Goal: Task Accomplishment & Management: Use online tool/utility

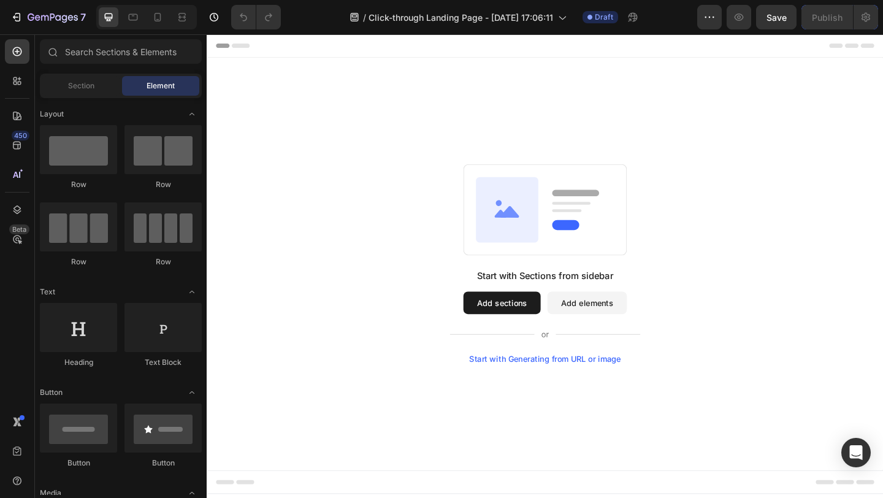
click at [533, 323] on button "Add sections" at bounding box center [527, 326] width 84 height 25
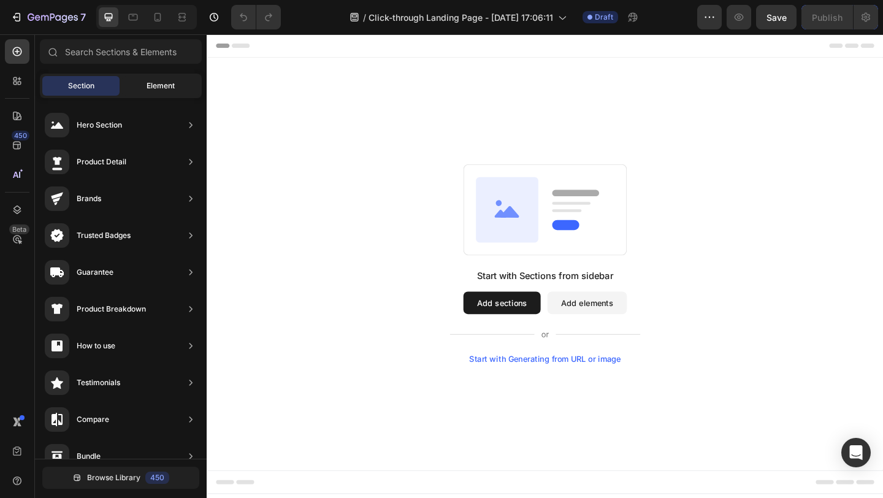
click at [161, 86] on span "Element" at bounding box center [161, 85] width 28 height 11
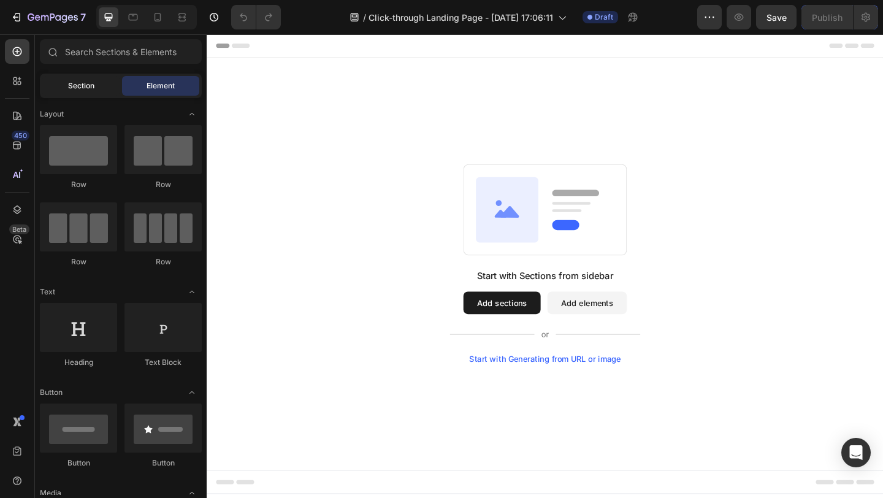
click at [90, 85] on span "Section" at bounding box center [81, 85] width 26 height 11
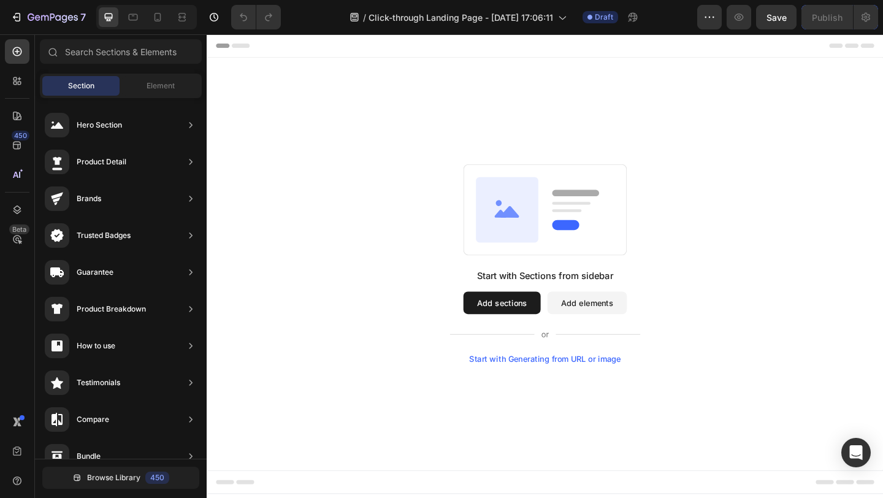
click at [470, 75] on div "Start with Sections from sidebar Add sections Add elements Start with Generatin…" at bounding box center [575, 283] width 736 height 449
click at [132, 51] on input "text" at bounding box center [121, 51] width 162 height 25
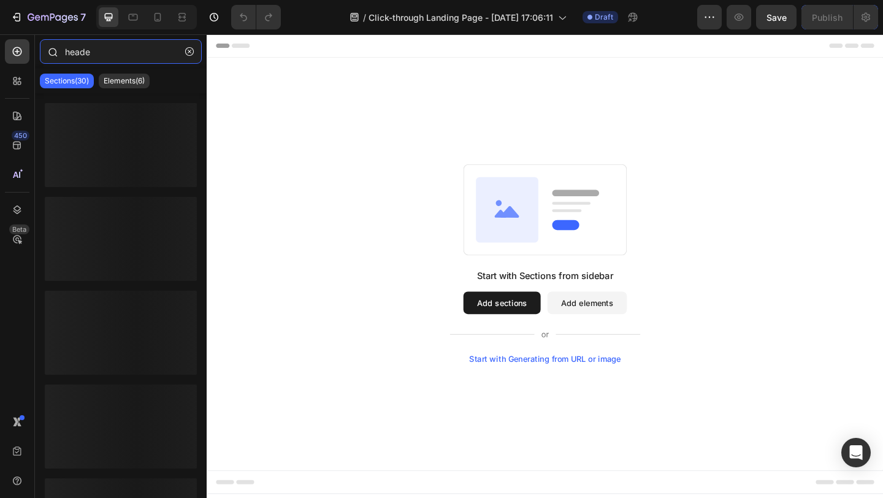
type input "header"
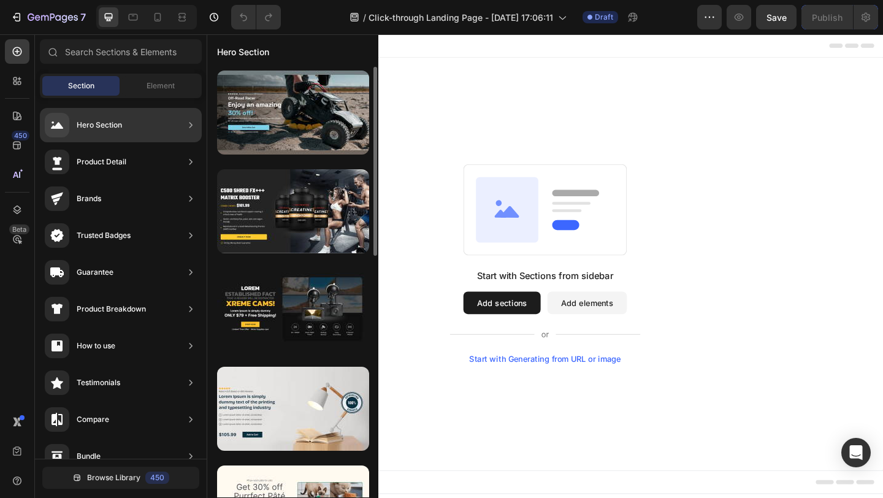
drag, startPoint x: 197, startPoint y: 153, endPoint x: 262, endPoint y: 159, distance: 64.7
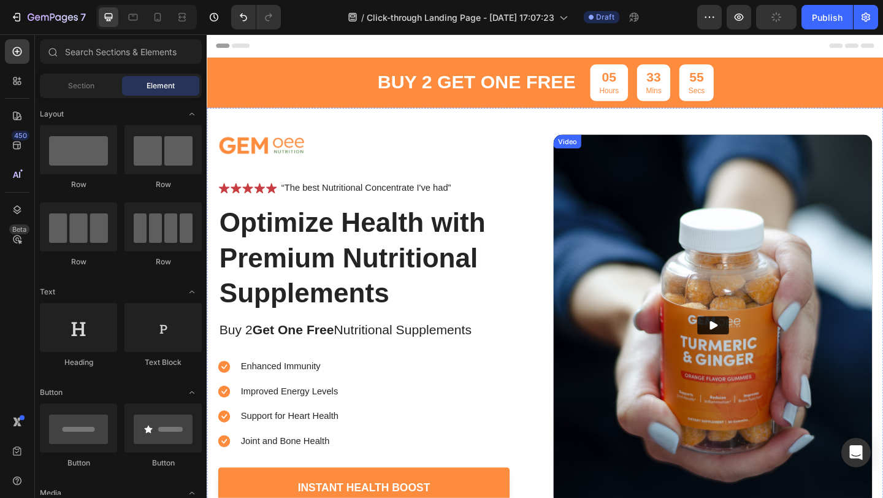
click at [716, 216] on img at bounding box center [757, 350] width 346 height 414
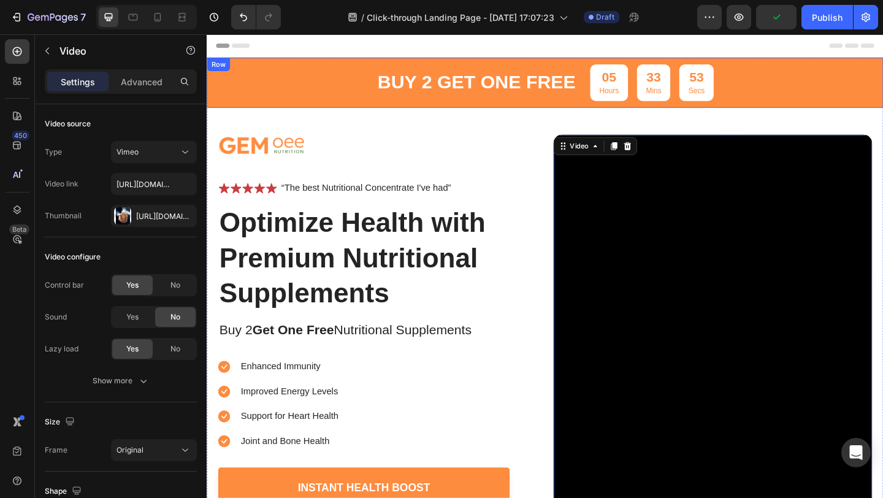
click at [492, 106] on div "buy 2 get one free Text Block" at bounding box center [500, 87] width 218 height 40
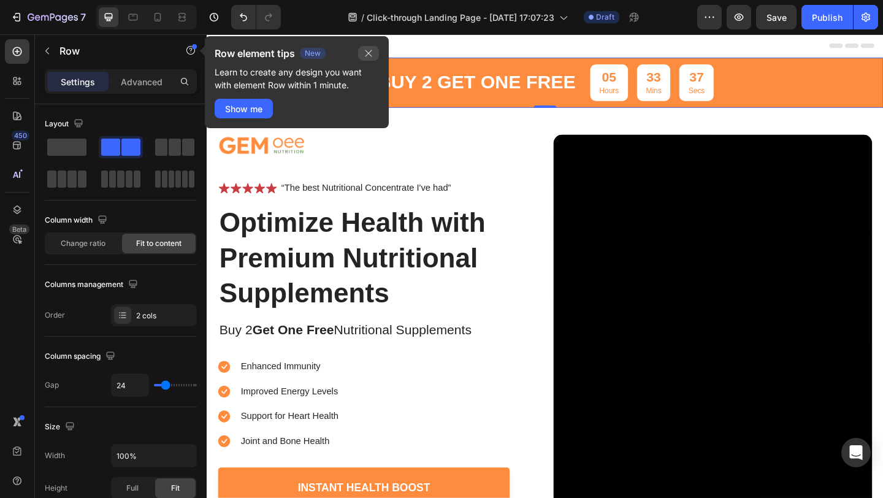
click at [374, 54] on button "button" at bounding box center [368, 53] width 21 height 15
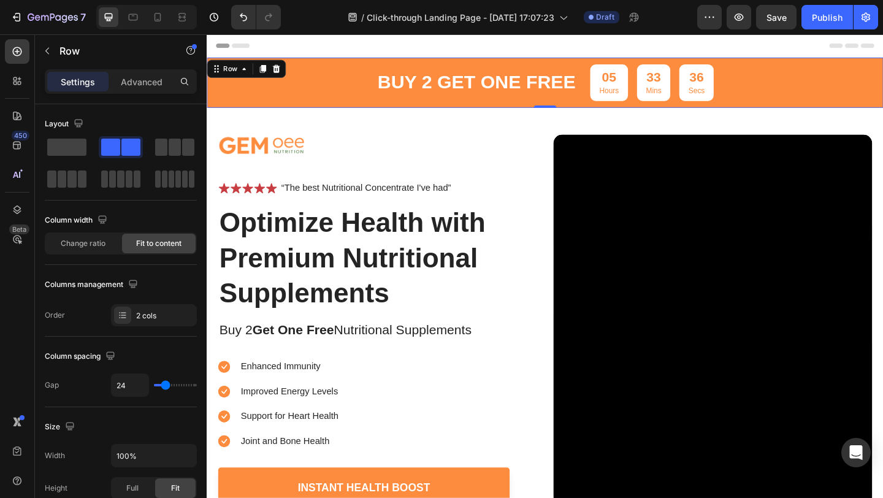
click at [376, 63] on div "buy 2 get one free Text Block 05 Hours 33 Mins 36 Secs Countdown Timer Row 0" at bounding box center [575, 86] width 736 height 55
click at [646, 88] on div "05 Hours 33 Mins 11 Secs Countdown Timer" at bounding box center [690, 87] width 134 height 40
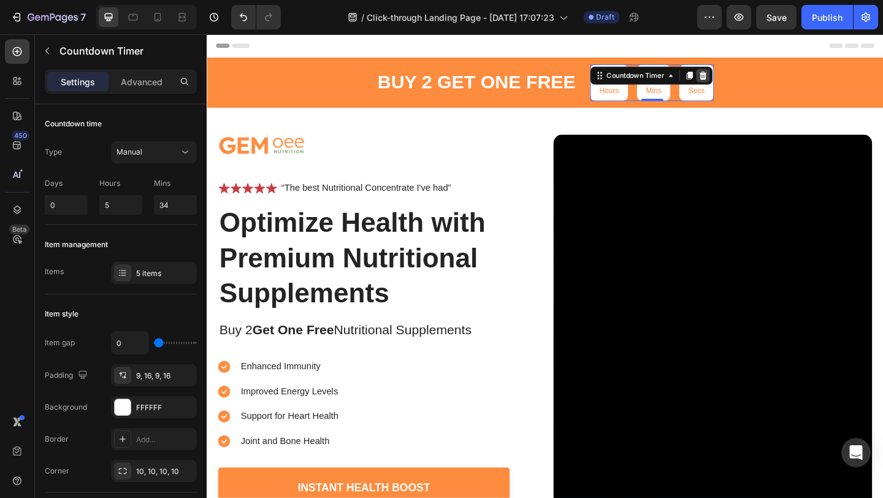
click at [742, 76] on icon at bounding box center [746, 79] width 8 height 9
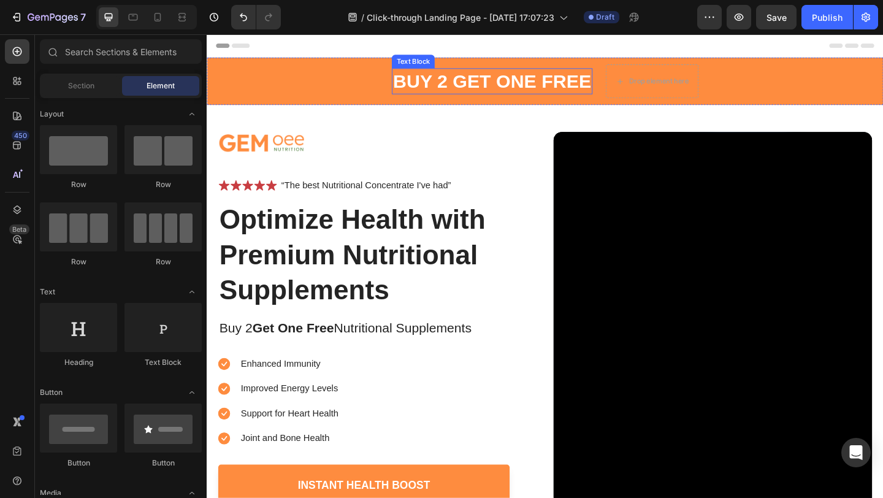
click at [530, 82] on p "buy 2 get one free" at bounding box center [516, 85] width 215 height 26
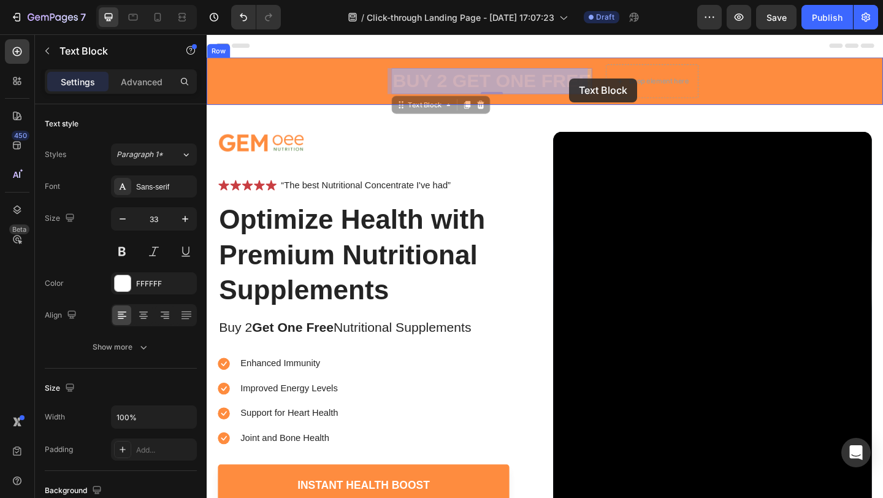
drag, startPoint x: 566, startPoint y: 82, endPoint x: 601, endPoint y: 82, distance: 34.9
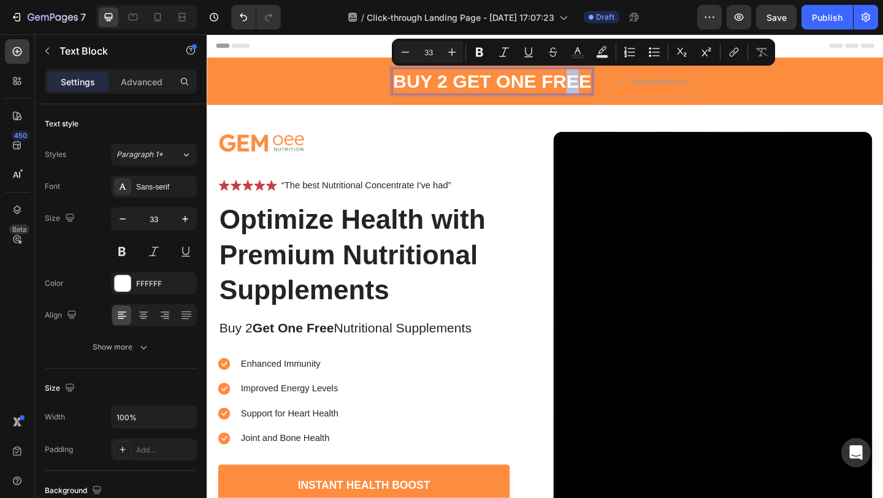
drag, startPoint x: 596, startPoint y: 82, endPoint x: 609, endPoint y: 80, distance: 13.1
click at [608, 80] on p "buy 2 get one free" at bounding box center [516, 85] width 215 height 26
click at [614, 75] on p "buy 2 get one free" at bounding box center [516, 85] width 215 height 26
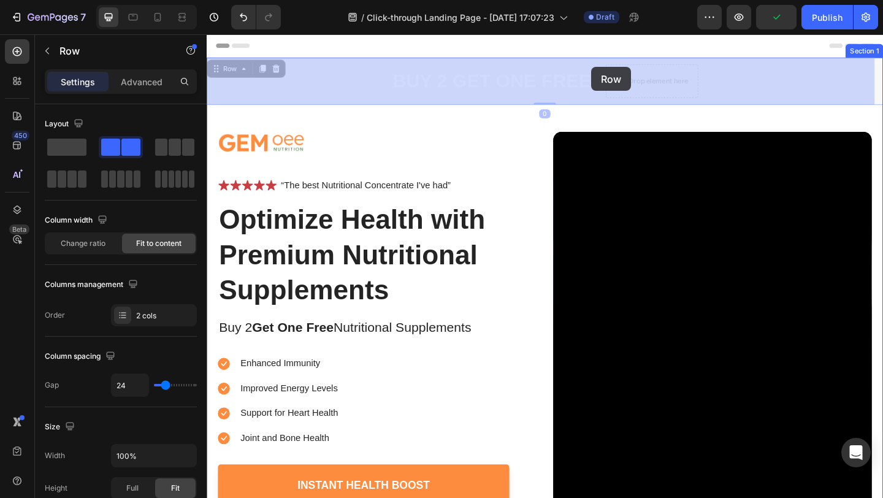
drag, startPoint x: 615, startPoint y: 70, endPoint x: 625, endPoint y: 70, distance: 9.2
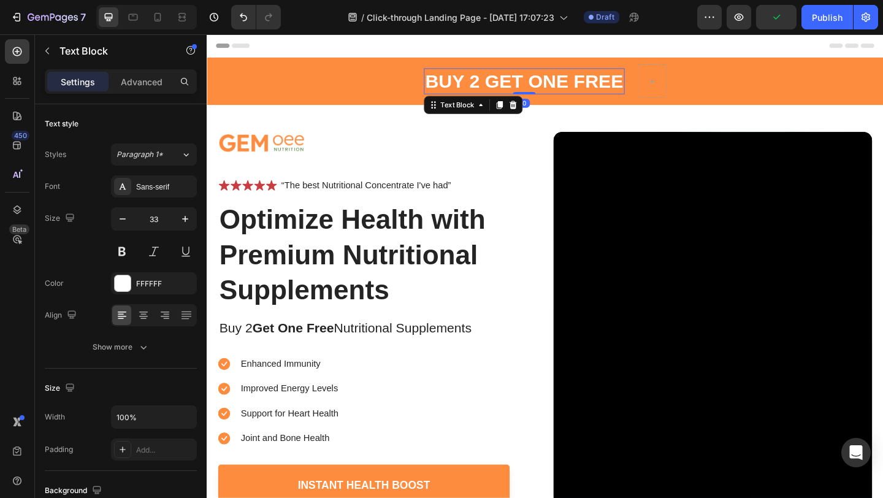
click at [580, 82] on p "buy 2 get one free" at bounding box center [551, 85] width 215 height 26
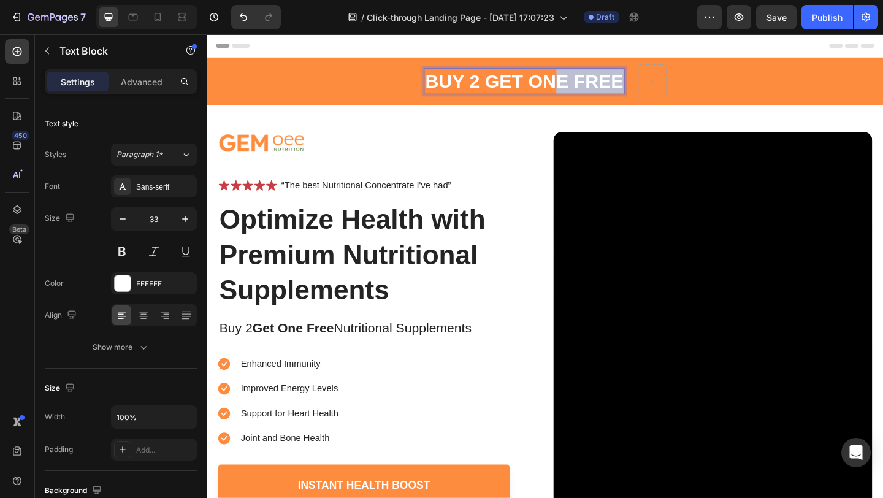
drag, startPoint x: 576, startPoint y: 95, endPoint x: 656, endPoint y: 89, distance: 80.5
drag, startPoint x: 649, startPoint y: 89, endPoint x: 625, endPoint y: 96, distance: 25.3
click at [625, 96] on p "buy 2 get one free" at bounding box center [551, 85] width 215 height 26
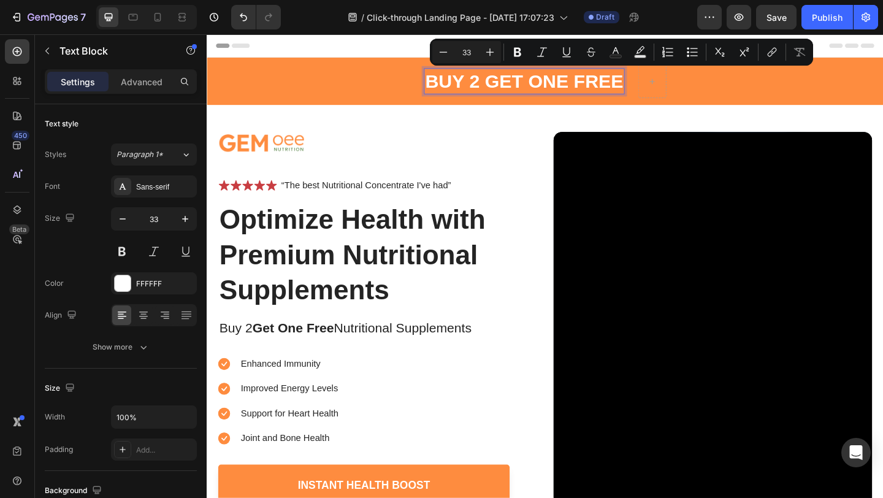
click at [531, 96] on p "buy 2 get one free" at bounding box center [551, 85] width 215 height 26
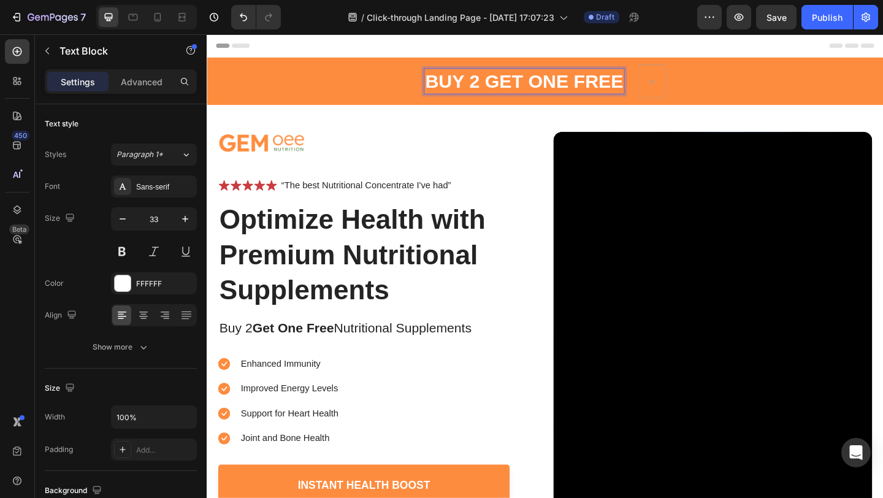
click at [533, 81] on p "buy 2 get one free" at bounding box center [551, 85] width 215 height 26
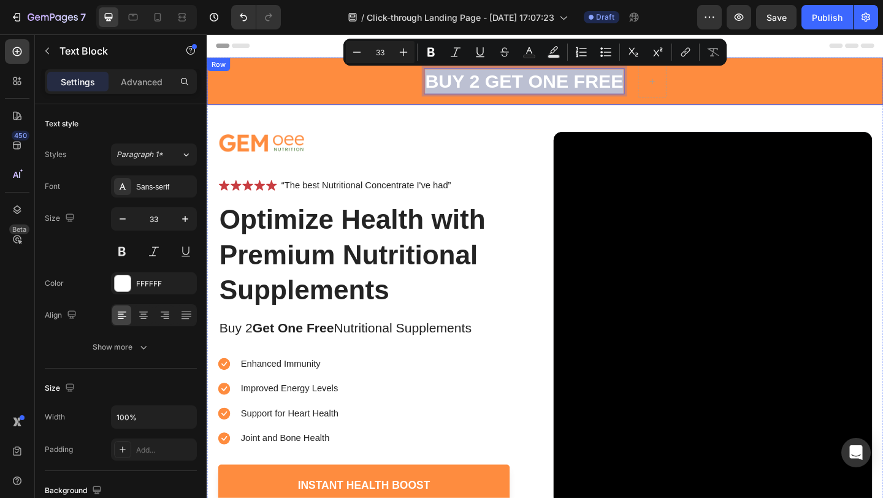
click at [314, 86] on div "buy 2 get one free Text Block 0 Row" at bounding box center [575, 84] width 736 height 51
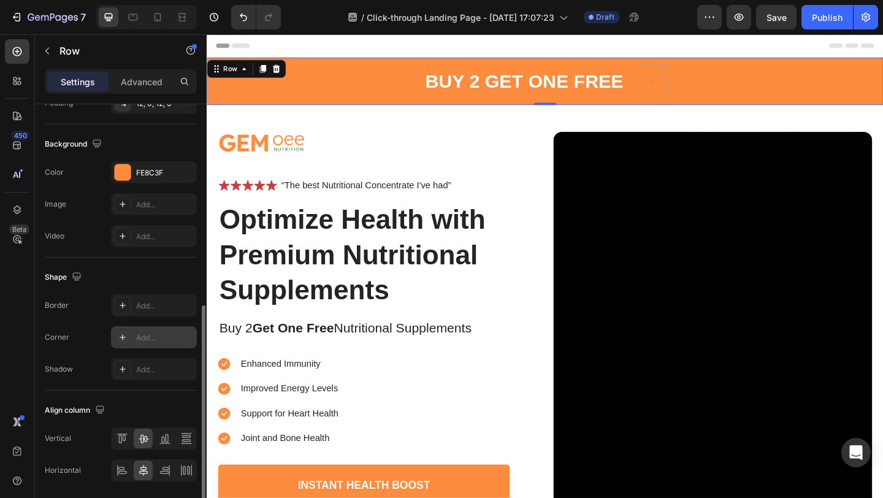
scroll to position [443, 0]
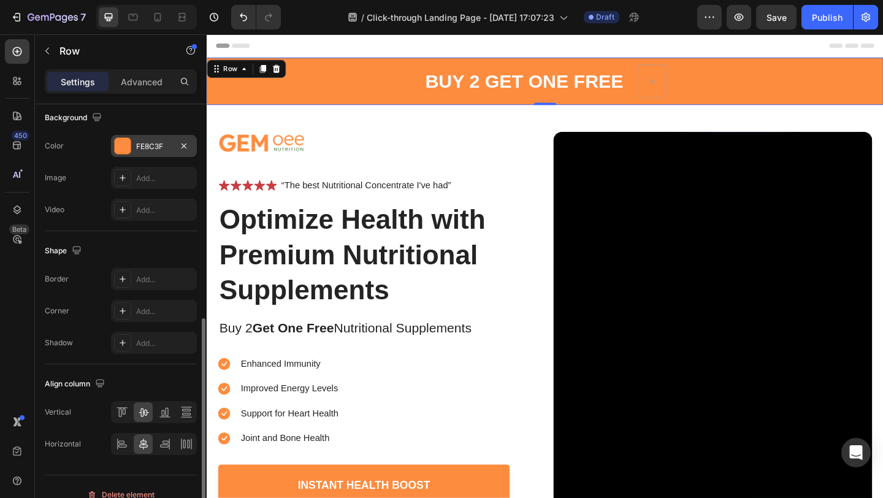
click at [121, 143] on div at bounding box center [123, 146] width 16 height 16
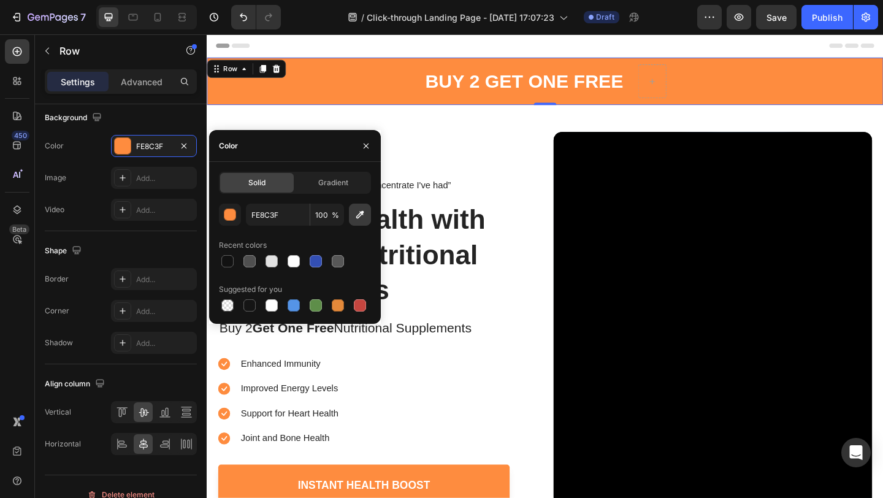
click at [364, 208] on icon "button" at bounding box center [360, 214] width 12 height 12
click at [362, 213] on icon "button" at bounding box center [360, 215] width 8 height 8
type input "F05F36"
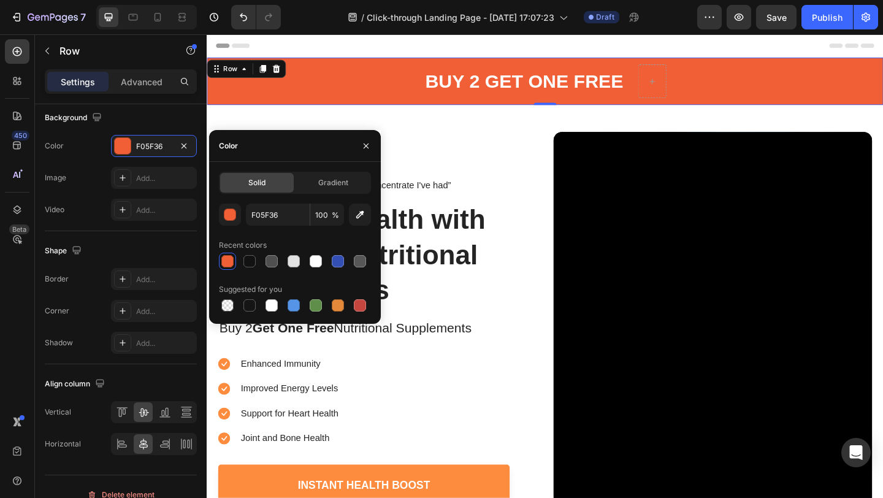
click at [497, 83] on p "buy 2 get one free" at bounding box center [551, 85] width 215 height 26
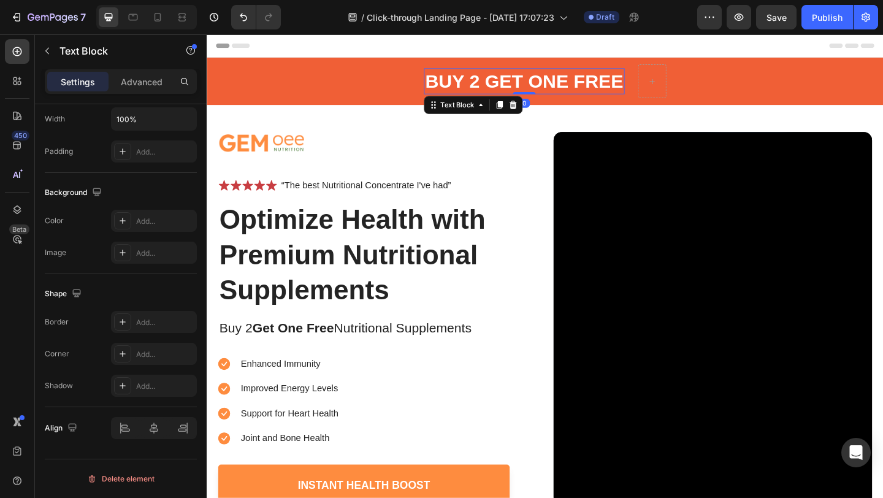
scroll to position [0, 0]
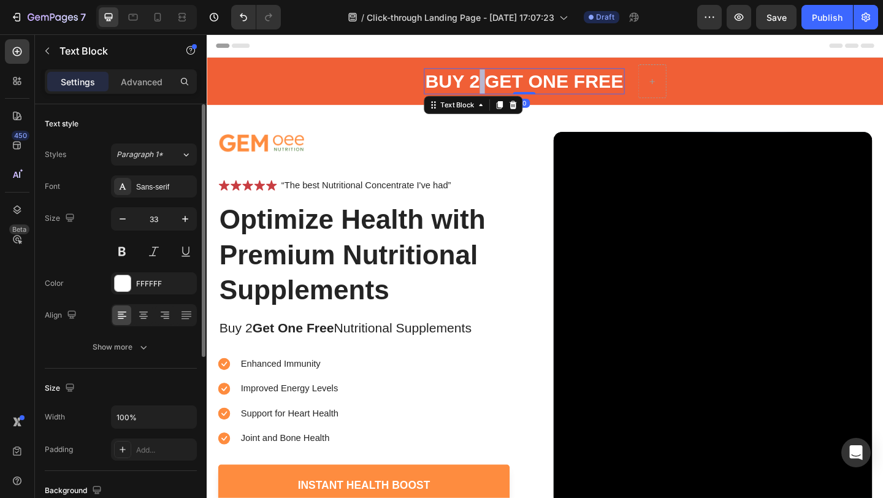
click at [497, 83] on p "buy 2 get one free" at bounding box center [551, 85] width 215 height 26
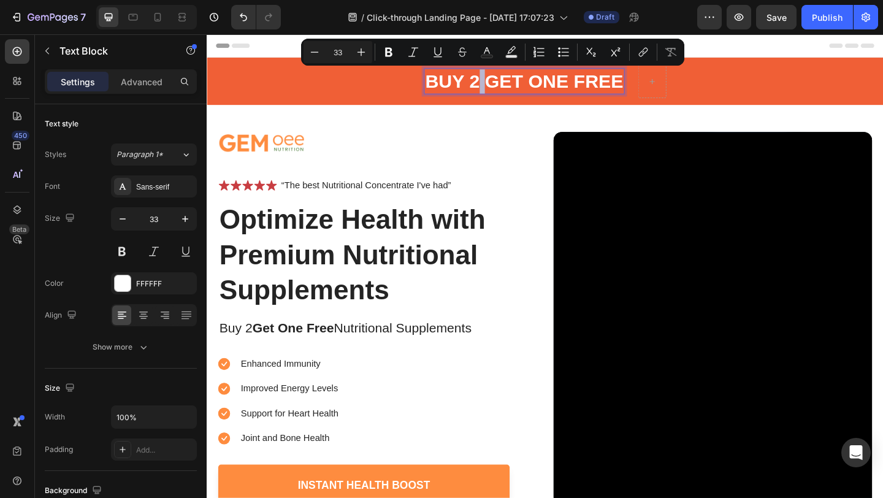
click at [495, 85] on p "buy 2 get one free" at bounding box center [551, 85] width 215 height 26
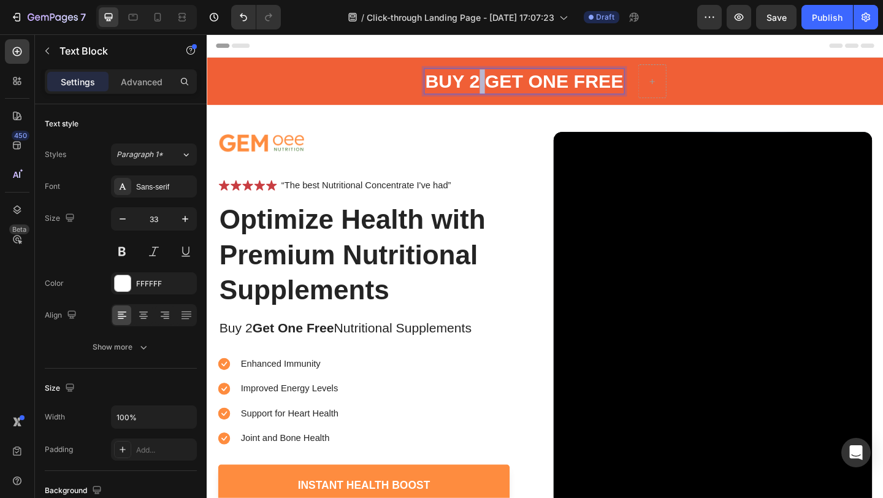
click at [495, 85] on p "buy 2 get one free" at bounding box center [551, 85] width 215 height 26
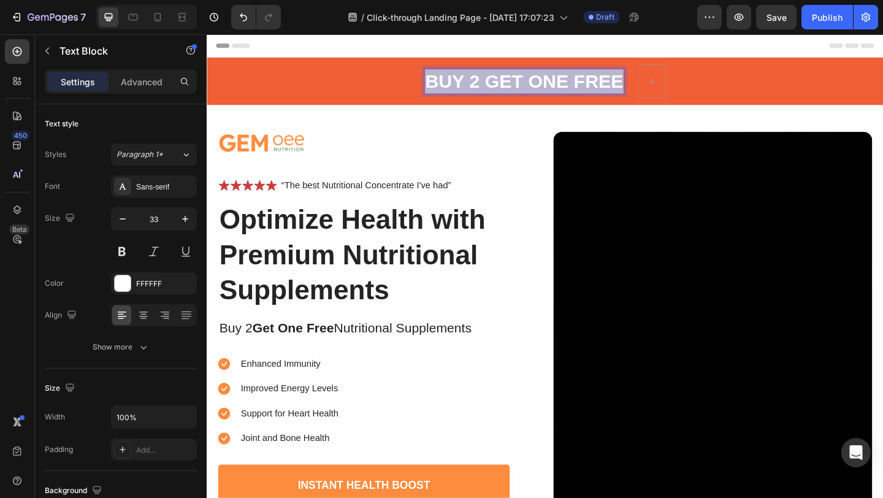
click at [495, 85] on p "buy 2 get one free" at bounding box center [551, 85] width 215 height 26
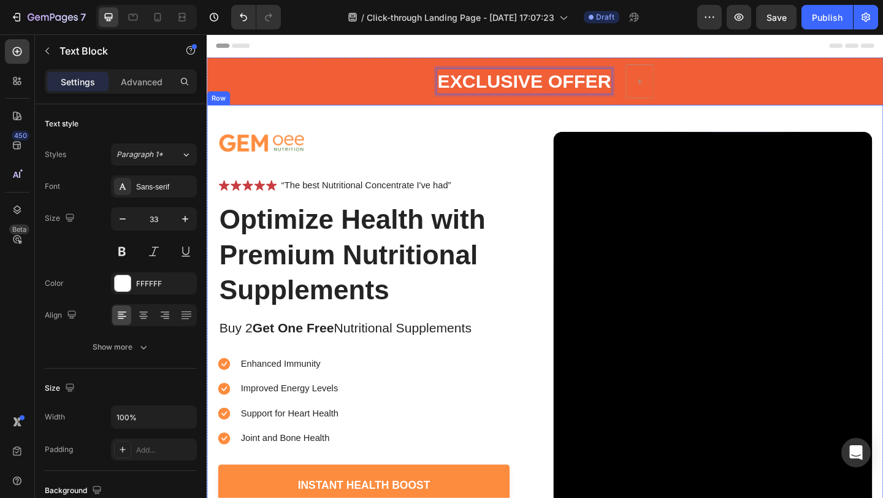
click at [536, 121] on div "Image Icon Icon Icon Icon Icon Icon List “The best Nutritional Concentrate I've…" at bounding box center [575, 341] width 736 height 461
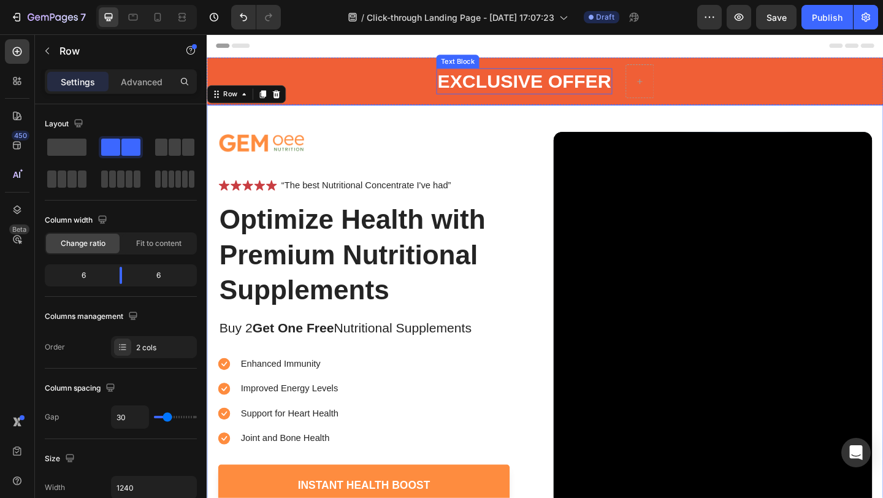
click at [554, 89] on p "EXCLUSIVE OFFER" at bounding box center [551, 85] width 189 height 26
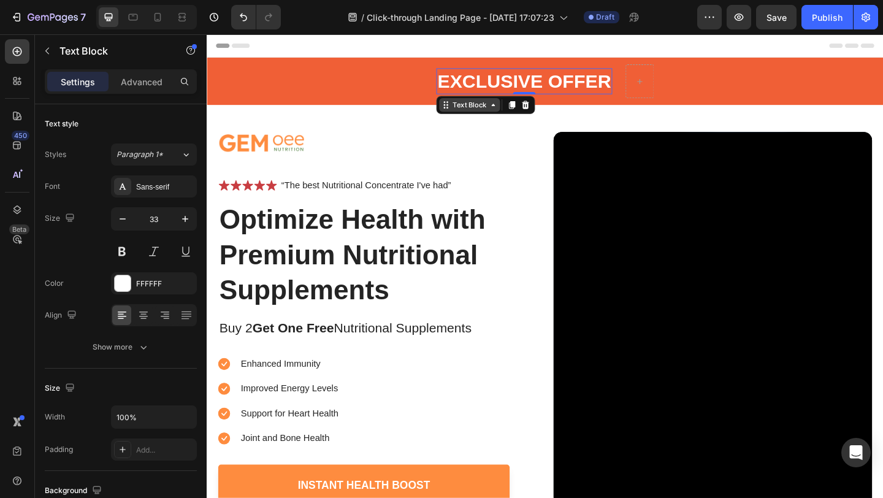
click at [483, 115] on div "Text Block" at bounding box center [492, 110] width 42 height 11
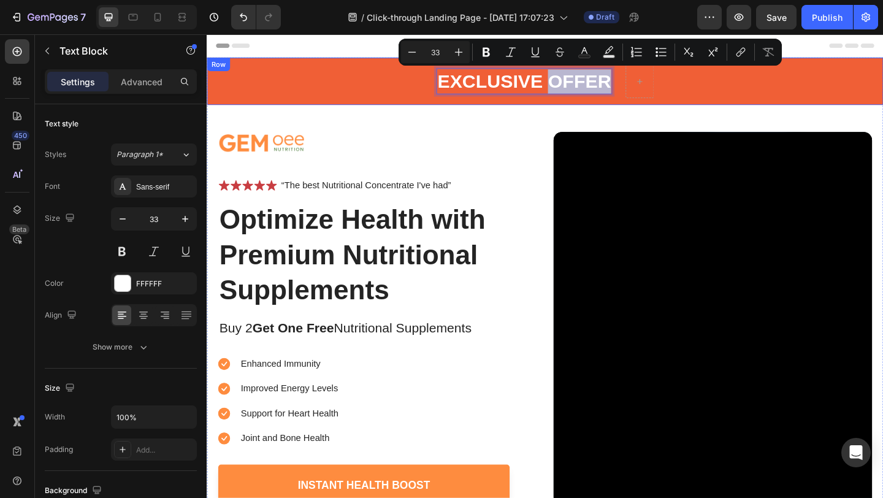
click at [560, 113] on div "Image Icon Icon Icon Icon Icon Icon List “The best Nutritional Concentrate I've…" at bounding box center [575, 341] width 736 height 461
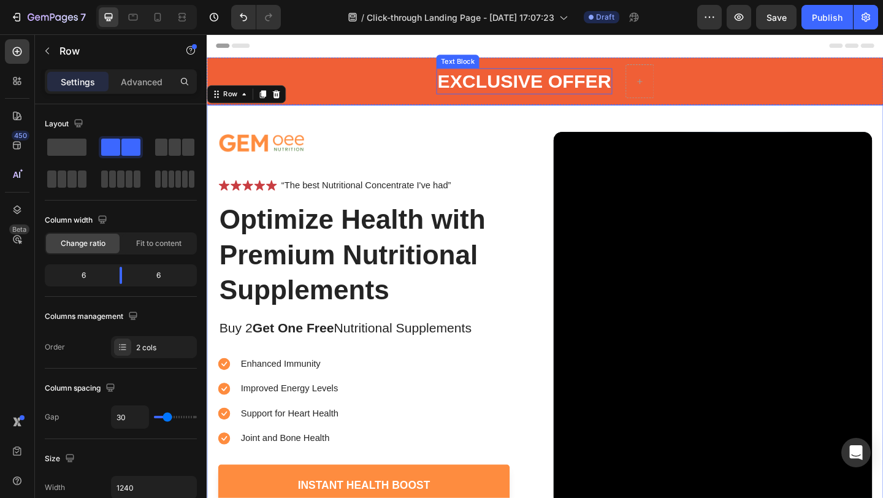
click at [562, 90] on p "EXCLUSIVE OFFER" at bounding box center [551, 85] width 189 height 26
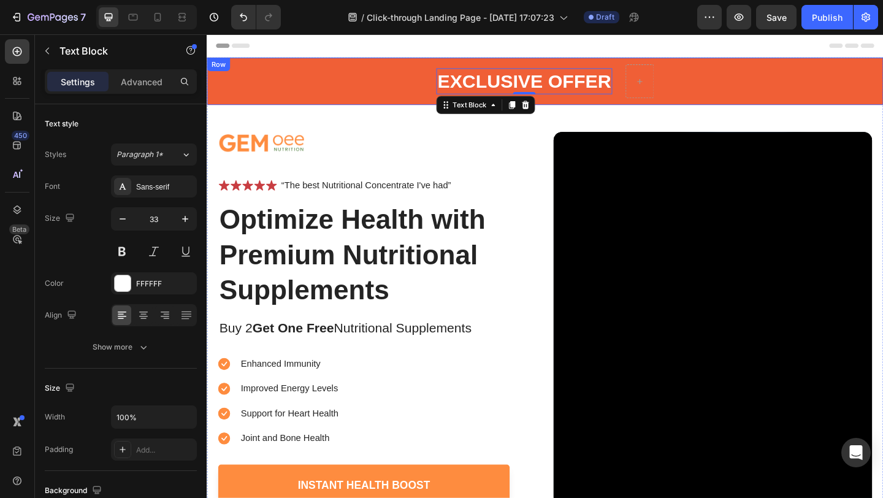
click at [423, 91] on div "EXCLUSIVE OFFER Text Block 0 Row" at bounding box center [575, 84] width 736 height 51
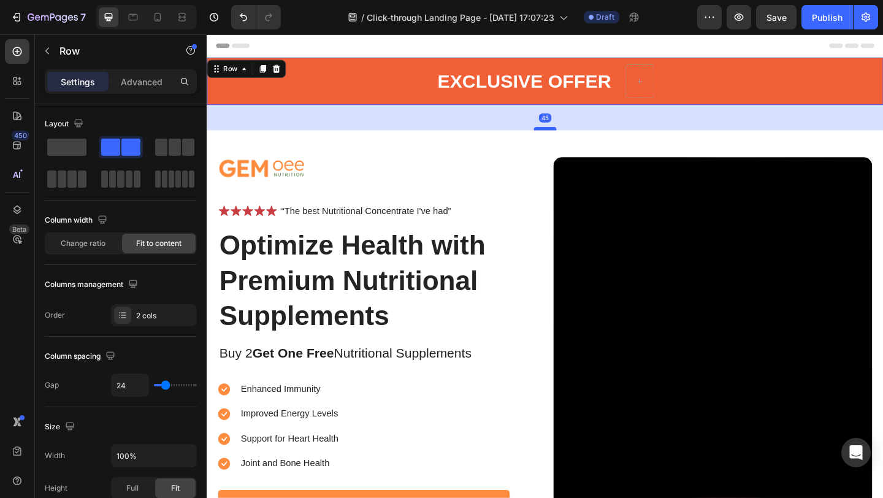
drag, startPoint x: 569, startPoint y: 110, endPoint x: 570, endPoint y: 137, distance: 27.6
click at [570, 137] on div at bounding box center [574, 137] width 25 height 4
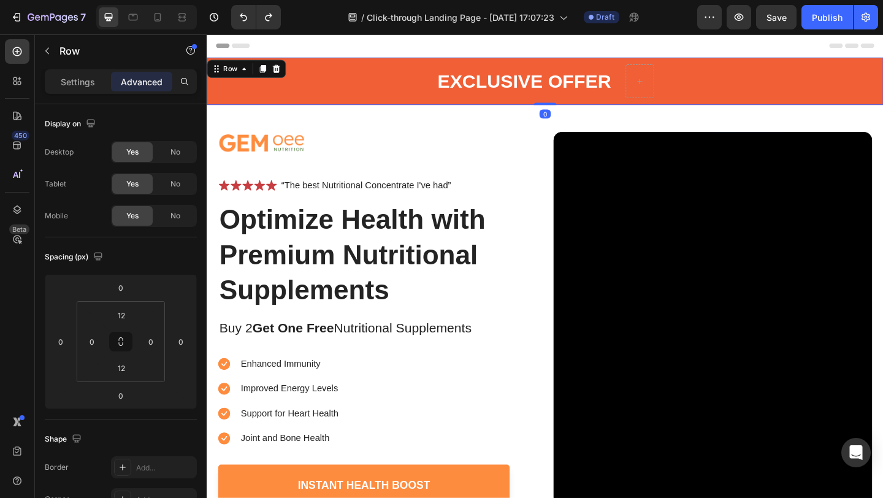
click at [376, 86] on div "EXCLUSIVE OFFER Text Block Row 0" at bounding box center [575, 84] width 736 height 51
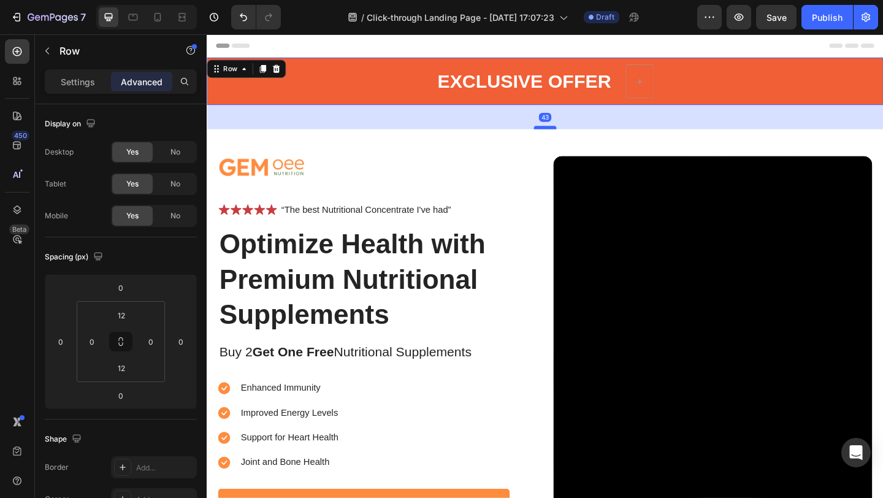
drag, startPoint x: 569, startPoint y: 109, endPoint x: 566, endPoint y: 135, distance: 26.5
click at [566, 135] on div at bounding box center [574, 136] width 25 height 4
type input "43"
click at [435, 118] on div "43" at bounding box center [575, 124] width 736 height 26
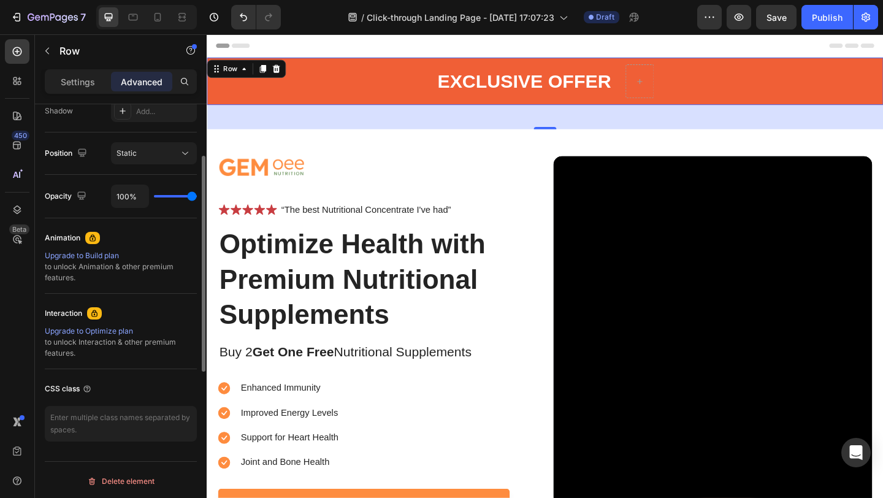
scroll to position [314, 0]
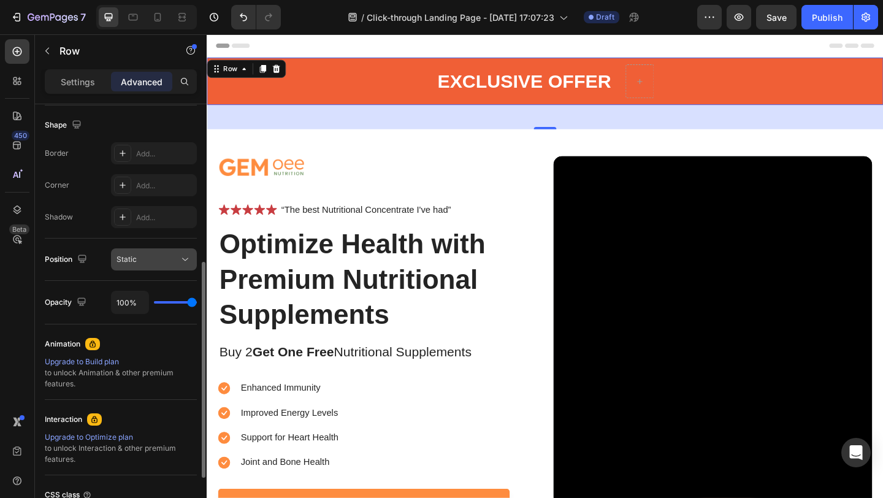
click at [151, 261] on div "Static" at bounding box center [147, 259] width 63 height 11
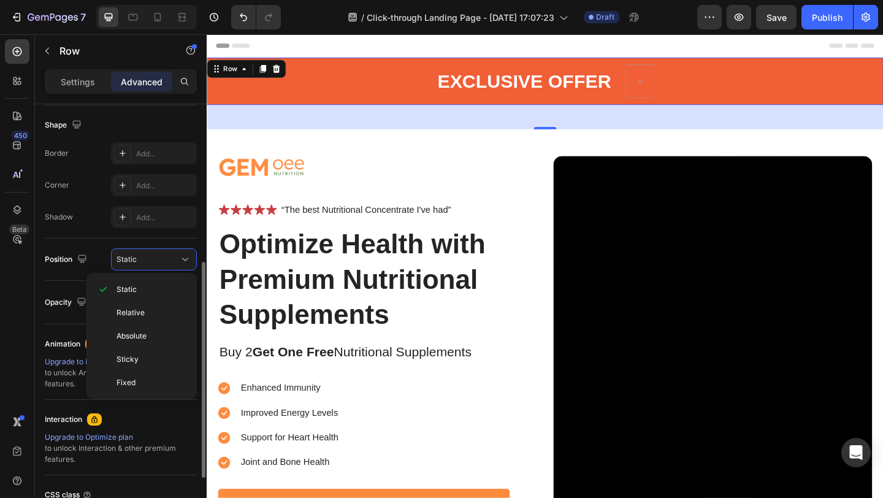
click at [89, 230] on div "Shape Border Add... Corner Add... Shadow Add..." at bounding box center [121, 171] width 152 height 133
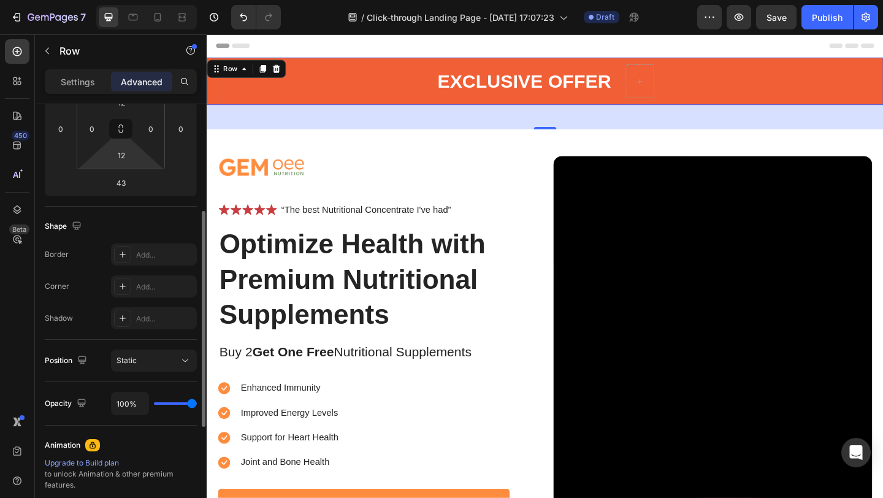
scroll to position [0, 0]
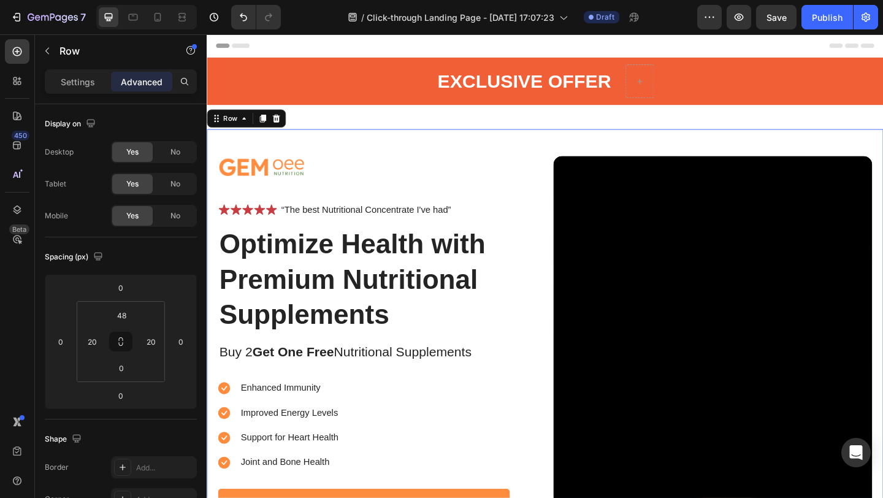
click at [569, 129] on div "EXCLUSIVE OFFER Text Block Row Image Icon Icon Icon Icon Icon Icon List “The be…" at bounding box center [575, 328] width 736 height 539
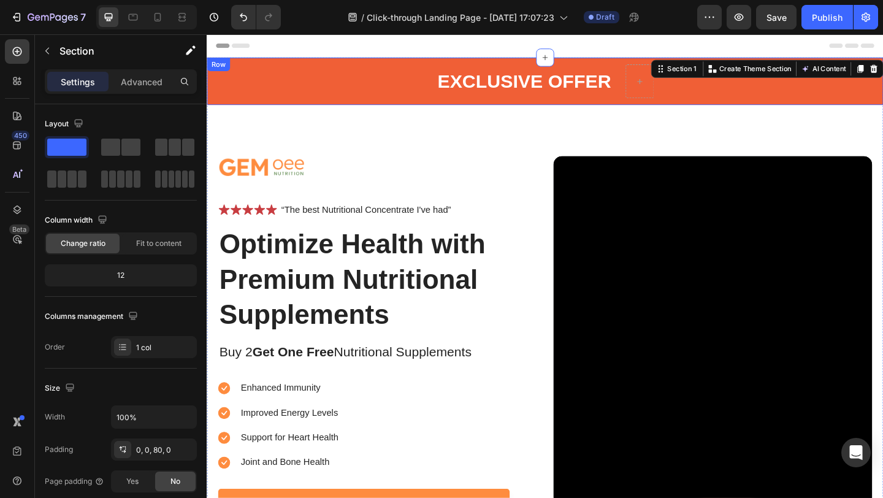
click at [342, 97] on div "EXCLUSIVE OFFER Text Block Row" at bounding box center [575, 84] width 736 height 51
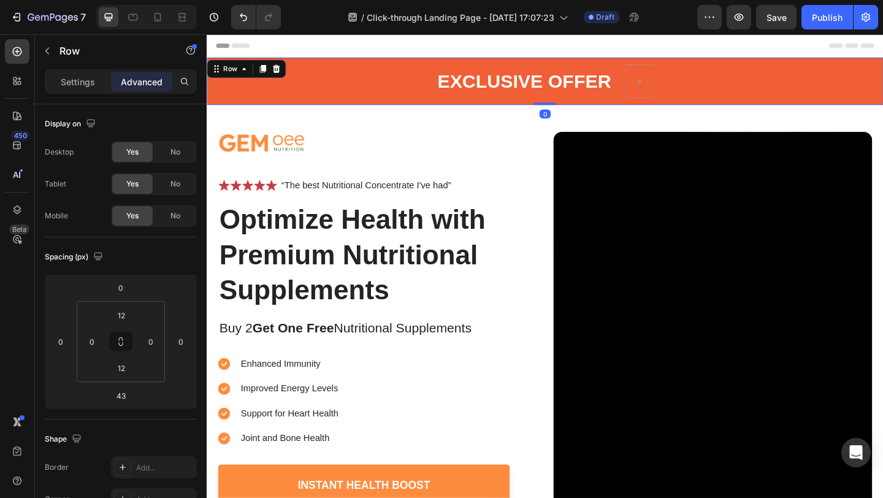
drag, startPoint x: 574, startPoint y: 137, endPoint x: 573, endPoint y: 105, distance: 31.3
click at [573, 105] on div "EXCLUSIVE OFFER Text Block Row 0" at bounding box center [575, 84] width 736 height 51
type input "0"
click at [265, 73] on icon at bounding box center [267, 72] width 10 height 10
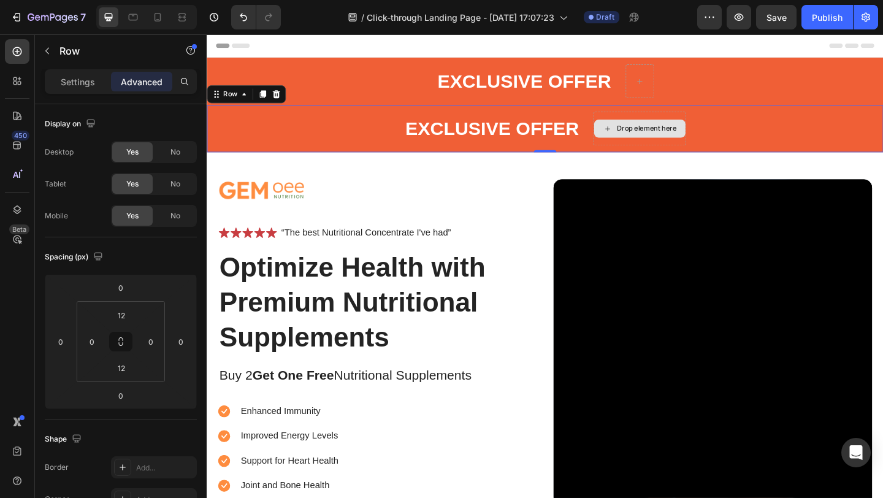
click at [669, 121] on div "Drop element here" at bounding box center [677, 136] width 101 height 37
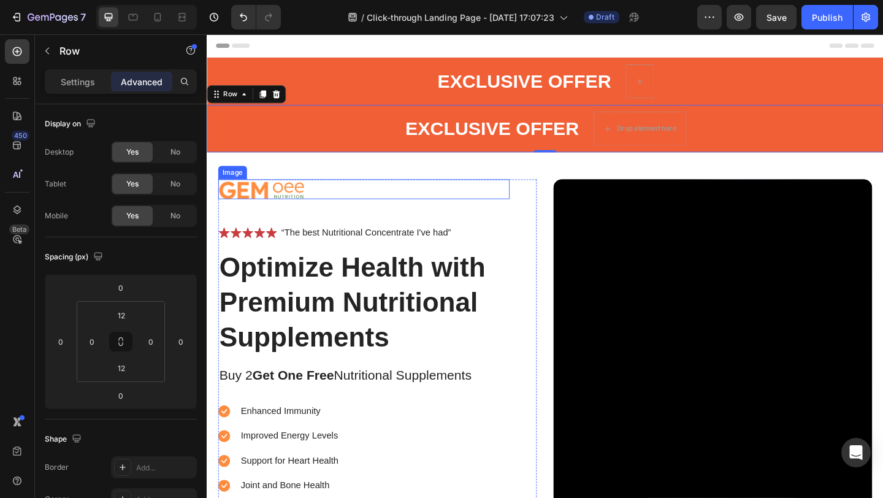
click at [492, 200] on div at bounding box center [377, 202] width 317 height 21
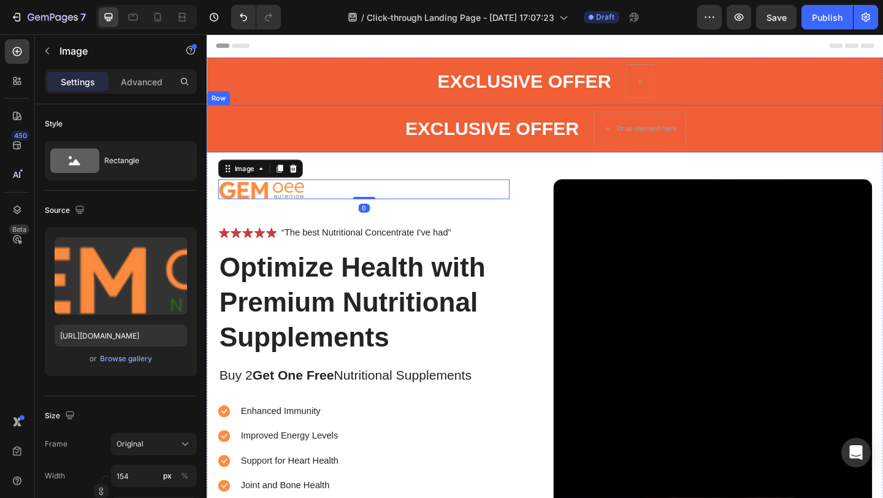
click at [359, 136] on div "EXCLUSIVE OFFER Text Block Drop element here Row" at bounding box center [575, 136] width 736 height 51
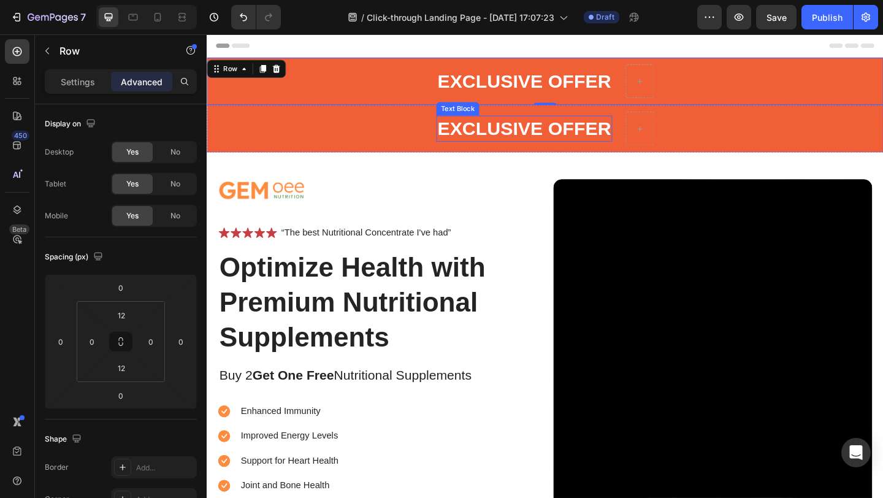
click at [522, 135] on p "EXCLUSIVE OFFER" at bounding box center [551, 137] width 189 height 26
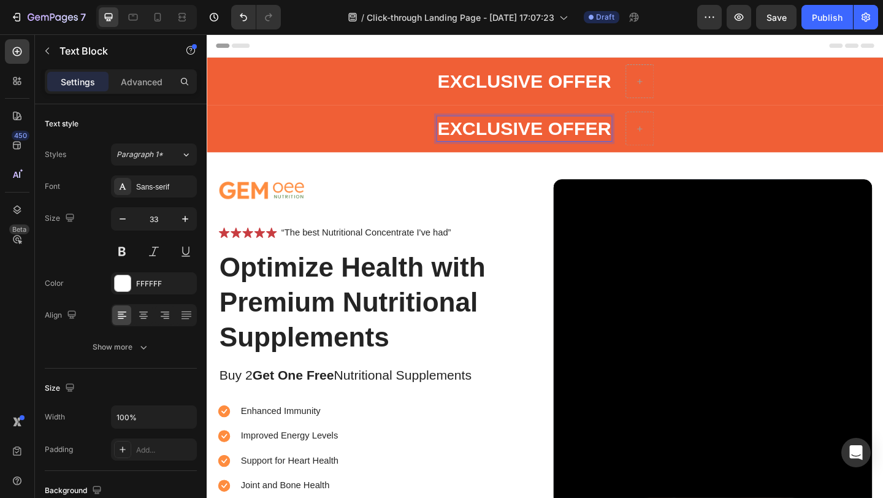
drag, startPoint x: 539, startPoint y: 137, endPoint x: 538, endPoint y: 123, distance: 13.5
click at [468, 132] on p "EXCLUSIVE OFFER" at bounding box center [551, 137] width 189 height 26
click at [456, 153] on div "EXCLUSIVE OFFER Text Block 0" at bounding box center [551, 136] width 191 height 37
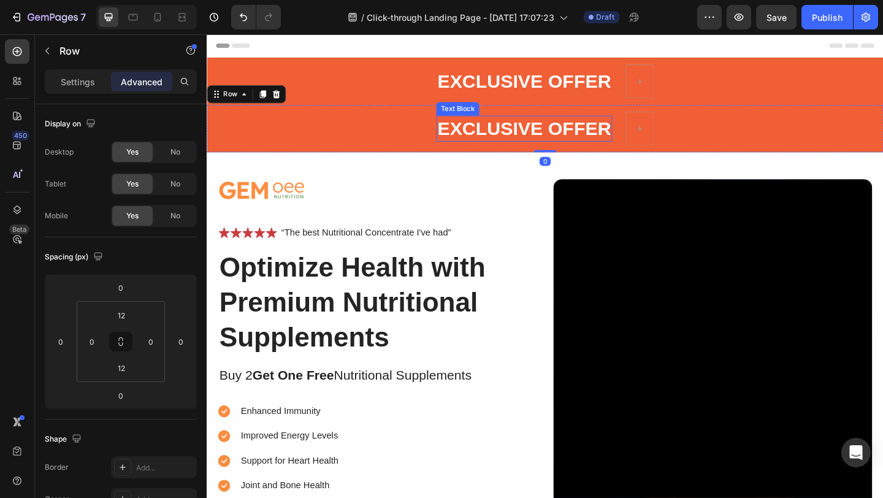
click at [480, 132] on p "EXCLUSIVE OFFER" at bounding box center [551, 137] width 189 height 26
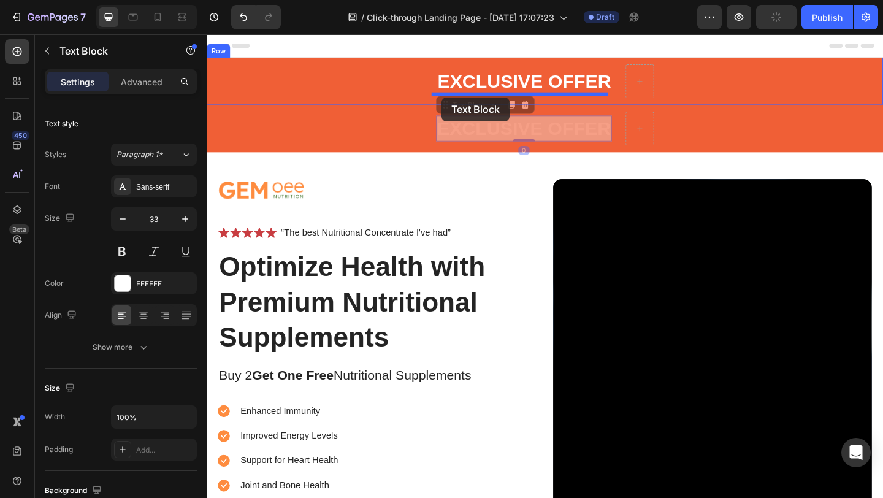
drag, startPoint x: 462, startPoint y: 111, endPoint x: 462, endPoint y: 103, distance: 8.0
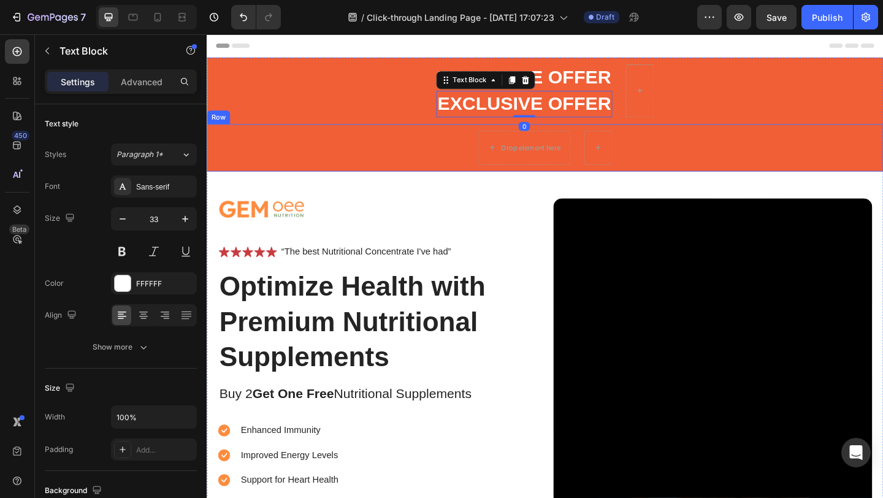
click at [399, 168] on div "Drop element here Row" at bounding box center [575, 157] width 736 height 51
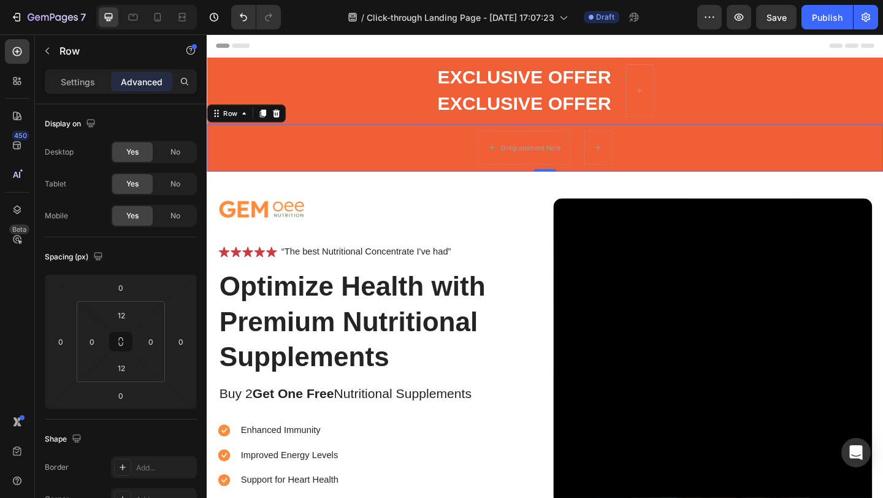
click at [285, 123] on icon at bounding box center [282, 120] width 10 height 10
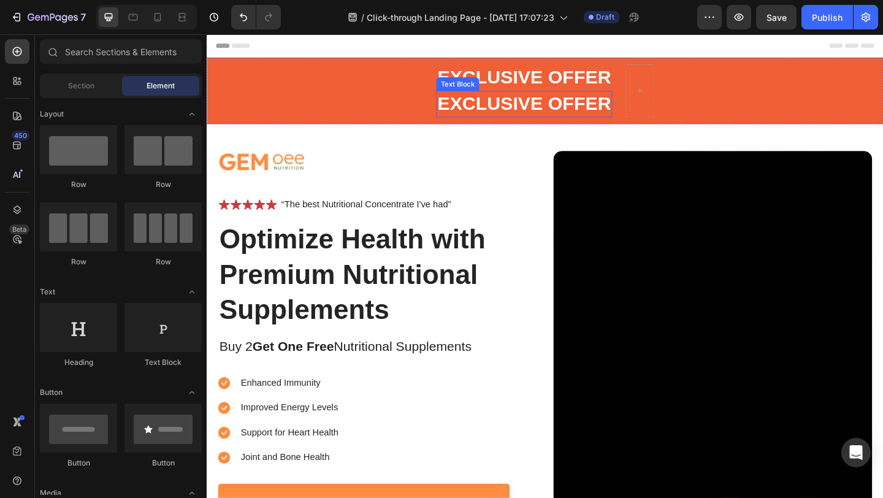
click at [528, 105] on p "EXCLUSIVE OFFER" at bounding box center [551, 110] width 189 height 26
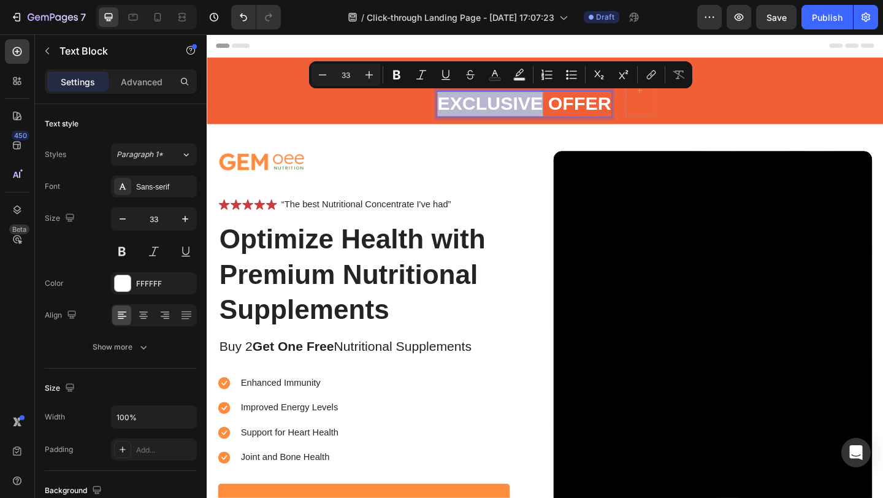
click at [535, 106] on p "EXCLUSIVE OFFER" at bounding box center [551, 110] width 189 height 26
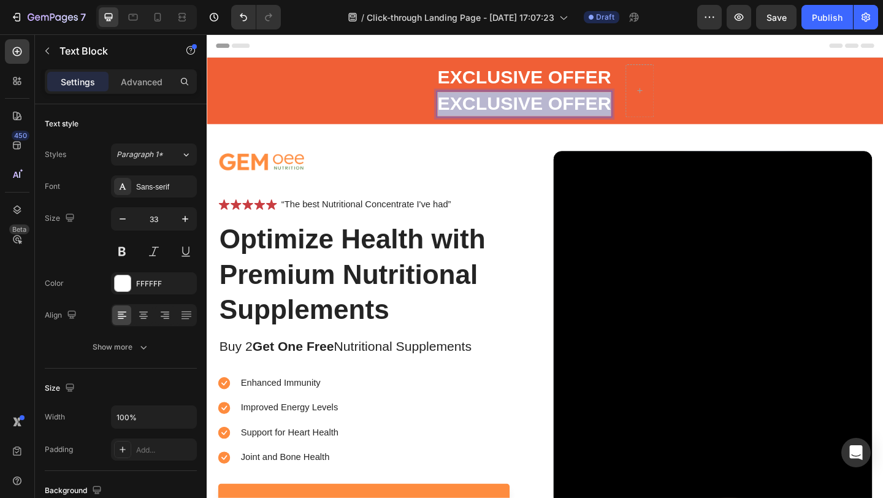
click at [535, 106] on p "EXCLUSIVE OFFER" at bounding box center [551, 110] width 189 height 26
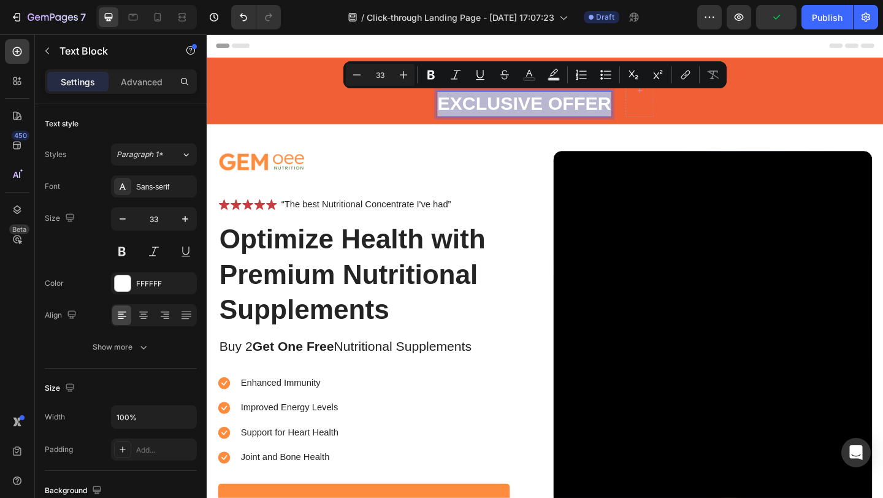
click at [569, 109] on p "EXCLUSIVE OFFER" at bounding box center [551, 110] width 189 height 26
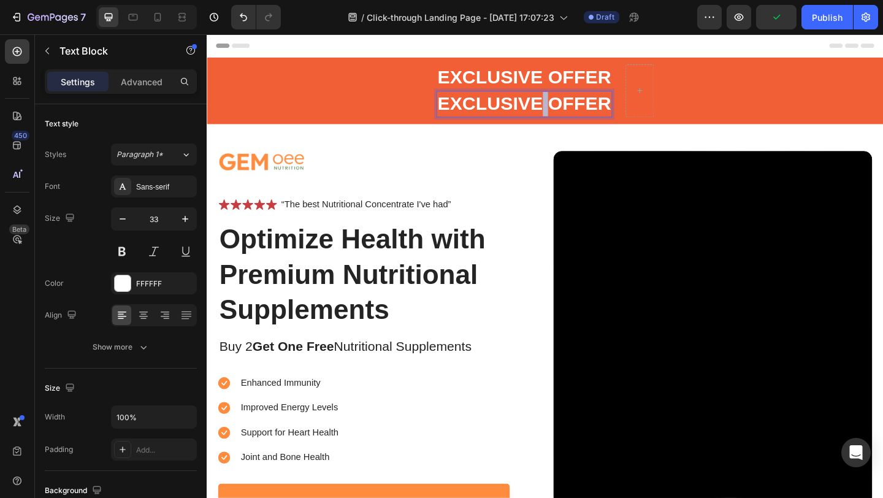
click at [569, 109] on p "EXCLUSIVE OFFER" at bounding box center [551, 110] width 189 height 26
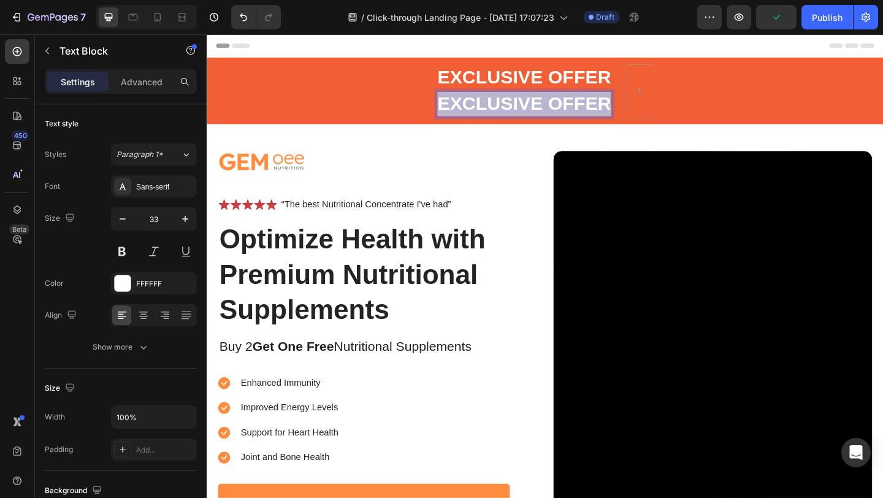
click at [569, 109] on p "EXCLUSIVE OFFER" at bounding box center [551, 110] width 189 height 26
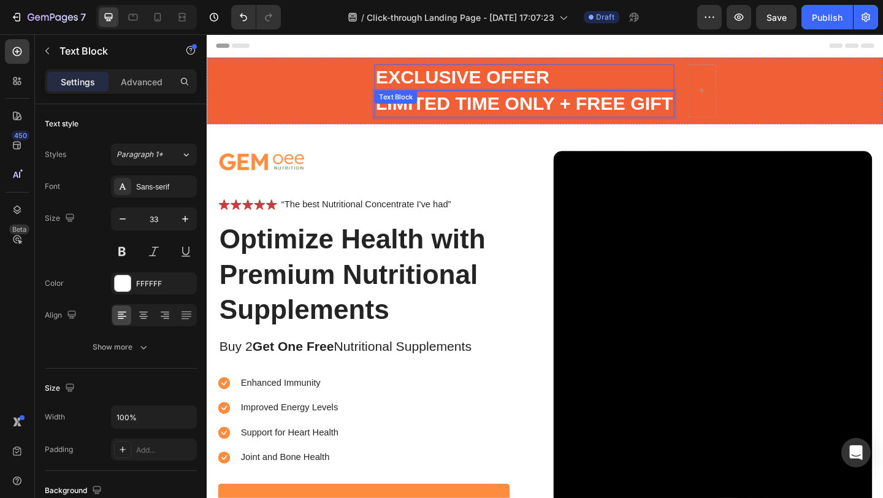
click at [473, 78] on p "EXCLUSIVE OFFER" at bounding box center [551, 81] width 323 height 26
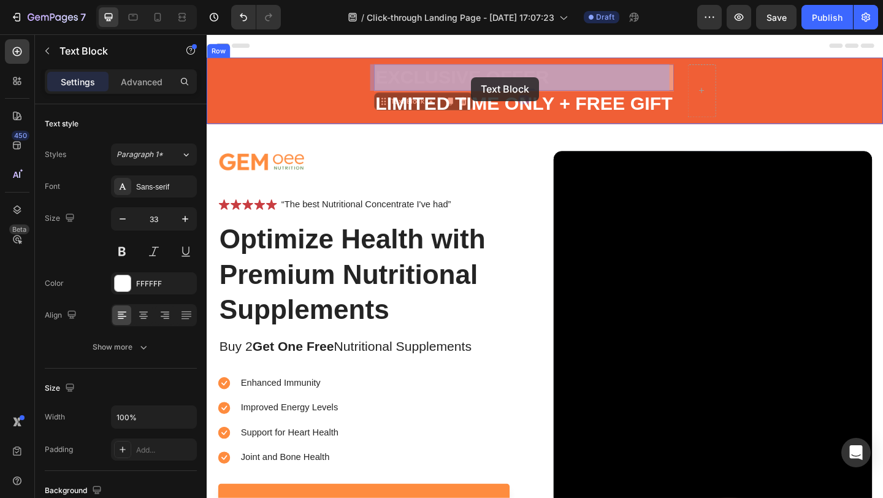
drag, startPoint x: 392, startPoint y: 106, endPoint x: 494, endPoint y: 81, distance: 105.4
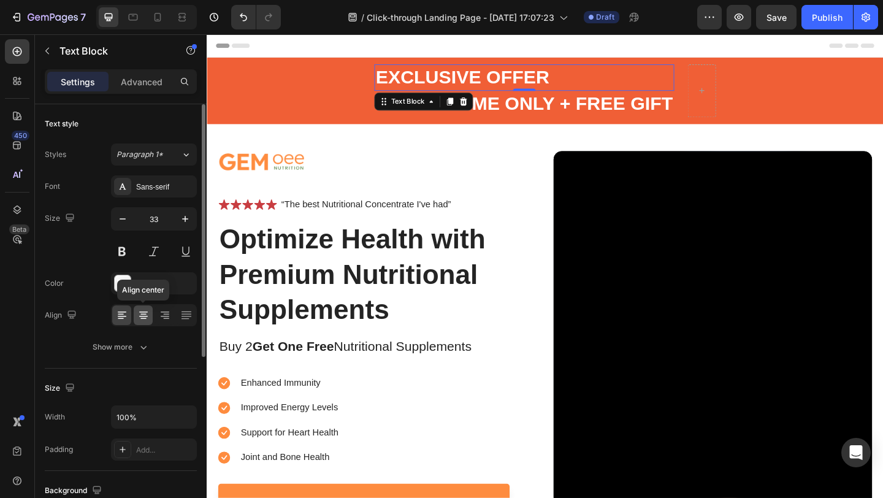
click at [145, 311] on icon at bounding box center [143, 311] width 9 height 1
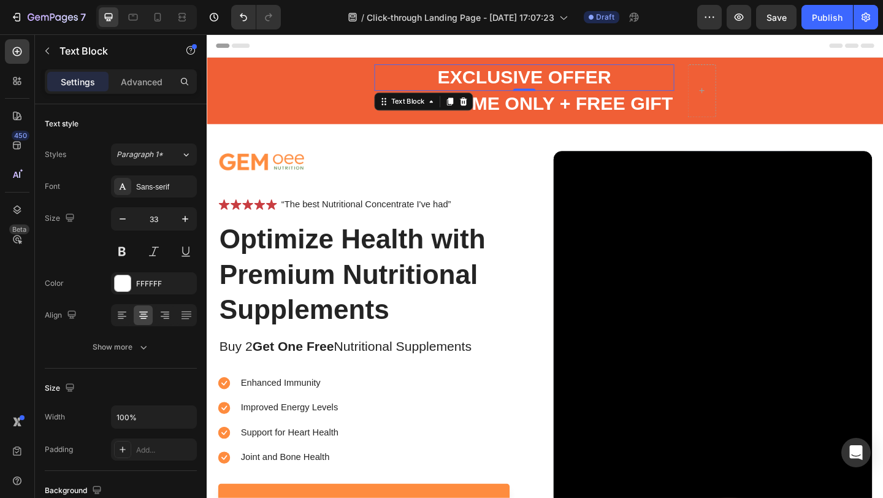
click at [469, 49] on div "Header" at bounding box center [574, 46] width 716 height 25
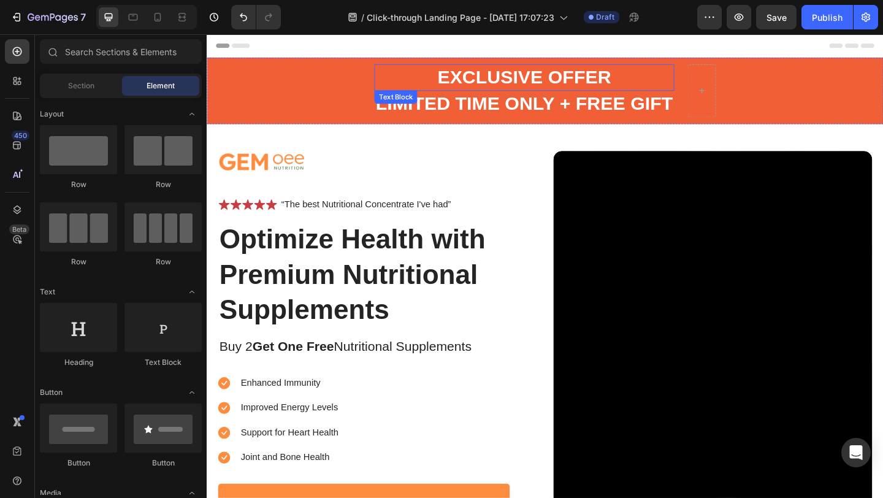
click at [510, 83] on p "EXCLUSIVE OFFER" at bounding box center [551, 81] width 323 height 26
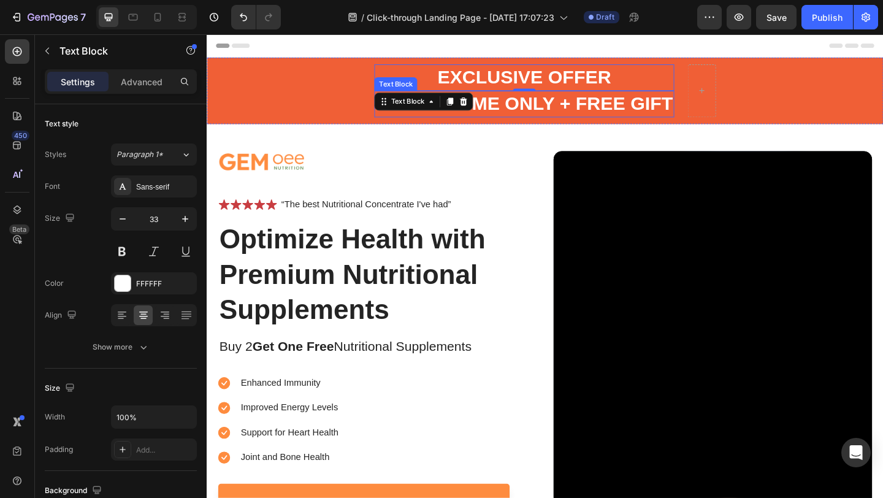
click at [506, 112] on p "LIMITED TIME ONLY + FREE GIFT" at bounding box center [551, 110] width 323 height 26
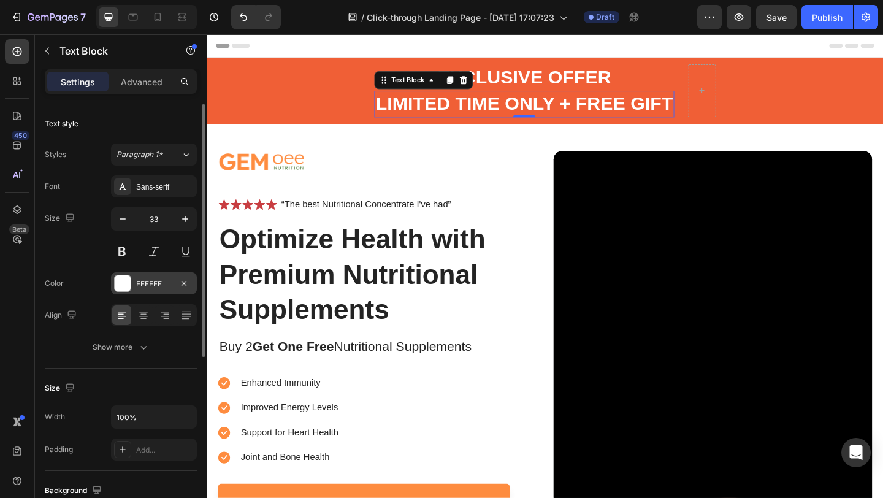
click at [123, 286] on div at bounding box center [123, 283] width 16 height 16
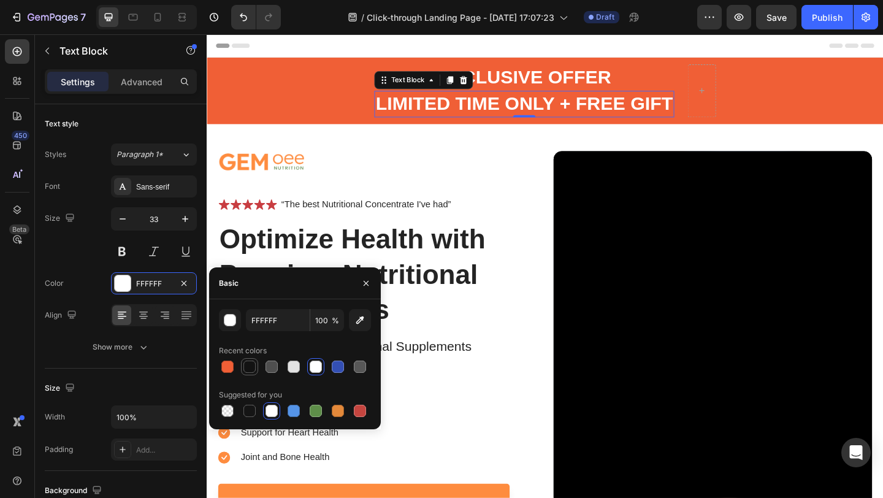
click at [247, 367] on div at bounding box center [249, 366] width 12 height 12
type input "121212"
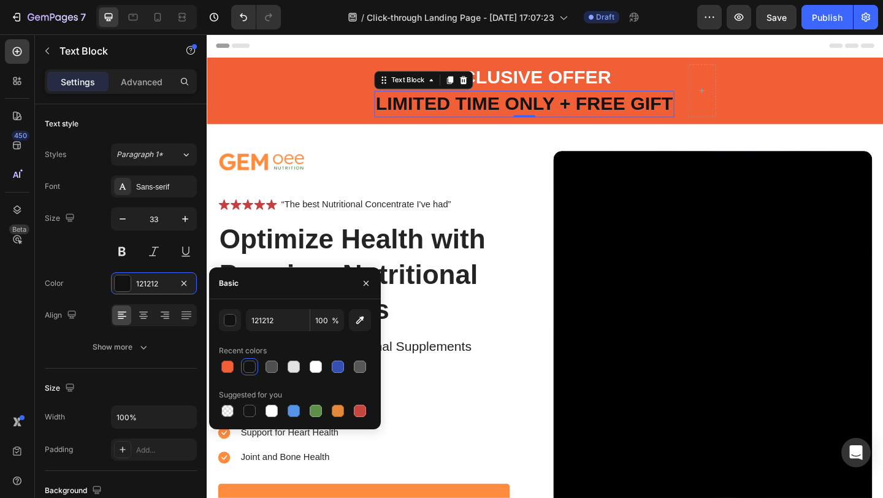
click at [690, 47] on div "Header" at bounding box center [574, 46] width 716 height 25
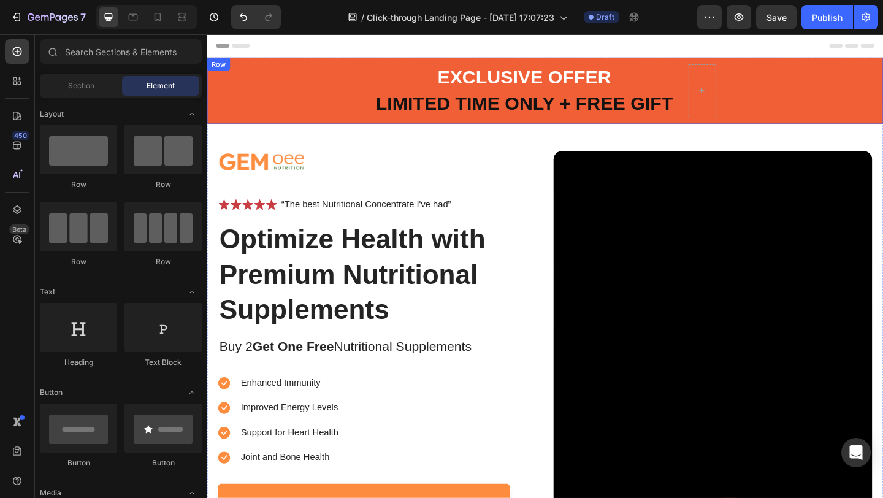
click at [267, 88] on div "EXCLUSIVE OFFER Text Block LIMITED TIME ONLY + FREE GIFT Text Block Row" at bounding box center [575, 95] width 736 height 72
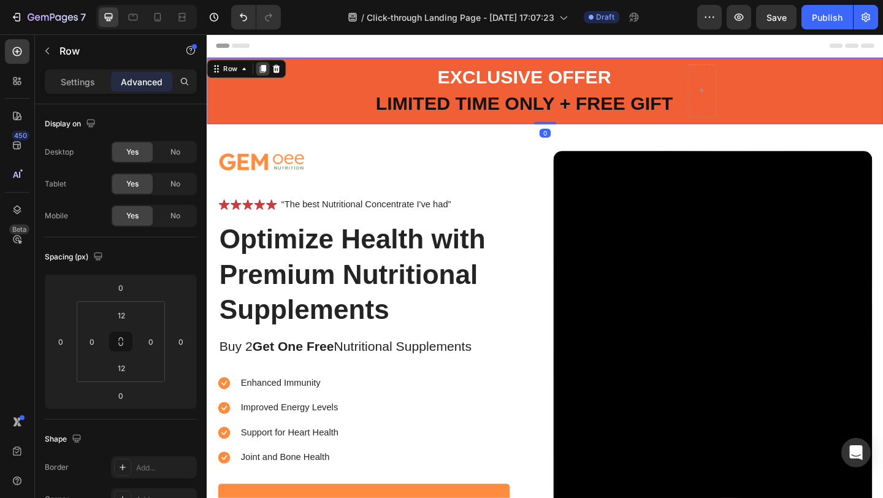
click at [269, 71] on icon at bounding box center [267, 71] width 7 height 9
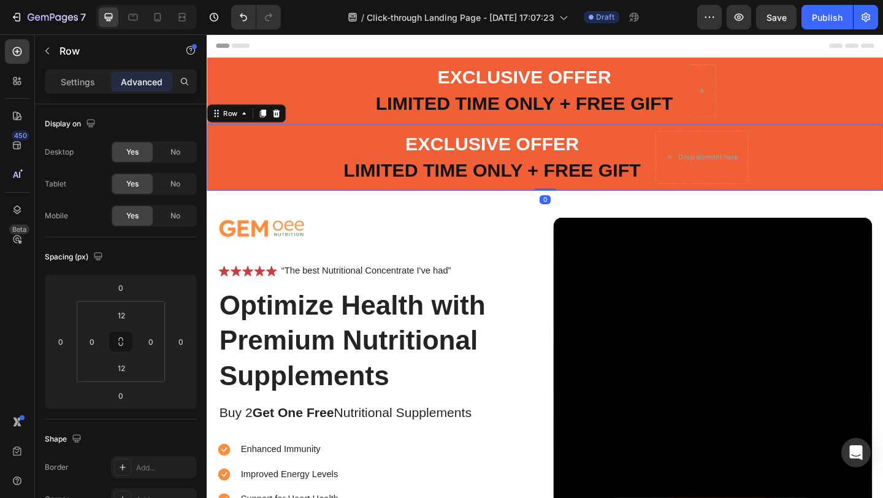
drag, startPoint x: 571, startPoint y: 202, endPoint x: 573, endPoint y: 159, distance: 42.9
click at [573, 159] on div "EXCLUSIVE OFFER Text Block LIMITED TIME ONLY + FREE GIFT Text Block Drop elemen…" at bounding box center [575, 168] width 736 height 72
click at [269, 154] on div "EXCLUSIVE OFFER Text Block LIMITED TIME ONLY + FREE GIFT Text Block Drop elemen…" at bounding box center [575, 168] width 736 height 72
click at [280, 116] on icon at bounding box center [282, 120] width 8 height 9
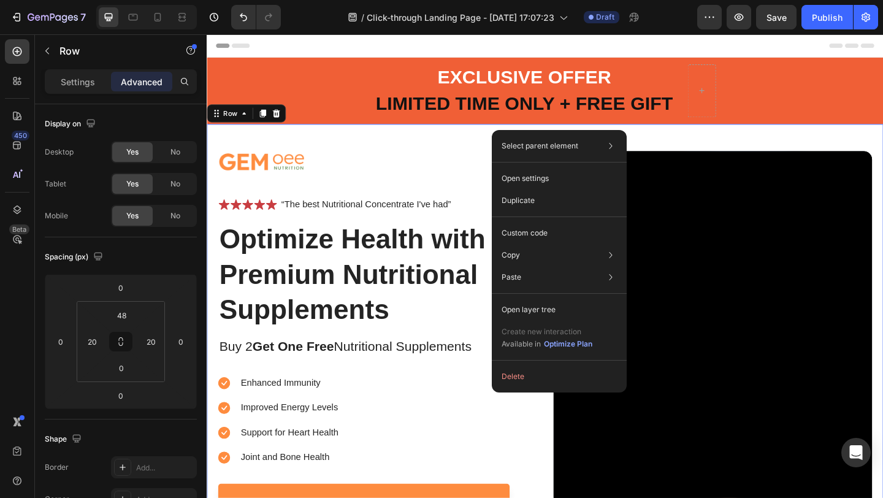
click at [322, 137] on div "Image Icon Icon Icon Icon Icon Icon List “The best Nutritional Concentrate I've…" at bounding box center [575, 362] width 736 height 461
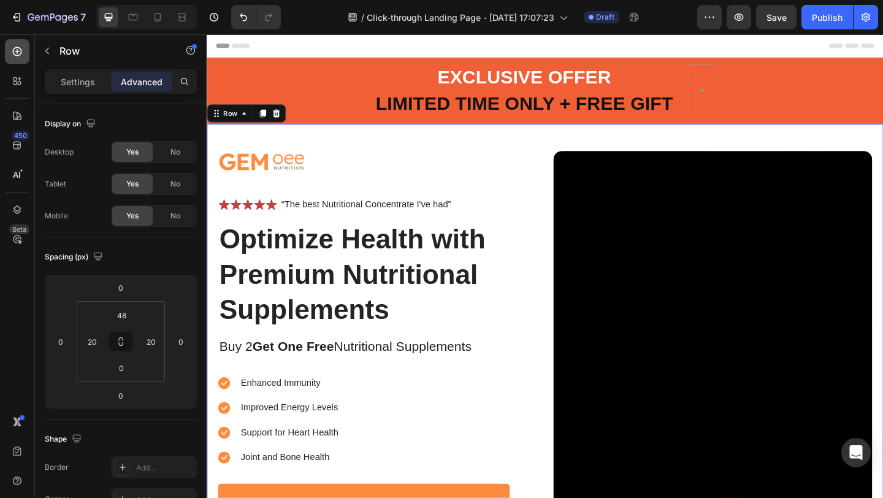
click at [14, 48] on icon at bounding box center [17, 51] width 9 height 9
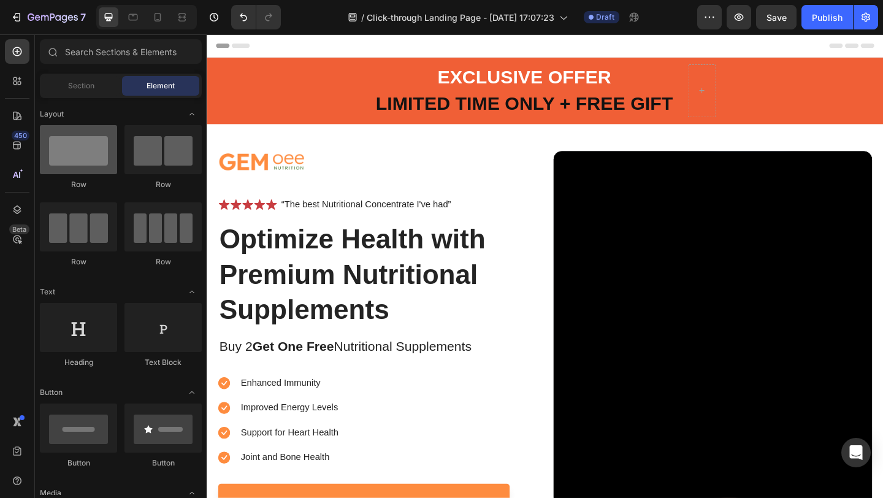
click at [80, 156] on div at bounding box center [78, 149] width 77 height 49
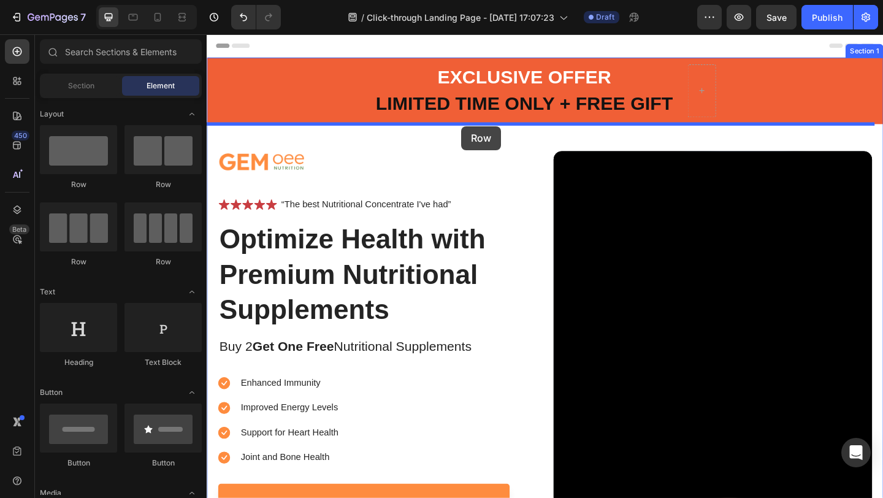
drag, startPoint x: 286, startPoint y: 190, endPoint x: 484, endPoint y: 134, distance: 205.1
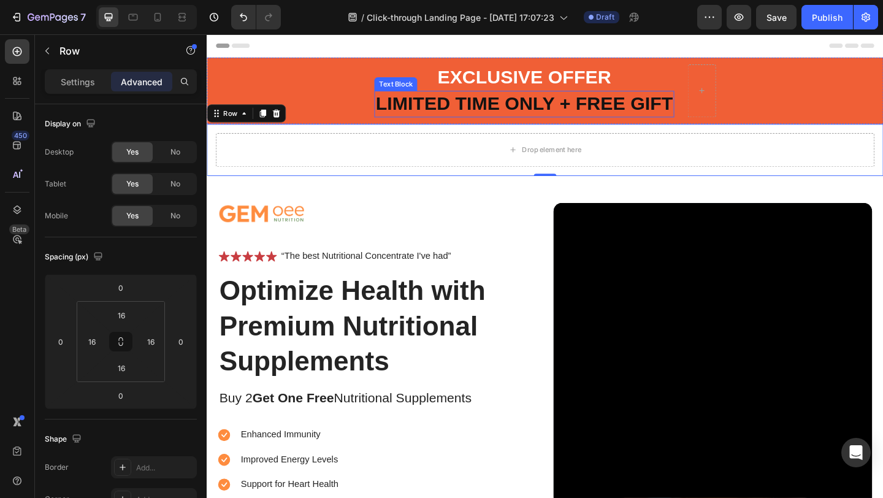
click at [529, 108] on p "LIMITED TIME ONLY + FREE GIFT" at bounding box center [551, 110] width 323 height 26
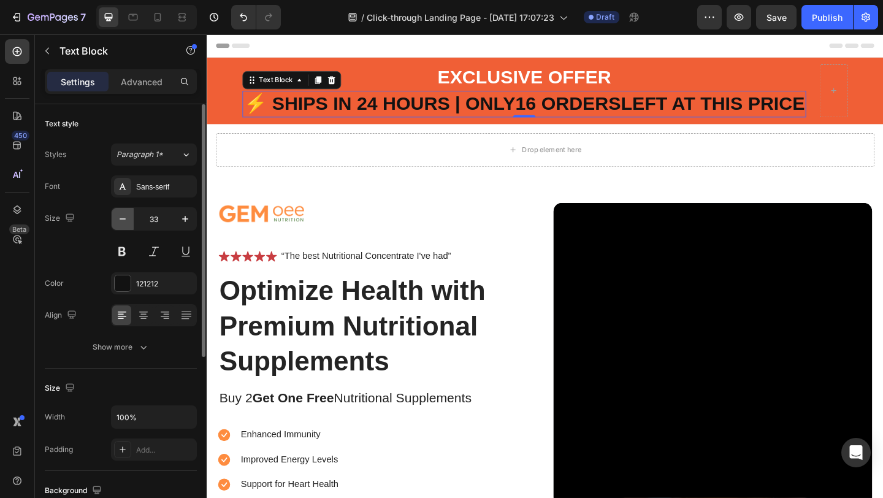
click at [126, 219] on icon "button" at bounding box center [122, 219] width 12 height 12
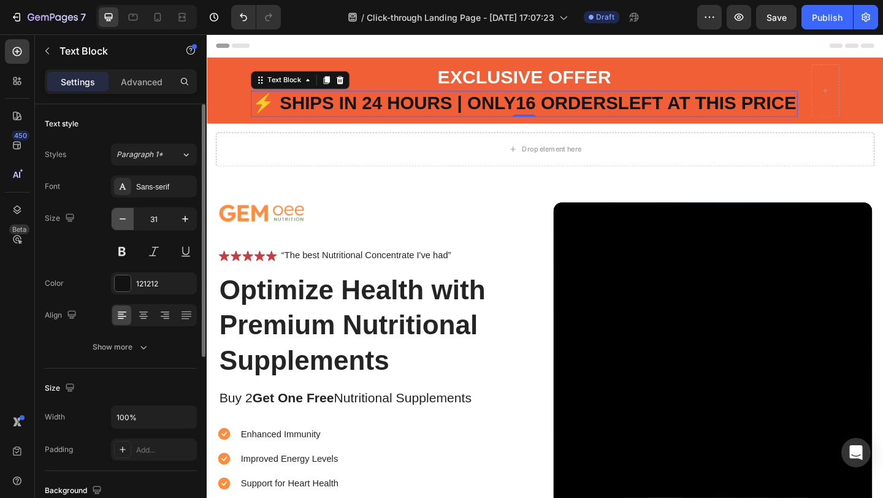
click at [126, 219] on icon "button" at bounding box center [122, 219] width 12 height 12
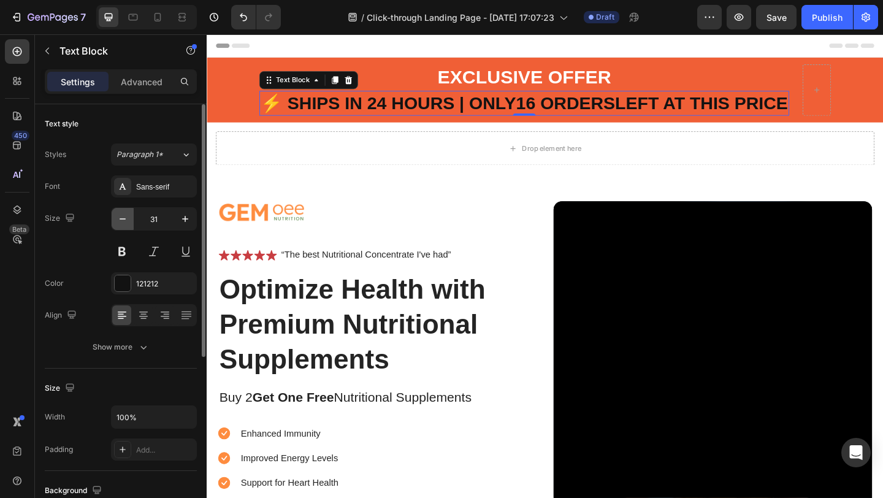
click at [126, 219] on icon "button" at bounding box center [122, 219] width 12 height 12
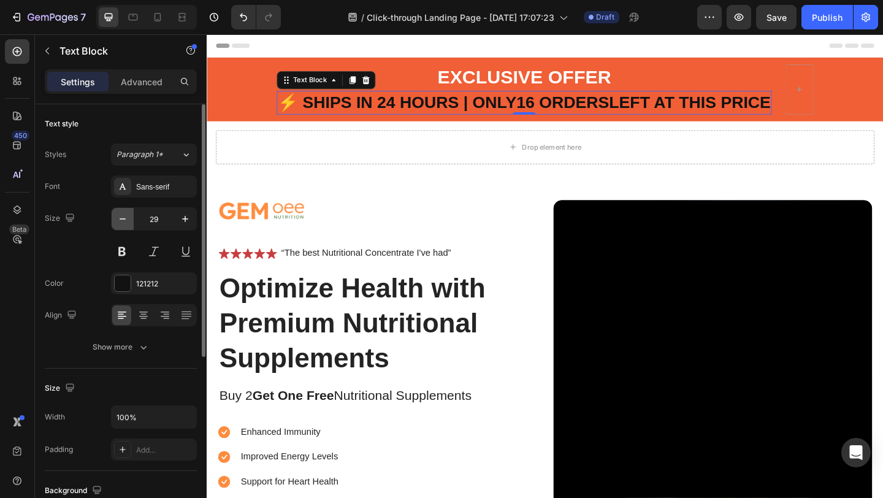
click at [126, 219] on icon "button" at bounding box center [122, 219] width 12 height 12
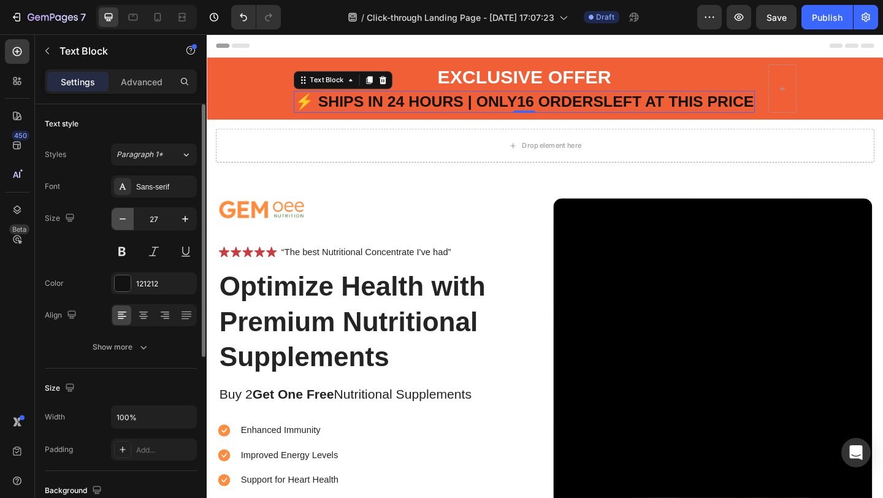
click at [126, 219] on icon "button" at bounding box center [122, 219] width 12 height 12
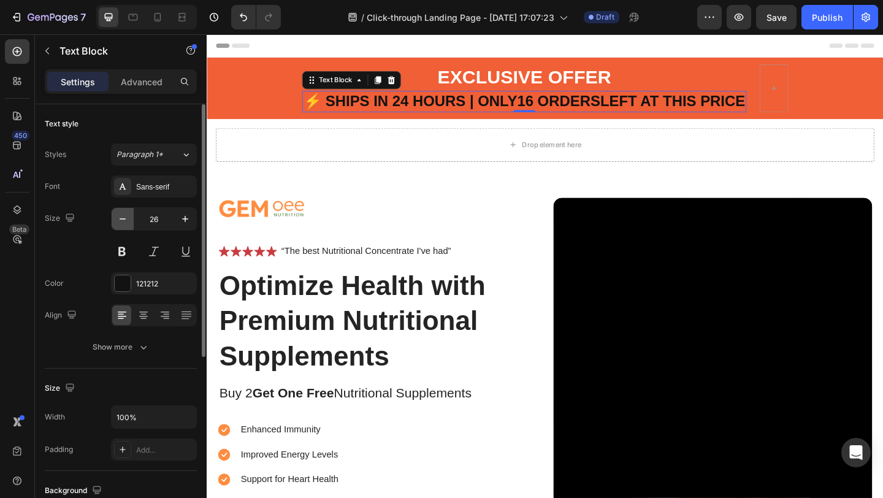
click at [126, 219] on icon "button" at bounding box center [122, 219] width 12 height 12
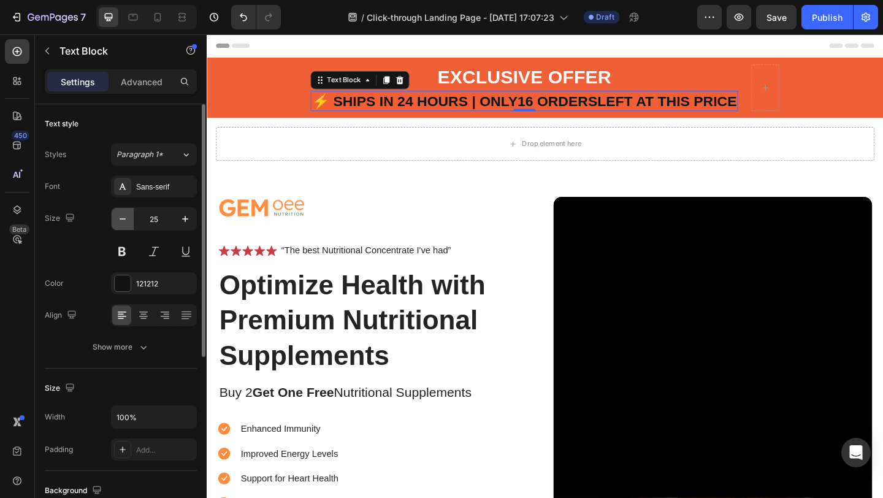
click at [126, 219] on icon "button" at bounding box center [122, 219] width 12 height 12
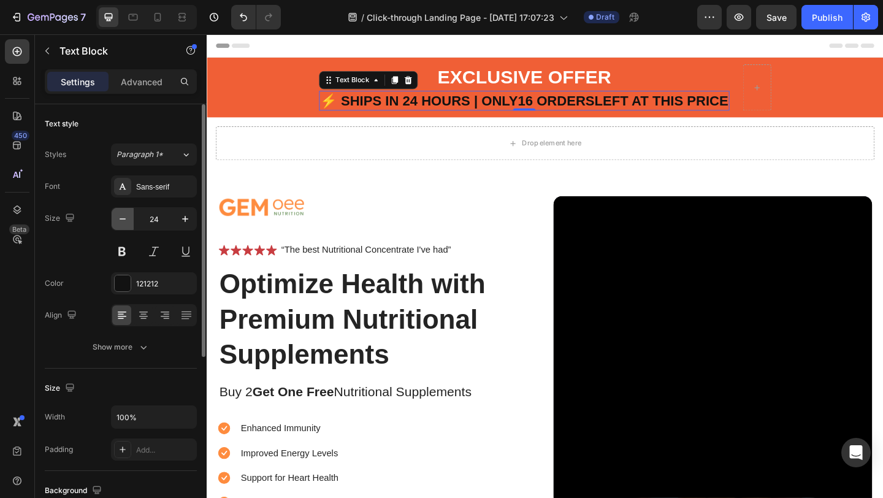
click at [126, 219] on icon "button" at bounding box center [122, 219] width 12 height 12
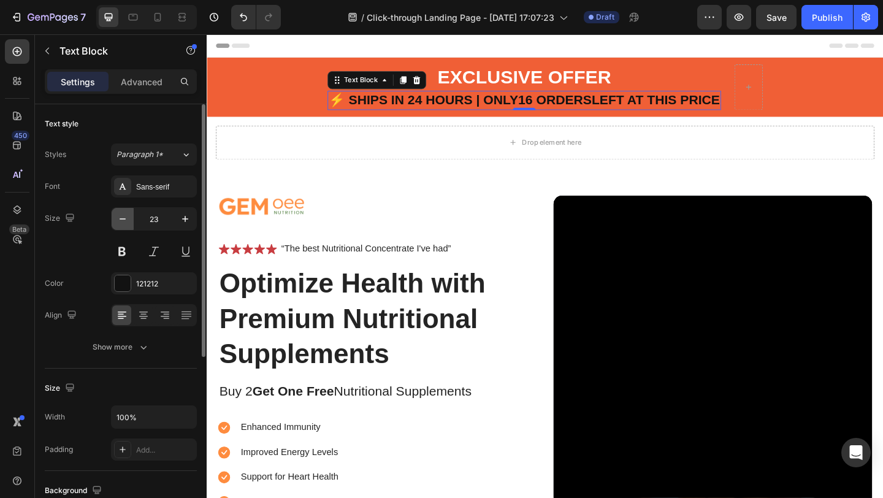
click at [126, 219] on icon "button" at bounding box center [122, 219] width 12 height 12
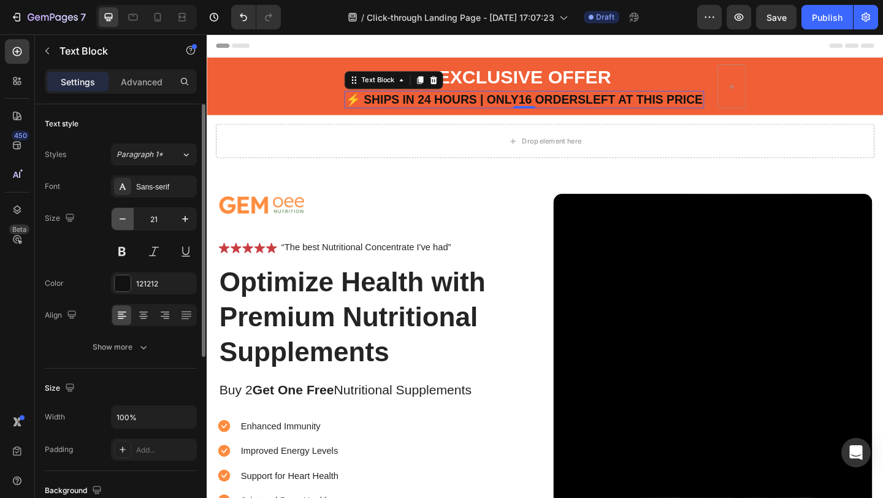
click at [126, 219] on icon "button" at bounding box center [122, 219] width 12 height 12
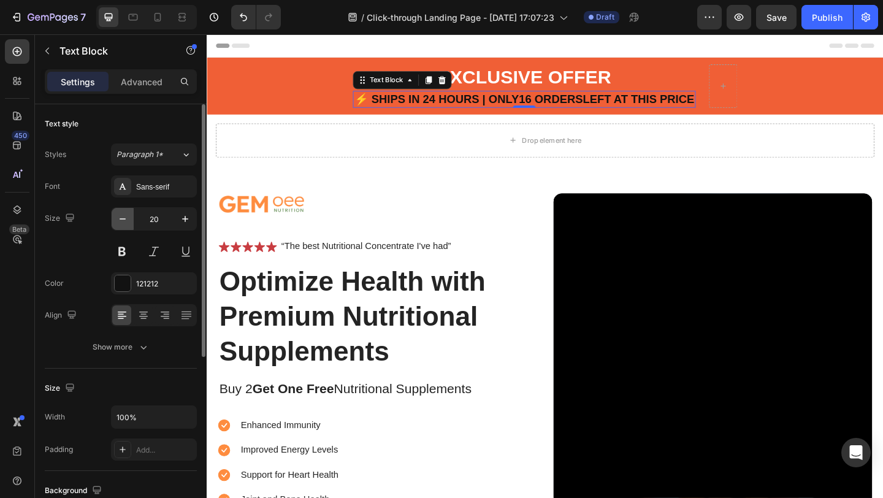
click at [126, 219] on icon "button" at bounding box center [122, 219] width 12 height 12
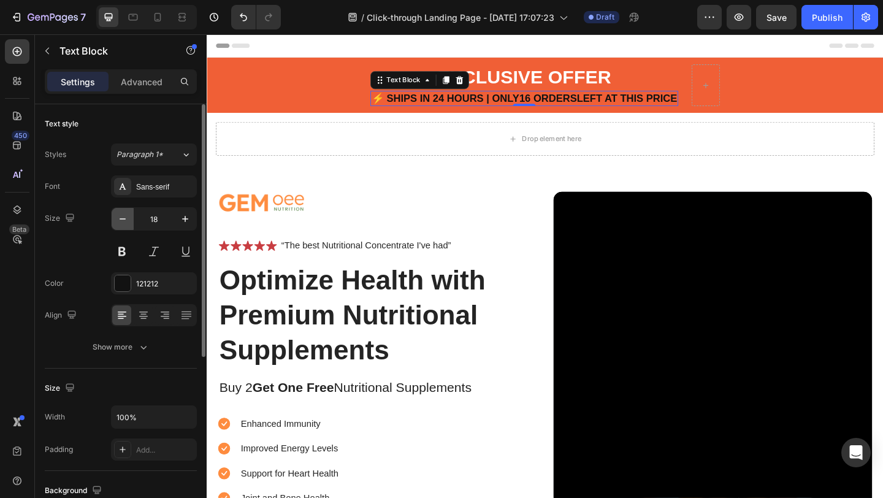
type input "17"
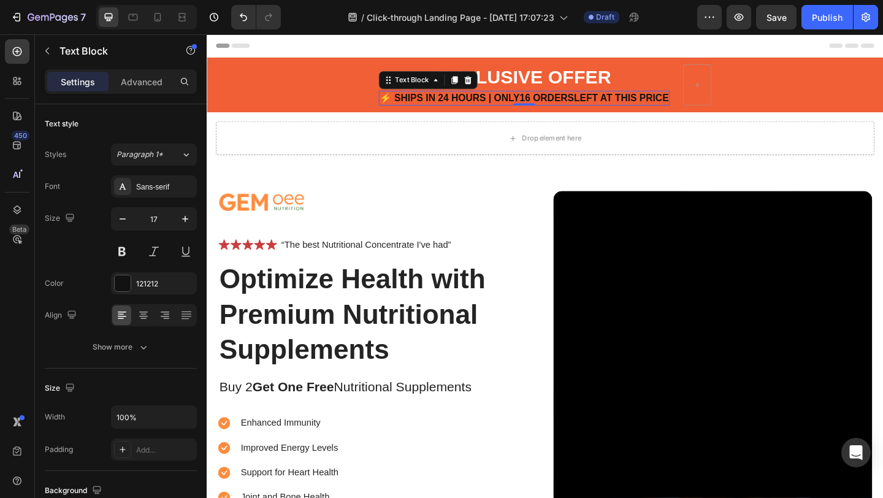
click at [398, 44] on div "Header" at bounding box center [574, 46] width 716 height 25
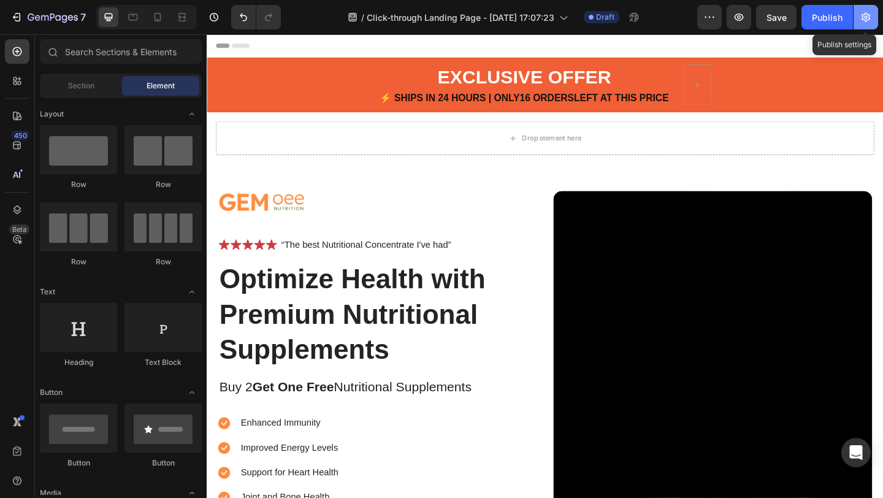
click at [866, 17] on icon "button" at bounding box center [865, 17] width 12 height 12
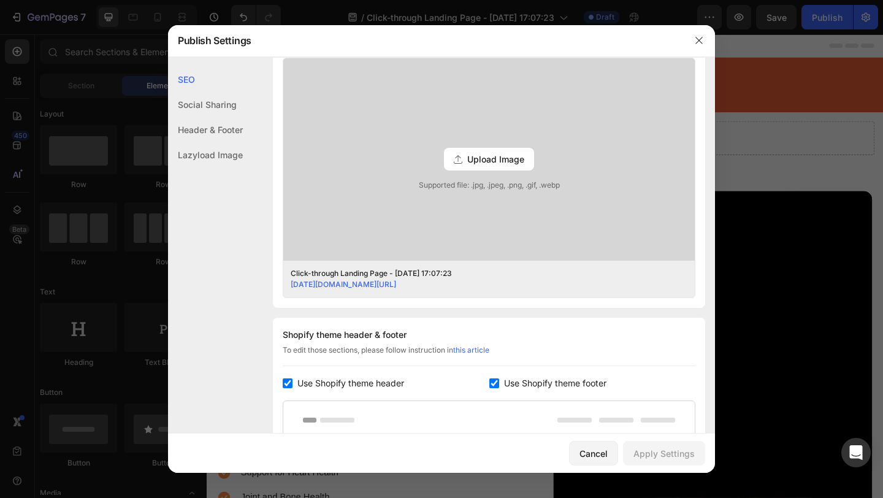
scroll to position [9, 0]
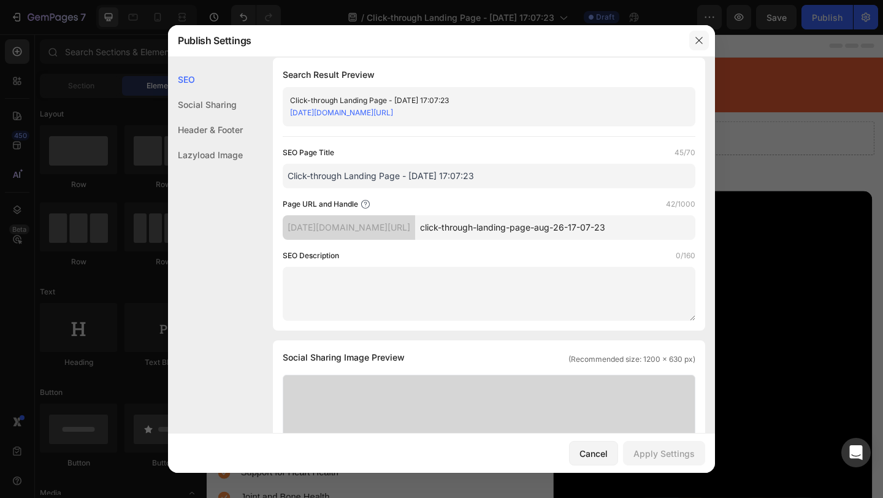
click at [704, 42] on button "button" at bounding box center [699, 41] width 20 height 20
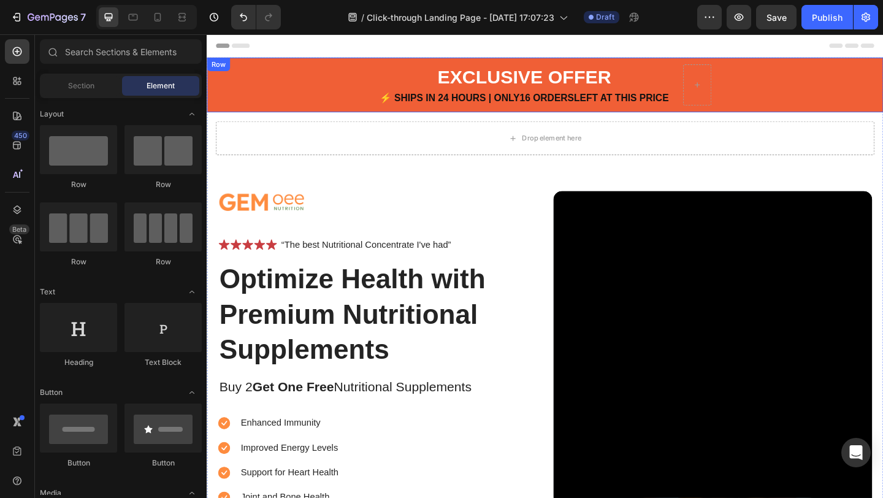
click at [284, 91] on div "EXCLUSIVE OFFER Text Block ⚡ Ships in 24 hours | Only 16 orders left at this pr…" at bounding box center [575, 88] width 736 height 59
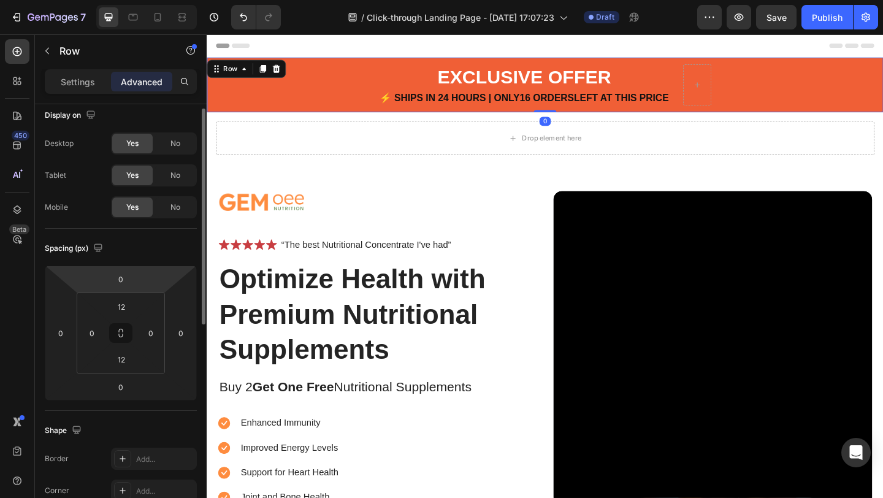
scroll to position [0, 0]
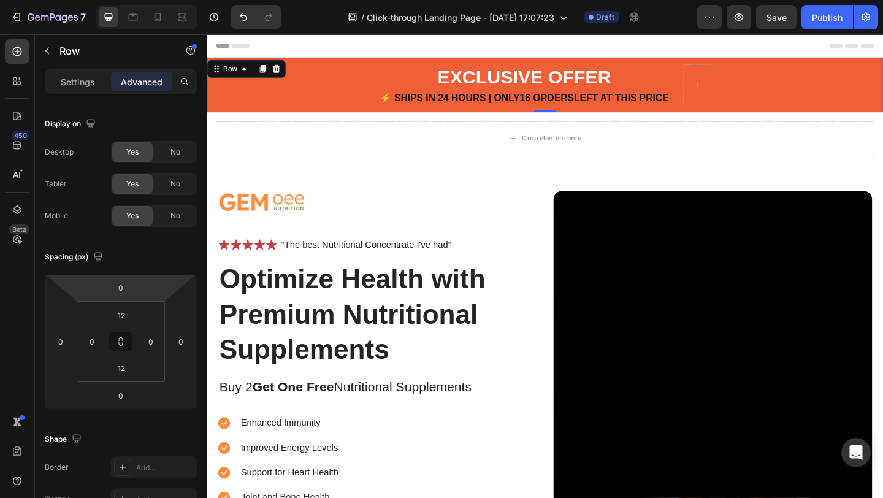
click at [363, 72] on div "EXCLUSIVE OFFER Text Block ⚡ Ships in 24 hours | Only 16 orders left at this pr…" at bounding box center [575, 88] width 736 height 59
click at [71, 78] on p "Settings" at bounding box center [78, 81] width 34 height 13
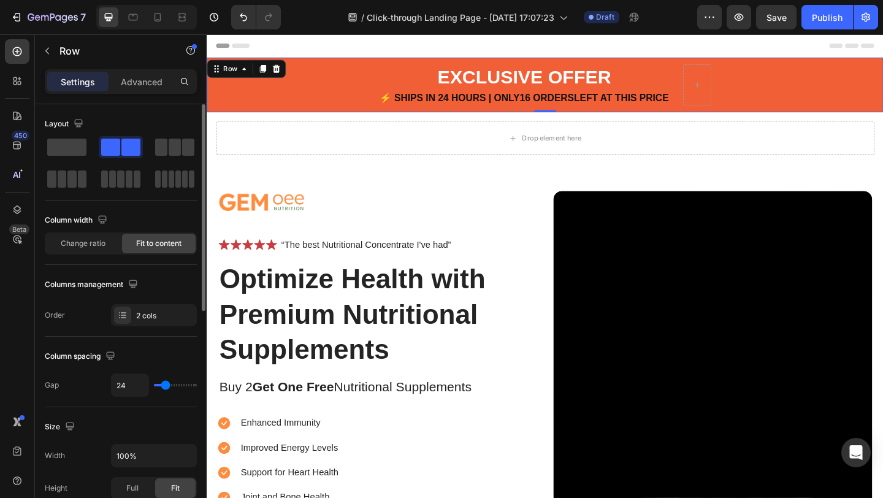
scroll to position [267, 0]
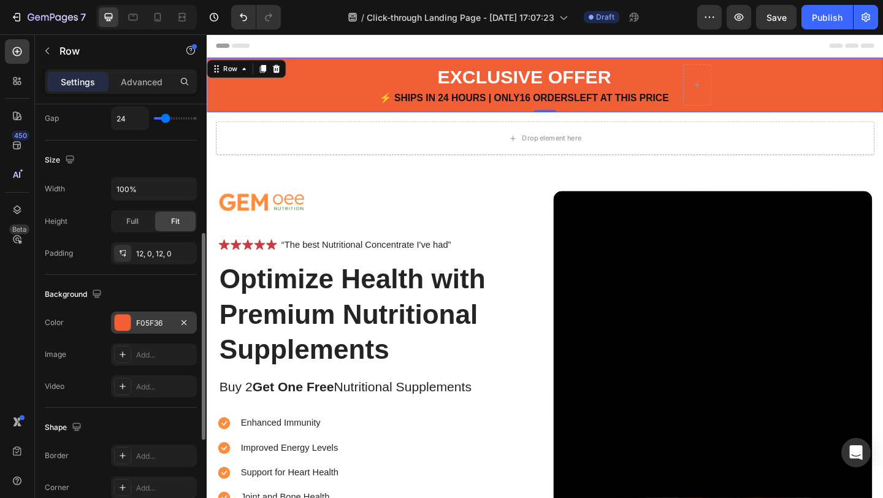
click at [121, 322] on div at bounding box center [123, 322] width 16 height 16
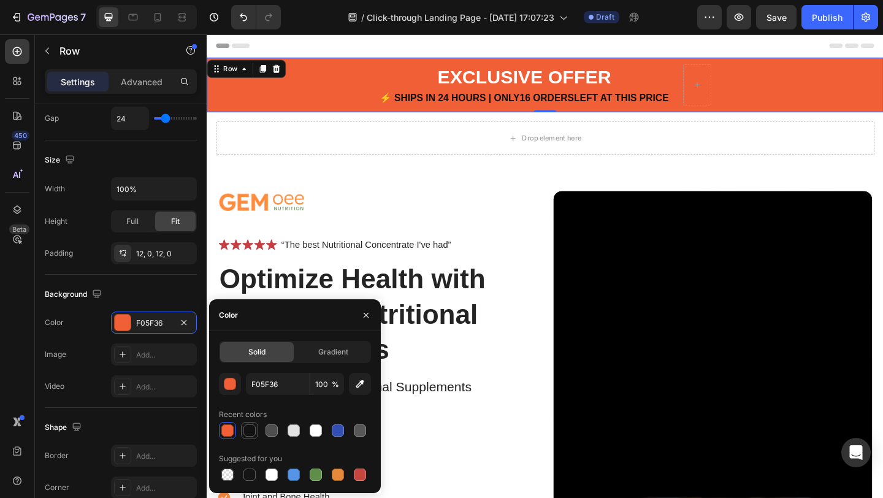
click at [249, 436] on div at bounding box center [249, 430] width 15 height 15
type input "121212"
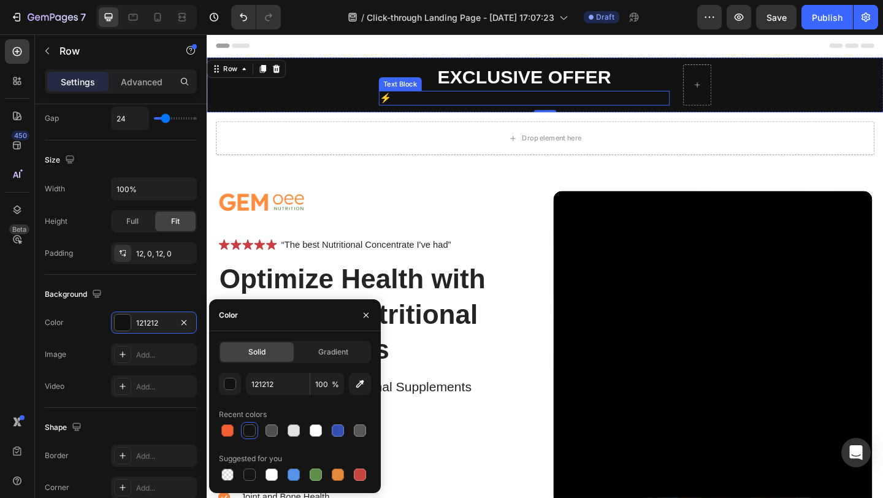
click at [487, 98] on p "⚡ Ships in 24 hours | Only 16 orders left at this price" at bounding box center [552, 103] width 314 height 13
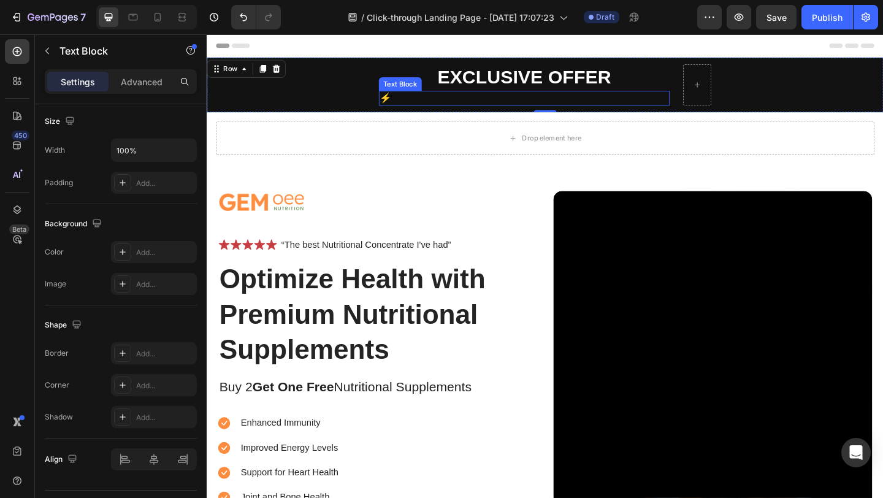
scroll to position [0, 0]
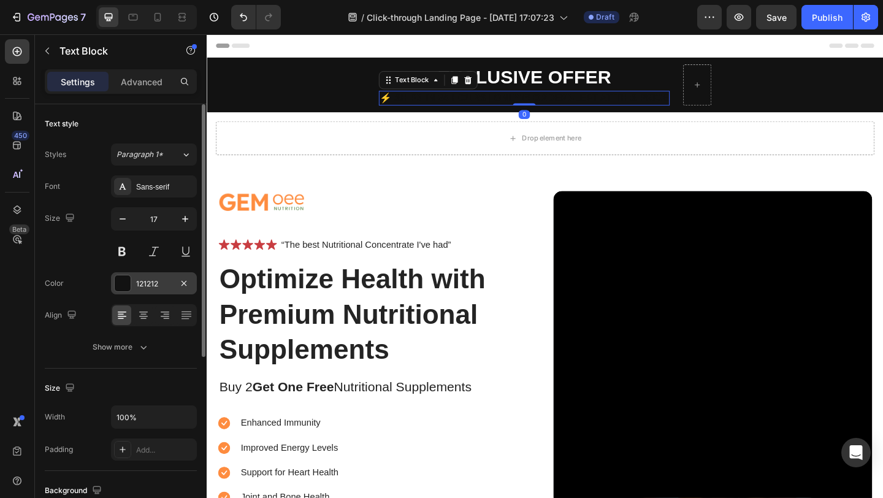
click at [125, 280] on div at bounding box center [123, 283] width 16 height 16
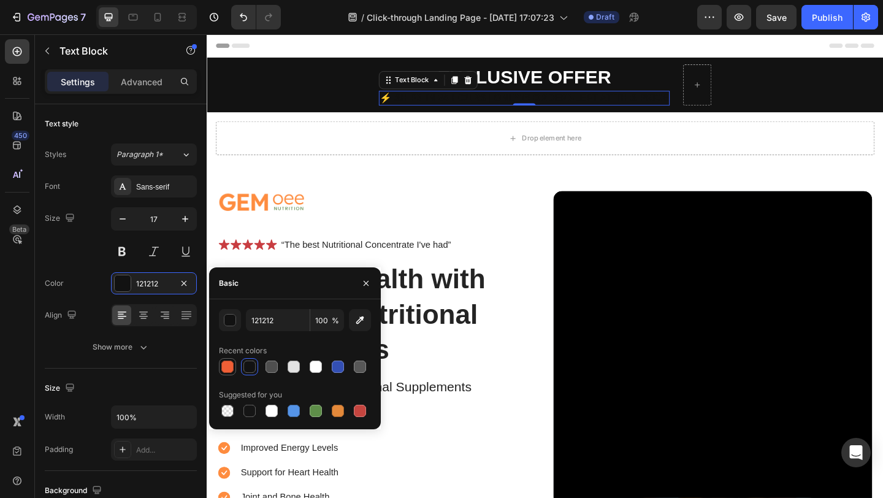
click at [228, 365] on div at bounding box center [227, 366] width 12 height 12
type input "F05F36"
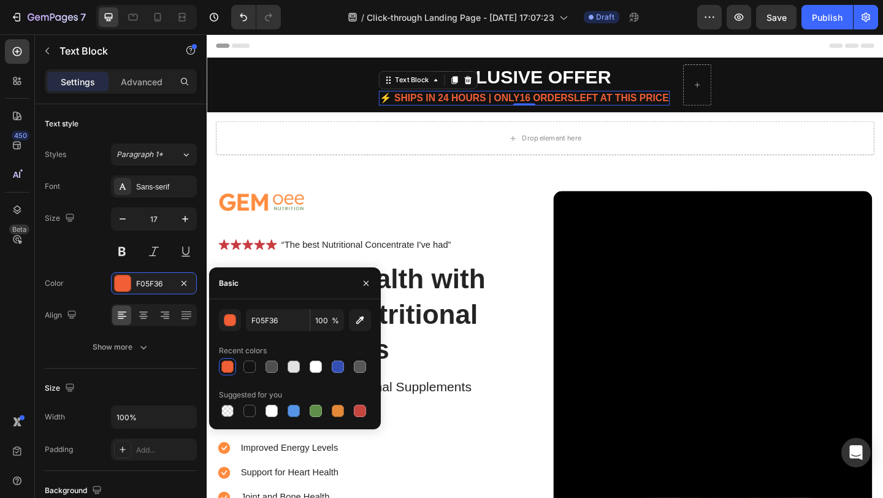
click at [509, 48] on div "Header" at bounding box center [574, 46] width 716 height 25
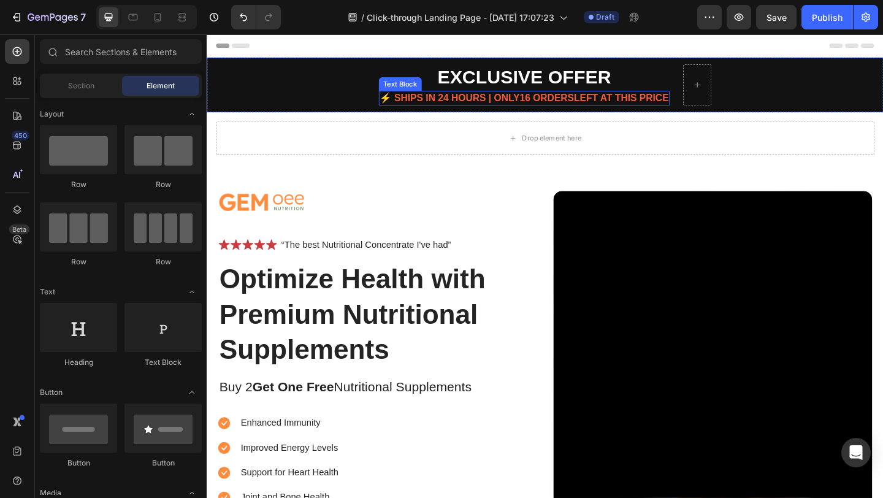
click at [588, 101] on strong "16 orders" at bounding box center [576, 103] width 59 height 12
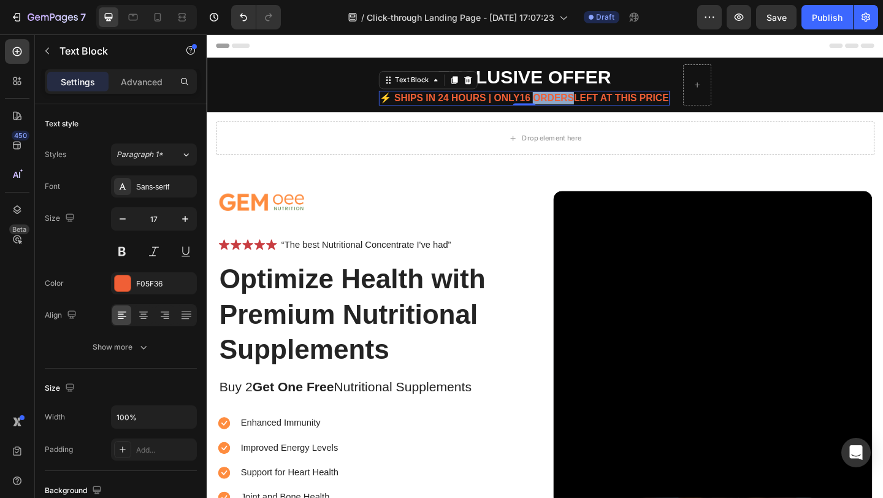
click at [571, 105] on strong "16 orders" at bounding box center [576, 103] width 59 height 12
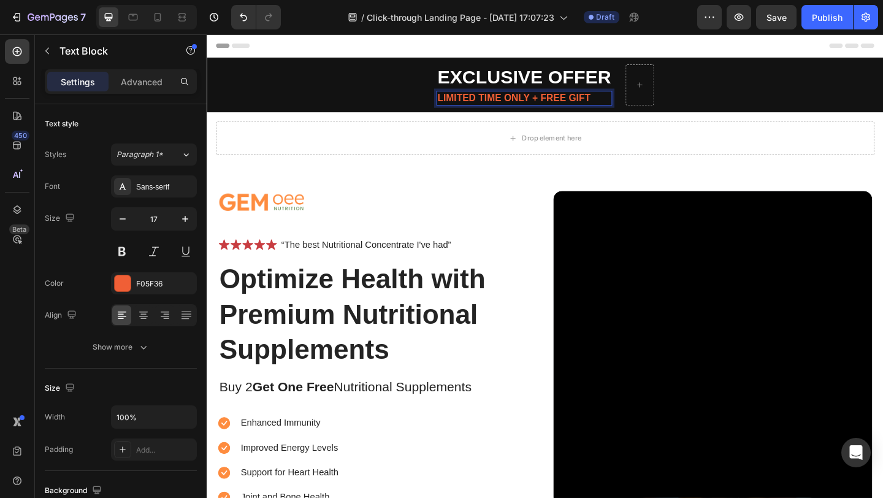
click at [641, 102] on p "LIMITED TIME ONLY + FREE GIFT" at bounding box center [551, 103] width 189 height 13
click at [571, 44] on div "Header" at bounding box center [574, 46] width 716 height 25
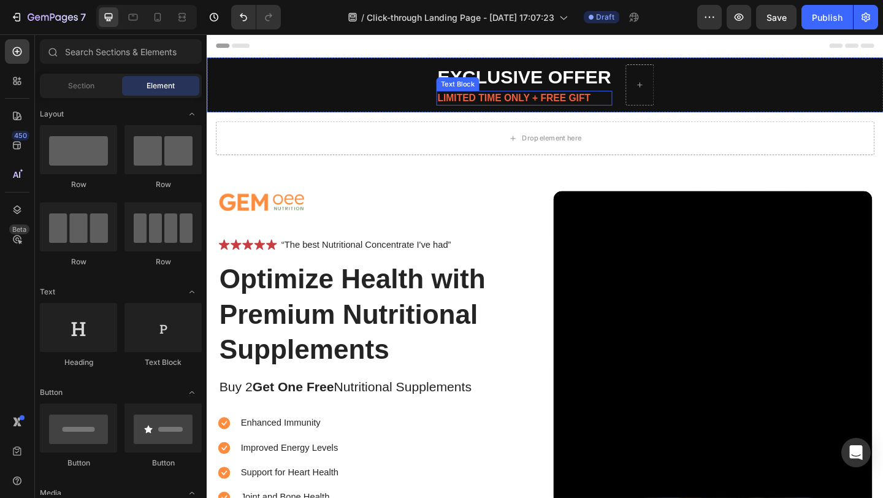
click at [558, 103] on p "LIMITED TIME ONLY + FREE GIFT" at bounding box center [551, 103] width 189 height 13
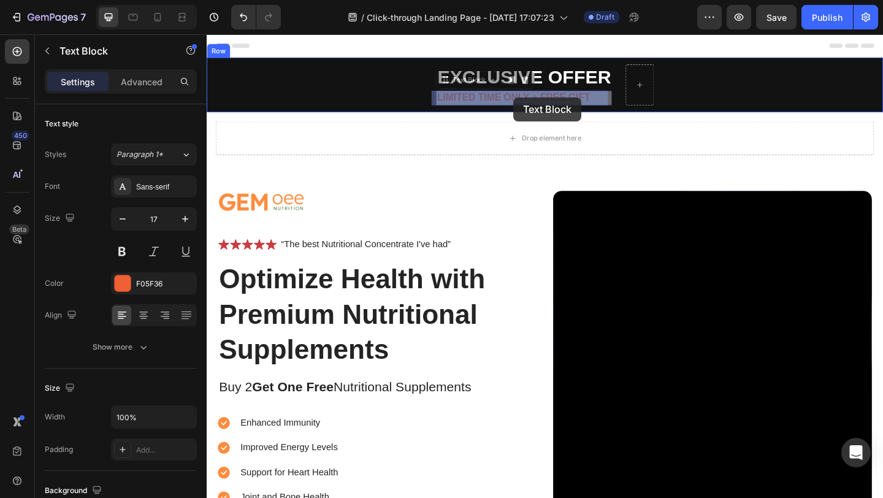
drag, startPoint x: 460, startPoint y: 85, endPoint x: 540, endPoint y: 103, distance: 82.2
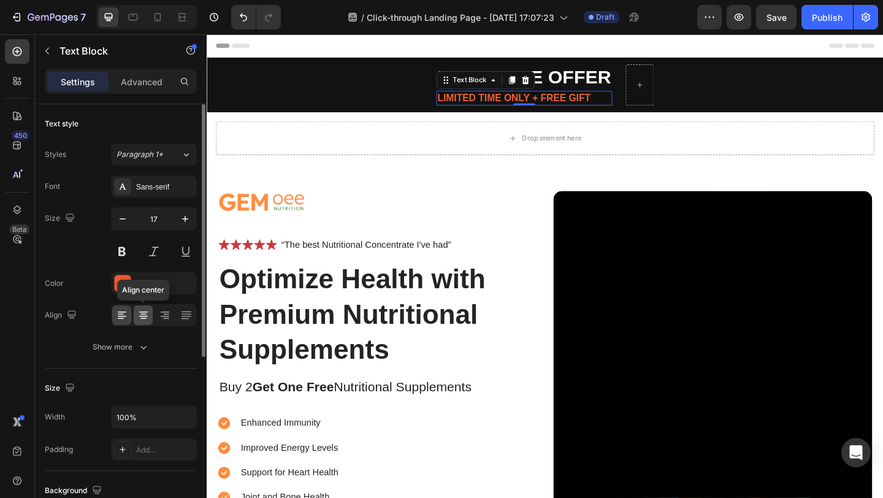
click at [145, 313] on icon at bounding box center [143, 315] width 12 height 12
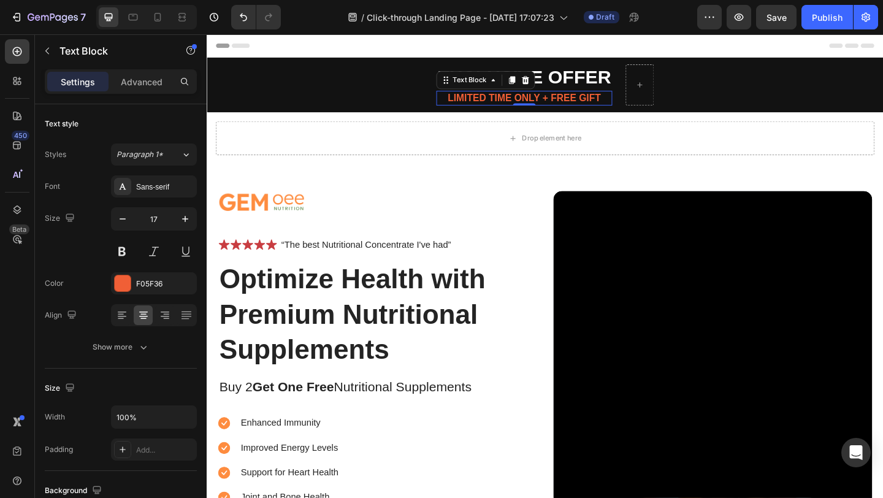
click at [554, 42] on div "Header" at bounding box center [574, 46] width 716 height 25
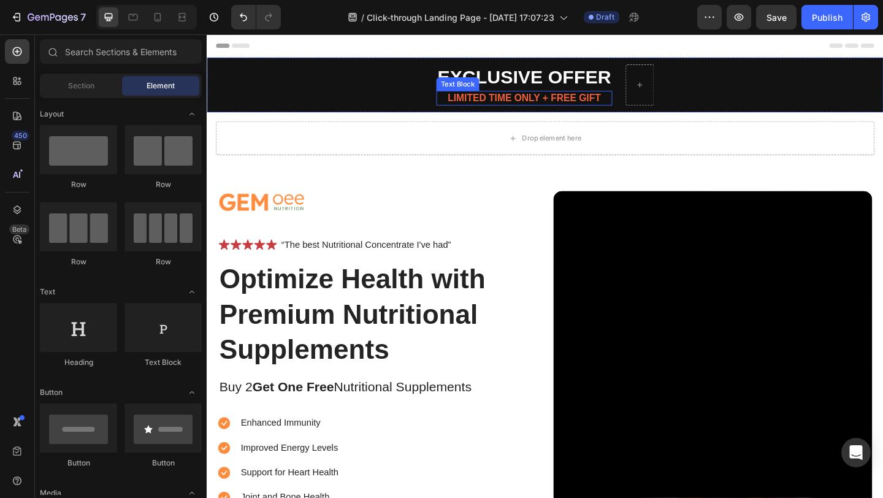
click at [465, 104] on p "LIMITED TIME ONLY + FREE GIFT" at bounding box center [551, 103] width 189 height 13
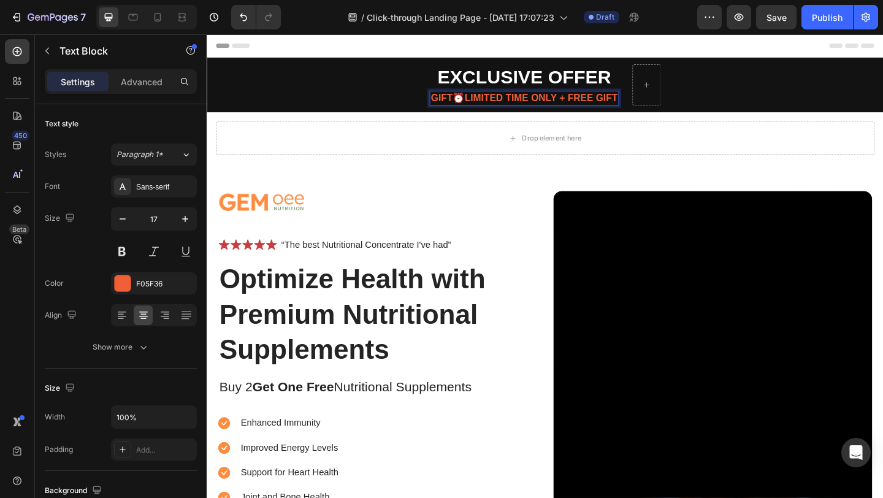
click at [469, 101] on p "GIFT⏰LIMITED TIME ONLY + FREE GIFT" at bounding box center [551, 103] width 203 height 13
click at [467, 104] on p "⏰LIMITED TIME ONLY + FREE GIFT" at bounding box center [551, 103] width 189 height 13
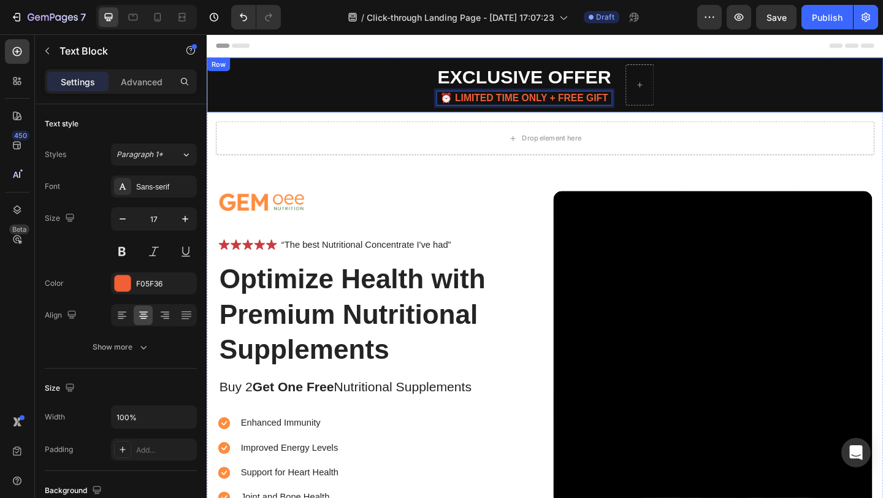
click at [649, 122] on div "Drop element here Row" at bounding box center [575, 147] width 736 height 56
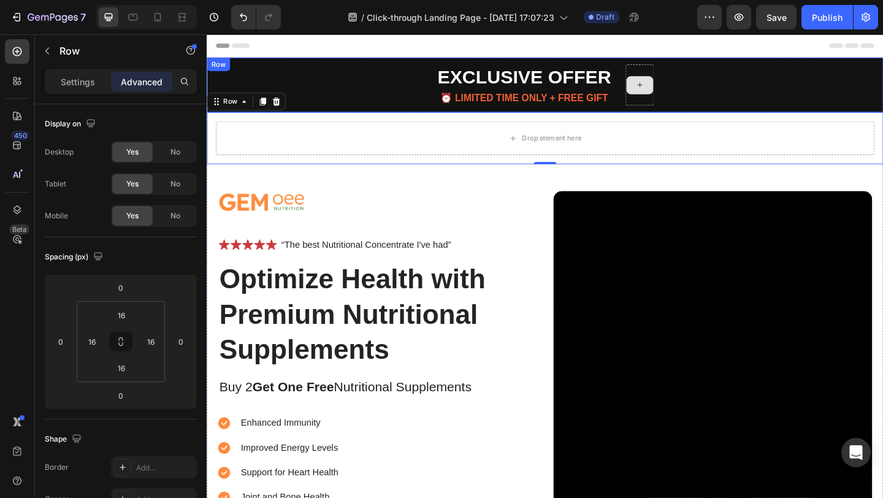
click at [675, 85] on icon at bounding box center [677, 89] width 10 height 10
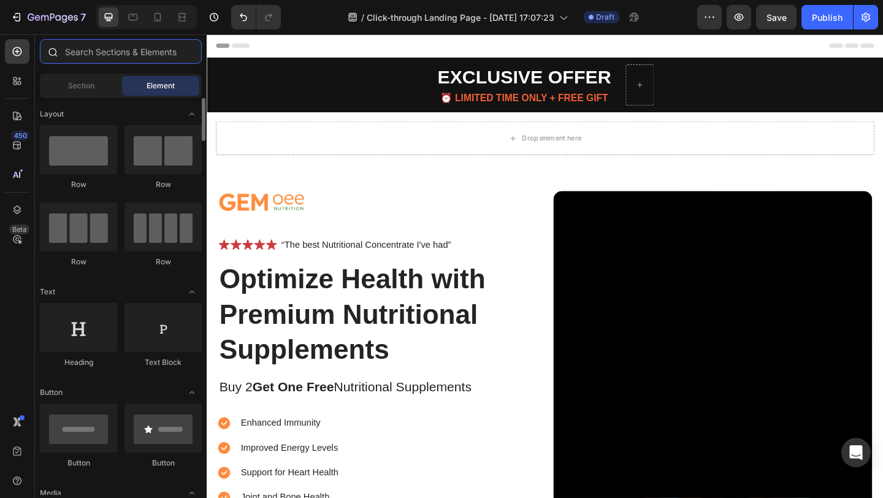
click at [129, 50] on input "text" at bounding box center [121, 51] width 162 height 25
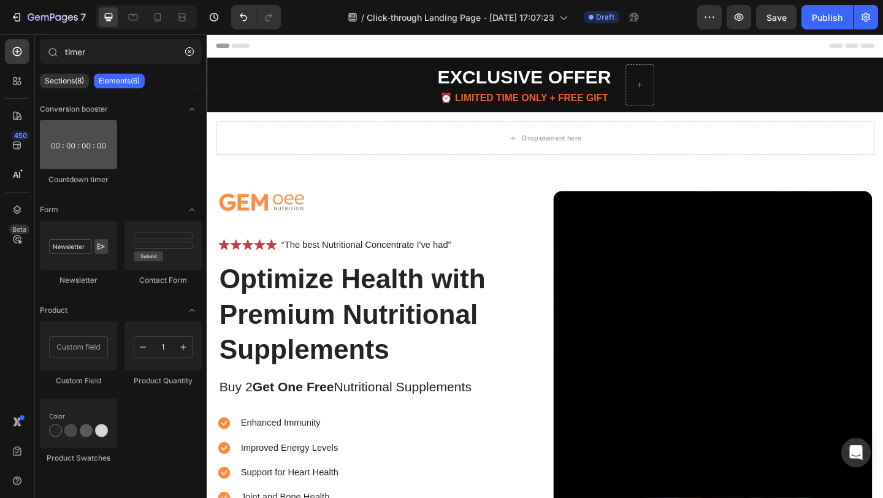
click at [80, 150] on div at bounding box center [78, 144] width 77 height 49
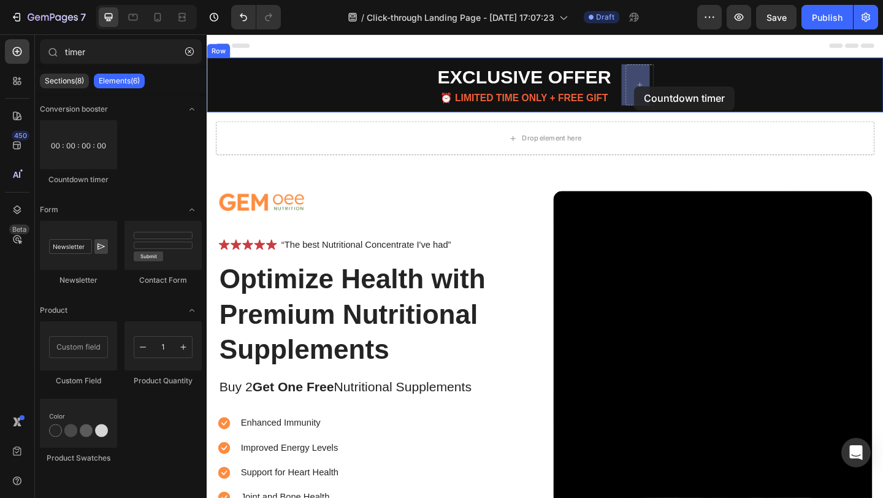
drag, startPoint x: 286, startPoint y: 185, endPoint x: 671, endPoint y: 91, distance: 396.2
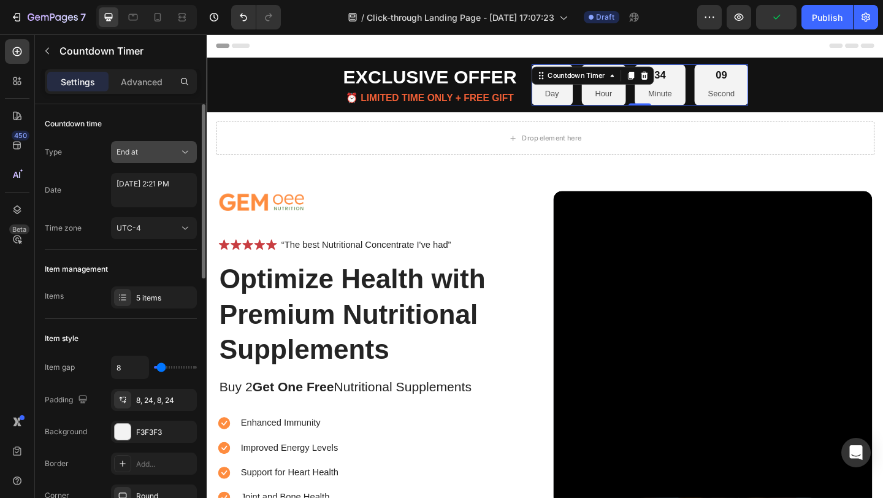
click at [168, 151] on div "End at" at bounding box center [147, 152] width 63 height 11
click at [158, 128] on div "Countdown time" at bounding box center [121, 124] width 152 height 20
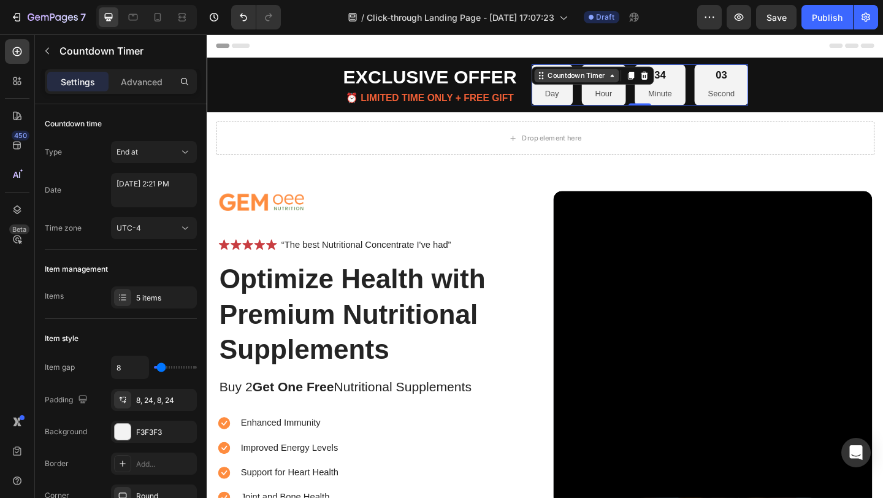
click at [633, 81] on div "Countdown Timer" at bounding box center [608, 79] width 67 height 11
click at [744, 79] on div "01 Second" at bounding box center [766, 89] width 58 height 45
click at [145, 85] on p "Advanced" at bounding box center [142, 81] width 42 height 13
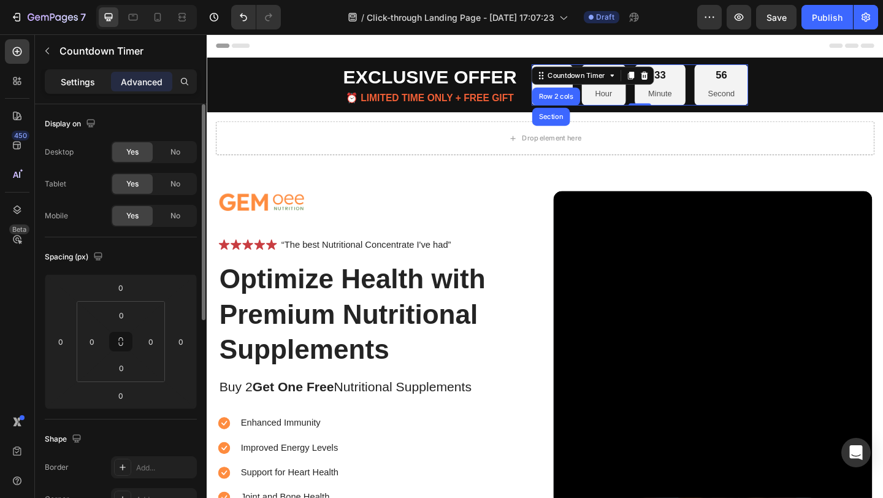
click at [82, 79] on p "Settings" at bounding box center [78, 81] width 34 height 13
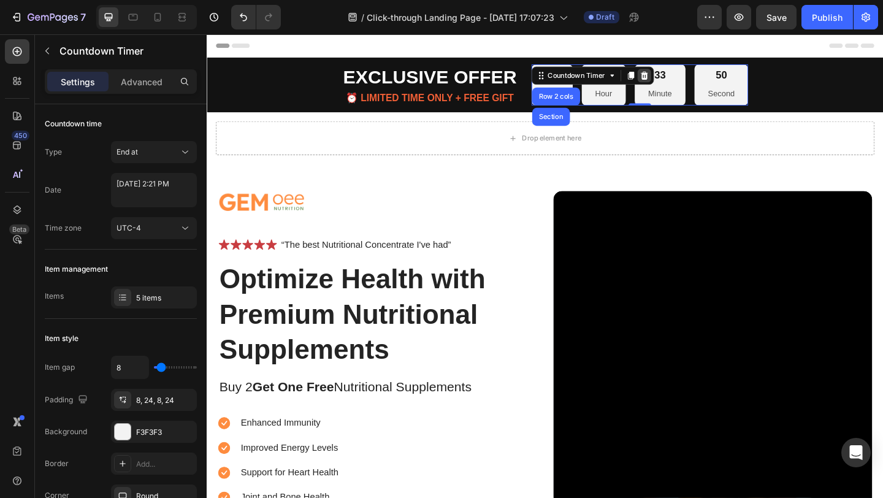
click at [678, 76] on icon at bounding box center [682, 79] width 8 height 9
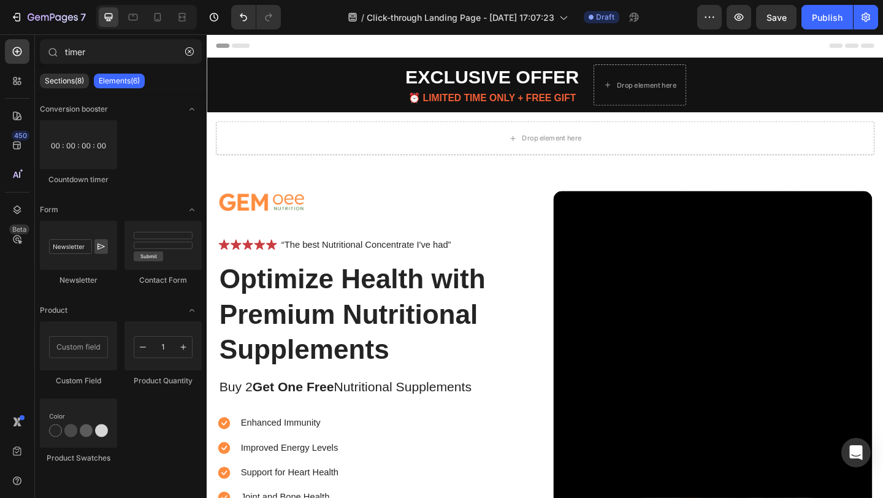
click at [629, 42] on div "Header" at bounding box center [574, 46] width 716 height 25
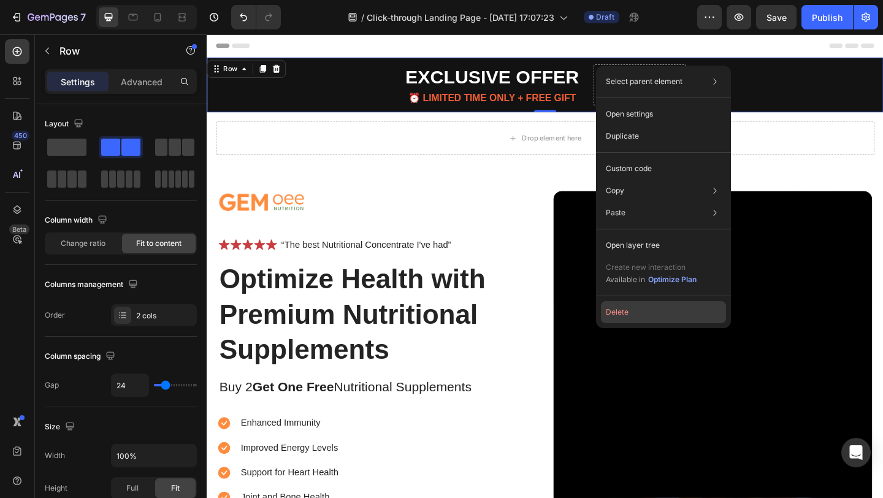
click at [633, 314] on button "Delete" at bounding box center [663, 312] width 125 height 22
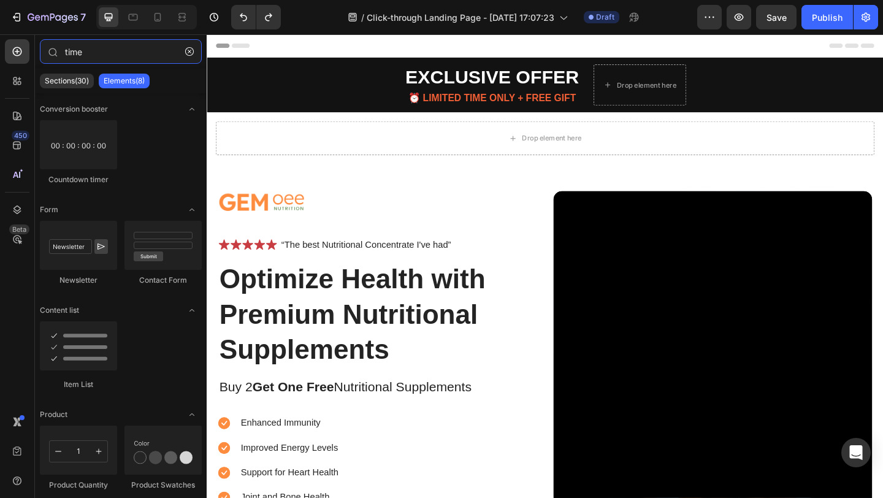
type input "time"
click at [566, 45] on div "Header" at bounding box center [574, 46] width 716 height 25
click at [186, 51] on icon "button" at bounding box center [189, 51] width 9 height 9
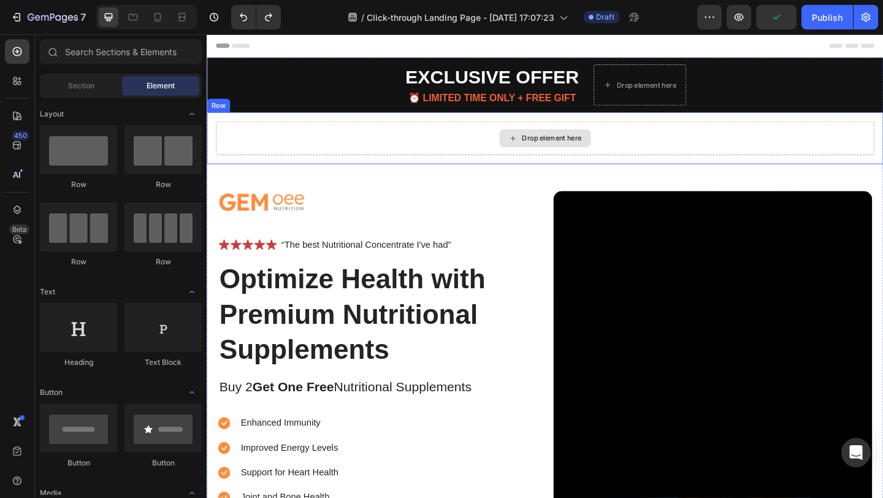
click at [424, 149] on div "Drop element here" at bounding box center [574, 147] width 716 height 37
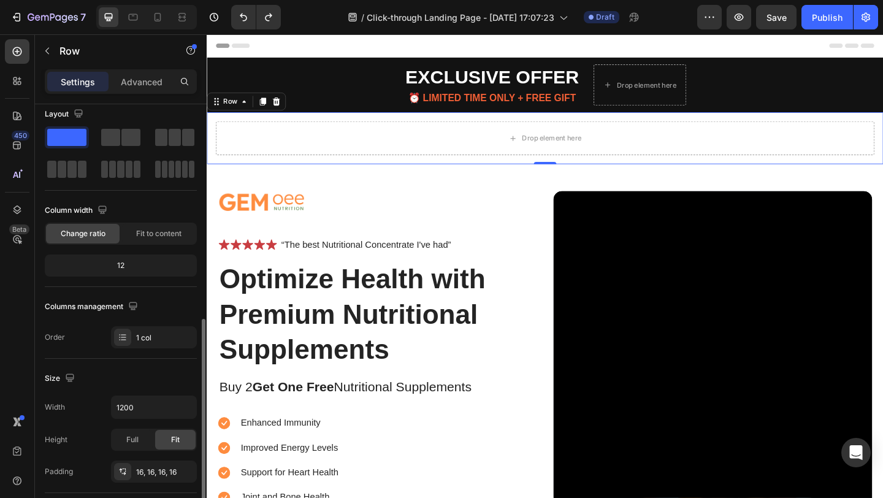
scroll to position [143, 0]
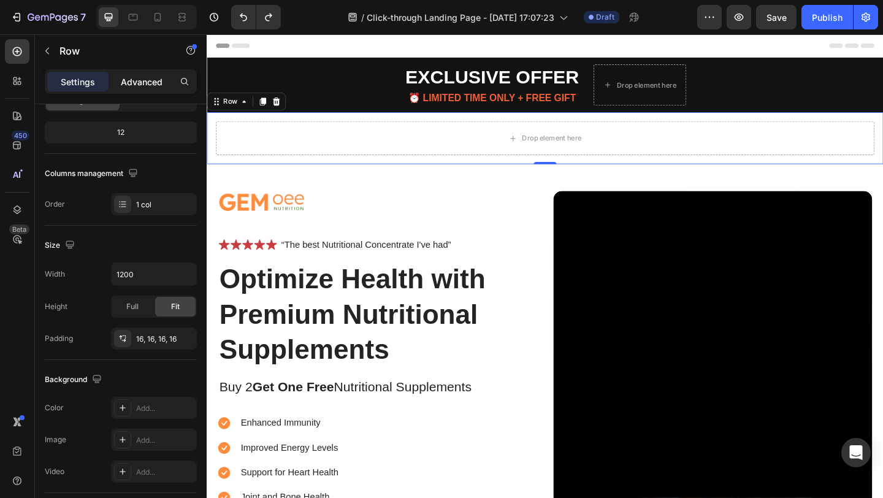
click at [143, 75] on p "Advanced" at bounding box center [142, 81] width 42 height 13
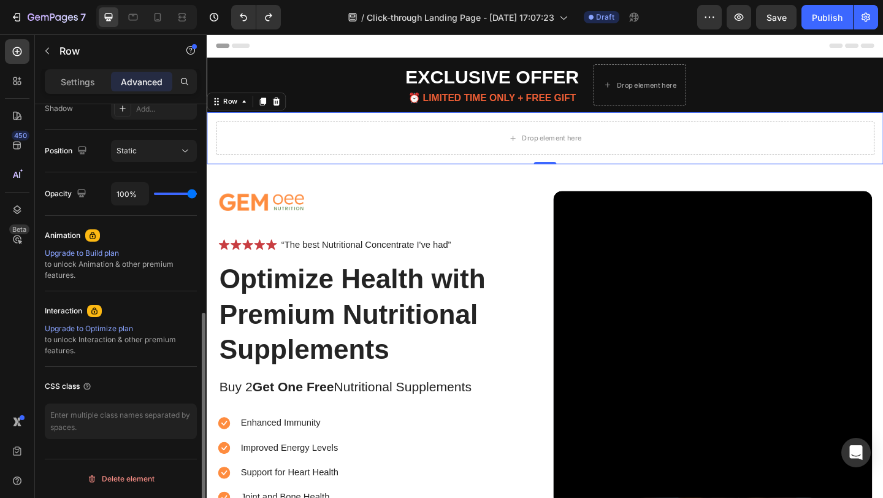
scroll to position [165, 0]
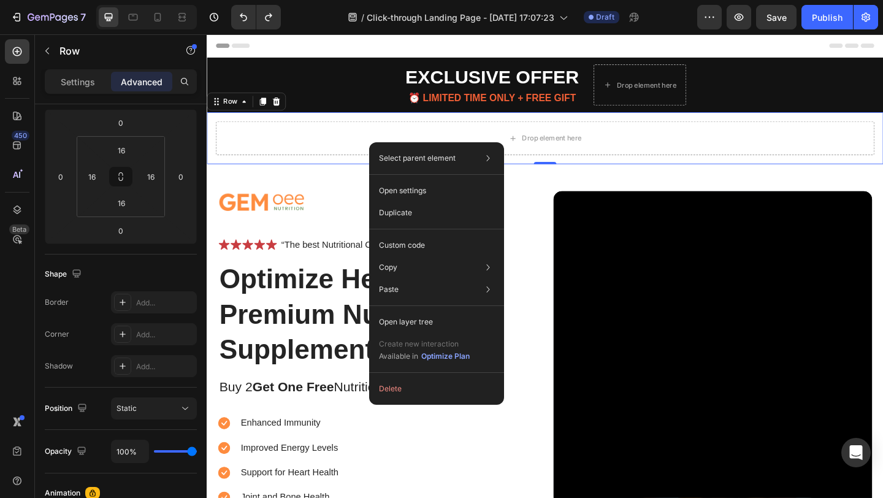
drag, startPoint x: 213, startPoint y: 125, endPoint x: 420, endPoint y: 152, distance: 208.3
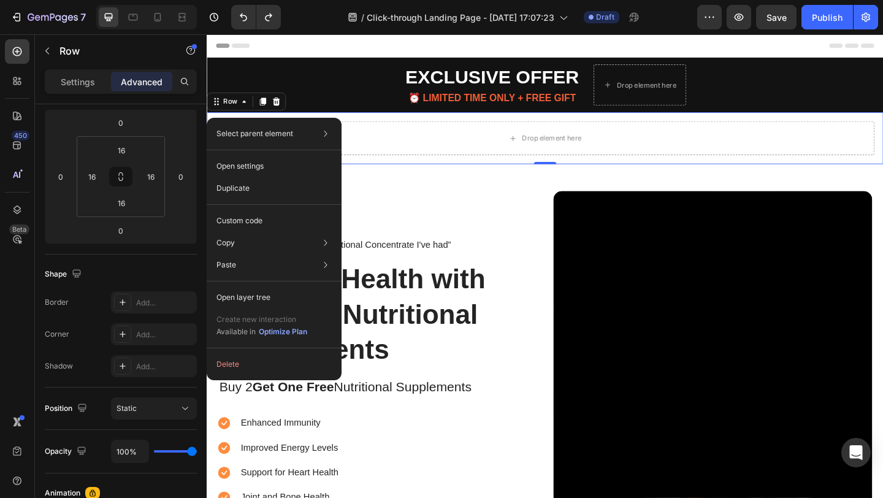
click at [215, 123] on div "Drop element here Row 0" at bounding box center [575, 147] width 736 height 56
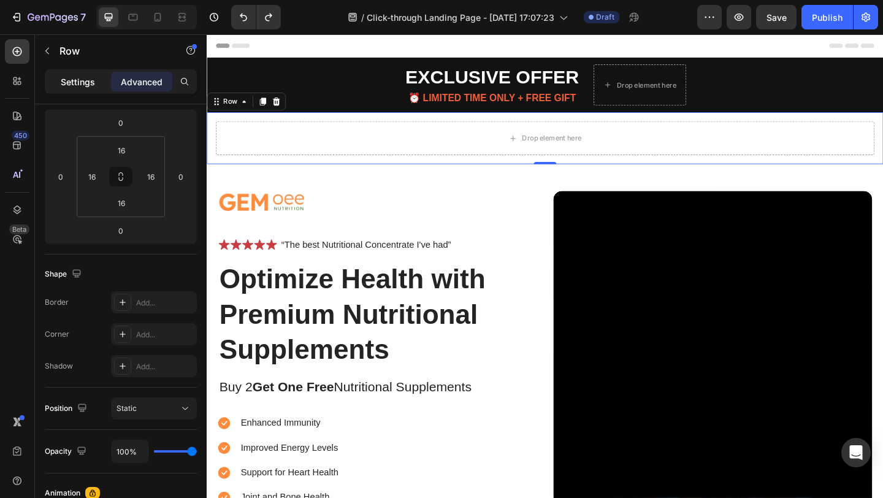
click at [78, 79] on p "Settings" at bounding box center [78, 81] width 34 height 13
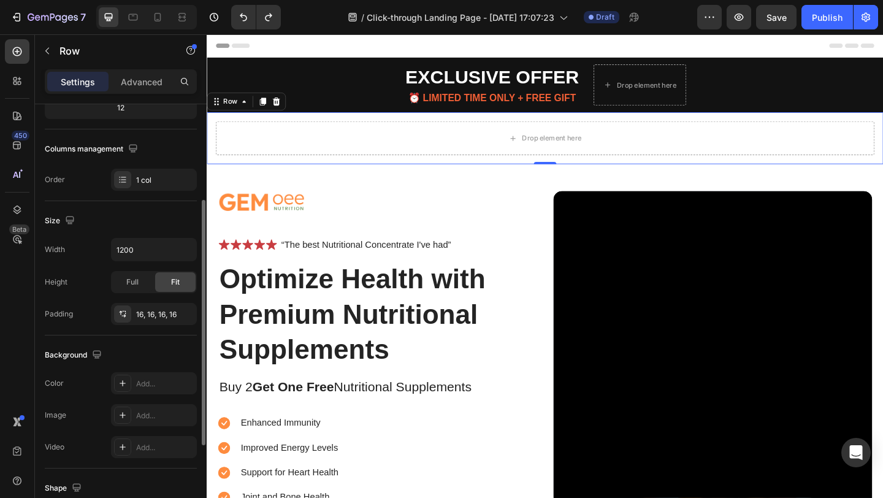
scroll to position [170, 0]
click at [128, 281] on span "Full" at bounding box center [132, 279] width 12 height 11
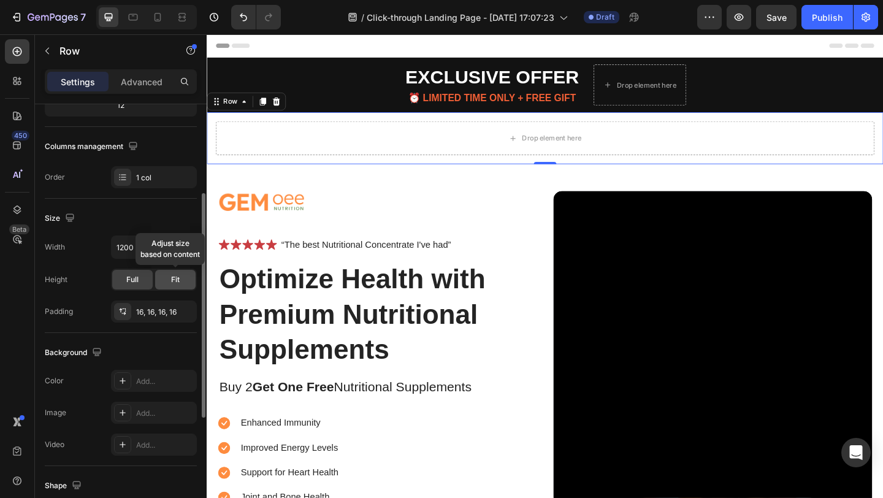
click at [171, 280] on span "Fit" at bounding box center [175, 279] width 9 height 11
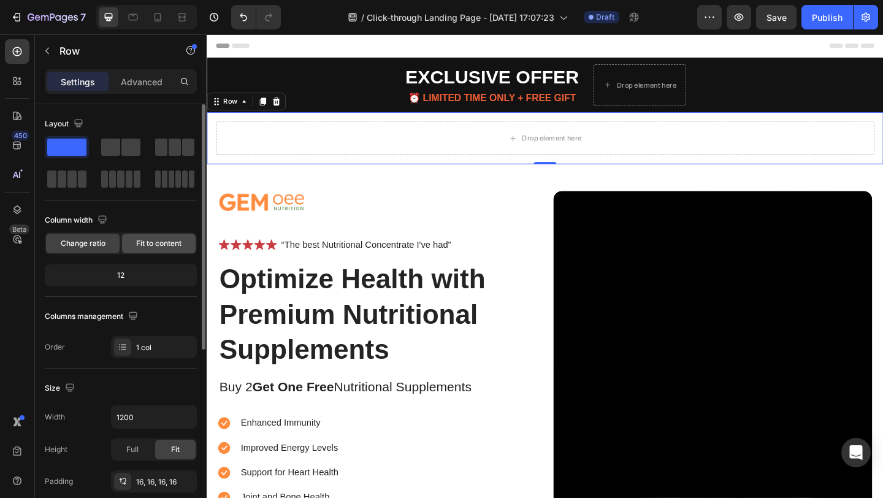
click at [137, 241] on span "Fit to content" at bounding box center [158, 243] width 45 height 11
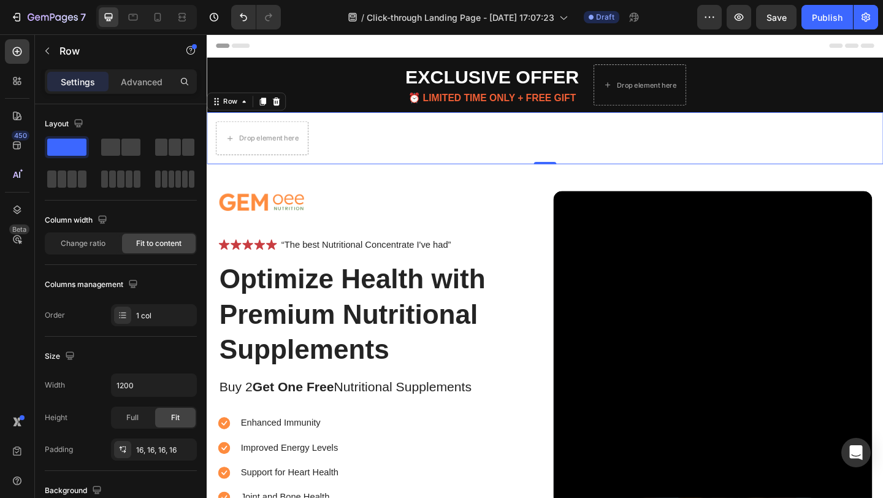
click at [415, 150] on div "Drop element here Row 0" at bounding box center [575, 147] width 736 height 56
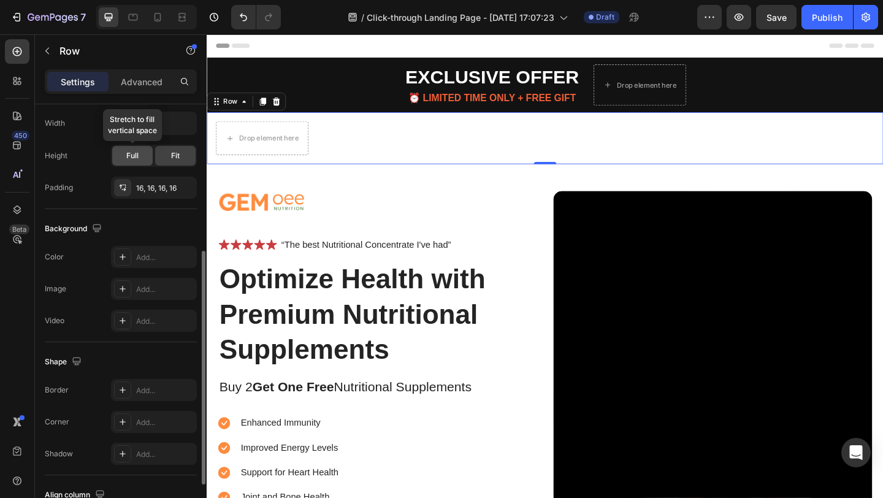
scroll to position [264, 0]
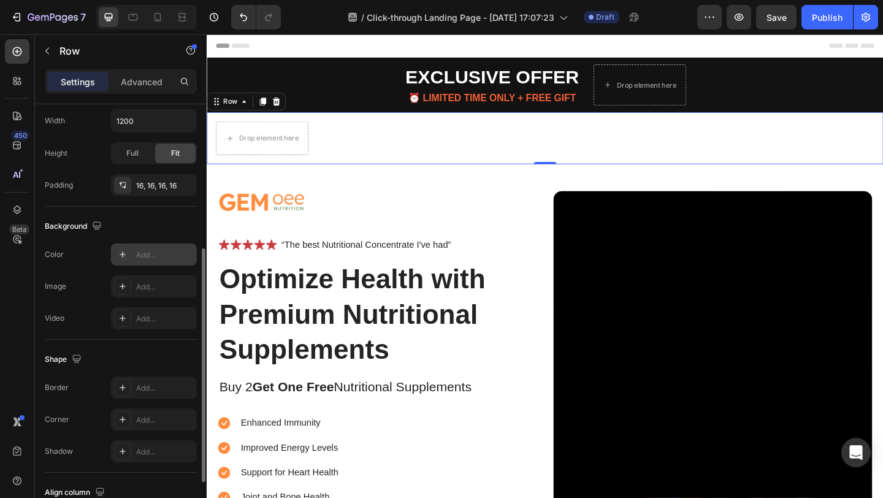
click at [118, 257] on icon at bounding box center [123, 254] width 10 height 10
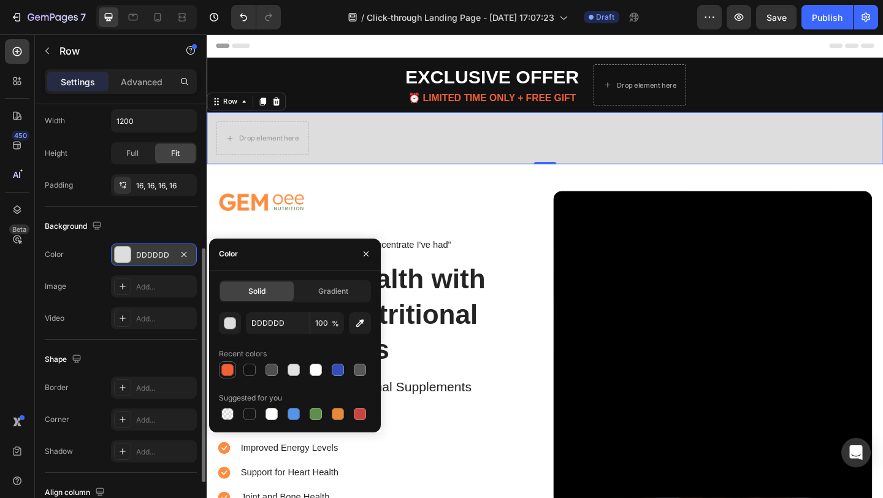
click at [229, 370] on div at bounding box center [227, 370] width 12 height 12
type input "F05F36"
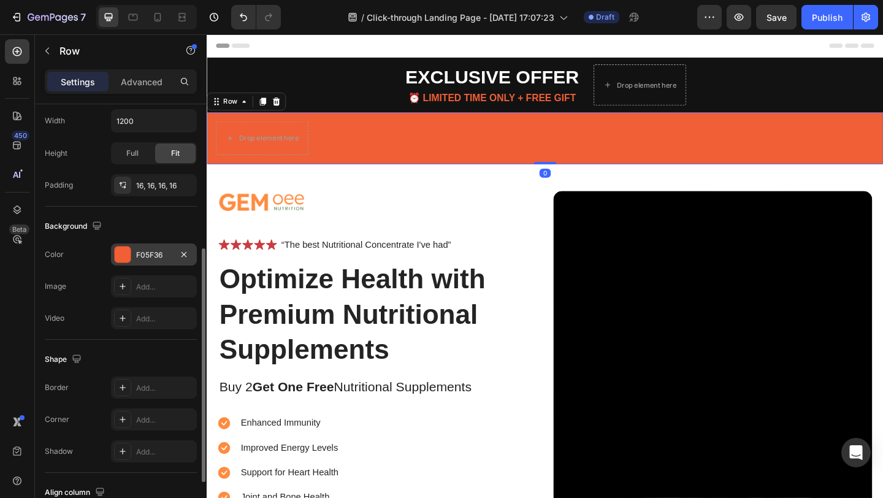
drag, startPoint x: 566, startPoint y: 173, endPoint x: 569, endPoint y: 140, distance: 32.6
click at [569, 140] on div "Drop element here Row 0" at bounding box center [575, 147] width 736 height 56
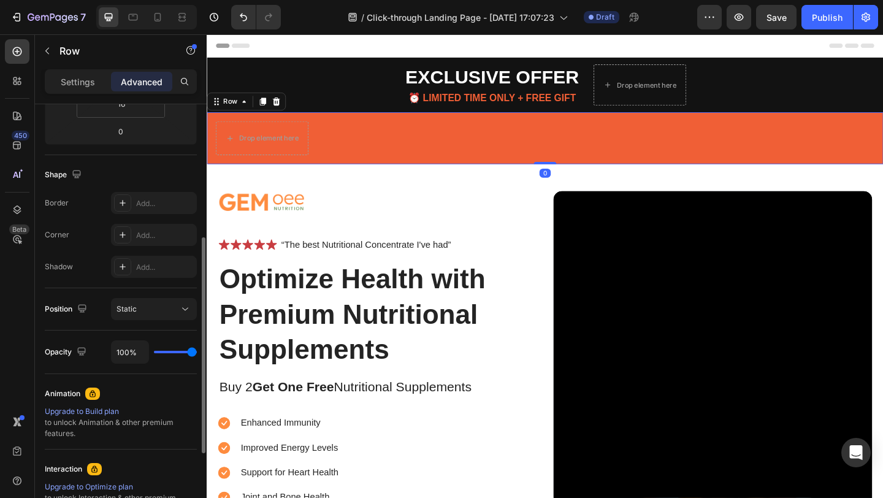
click at [391, 149] on div "Drop element here Row 0" at bounding box center [575, 147] width 736 height 56
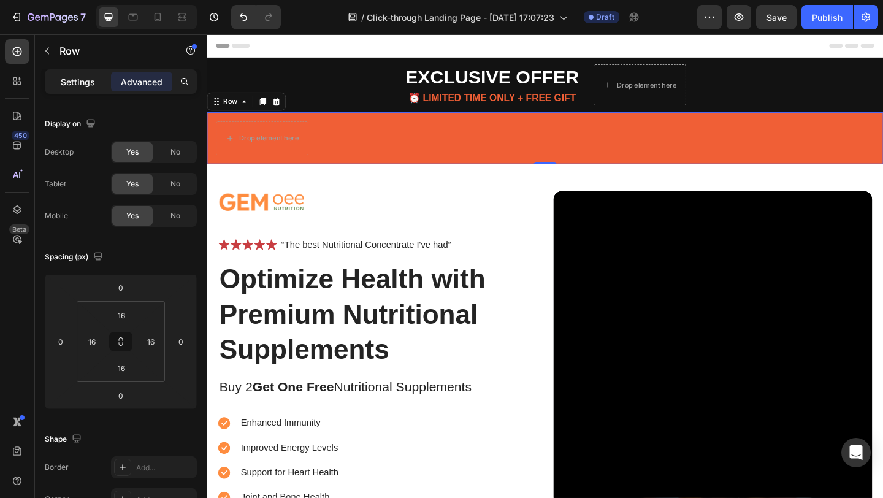
click at [84, 85] on p "Settings" at bounding box center [78, 81] width 34 height 13
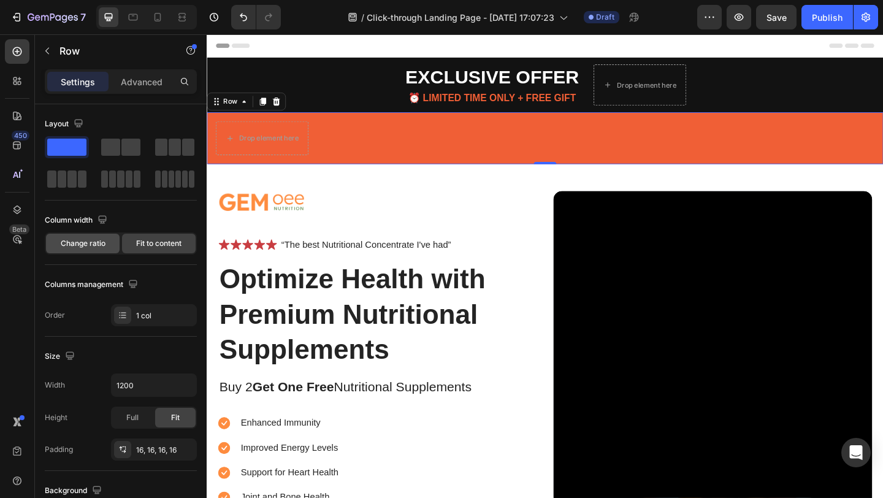
click at [69, 246] on span "Change ratio" at bounding box center [83, 243] width 45 height 11
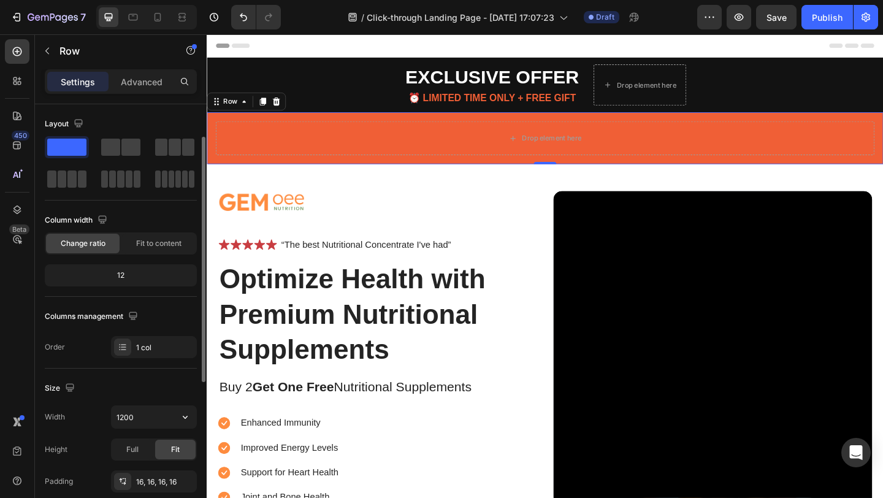
scroll to position [21, 0]
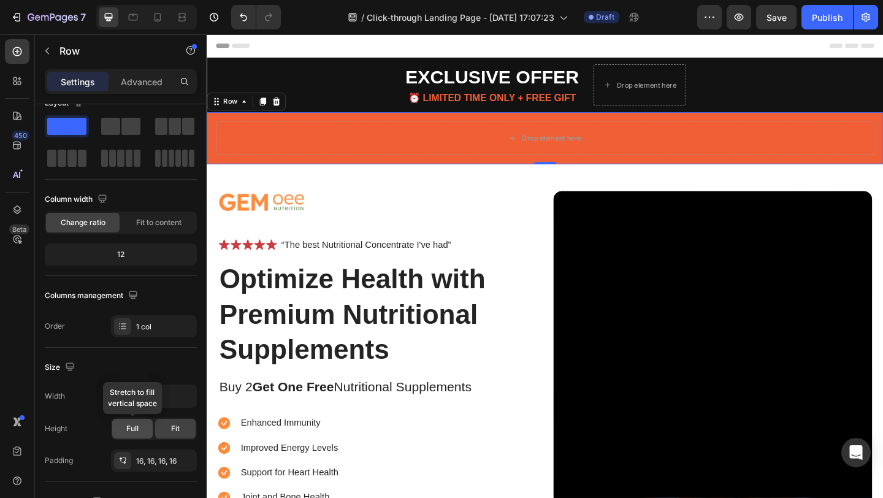
click at [132, 430] on span "Full" at bounding box center [132, 428] width 12 height 11
click at [162, 430] on div "Fit" at bounding box center [175, 429] width 40 height 20
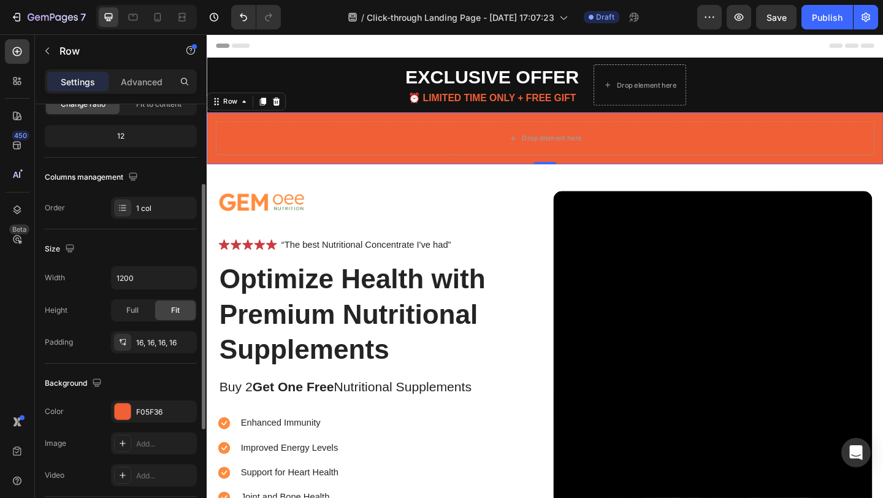
scroll to position [319, 0]
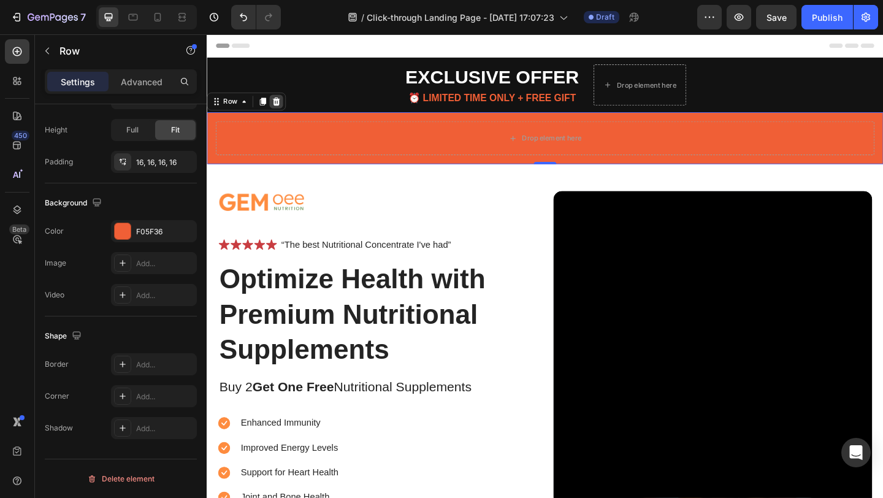
click at [278, 105] on icon at bounding box center [282, 107] width 10 height 10
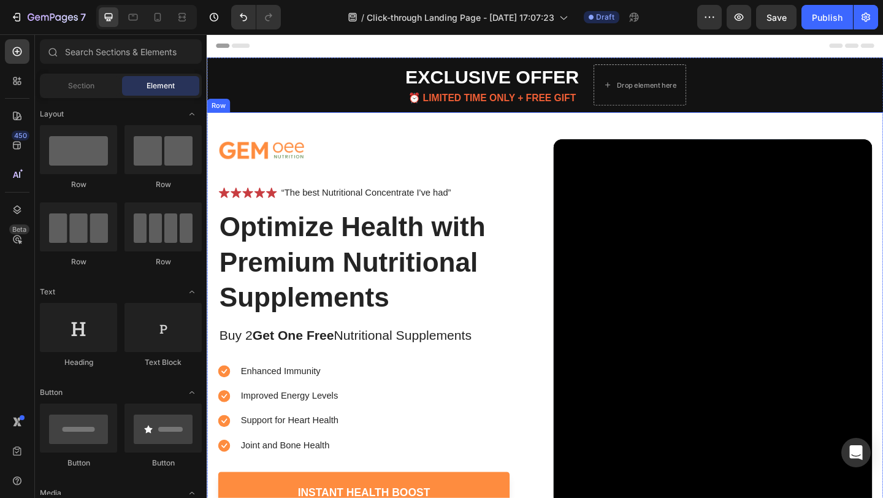
click at [468, 134] on div "Image Icon Icon Icon Icon Icon Icon List “The best Nutritional Concentrate I've…" at bounding box center [575, 349] width 736 height 461
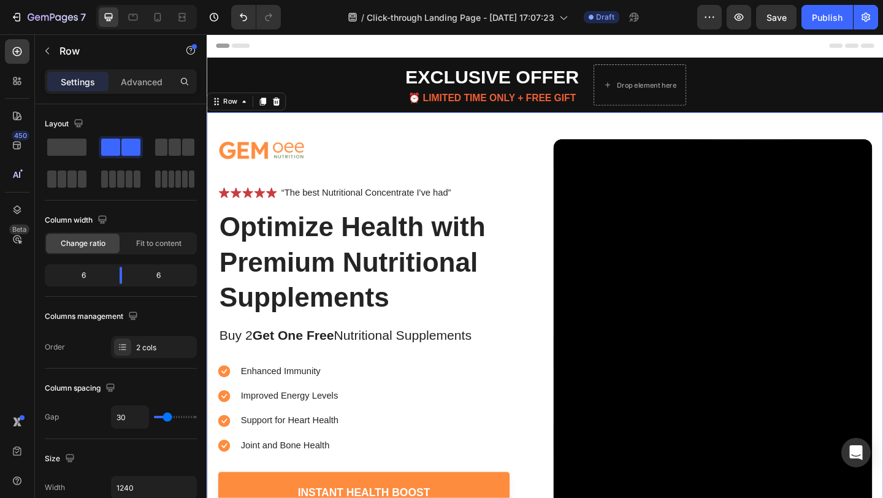
click at [546, 134] on div "Image Icon Icon Icon Icon Icon Icon List “The best Nutritional Concentrate I've…" at bounding box center [575, 349] width 736 height 461
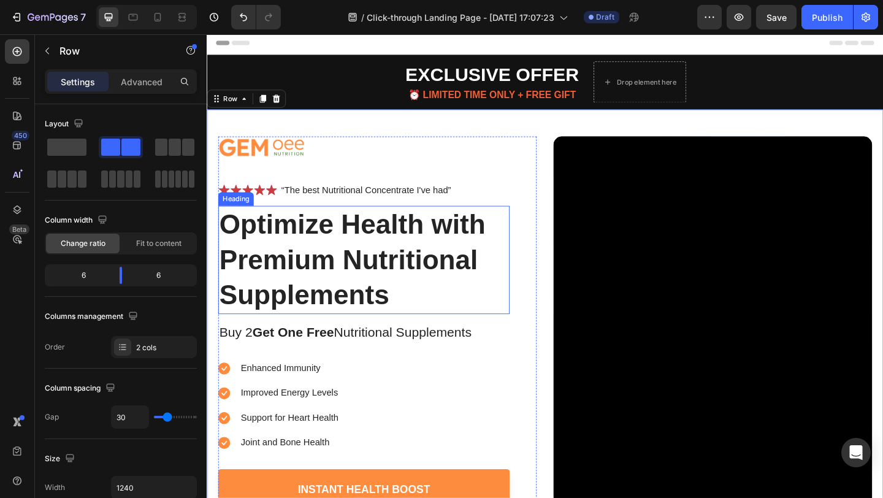
scroll to position [0, 0]
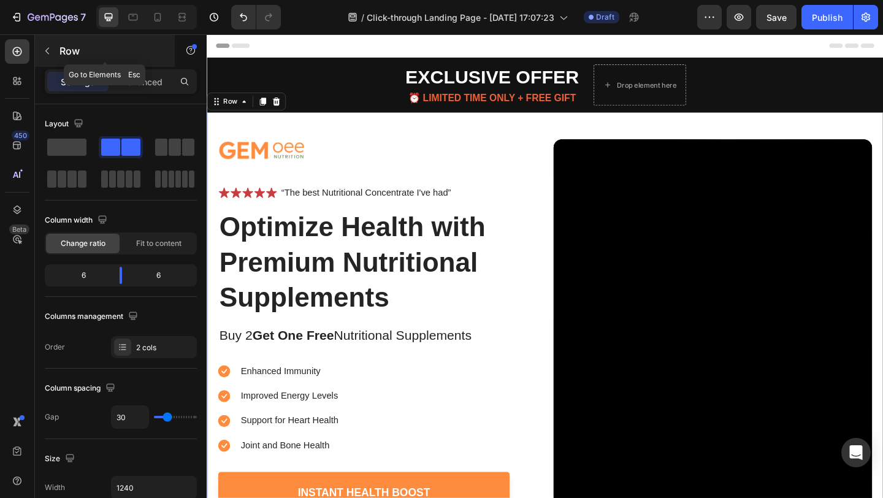
click at [42, 48] on button "button" at bounding box center [47, 51] width 20 height 20
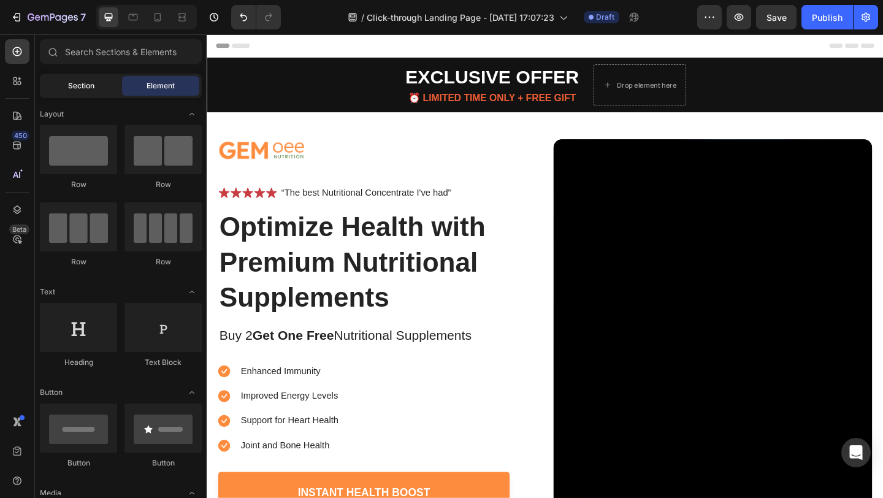
click at [69, 84] on span "Section" at bounding box center [81, 85] width 26 height 11
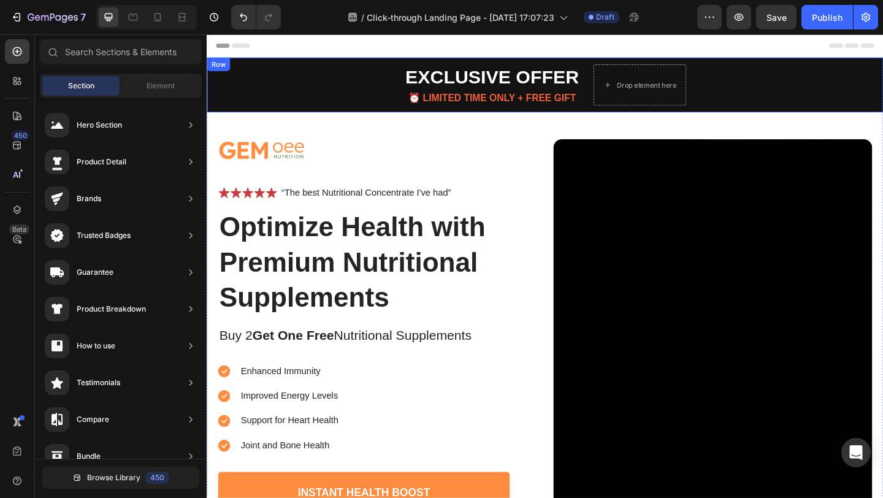
click at [270, 82] on div "EXCLUSIVE OFFER Text Block ⏰ LIMITED TIME ONLY + FREE GIFT Text Block Drop elem…" at bounding box center [575, 88] width 736 height 59
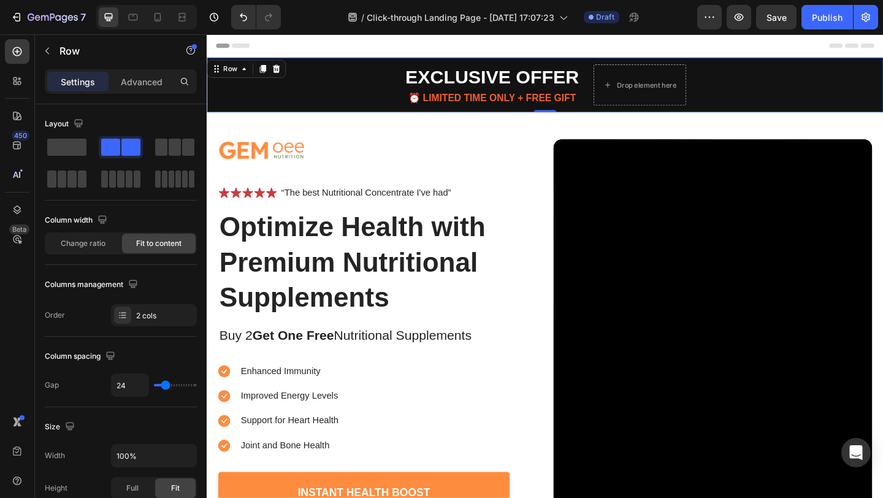
drag, startPoint x: 268, startPoint y: 183, endPoint x: 516, endPoint y: 118, distance: 255.3
click at [70, 144] on span at bounding box center [66, 147] width 39 height 17
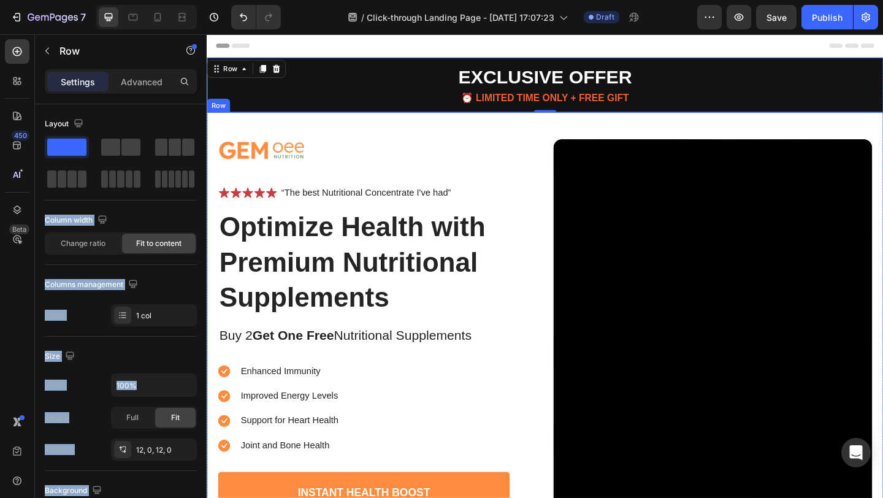
drag, startPoint x: 271, startPoint y: 184, endPoint x: 350, endPoint y: 122, distance: 100.4
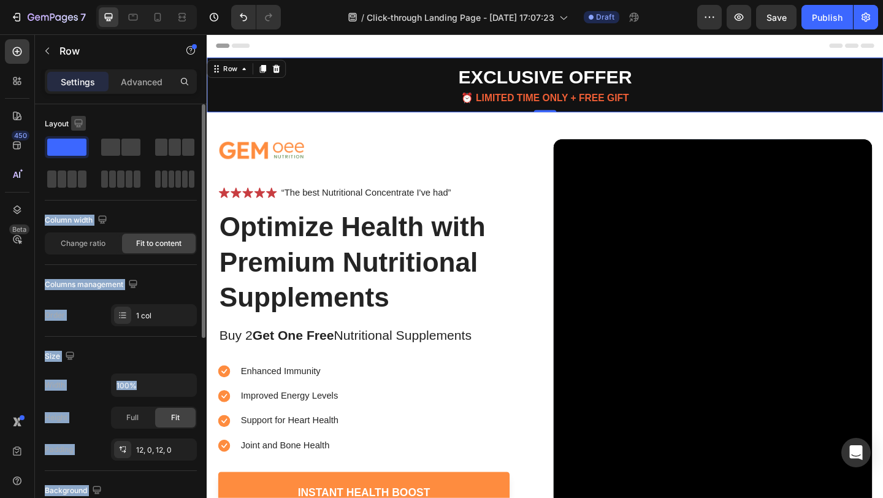
click at [80, 116] on button "button" at bounding box center [78, 123] width 15 height 15
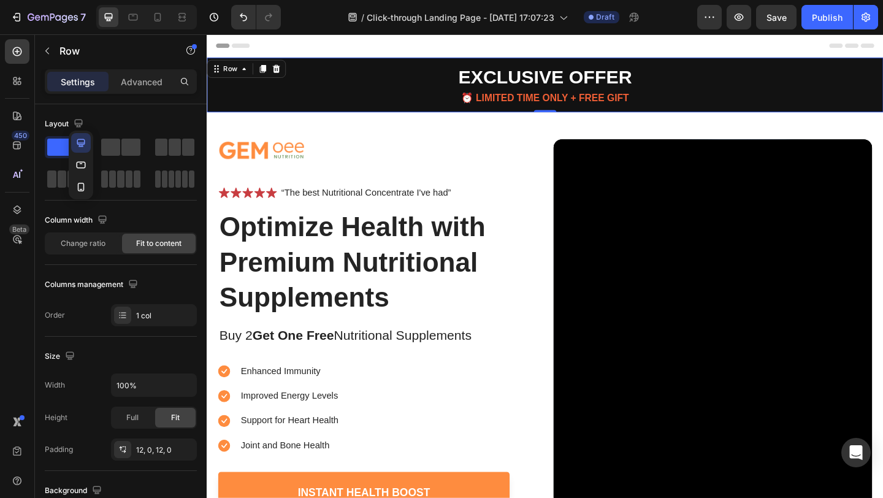
click at [58, 99] on div "Settings Advanced" at bounding box center [121, 86] width 172 height 35
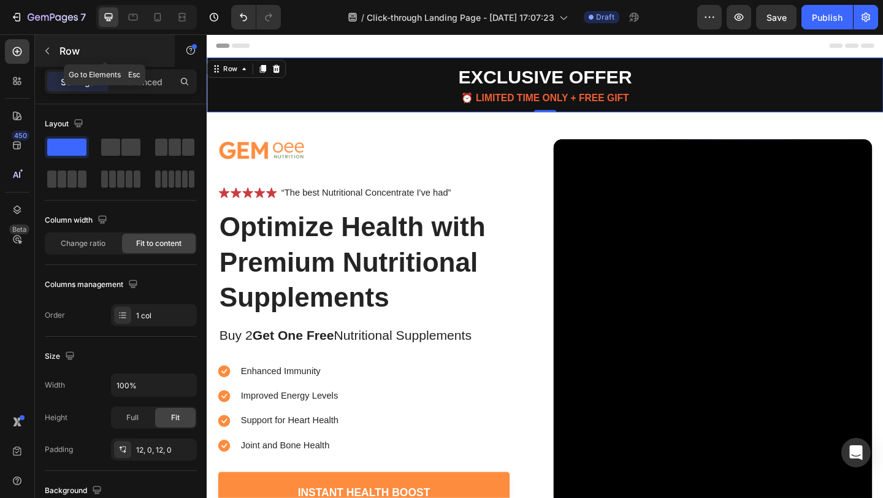
click at [48, 55] on icon "button" at bounding box center [47, 51] width 10 height 10
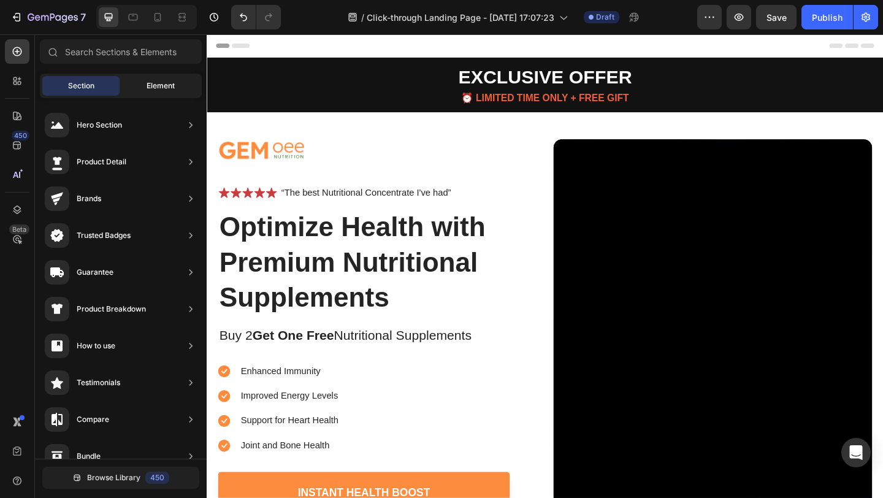
click at [165, 91] on span "Element" at bounding box center [161, 85] width 28 height 11
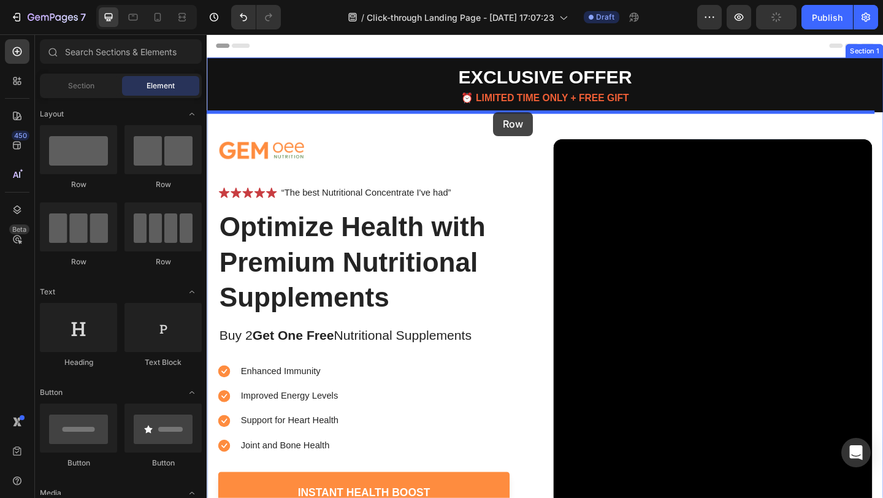
drag, startPoint x: 261, startPoint y: 194, endPoint x: 518, endPoint y: 119, distance: 267.5
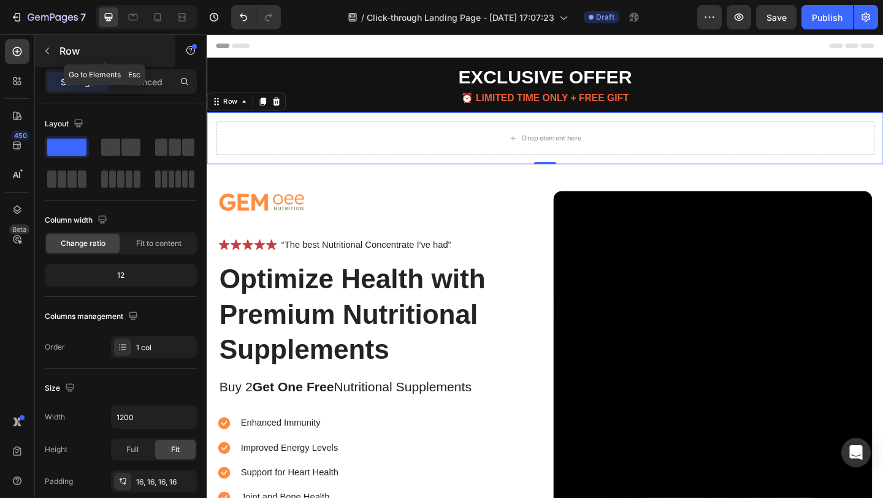
click at [51, 48] on icon "button" at bounding box center [47, 51] width 10 height 10
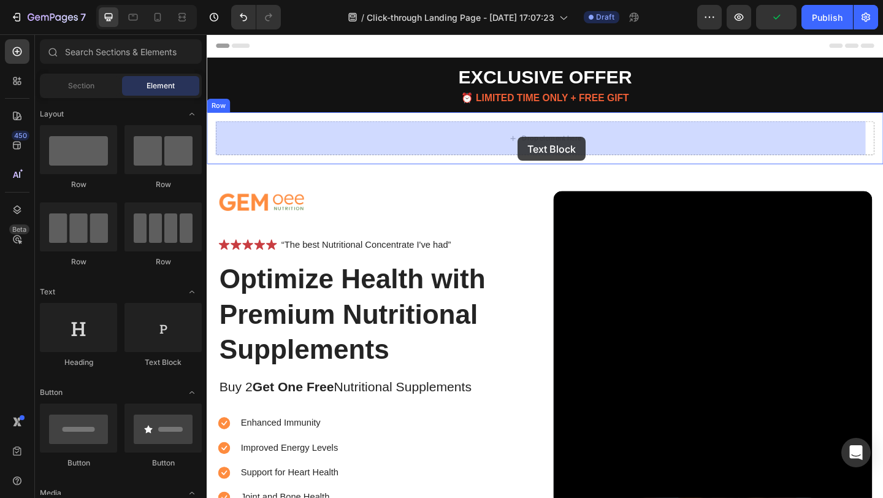
drag, startPoint x: 365, startPoint y: 365, endPoint x: 545, endPoint y: 146, distance: 284.0
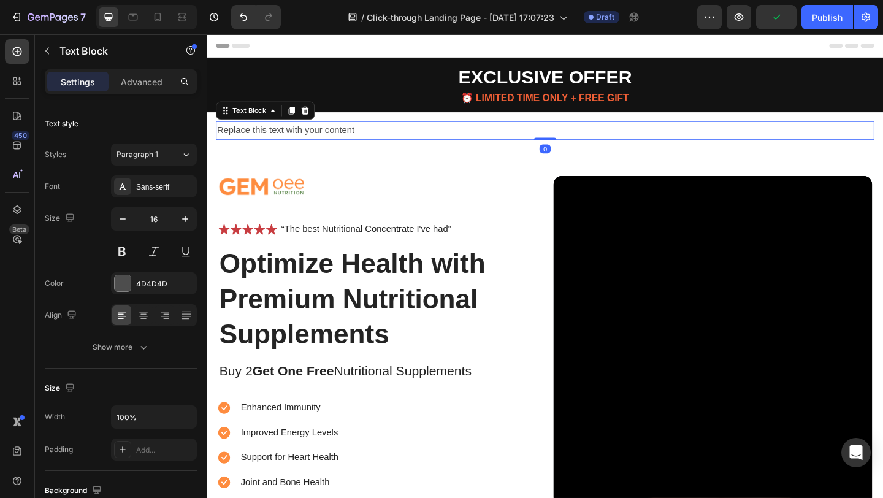
click at [412, 144] on div "Replace this text with your content" at bounding box center [574, 139] width 716 height 20
click at [412, 144] on p "Replace this text with your content" at bounding box center [575, 139] width 714 height 18
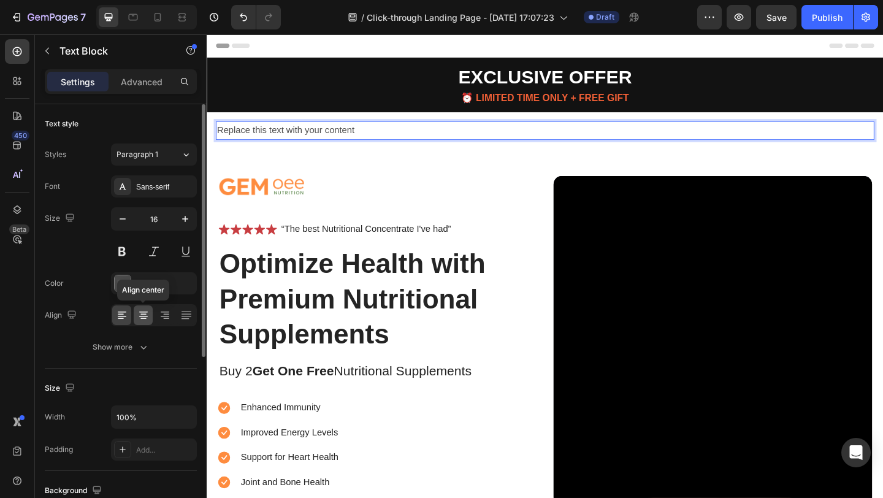
click at [145, 313] on icon at bounding box center [143, 315] width 12 height 12
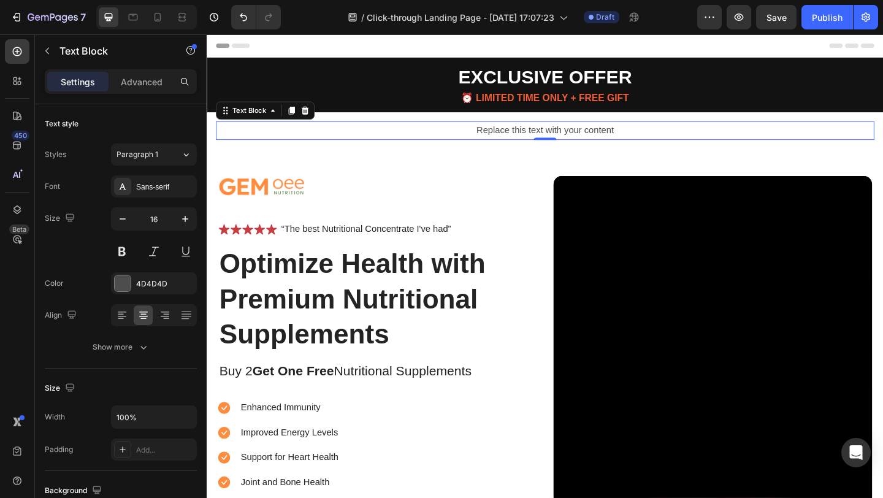
click at [542, 136] on p "Replace this text with your content" at bounding box center [575, 139] width 714 height 18
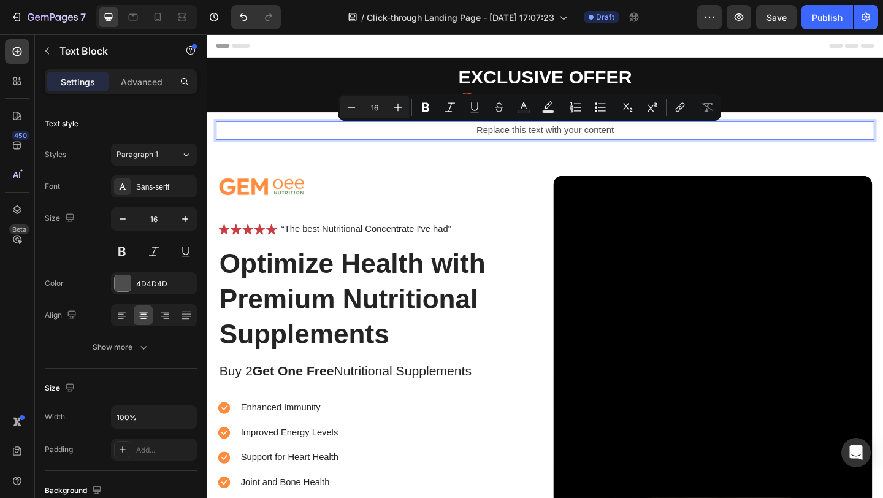
click at [411, 134] on p "Replace this text with your content" at bounding box center [575, 139] width 714 height 18
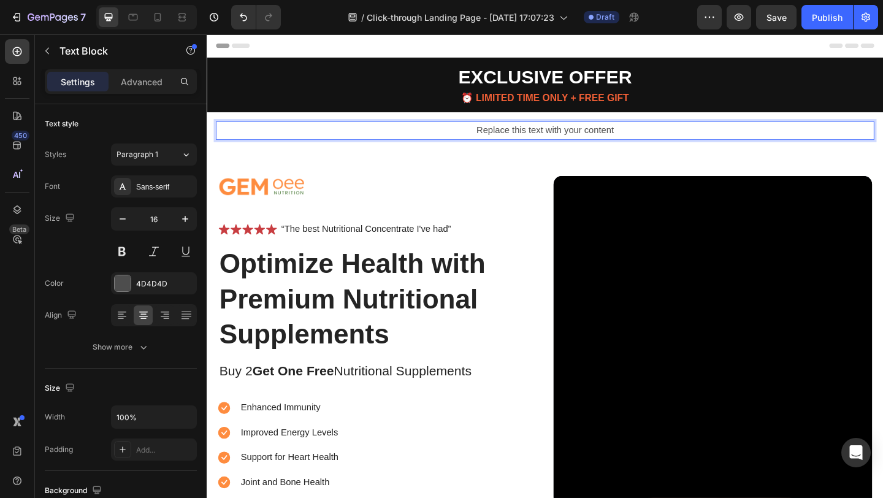
click at [546, 139] on p "Replace this text with your content" at bounding box center [575, 139] width 714 height 18
click at [522, 136] on p "ADD OFFER LINE HERE IF YOU WANT" at bounding box center [575, 139] width 714 height 18
click at [522, 135] on p "ADD OFFER LINE HERE IF YOU WANT" at bounding box center [575, 139] width 714 height 18
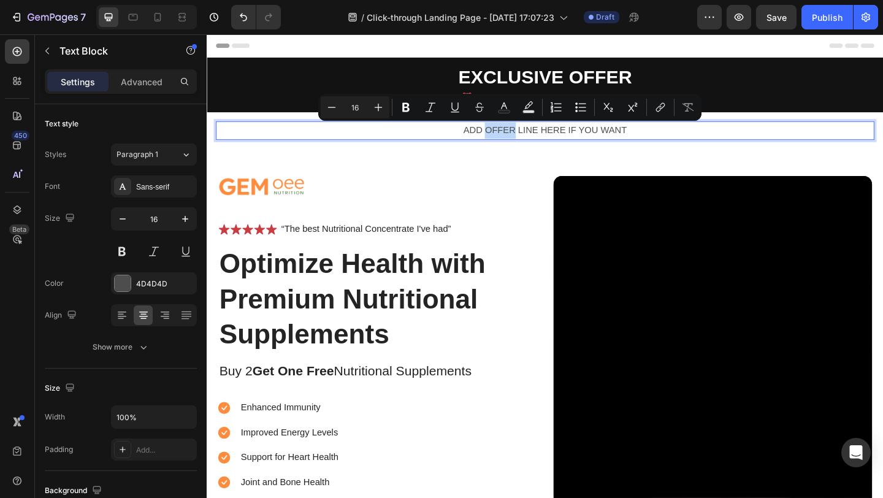
click at [422, 147] on p "ADD OFFER LINE HERE IF YOU WANT" at bounding box center [575, 139] width 714 height 18
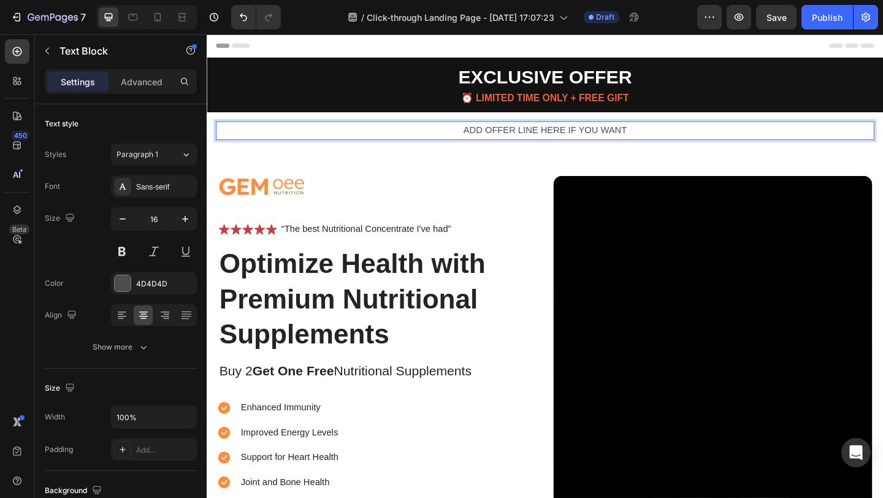
click at [741, 143] on p "ADD OFFER LINE HERE IF YOU WANT" at bounding box center [575, 139] width 714 height 18
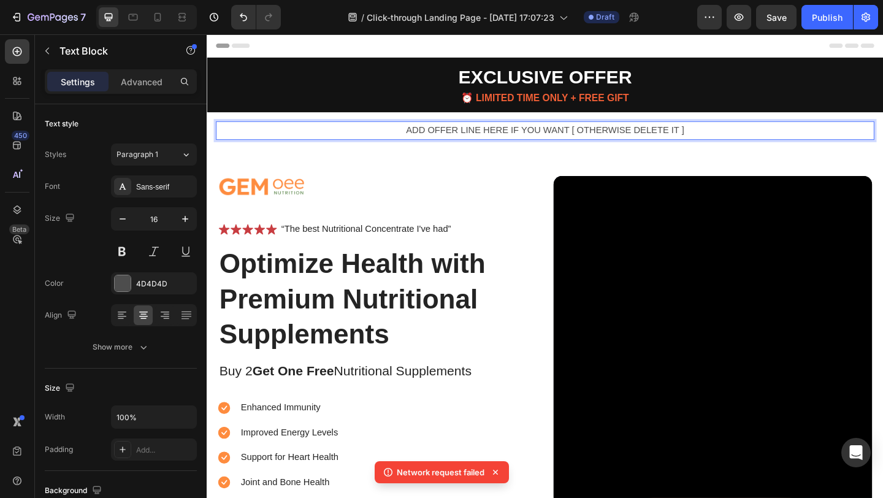
click at [707, 45] on div "Header" at bounding box center [574, 46] width 716 height 25
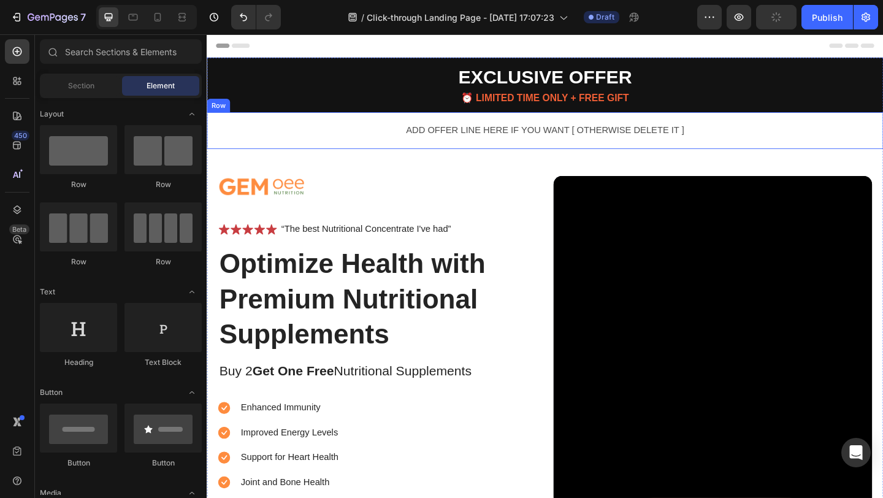
click at [346, 124] on div "ADD OFFER LINE HERE IF YOU WANT [ OTHERWISE DELETE IT ] Text Block Row" at bounding box center [575, 139] width 736 height 40
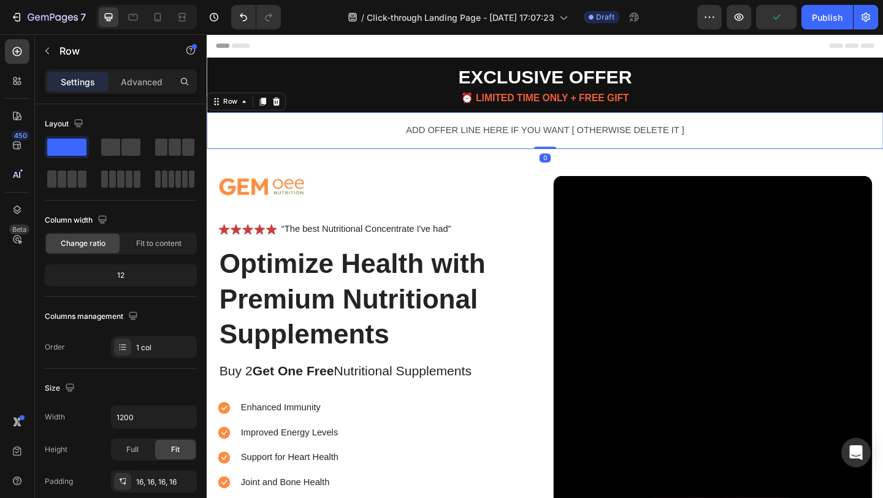
click at [216, 134] on div "ADD OFFER LINE HERE IF YOU WANT [ OTHERWISE DELETE IT ] Text Block Row 0" at bounding box center [575, 139] width 736 height 40
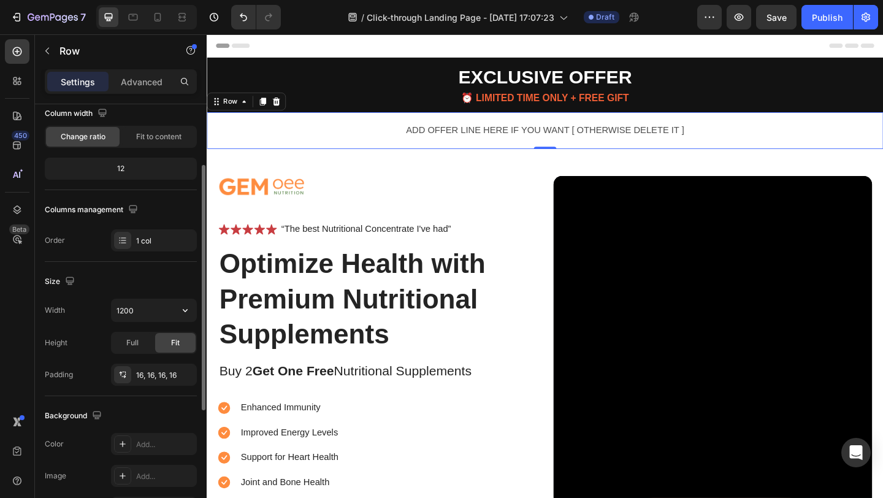
scroll to position [319, 0]
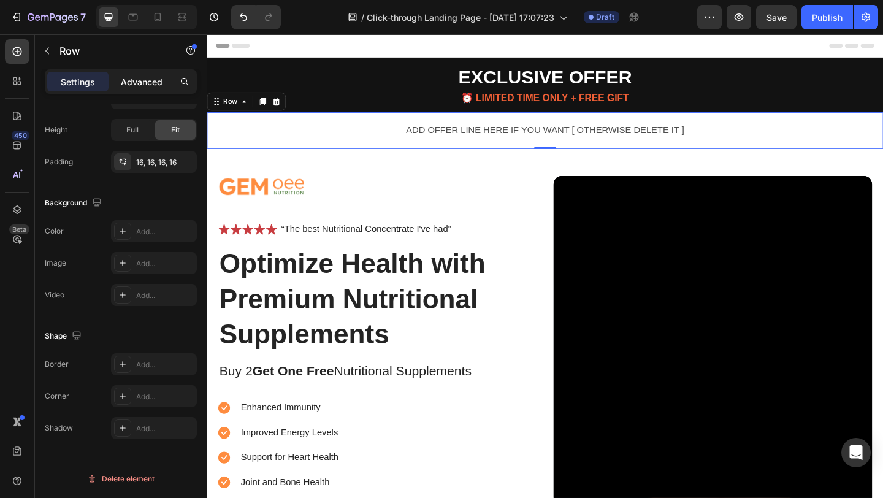
click at [152, 85] on p "Advanced" at bounding box center [142, 81] width 42 height 13
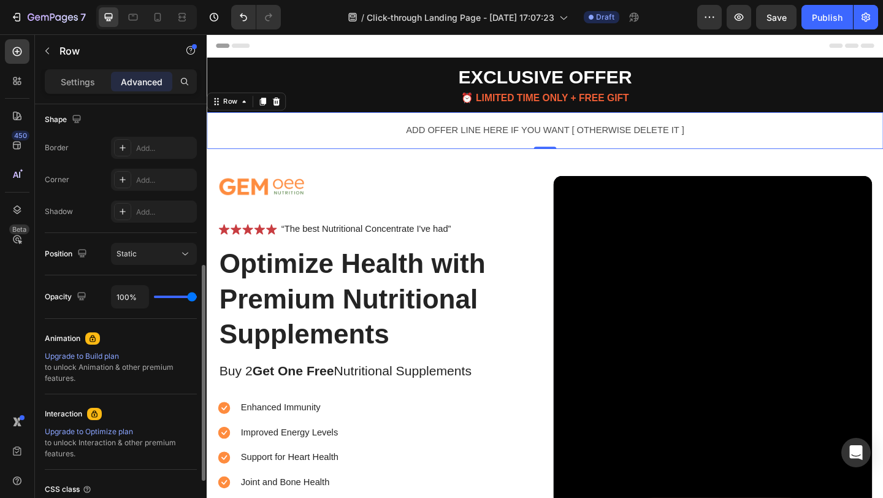
scroll to position [0, 0]
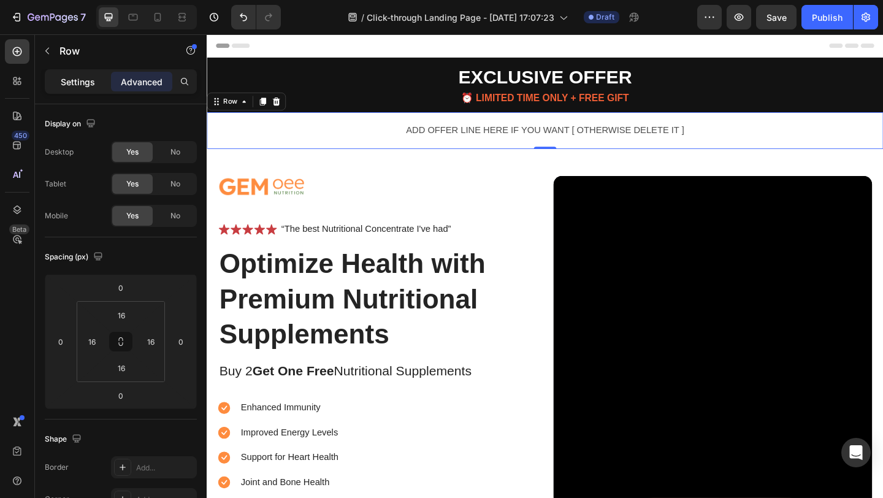
click at [74, 78] on p "Settings" at bounding box center [78, 81] width 34 height 13
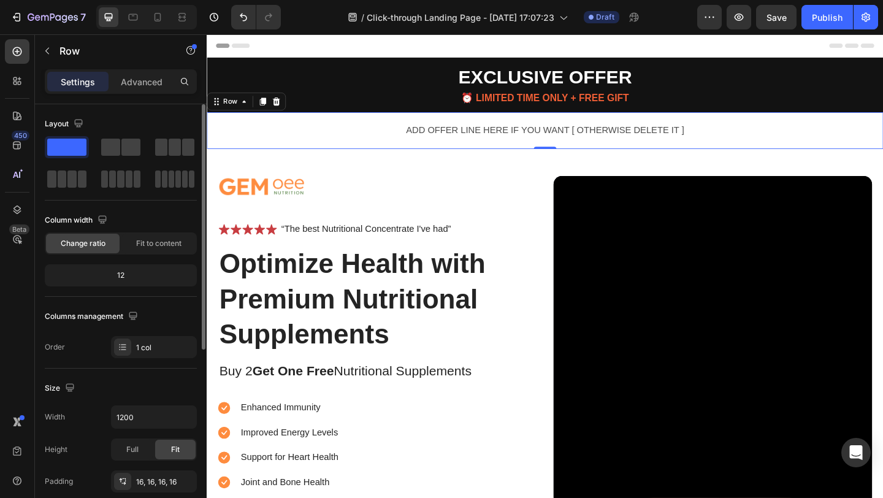
scroll to position [319, 0]
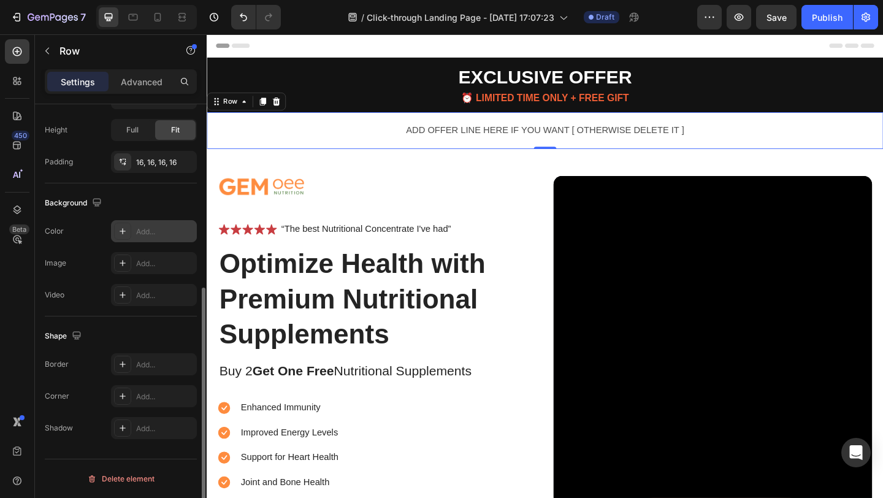
click at [121, 226] on div at bounding box center [122, 231] width 17 height 17
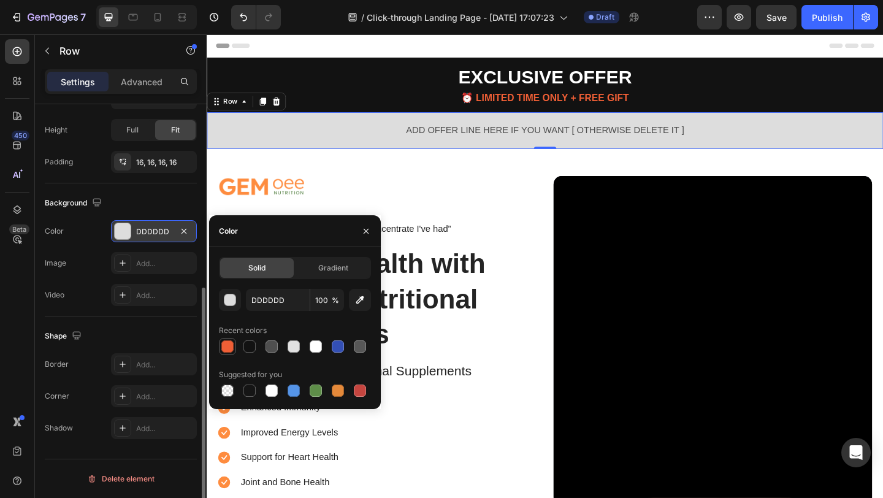
click at [229, 348] on div at bounding box center [227, 346] width 12 height 12
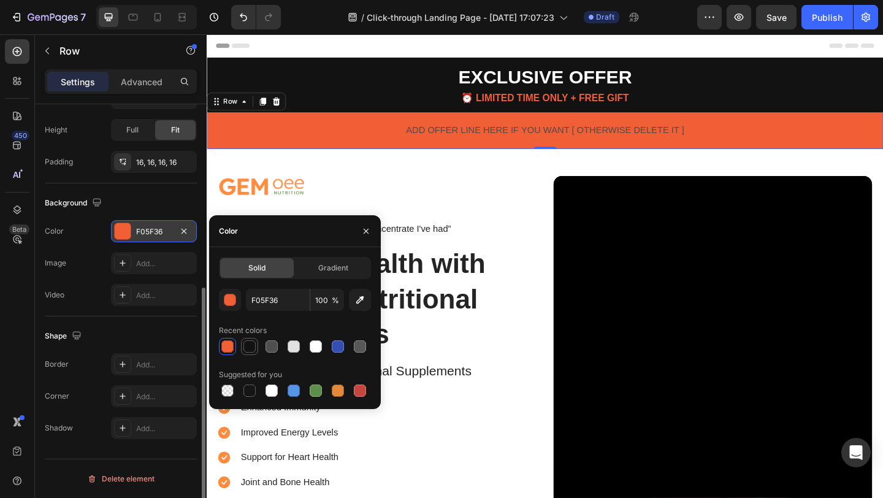
click at [248, 349] on div at bounding box center [249, 346] width 12 height 12
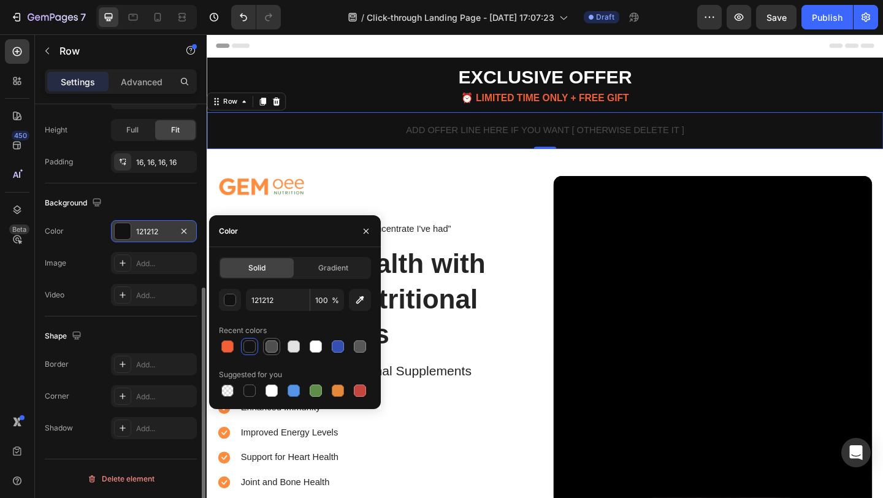
click at [266, 345] on div at bounding box center [271, 346] width 12 height 12
type input "4F4F4F"
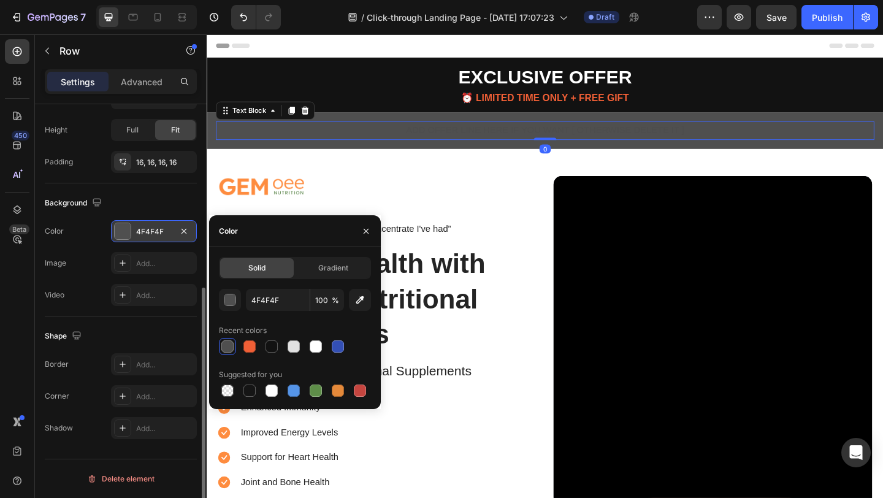
click at [546, 141] on p "ADD OFFER LINE HERE IF YOU WANT [ OTHERWISE DELETE IT ]" at bounding box center [575, 139] width 714 height 18
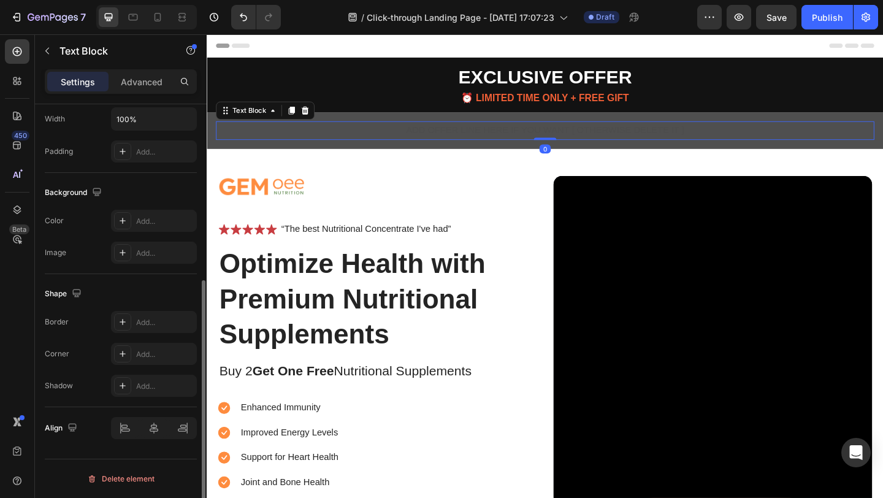
scroll to position [0, 0]
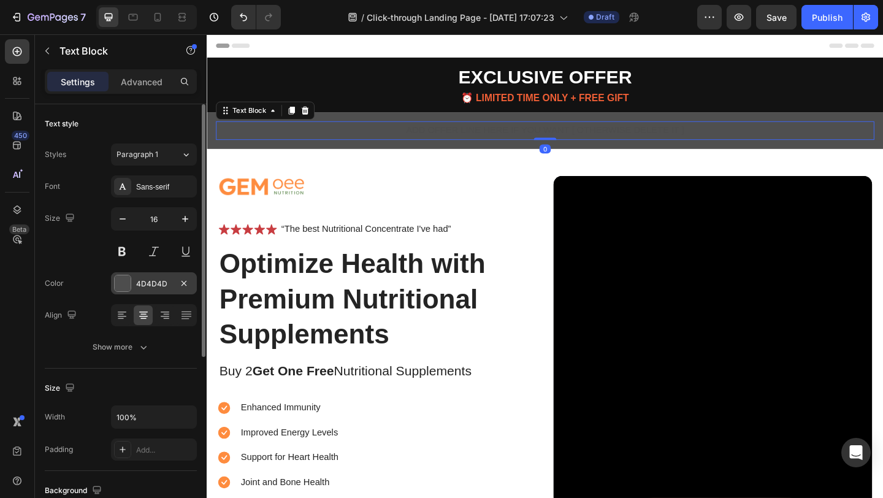
click at [125, 280] on div at bounding box center [123, 283] width 16 height 16
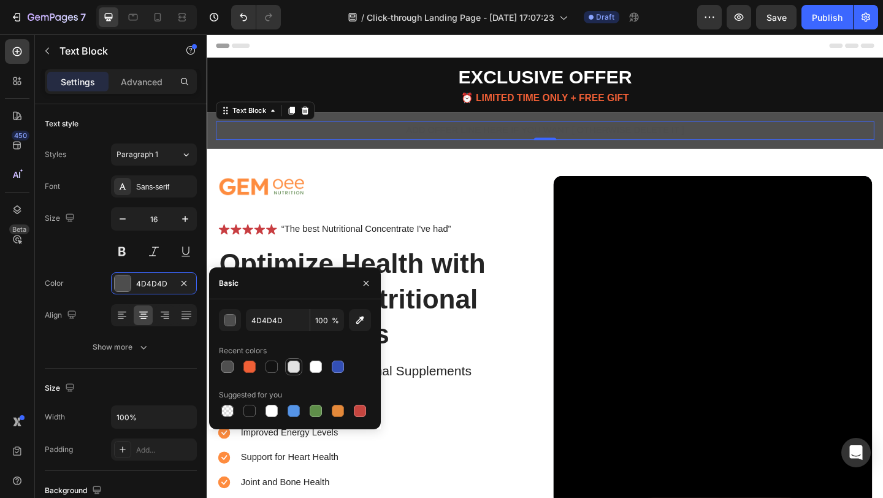
click at [293, 368] on div at bounding box center [293, 366] width 12 height 12
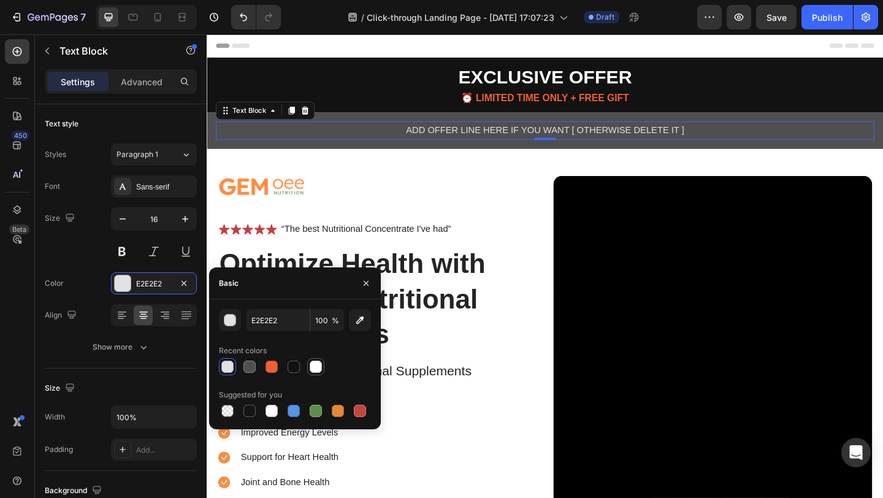
click at [316, 365] on div at bounding box center [316, 366] width 12 height 12
type input "FFFFFF"
click at [473, 181] on div "Image Icon Icon Icon Icon Icon Icon List “The best Nutritional Concentrate I've…" at bounding box center [575, 389] width 736 height 461
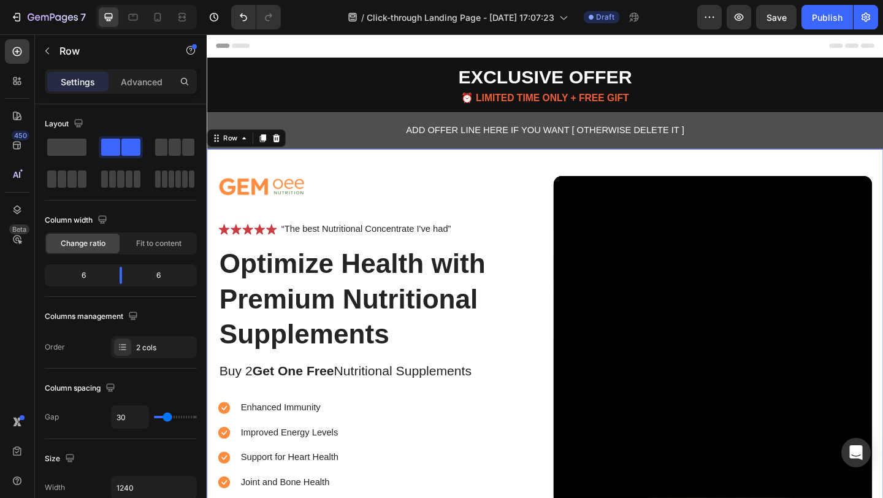
click at [444, 172] on div "Image Icon Icon Icon Icon Icon Icon List “The best Nutritional Concentrate I've…" at bounding box center [575, 389] width 736 height 461
click at [151, 82] on p "Advanced" at bounding box center [142, 81] width 42 height 13
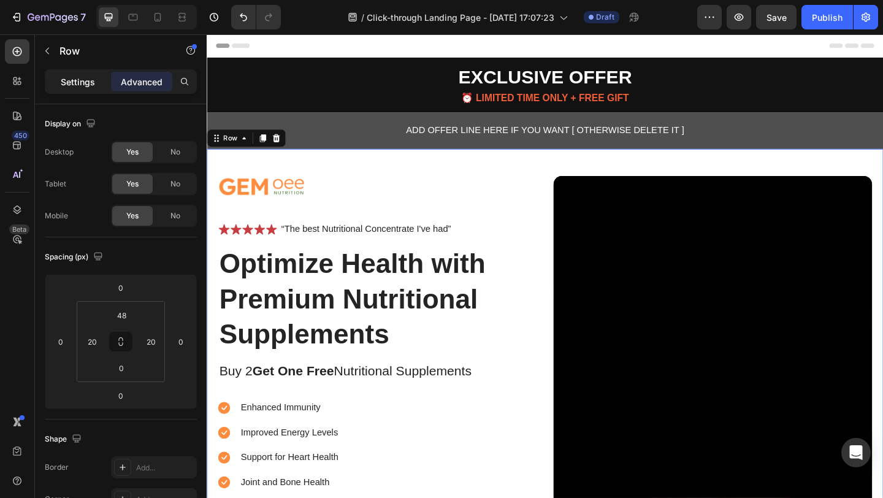
click at [75, 72] on div "Settings" at bounding box center [77, 82] width 61 height 20
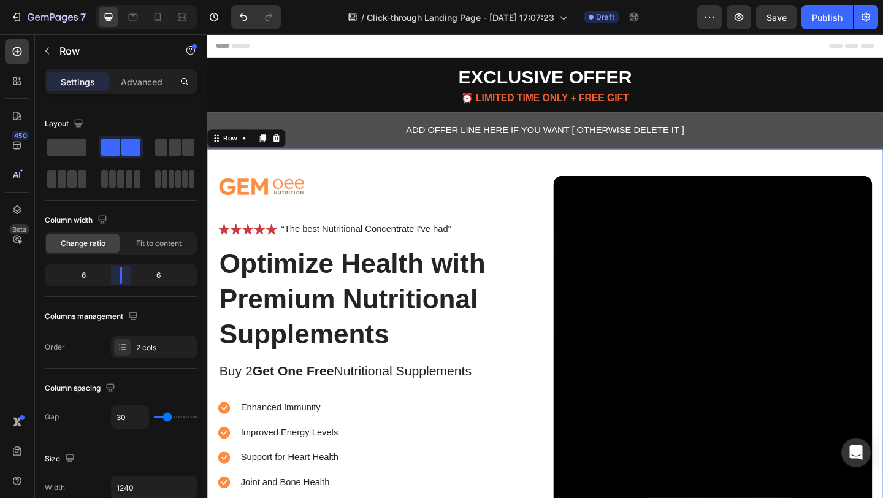
drag, startPoint x: 125, startPoint y: 273, endPoint x: 183, endPoint y: 166, distance: 122.1
click at [122, 0] on body "7 / Click-through Landing Page - Aug 26, 17:07:23 Draft Preview Save Publish 45…" at bounding box center [441, 0] width 883 height 0
click at [526, 168] on div "Image Icon Icon Icon Icon Icon Icon List “The best Nutritional Concentrate I've…" at bounding box center [575, 389] width 736 height 461
click at [82, 124] on icon "button" at bounding box center [78, 123] width 8 height 8
click at [78, 123] on icon "button" at bounding box center [78, 123] width 8 height 8
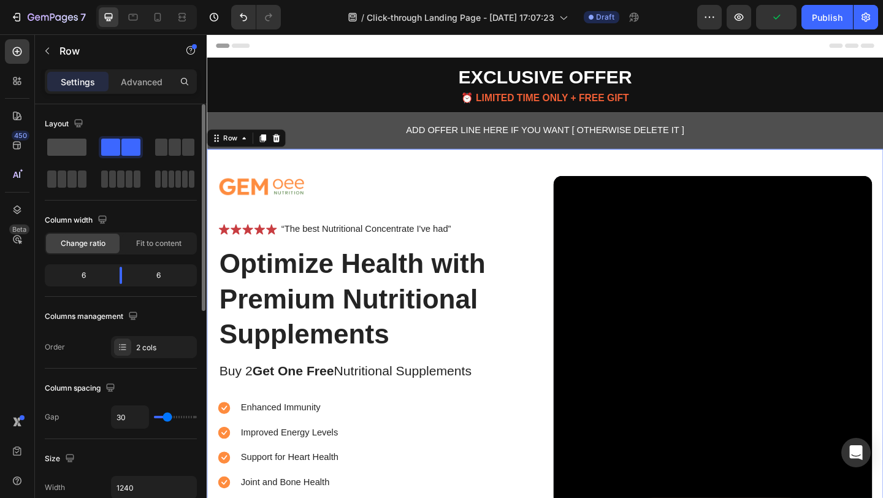
drag, startPoint x: 67, startPoint y: 148, endPoint x: 77, endPoint y: 146, distance: 10.1
click at [77, 146] on span at bounding box center [66, 147] width 39 height 17
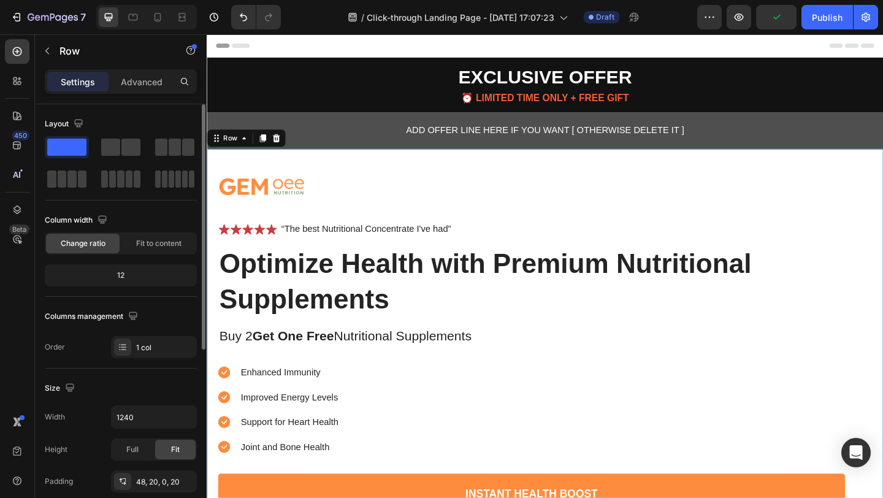
click at [77, 146] on span at bounding box center [66, 147] width 39 height 17
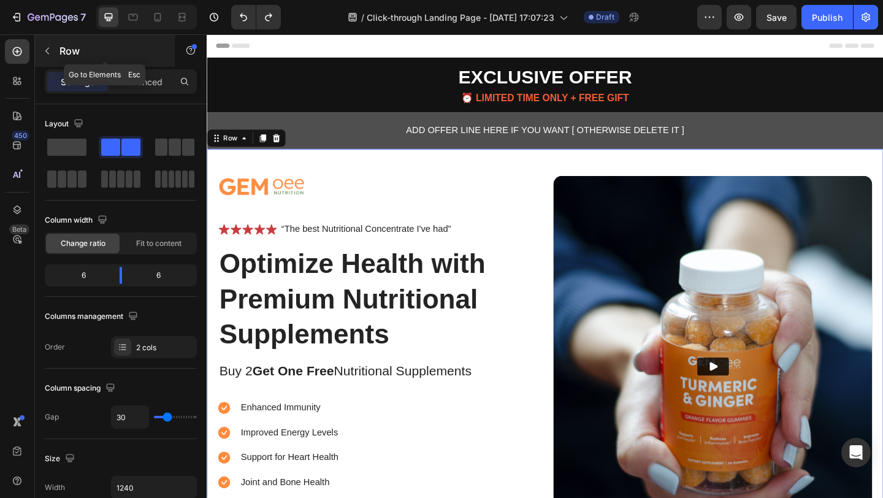
click at [48, 47] on icon "button" at bounding box center [47, 51] width 10 height 10
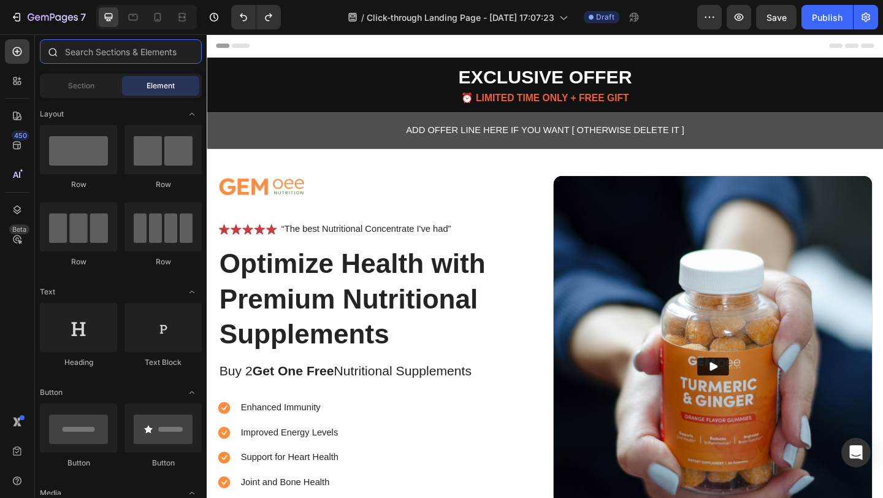
click at [116, 61] on input "text" at bounding box center [121, 51] width 162 height 25
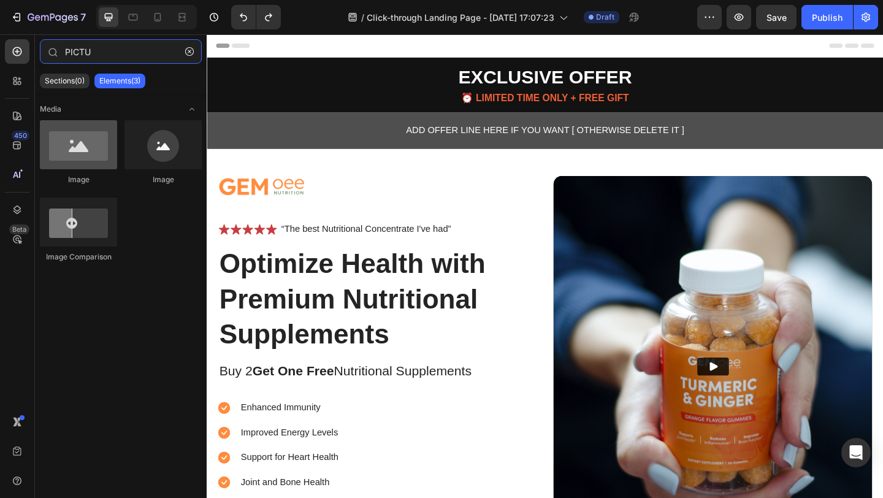
type input "PICTU"
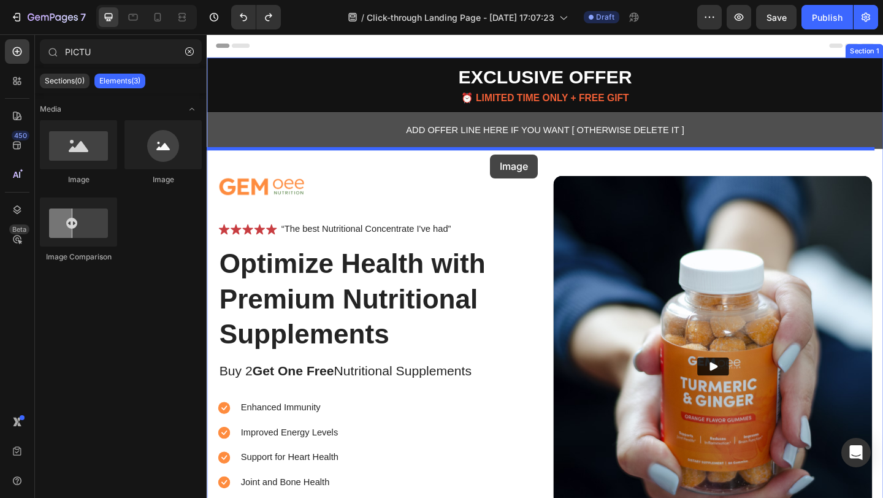
drag, startPoint x: 287, startPoint y: 188, endPoint x: 515, endPoint y: 165, distance: 229.2
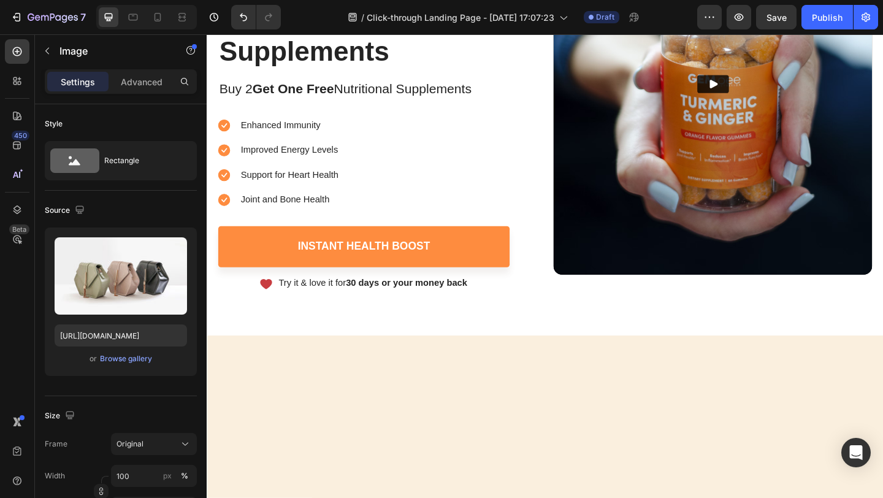
scroll to position [376, 0]
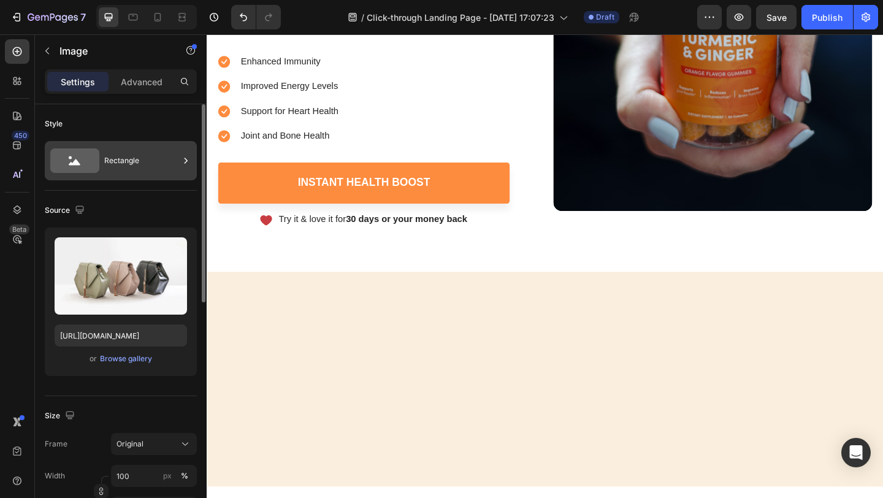
click at [136, 152] on div "Rectangle" at bounding box center [141, 161] width 75 height 28
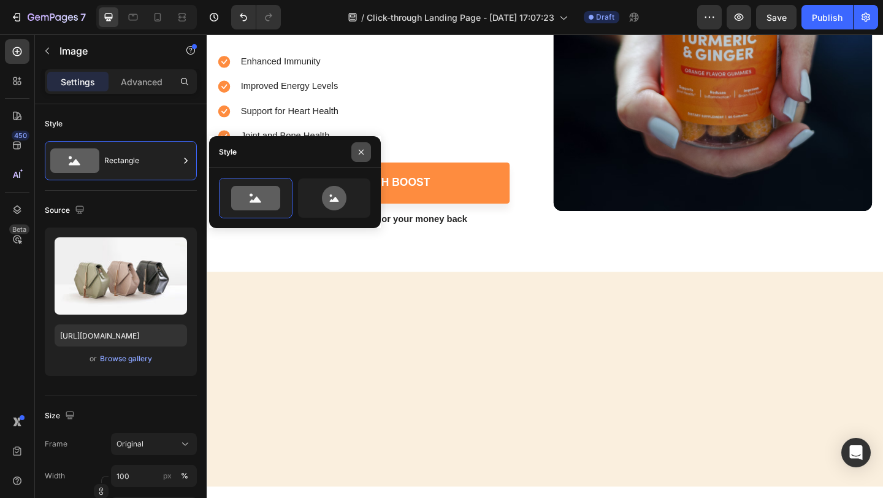
click at [368, 151] on button "button" at bounding box center [361, 152] width 20 height 20
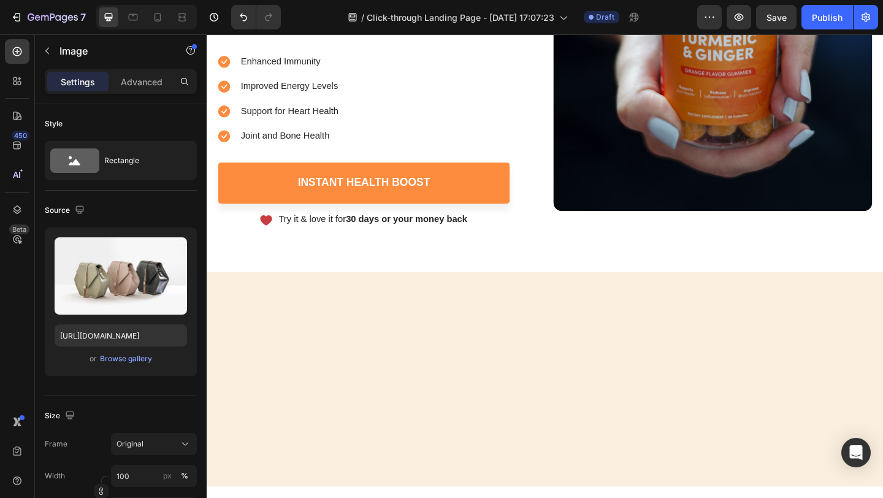
drag, startPoint x: 571, startPoint y: 325, endPoint x: 593, endPoint y: 120, distance: 205.9
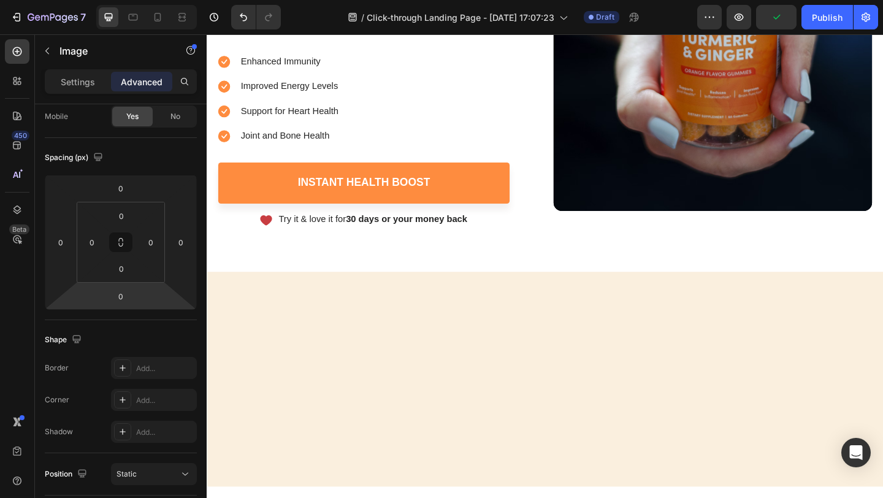
scroll to position [362, 0]
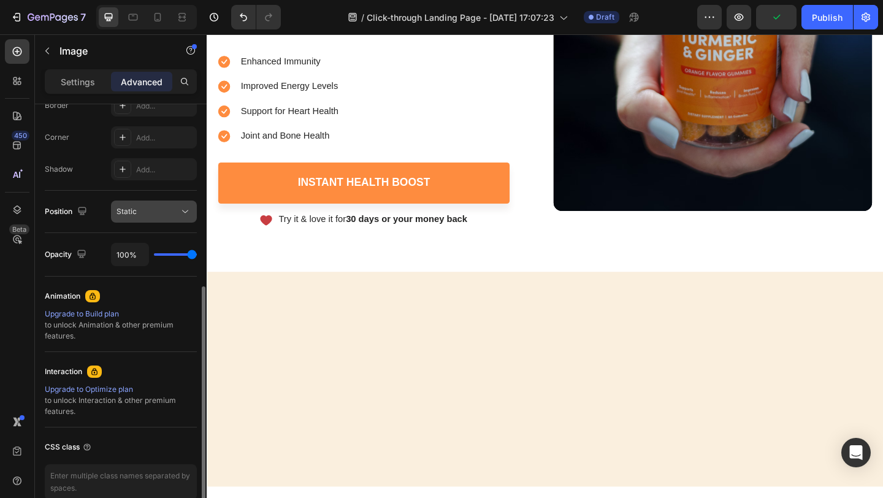
click at [156, 216] on div "Static" at bounding box center [147, 211] width 63 height 11
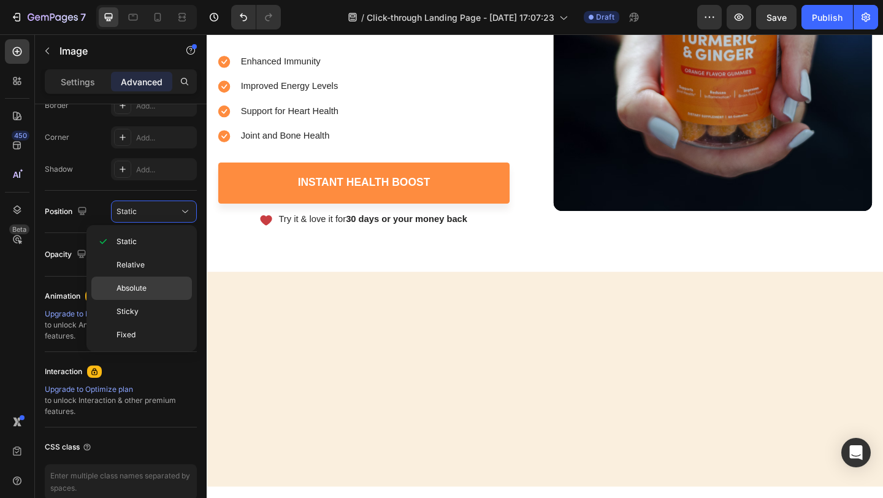
click at [145, 287] on span "Absolute" at bounding box center [131, 288] width 30 height 11
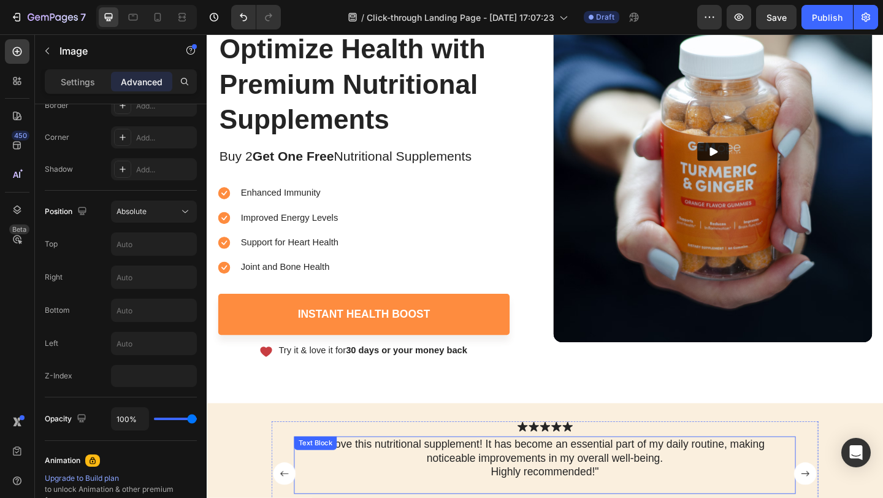
scroll to position [406, 0]
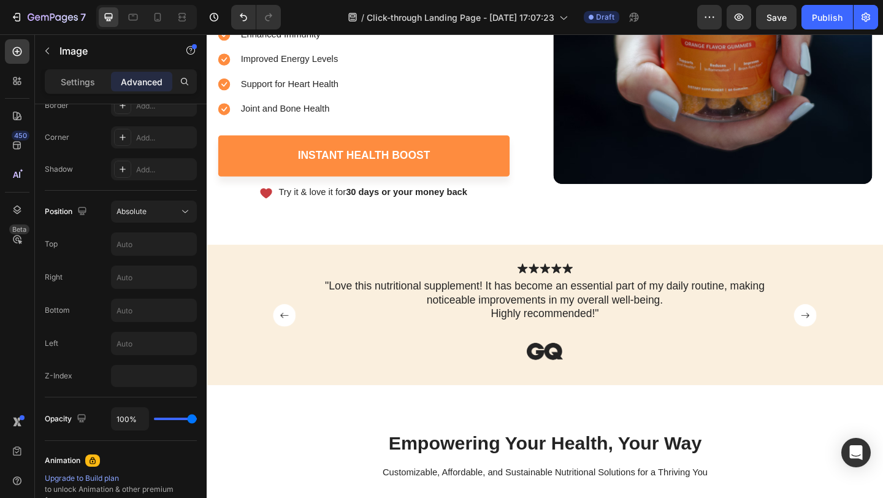
drag, startPoint x: 566, startPoint y: 196, endPoint x: 570, endPoint y: 99, distance: 97.5
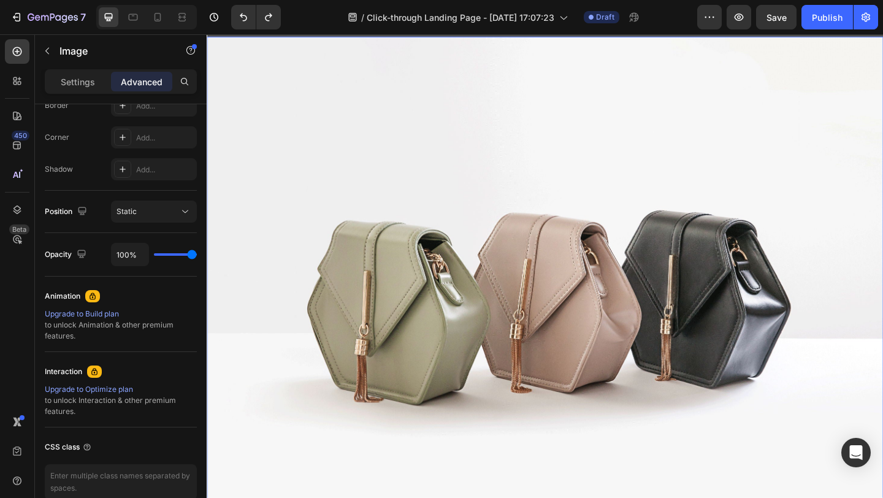
scroll to position [391, 0]
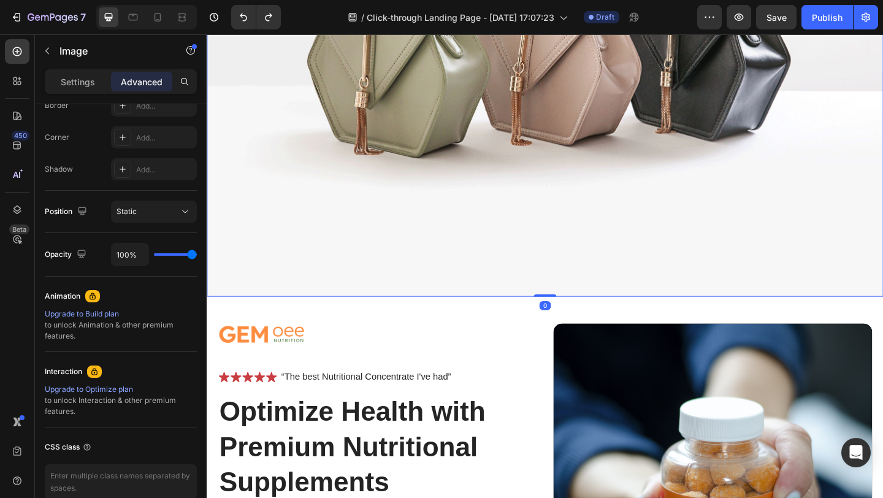
drag, startPoint x: 573, startPoint y: 311, endPoint x: 568, endPoint y: 166, distance: 145.4
click at [568, 166] on div "Image 0" at bounding box center [575, 44] width 736 height 552
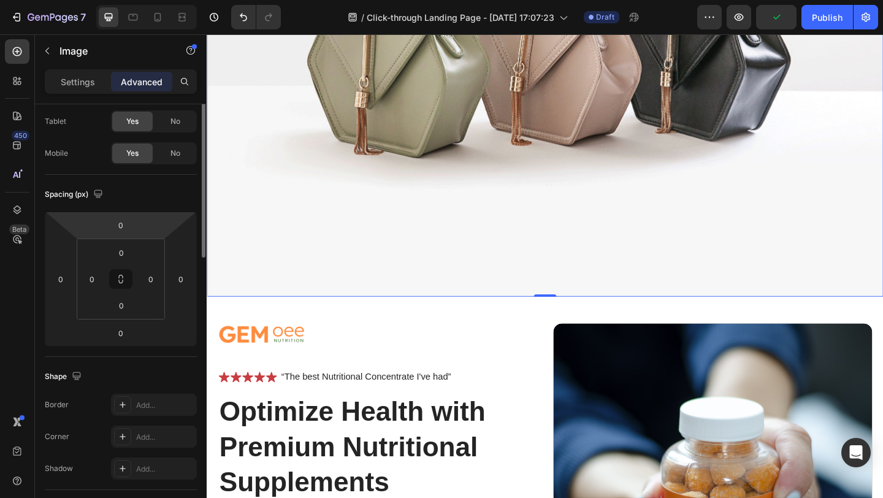
scroll to position [0, 0]
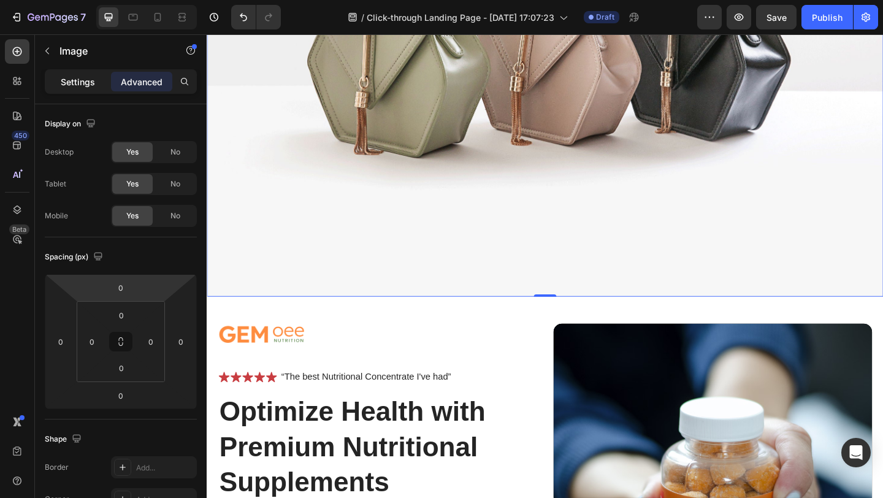
click at [75, 80] on p "Settings" at bounding box center [78, 81] width 34 height 13
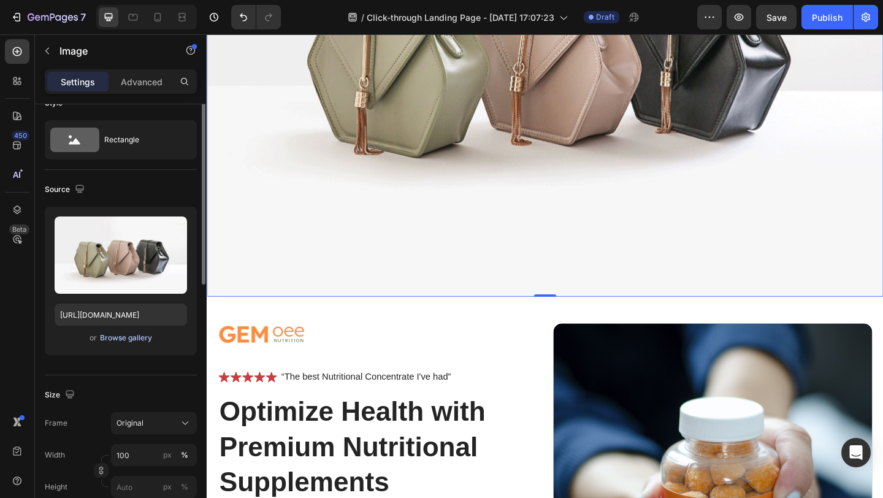
scroll to position [67, 0]
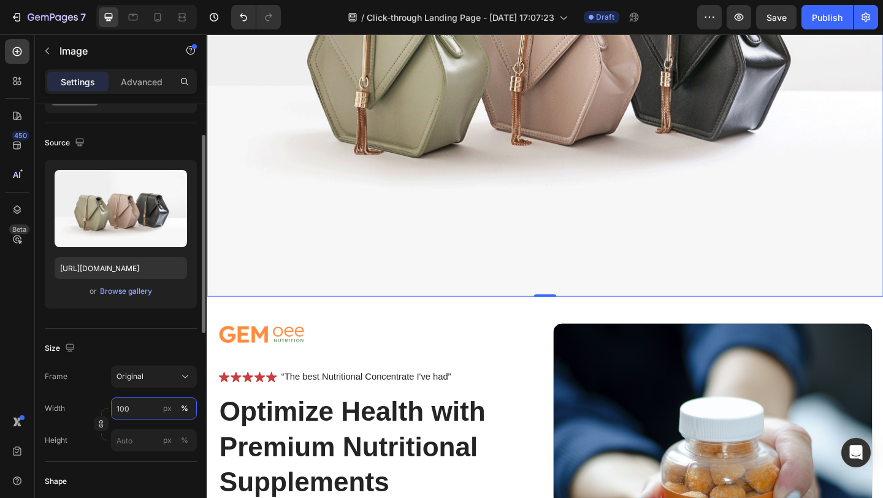
click at [137, 406] on input "100" at bounding box center [154, 408] width 86 height 22
click at [135, 338] on div "Size" at bounding box center [121, 348] width 152 height 20
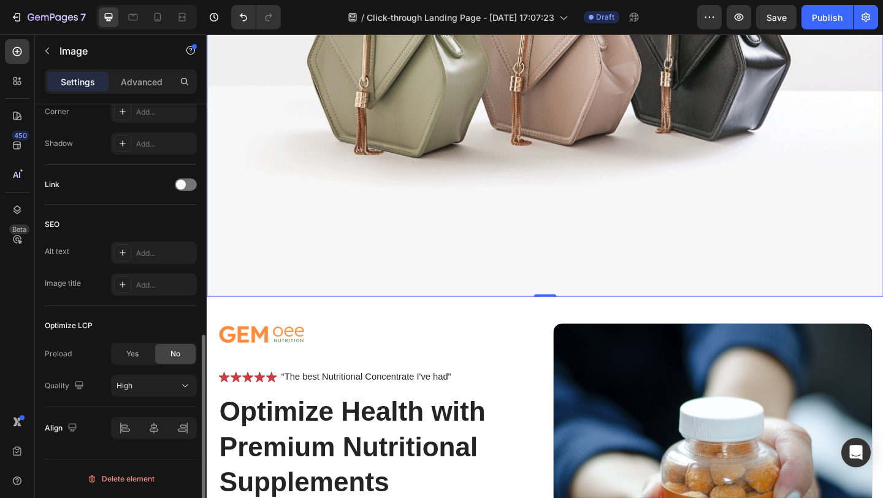
scroll to position [0, 0]
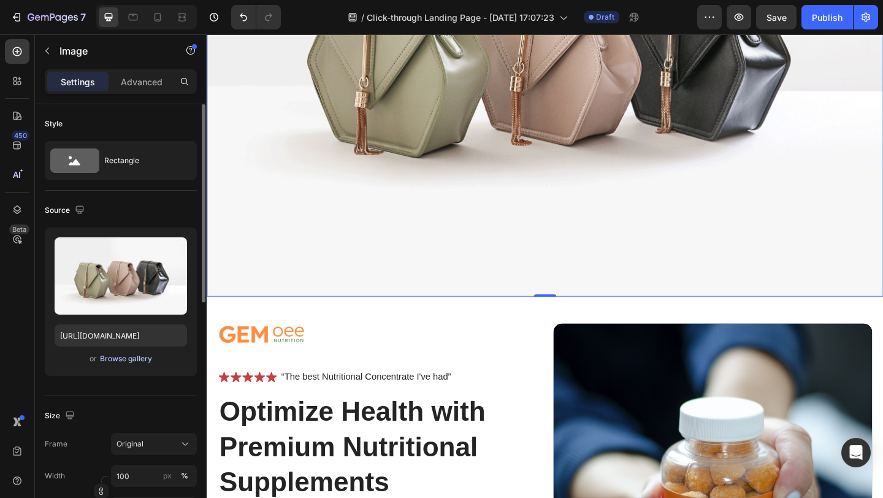
click at [129, 360] on div "Browse gallery" at bounding box center [126, 358] width 52 height 11
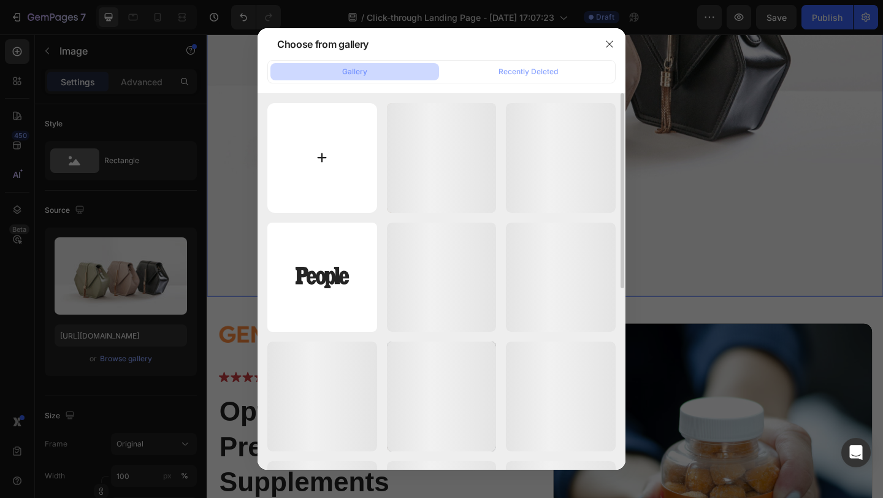
click at [322, 164] on input "file" at bounding box center [322, 158] width 110 height 110
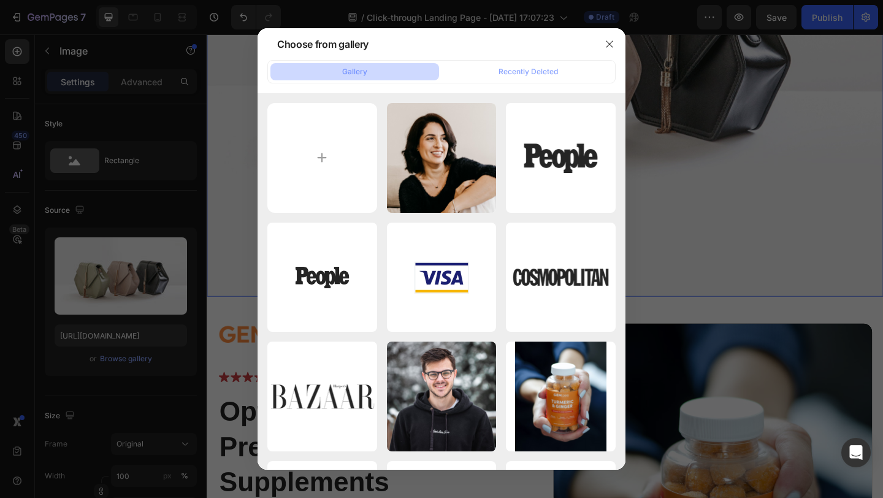
type input "C:\fakepath\Before after.jpg"
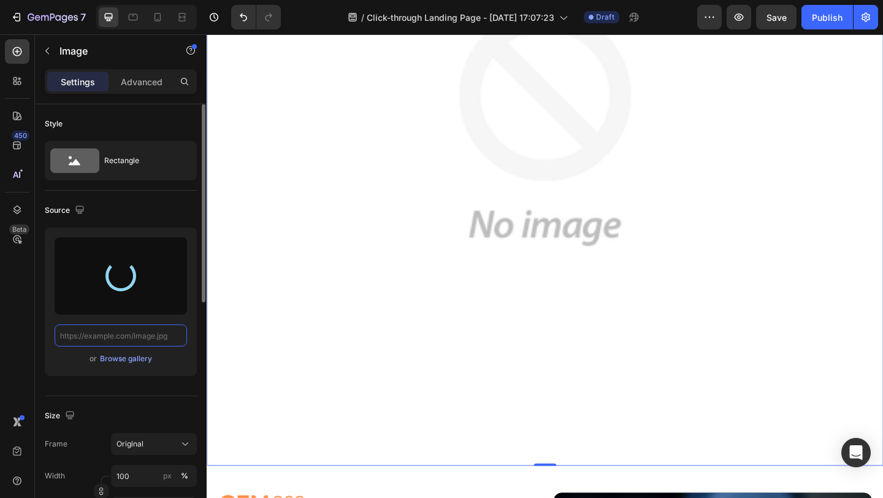
type input "https://cdn.shopify.com/s/files/1/0826/1769/6529/files/gempages_576985287113048…"
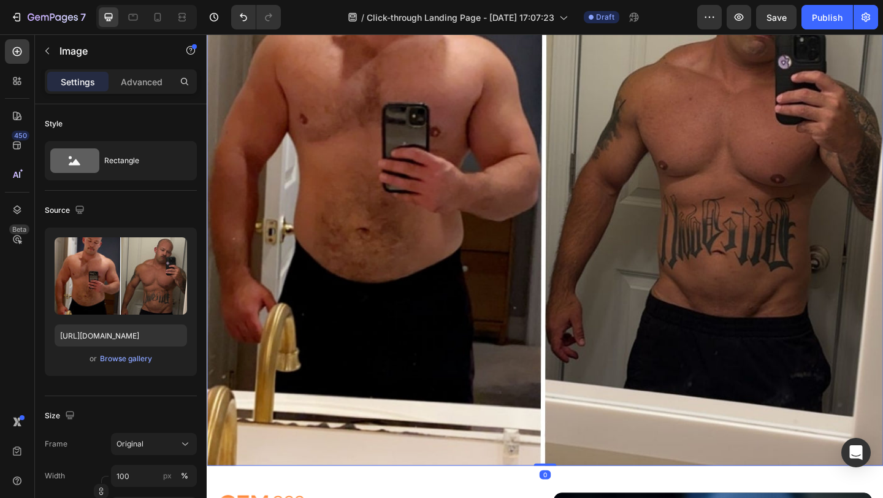
drag, startPoint x: 569, startPoint y: 493, endPoint x: 571, endPoint y: 368, distance: 125.1
click at [569, 371] on div "Image 0" at bounding box center [575, 136] width 736 height 736
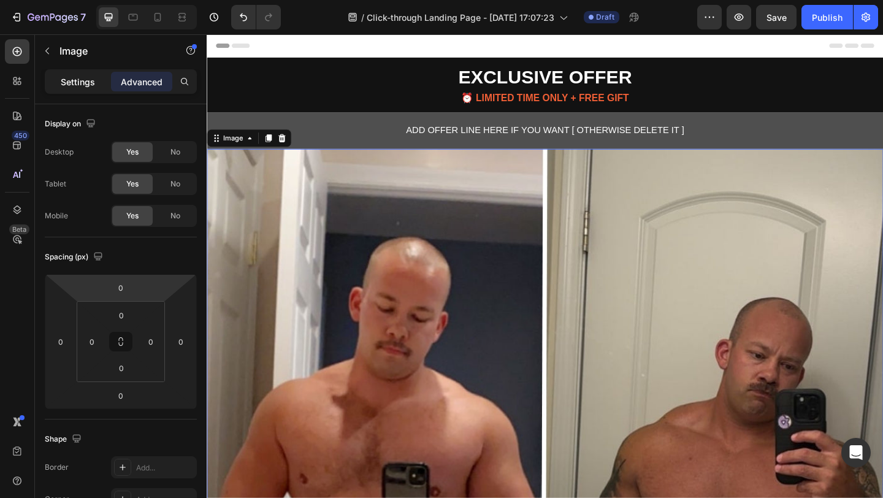
click at [82, 85] on p "Settings" at bounding box center [78, 81] width 34 height 13
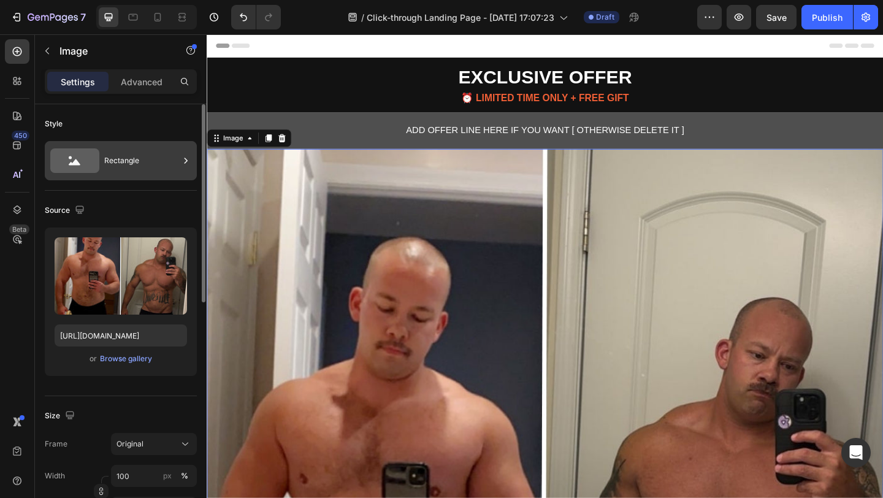
click at [135, 160] on div "Rectangle" at bounding box center [141, 161] width 75 height 28
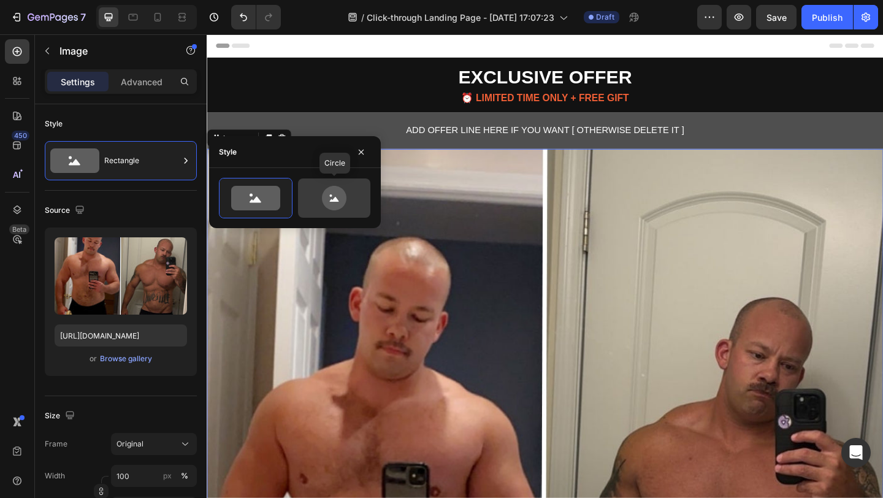
click at [337, 196] on icon at bounding box center [334, 198] width 25 height 25
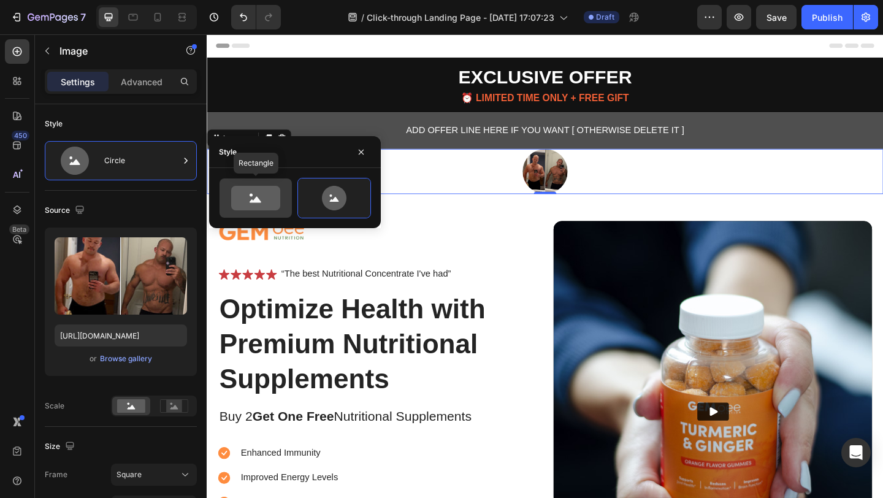
click at [250, 197] on icon at bounding box center [255, 198] width 49 height 25
type input "100"
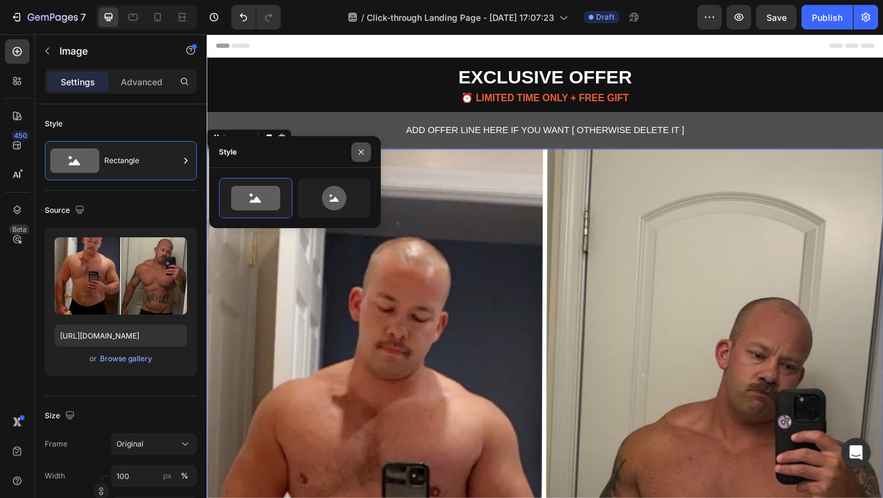
click at [364, 157] on button "button" at bounding box center [361, 152] width 20 height 20
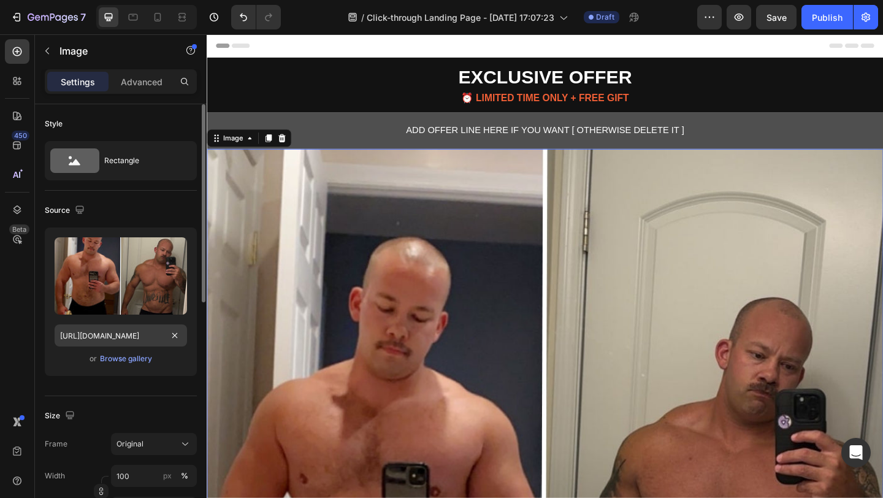
scroll to position [116, 0]
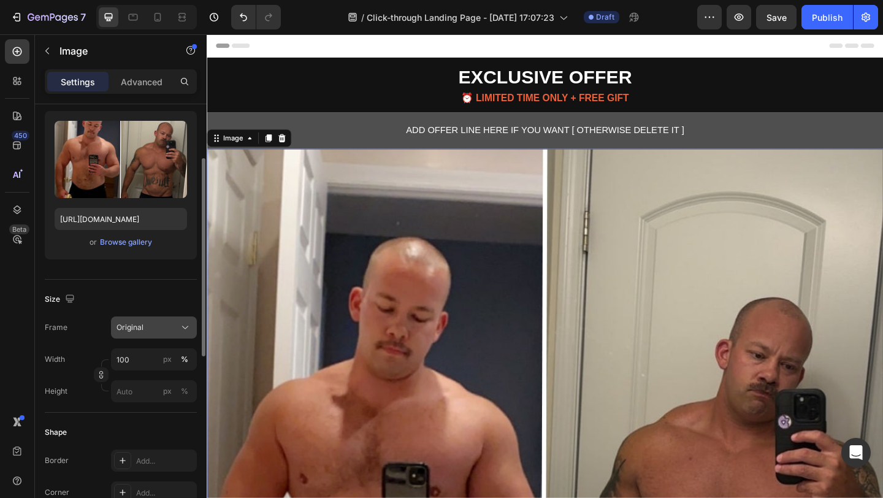
click at [164, 329] on div "Original" at bounding box center [146, 327] width 60 height 11
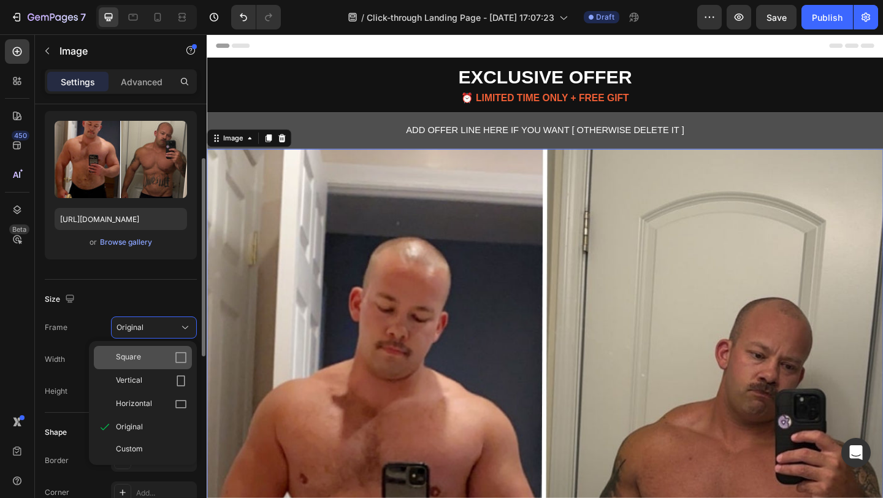
click at [164, 351] on div "Square" at bounding box center [151, 357] width 71 height 12
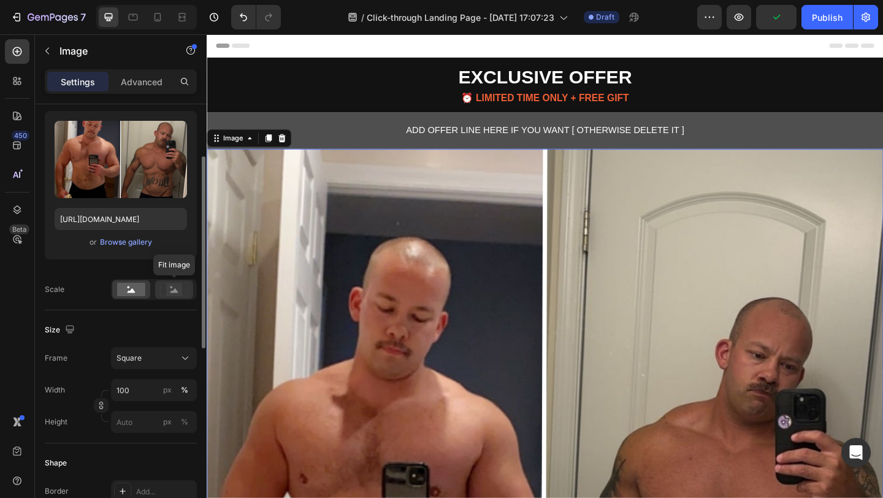
click at [173, 292] on icon at bounding box center [174, 290] width 8 height 4
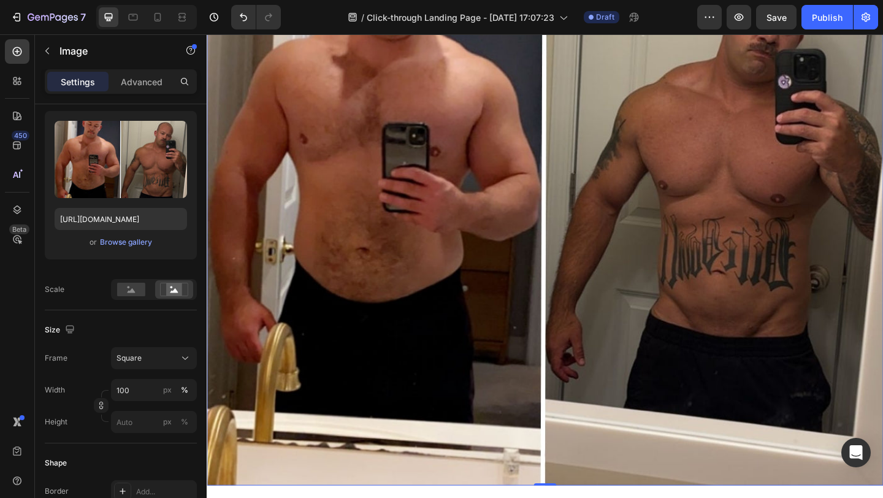
scroll to position [369, 0]
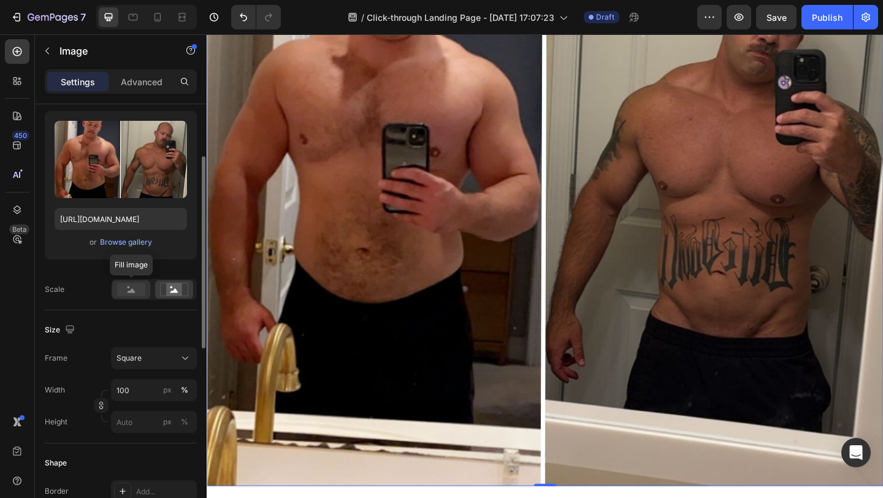
click at [143, 289] on rect at bounding box center [131, 289] width 28 height 13
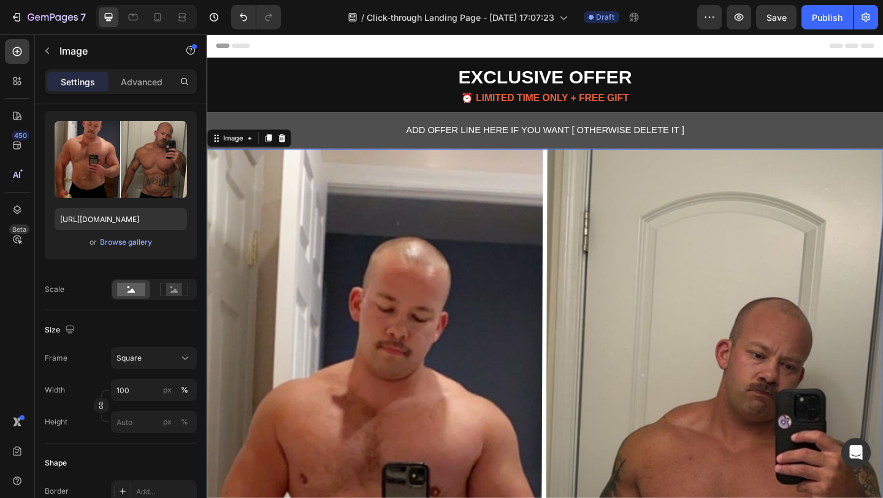
scroll to position [108, 0]
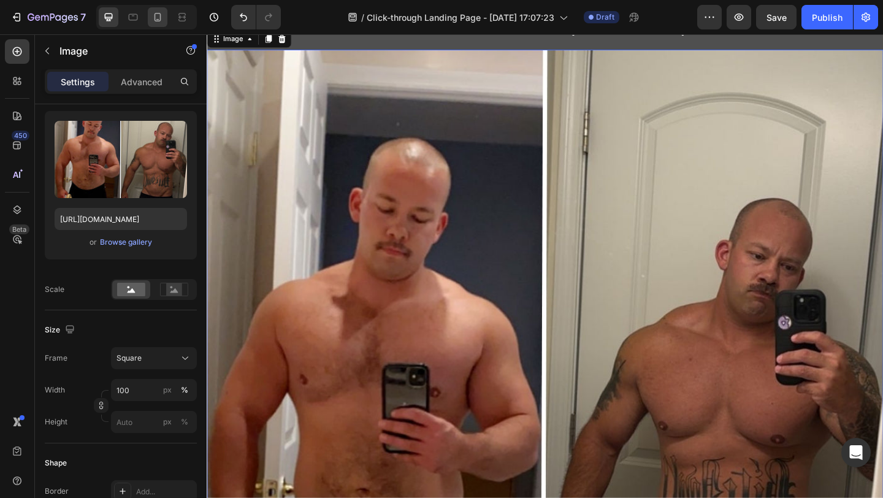
click at [161, 20] on icon at bounding box center [157, 17] width 12 height 12
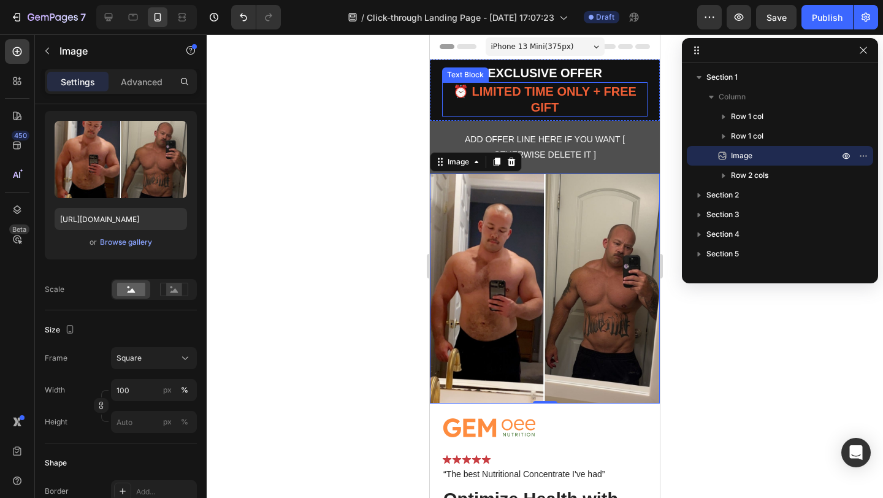
click at [534, 96] on p "⏰ LIMITED TIME ONLY + FREE GIFT" at bounding box center [544, 99] width 203 height 32
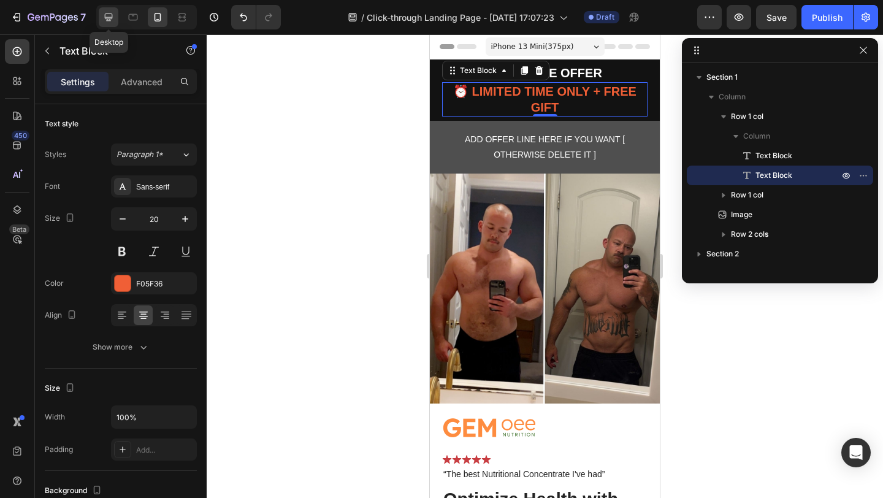
click at [103, 11] on icon at bounding box center [108, 17] width 12 height 12
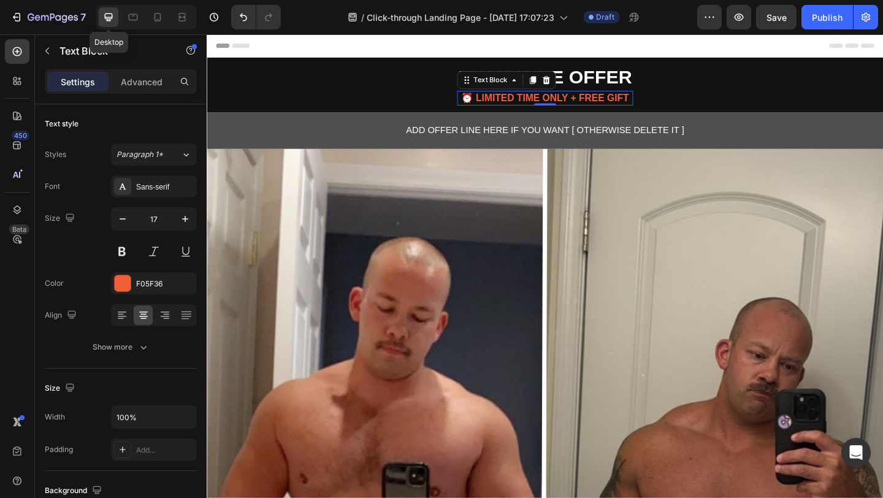
scroll to position [18, 0]
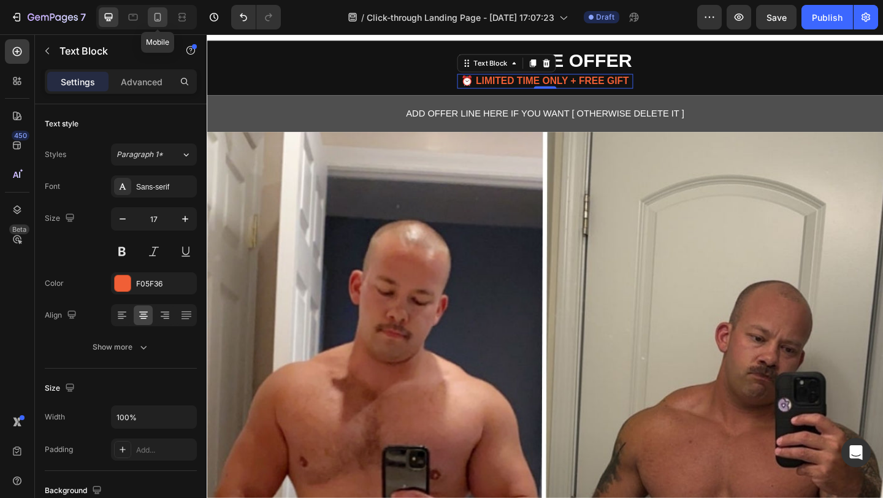
click at [158, 19] on icon at bounding box center [157, 17] width 7 height 9
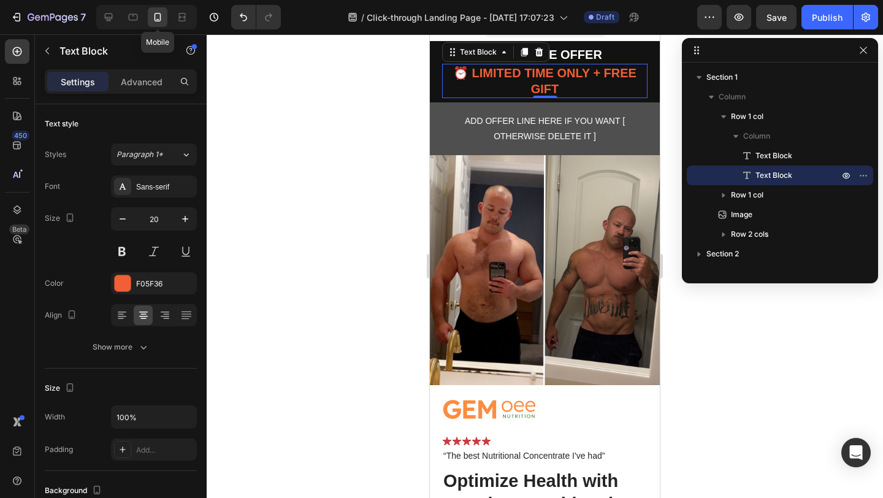
scroll to position [5, 0]
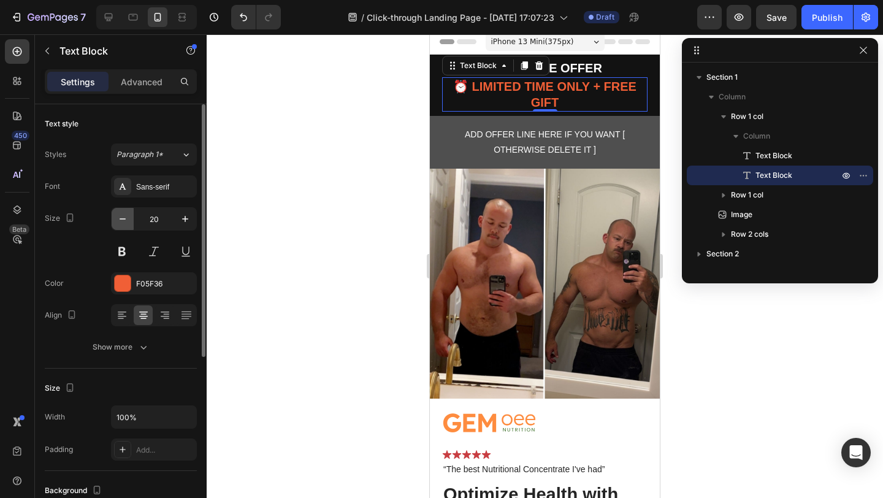
click at [123, 220] on icon "button" at bounding box center [122, 219] width 12 height 12
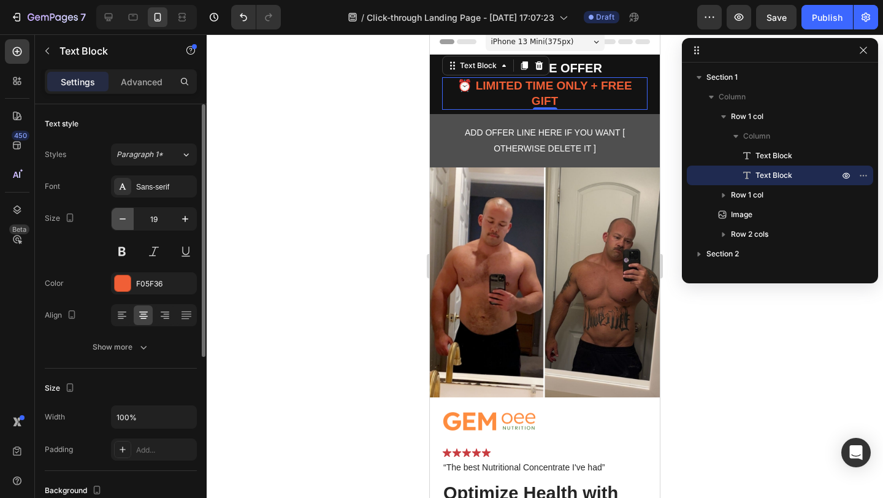
click at [123, 220] on icon "button" at bounding box center [122, 219] width 12 height 12
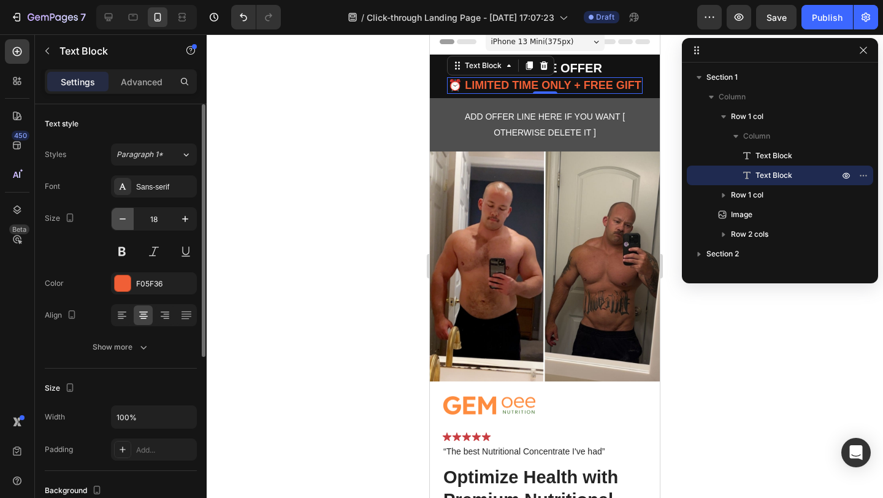
click at [123, 220] on icon "button" at bounding box center [122, 219] width 12 height 12
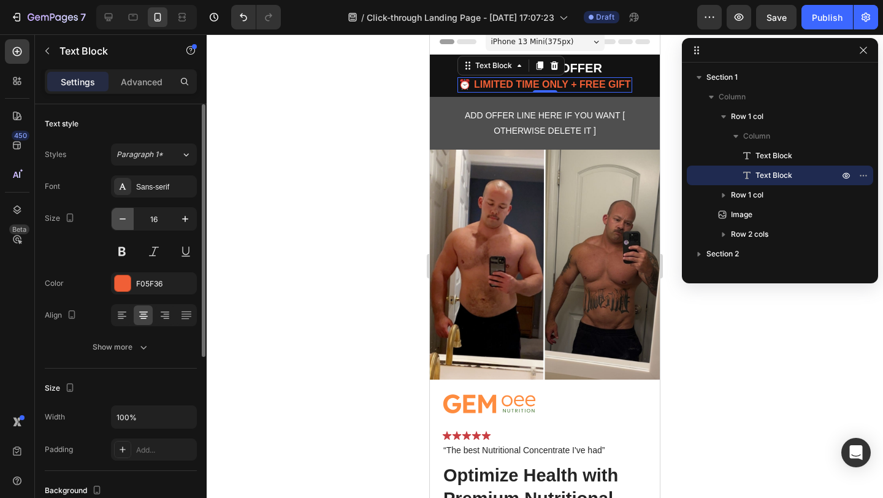
click at [123, 220] on icon "button" at bounding box center [122, 219] width 12 height 12
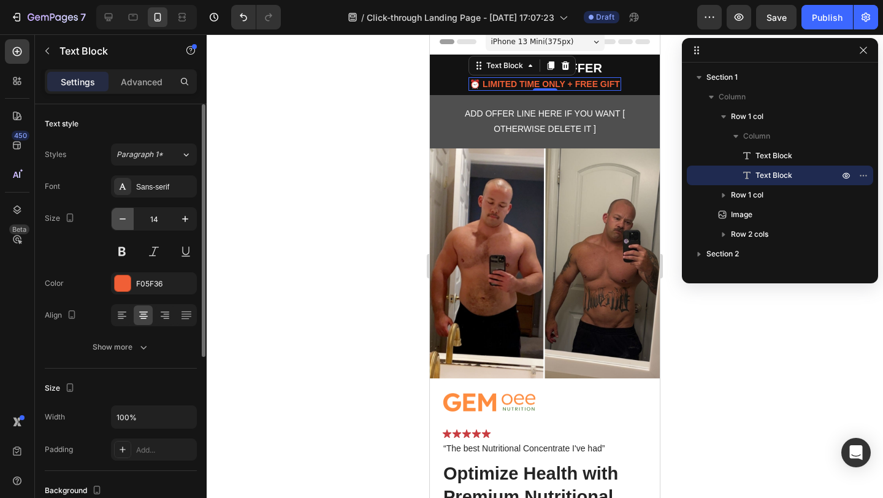
type input "13"
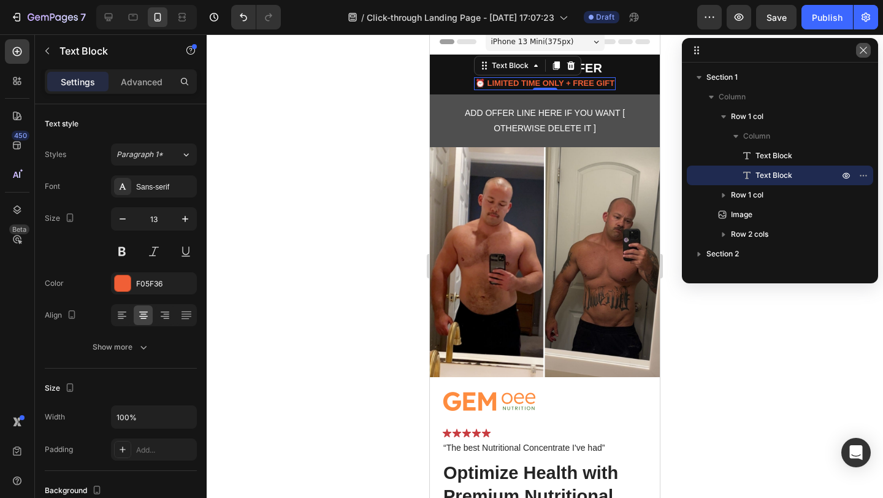
click at [862, 48] on icon "button" at bounding box center [863, 50] width 10 height 10
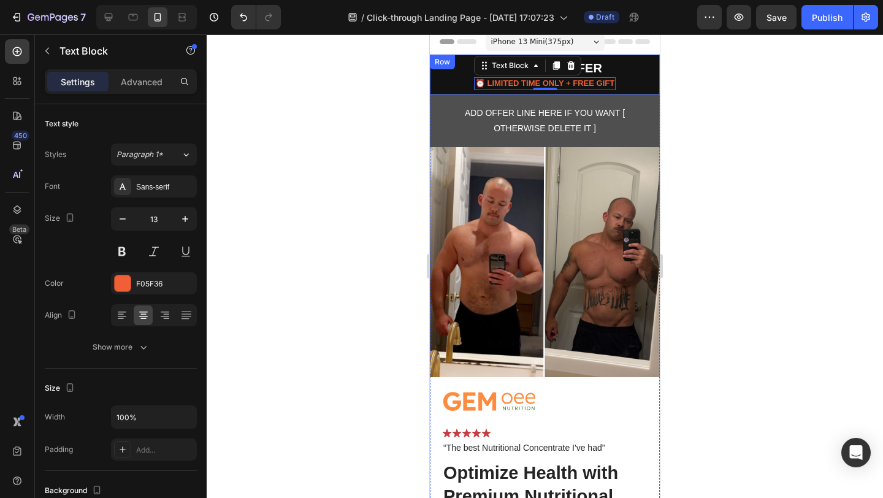
click at [626, 66] on div "EXCLUSIVE OFFER Text Block ⏰ LIMITED TIME ONLY + FREE GIFT Text Block 0 Row" at bounding box center [545, 75] width 230 height 40
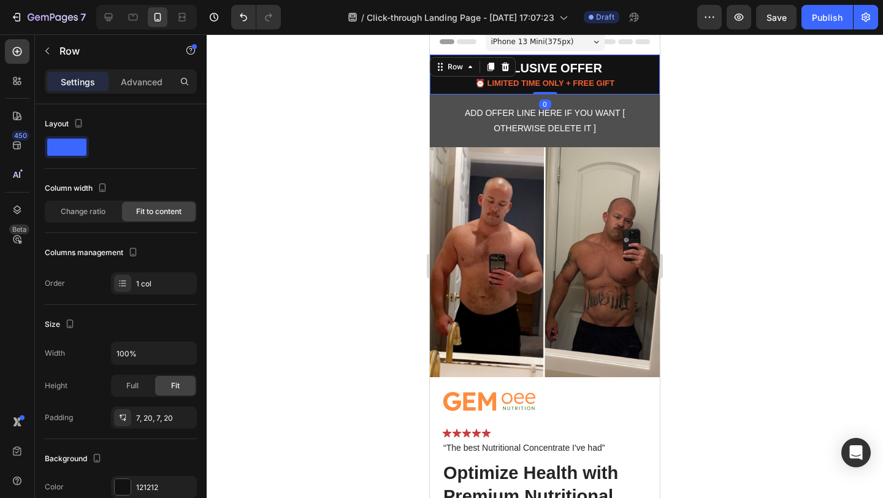
click at [766, 99] on div at bounding box center [545, 265] width 676 height 463
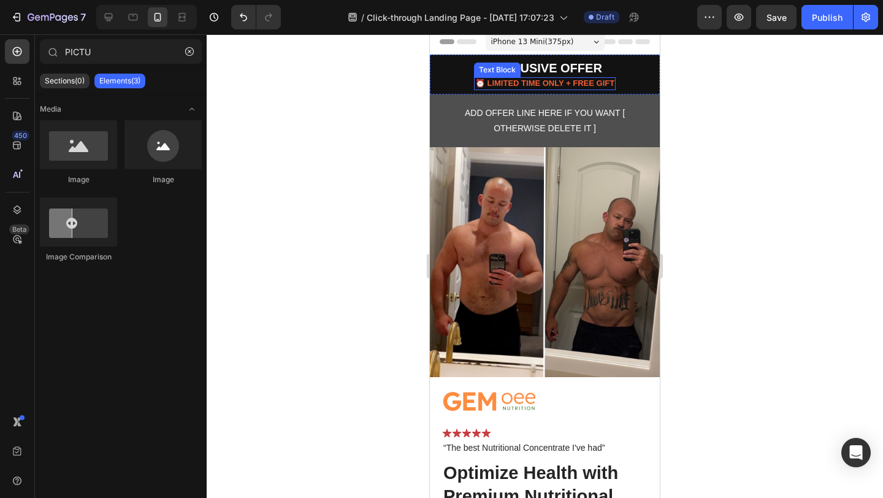
click at [568, 80] on p "⏰ LIMITED TIME ONLY + FREE GIFT" at bounding box center [544, 83] width 139 height 10
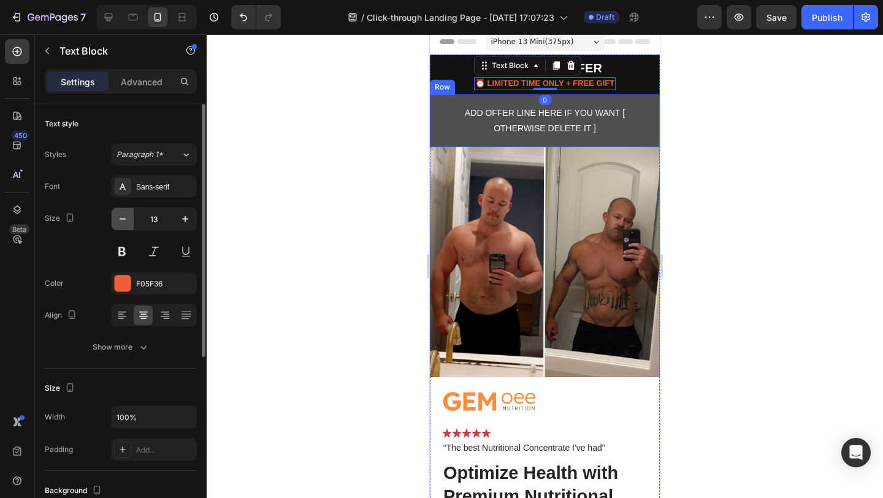
click at [115, 220] on button "button" at bounding box center [123, 219] width 22 height 22
type input "12"
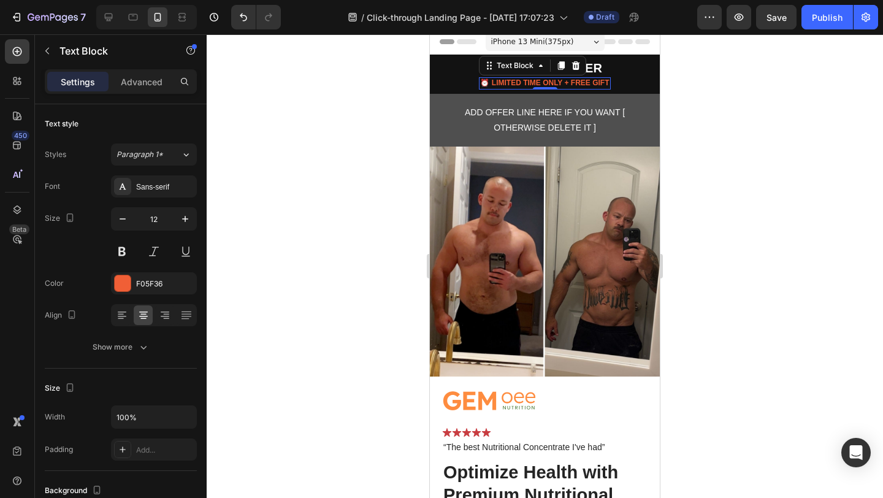
click at [798, 240] on div at bounding box center [545, 265] width 676 height 463
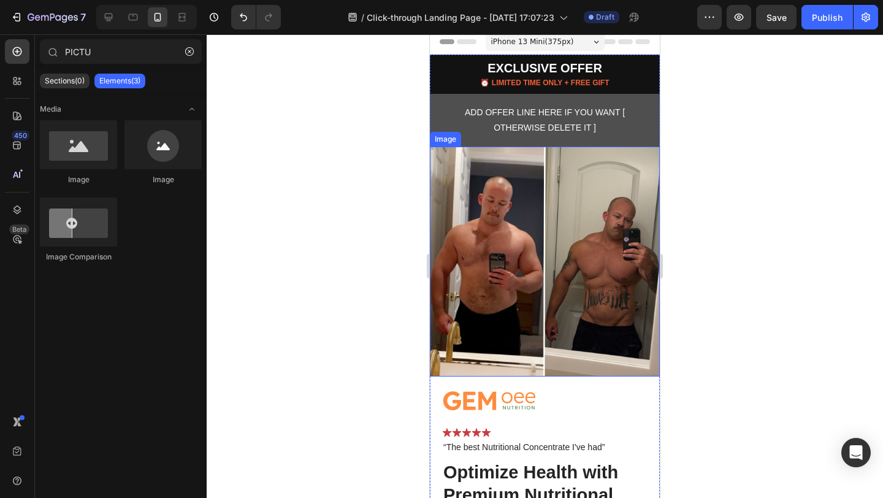
click at [526, 242] on img at bounding box center [545, 262] width 230 height 230
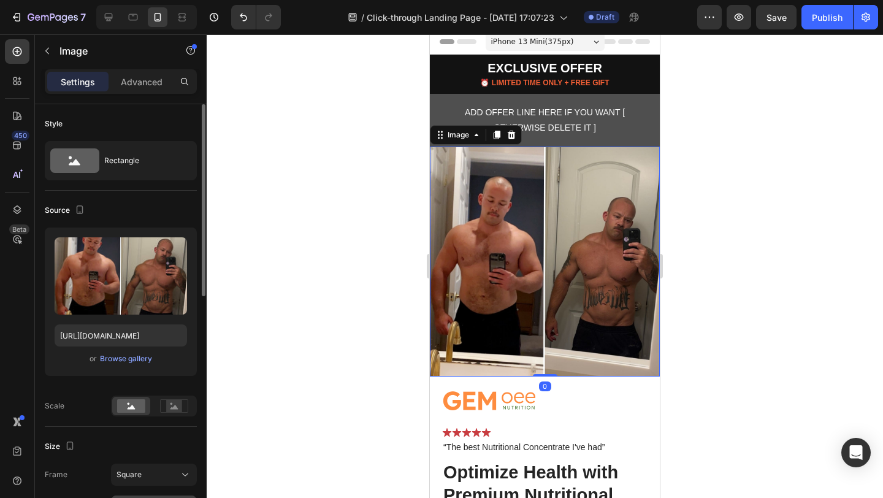
scroll to position [232, 0]
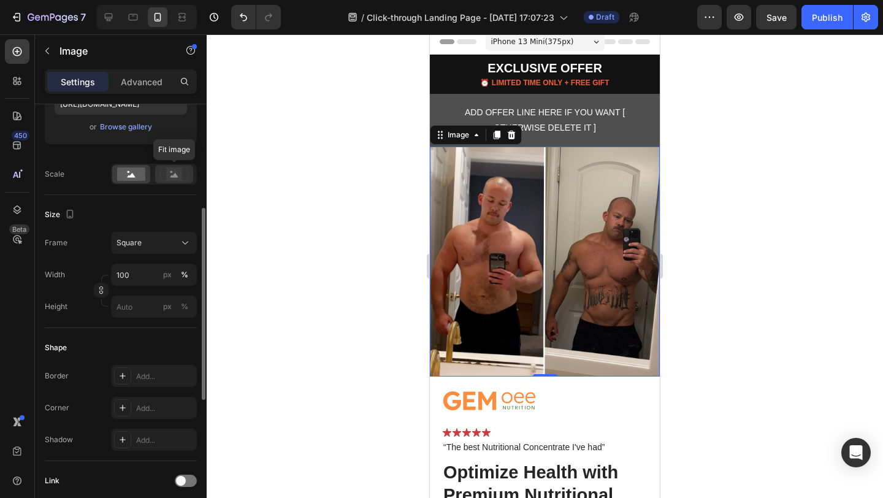
click at [177, 168] on rect at bounding box center [174, 174] width 16 height 12
click at [112, 172] on div at bounding box center [131, 174] width 38 height 18
click at [179, 240] on icon at bounding box center [185, 243] width 12 height 12
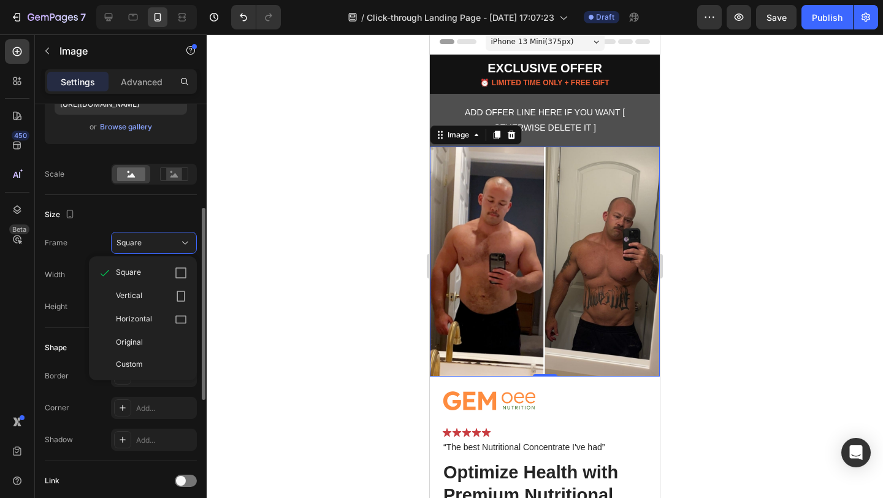
click at [191, 203] on div "Size Frame Square Square Vertical Horizontal Original Custom Width 100 px % Hei…" at bounding box center [121, 261] width 152 height 133
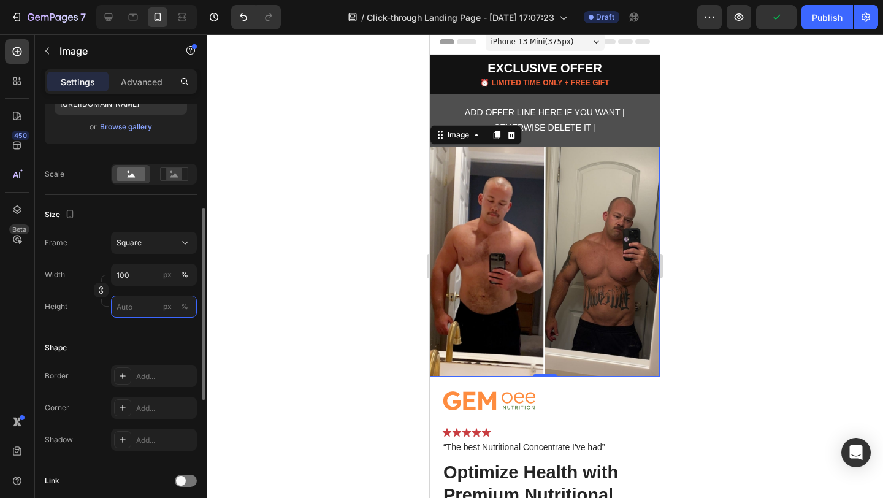
click at [126, 306] on input "px %" at bounding box center [154, 306] width 86 height 22
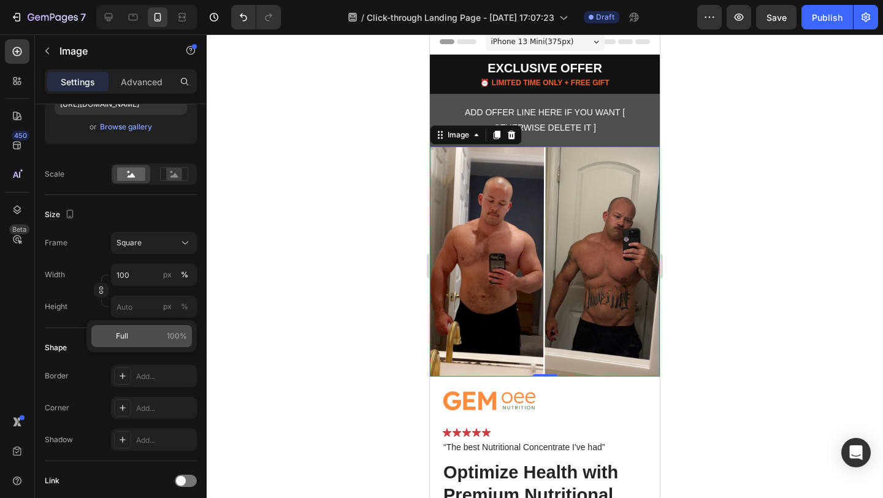
click at [132, 332] on p "Full 100%" at bounding box center [151, 335] width 71 height 11
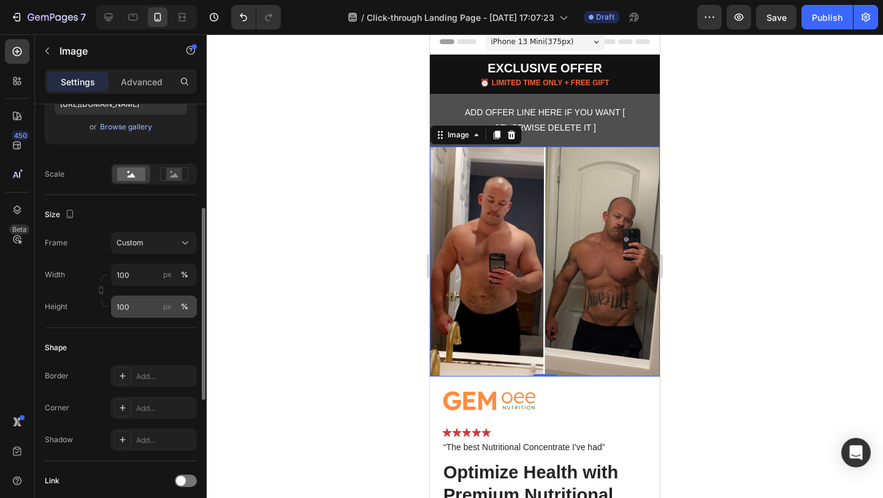
click at [186, 305] on div "%" at bounding box center [184, 306] width 7 height 11
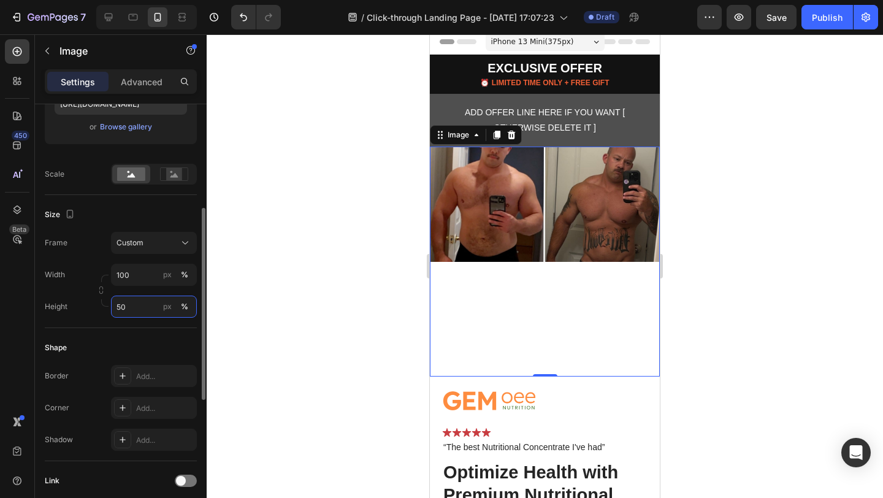
type input "50"
click at [129, 267] on input "100" at bounding box center [154, 275] width 86 height 22
type input "50"
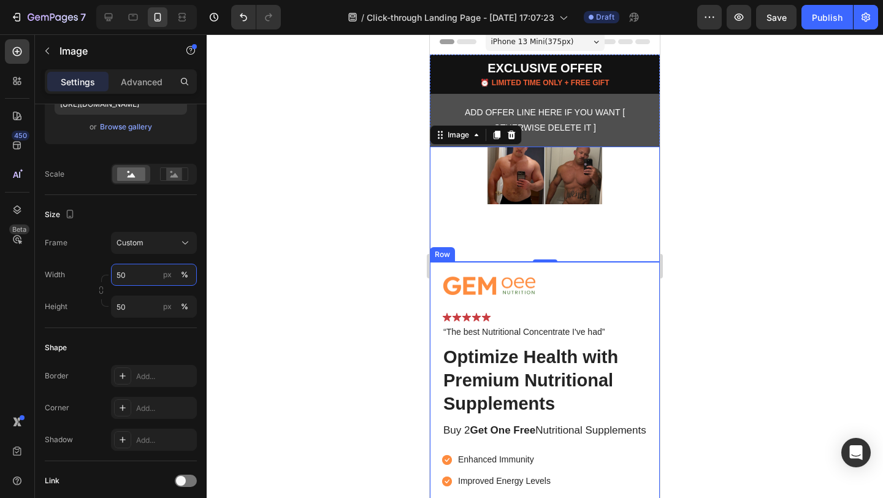
scroll to position [0, 0]
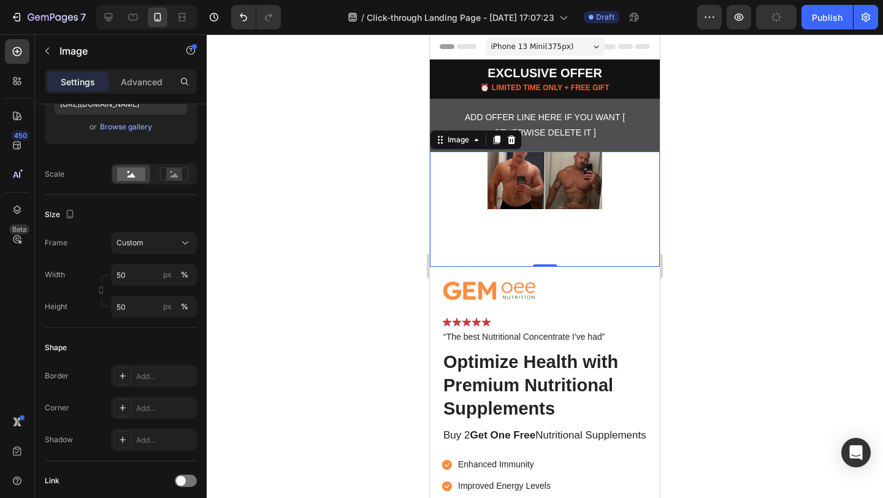
click at [383, 194] on div at bounding box center [545, 265] width 676 height 463
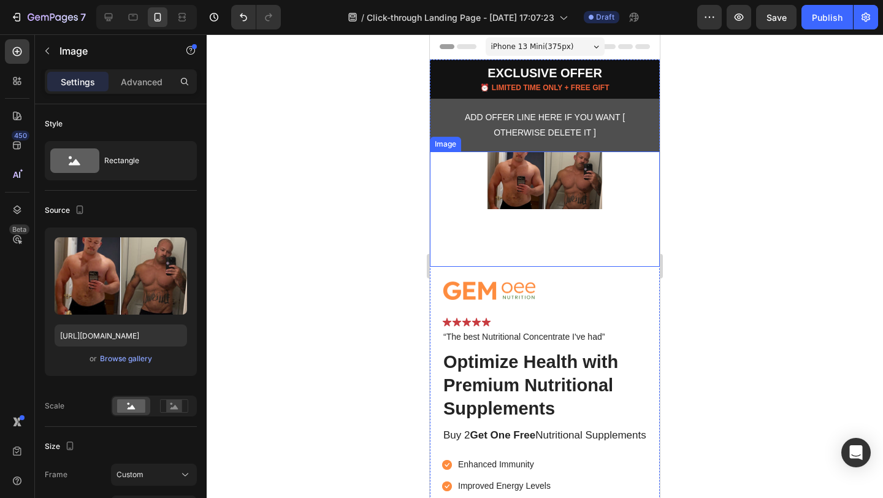
click at [562, 167] on img at bounding box center [544, 180] width 115 height 58
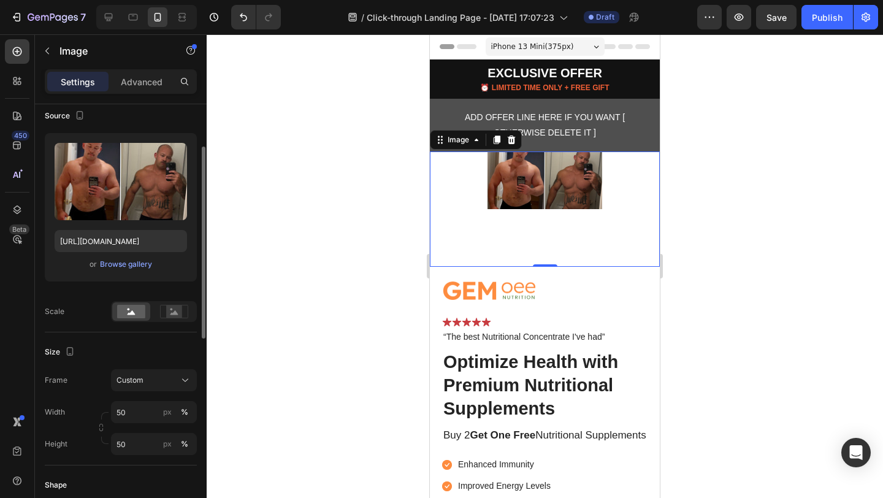
scroll to position [191, 0]
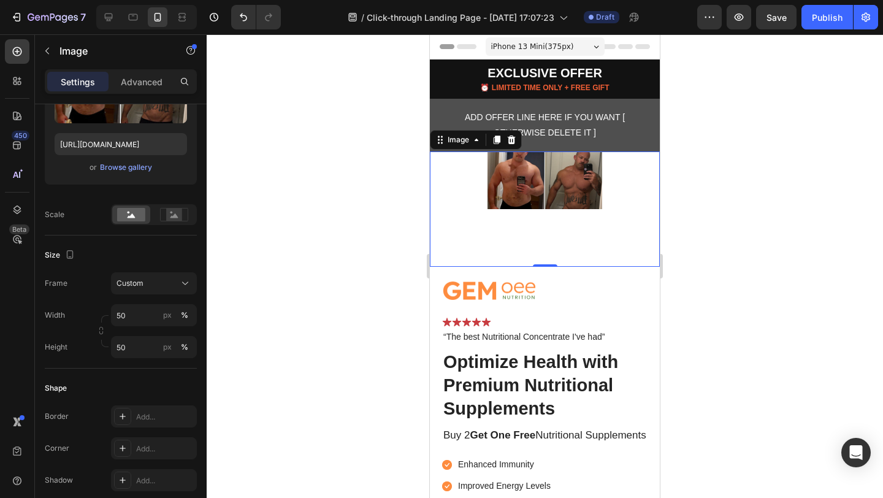
click at [753, 196] on div at bounding box center [545, 265] width 676 height 463
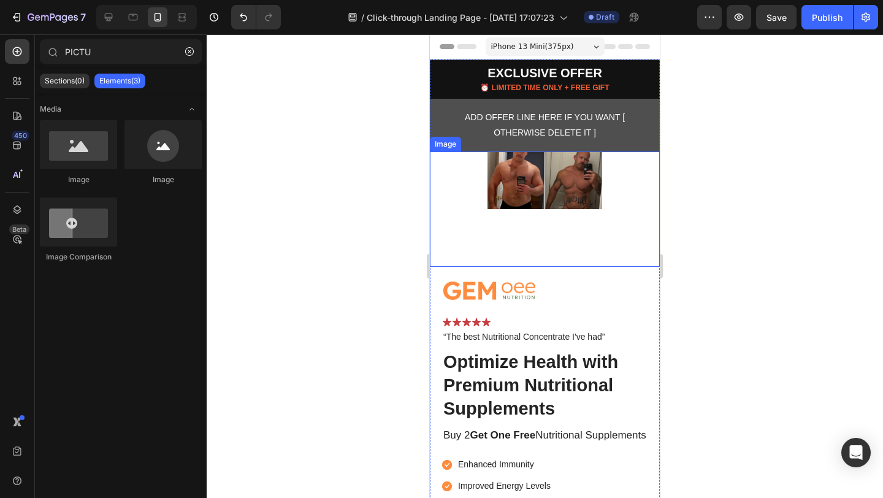
click at [542, 203] on img at bounding box center [544, 180] width 115 height 58
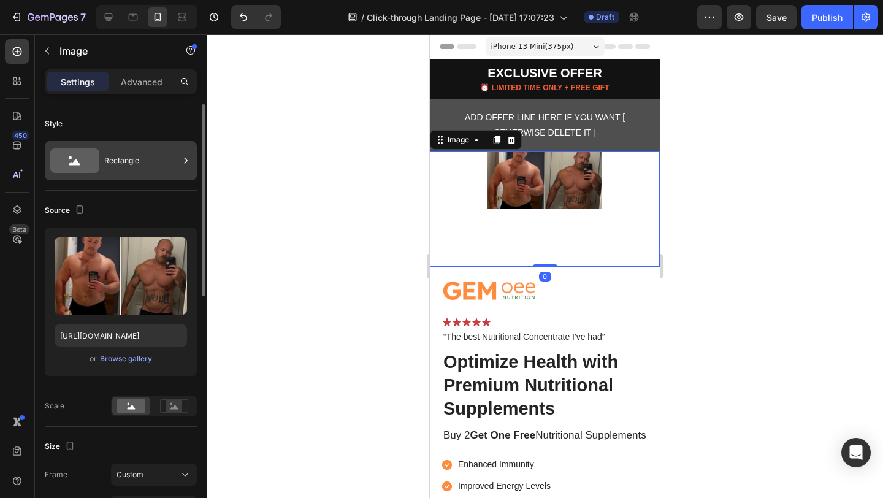
click at [134, 157] on div "Rectangle" at bounding box center [141, 161] width 75 height 28
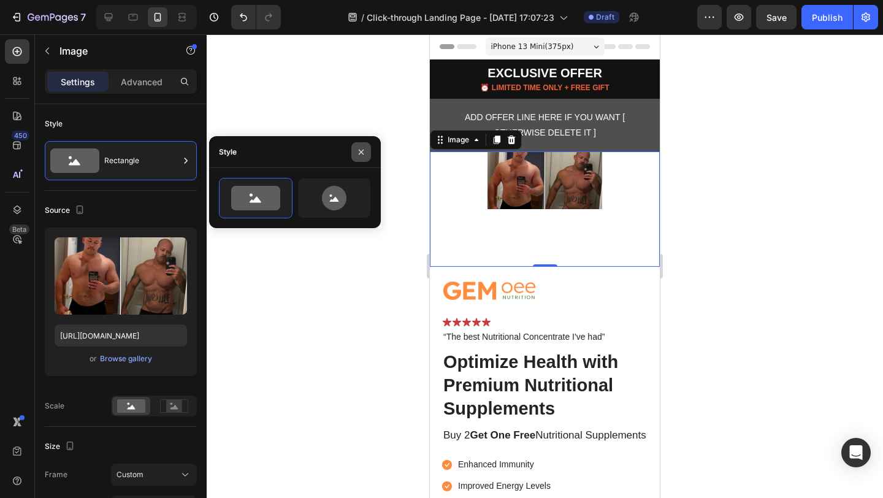
click at [364, 146] on button "button" at bounding box center [361, 152] width 20 height 20
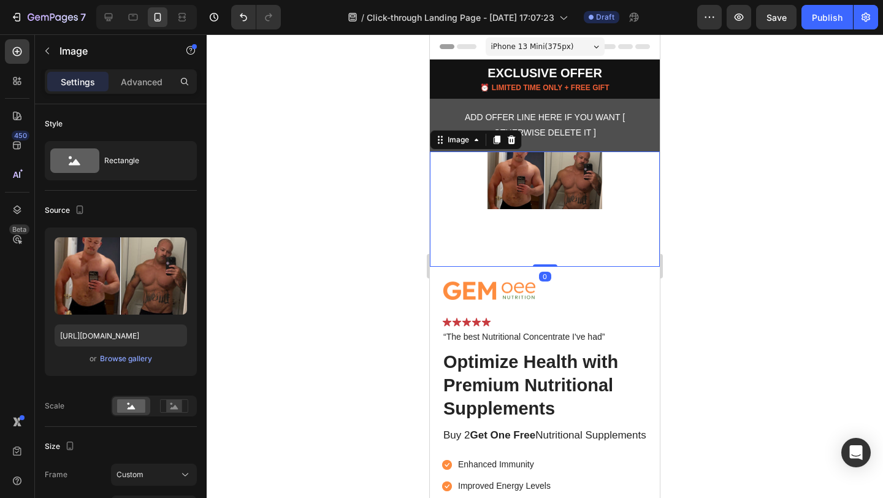
drag, startPoint x: 543, startPoint y: 259, endPoint x: 558, endPoint y: 169, distance: 91.3
click at [558, 169] on div "Image 0" at bounding box center [545, 208] width 230 height 115
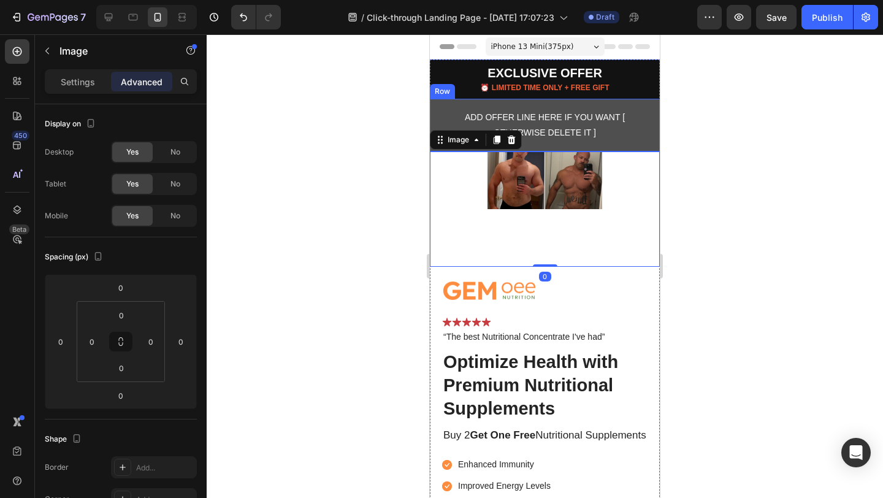
click at [538, 145] on div "ADD OFFER LINE HERE IF YOU WANT [ OTHERWISE DELETE IT ] Text Block Row" at bounding box center [545, 125] width 230 height 53
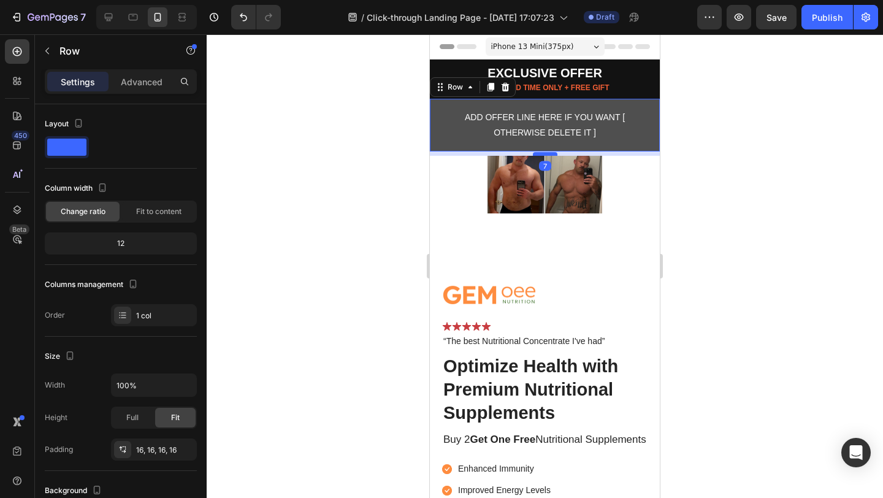
drag, startPoint x: 541, startPoint y: 151, endPoint x: 1312, endPoint y: 189, distance: 772.1
click at [541, 155] on div at bounding box center [545, 154] width 25 height 4
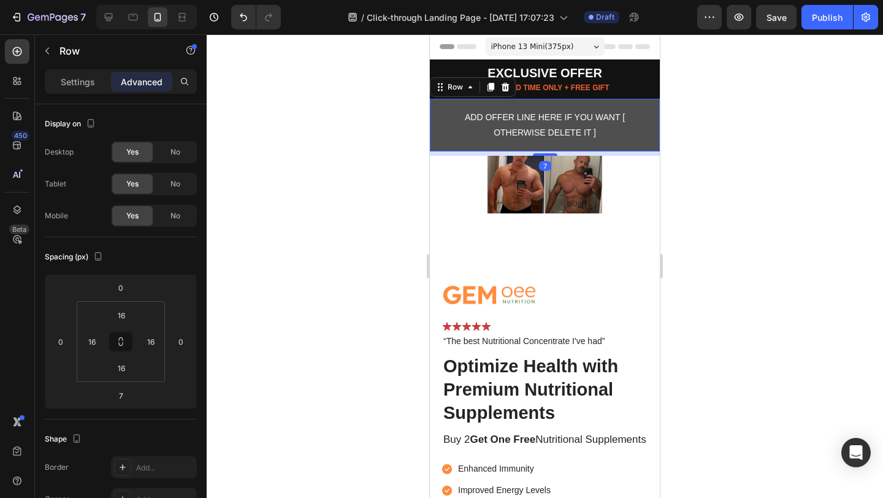
click at [761, 153] on div at bounding box center [545, 265] width 676 height 463
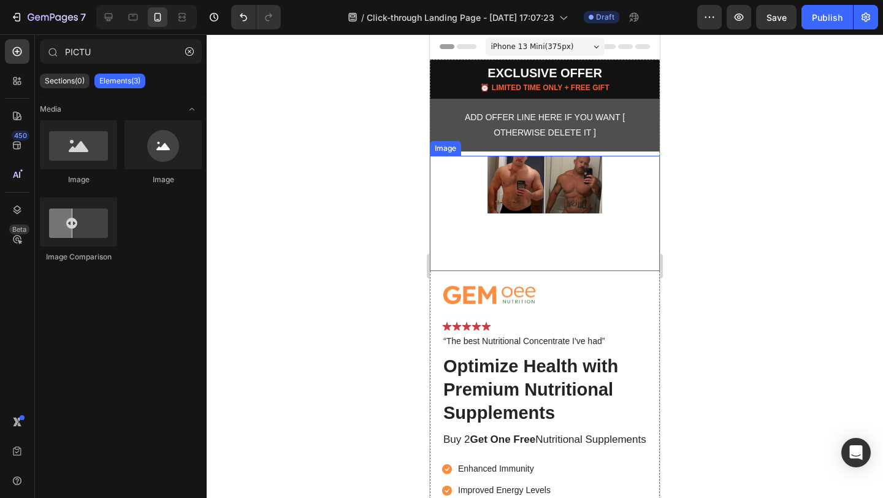
click at [544, 188] on img at bounding box center [544, 185] width 115 height 58
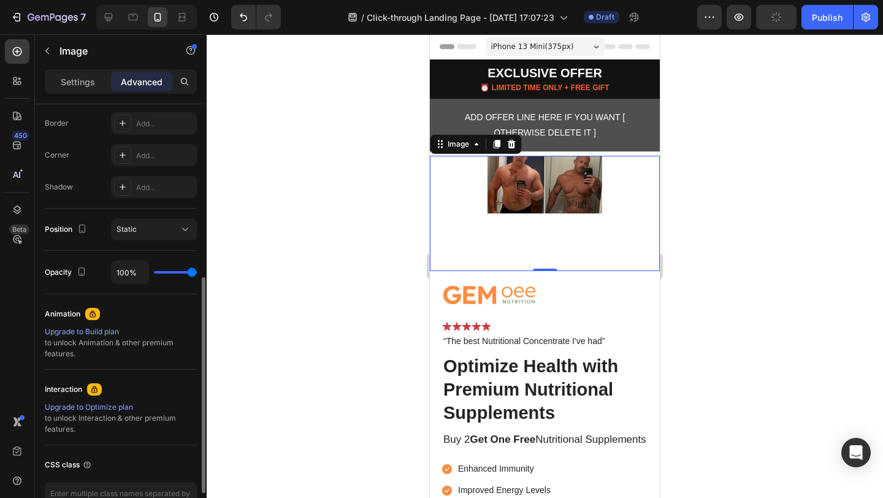
scroll to position [322, 0]
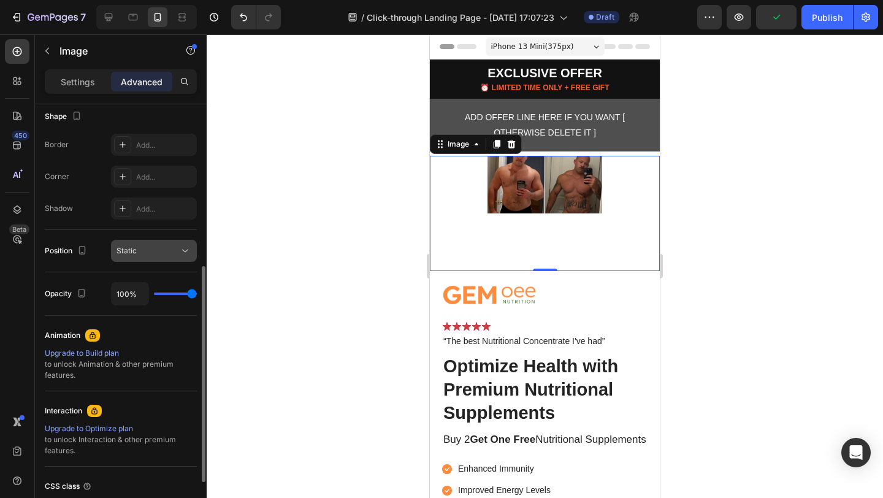
click at [142, 248] on div "Static" at bounding box center [147, 250] width 63 height 11
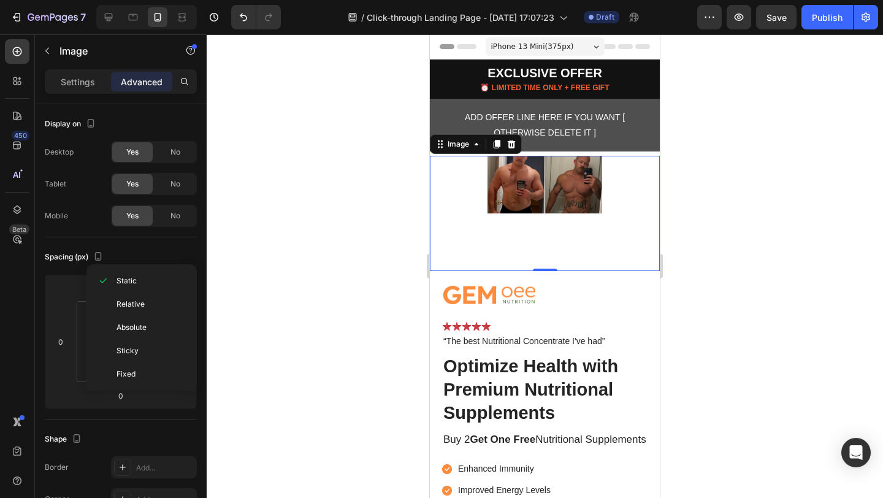
scroll to position [322, 0]
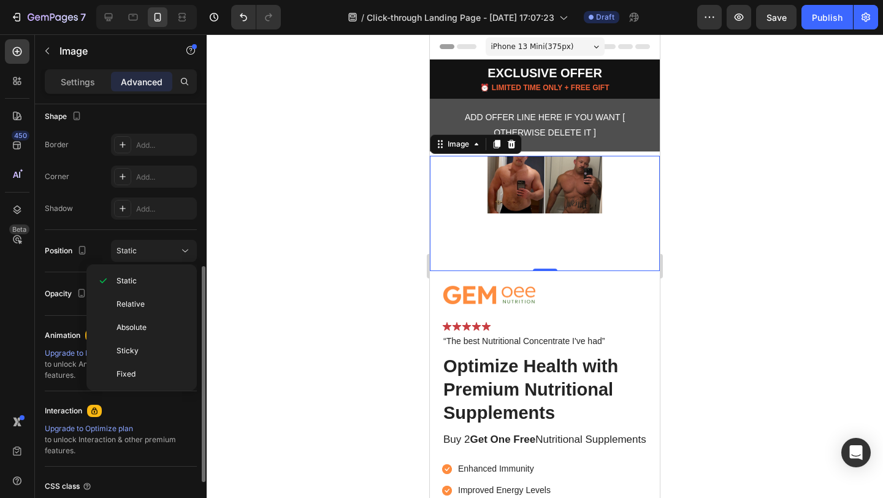
click at [97, 227] on div "Shape Border Add... Corner Add... Shadow Add..." at bounding box center [121, 163] width 152 height 133
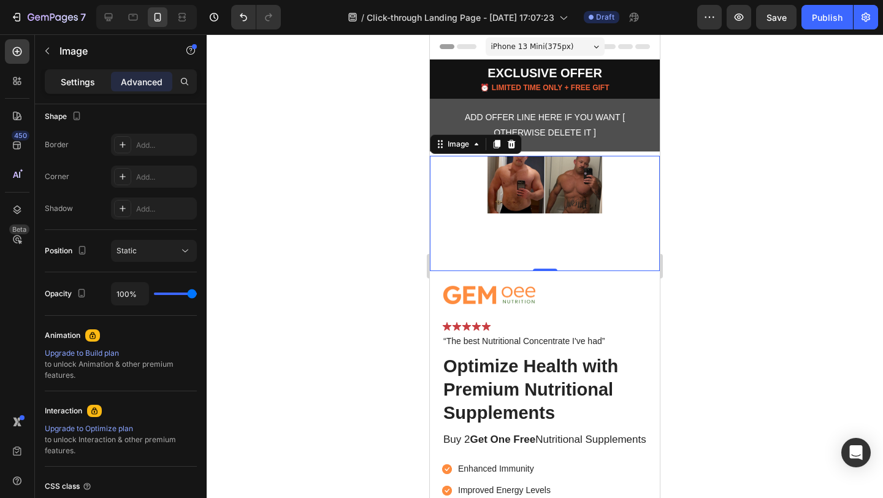
click at [79, 83] on p "Settings" at bounding box center [78, 81] width 34 height 13
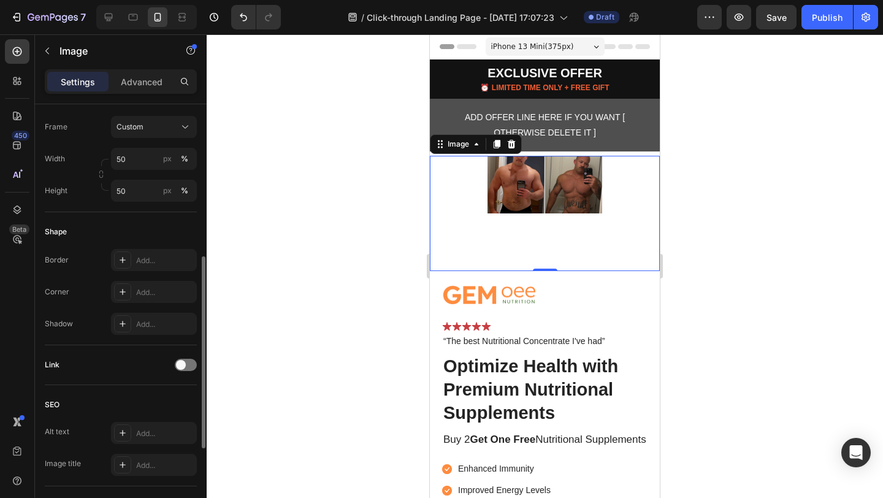
scroll to position [226, 0]
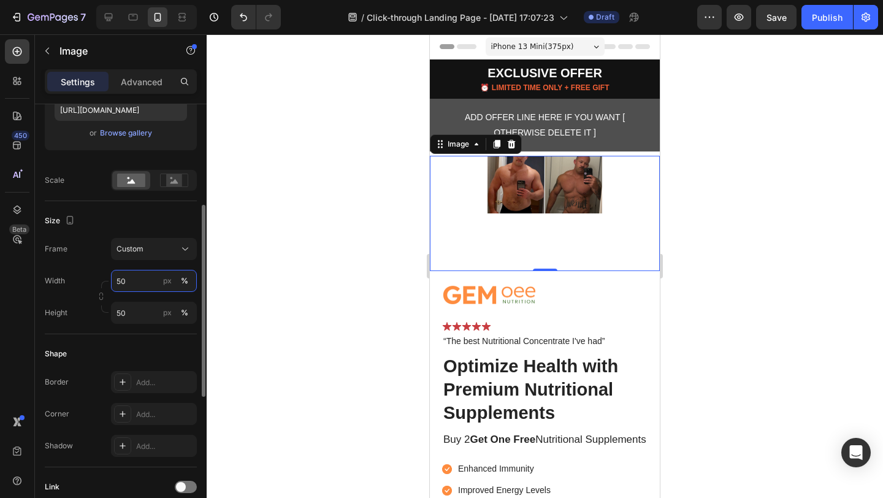
drag, startPoint x: 129, startPoint y: 284, endPoint x: 98, endPoint y: 283, distance: 31.3
click at [98, 283] on div "Width 50 px % Height 50 px %" at bounding box center [121, 297] width 152 height 54
click at [126, 277] on input "50" at bounding box center [154, 281] width 86 height 22
type input "5"
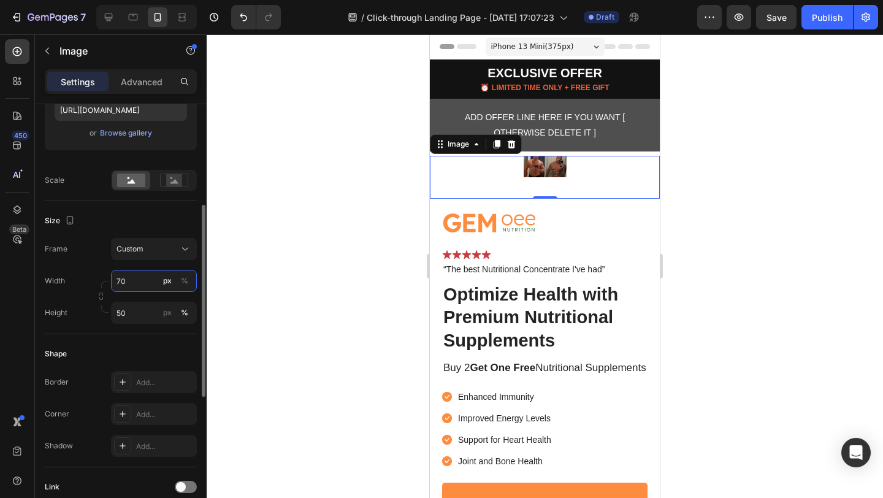
type input "7"
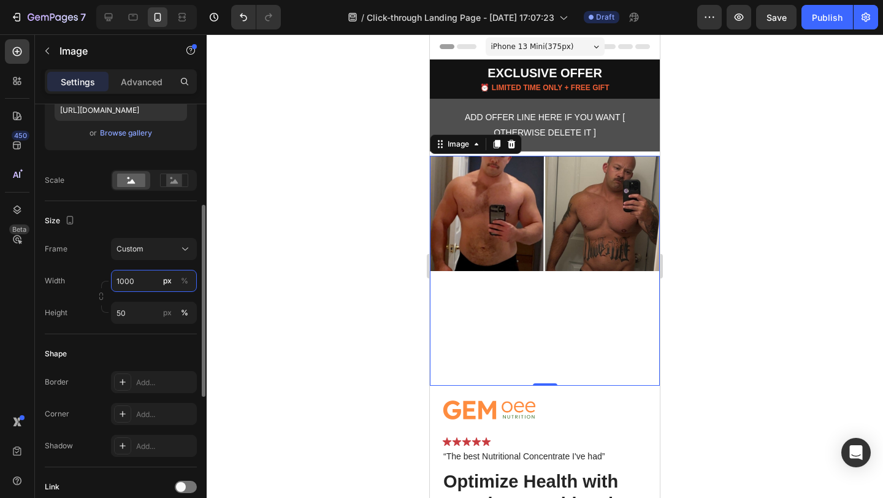
type input "10000"
click at [507, 147] on icon at bounding box center [511, 144] width 10 height 10
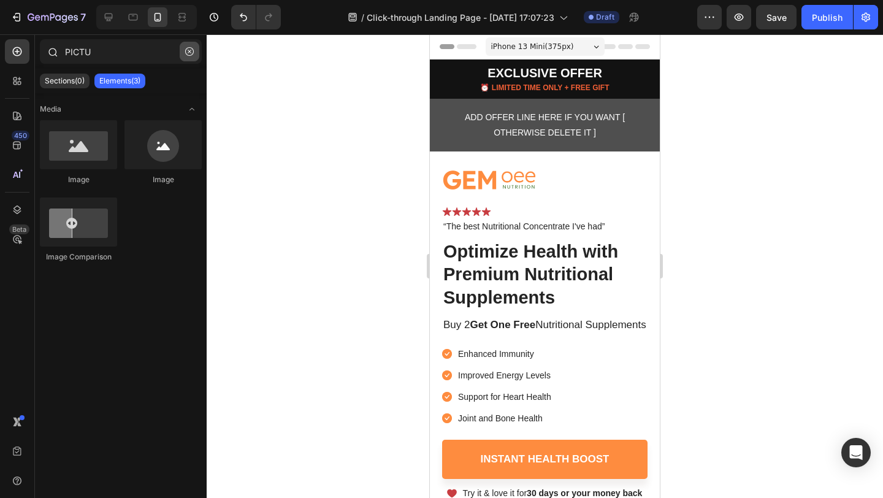
click at [194, 51] on button "button" at bounding box center [190, 52] width 20 height 20
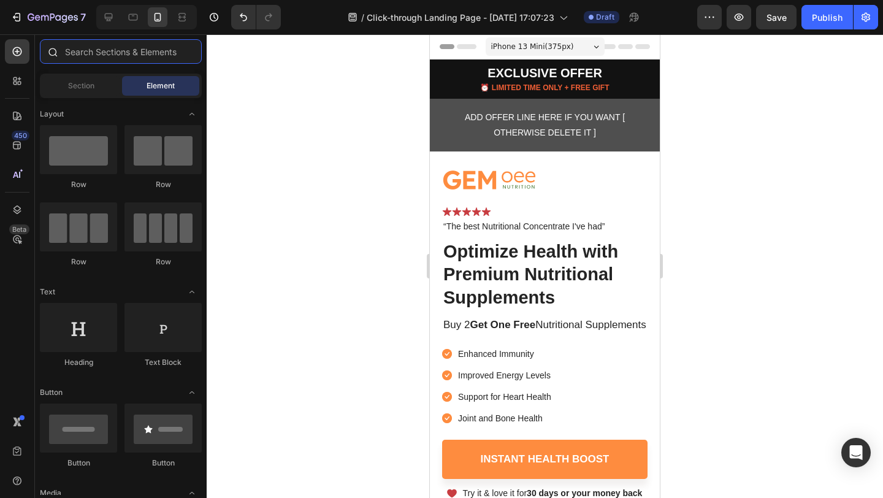
click at [109, 57] on input "text" at bounding box center [121, 51] width 162 height 25
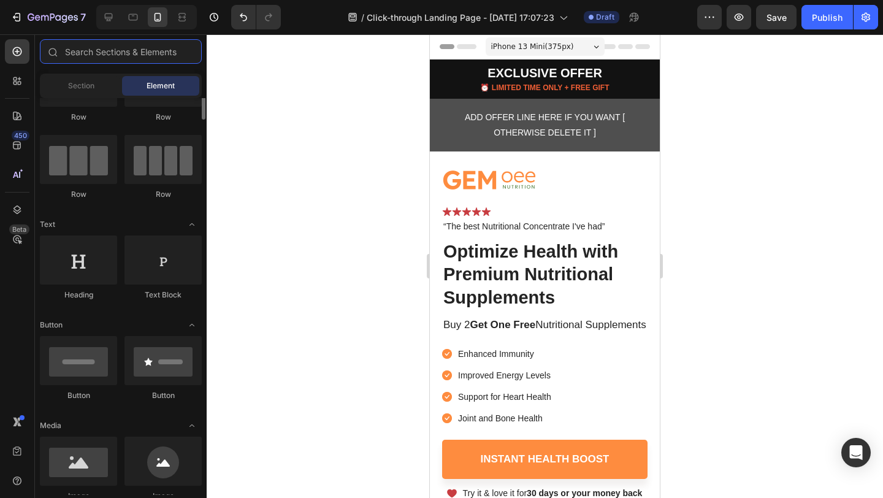
scroll to position [0, 0]
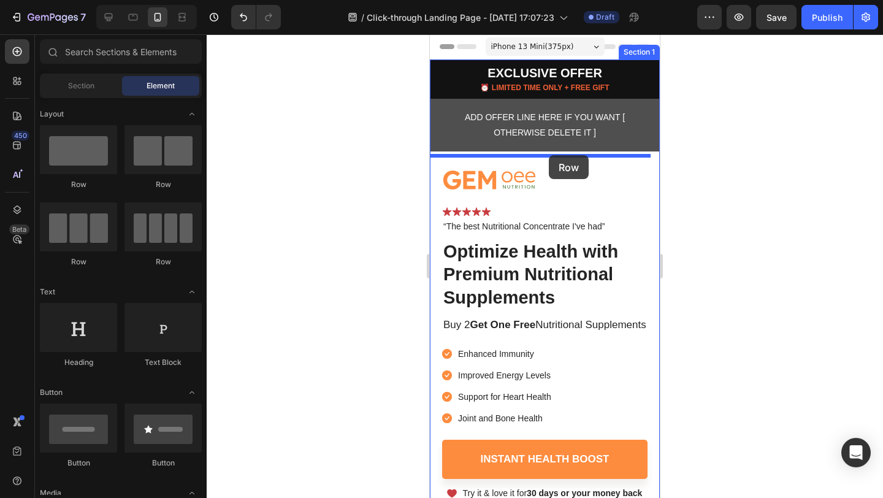
drag, startPoint x: 519, startPoint y: 190, endPoint x: 549, endPoint y: 155, distance: 45.7
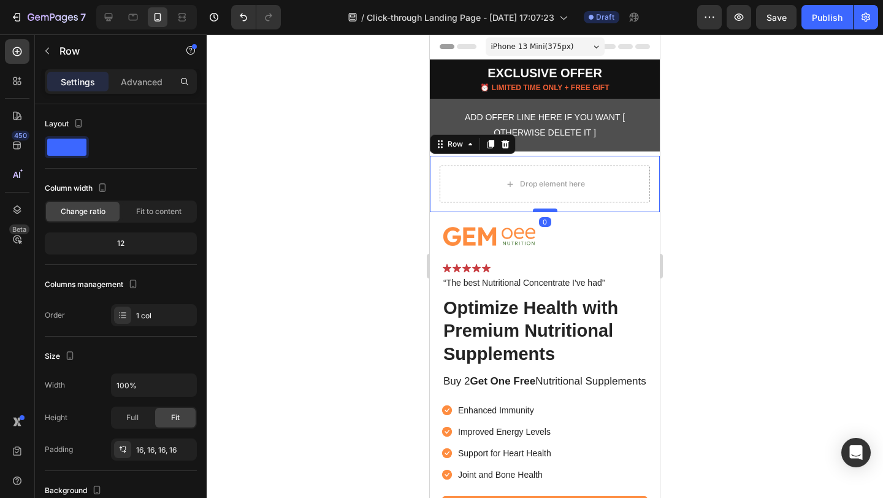
click at [540, 210] on div at bounding box center [545, 210] width 25 height 4
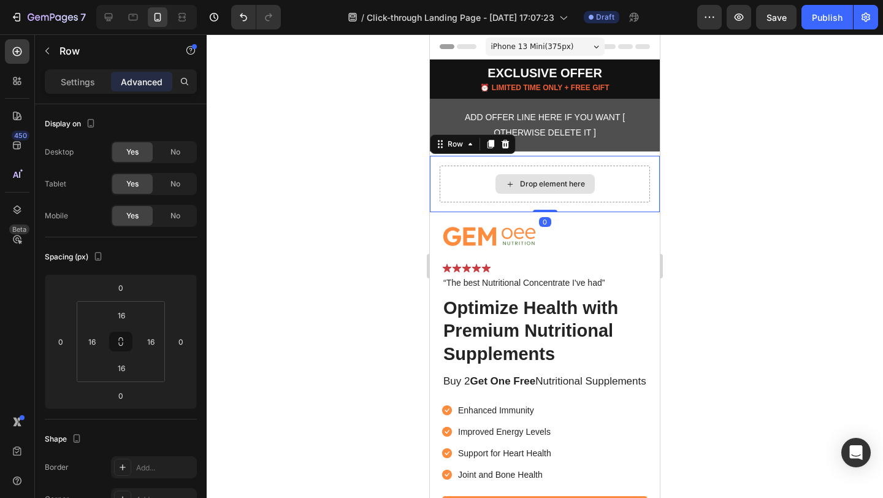
click at [520, 180] on div "Drop element here" at bounding box center [552, 184] width 65 height 10
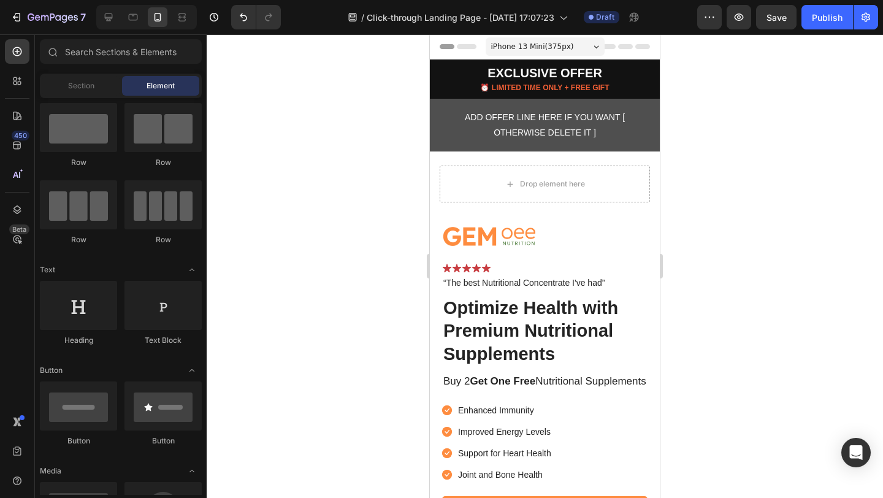
scroll to position [229, 0]
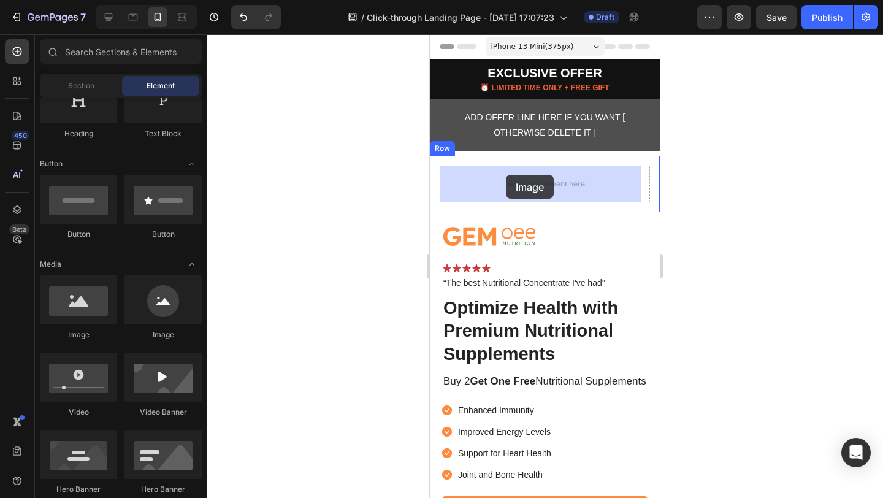
drag, startPoint x: 503, startPoint y: 338, endPoint x: 508, endPoint y: 175, distance: 163.1
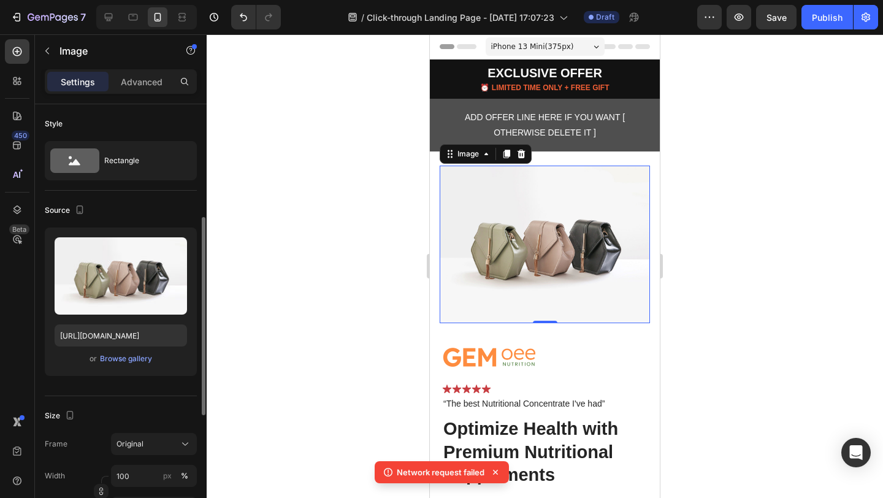
scroll to position [173, 0]
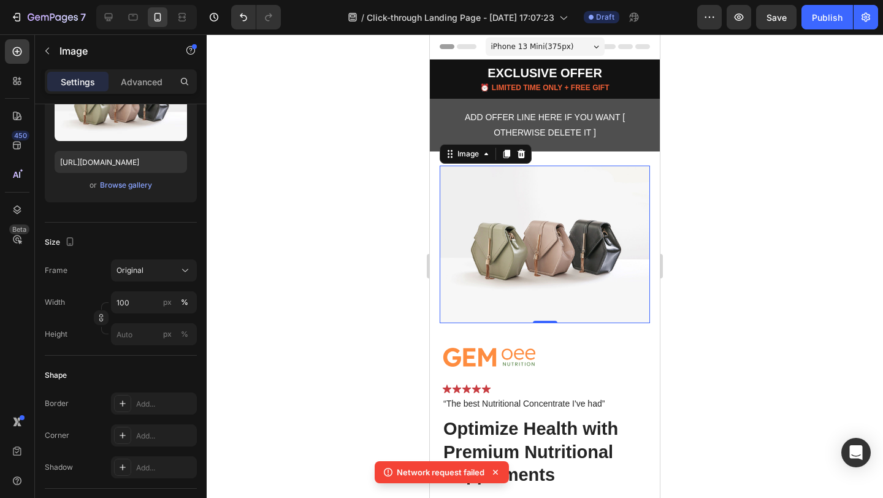
click at [717, 181] on div at bounding box center [545, 265] width 676 height 463
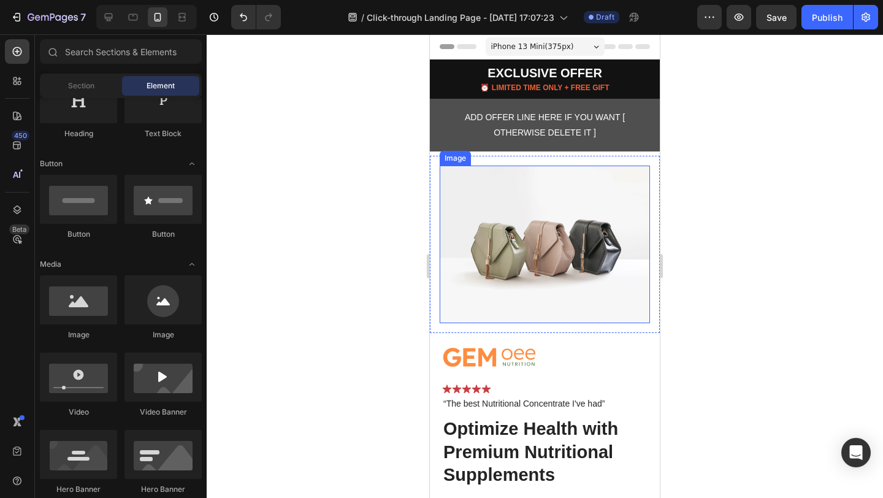
click at [592, 218] on img at bounding box center [545, 245] width 210 height 158
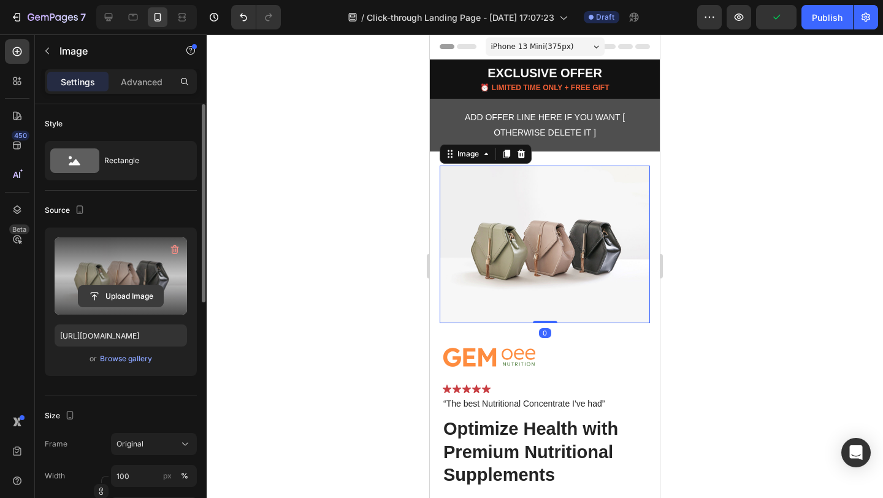
click at [125, 291] on input "file" at bounding box center [120, 296] width 85 height 21
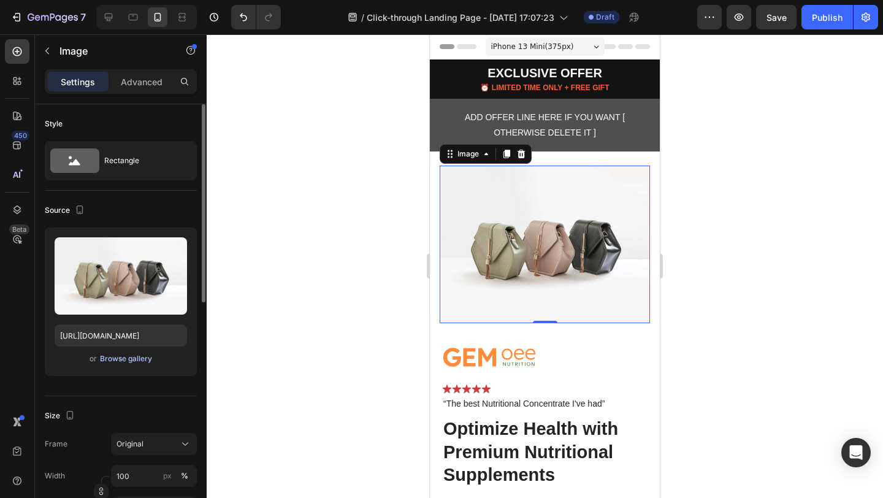
click at [112, 358] on div "Browse gallery" at bounding box center [126, 358] width 52 height 11
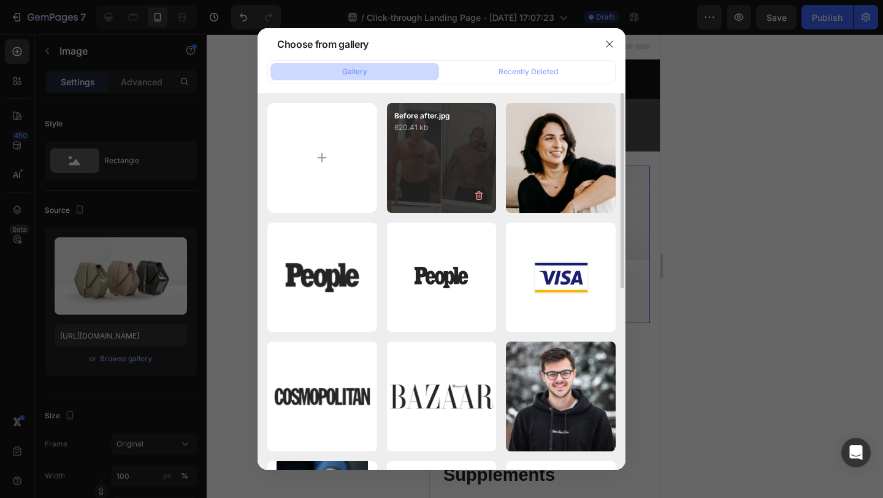
click at [416, 137] on div "Before after.jpg 620.41 kb" at bounding box center [442, 158] width 110 height 110
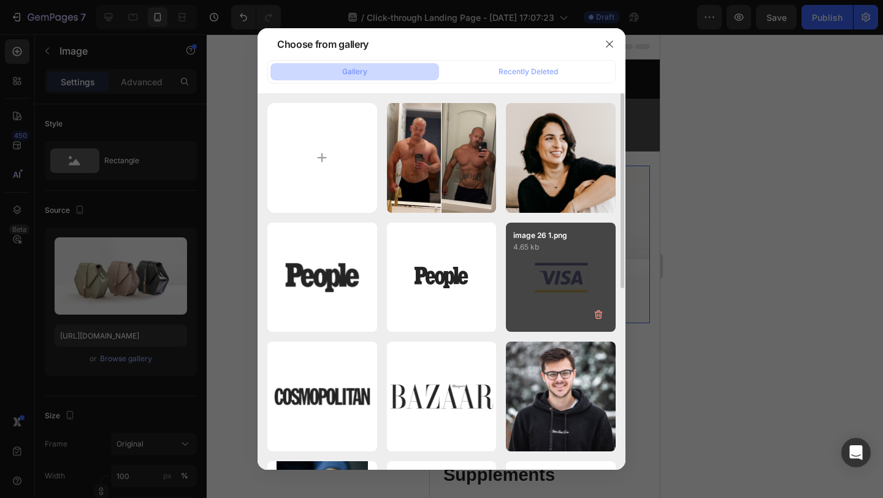
type input "https://cdn.shopify.com/s/files/1/0826/1769/6529/files/gempages_576985287113048…"
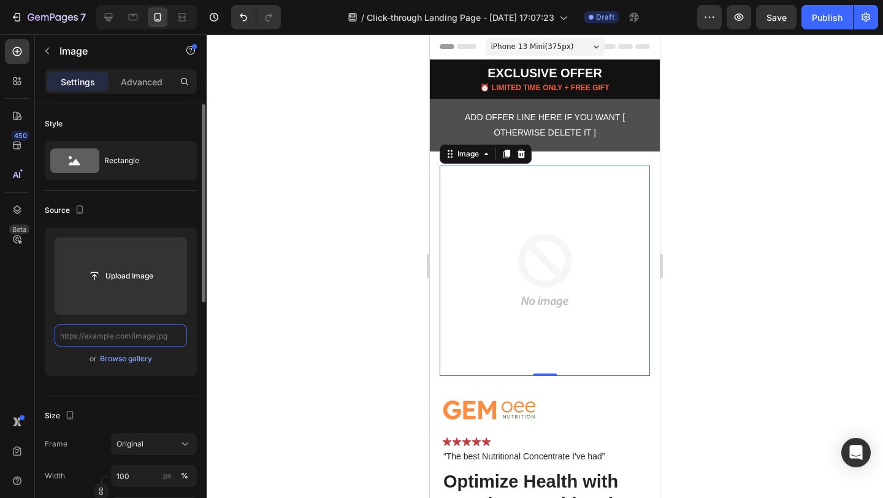
scroll to position [0, 0]
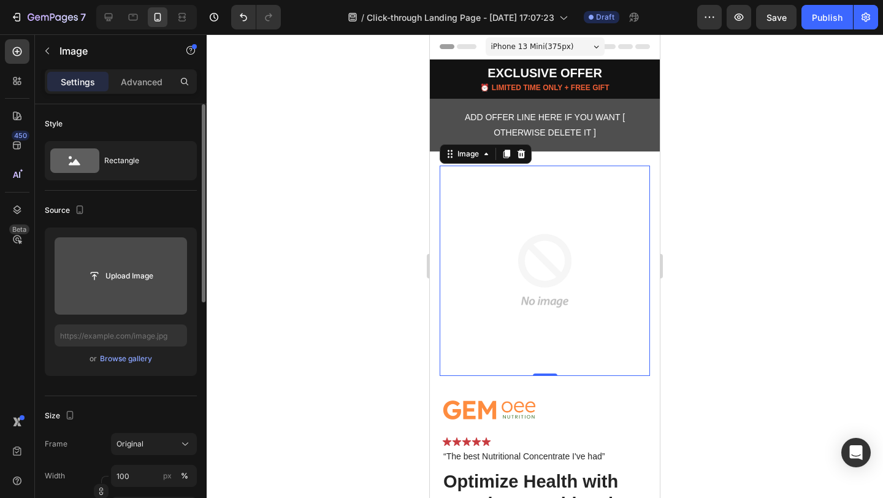
click at [135, 260] on input "file" at bounding box center [121, 275] width 132 height 77
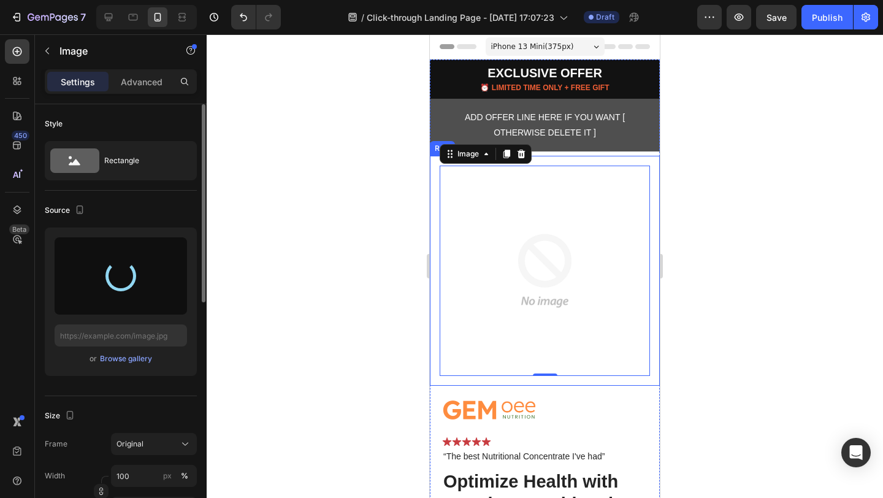
type input "https://cdn.shopify.com/s/files/1/0826/1769/6529/files/gempages_576985287113048…"
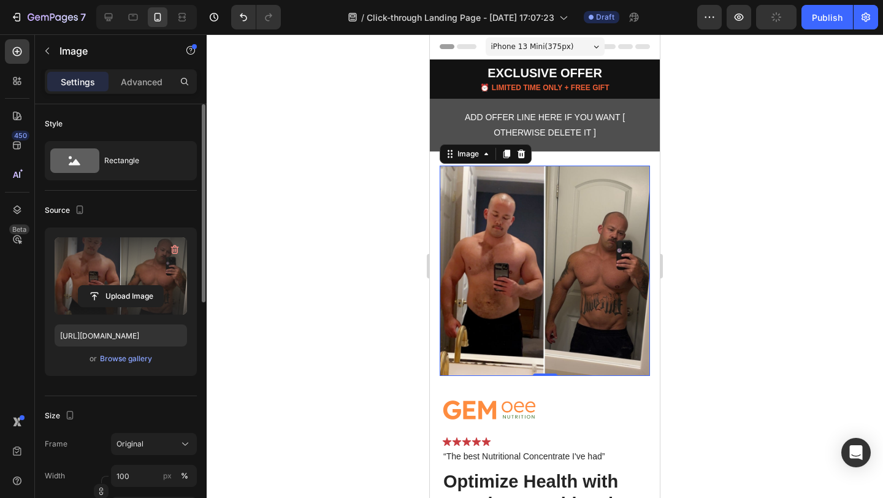
click at [709, 254] on div at bounding box center [545, 265] width 676 height 463
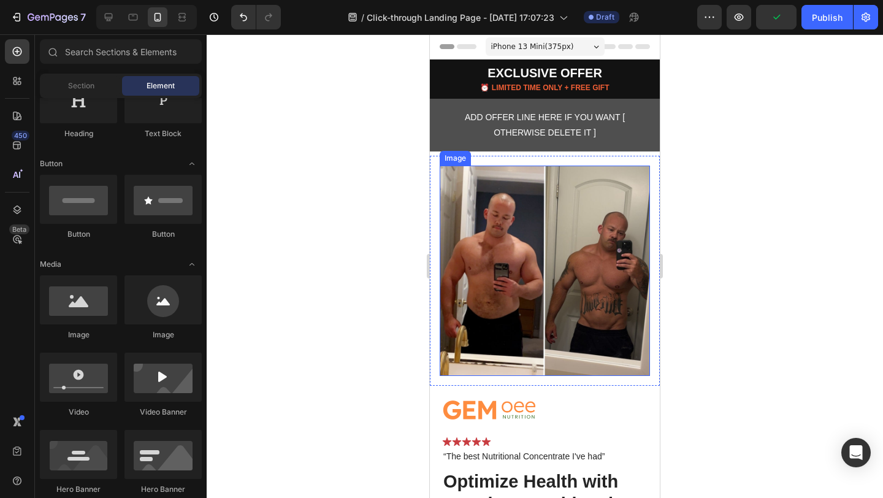
click at [500, 231] on img at bounding box center [545, 271] width 210 height 210
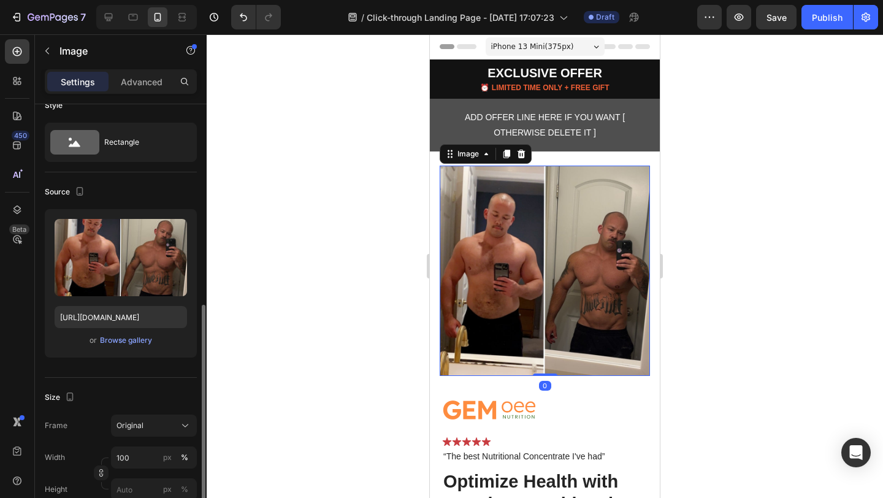
scroll to position [289, 0]
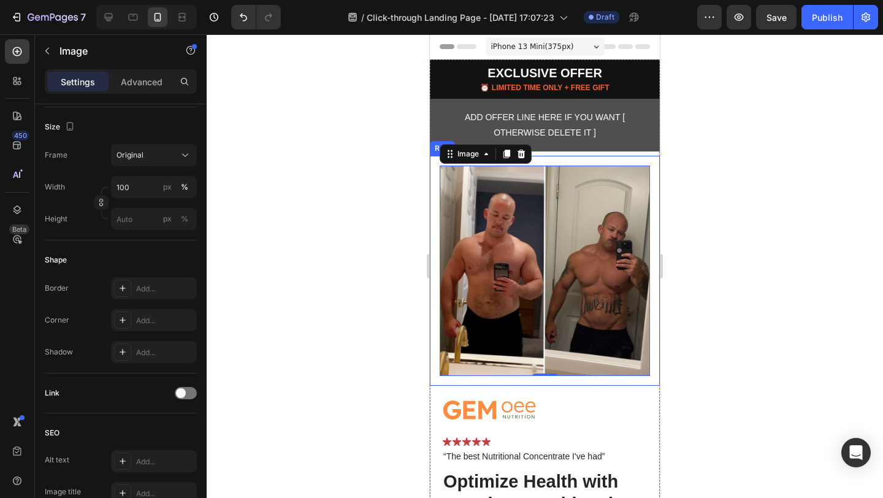
click at [590, 160] on div "Image 0 Row" at bounding box center [545, 271] width 230 height 230
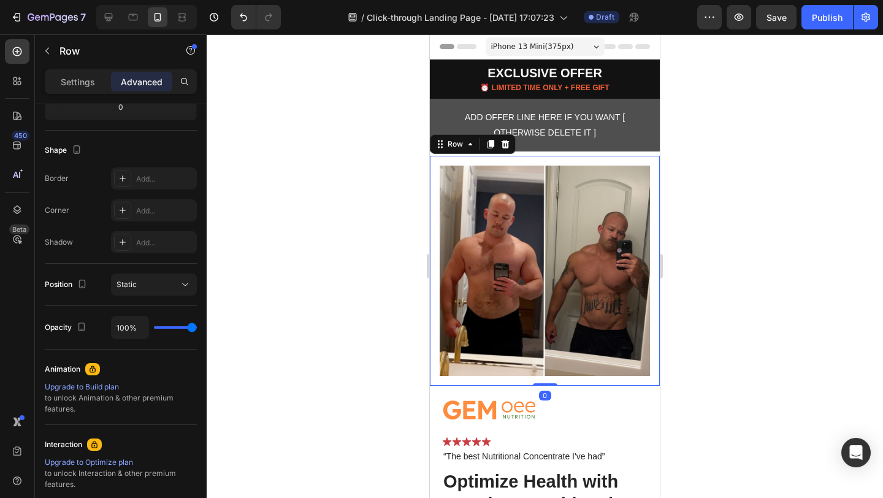
scroll to position [0, 0]
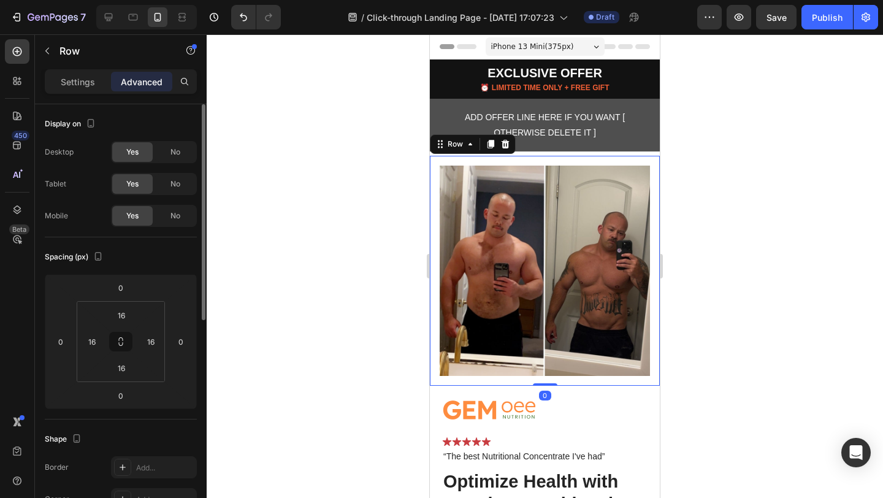
click at [704, 172] on div at bounding box center [545, 265] width 676 height 463
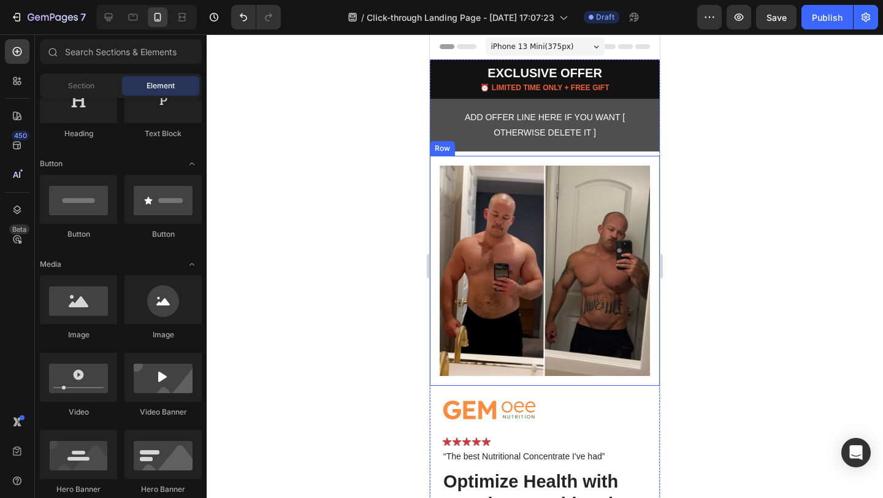
click at [579, 156] on div "Image Row" at bounding box center [545, 271] width 230 height 230
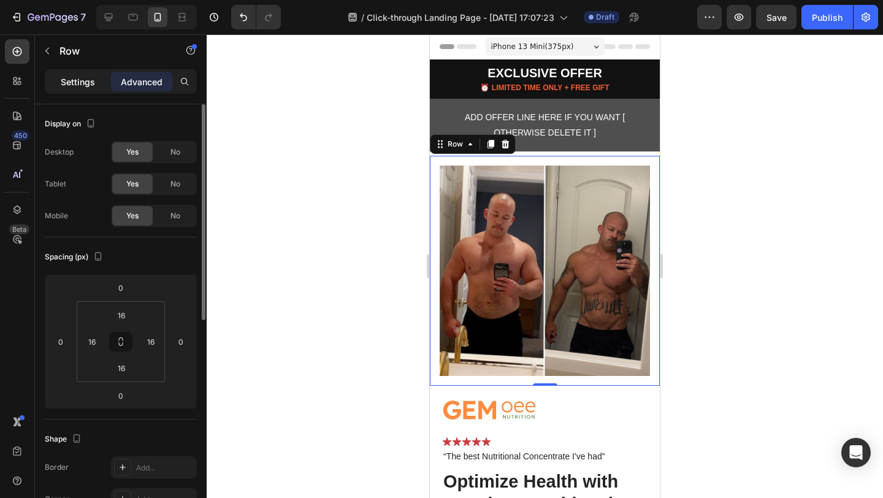
click at [77, 80] on p "Settings" at bounding box center [78, 81] width 34 height 13
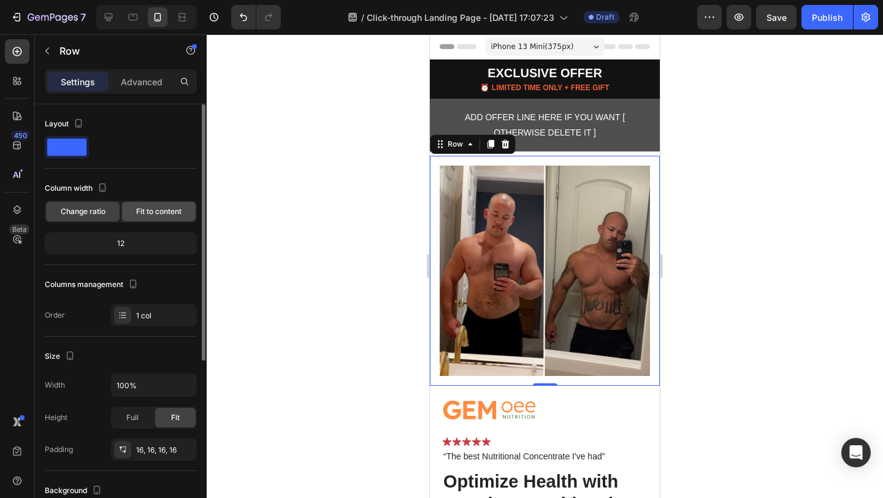
click at [151, 213] on span "Fit to content" at bounding box center [158, 211] width 45 height 11
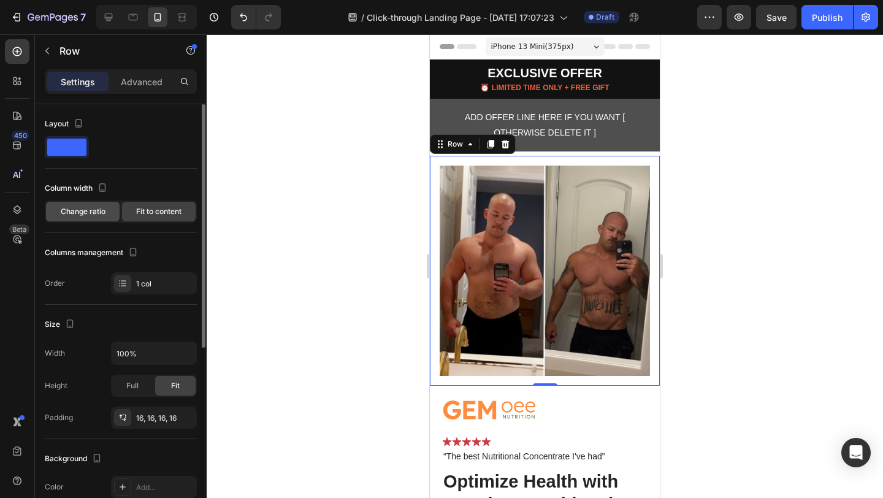
click at [93, 218] on div "Change ratio" at bounding box center [83, 212] width 74 height 20
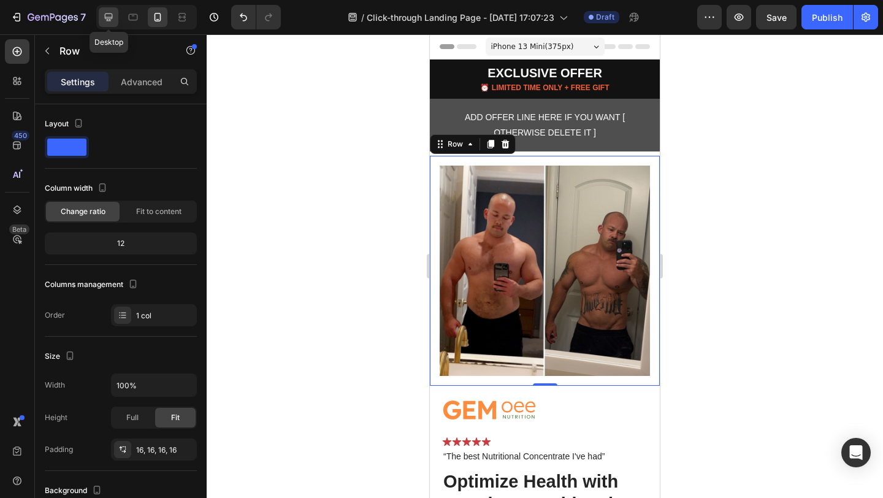
click at [111, 17] on icon at bounding box center [108, 17] width 12 height 12
type input "1200"
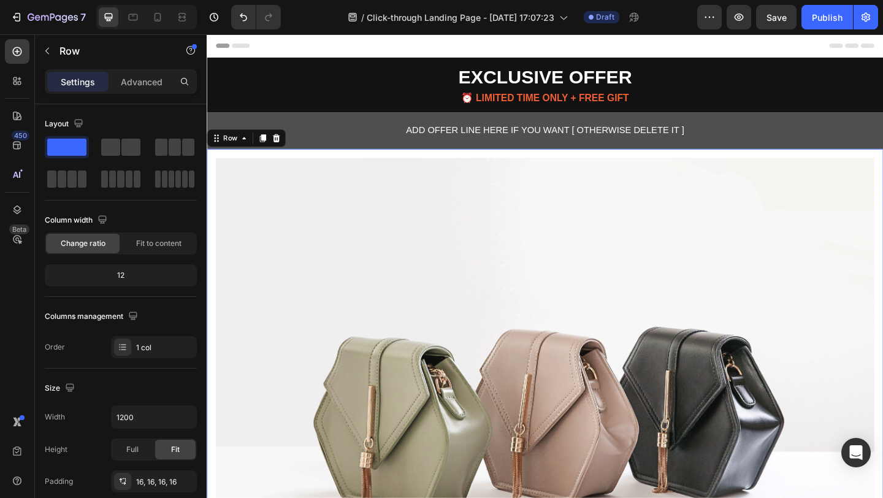
click at [327, 161] on div "Image Row 0" at bounding box center [575, 437] width 736 height 557
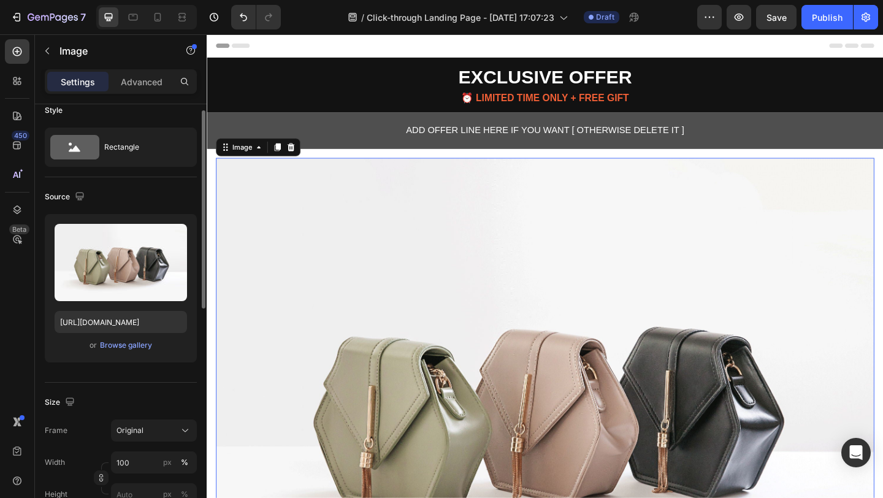
click at [408, 230] on img at bounding box center [574, 437] width 716 height 537
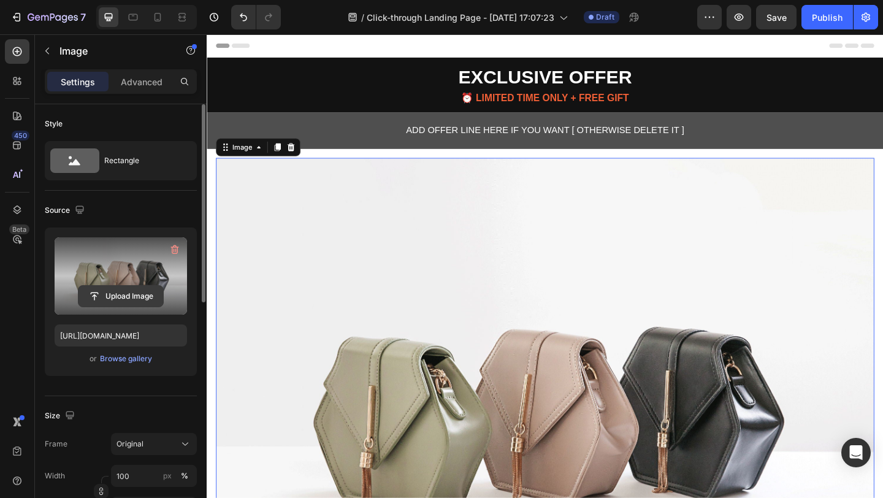
click at [131, 286] on input "file" at bounding box center [120, 296] width 85 height 21
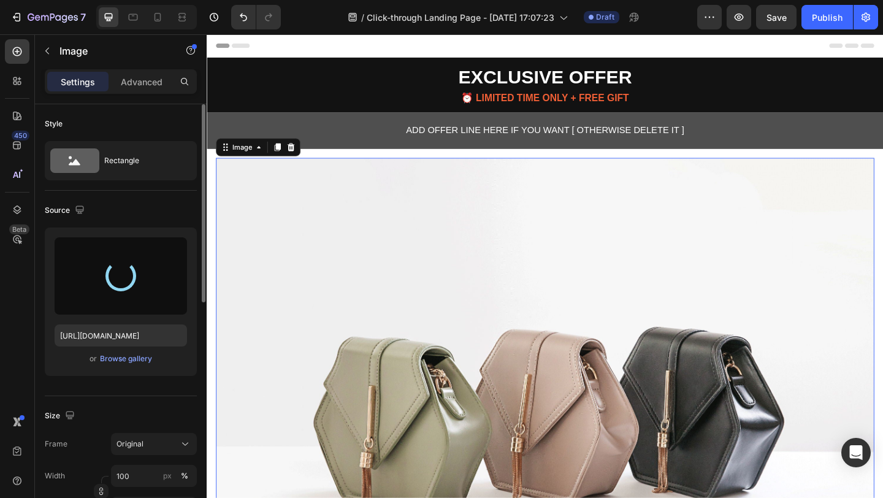
type input "https://cdn.shopify.com/s/files/1/0826/1769/6529/files/gempages_576985287113048…"
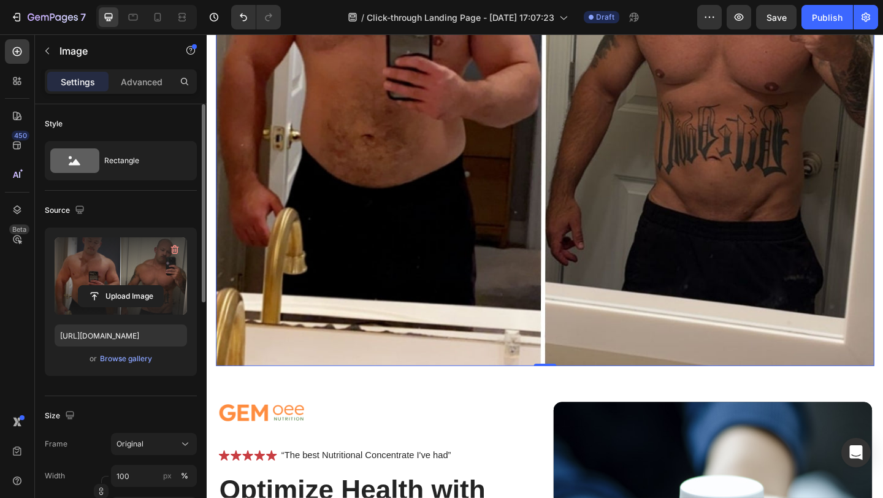
scroll to position [523, 0]
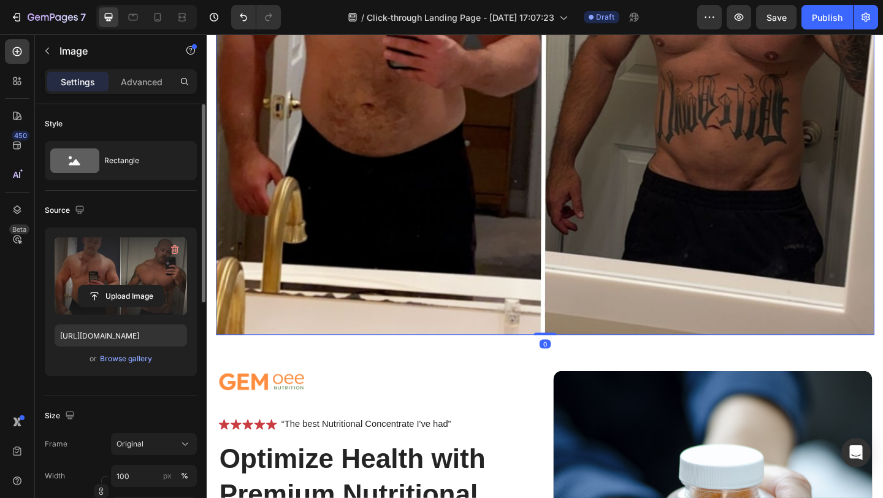
drag, startPoint x: 569, startPoint y: 350, endPoint x: 565, endPoint y: 329, distance: 21.3
click at [565, 329] on div "Image 0" at bounding box center [574, 3] width 716 height 716
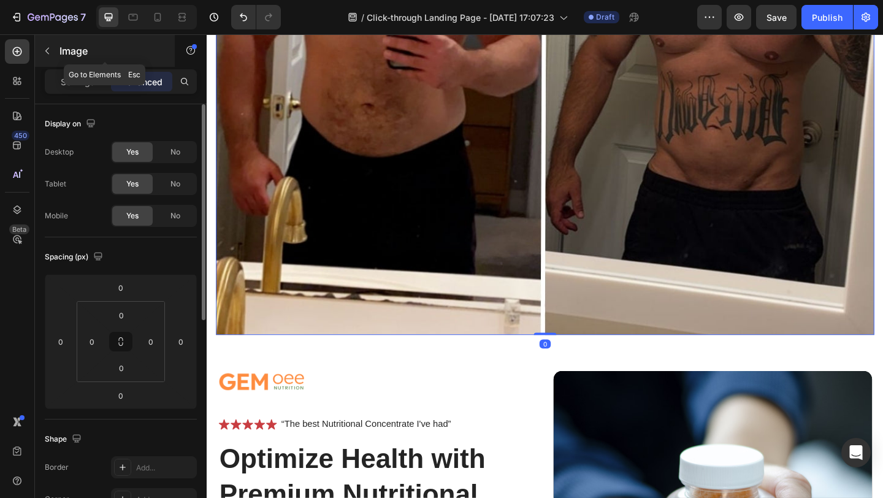
click at [47, 51] on icon "button" at bounding box center [47, 51] width 10 height 10
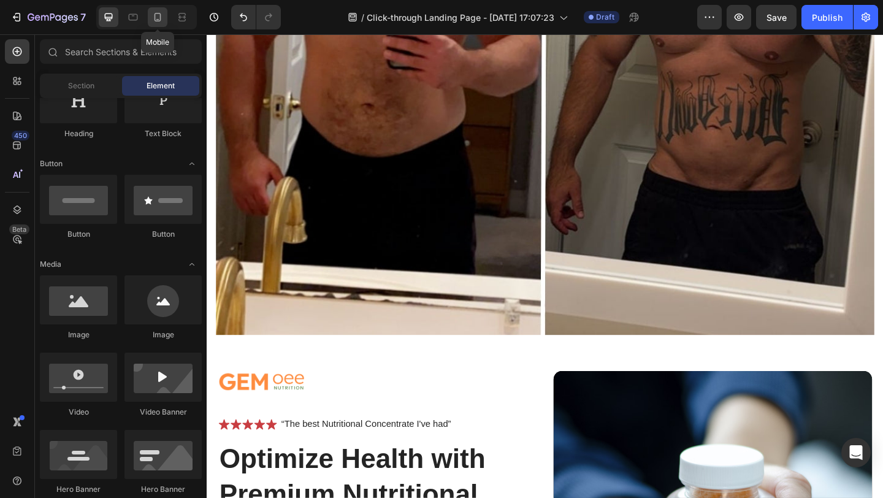
click at [160, 16] on icon at bounding box center [157, 17] width 7 height 9
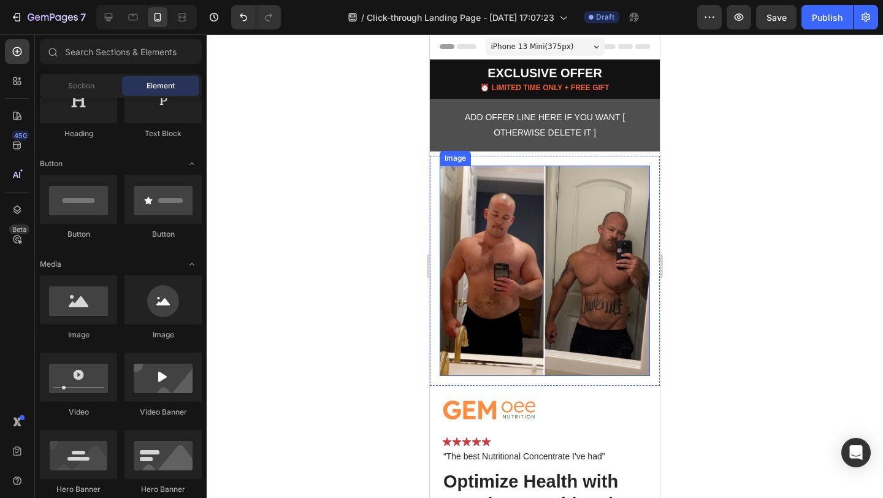
click at [528, 254] on img at bounding box center [545, 271] width 210 height 210
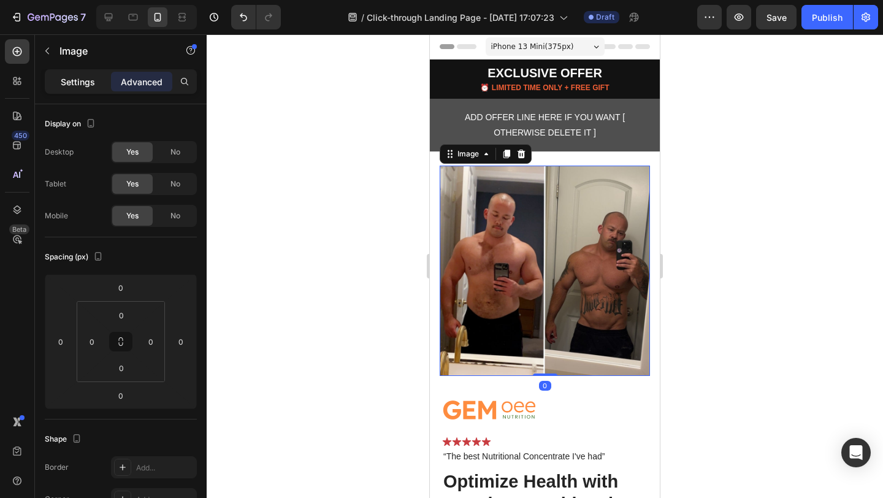
click at [75, 86] on p "Settings" at bounding box center [78, 81] width 34 height 13
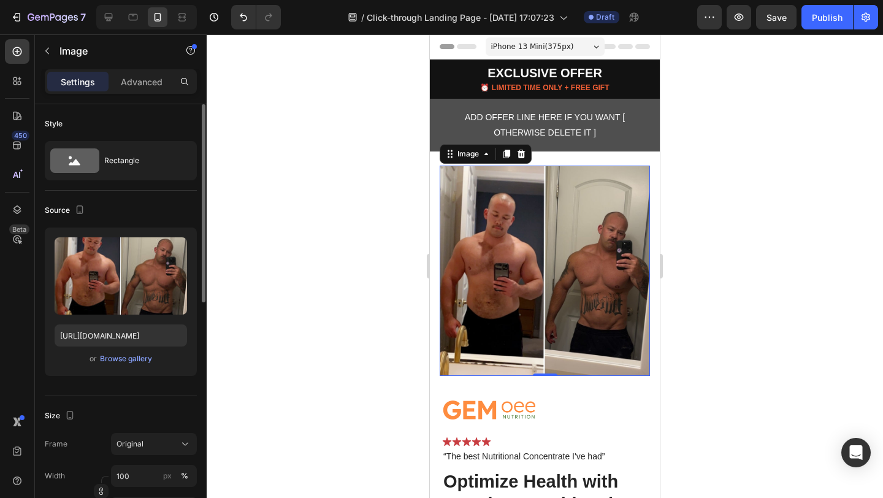
scroll to position [20, 0]
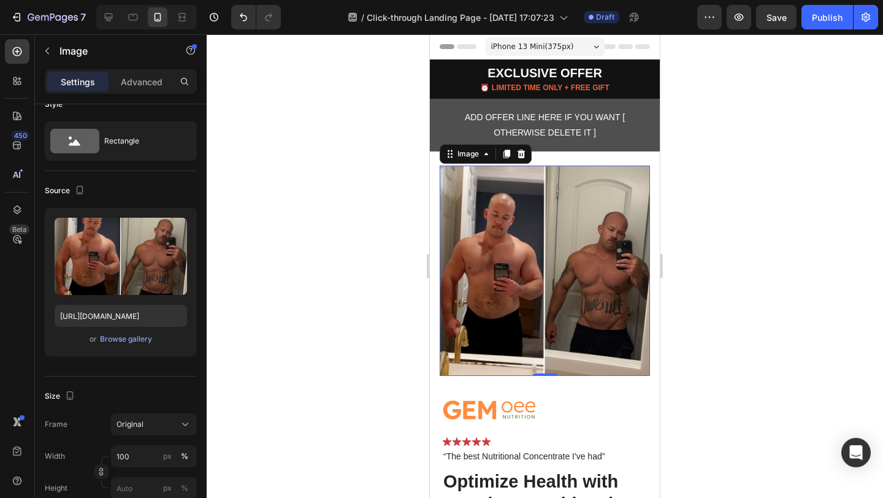
click at [749, 183] on div at bounding box center [545, 265] width 676 height 463
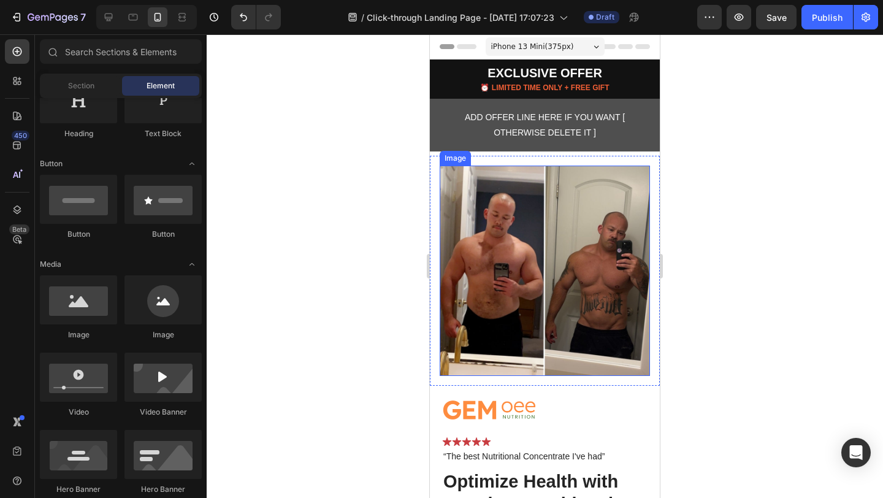
click at [567, 222] on img at bounding box center [545, 271] width 210 height 210
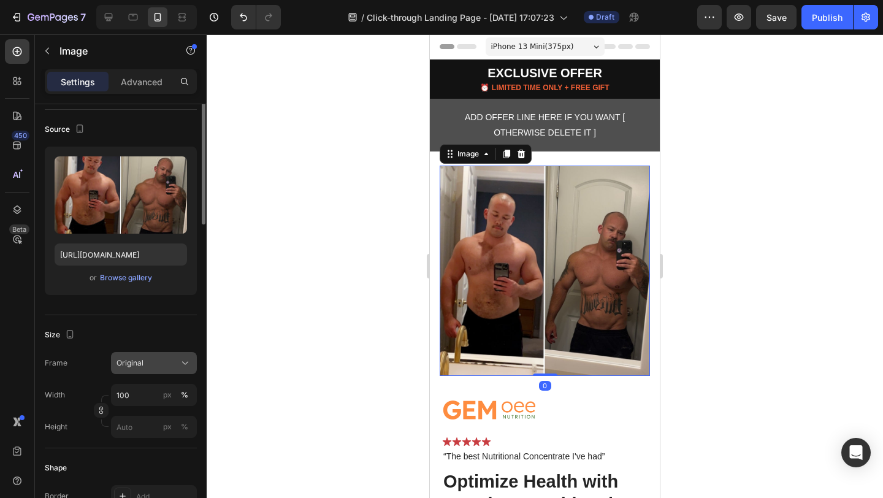
scroll to position [188, 0]
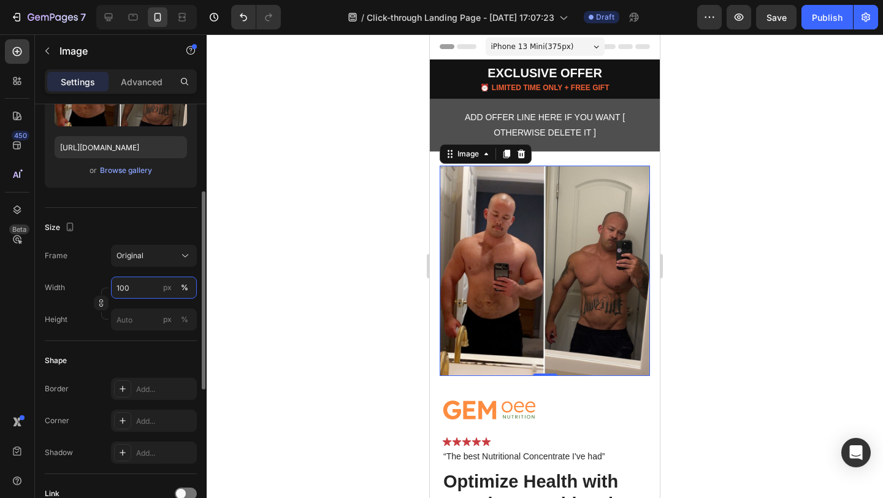
drag, startPoint x: 135, startPoint y: 284, endPoint x: 142, endPoint y: 288, distance: 7.5
click at [142, 288] on input "100" at bounding box center [154, 287] width 86 height 22
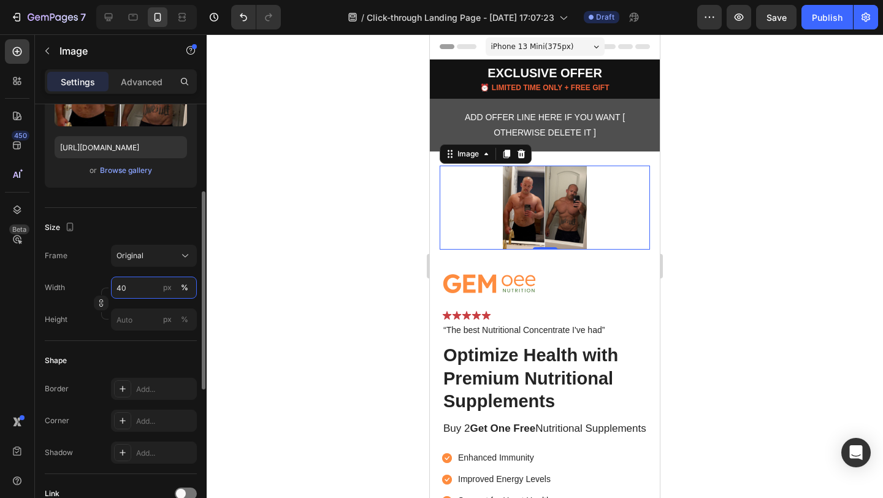
type input "4"
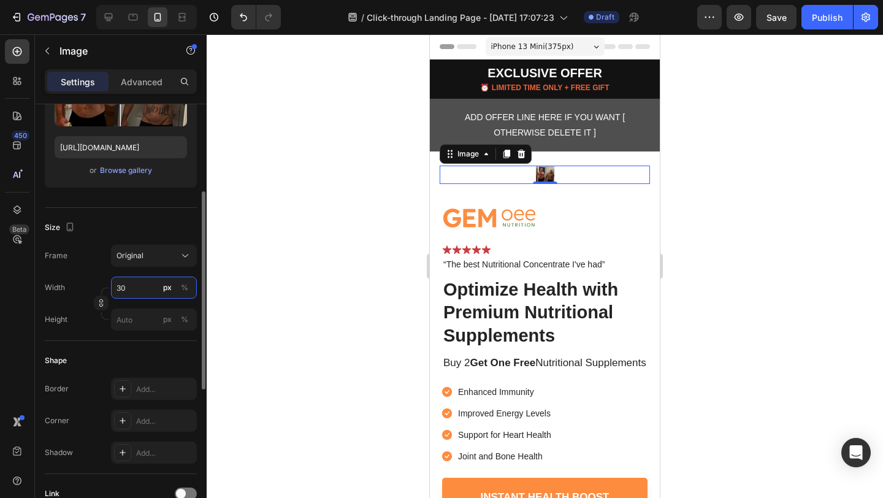
type input "3"
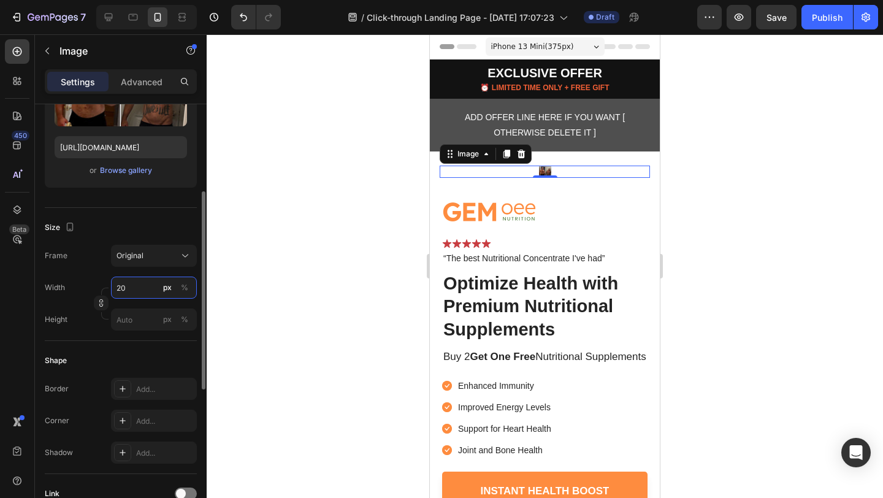
type input "200"
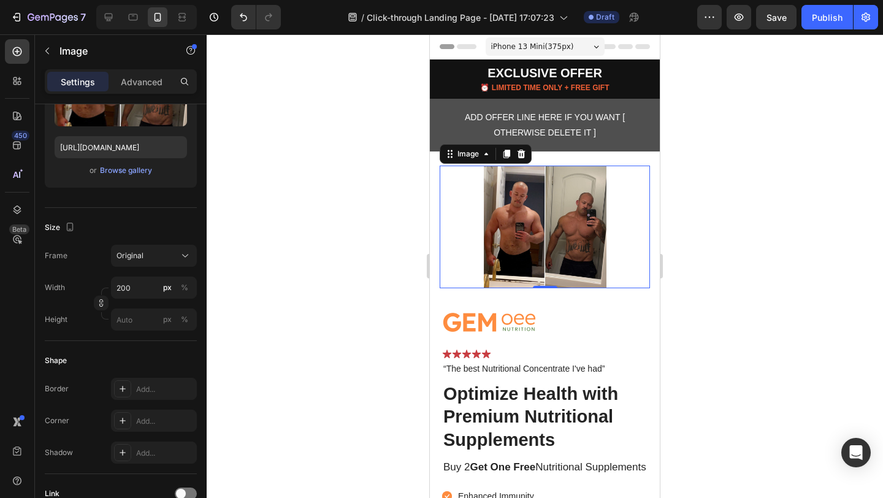
click at [820, 193] on div at bounding box center [545, 265] width 676 height 463
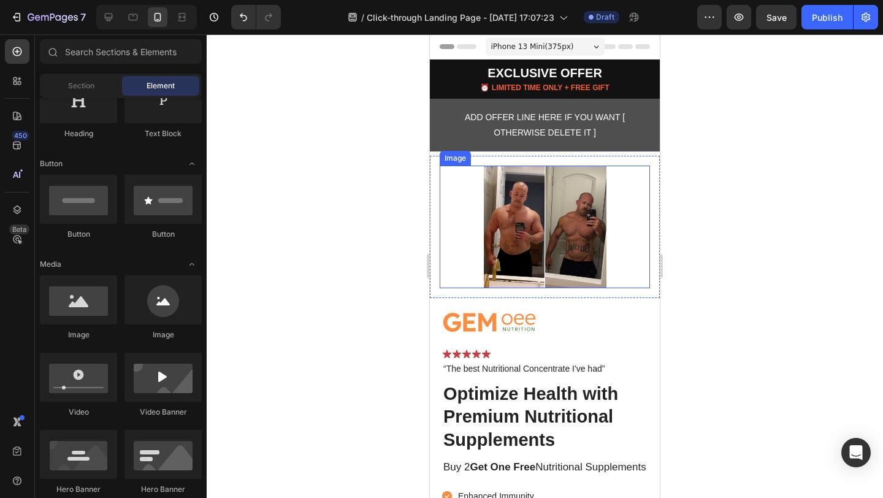
click at [569, 229] on img at bounding box center [545, 227] width 123 height 123
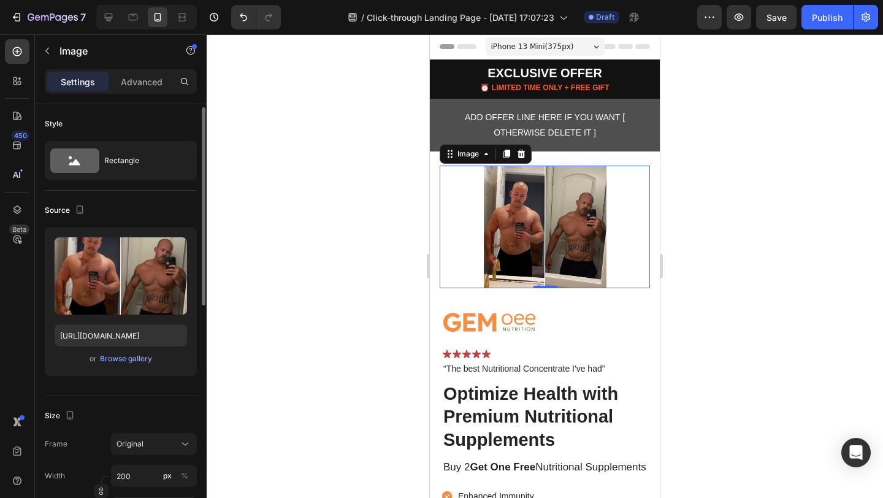
scroll to position [103, 0]
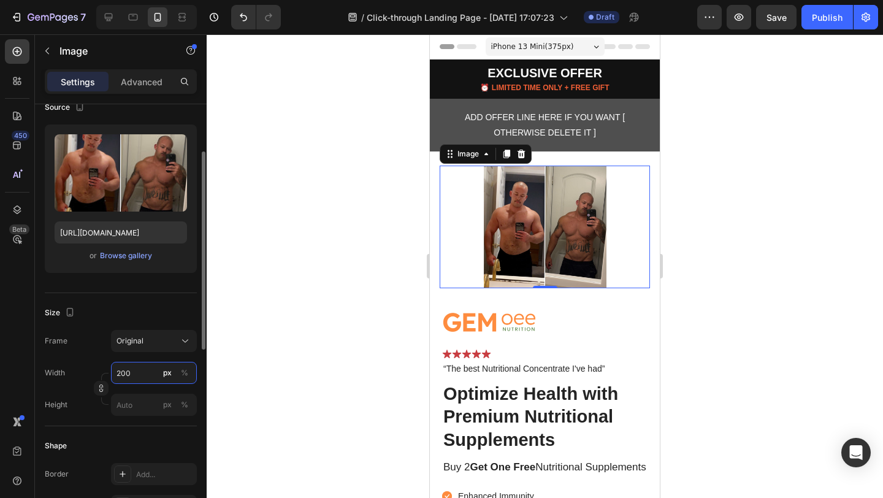
click at [138, 371] on input "200" at bounding box center [154, 373] width 86 height 22
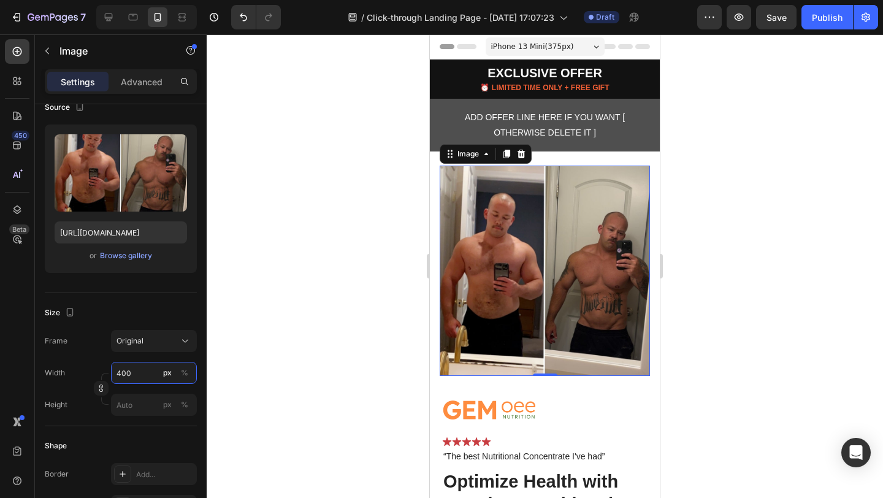
type input "400"
click at [788, 168] on div at bounding box center [545, 265] width 676 height 463
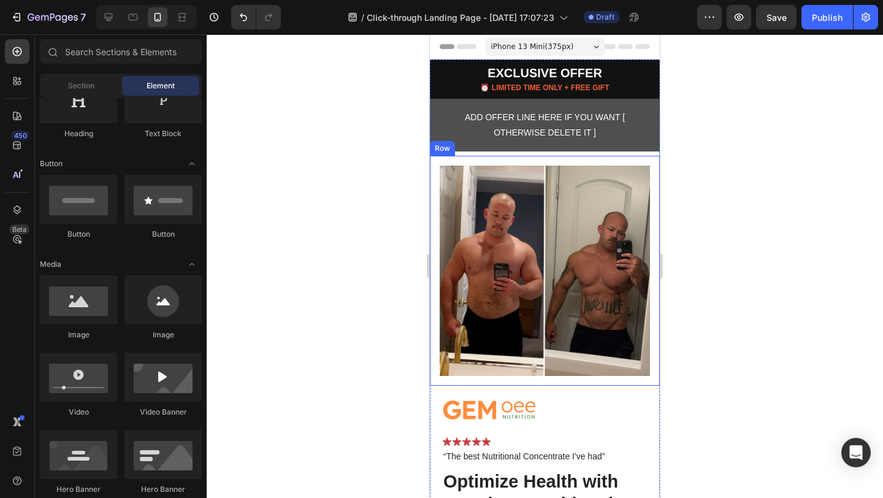
click at [568, 156] on div "Image Row" at bounding box center [545, 271] width 230 height 230
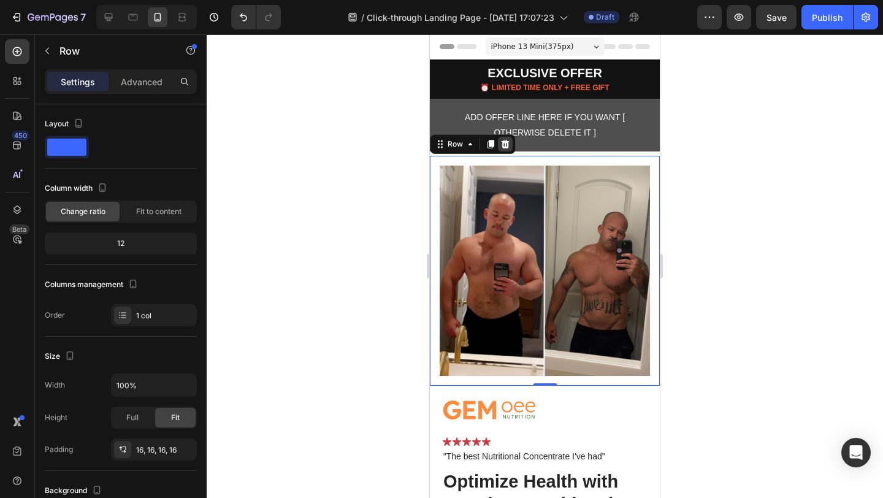
click at [504, 145] on icon at bounding box center [505, 144] width 8 height 9
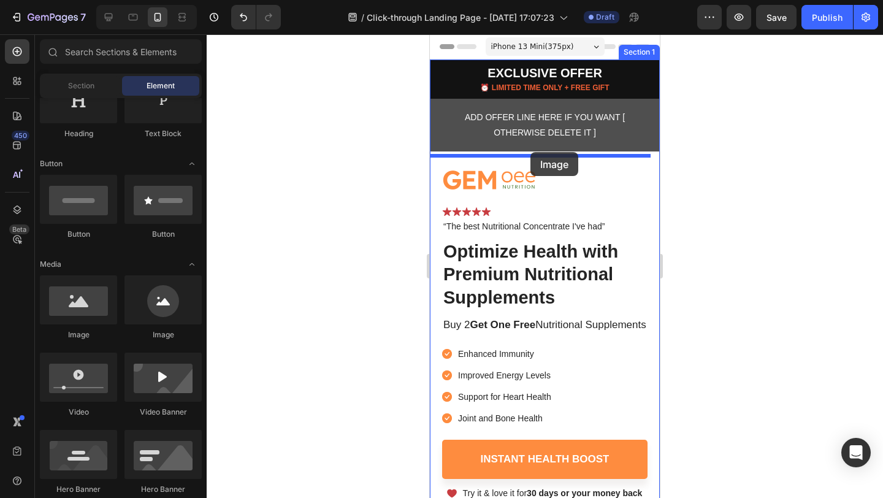
drag, startPoint x: 509, startPoint y: 343, endPoint x: 530, endPoint y: 152, distance: 192.5
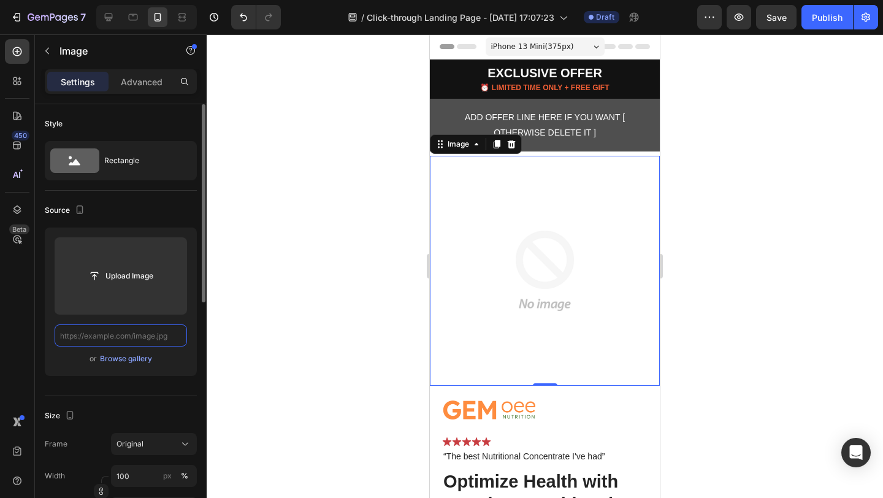
scroll to position [0, 0]
click at [136, 356] on div "Browse gallery" at bounding box center [126, 358] width 52 height 11
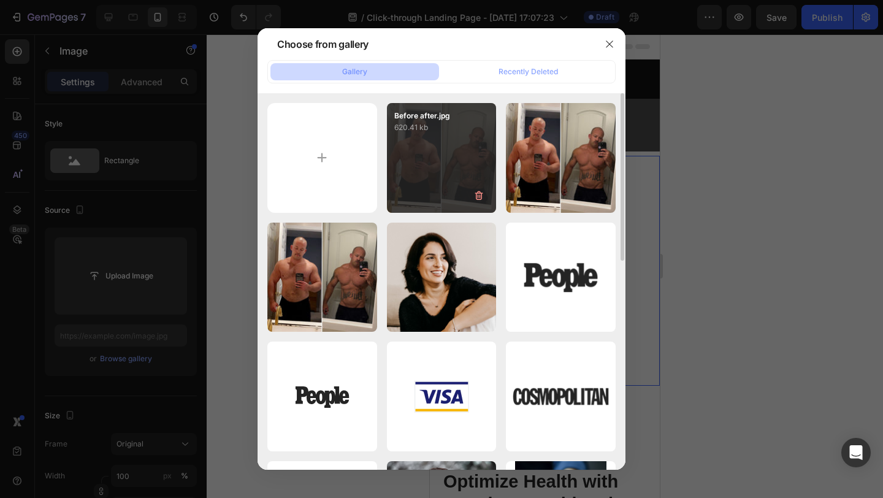
click at [436, 171] on div "Before after.jpg 620.41 kb" at bounding box center [442, 158] width 110 height 110
type input "https://cdn.shopify.com/s/files/1/0826/1769/6529/files/gempages_576985287113048…"
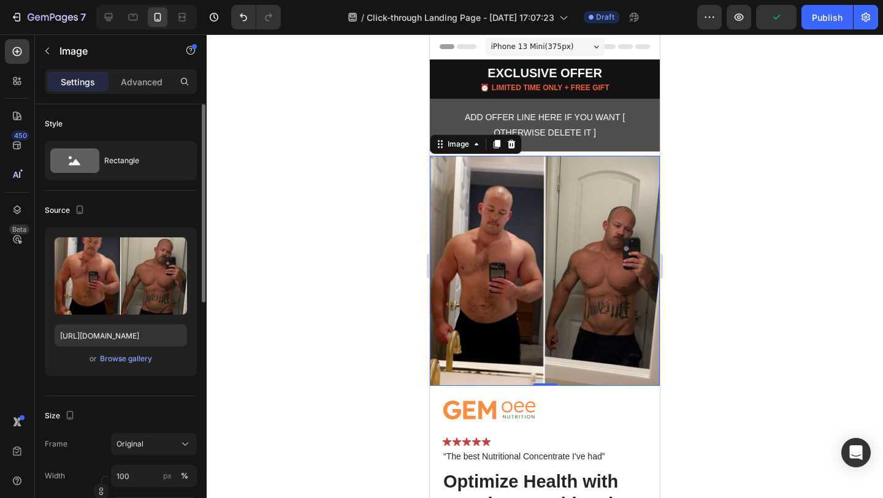
scroll to position [71, 0]
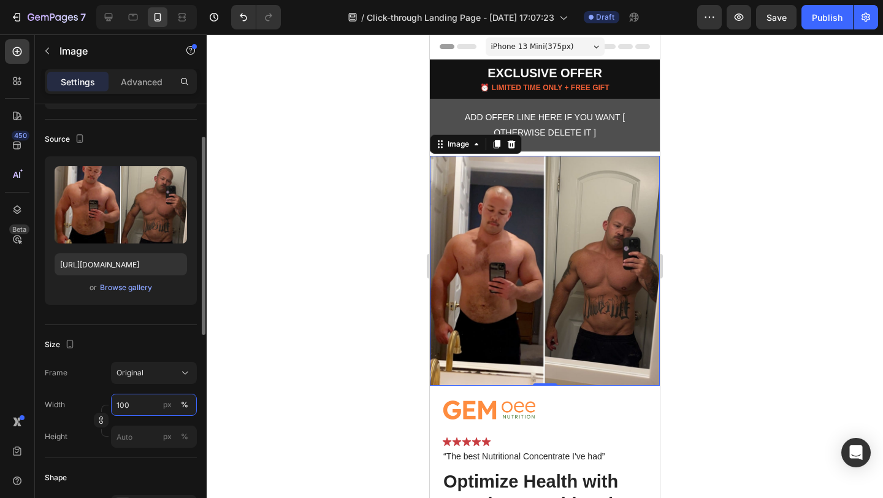
drag, startPoint x: 135, startPoint y: 408, endPoint x: 109, endPoint y: 409, distance: 25.8
click at [109, 409] on div "Width 100 px %" at bounding box center [121, 405] width 152 height 22
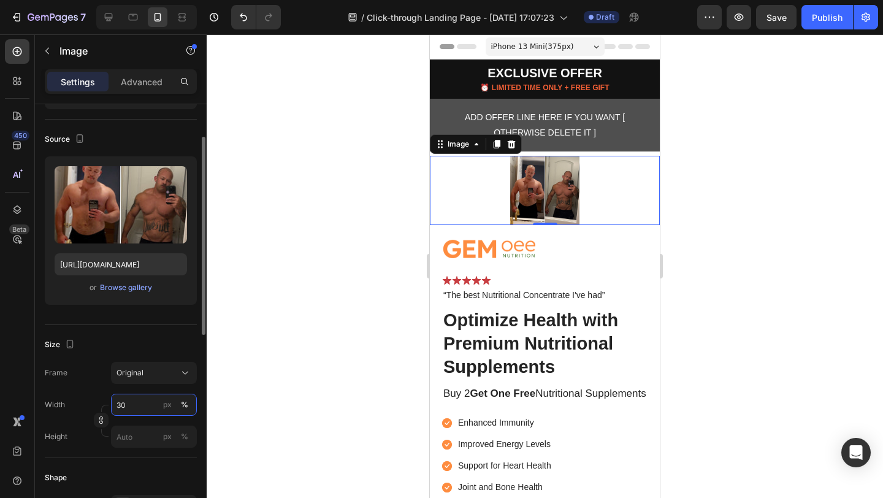
type input "3"
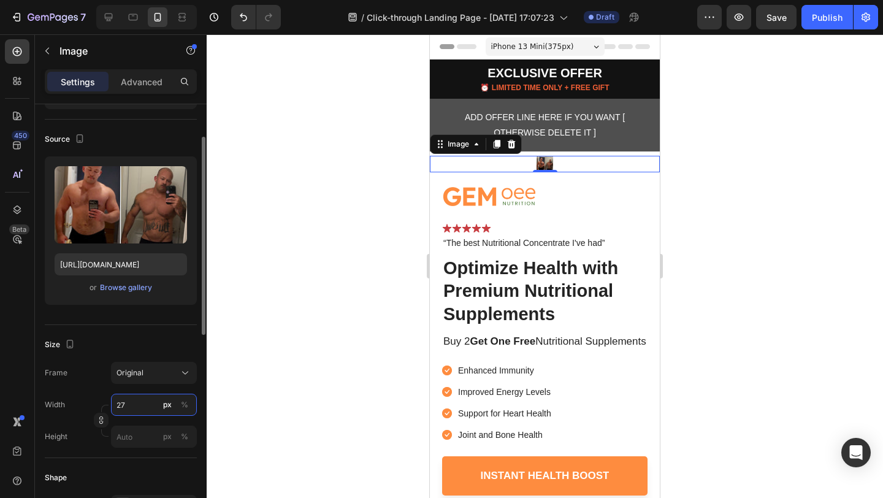
type input "2"
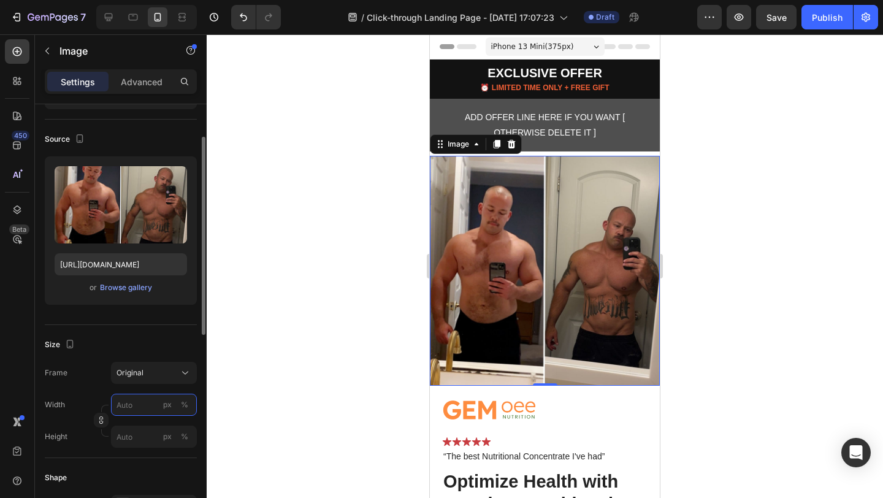
type input "2"
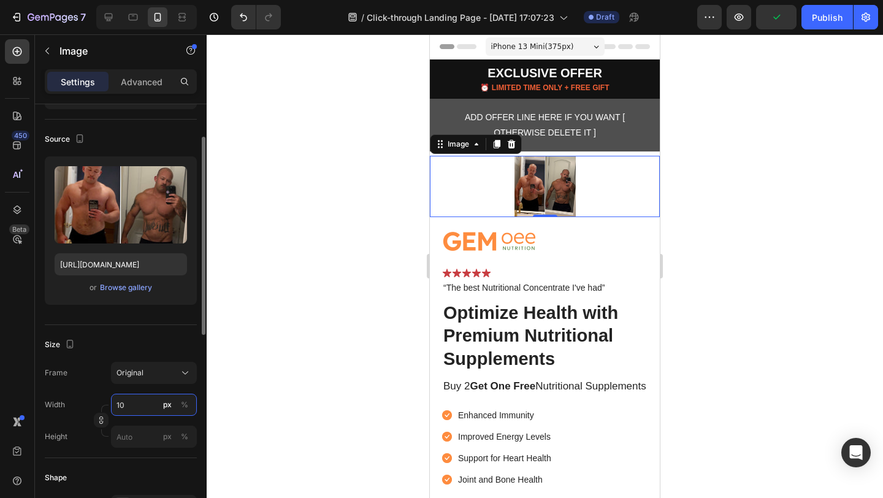
type input "1"
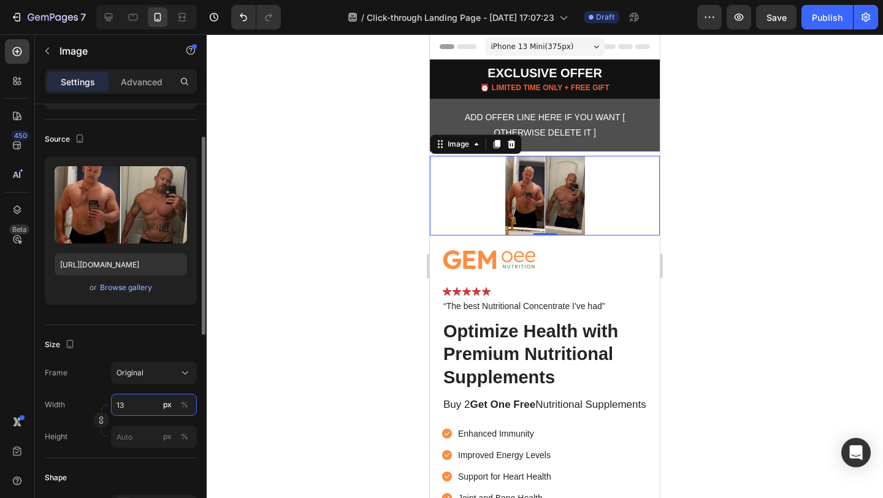
type input "1"
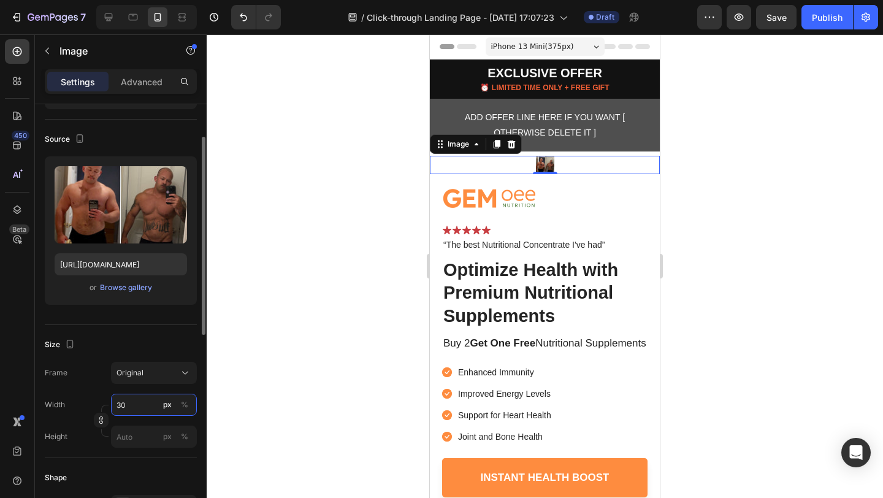
type input "300"
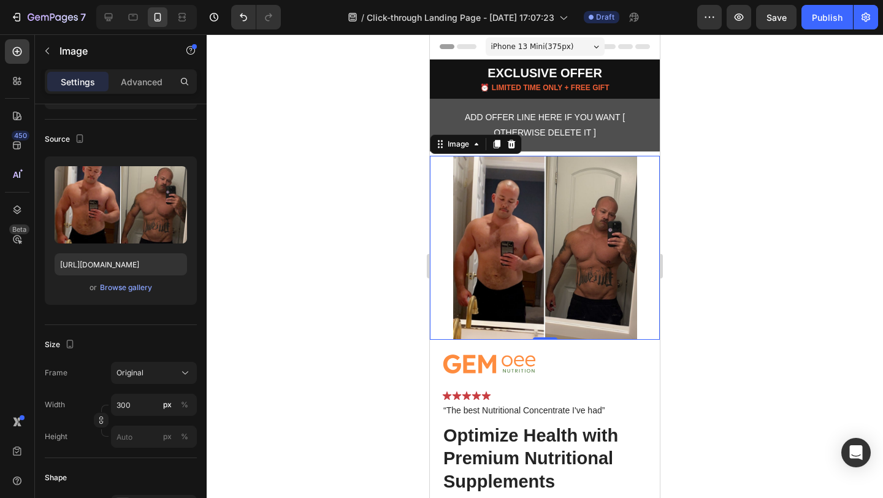
click at [783, 149] on div at bounding box center [545, 265] width 676 height 463
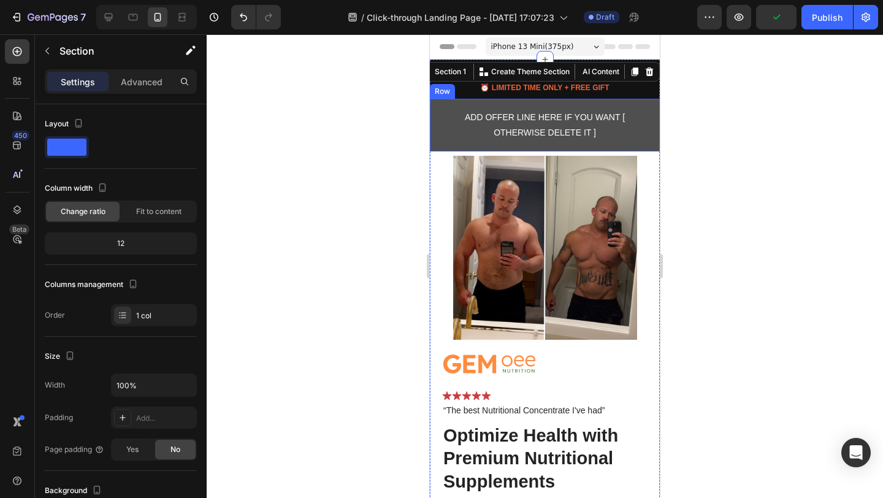
click at [544, 147] on div "ADD OFFER LINE HERE IF YOU WANT [ OTHERWISE DELETE IT ] Text Block Row" at bounding box center [545, 125] width 230 height 53
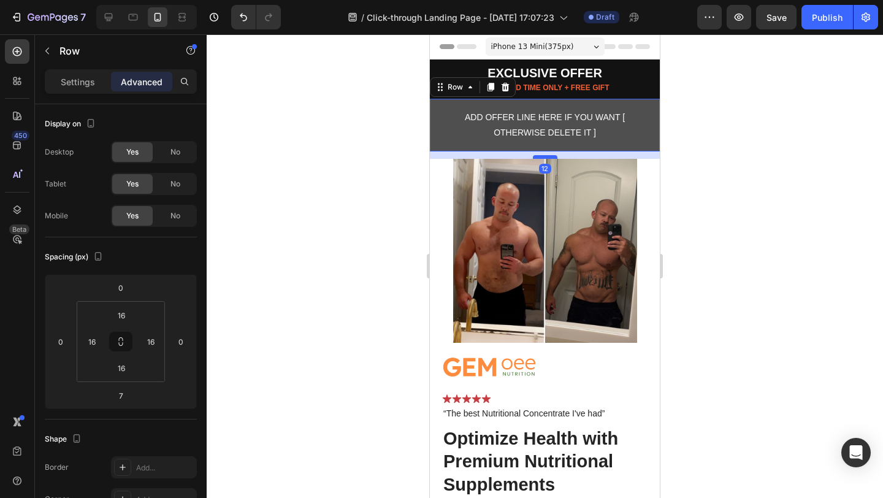
click at [543, 158] on div at bounding box center [545, 157] width 25 height 4
type input "12"
click at [706, 153] on div at bounding box center [545, 265] width 676 height 463
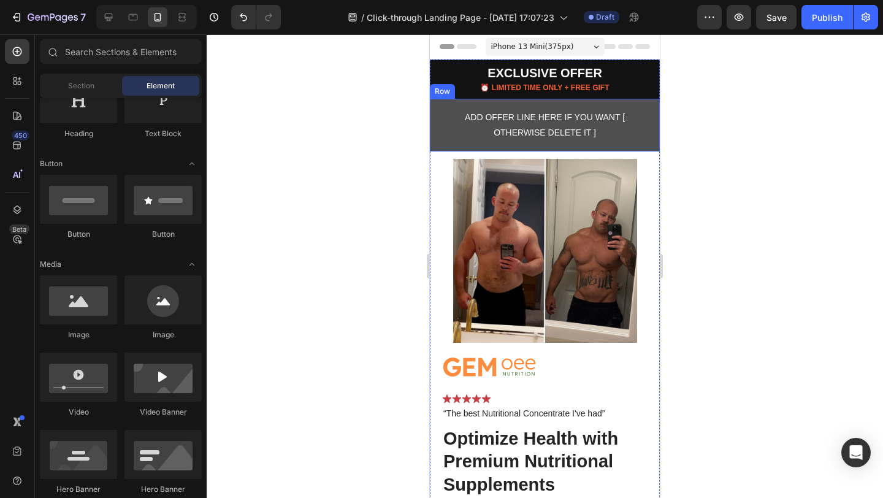
click at [803, 170] on div at bounding box center [545, 265] width 676 height 463
click at [738, 20] on icon "button" at bounding box center [738, 16] width 9 height 7
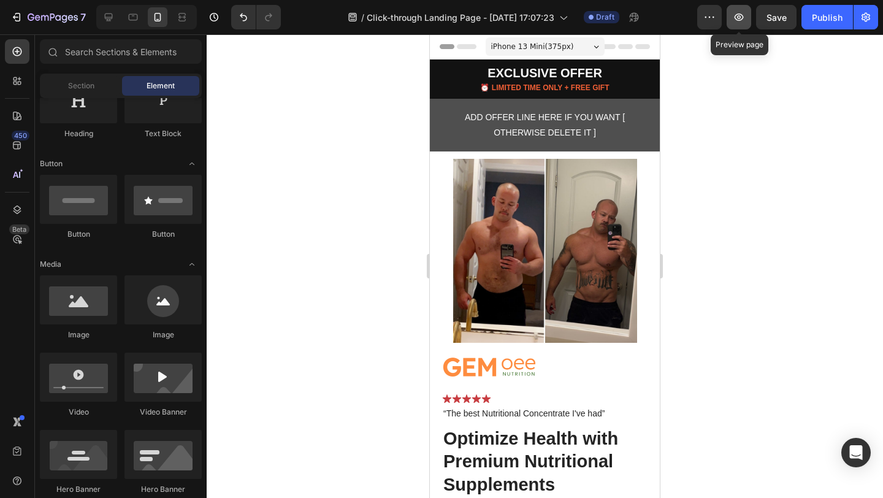
click at [742, 19] on icon "button" at bounding box center [738, 16] width 9 height 7
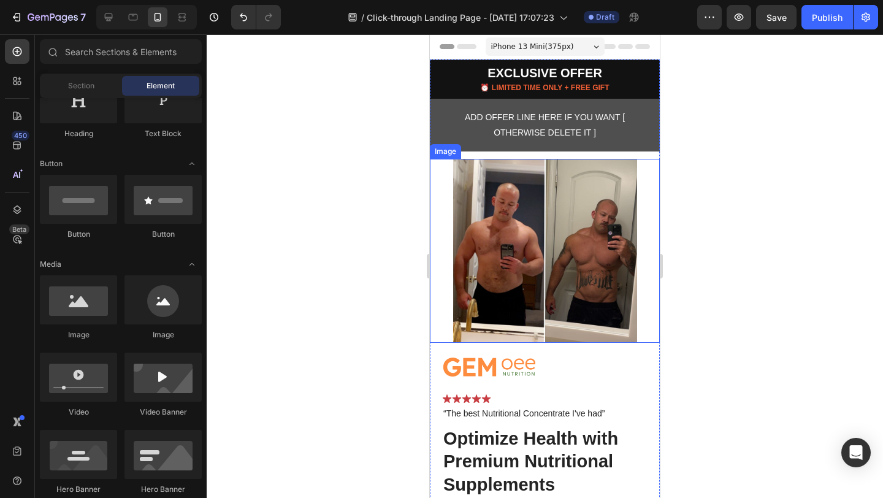
scroll to position [22, 0]
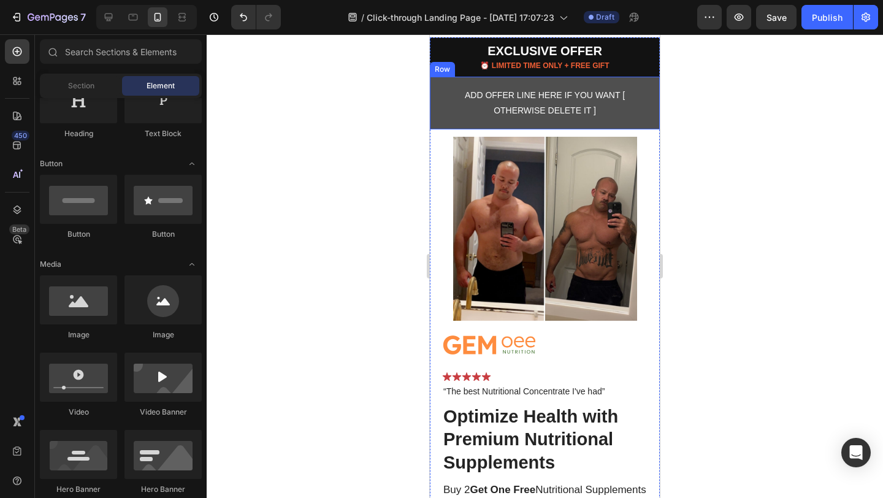
click at [631, 83] on div "ADD OFFER LINE HERE IF YOU WANT [ OTHERWISE DELETE IT ] Text Block Row" at bounding box center [545, 103] width 230 height 53
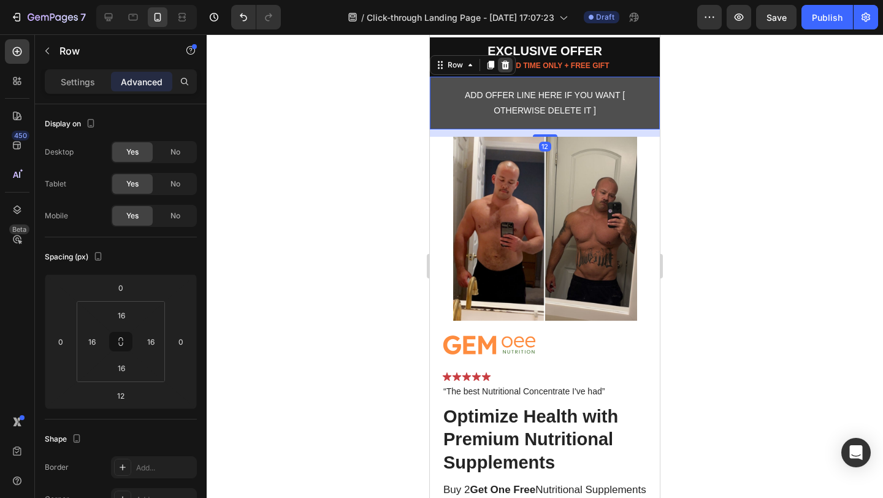
click at [501, 66] on icon at bounding box center [505, 65] width 10 height 10
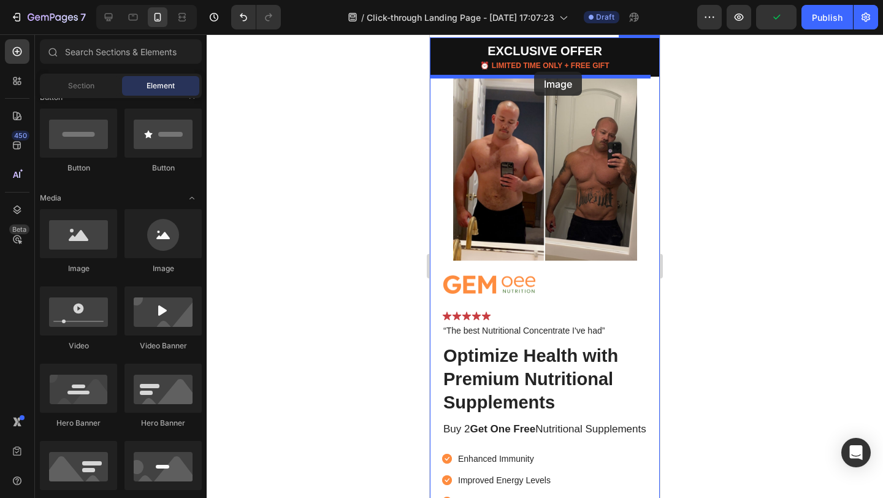
scroll to position [0, 0]
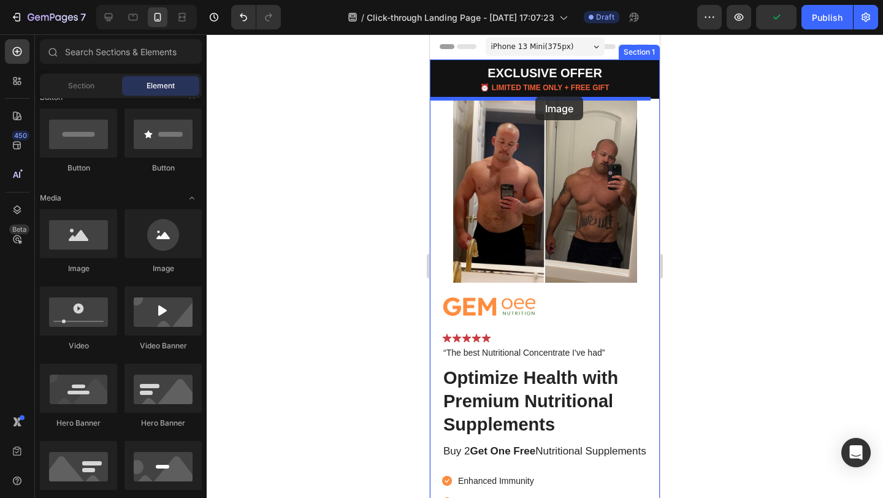
drag, startPoint x: 516, startPoint y: 273, endPoint x: 535, endPoint y: 96, distance: 177.6
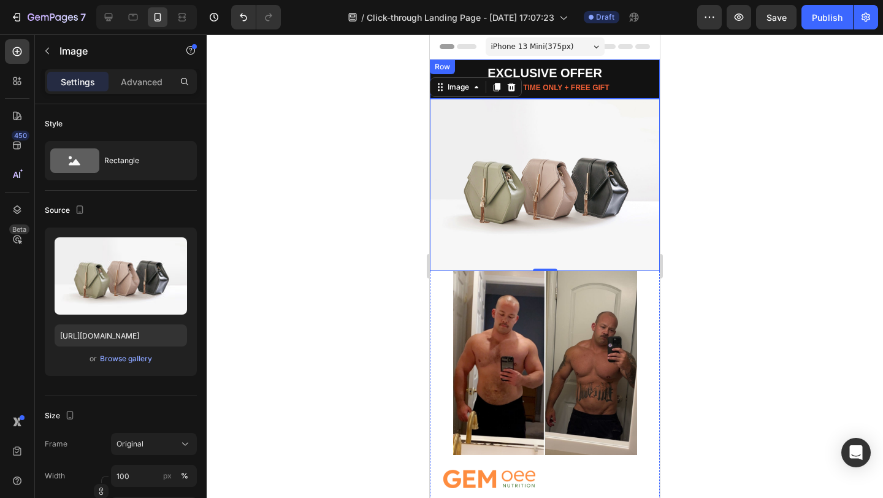
click at [541, 95] on div "EXCLUSIVE OFFER Text Block ⏰ LIMITED TIME ONLY + FREE GIFT Text Block Row" at bounding box center [545, 78] width 230 height 39
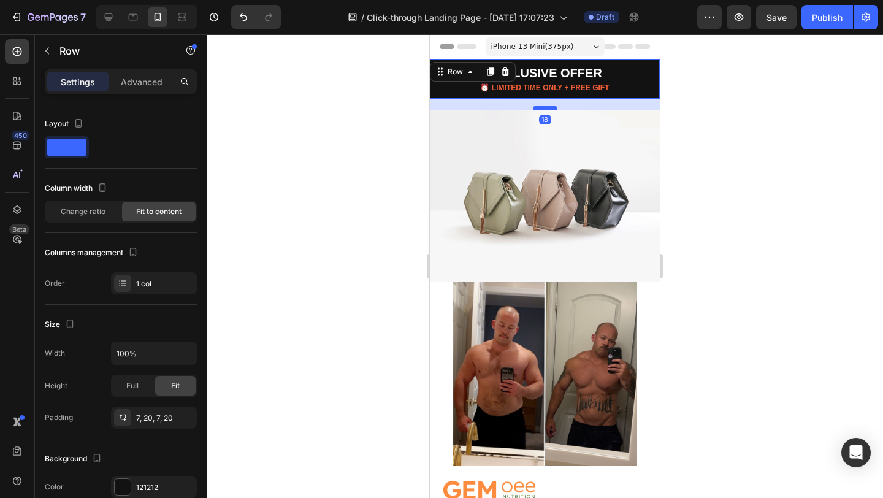
drag, startPoint x: 541, startPoint y: 97, endPoint x: 541, endPoint y: 109, distance: 11.1
click at [541, 109] on div at bounding box center [545, 108] width 25 height 4
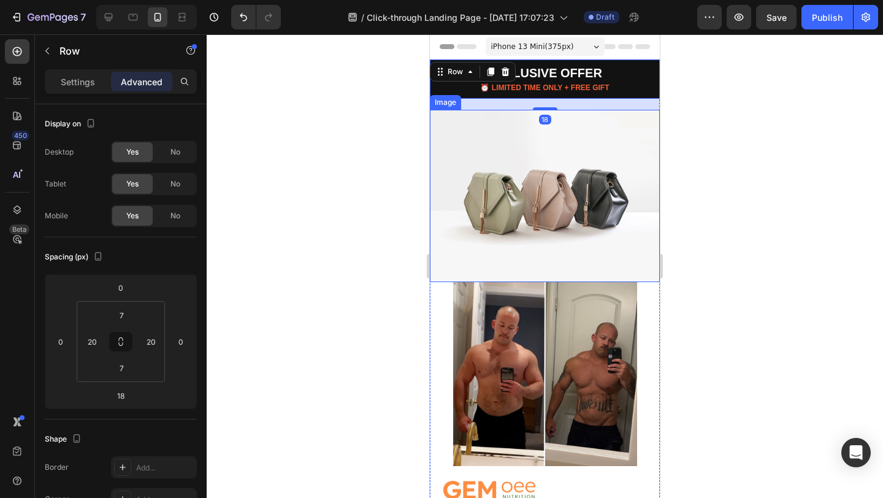
click at [575, 150] on img at bounding box center [545, 196] width 230 height 172
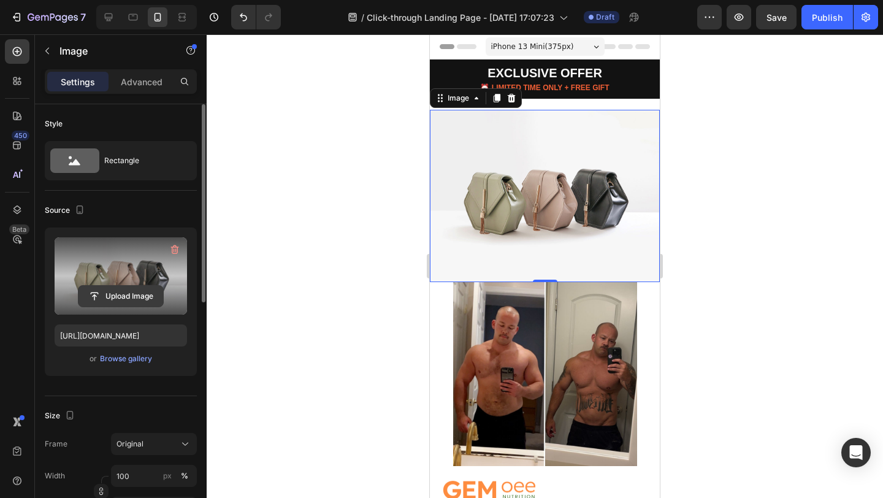
click at [133, 290] on input "file" at bounding box center [120, 296] width 85 height 21
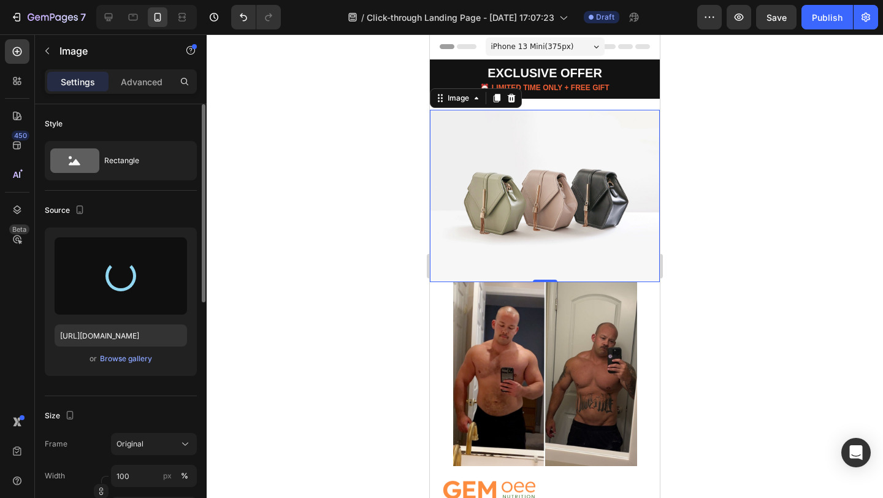
type input "https://cdn.shopify.com/s/files/1/0826/1769/6529/files/gempages_576985287113048…"
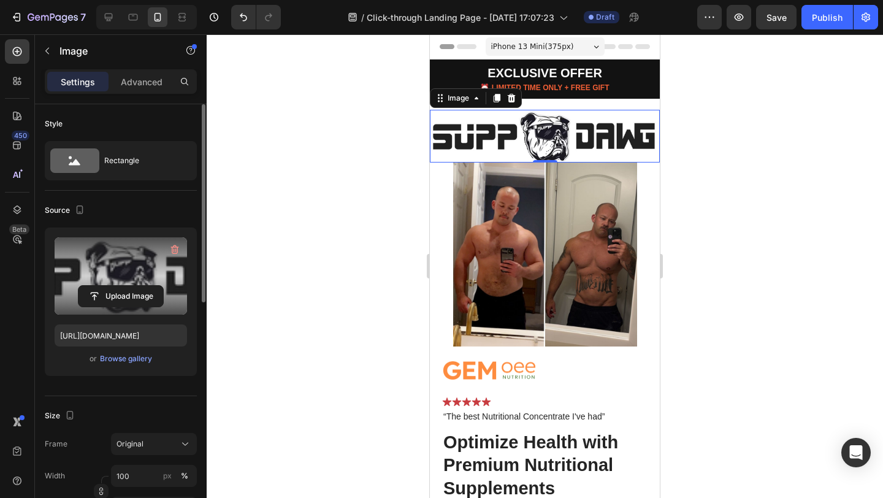
scroll to position [128, 0]
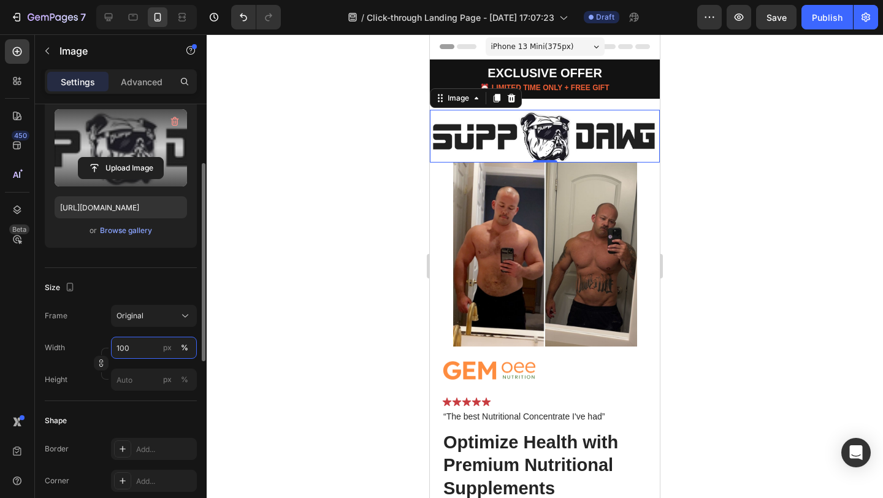
drag, startPoint x: 137, startPoint y: 345, endPoint x: 131, endPoint y: 346, distance: 6.9
click at [131, 346] on input "100" at bounding box center [154, 348] width 86 height 22
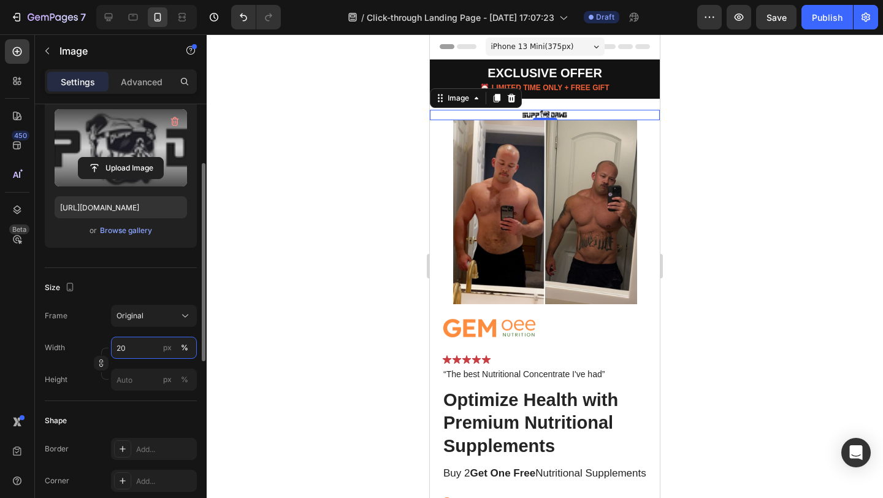
type input "2"
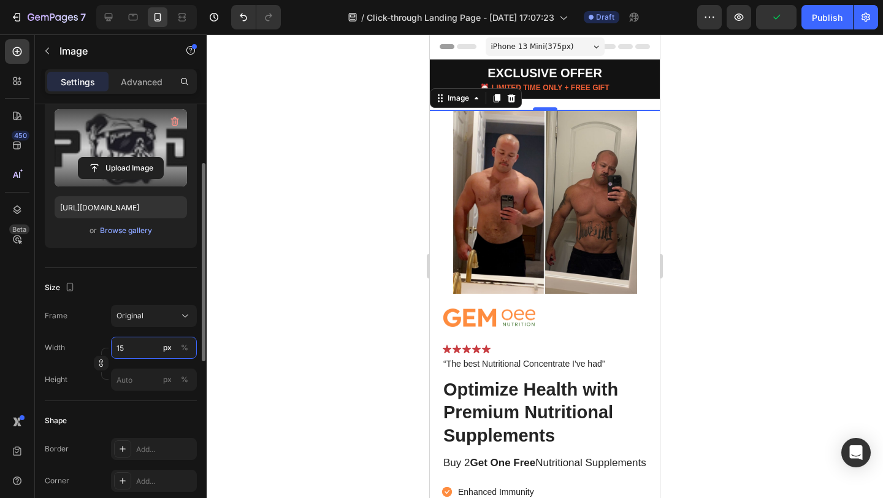
type input "150"
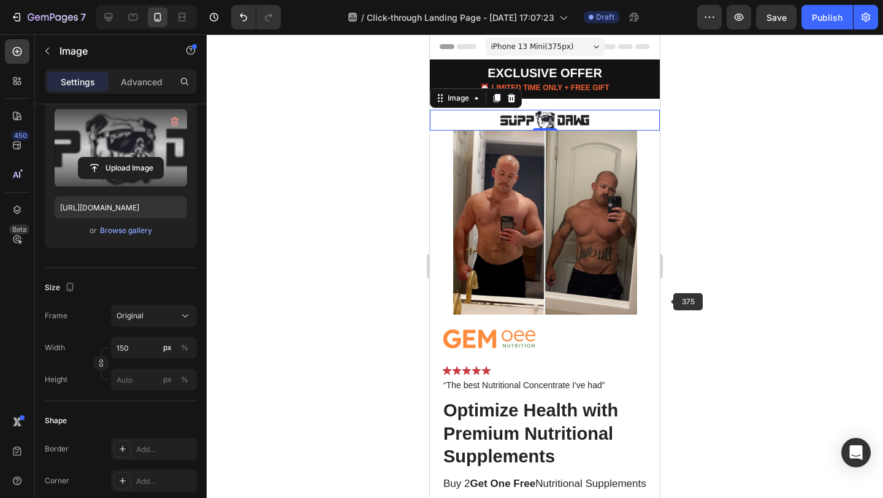
click at [742, 238] on div at bounding box center [545, 265] width 676 height 463
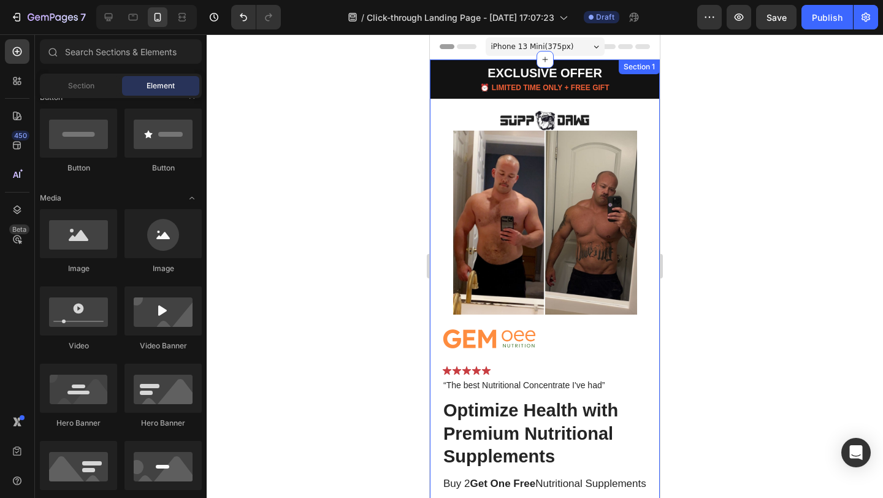
click at [546, 106] on div "EXCLUSIVE OFFER Text Block ⏰ LIMITED TIME ONLY + FREE GIFT Text Block Row Image…" at bounding box center [545, 496] width 230 height 875
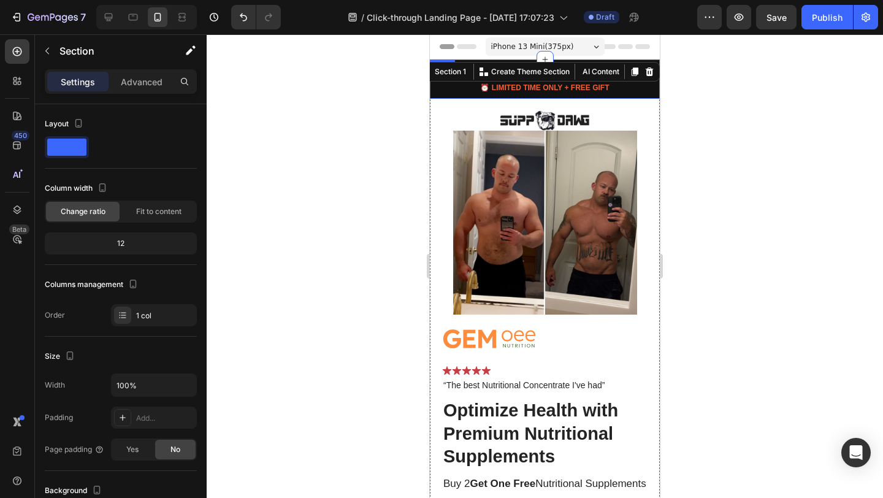
click at [547, 96] on div "EXCLUSIVE OFFER Text Block ⏰ LIMITED TIME ONLY + FREE GIFT Text Block Row" at bounding box center [545, 78] width 230 height 39
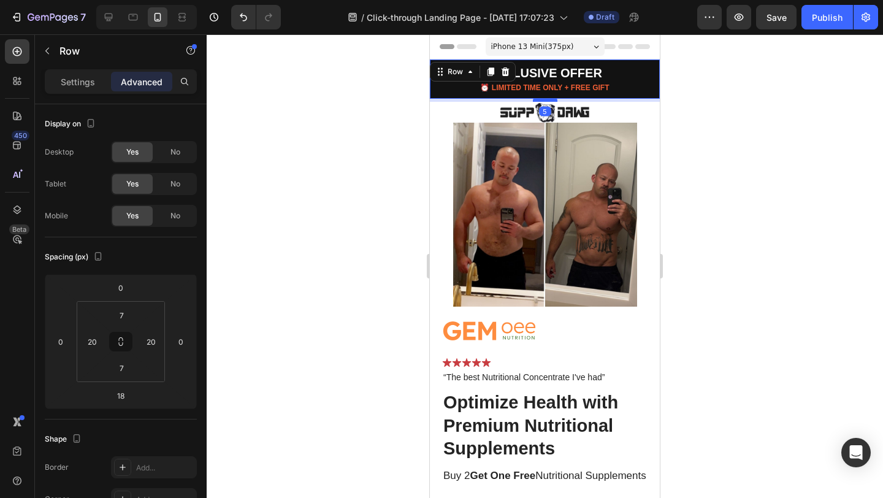
drag, startPoint x: 541, startPoint y: 108, endPoint x: 541, endPoint y: 100, distance: 8.0
click at [541, 100] on div at bounding box center [545, 100] width 25 height 4
type input "5"
click at [742, 126] on div at bounding box center [545, 265] width 676 height 463
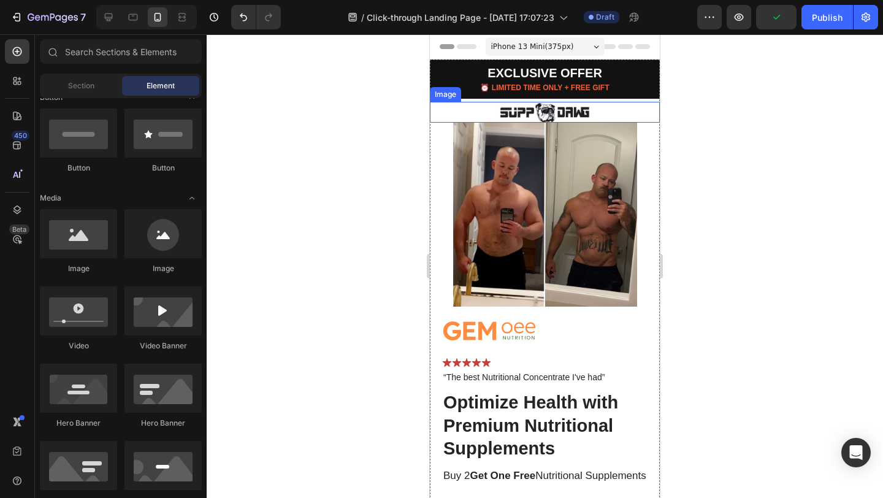
click at [552, 111] on img at bounding box center [545, 112] width 92 height 21
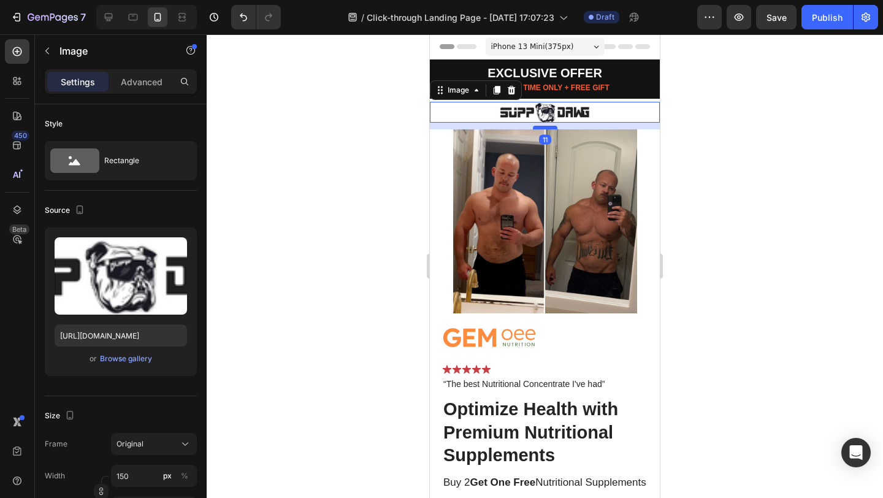
drag, startPoint x: 543, startPoint y: 121, endPoint x: 542, endPoint y: 128, distance: 6.8
click at [542, 128] on div at bounding box center [545, 128] width 25 height 4
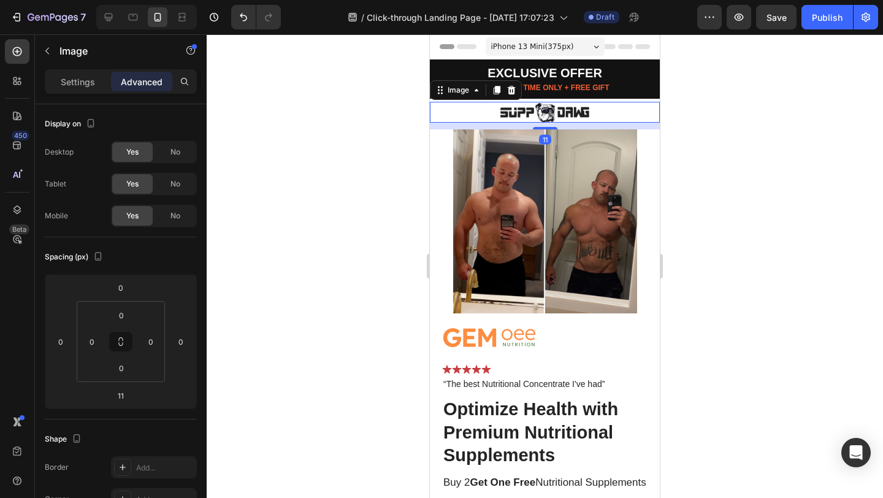
click at [736, 127] on div at bounding box center [545, 265] width 676 height 463
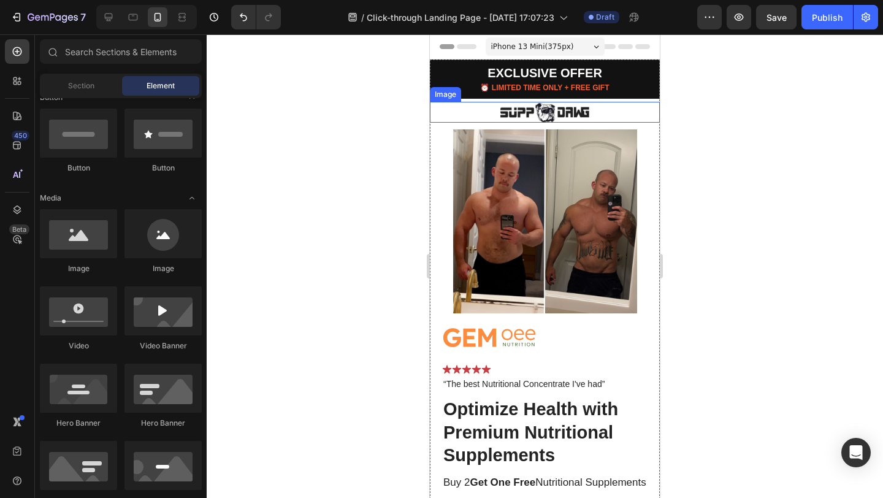
click at [551, 110] on img at bounding box center [545, 112] width 92 height 21
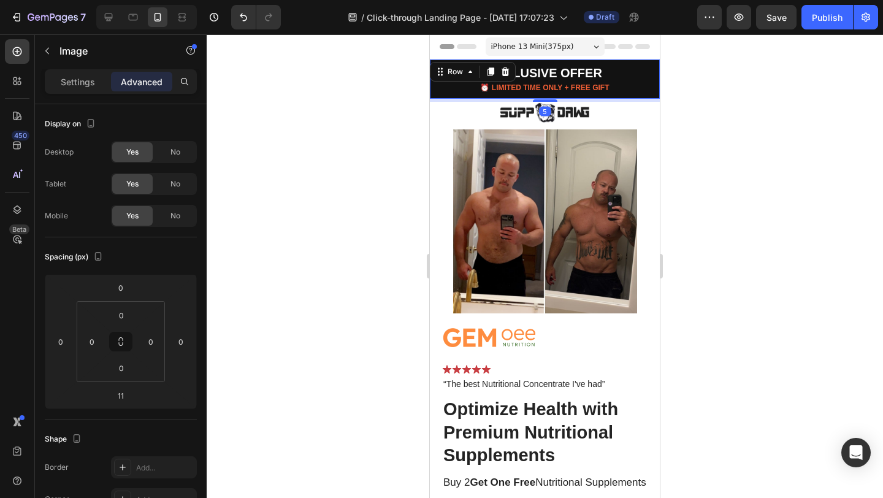
click at [541, 94] on div "EXCLUSIVE OFFER Text Block ⏰ LIMITED TIME ONLY + FREE GIFT Text Block Row 5" at bounding box center [545, 78] width 230 height 39
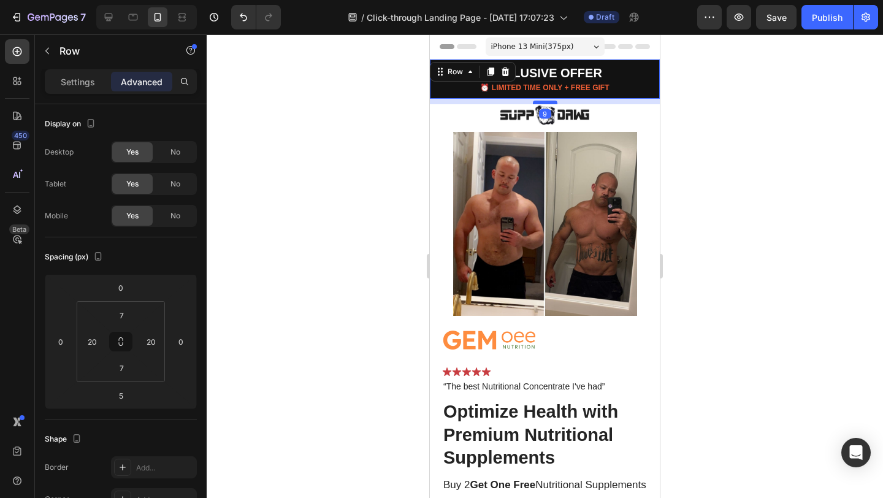
click at [545, 102] on div at bounding box center [545, 103] width 25 height 4
type input "9"
click at [790, 139] on div at bounding box center [545, 265] width 676 height 463
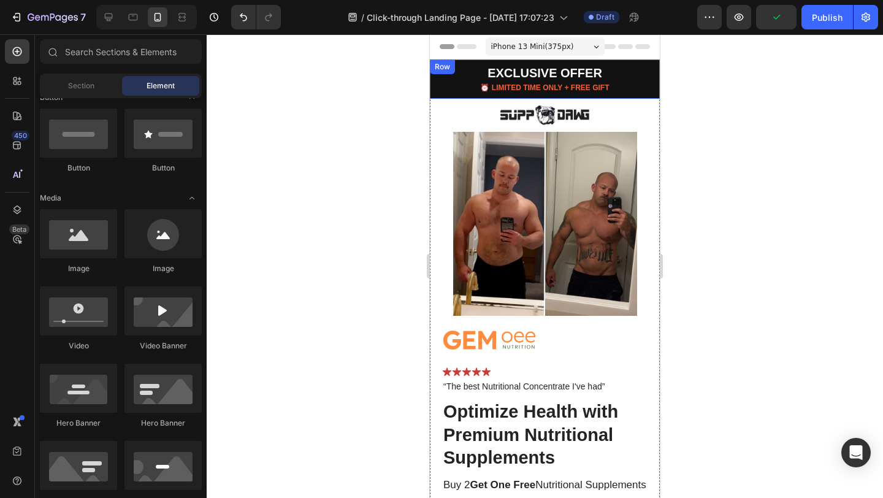
click at [538, 96] on div "EXCLUSIVE OFFER Text Block ⏰ LIMITED TIME ONLY + FREE GIFT Text Block Row" at bounding box center [545, 78] width 230 height 39
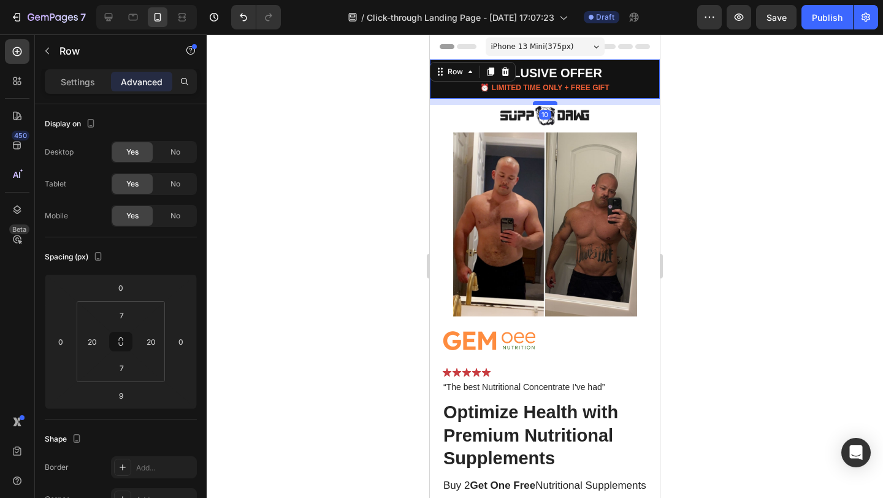
click at [541, 102] on div at bounding box center [545, 103] width 25 height 4
type input "10"
click at [558, 117] on img at bounding box center [545, 115] width 92 height 21
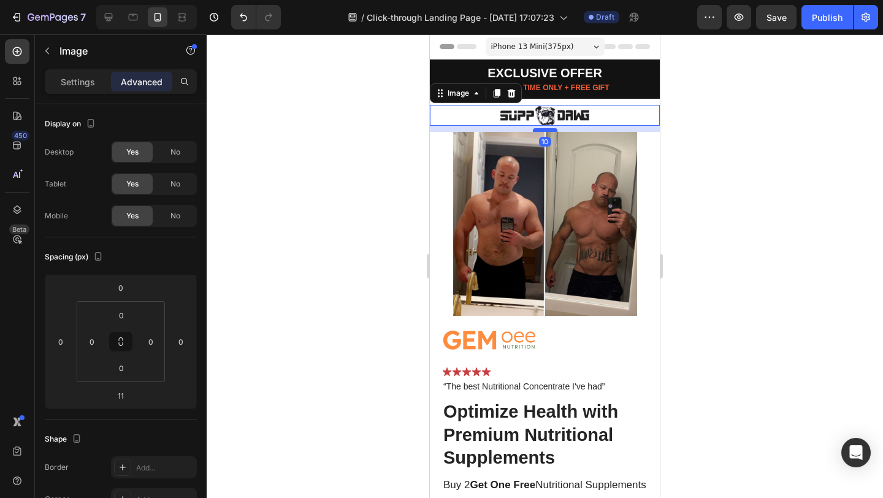
click at [539, 130] on div at bounding box center [545, 130] width 25 height 4
type input "10"
click at [759, 139] on div at bounding box center [545, 265] width 676 height 463
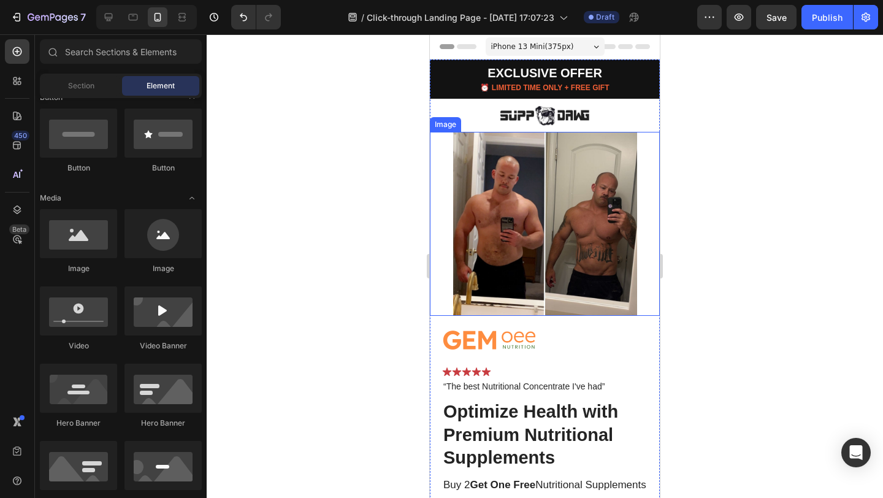
click at [571, 254] on img at bounding box center [545, 224] width 184 height 184
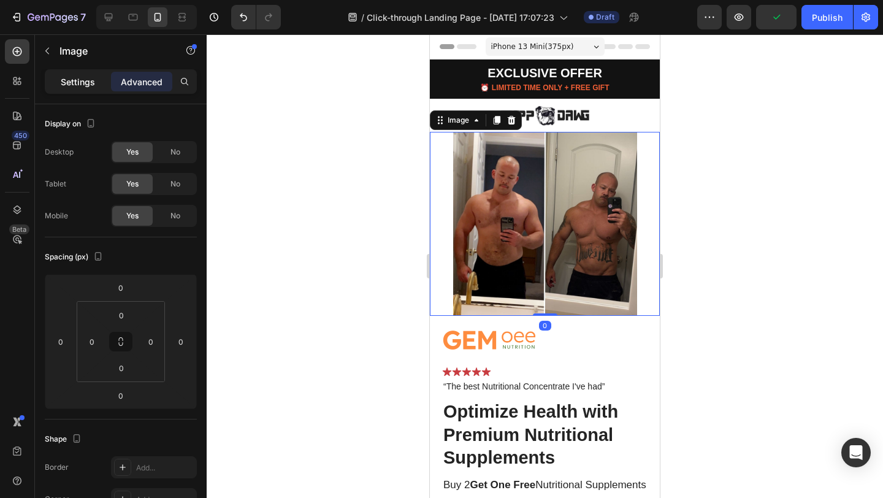
click at [84, 83] on p "Settings" at bounding box center [78, 81] width 34 height 13
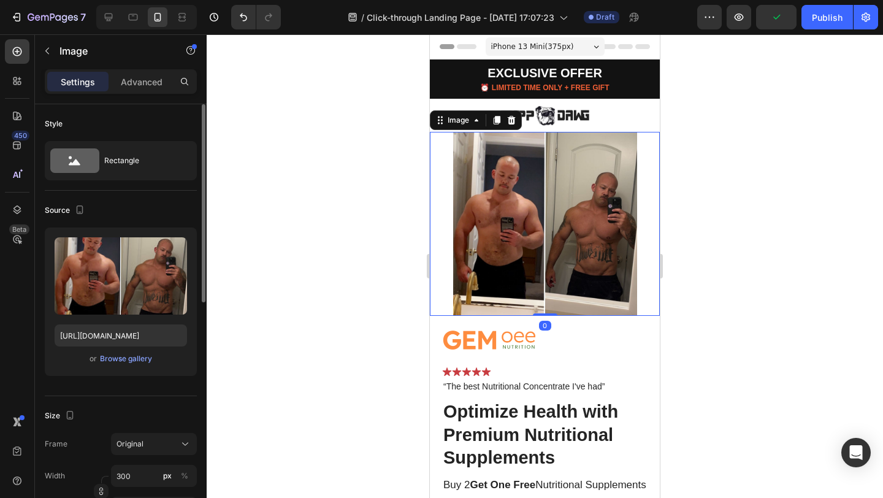
scroll to position [115, 0]
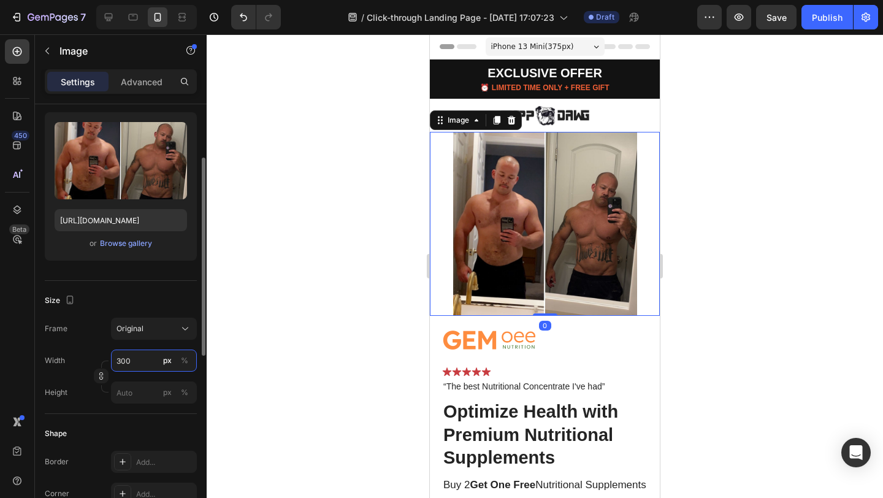
click at [120, 356] on input "300" at bounding box center [154, 360] width 86 height 22
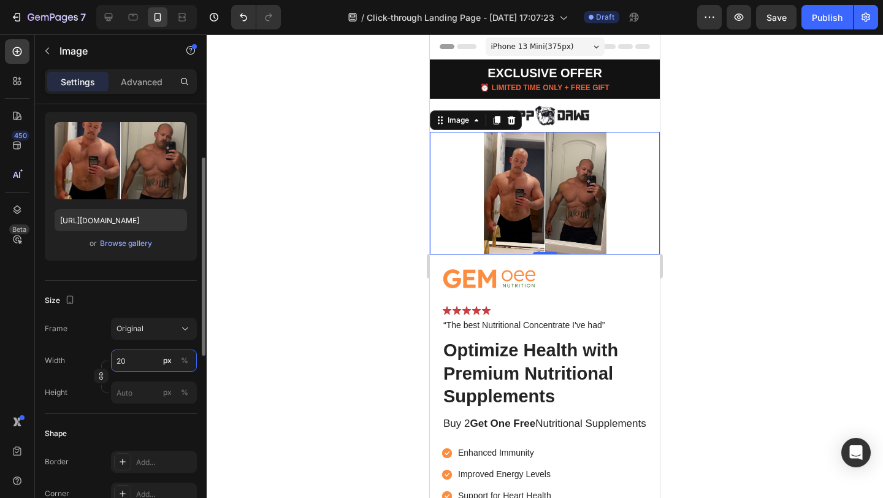
type input "2"
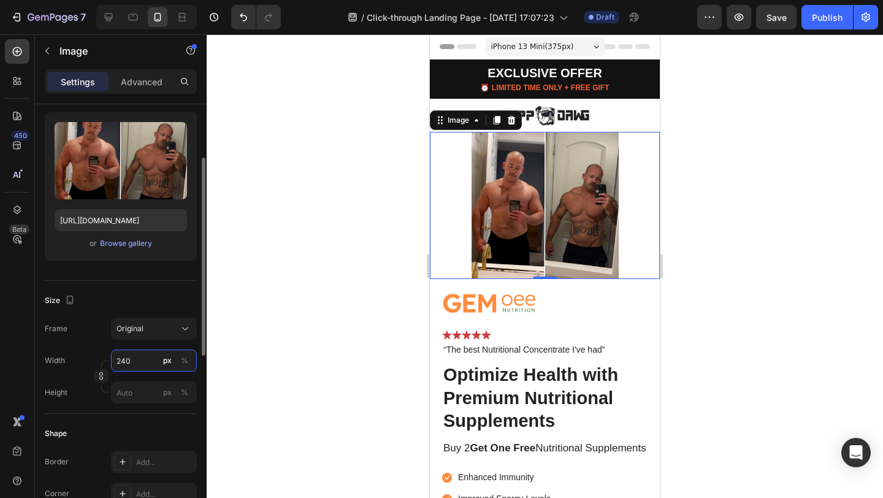
type input "2400"
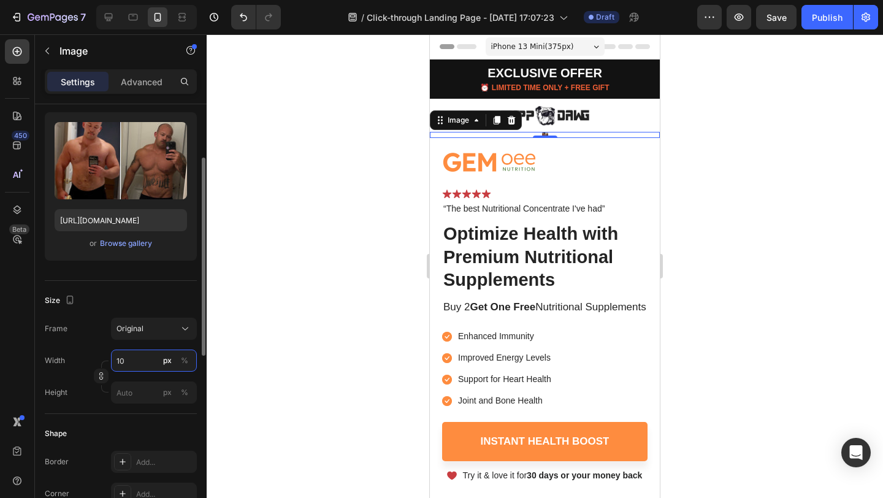
type input "100"
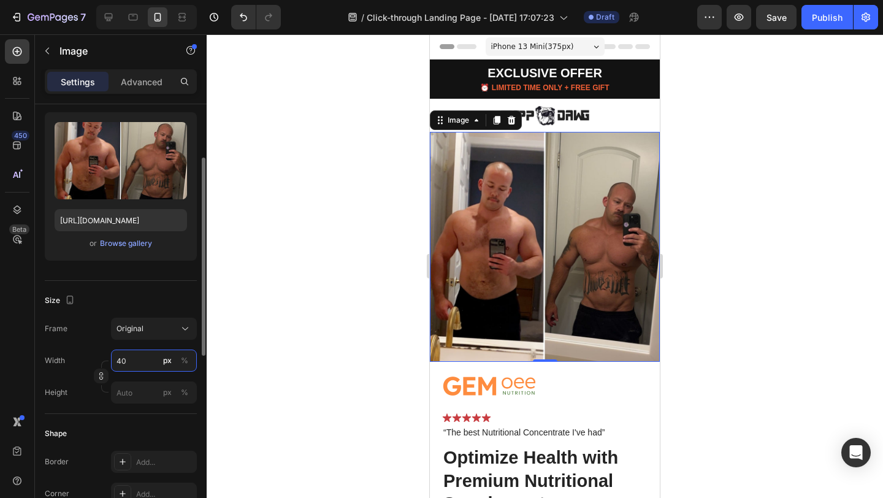
type input "4"
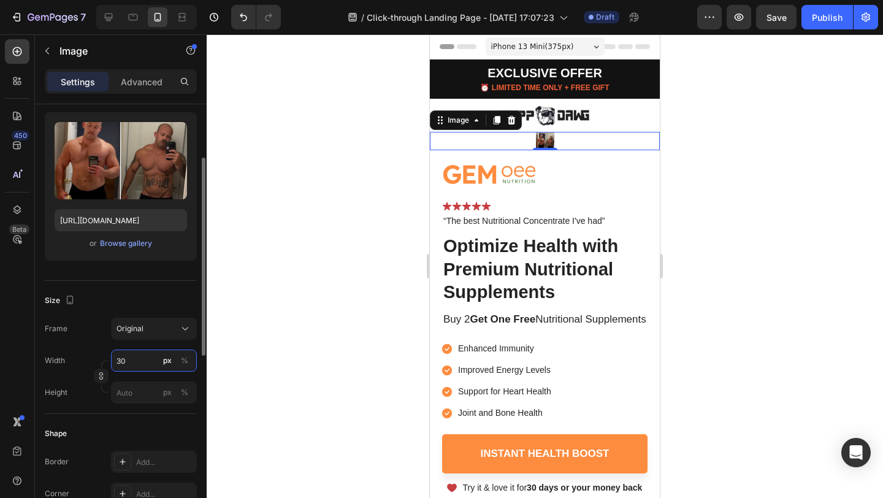
type input "300"
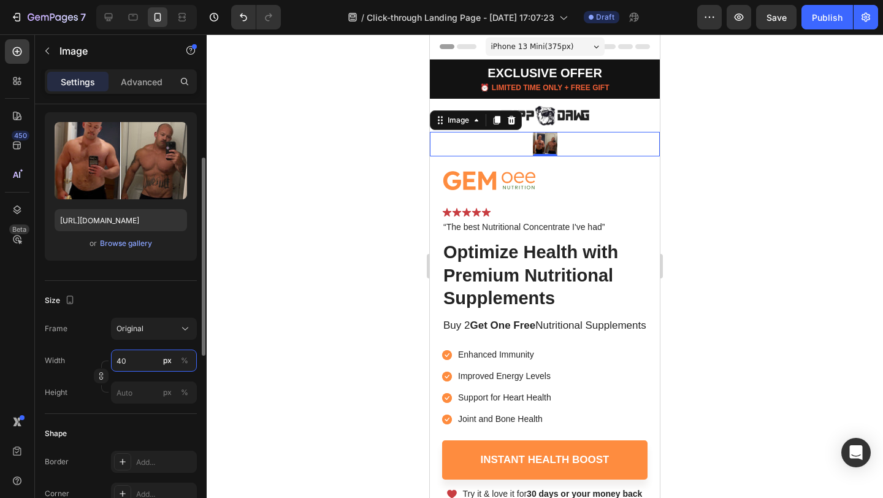
type input "400"
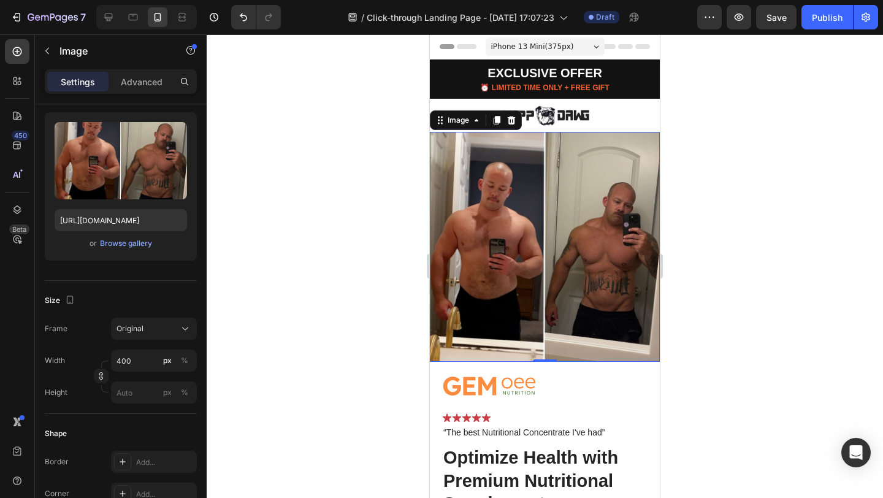
click at [298, 218] on div at bounding box center [545, 265] width 676 height 463
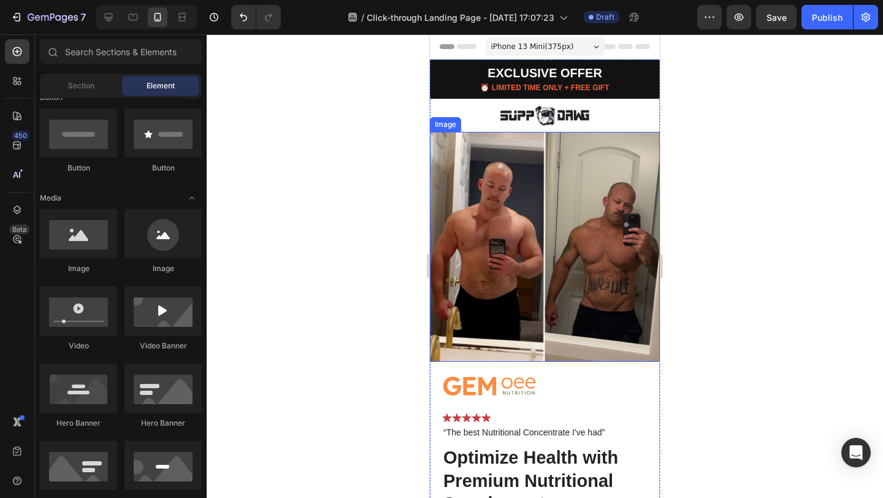
click at [563, 229] on img at bounding box center [545, 247] width 230 height 230
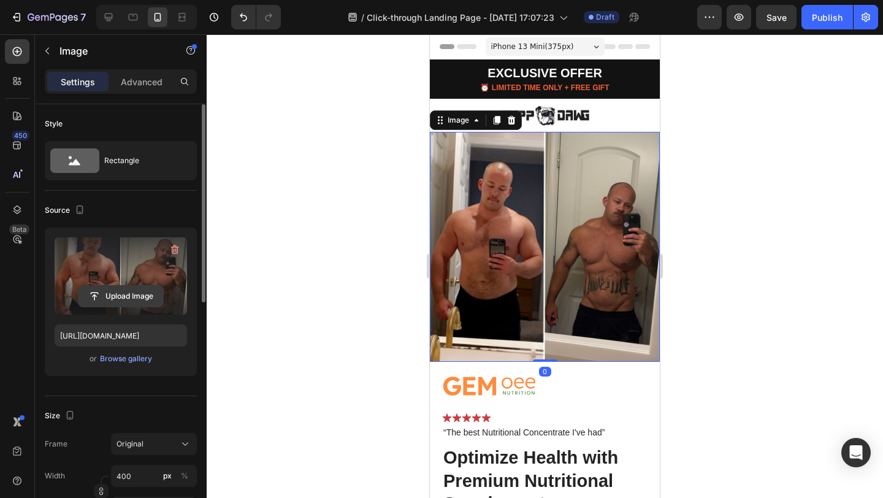
click at [107, 299] on input "file" at bounding box center [120, 296] width 85 height 21
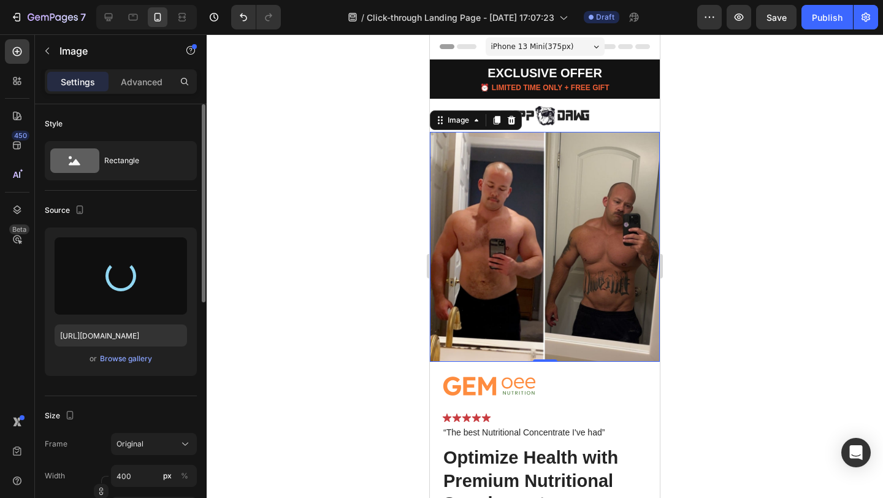
type input "https://cdn.shopify.com/s/files/1/0826/1769/6529/files/gempages_576985287113048…"
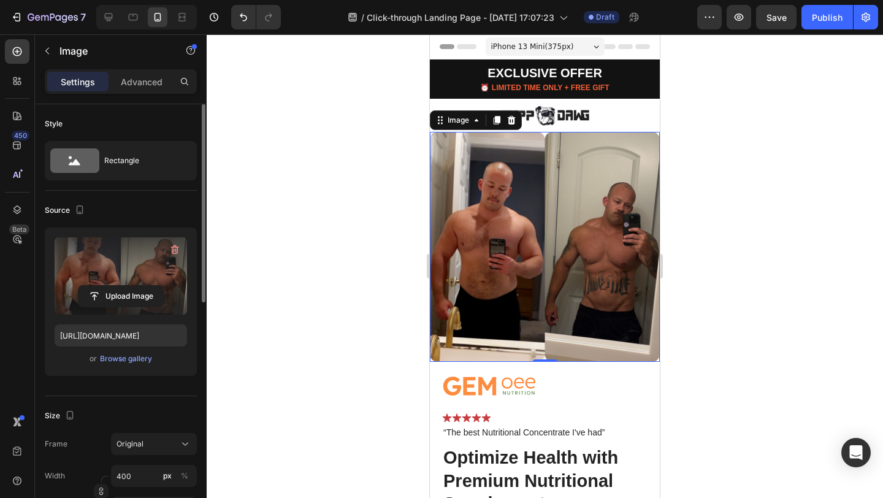
click at [764, 153] on div at bounding box center [545, 265] width 676 height 463
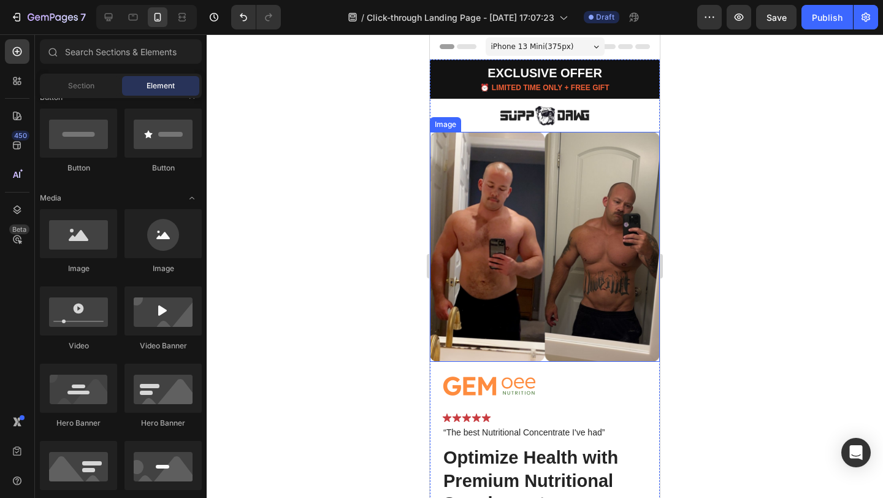
click at [492, 159] on img at bounding box center [545, 247] width 230 height 230
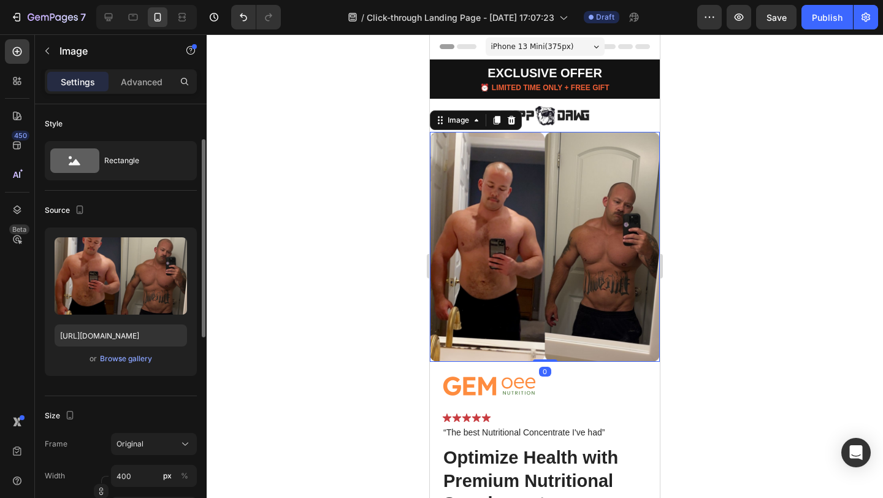
scroll to position [234, 0]
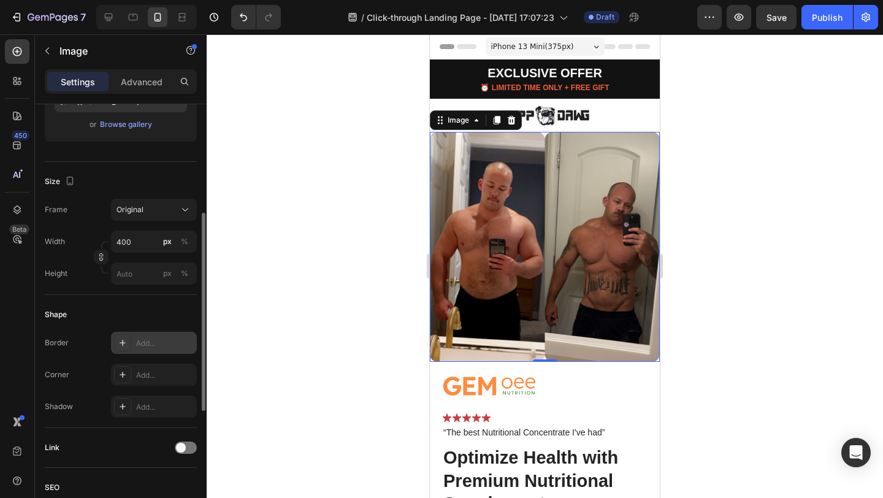
click at [122, 338] on icon at bounding box center [123, 343] width 10 height 10
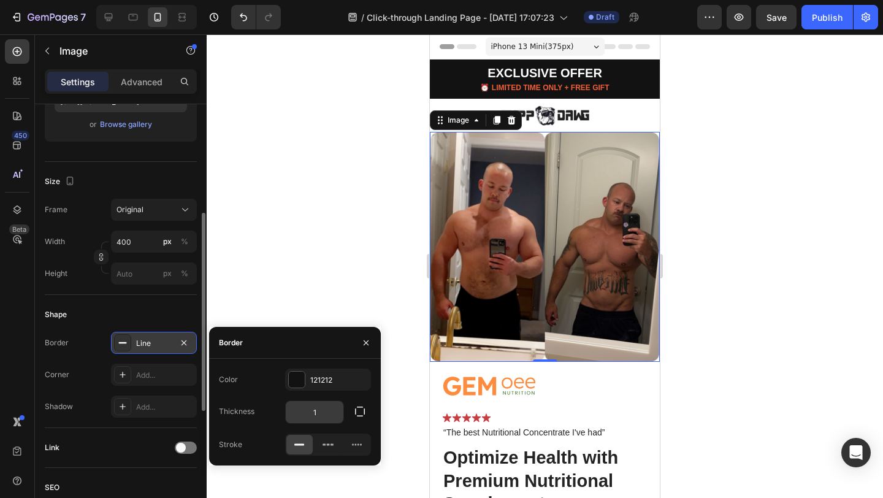
click at [326, 411] on input "1" at bounding box center [315, 412] width 58 height 22
type input "3"
type input "2"
click at [361, 409] on icon "button" at bounding box center [360, 411] width 12 height 12
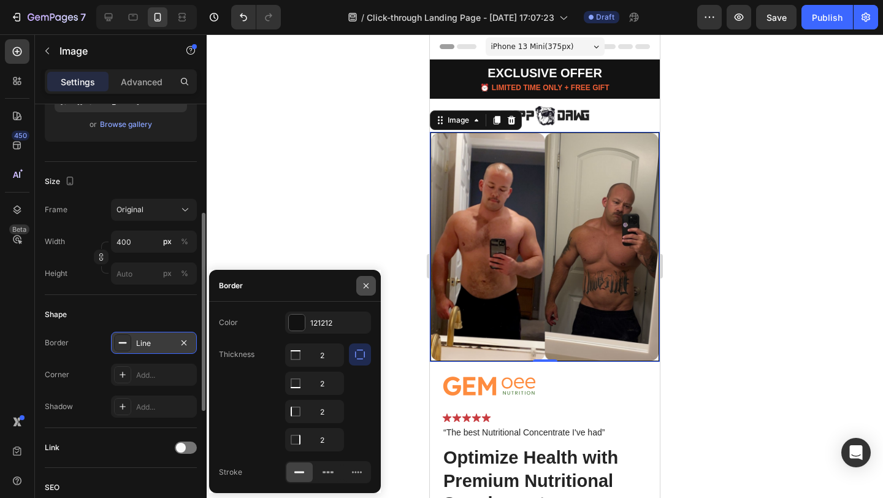
click at [369, 279] on button "button" at bounding box center [366, 286] width 20 height 20
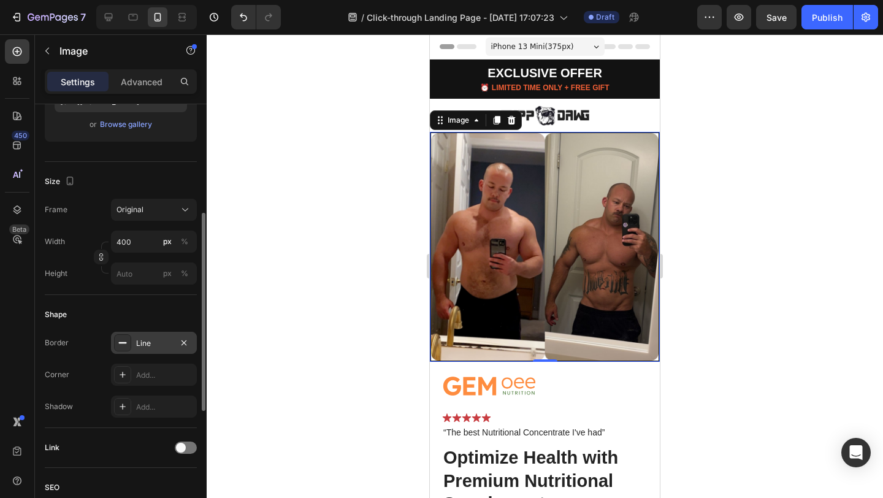
click at [804, 177] on div at bounding box center [545, 265] width 676 height 463
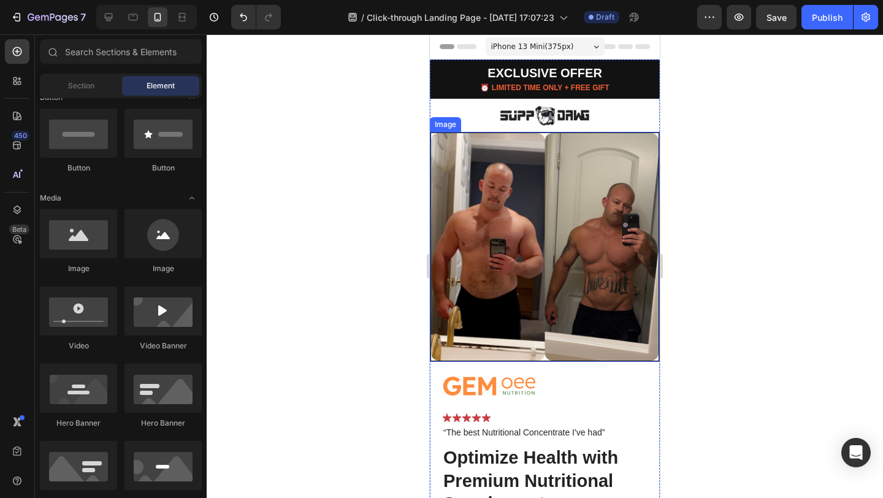
click at [473, 138] on img at bounding box center [545, 247] width 230 height 230
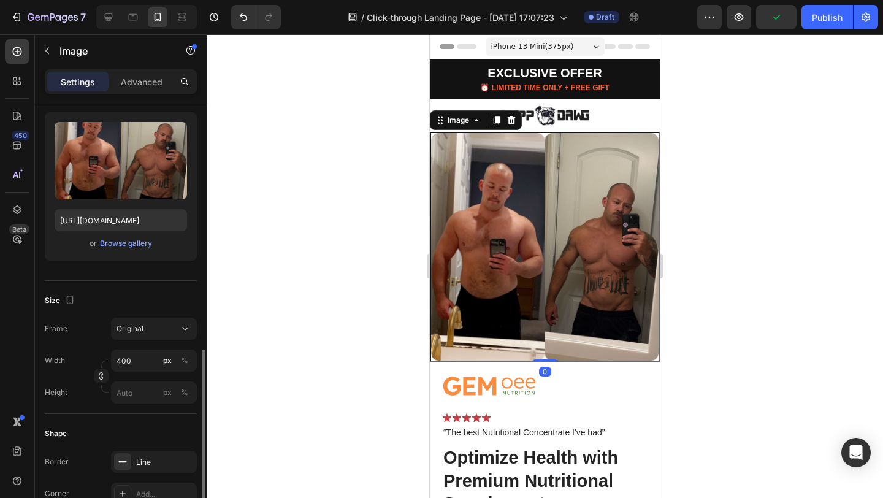
scroll to position [246, 0]
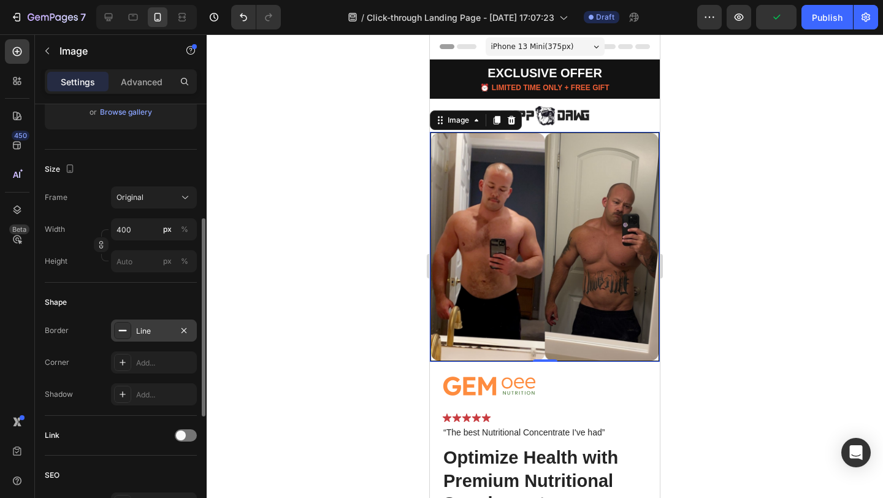
click at [123, 329] on icon at bounding box center [123, 331] width 10 height 10
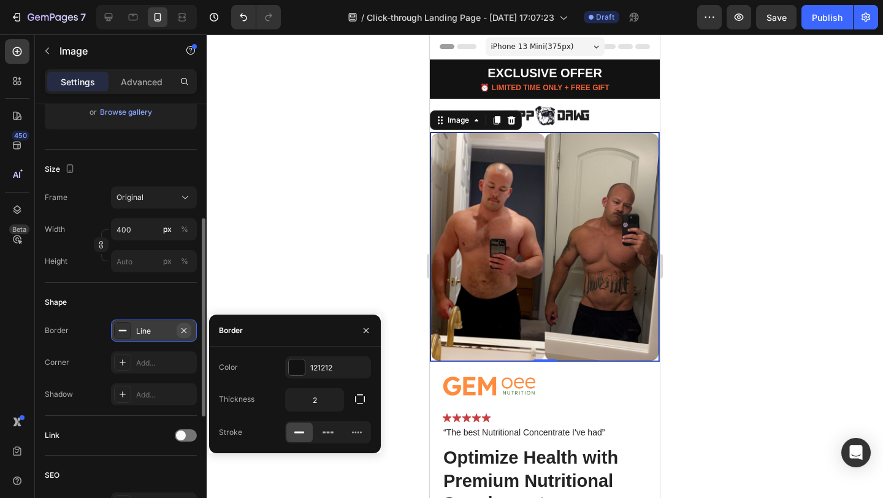
click at [181, 327] on icon "button" at bounding box center [184, 331] width 10 height 10
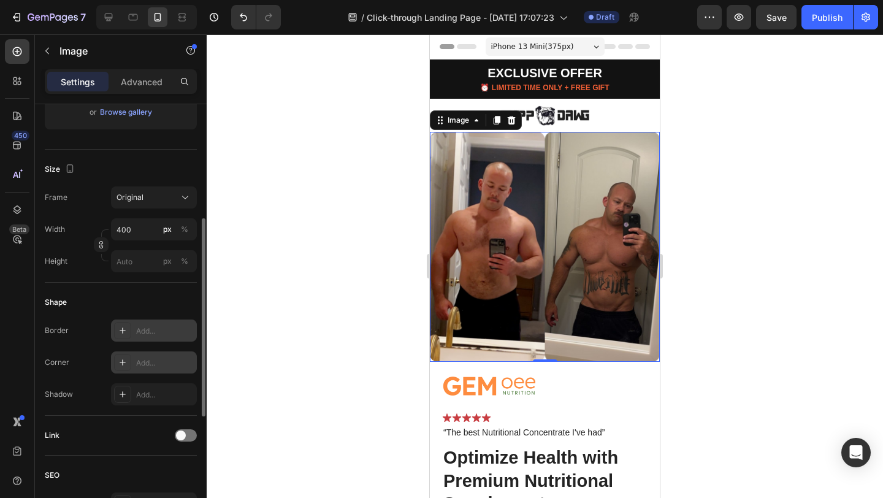
click at [168, 364] on div "Add..." at bounding box center [165, 362] width 58 height 11
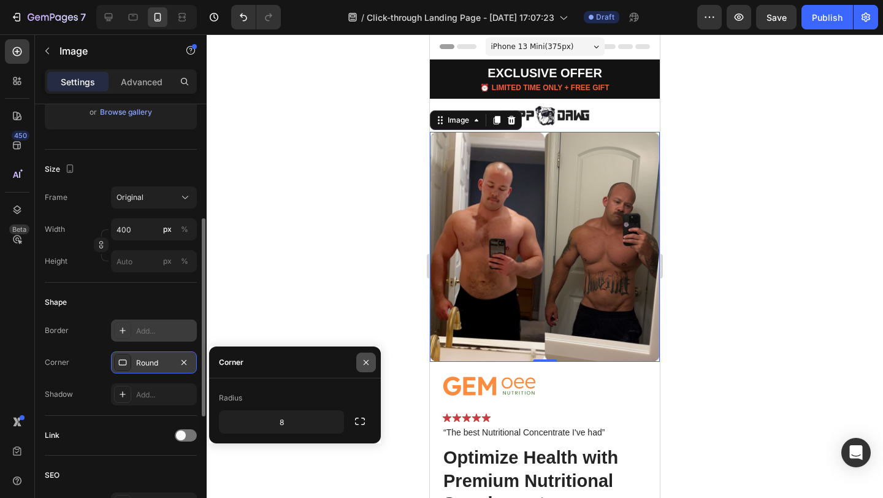
click at [366, 359] on icon "button" at bounding box center [366, 362] width 10 height 10
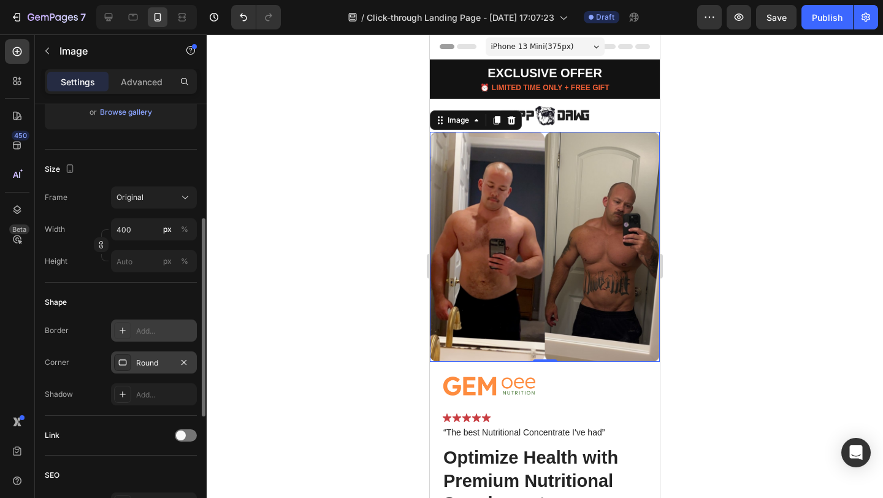
scroll to position [0, 0]
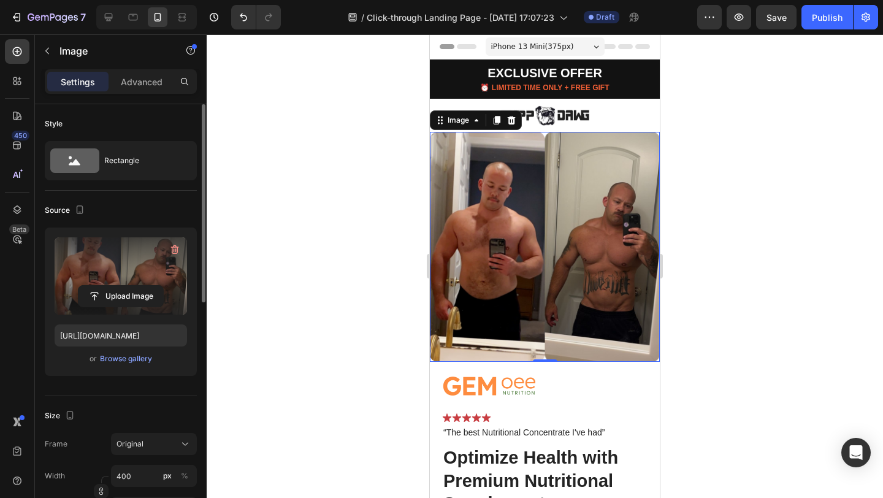
click at [123, 271] on label at bounding box center [121, 275] width 132 height 77
click at [123, 286] on input "file" at bounding box center [120, 296] width 85 height 21
click at [177, 245] on icon "button" at bounding box center [175, 249] width 12 height 12
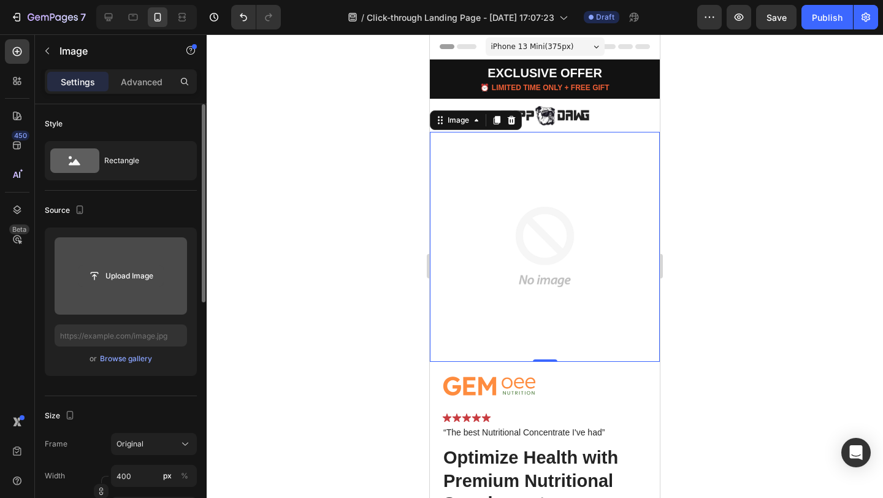
click at [129, 278] on input "file" at bounding box center [120, 275] width 85 height 21
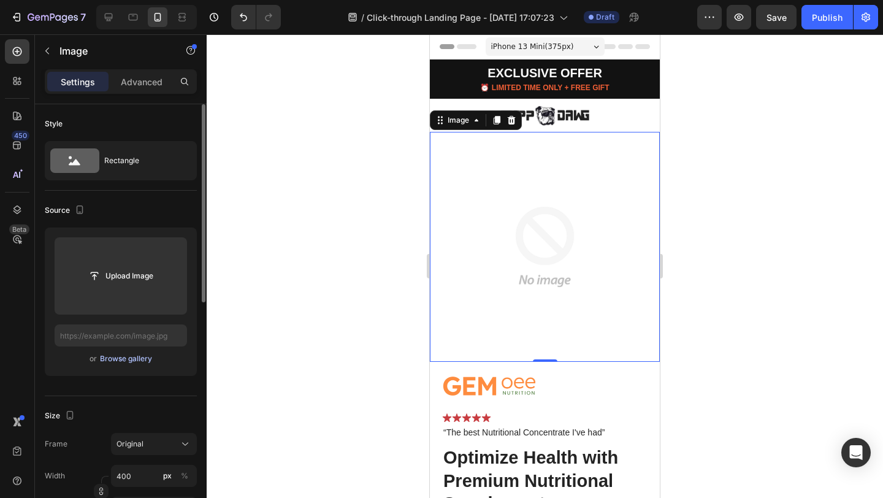
click at [137, 357] on div "Browse gallery" at bounding box center [126, 358] width 52 height 11
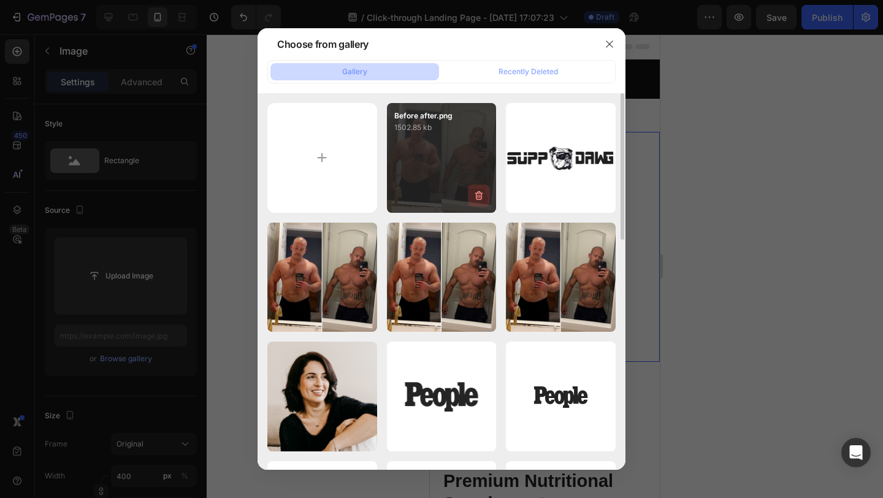
click at [475, 198] on icon "button" at bounding box center [479, 195] width 12 height 12
click at [469, 196] on div "Delete" at bounding box center [471, 197] width 23 height 11
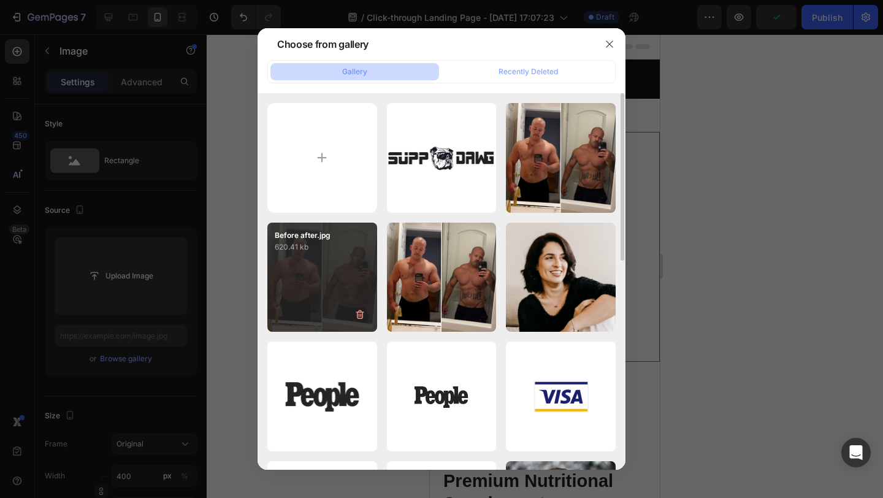
click at [329, 276] on div "Before after.jpg 620.41 kb" at bounding box center [322, 278] width 110 height 110
type input "https://cdn.shopify.com/s/files/1/0826/1769/6529/files/gempages_576985287113048…"
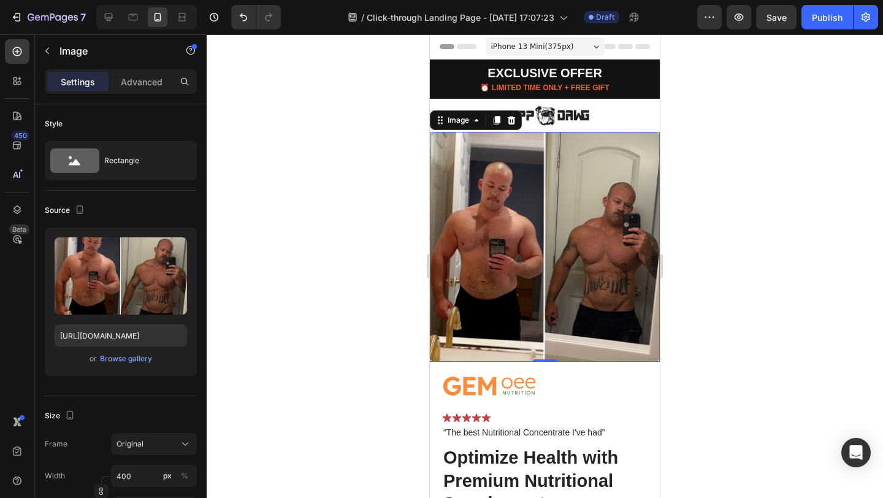
scroll to position [252, 0]
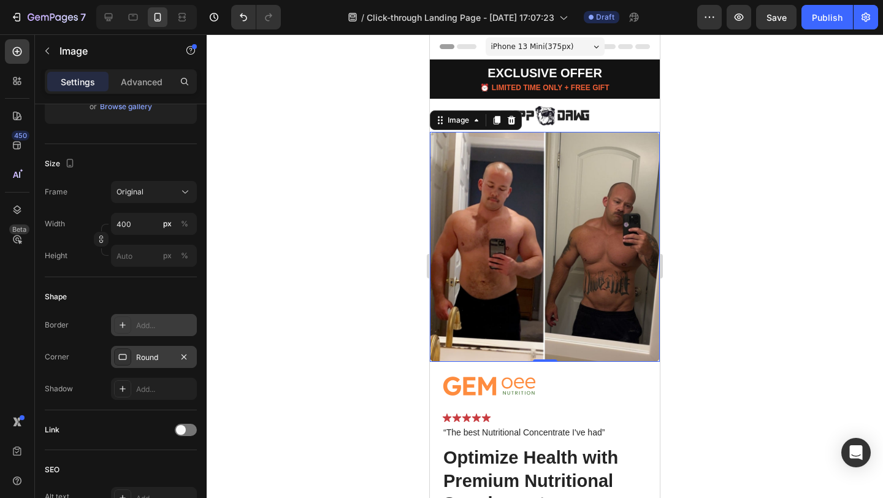
click at [145, 359] on div "Round" at bounding box center [154, 357] width 36 height 11
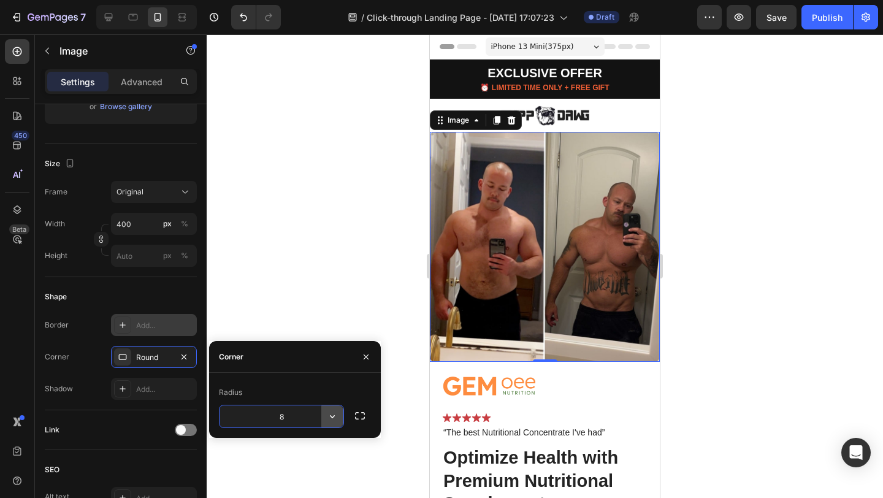
click at [336, 416] on icon "button" at bounding box center [332, 416] width 12 height 12
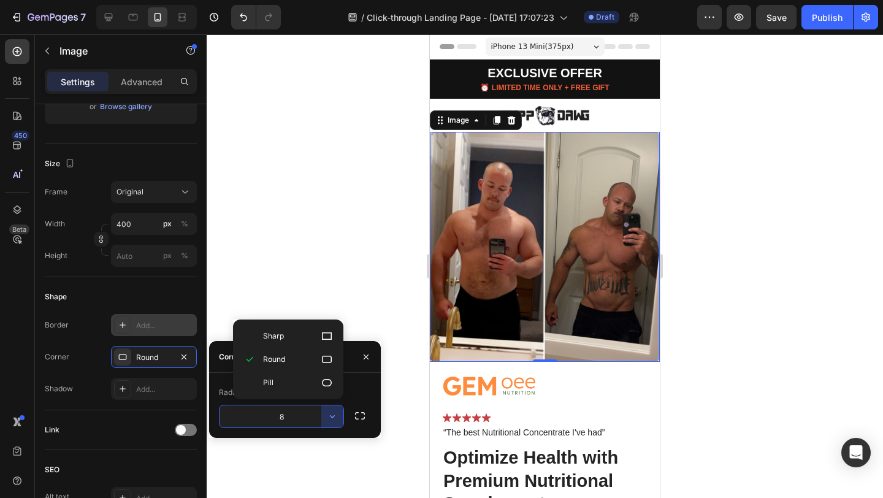
click at [284, 417] on input "8" at bounding box center [281, 416] width 124 height 22
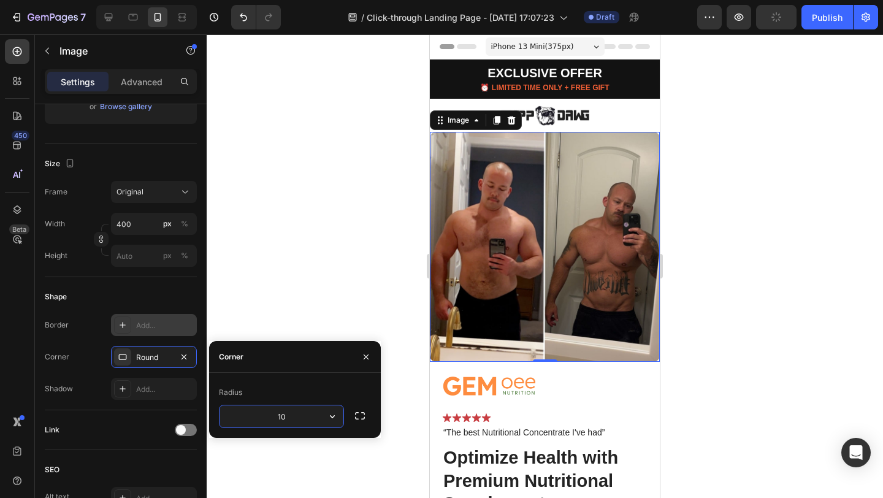
type input "10"
click at [314, 278] on div at bounding box center [545, 265] width 676 height 463
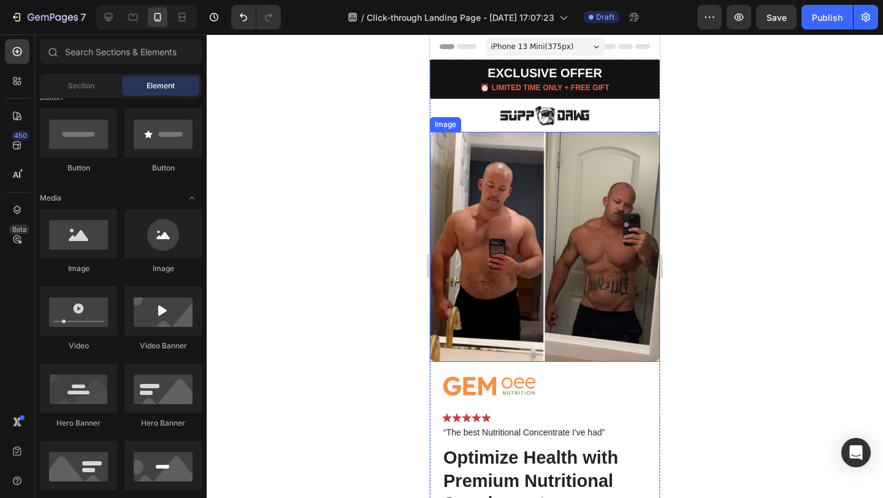
click at [491, 162] on img at bounding box center [545, 247] width 230 height 230
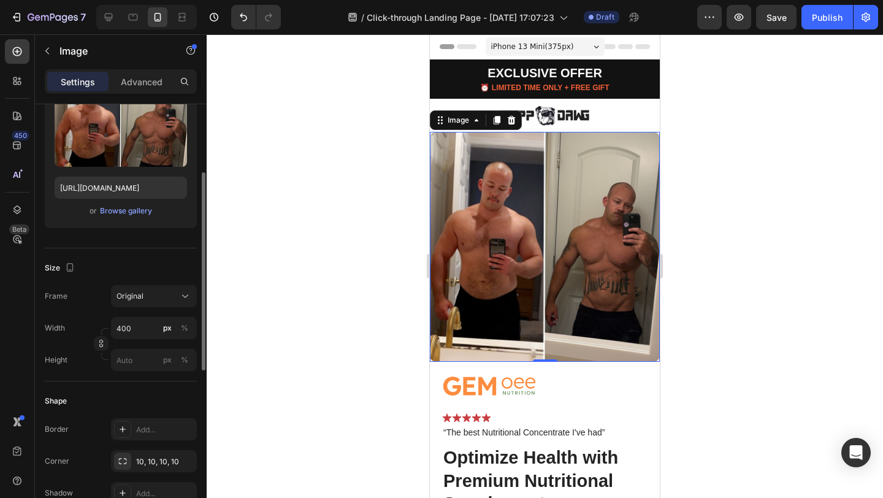
scroll to position [364, 0]
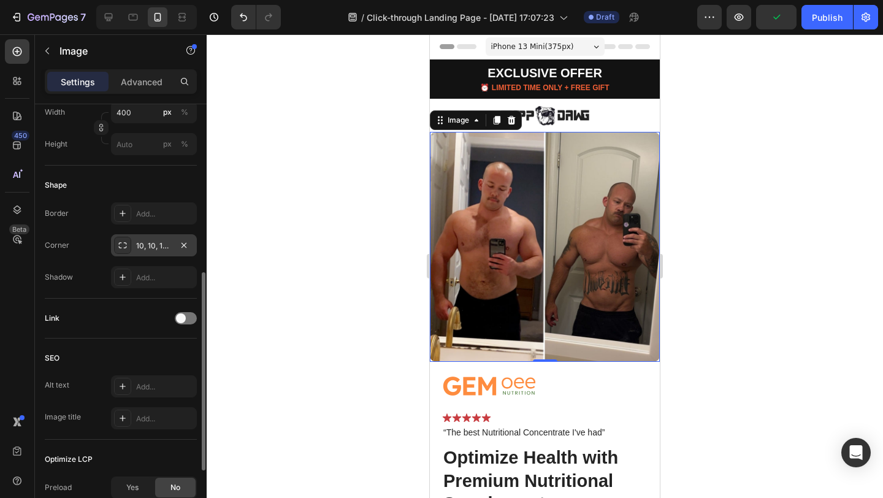
click at [158, 243] on div "10, 10, 10, 10" at bounding box center [154, 245] width 36 height 11
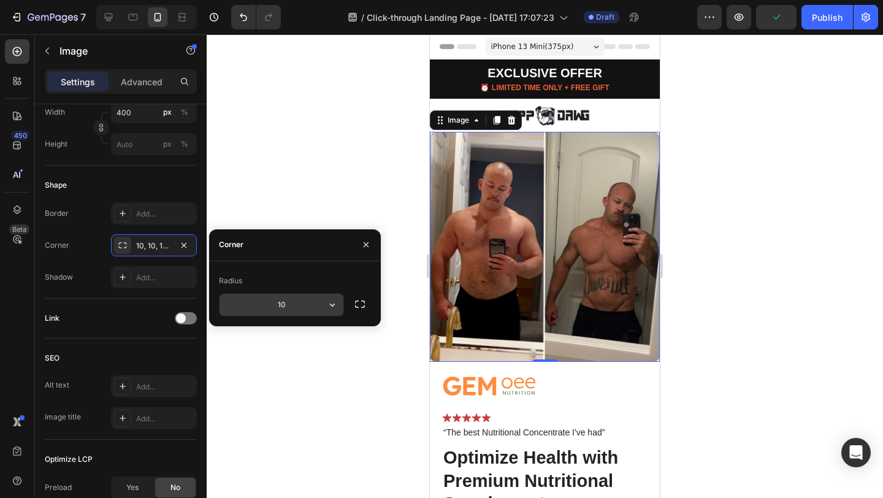
click at [302, 306] on input "10" at bounding box center [281, 305] width 124 height 22
type input "20"
click at [320, 174] on div at bounding box center [545, 265] width 676 height 463
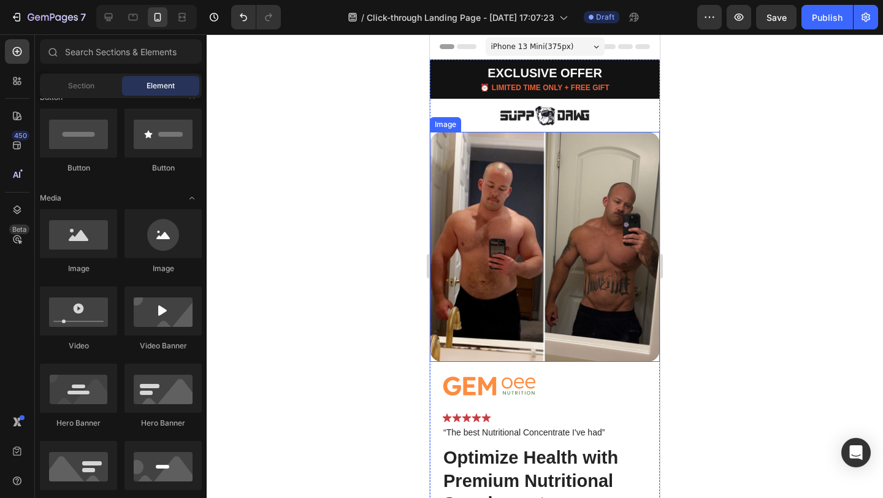
click at [441, 197] on img at bounding box center [545, 247] width 230 height 230
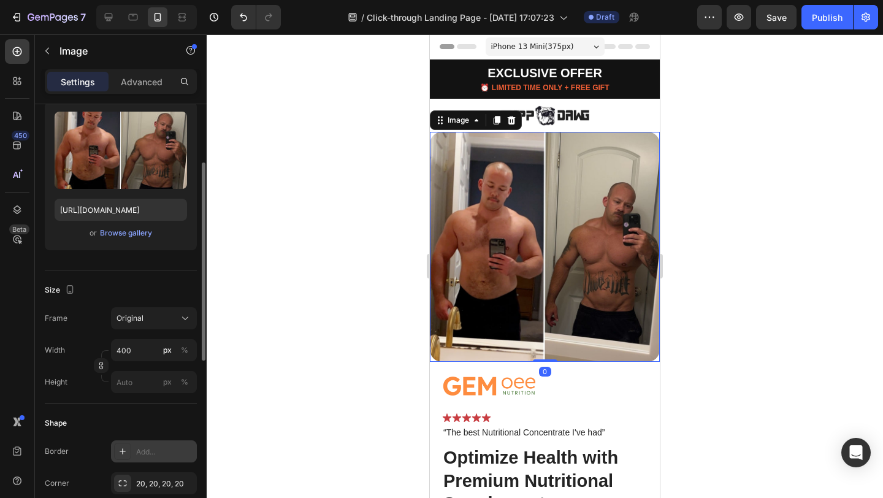
scroll to position [229, 0]
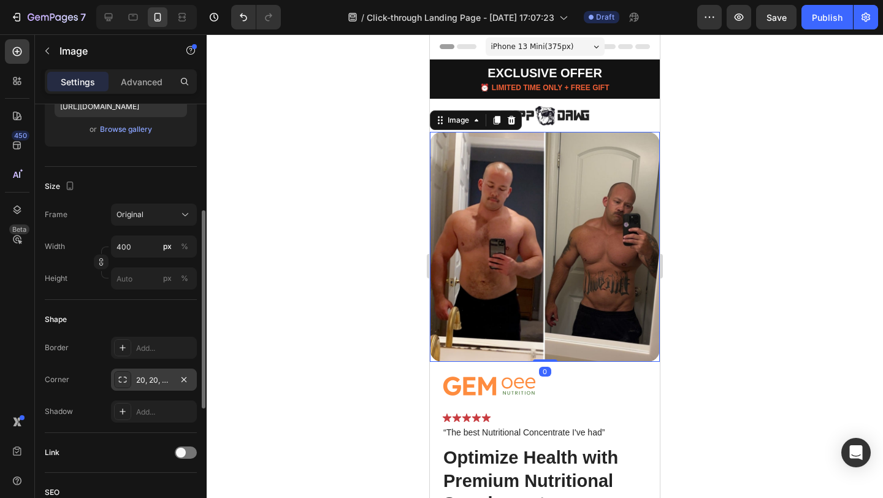
click at [159, 376] on div "20, 20, 20, 20" at bounding box center [154, 380] width 36 height 11
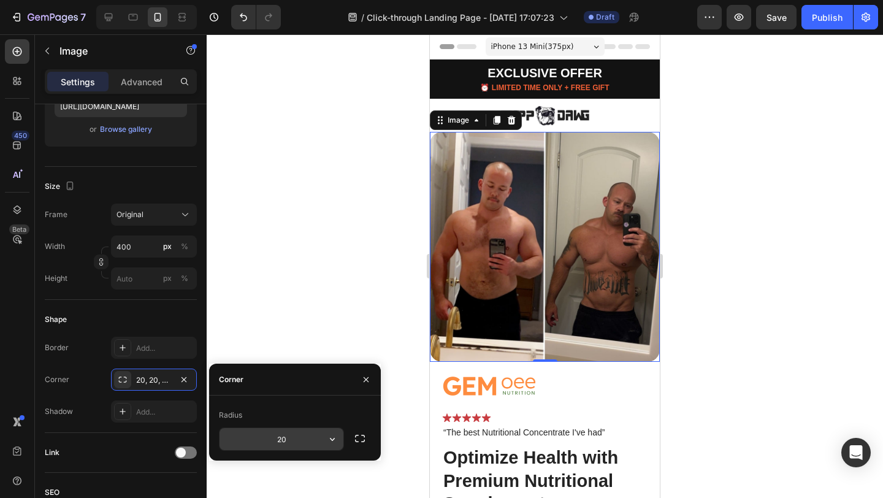
click at [293, 438] on input "20" at bounding box center [281, 439] width 124 height 22
type input "15"
click at [358, 287] on div at bounding box center [545, 265] width 676 height 463
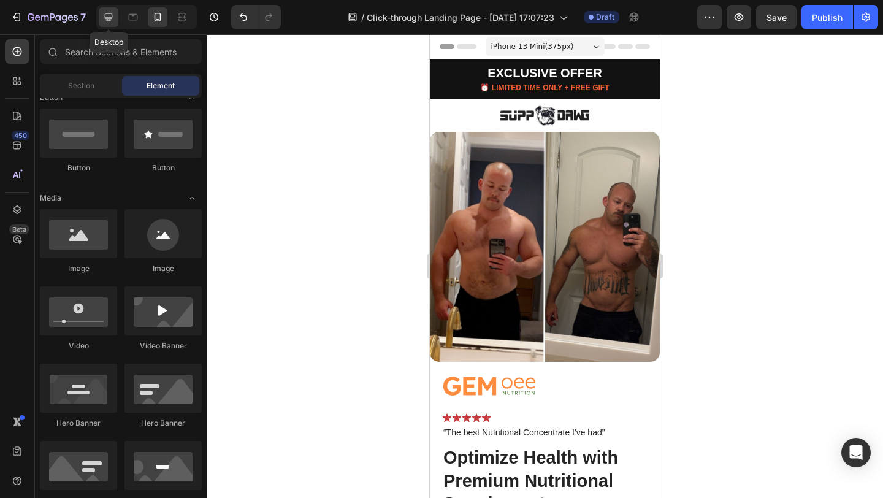
click at [110, 17] on icon at bounding box center [109, 17] width 8 height 8
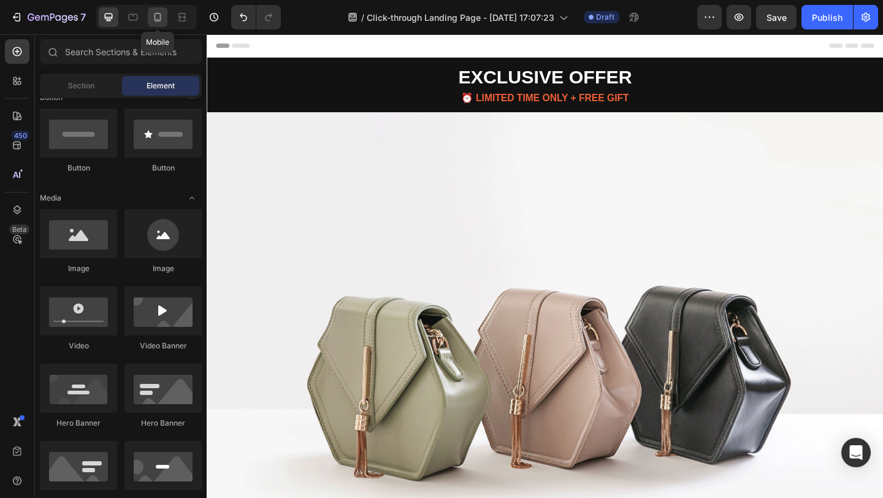
click at [158, 20] on icon at bounding box center [157, 17] width 7 height 9
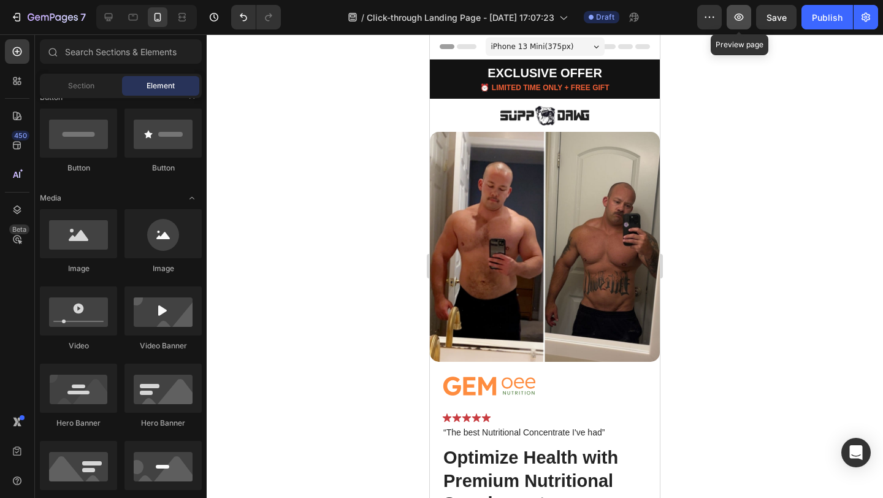
click at [741, 18] on icon "button" at bounding box center [739, 17] width 12 height 12
click at [703, 17] on button "button" at bounding box center [709, 17] width 25 height 25
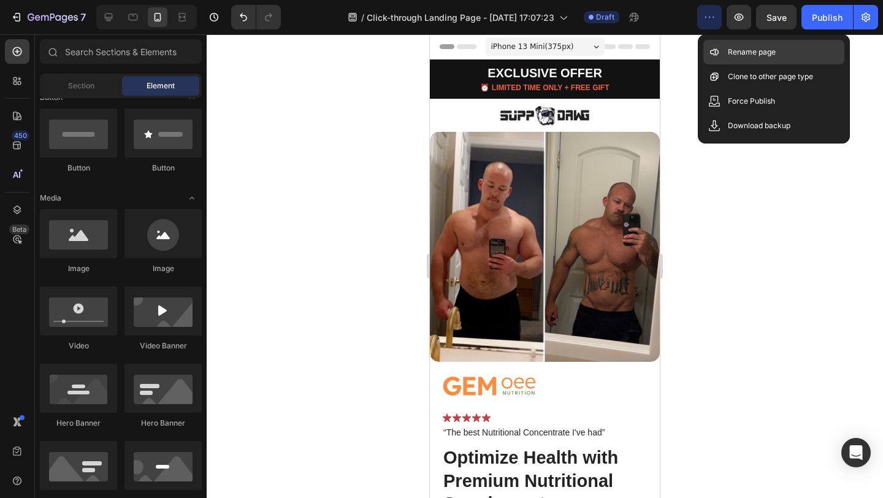
click at [747, 50] on p "Rename page" at bounding box center [752, 52] width 48 height 12
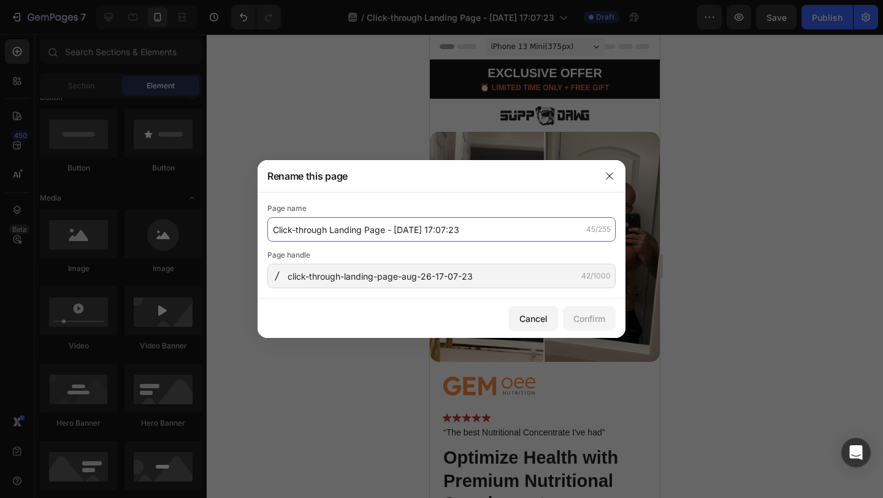
click at [314, 227] on input "Click-through Landing Page - Aug 26, 17:07:23" at bounding box center [441, 229] width 348 height 25
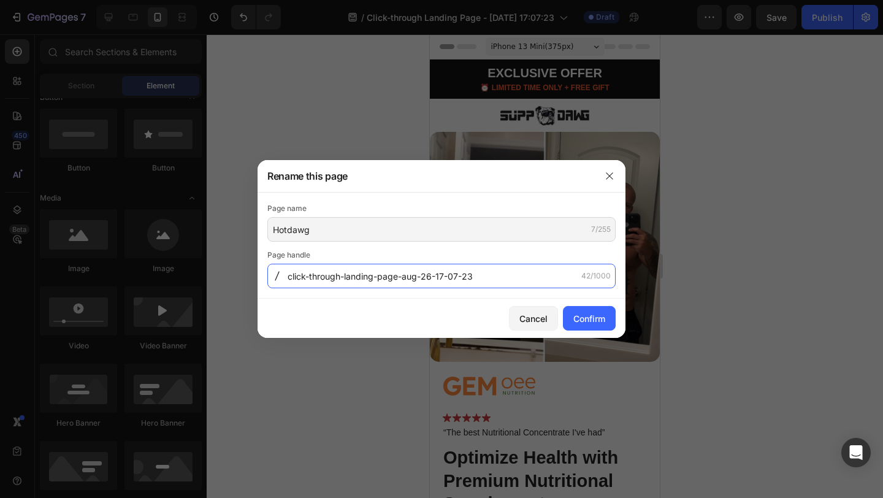
click at [535, 270] on input "click-through-landing-page-aug-26-17-07-23" at bounding box center [441, 276] width 348 height 25
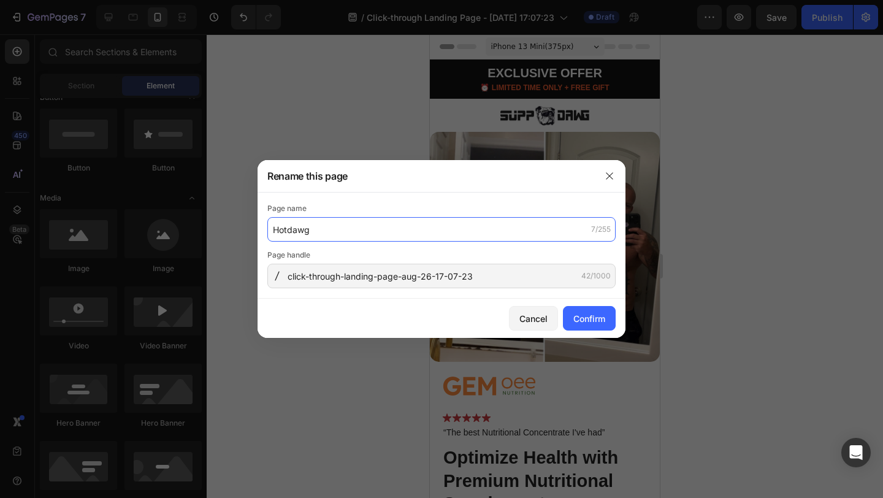
click at [321, 228] on input "Hotdawg" at bounding box center [441, 229] width 348 height 25
type input "Hotdawg Fat burner"
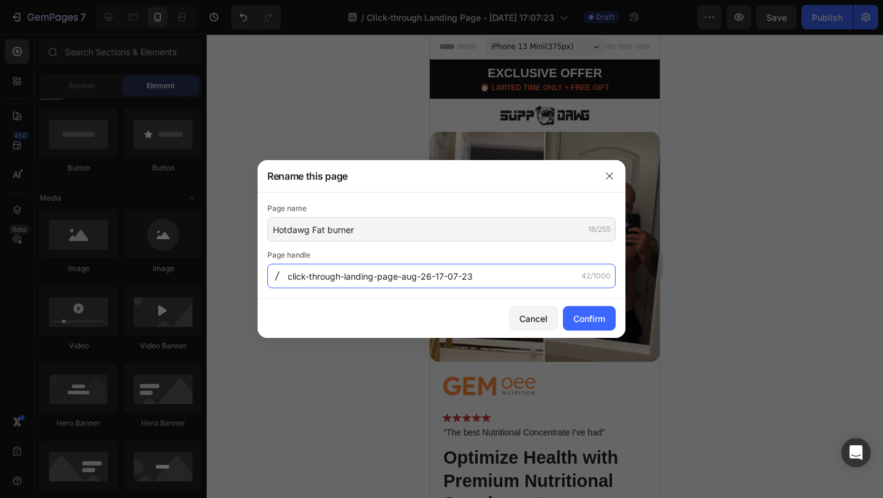
click at [514, 273] on input "click-through-landing-page-aug-26-17-07-23" at bounding box center [441, 276] width 348 height 25
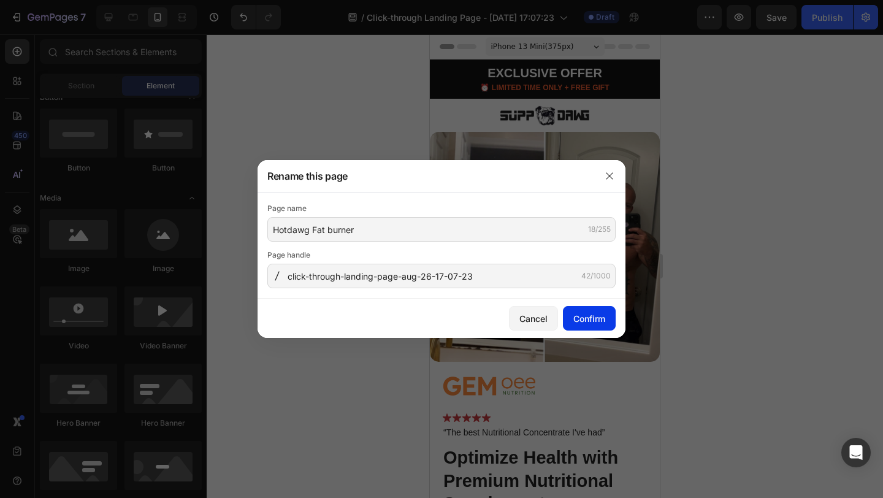
click at [585, 311] on button "Confirm" at bounding box center [589, 318] width 53 height 25
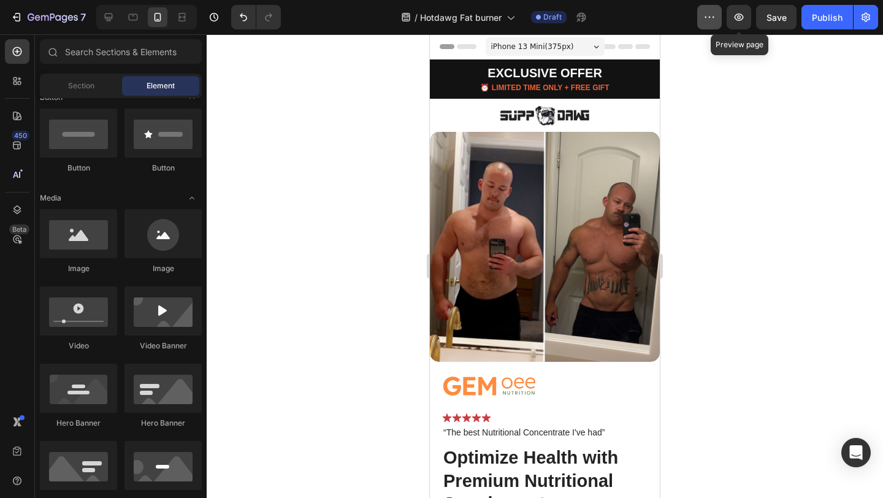
click at [714, 19] on icon "button" at bounding box center [709, 17] width 12 height 12
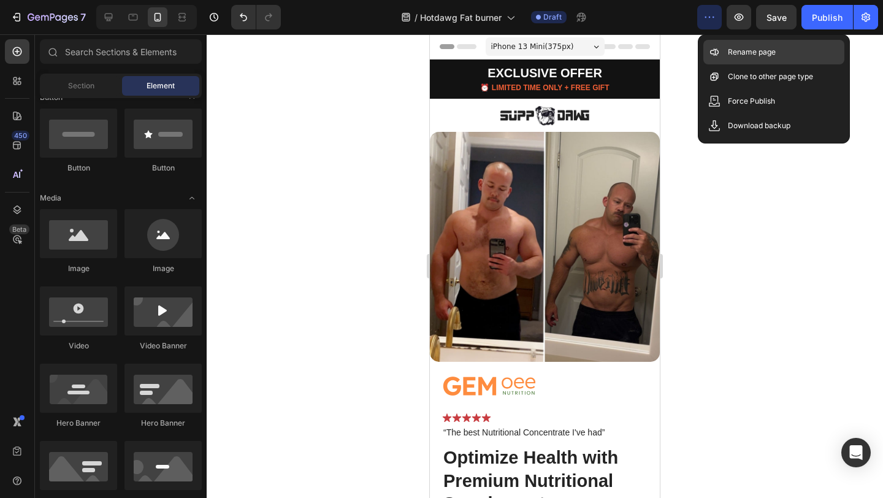
click at [717, 52] on icon at bounding box center [714, 52] width 12 height 12
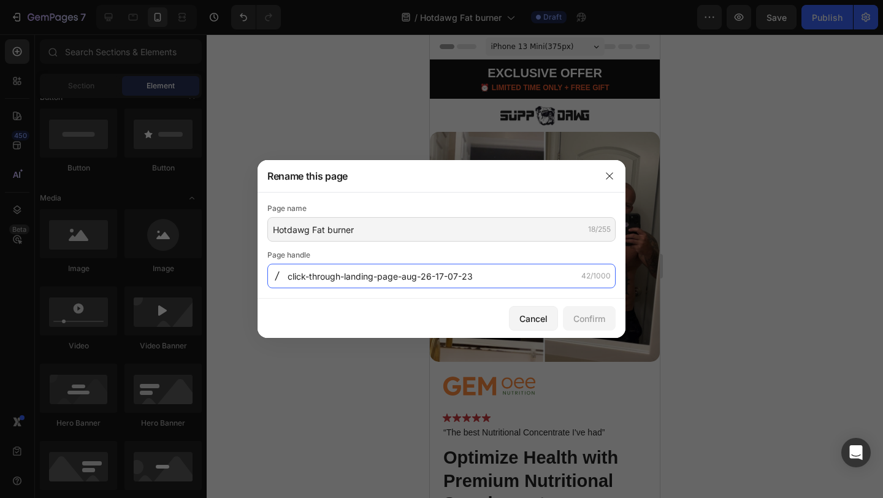
drag, startPoint x: 495, startPoint y: 273, endPoint x: 529, endPoint y: 289, distance: 38.1
click at [529, 289] on div "Page name Hotdawg Fat burner 18/255 Page handle click-through-landing-page-aug-…" at bounding box center [441, 245] width 368 height 106
type input "Hot-dawg-fat-burner"
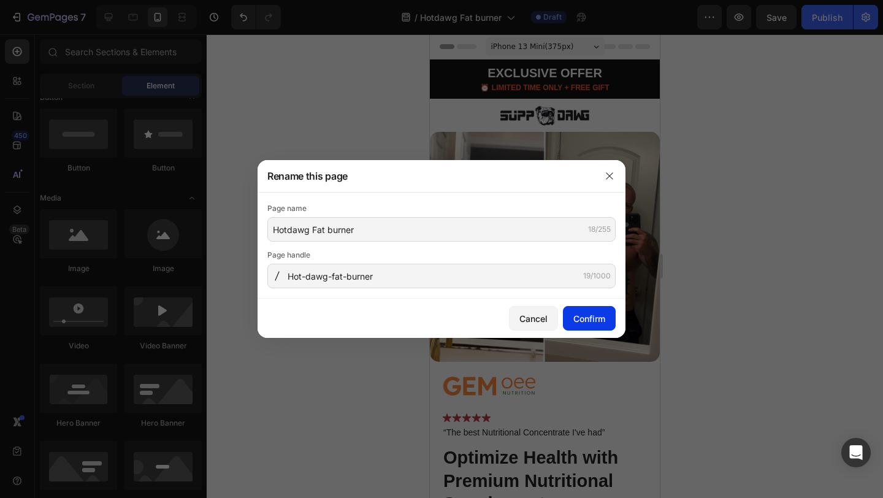
click at [606, 309] on button "Confirm" at bounding box center [589, 318] width 53 height 25
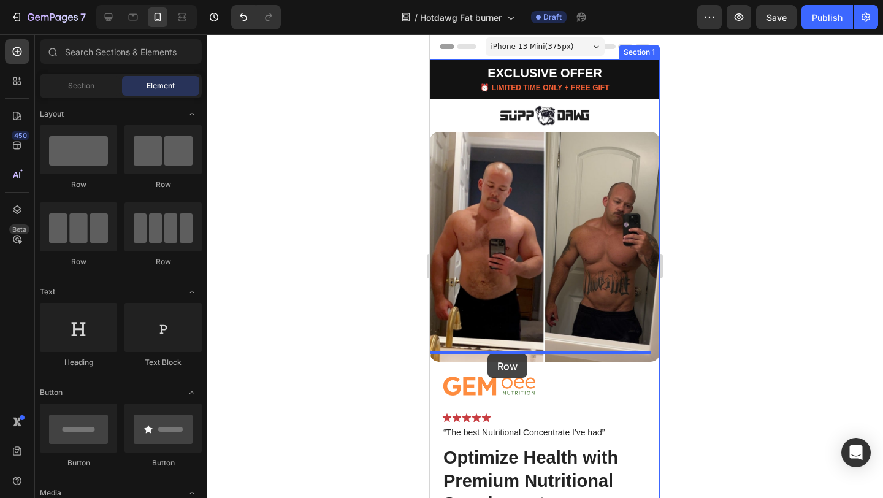
drag, startPoint x: 511, startPoint y: 188, endPoint x: 489, endPoint y: 348, distance: 162.0
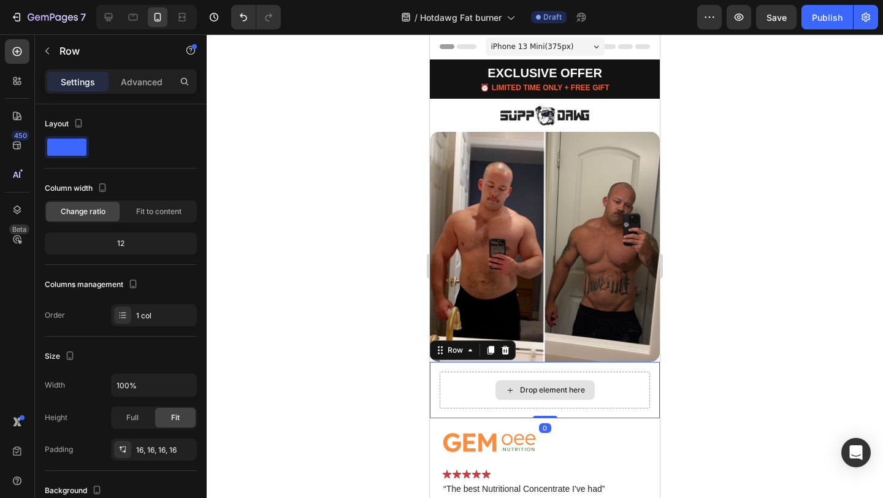
click at [543, 385] on div "Drop element here" at bounding box center [552, 390] width 65 height 10
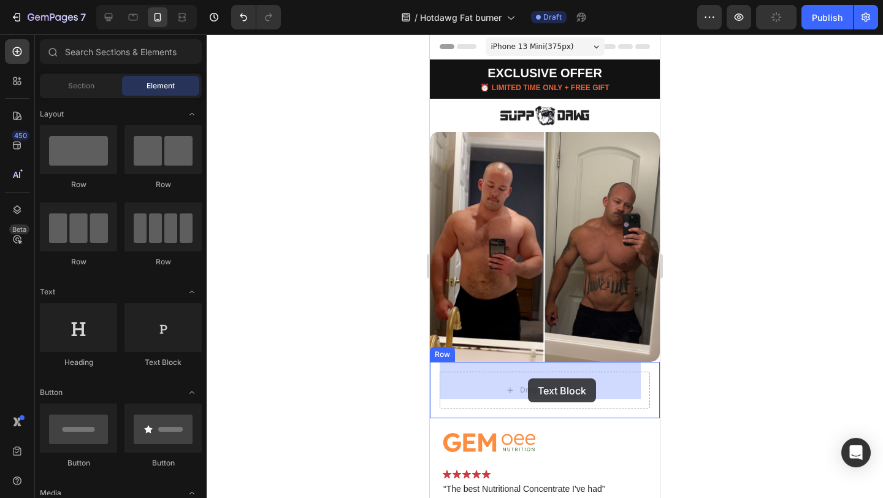
drag, startPoint x: 587, startPoint y: 367, endPoint x: 528, endPoint y: 378, distance: 59.9
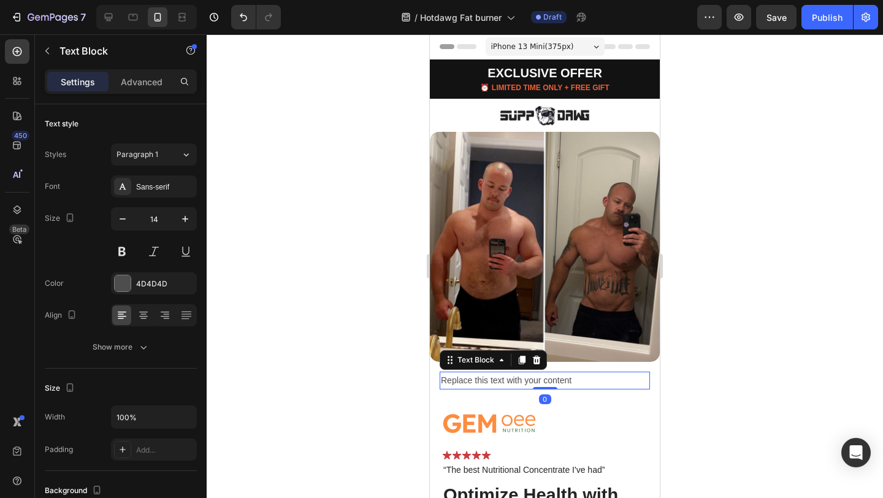
click at [519, 371] on div "Replace this text with your content" at bounding box center [545, 380] width 210 height 18
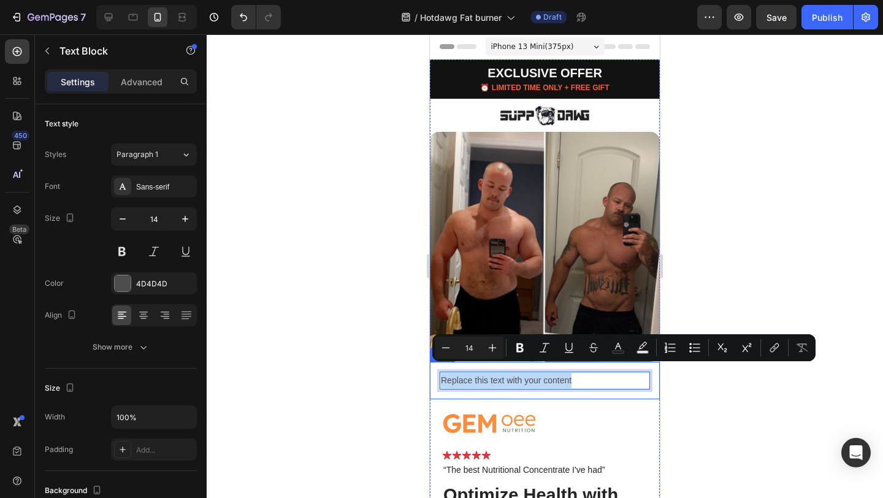
click at [435, 371] on div "Replace this text with your content Text Block 0 Row" at bounding box center [545, 380] width 230 height 37
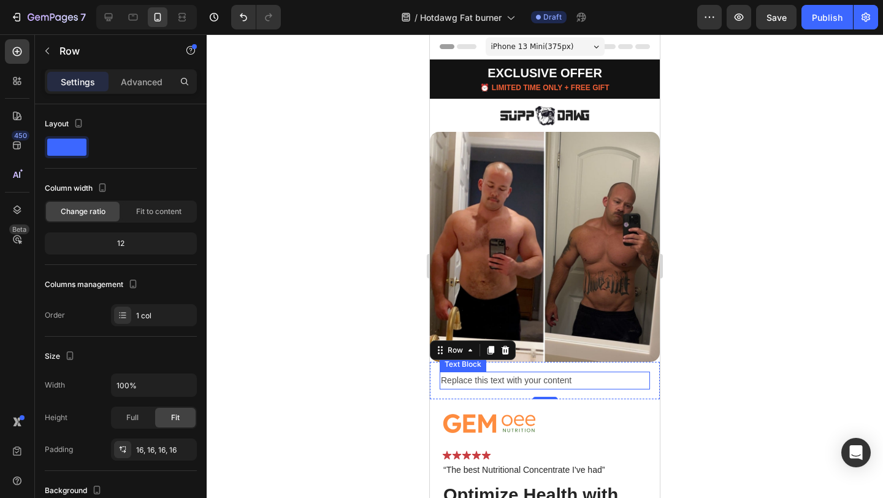
click at [539, 373] on p "Replace this text with your content" at bounding box center [545, 380] width 208 height 15
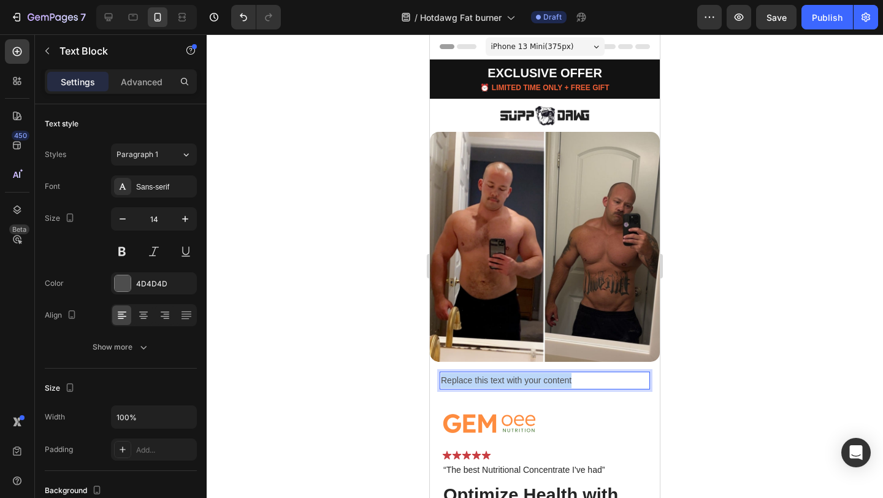
click at [539, 373] on p "Replace this text with your content" at bounding box center [545, 380] width 208 height 15
click at [493, 371] on div "Rich Text Editor. Editing area: main" at bounding box center [545, 380] width 210 height 18
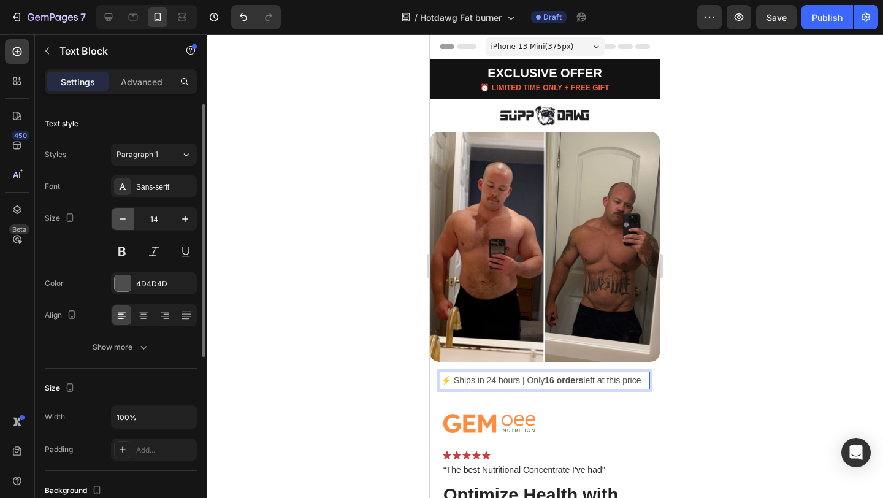
click at [121, 220] on icon "button" at bounding box center [122, 219] width 12 height 12
type input "13"
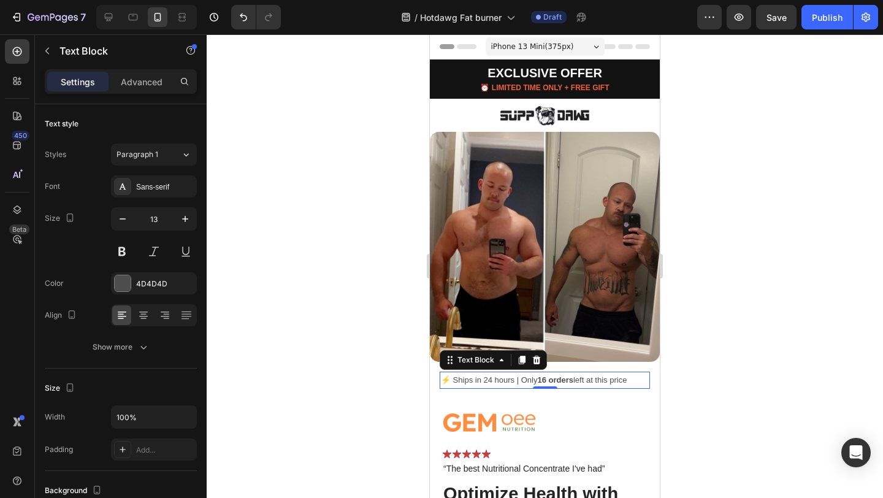
click at [246, 337] on div at bounding box center [545, 265] width 676 height 463
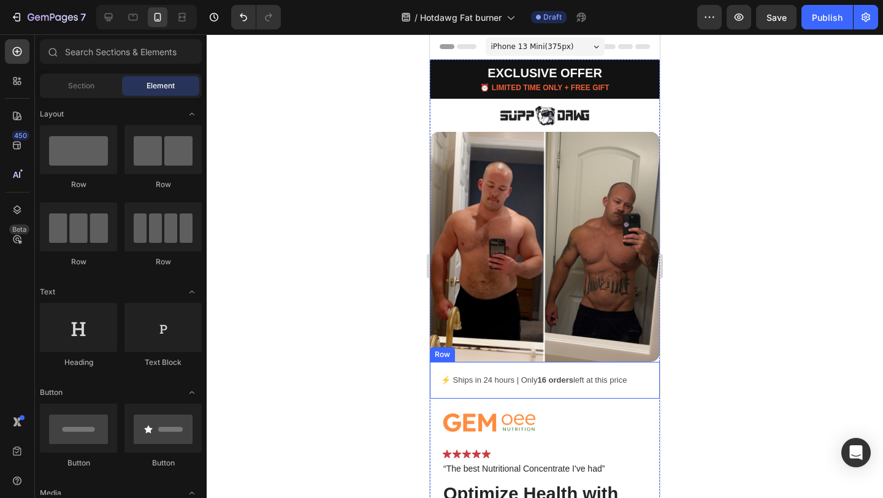
click at [436, 365] on div "⚡ Ships in 24 hours | Only 16 orders left at this price Text Block Row" at bounding box center [545, 380] width 230 height 36
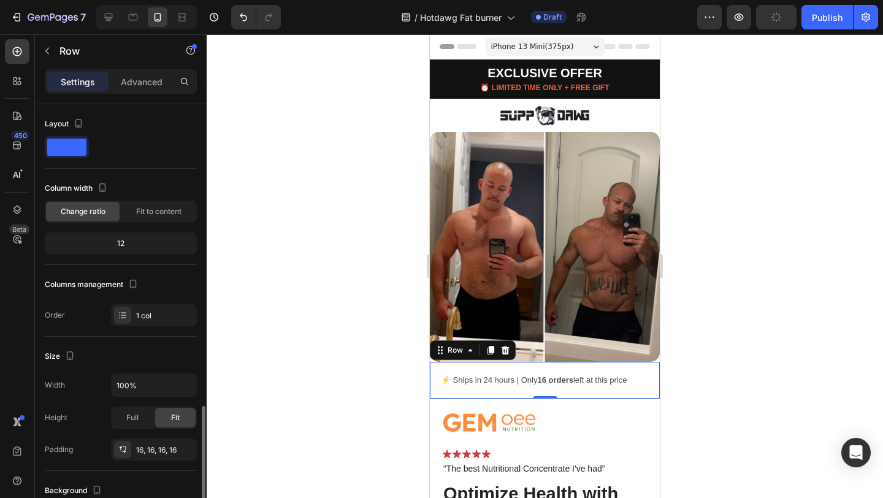
scroll to position [287, 0]
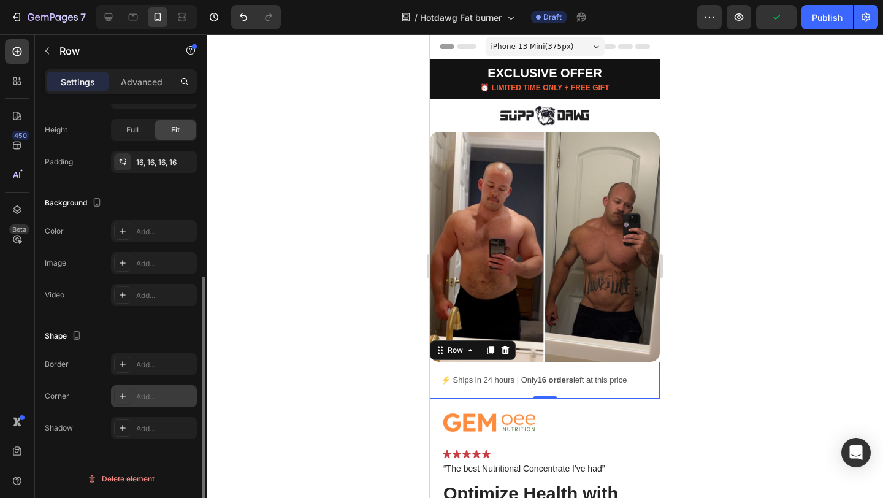
click at [120, 398] on icon at bounding box center [123, 396] width 10 height 10
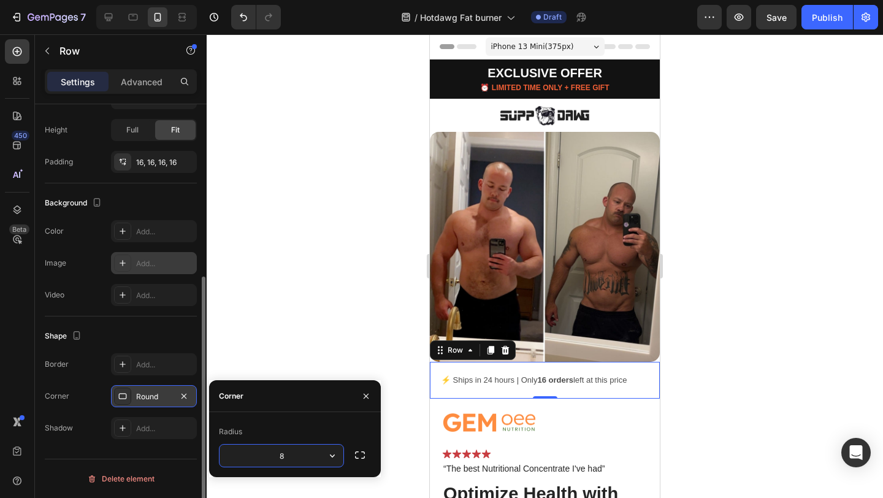
click at [120, 261] on icon at bounding box center [123, 263] width 10 height 10
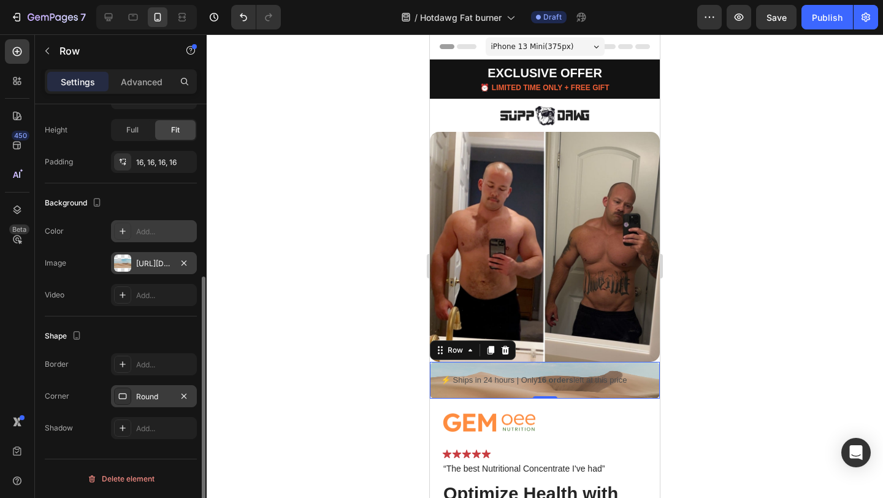
click at [136, 232] on div "Add..." at bounding box center [165, 231] width 58 height 11
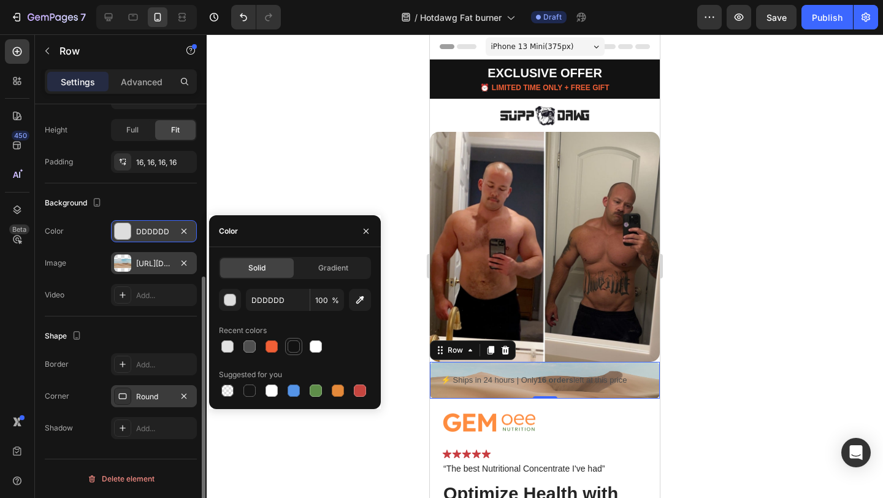
click at [292, 348] on div at bounding box center [293, 346] width 12 height 12
type input "121212"
click at [229, 300] on div "button" at bounding box center [230, 300] width 12 height 12
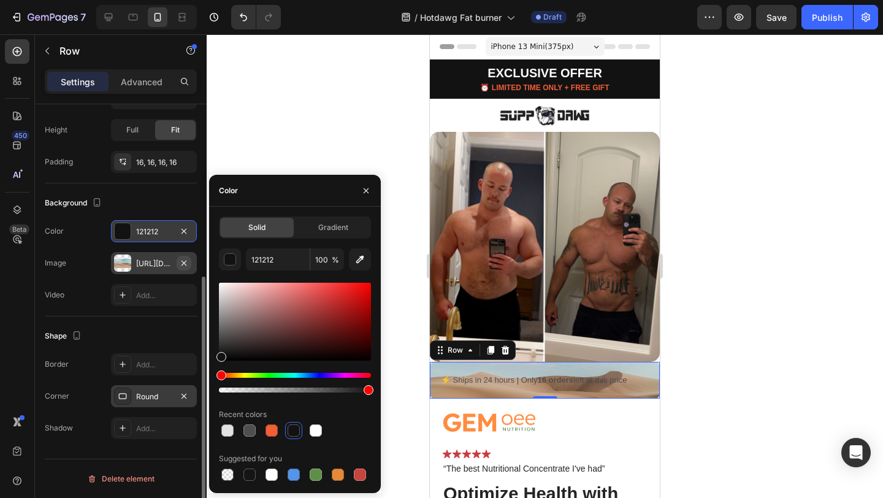
click at [185, 260] on icon "button" at bounding box center [184, 263] width 10 height 10
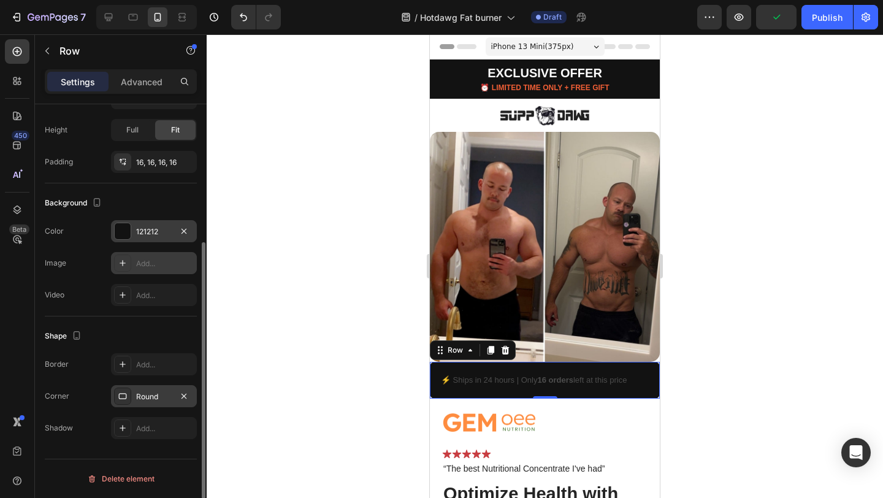
scroll to position [266, 0]
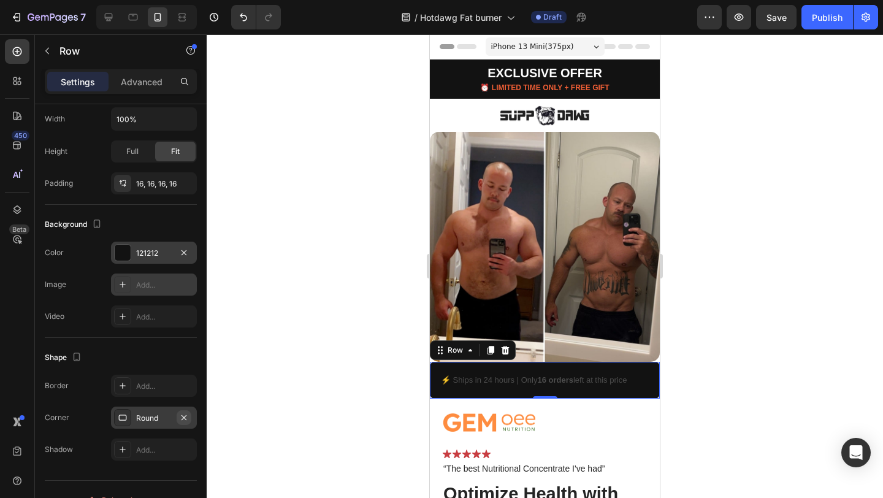
click at [184, 417] on icon "button" at bounding box center [183, 416] width 5 height 5
click at [488, 374] on p "⚡ Ships in 24 hours | Only 16 orders left at this price" at bounding box center [545, 380] width 208 height 14
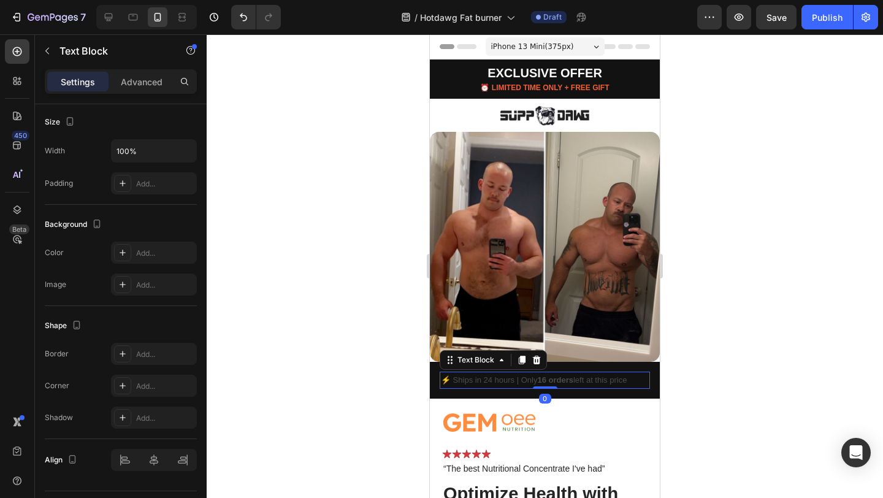
scroll to position [0, 0]
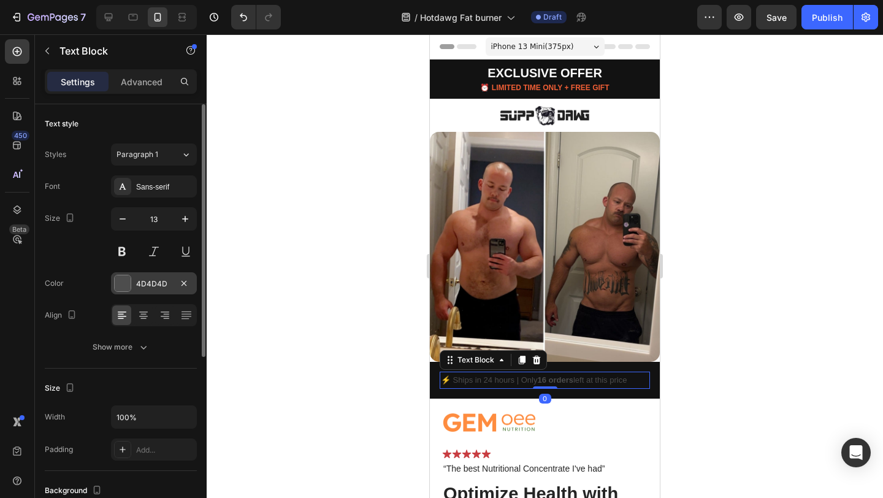
click at [124, 285] on div at bounding box center [123, 283] width 16 height 16
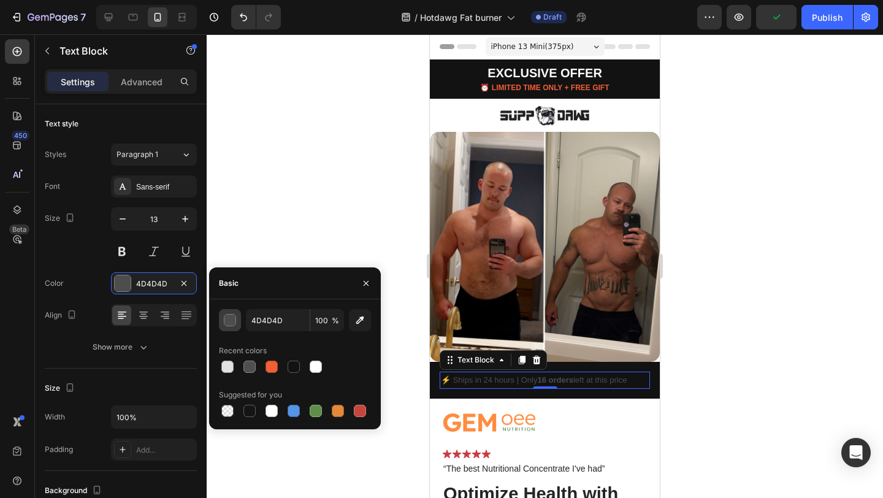
click at [232, 319] on div "button" at bounding box center [230, 320] width 12 height 12
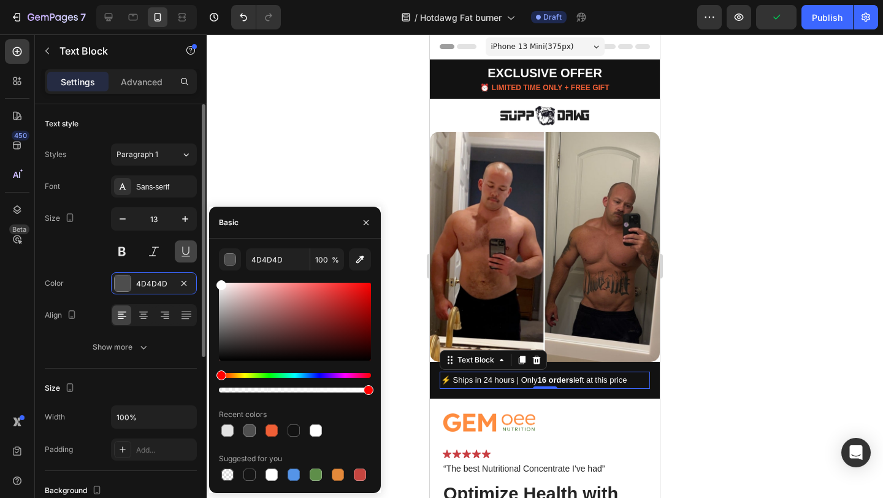
drag, startPoint x: 239, startPoint y: 306, endPoint x: 185, endPoint y: 256, distance: 74.6
click at [185, 256] on div "450 Beta Sections(30) Elements(83) Section Element Hero Section Product Detail …" at bounding box center [103, 265] width 207 height 463
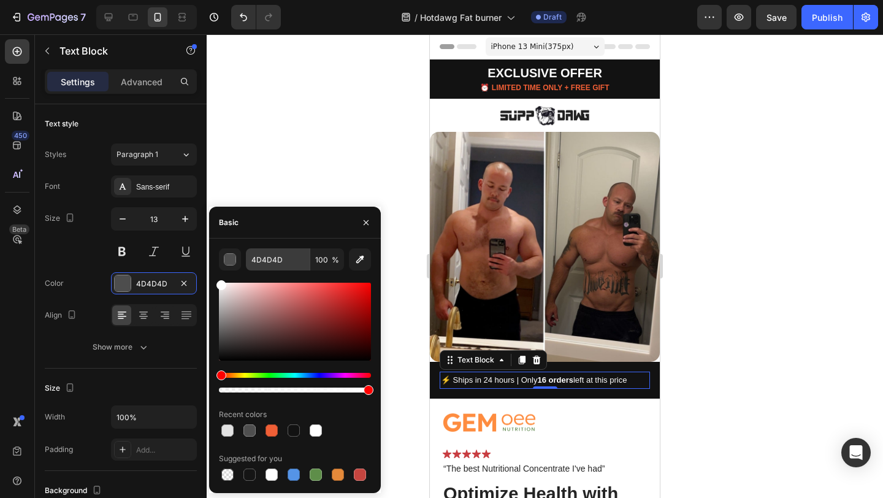
type input "FFFFFF"
click at [367, 224] on icon "button" at bounding box center [366, 223] width 10 height 10
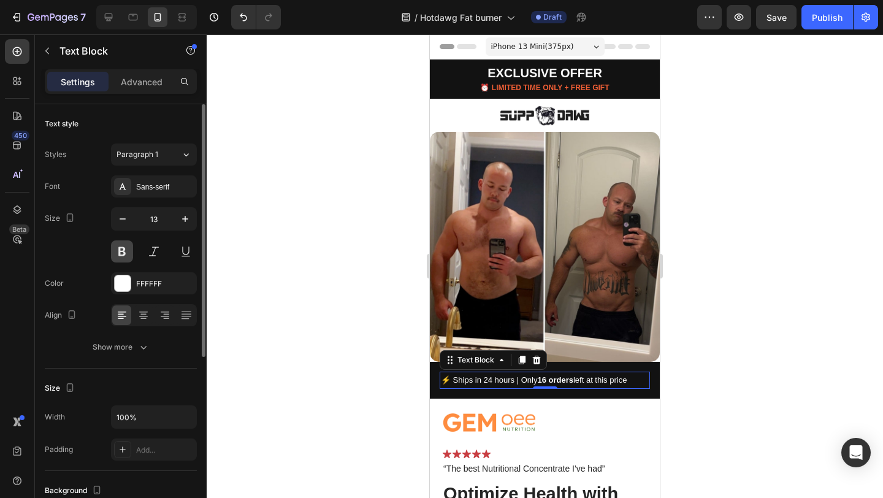
click at [120, 253] on button at bounding box center [122, 251] width 22 height 22
click at [126, 219] on icon "button" at bounding box center [122, 219] width 12 height 12
type input "12"
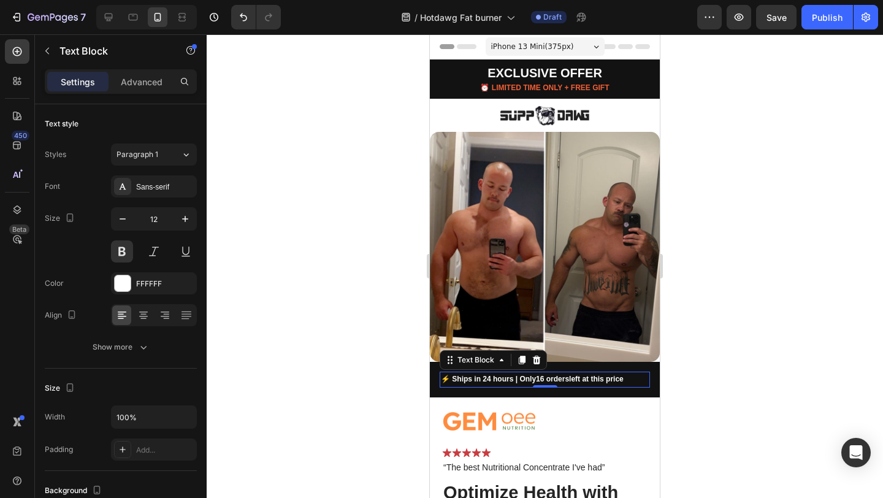
click at [734, 287] on div at bounding box center [545, 265] width 676 height 463
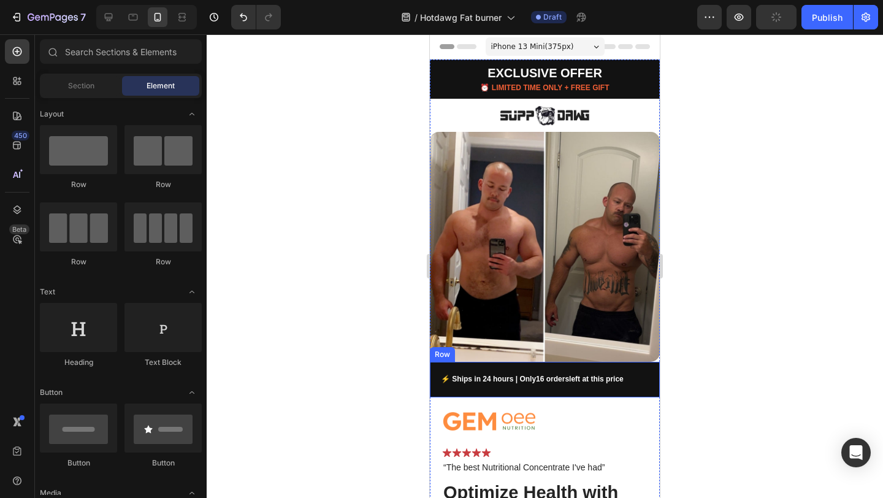
click at [638, 362] on div "⚡ Ships in 24 hours | Only 16 orders left at this price Text Block Row" at bounding box center [545, 380] width 230 height 36
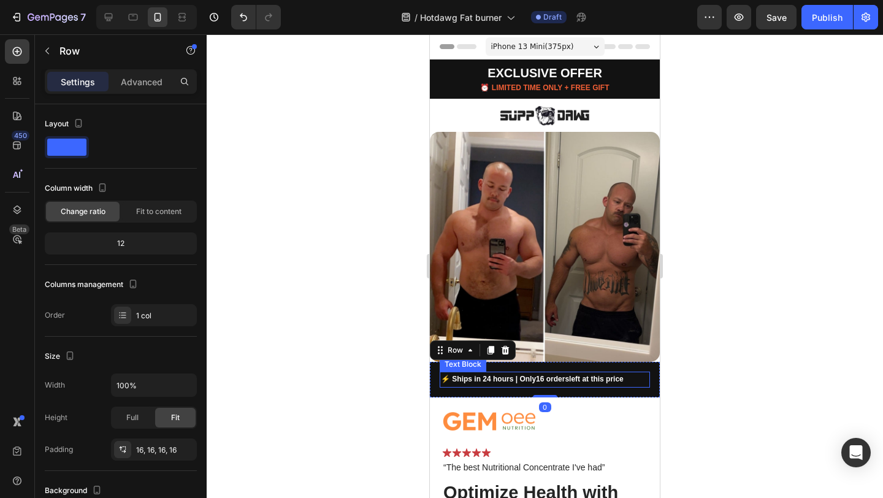
click at [471, 373] on p "⚡ Ships in 24 hours | Only 16 orders left at this price" at bounding box center [545, 379] width 208 height 13
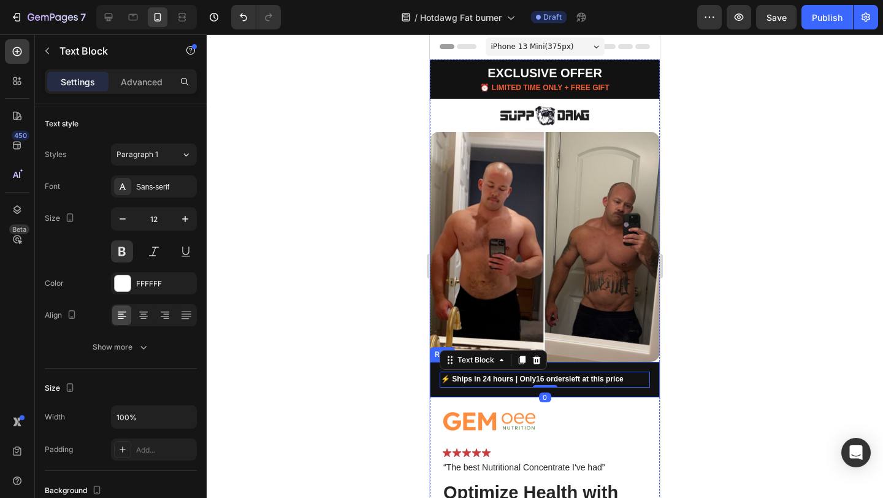
click at [433, 364] on div "⚡ Ships in 24 hours | Only 16 orders left at this price Text Block 0 Row" at bounding box center [545, 380] width 230 height 36
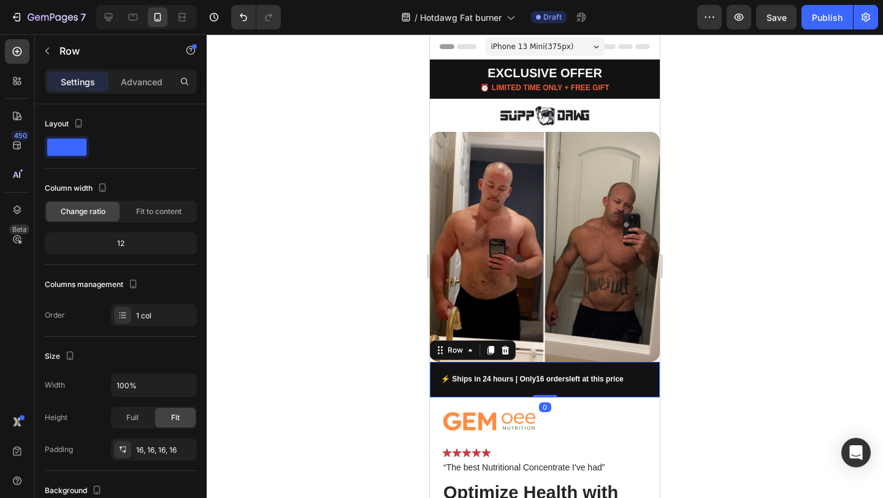
click at [533, 381] on div "⚡ Ships in 24 hours | Only 16 orders left at this price Text Block Row 0" at bounding box center [545, 380] width 230 height 36
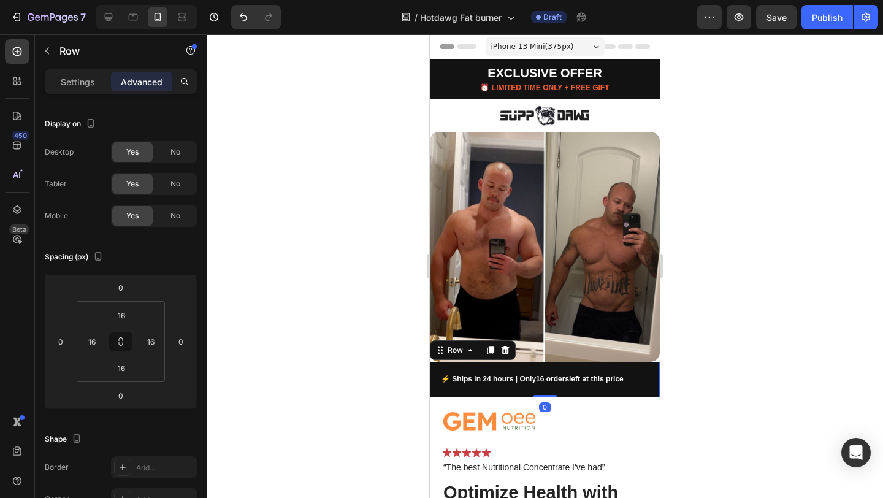
click at [568, 362] on div "⚡ Ships in 24 hours | Only 16 orders left at this price Text Block Row 0" at bounding box center [545, 380] width 230 height 36
click at [672, 326] on div at bounding box center [545, 265] width 676 height 463
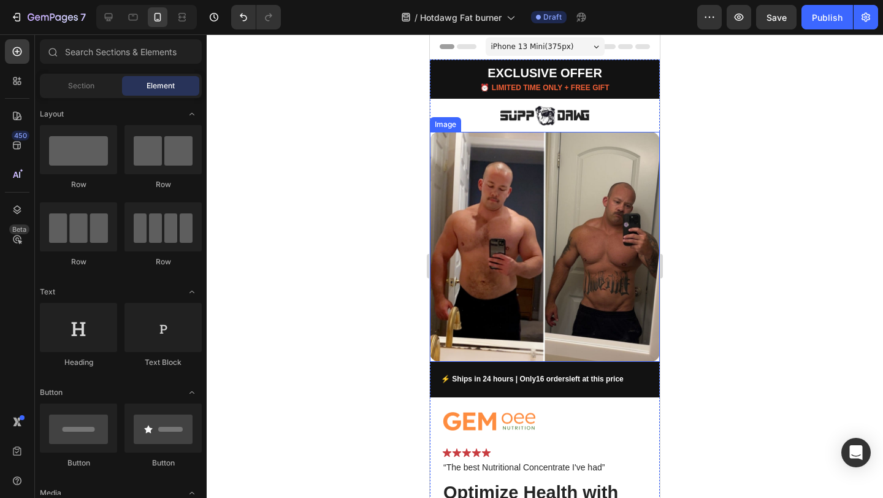
click at [477, 183] on img at bounding box center [545, 247] width 230 height 230
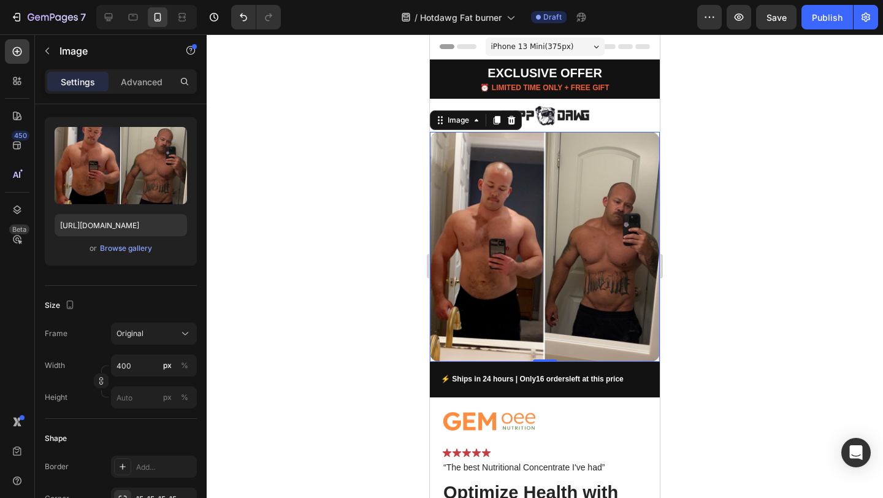
scroll to position [375, 0]
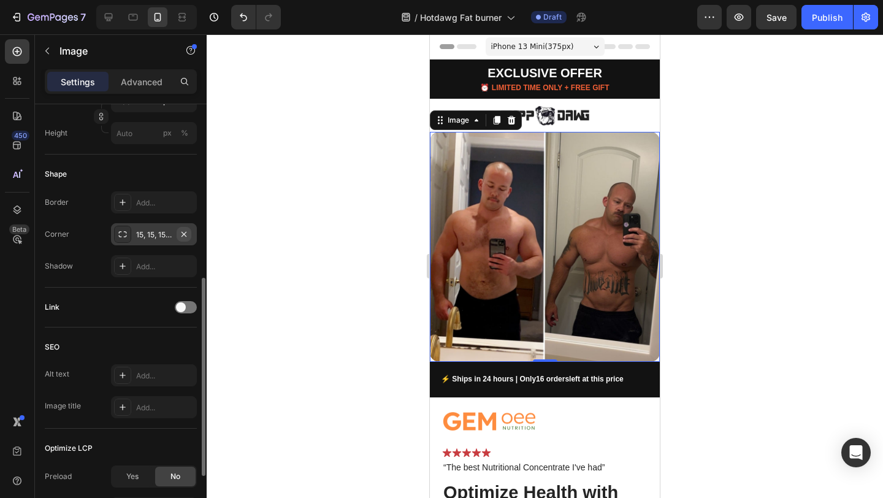
click at [187, 233] on icon "button" at bounding box center [184, 234] width 10 height 10
click at [240, 225] on div at bounding box center [545, 265] width 676 height 463
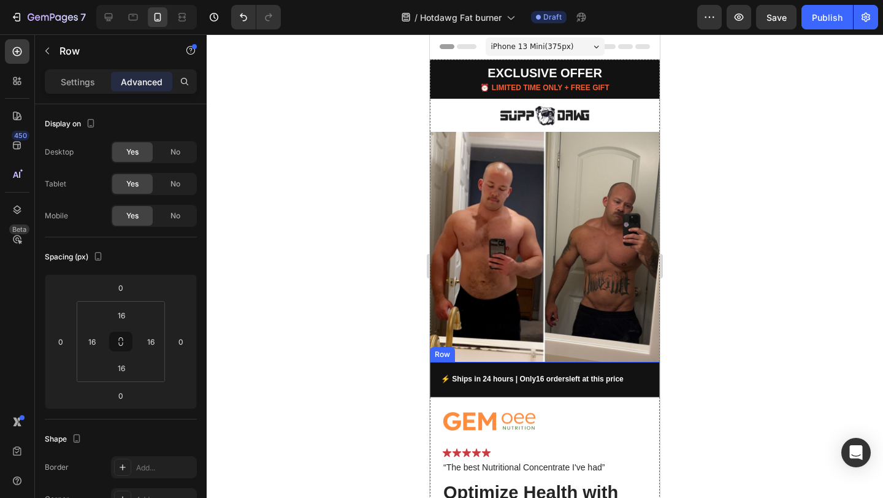
click at [481, 362] on div "⚡ Ships in 24 hours | Only 16 orders left at this price Text Block Row" at bounding box center [545, 380] width 230 height 36
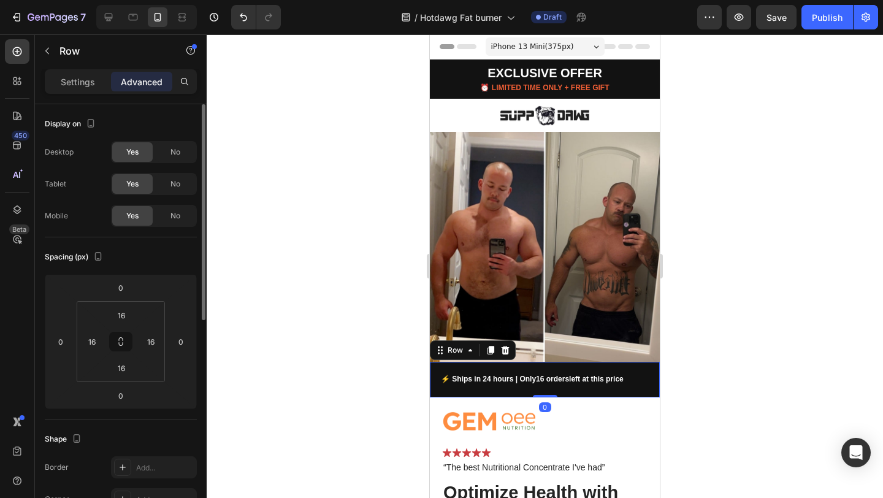
scroll to position [261, 0]
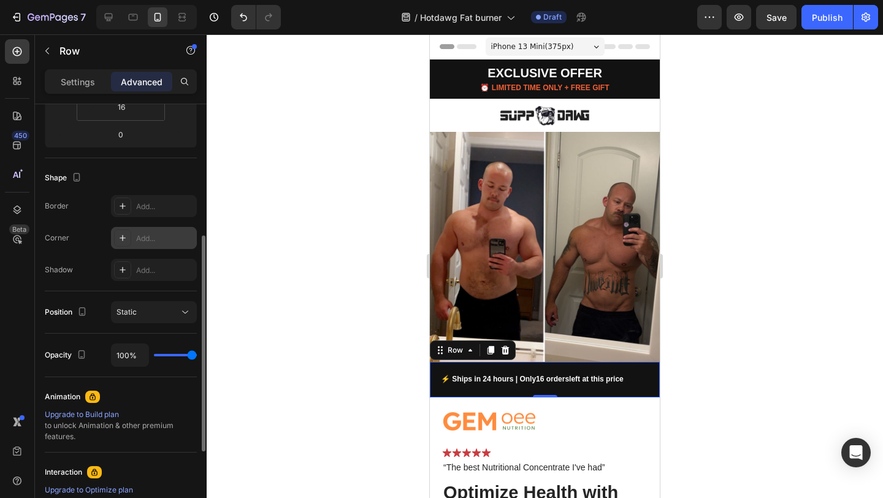
click at [124, 239] on icon at bounding box center [123, 238] width 10 height 10
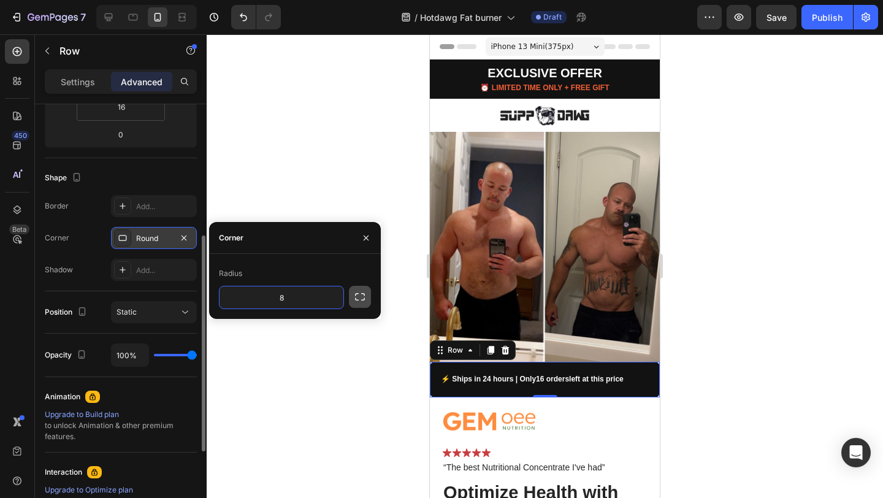
click at [354, 299] on icon "button" at bounding box center [360, 297] width 12 height 12
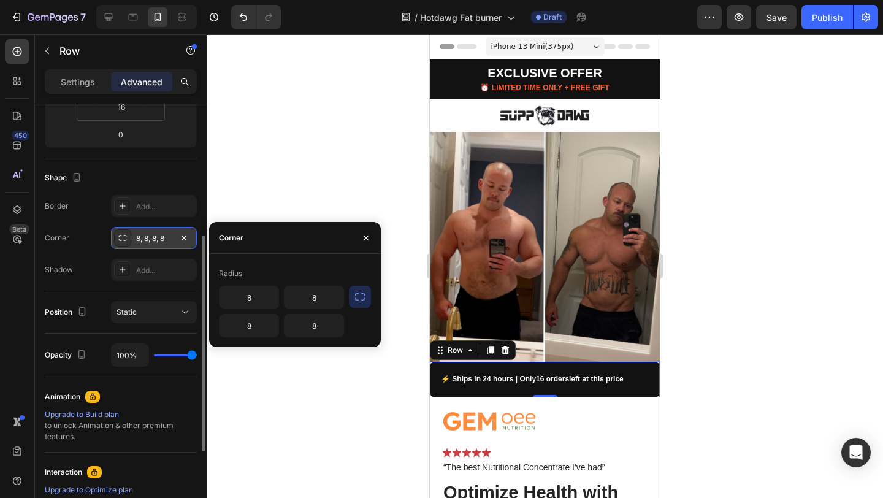
click at [363, 297] on icon "button" at bounding box center [360, 297] width 12 height 12
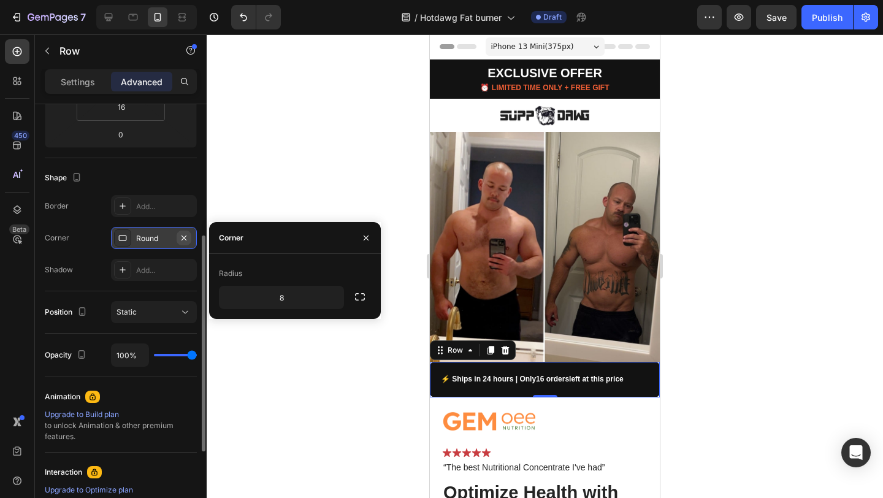
click at [186, 235] on icon "button" at bounding box center [183, 237] width 5 height 5
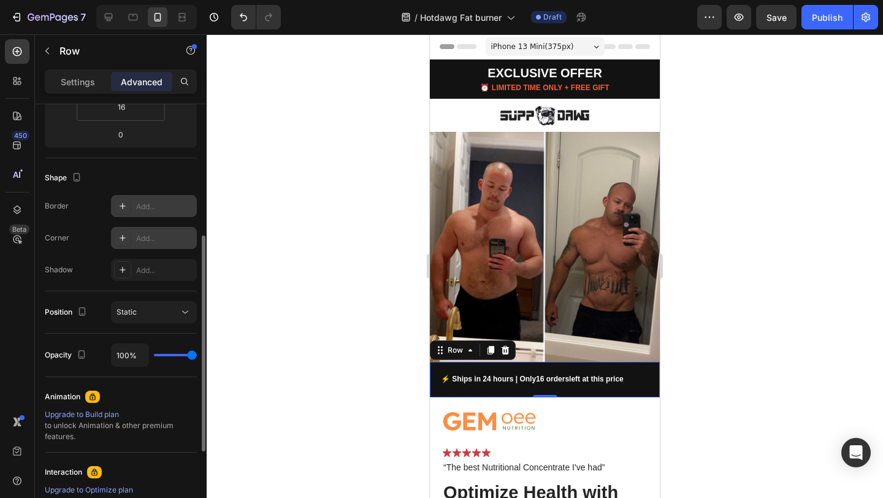
click at [127, 207] on icon at bounding box center [123, 206] width 10 height 10
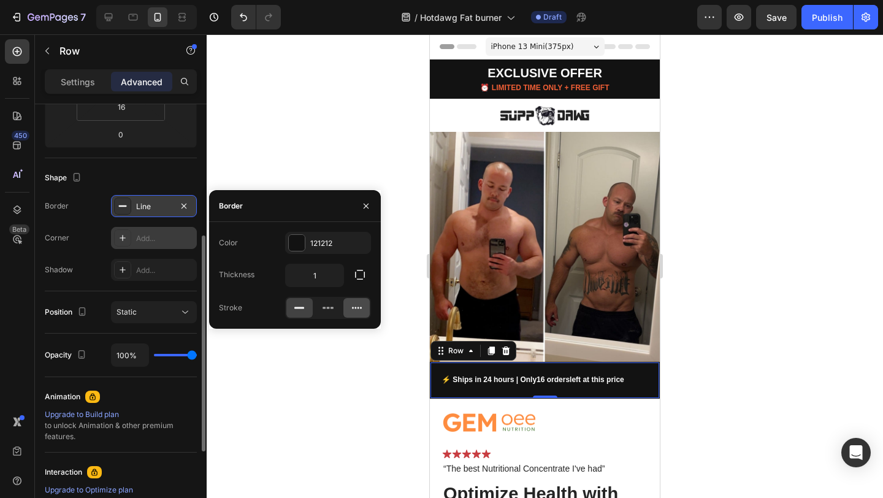
click at [357, 310] on icon at bounding box center [357, 308] width 12 height 12
click at [291, 248] on div at bounding box center [297, 243] width 16 height 16
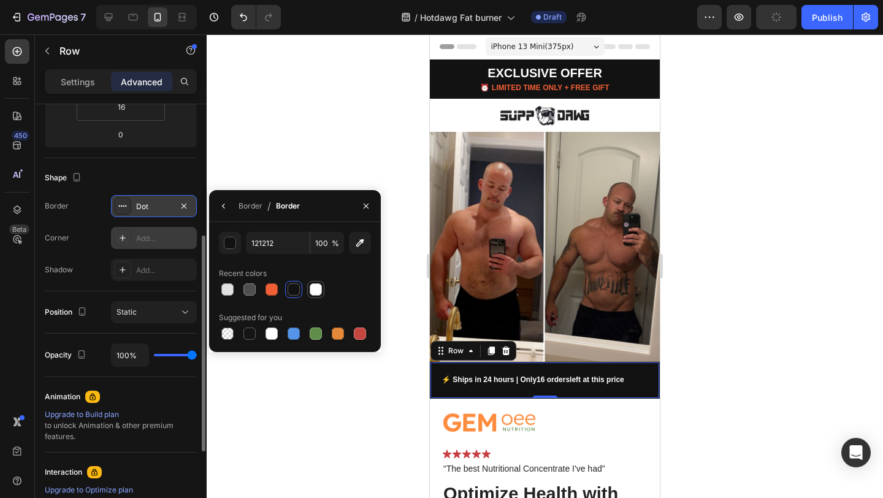
click at [314, 289] on div at bounding box center [316, 289] width 12 height 12
type input "FFFFFF"
click at [364, 202] on icon "button" at bounding box center [366, 206] width 10 height 10
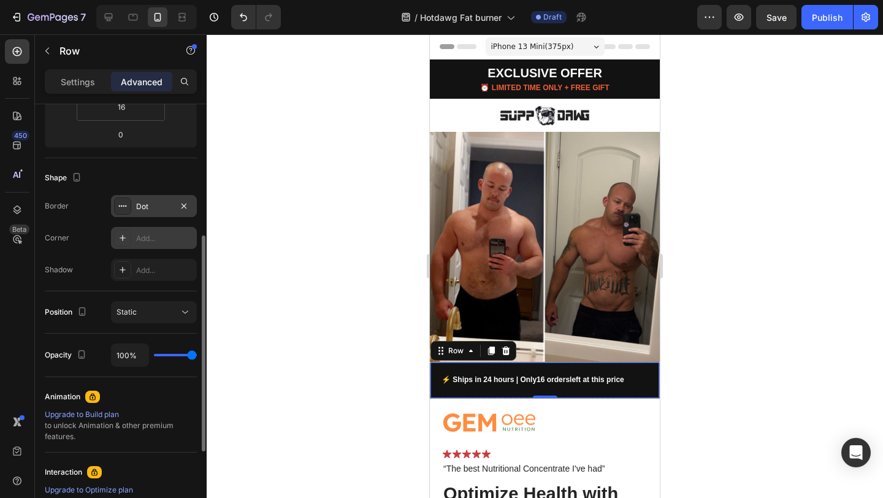
click at [146, 207] on div "Dot" at bounding box center [154, 206] width 36 height 11
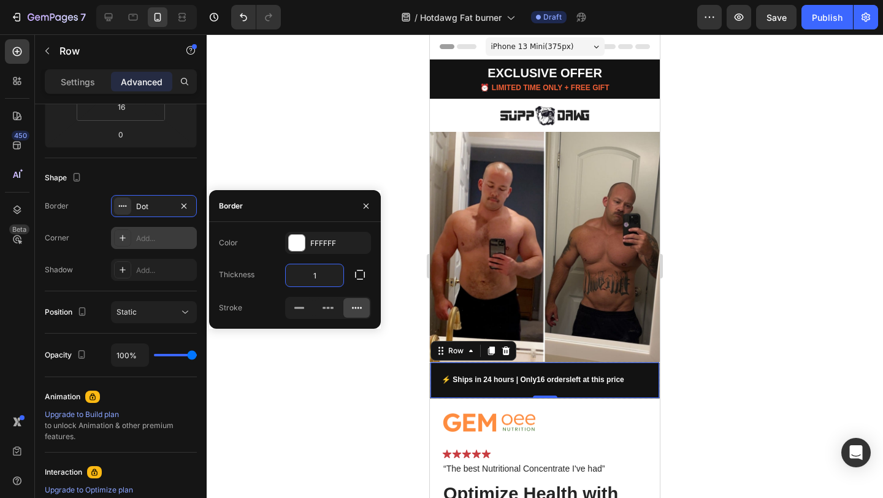
drag, startPoint x: 324, startPoint y: 273, endPoint x: 311, endPoint y: 275, distance: 12.9
click at [311, 275] on input "1" at bounding box center [315, 275] width 58 height 22
click at [319, 273] on input "1" at bounding box center [315, 275] width 58 height 22
type input "3"
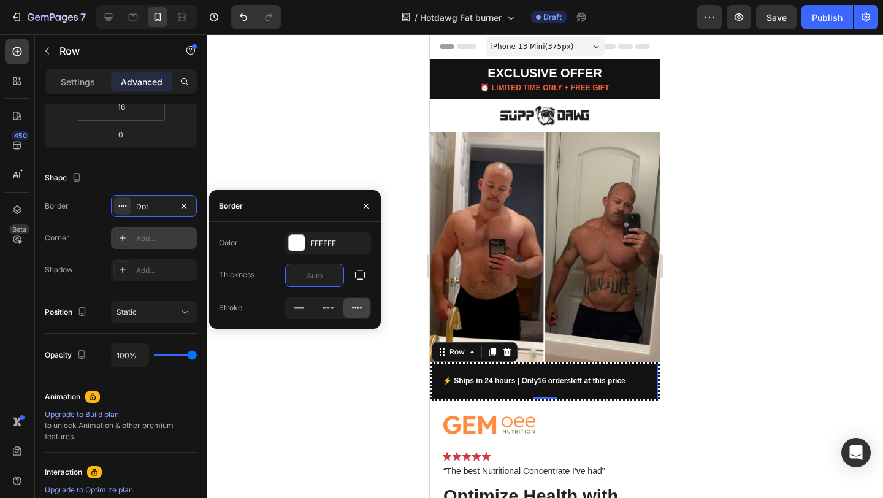
type input "2"
type input "1"
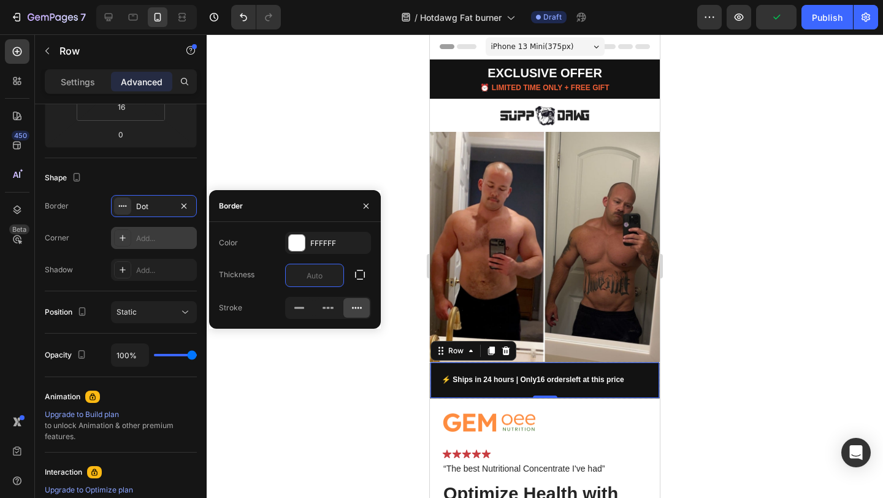
type input "2"
click at [340, 153] on div at bounding box center [545, 265] width 676 height 463
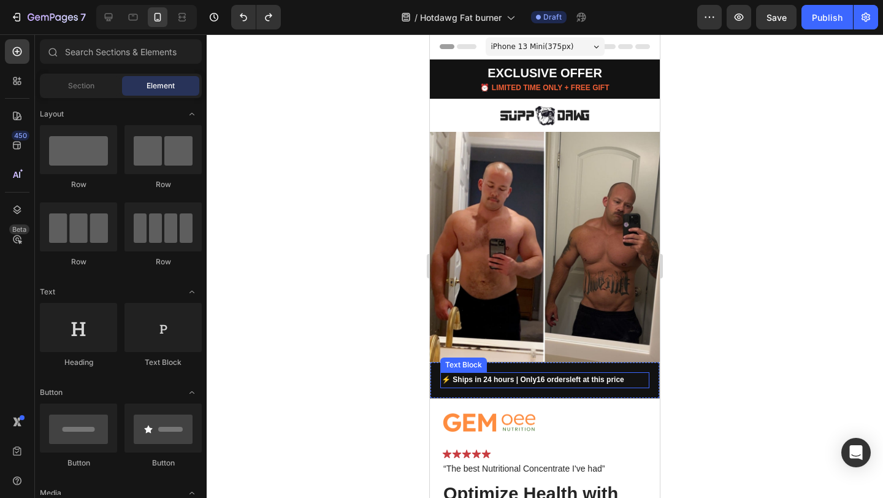
click at [541, 375] on strong "16 orders" at bounding box center [552, 379] width 33 height 9
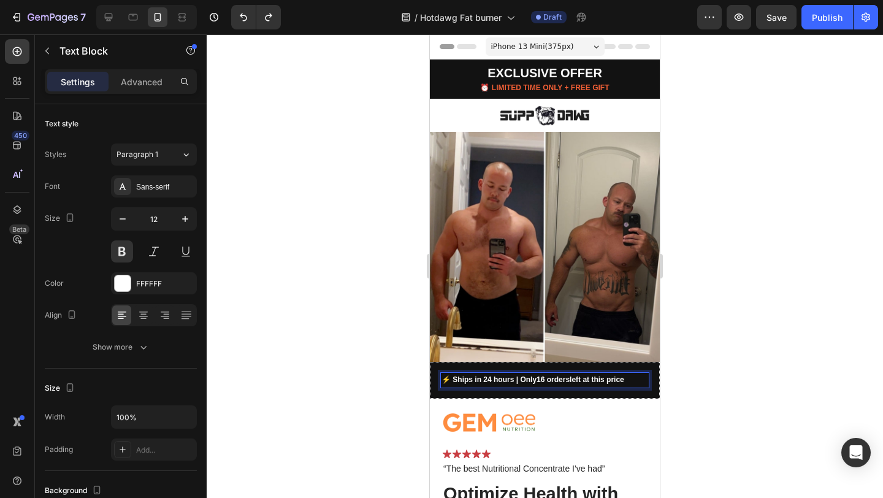
click at [524, 373] on p "⚡ Ships in 24 hours | Only 16 orders left at this price" at bounding box center [544, 379] width 207 height 13
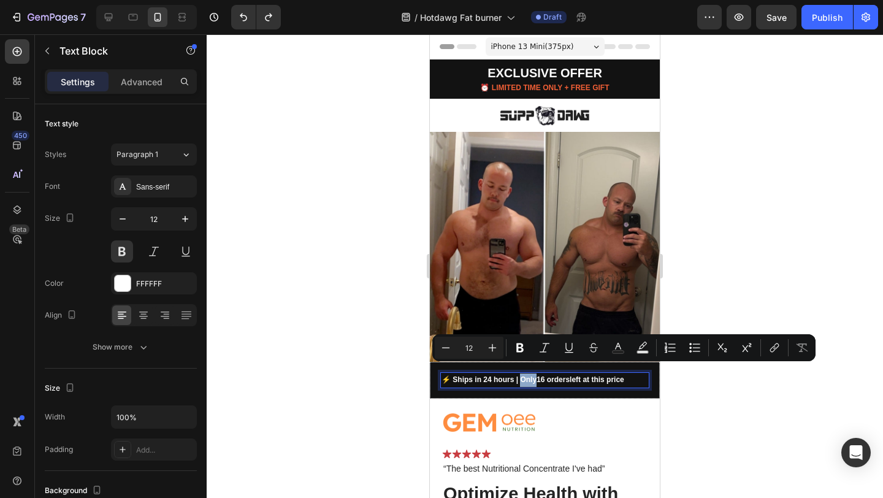
click at [519, 373] on p "⚡ Ships in 24 hours | Only 16 orders left at this price" at bounding box center [544, 379] width 207 height 13
drag, startPoint x: 518, startPoint y: 370, endPoint x: 569, endPoint y: 372, distance: 51.5
click at [569, 373] on p "⚡ Ships in 24 hours | Only 16 orders left at this price" at bounding box center [544, 379] width 207 height 13
click at [618, 348] on icon "Editor contextual toolbar" at bounding box center [618, 347] width 12 height 12
type input "FFFFFF"
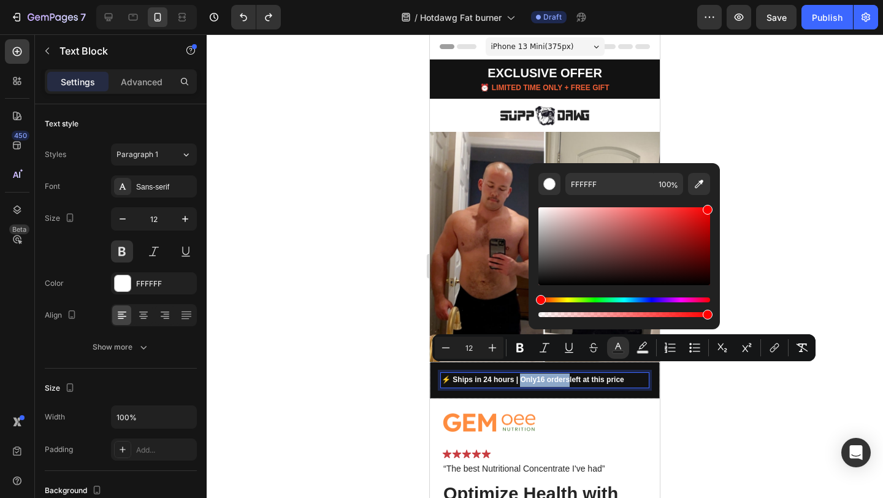
type input "FF0000"
drag, startPoint x: 664, startPoint y: 228, endPoint x: 747, endPoint y: 180, distance: 95.6
click at [747, 0] on body "7 / Hotdawg Fat burner Draft Preview Save Publish 450 Beta Sections(30) Element…" at bounding box center [441, 0] width 883 height 0
click at [777, 187] on div at bounding box center [545, 265] width 676 height 463
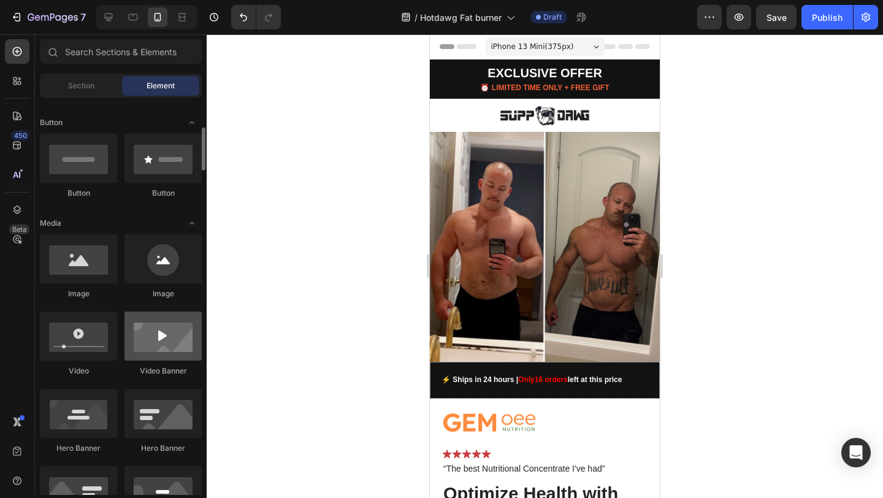
scroll to position [395, 0]
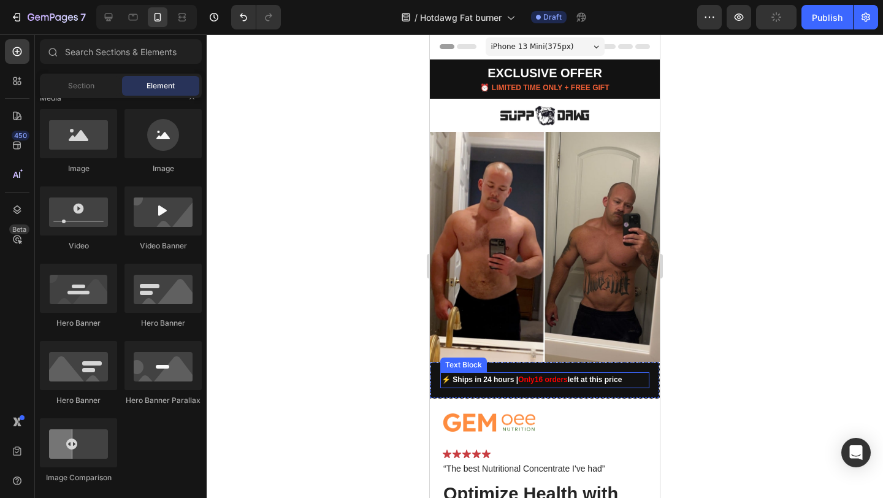
click at [585, 373] on p "⚡ Ships in 24 hours | Only 16 orders left at this price" at bounding box center [544, 379] width 207 height 13
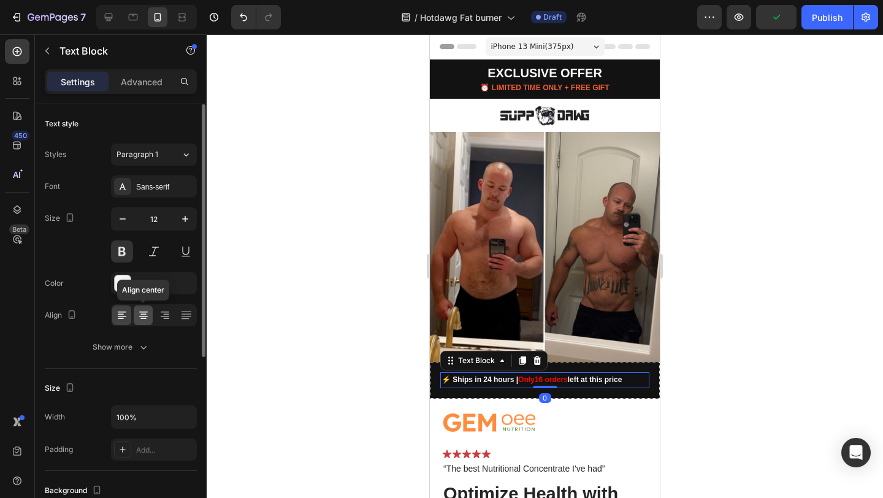
click at [142, 312] on icon at bounding box center [143, 311] width 9 height 1
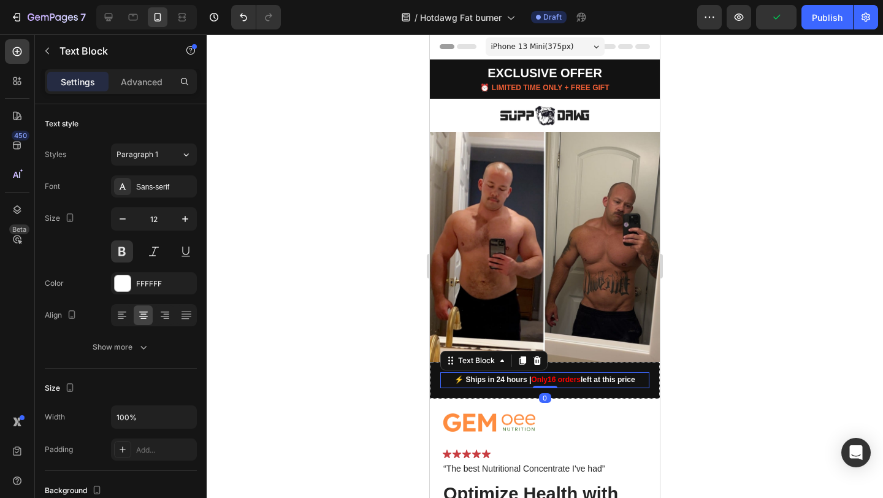
click at [813, 244] on div at bounding box center [545, 265] width 676 height 463
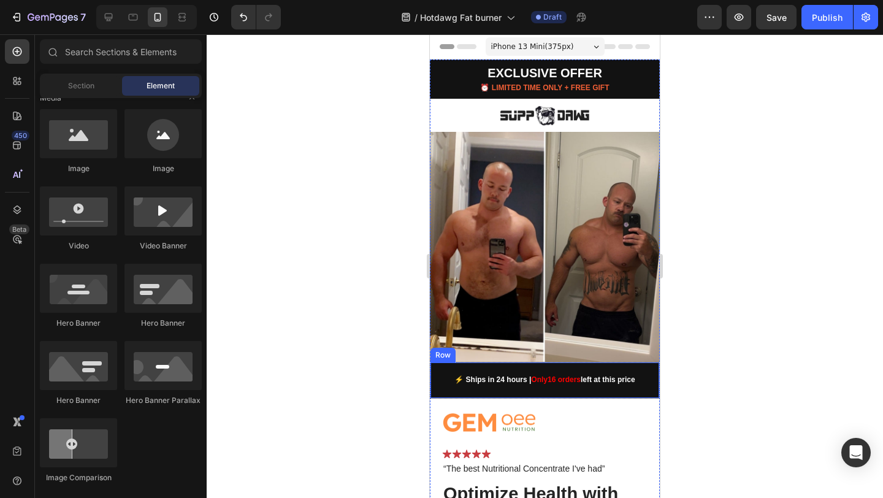
click at [497, 381] on div "⚡ Ships in 24 hours | Only 16 orders left at this price Text Block Row" at bounding box center [545, 380] width 230 height 37
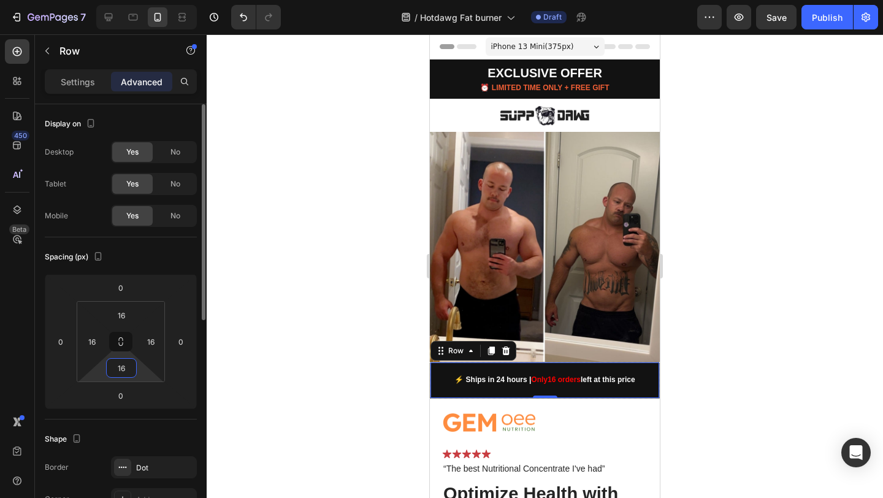
drag, startPoint x: 124, startPoint y: 370, endPoint x: 128, endPoint y: 364, distance: 7.1
click at [128, 364] on input "16" at bounding box center [121, 368] width 25 height 18
click at [129, 365] on input "16" at bounding box center [121, 368] width 25 height 18
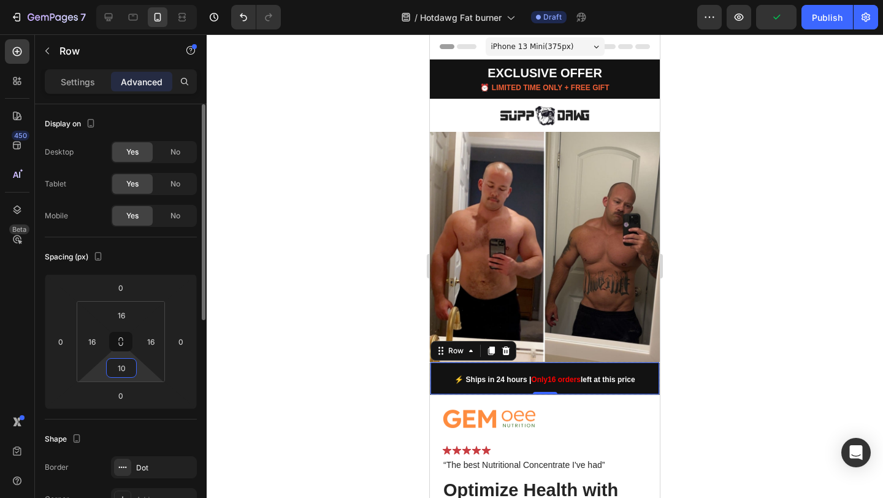
type input "1"
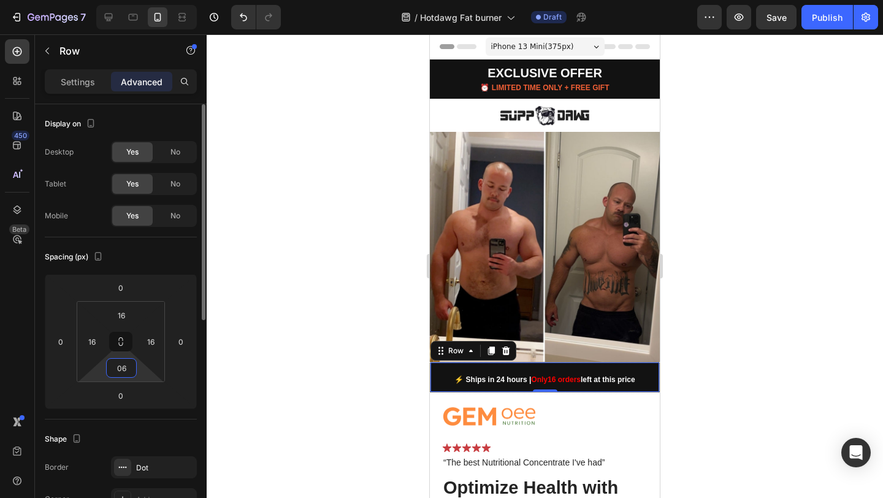
type input "0"
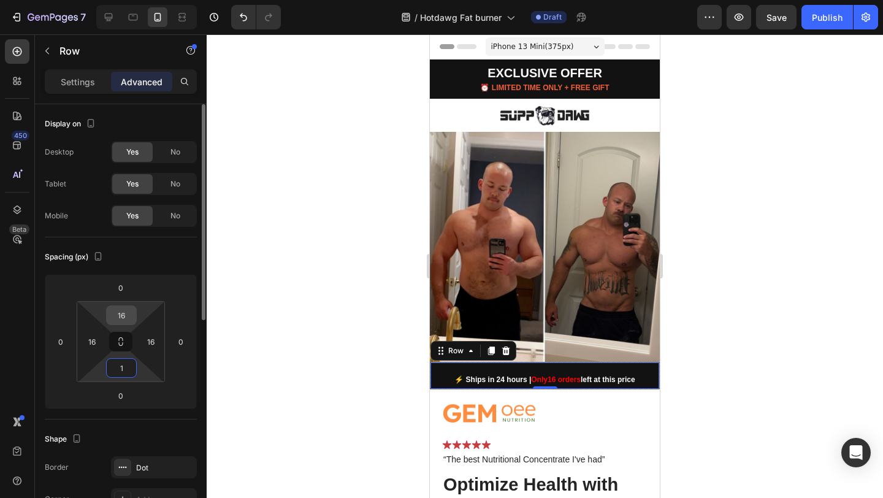
type input "1"
click at [128, 313] on input "16" at bounding box center [121, 315] width 25 height 18
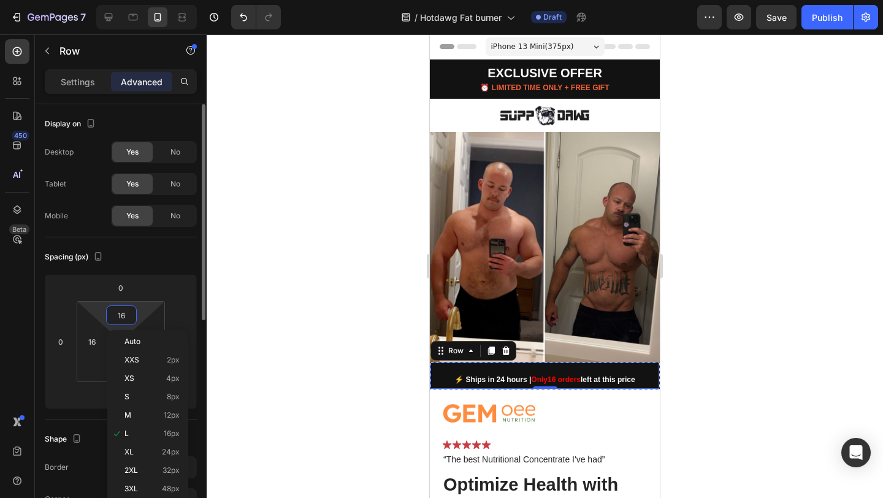
type input "1"
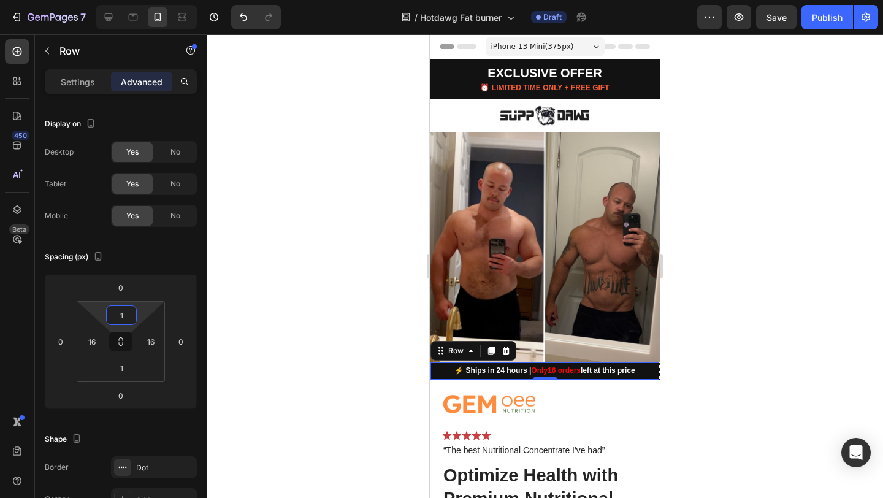
click at [736, 276] on div at bounding box center [545, 265] width 676 height 463
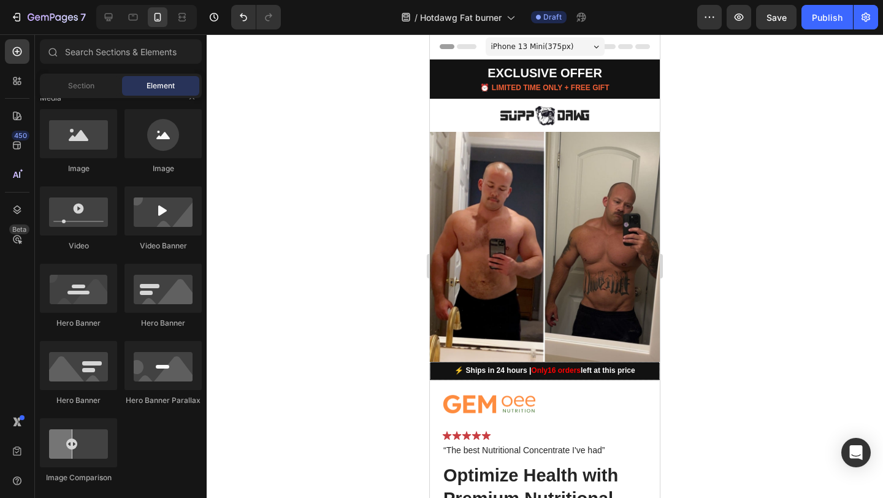
click at [755, 135] on div at bounding box center [545, 265] width 676 height 463
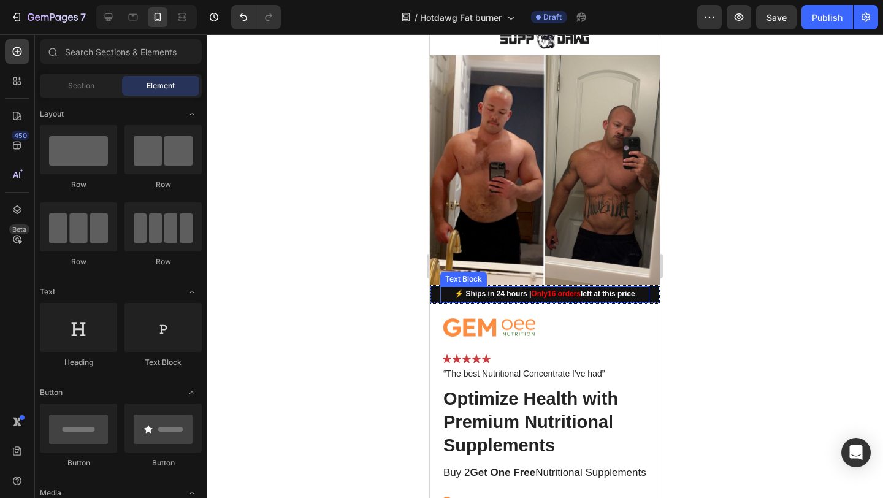
scroll to position [108, 0]
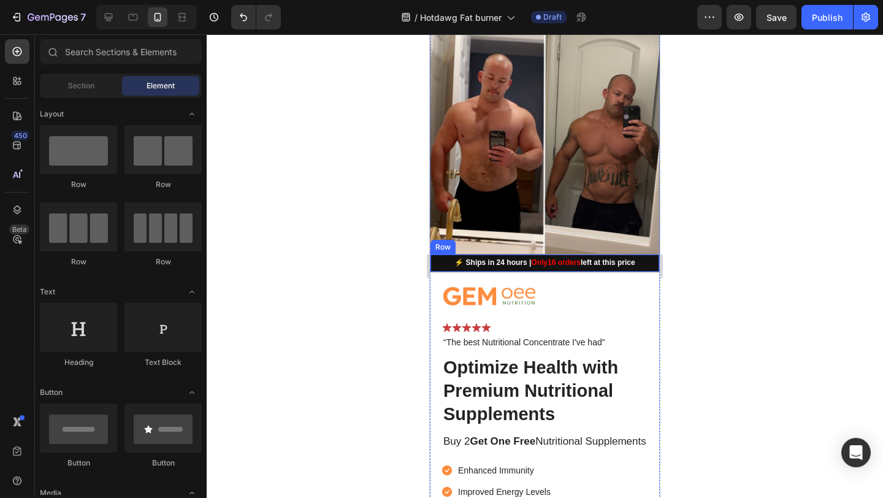
click at [437, 256] on div "⚡ Ships in 24 hours | Only 16 orders left at this price Text Block Row" at bounding box center [545, 263] width 230 height 18
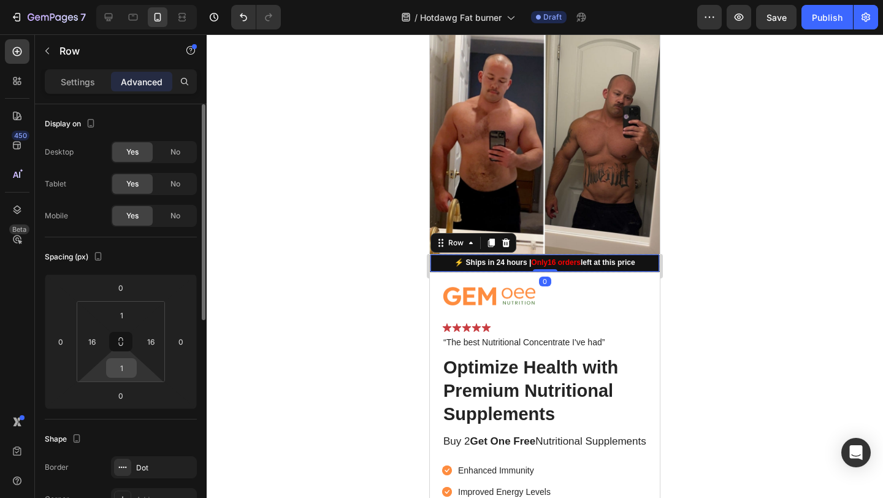
click at [127, 370] on input "1" at bounding box center [121, 368] width 25 height 18
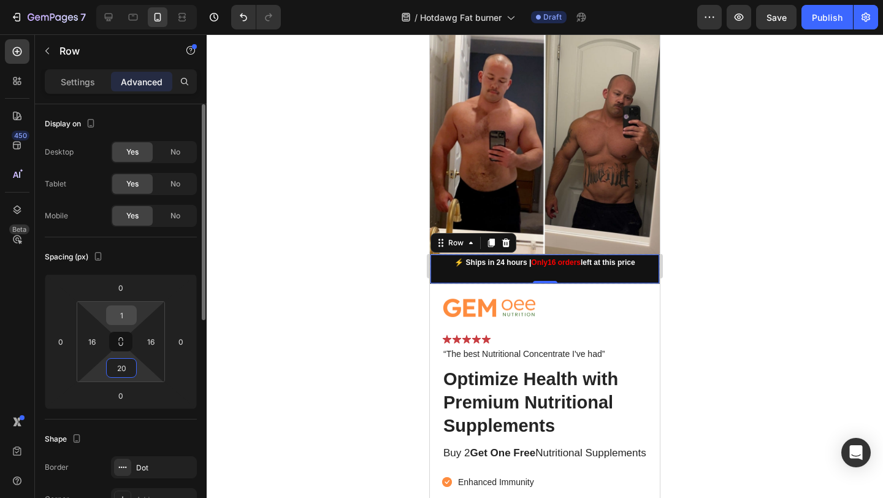
type input "20"
click at [126, 310] on input "1" at bounding box center [121, 315] width 25 height 18
type input "20"
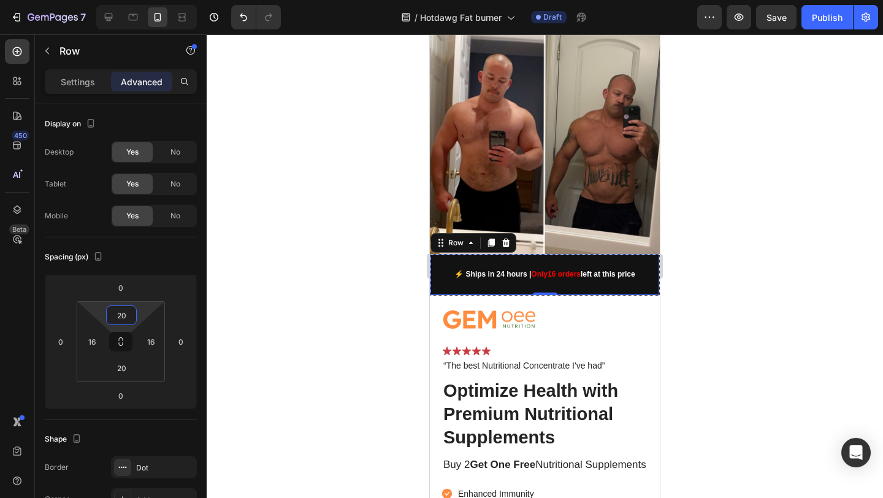
click at [866, 262] on div at bounding box center [545, 265] width 676 height 463
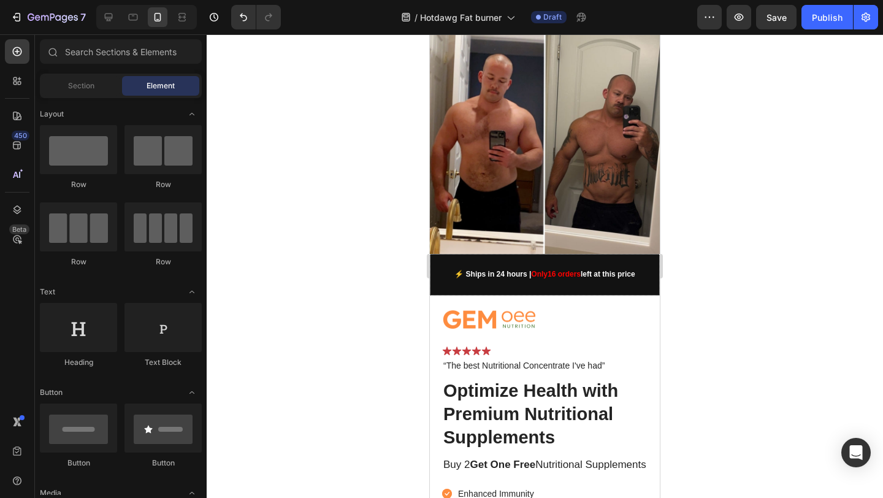
click at [794, 219] on div at bounding box center [545, 265] width 676 height 463
click at [516, 360] on p "“The best Nutritional Concentrate I've had”" at bounding box center [544, 365] width 203 height 11
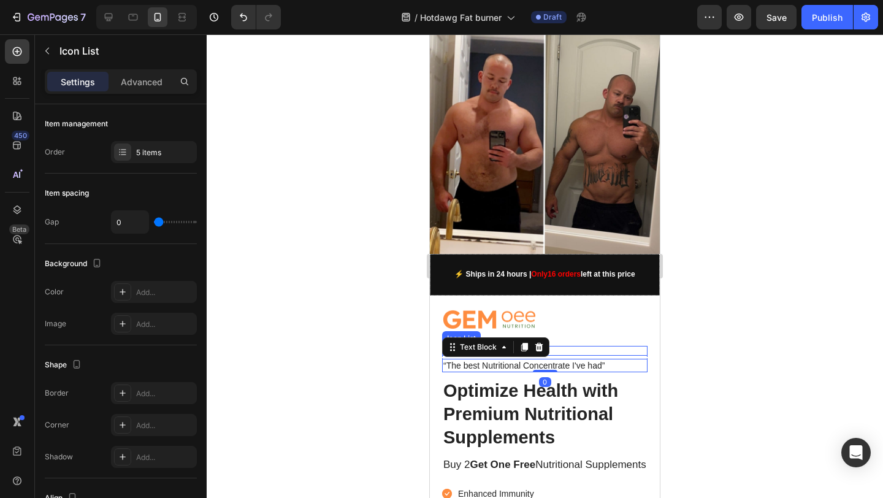
click at [568, 346] on div "Icon Icon Icon Icon Icon" at bounding box center [544, 351] width 205 height 10
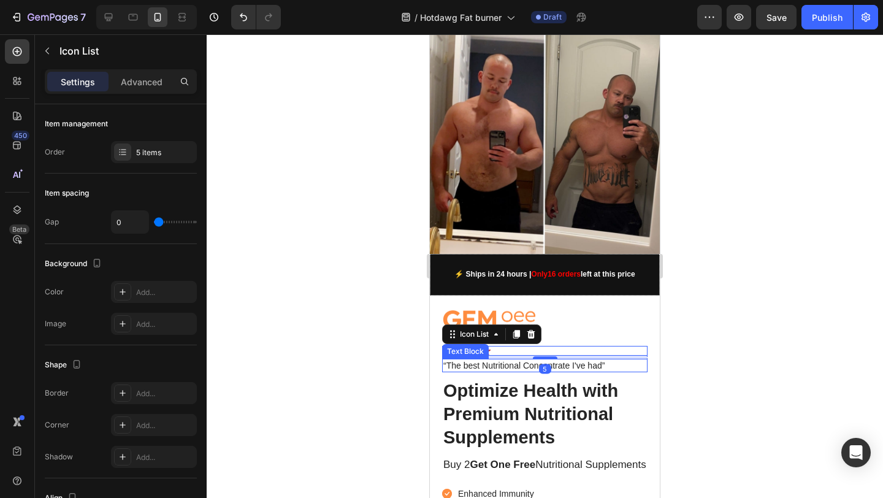
click at [544, 360] on p "“The best Nutritional Concentrate I've had”" at bounding box center [544, 365] width 203 height 11
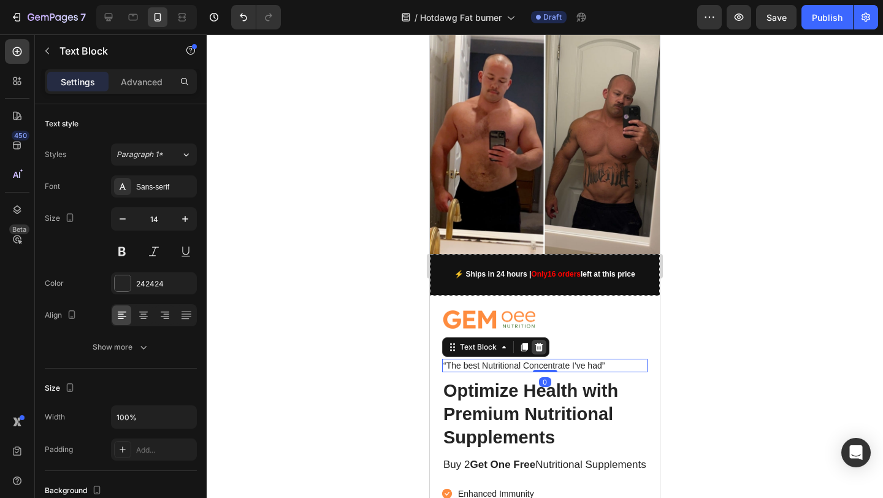
click at [538, 343] on icon at bounding box center [539, 347] width 8 height 9
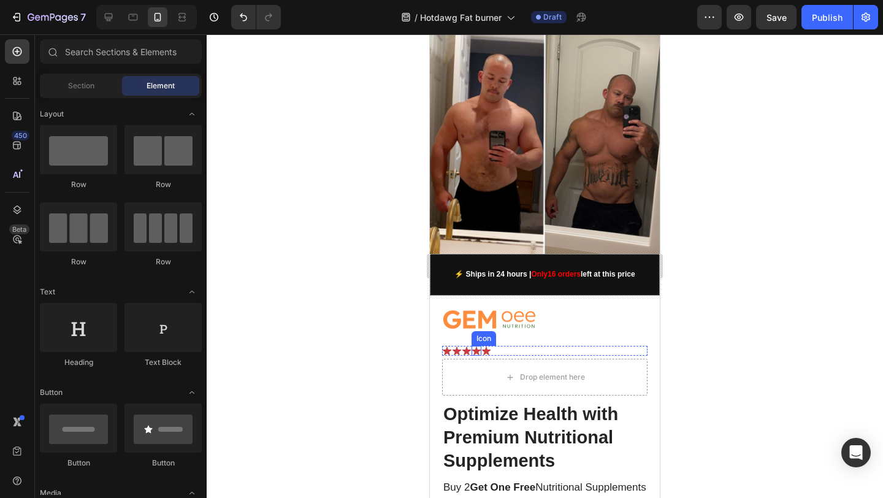
click at [471, 346] on icon at bounding box center [476, 351] width 10 height 10
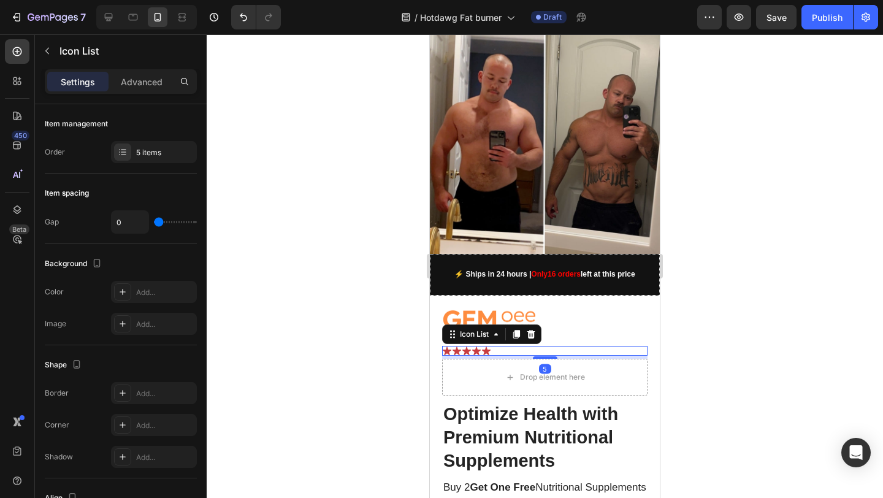
click at [506, 346] on div "Icon Icon Icon Icon Icon" at bounding box center [544, 351] width 205 height 10
click at [530, 329] on icon at bounding box center [531, 334] width 10 height 10
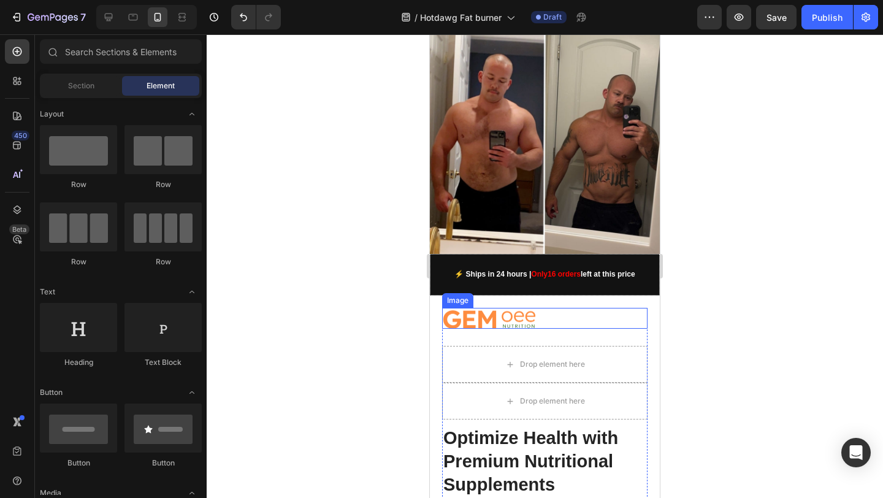
click at [522, 313] on img at bounding box center [489, 318] width 94 height 21
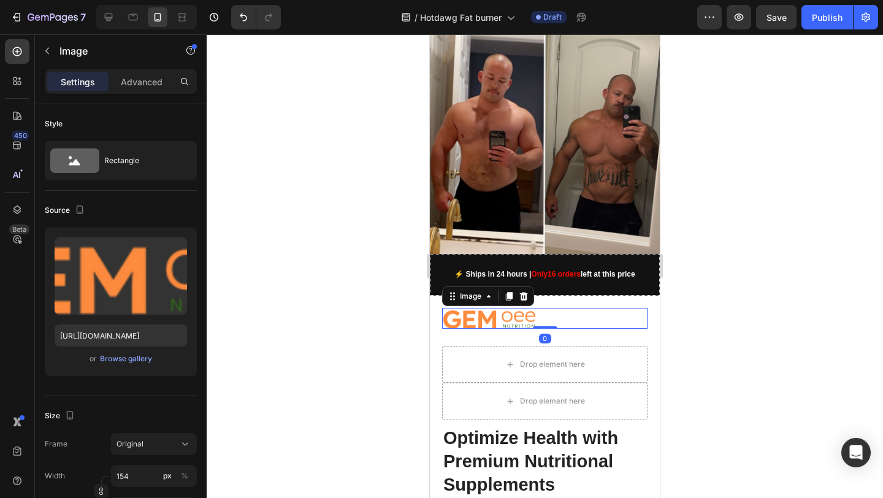
click at [523, 292] on icon at bounding box center [524, 296] width 8 height 9
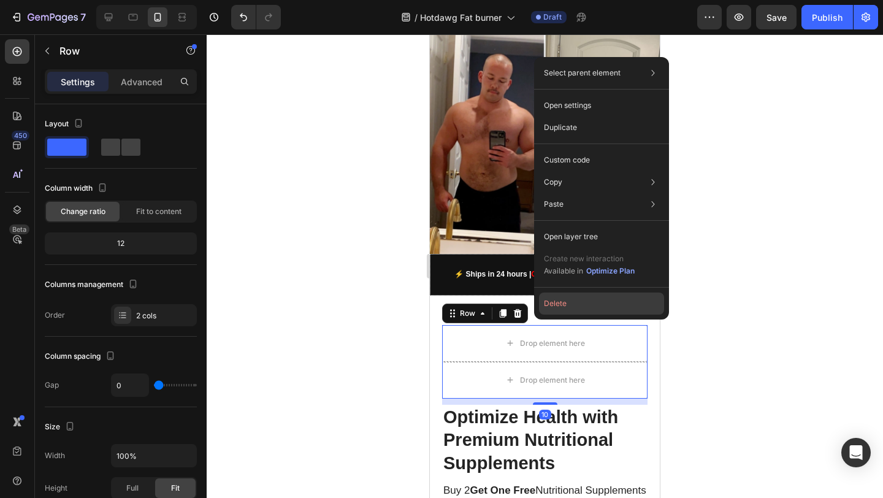
click at [550, 310] on button "Delete" at bounding box center [601, 303] width 125 height 22
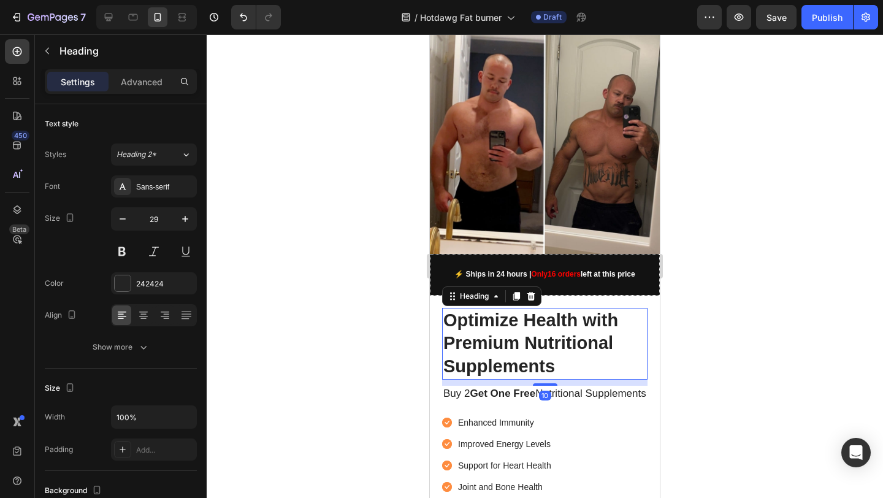
click at [530, 338] on h1 "Optimize Health with Premium Nutritional Supplements" at bounding box center [544, 344] width 205 height 72
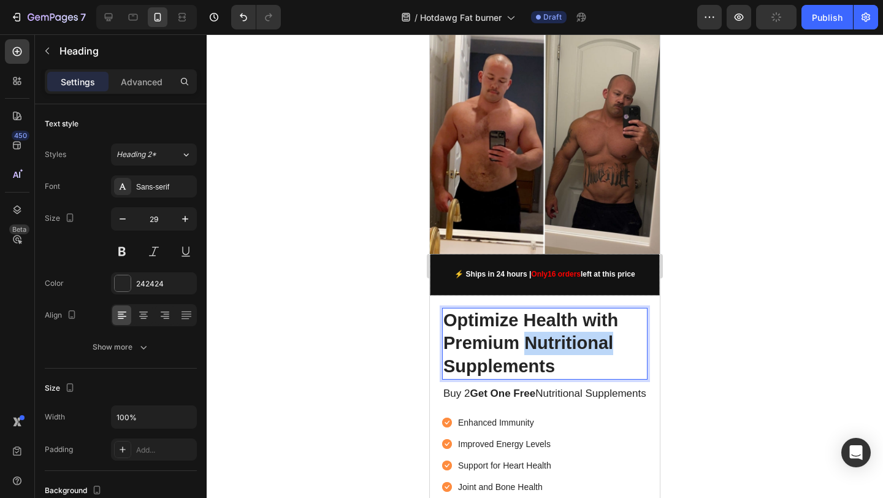
click at [530, 338] on p "Optimize Health with Premium Nutritional Supplements" at bounding box center [544, 343] width 203 height 69
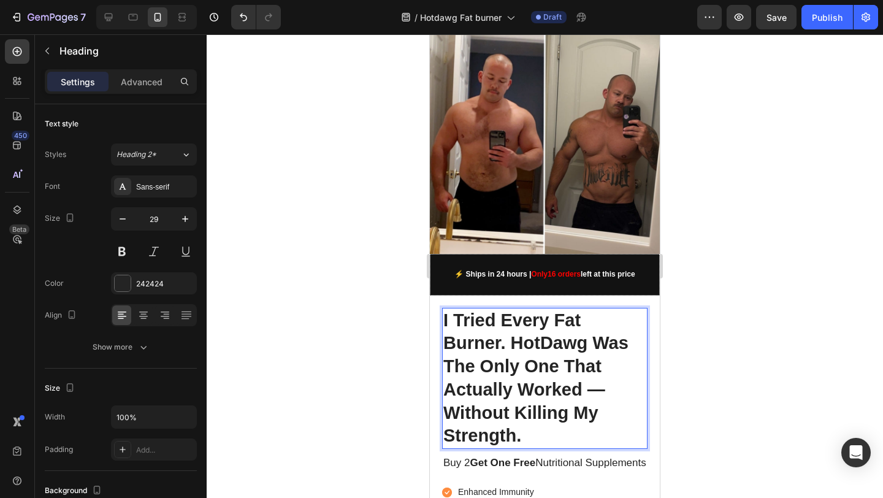
click at [609, 383] on p "I Tried Every Fat Burner. HotDawg Was The Only One That Actually Worked — Witho…" at bounding box center [544, 378] width 203 height 139
click at [508, 436] on p "I Tried Every Fat Burner. HotDawg Was The Only One That Actually Worked Without…" at bounding box center [544, 378] width 203 height 139
click at [544, 424] on p "I Tried Every Fat Burner. HotDawg Was The Only One That Actually Worked Without…" at bounding box center [544, 378] width 203 height 139
click at [443, 313] on p "I Tried Every Fat Burner. HotDawg Was The Only One That Actually Worked Without…" at bounding box center [544, 378] width 203 height 139
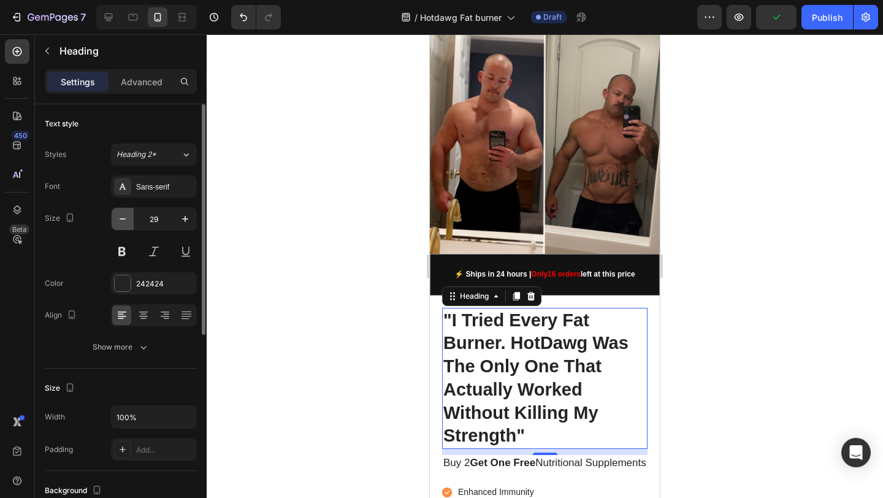
click at [128, 221] on icon "button" at bounding box center [122, 219] width 12 height 12
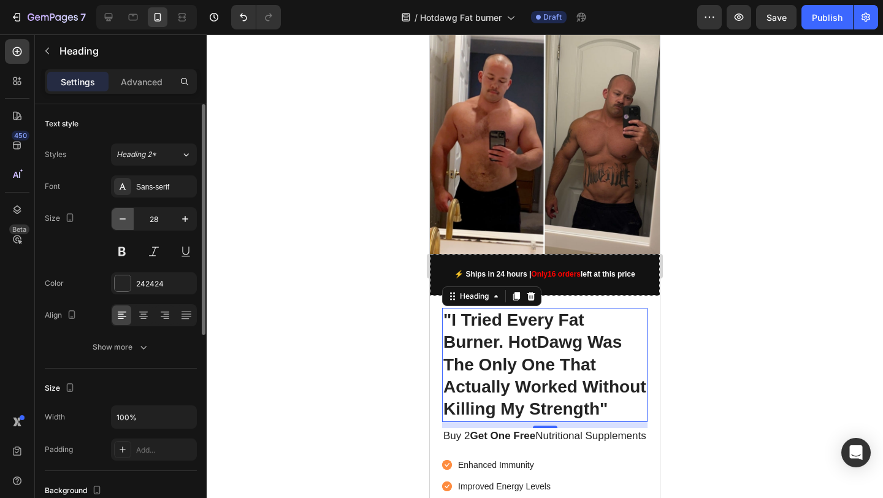
click at [128, 221] on icon "button" at bounding box center [122, 219] width 12 height 12
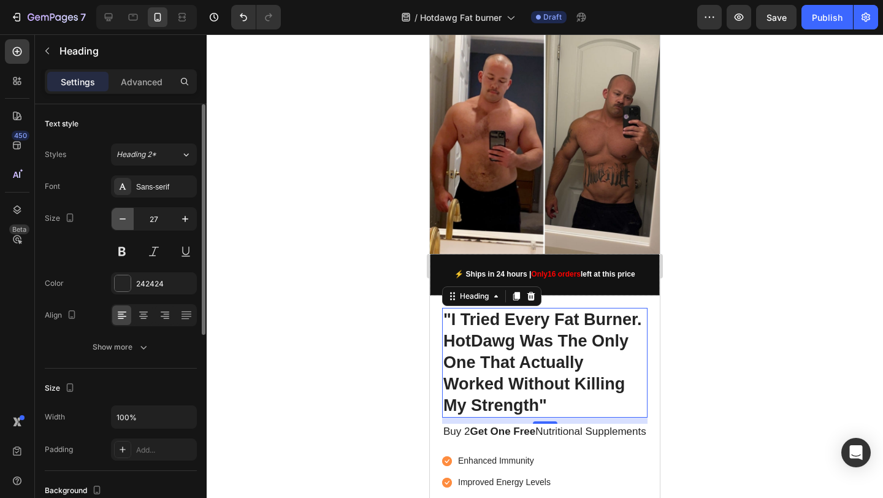
click at [128, 221] on icon "button" at bounding box center [122, 219] width 12 height 12
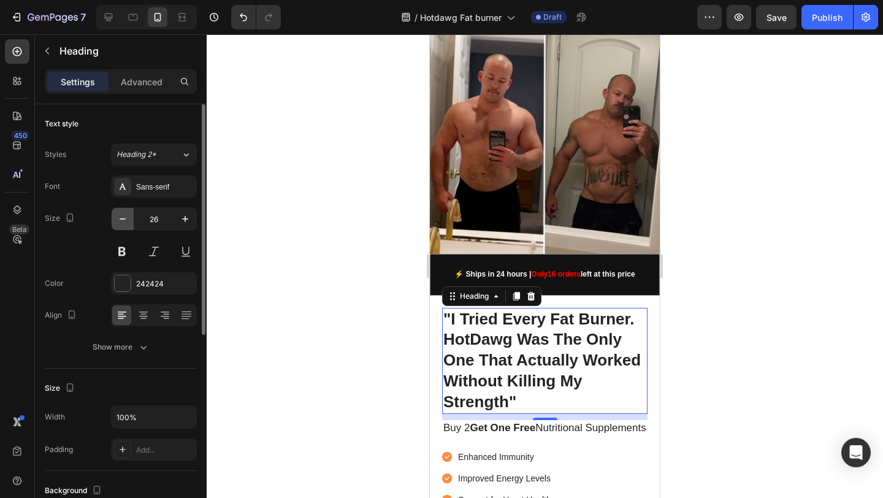
click at [128, 221] on icon "button" at bounding box center [122, 219] width 12 height 12
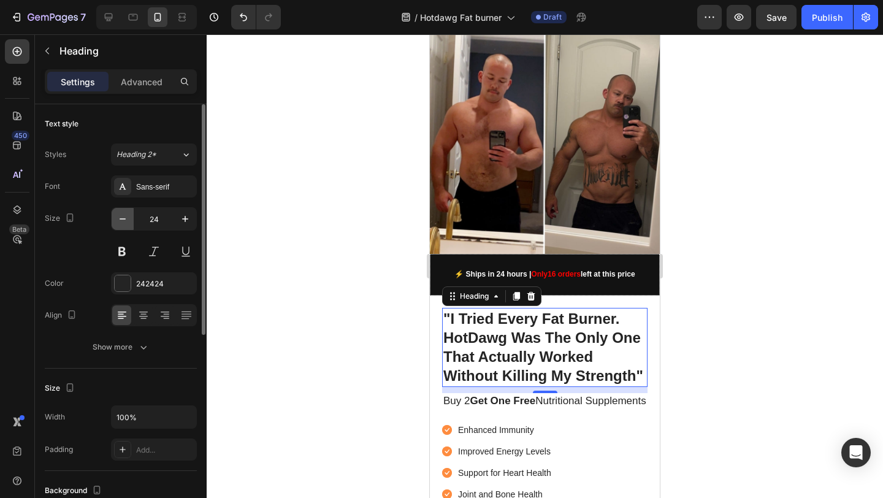
click at [128, 221] on icon "button" at bounding box center [122, 219] width 12 height 12
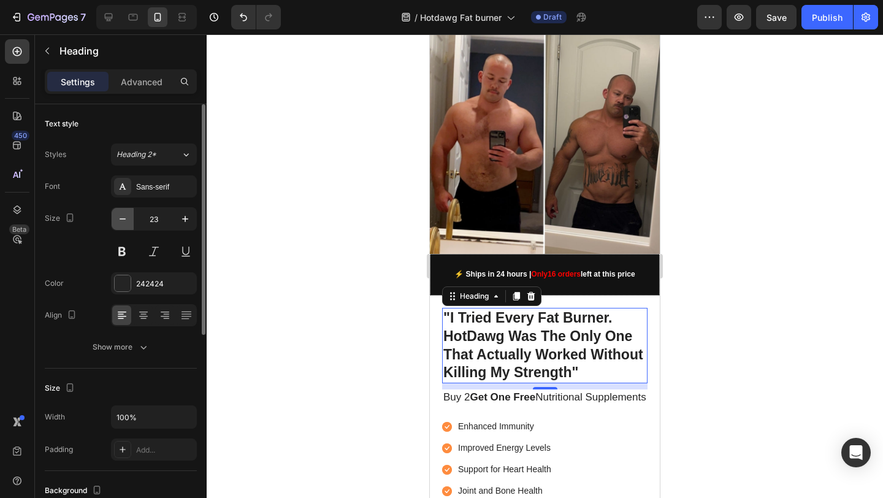
click at [128, 221] on icon "button" at bounding box center [122, 219] width 12 height 12
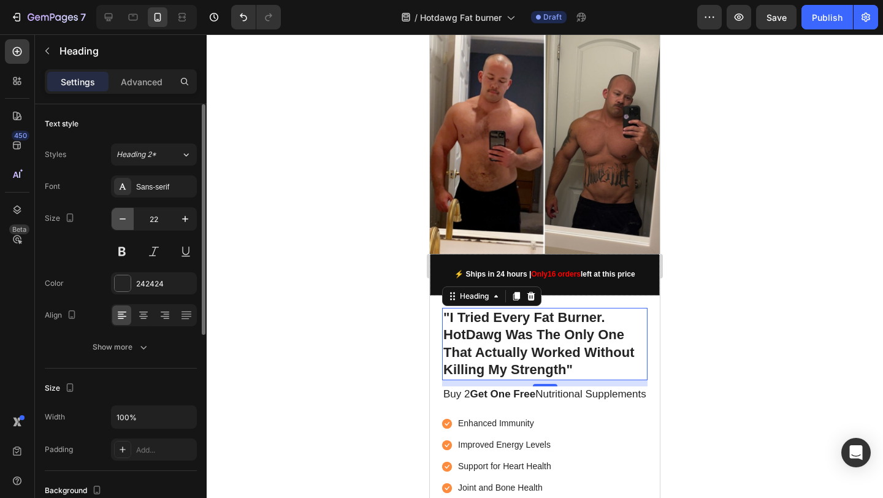
click at [128, 221] on icon "button" at bounding box center [122, 219] width 12 height 12
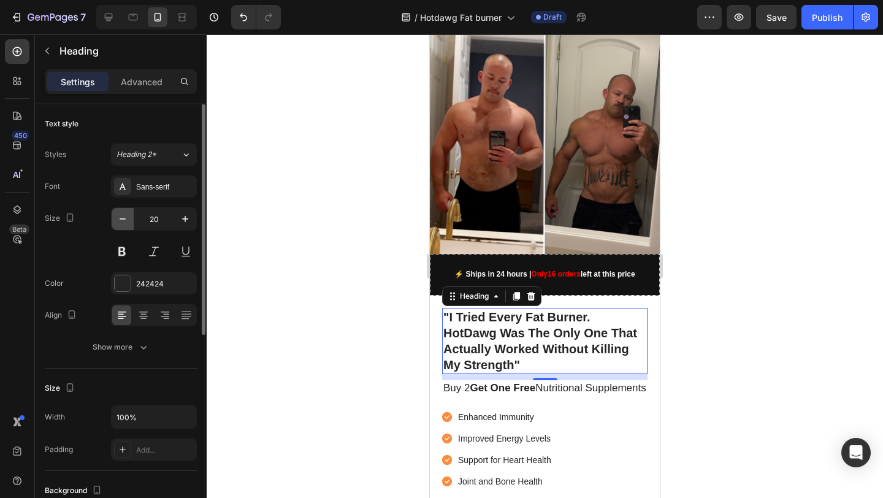
click at [128, 221] on icon "button" at bounding box center [122, 219] width 12 height 12
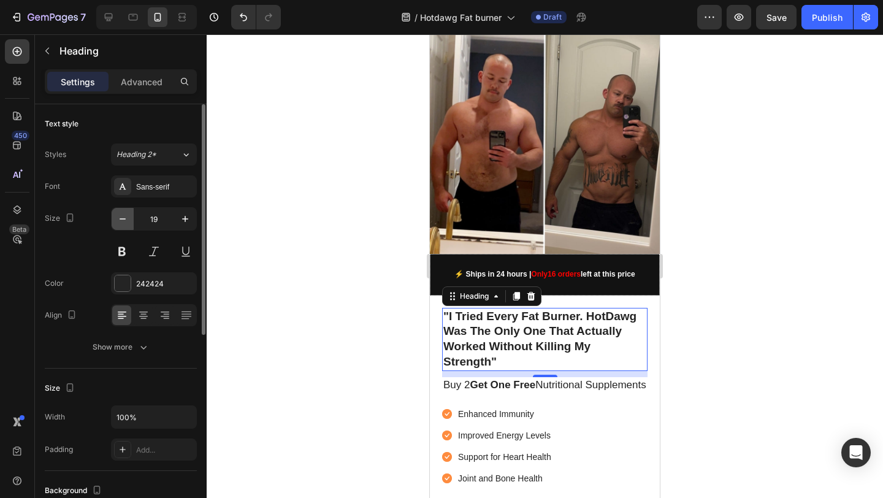
click at [128, 221] on icon "button" at bounding box center [122, 219] width 12 height 12
type input "17"
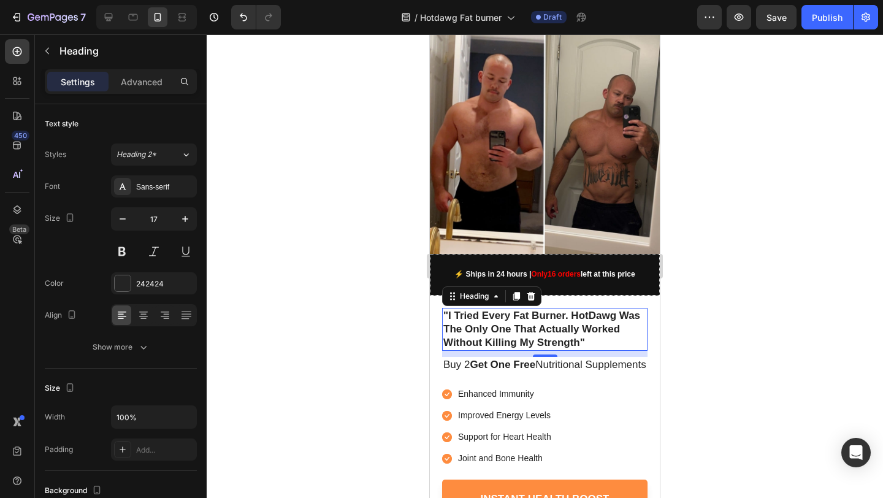
click at [707, 275] on div at bounding box center [545, 265] width 676 height 463
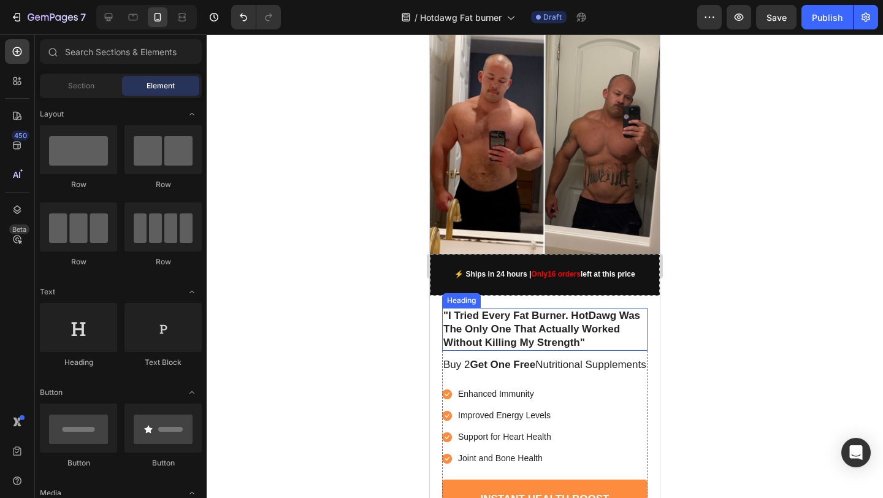
click at [595, 326] on p ""I Tried Every Fat Burner. HotDawg Was The Only One That Actually Worked Withou…" at bounding box center [544, 329] width 203 height 40
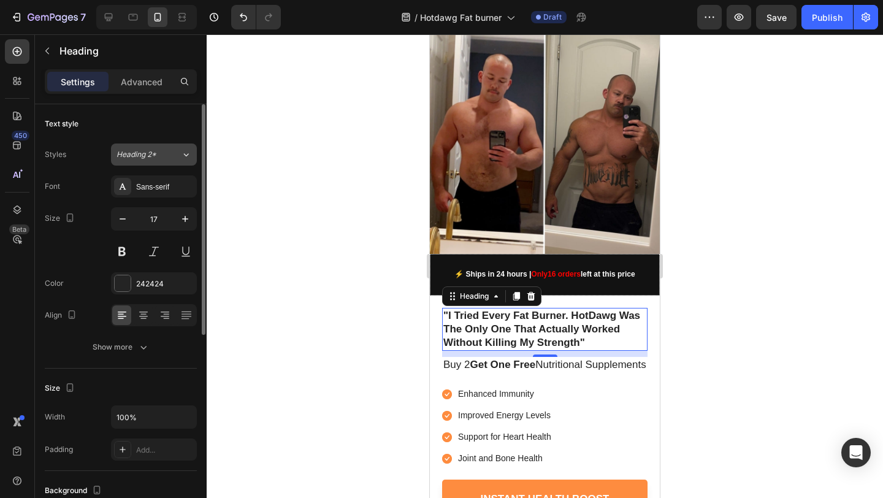
click at [185, 154] on icon at bounding box center [186, 154] width 5 height 3
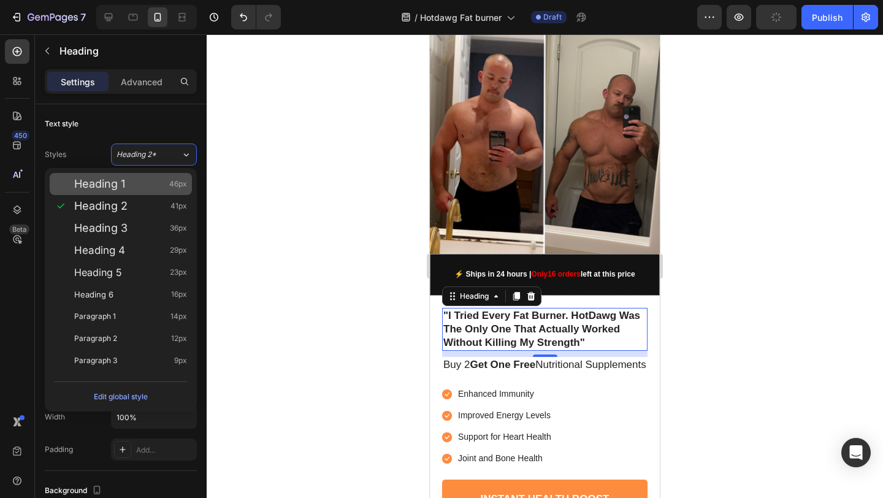
click at [152, 190] on div "Heading 1 46px" at bounding box center [121, 184] width 142 height 22
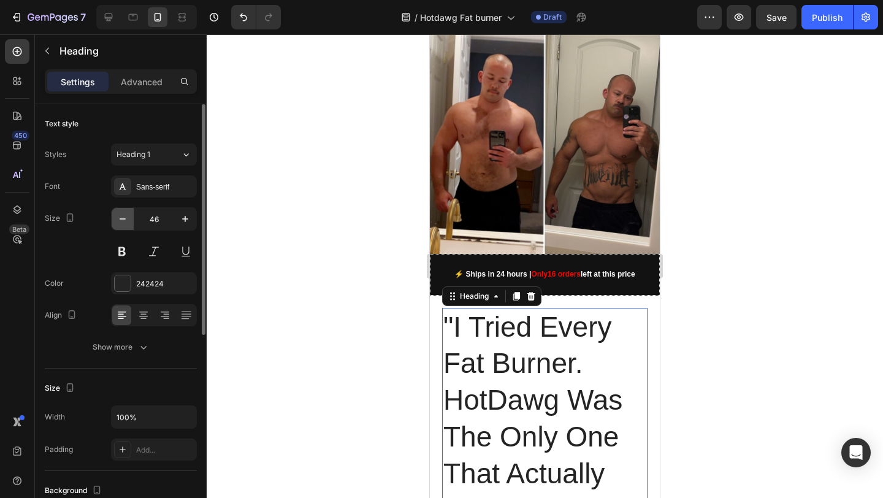
click at [120, 223] on icon "button" at bounding box center [122, 219] width 12 height 12
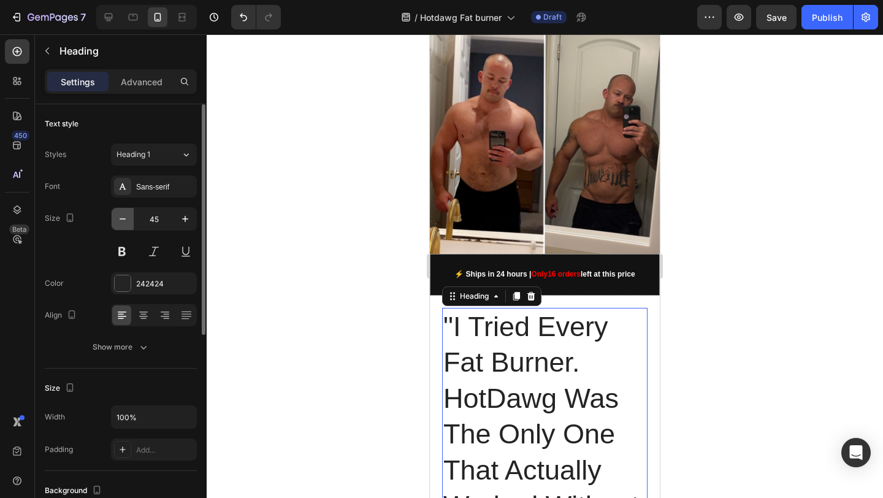
click at [120, 223] on icon "button" at bounding box center [122, 219] width 12 height 12
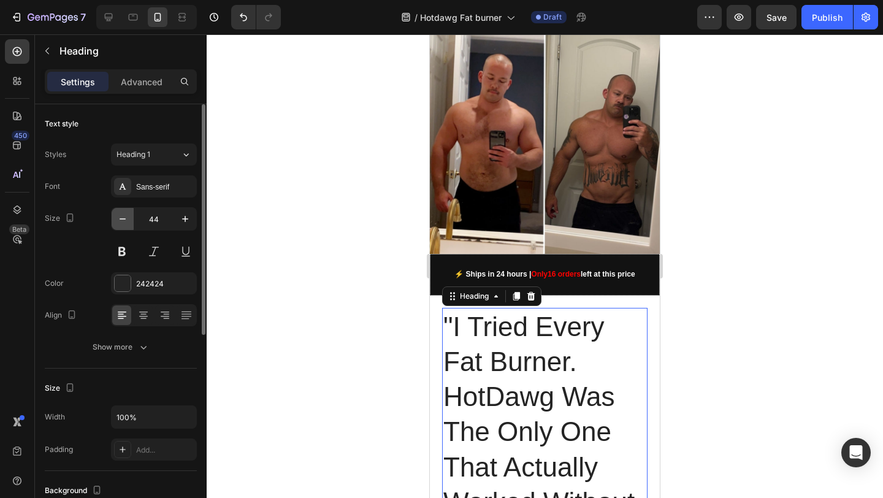
click at [120, 222] on icon "button" at bounding box center [122, 219] width 12 height 12
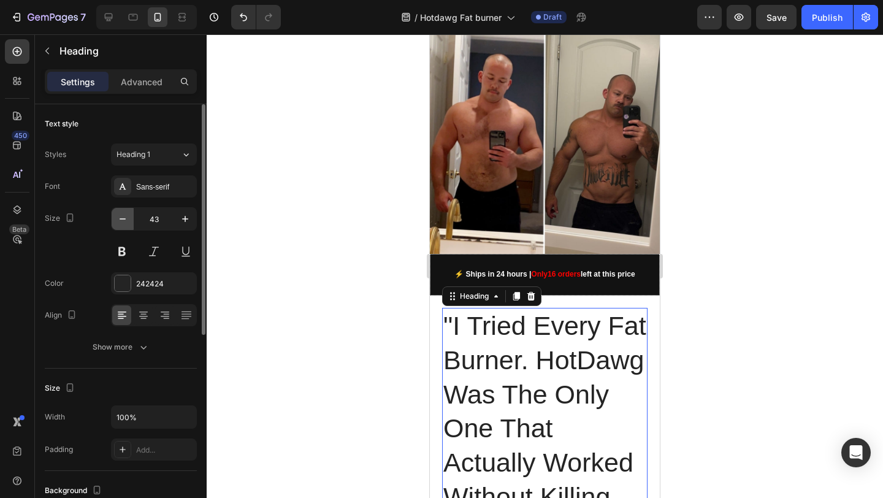
click at [120, 222] on icon "button" at bounding box center [122, 219] width 12 height 12
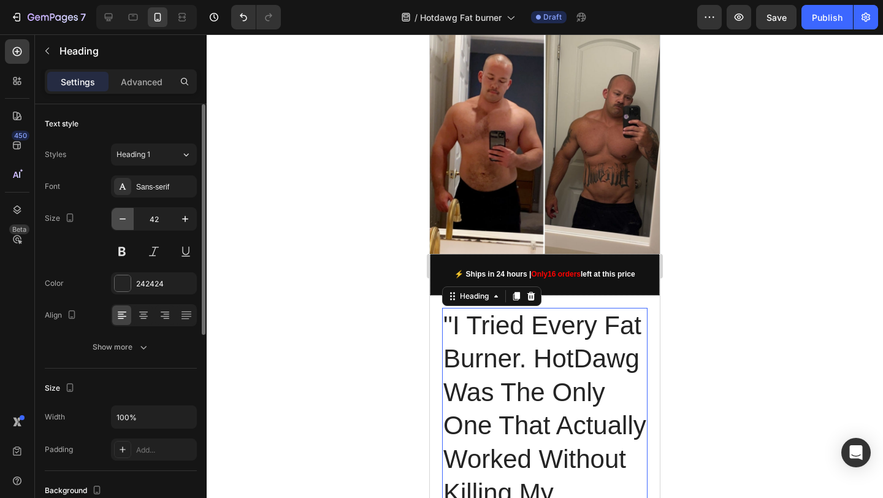
click at [120, 221] on icon "button" at bounding box center [122, 219] width 12 height 12
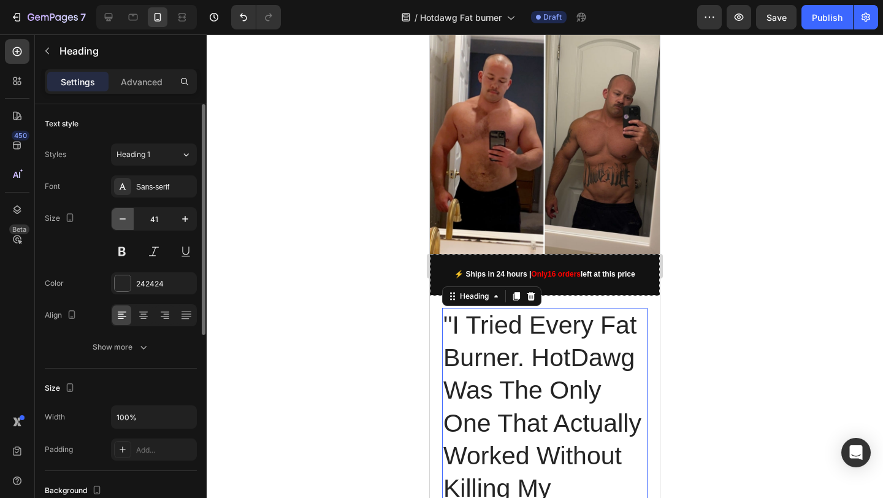
click at [120, 221] on icon "button" at bounding box center [122, 219] width 12 height 12
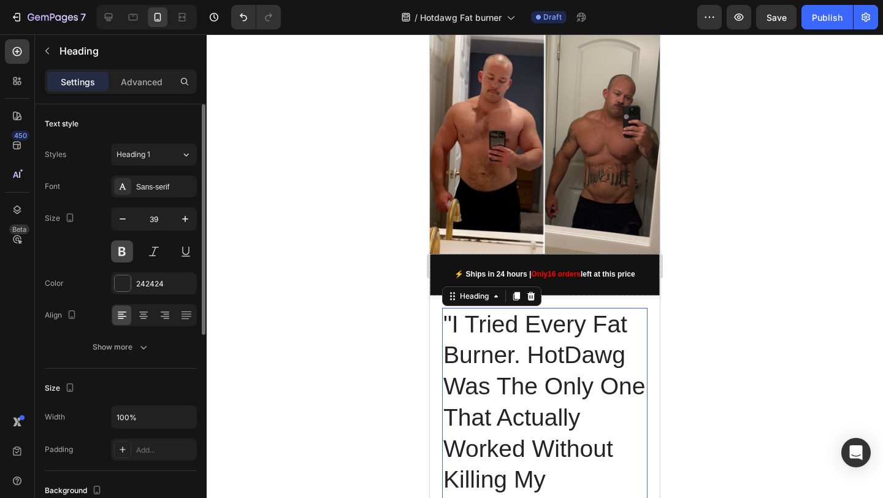
click at [131, 248] on button at bounding box center [122, 251] width 22 height 22
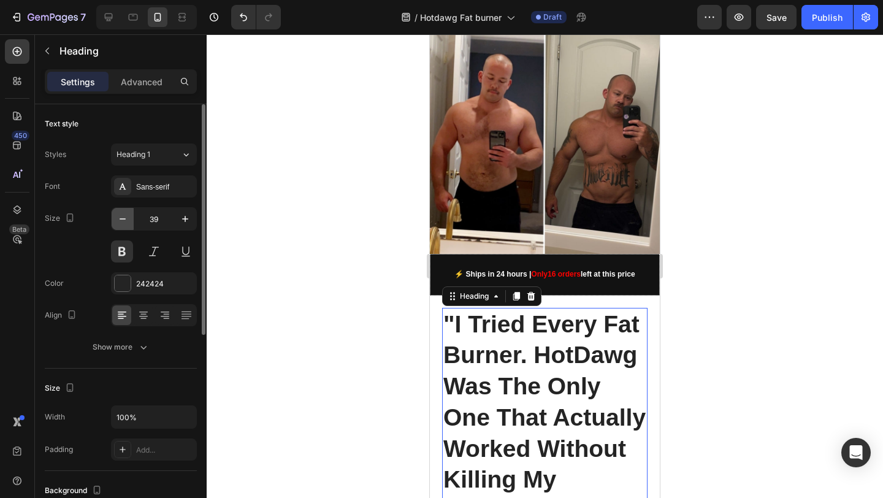
click at [122, 223] on icon "button" at bounding box center [122, 219] width 12 height 12
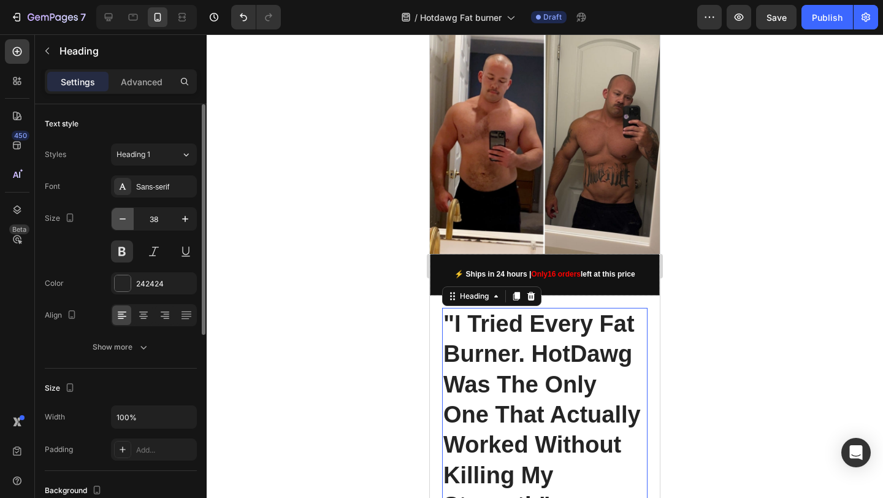
click at [122, 223] on icon "button" at bounding box center [122, 219] width 12 height 12
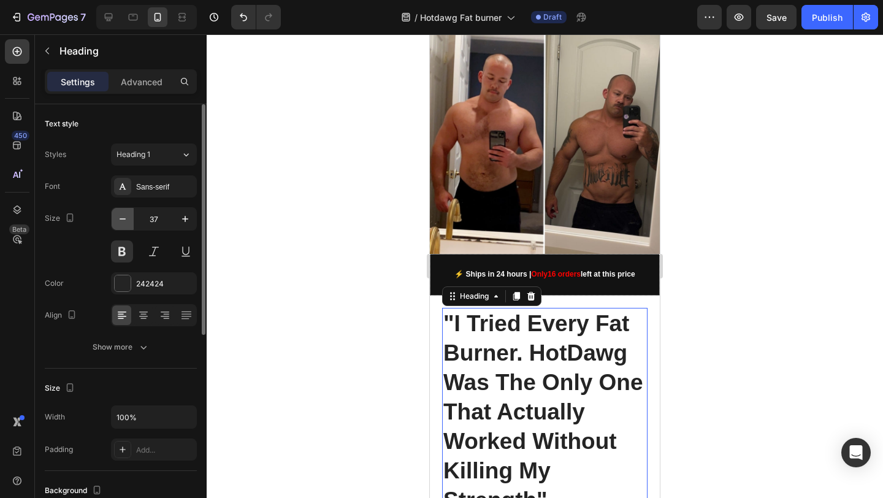
click at [122, 223] on icon "button" at bounding box center [122, 219] width 12 height 12
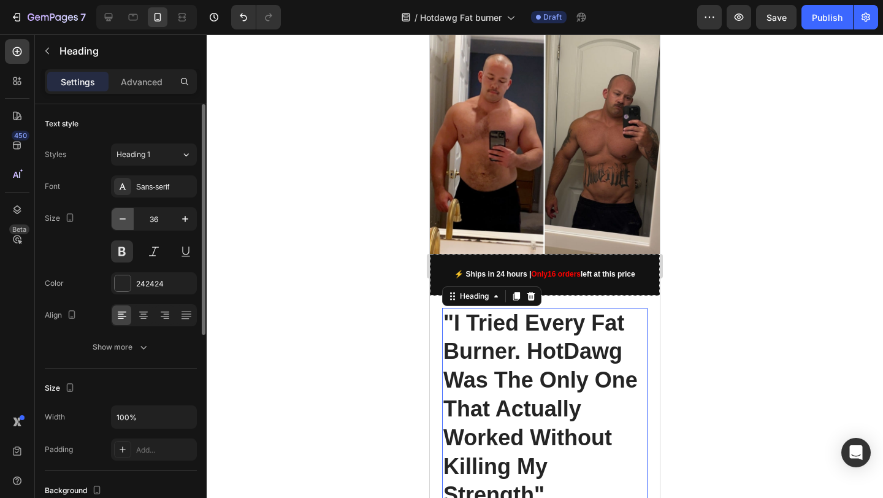
click at [122, 223] on icon "button" at bounding box center [122, 219] width 12 height 12
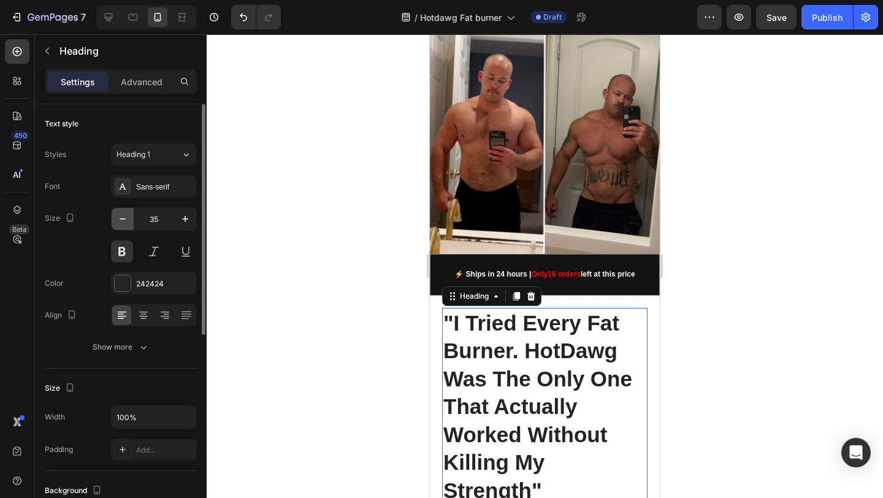
click at [122, 223] on icon "button" at bounding box center [122, 219] width 12 height 12
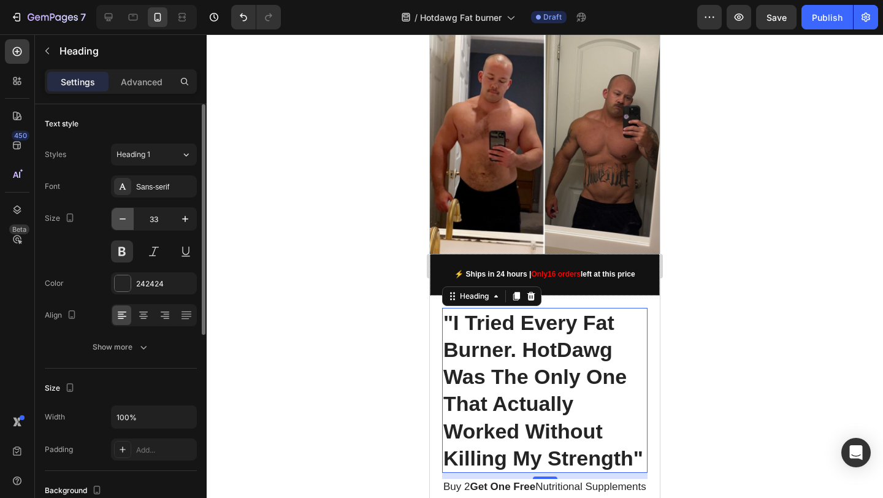
click at [122, 223] on icon "button" at bounding box center [122, 219] width 12 height 12
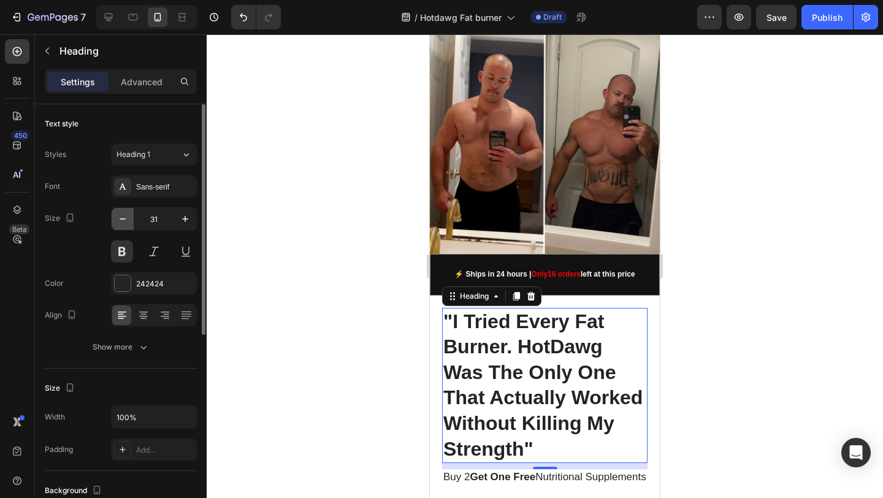
click at [122, 223] on icon "button" at bounding box center [122, 219] width 12 height 12
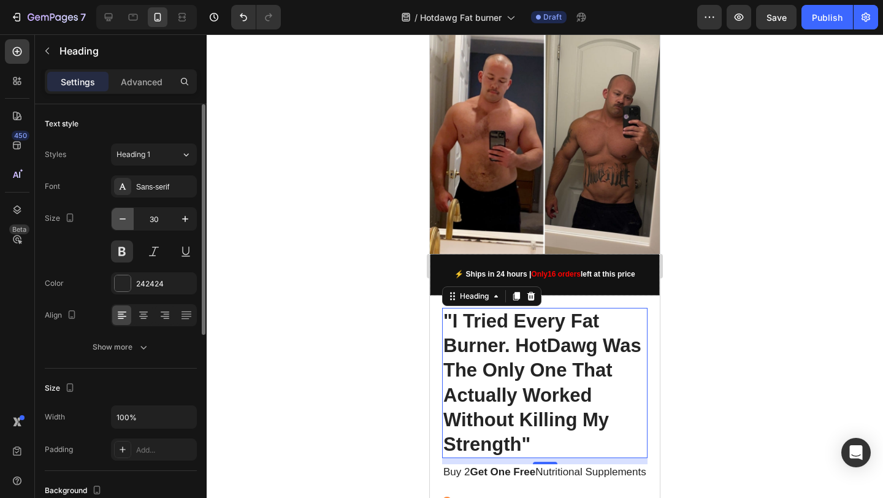
click at [122, 223] on icon "button" at bounding box center [122, 219] width 12 height 12
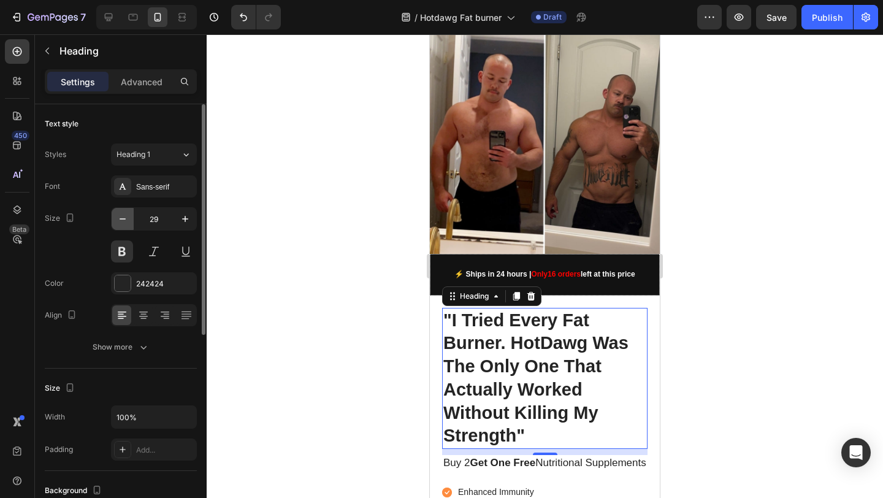
click at [122, 223] on icon "button" at bounding box center [122, 219] width 12 height 12
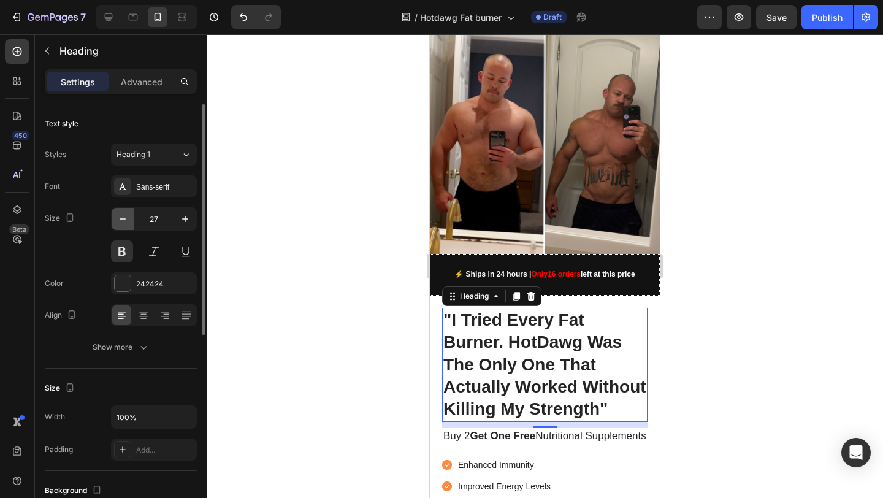
click at [122, 223] on icon "button" at bounding box center [122, 219] width 12 height 12
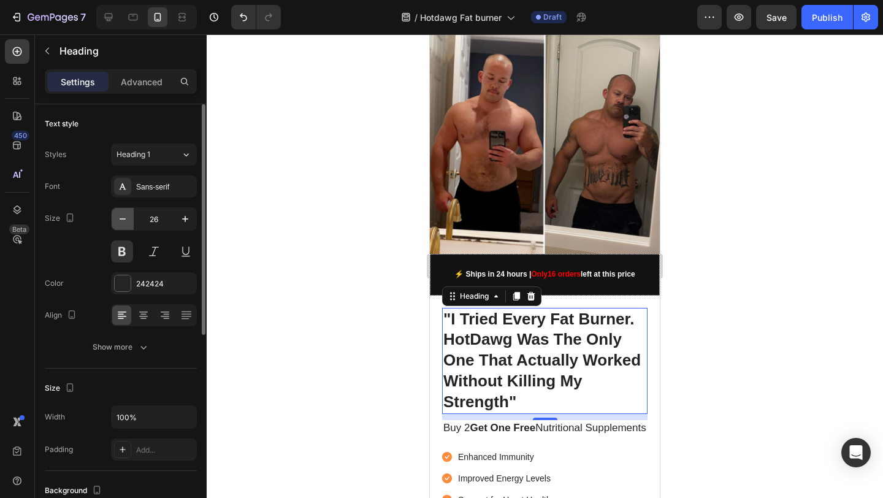
click at [122, 223] on icon "button" at bounding box center [122, 219] width 12 height 12
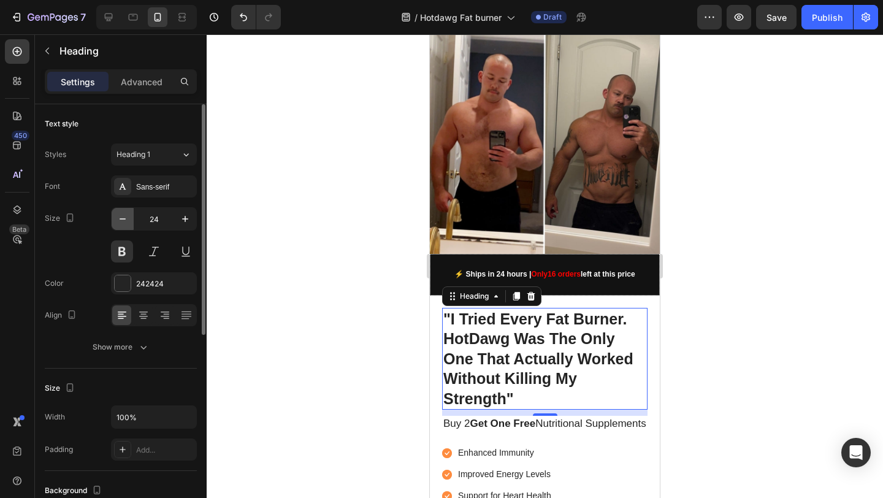
click at [122, 223] on icon "button" at bounding box center [122, 219] width 12 height 12
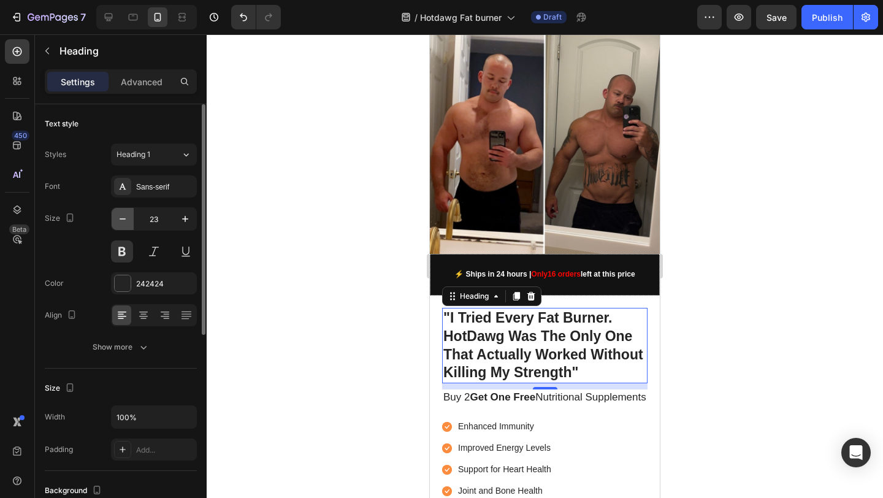
click at [122, 223] on icon "button" at bounding box center [122, 219] width 12 height 12
type input "22"
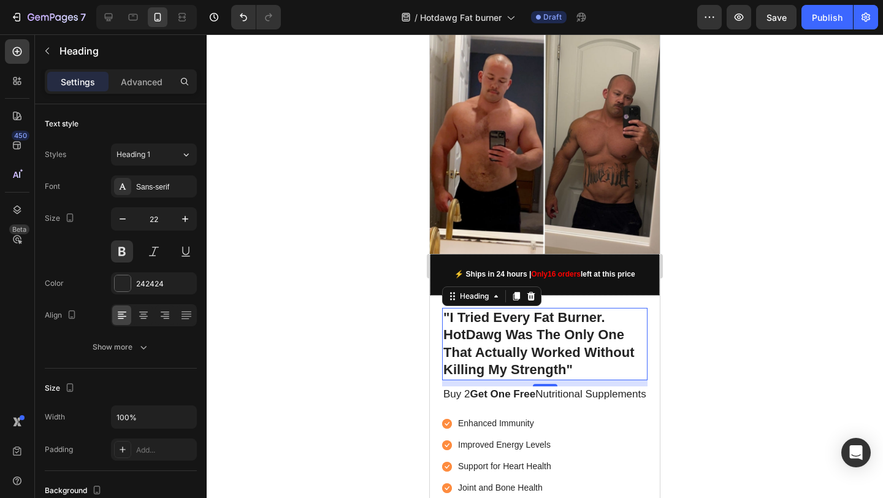
click at [820, 304] on div at bounding box center [545, 265] width 676 height 463
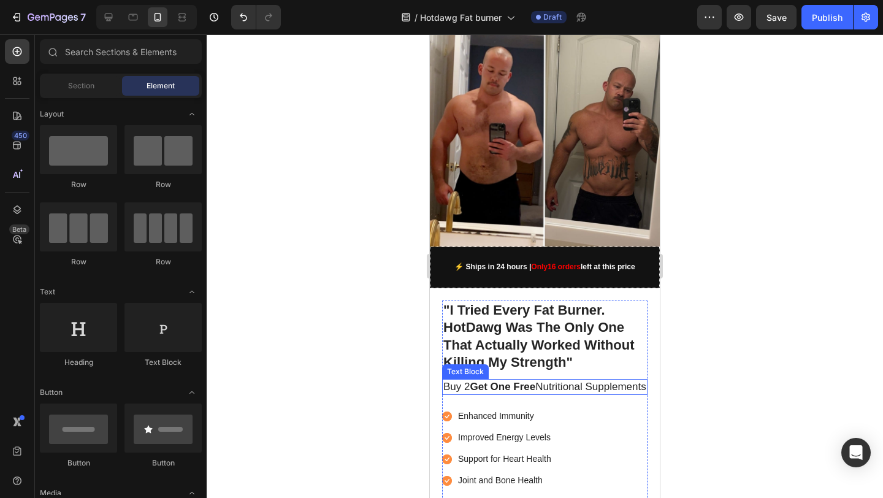
scroll to position [131, 0]
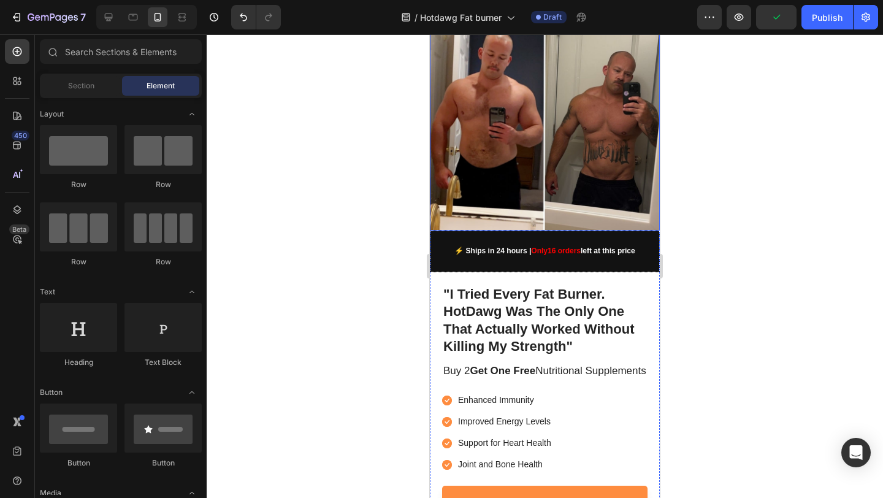
click at [543, 211] on img at bounding box center [545, 116] width 230 height 230
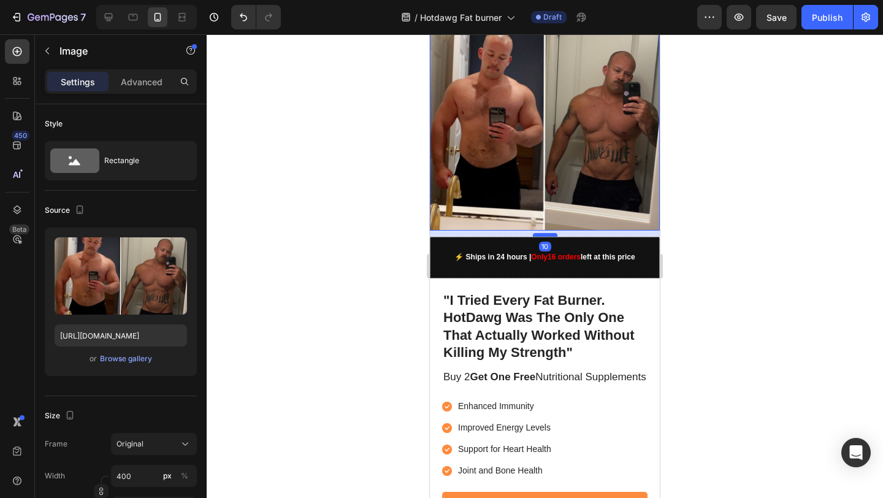
click at [541, 233] on div at bounding box center [545, 235] width 25 height 4
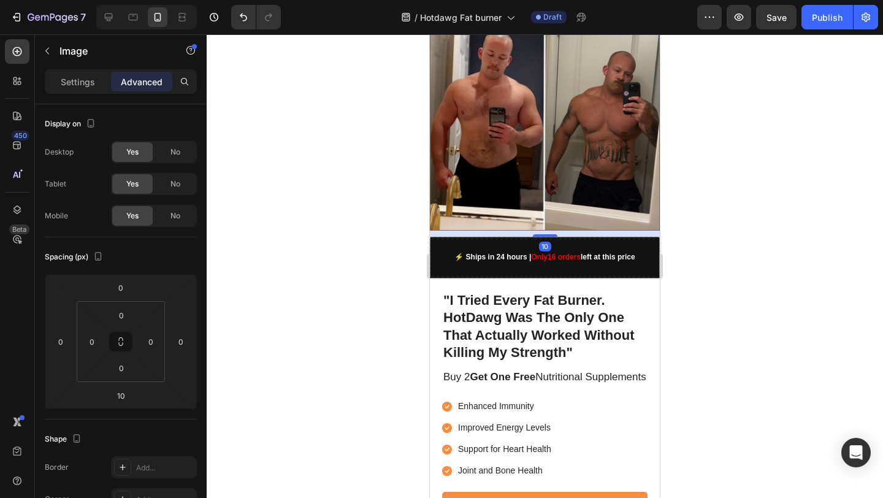
click at [733, 231] on div at bounding box center [545, 265] width 676 height 463
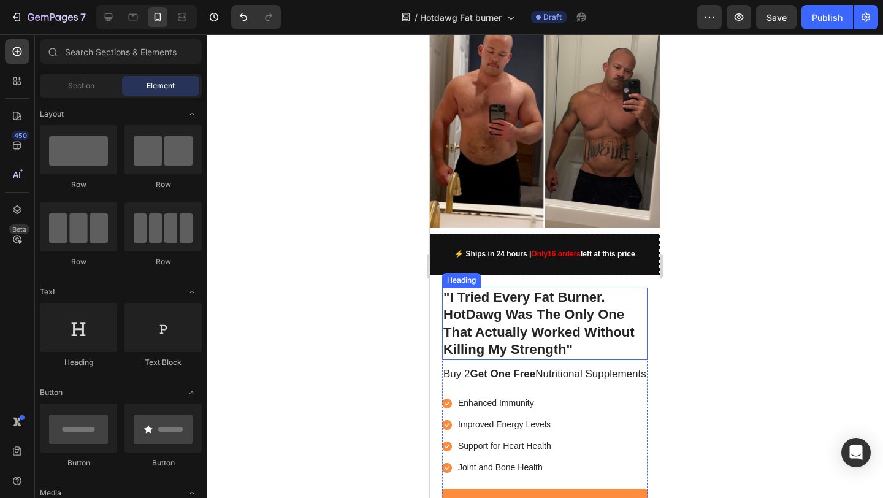
scroll to position [135, 0]
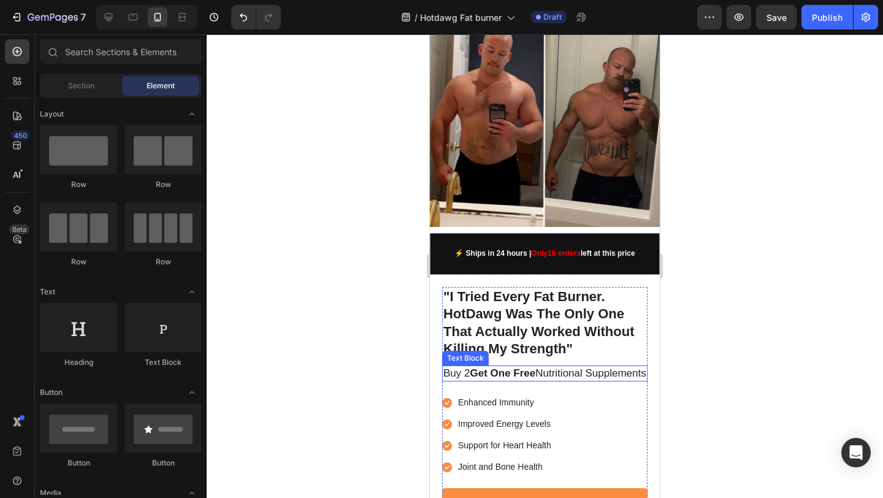
click at [546, 367] on p "Buy 2 Get One Free Nutritional Supplements" at bounding box center [544, 373] width 203 height 13
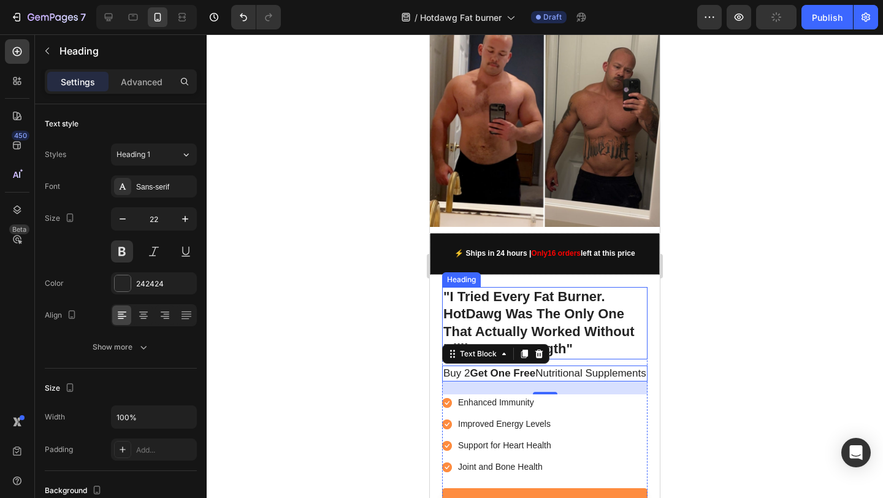
click at [574, 308] on p ""I Tried Every Fat Burner. HotDawg Was The Only One That Actually Worked Withou…" at bounding box center [544, 323] width 203 height 70
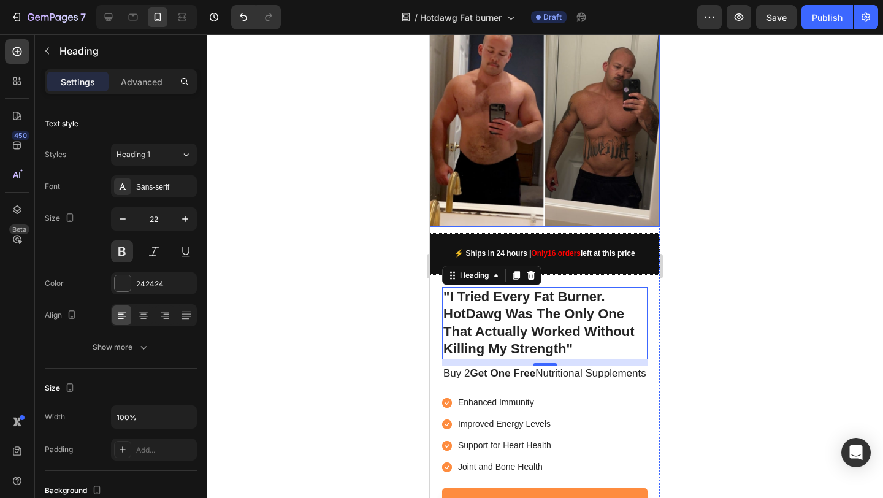
click at [523, 123] on img at bounding box center [545, 112] width 230 height 230
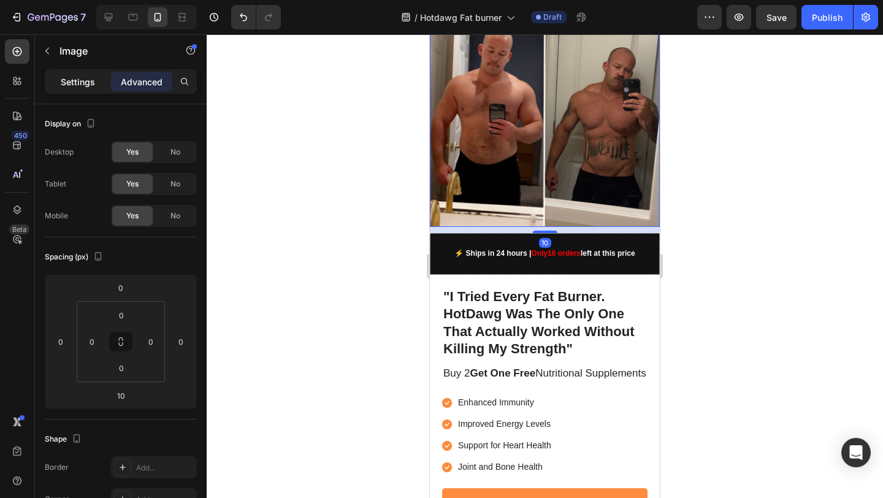
click at [79, 78] on p "Settings" at bounding box center [78, 81] width 34 height 13
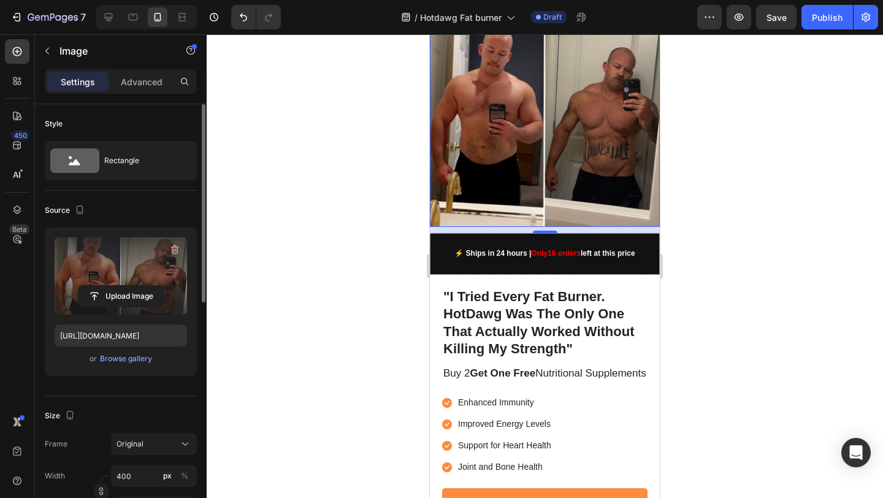
click at [139, 270] on label at bounding box center [121, 275] width 132 height 77
click at [139, 286] on input "file" at bounding box center [120, 296] width 85 height 21
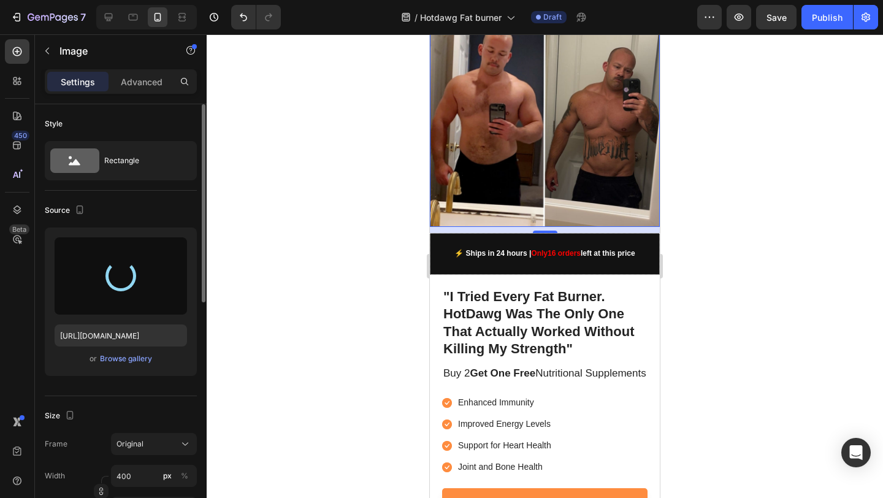
type input "https://cdn.shopify.com/s/files/1/0826/1769/6529/files/gempages_576985287113048…"
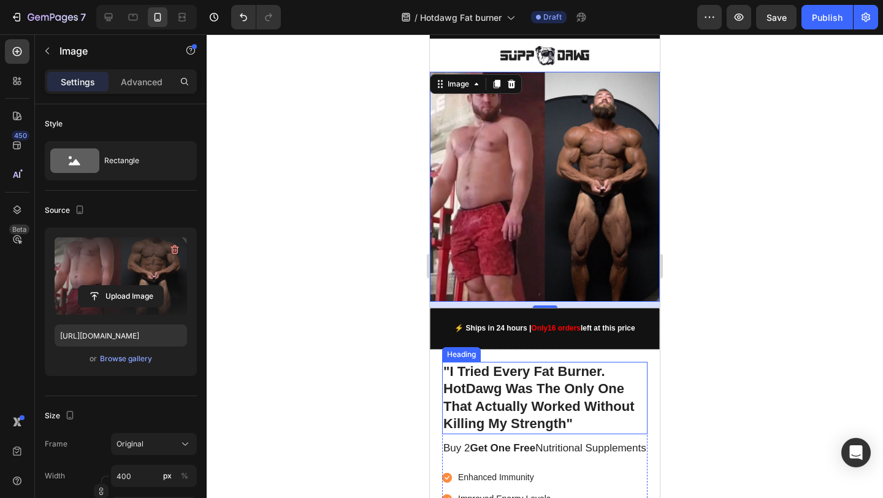
scroll to position [0, 0]
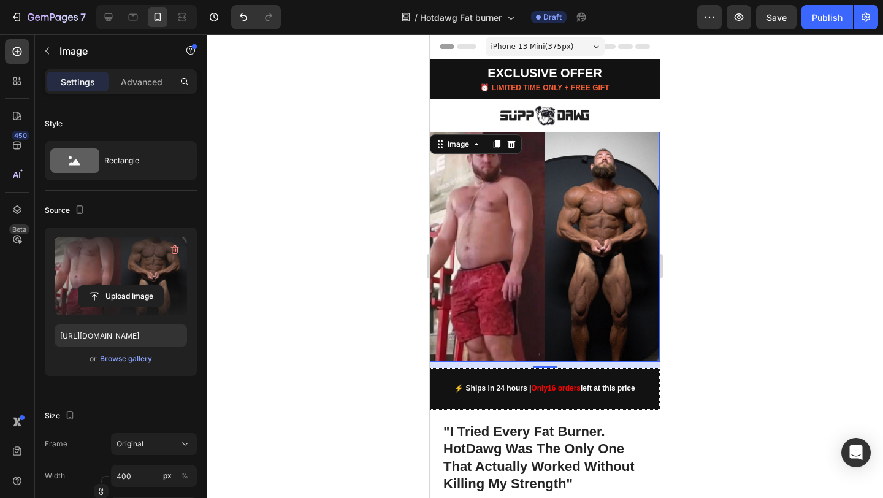
click at [360, 219] on div at bounding box center [545, 265] width 676 height 463
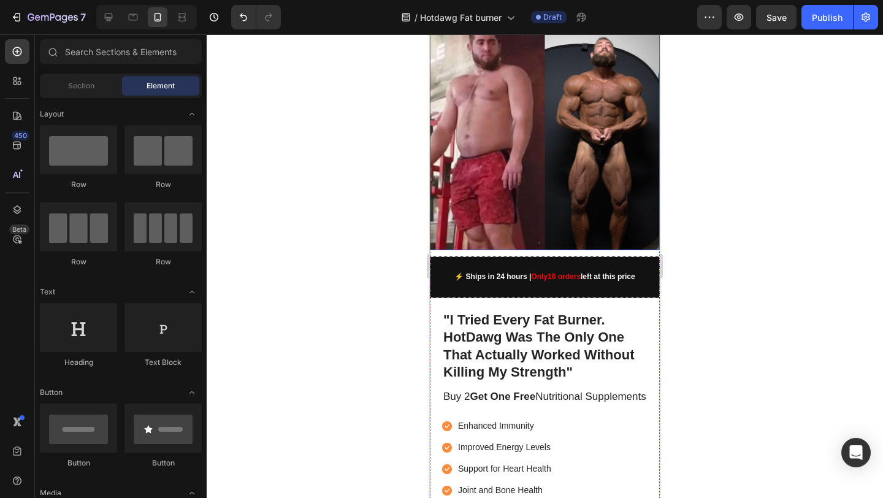
scroll to position [237, 0]
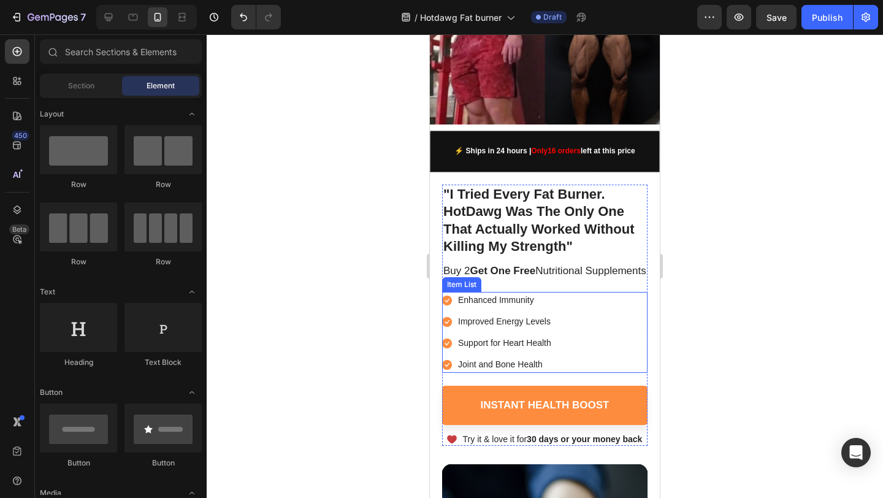
click at [568, 303] on div "Enhanced Immunity Improved Energy Levels Support for Heart Health Joint and Bon…" at bounding box center [544, 332] width 205 height 81
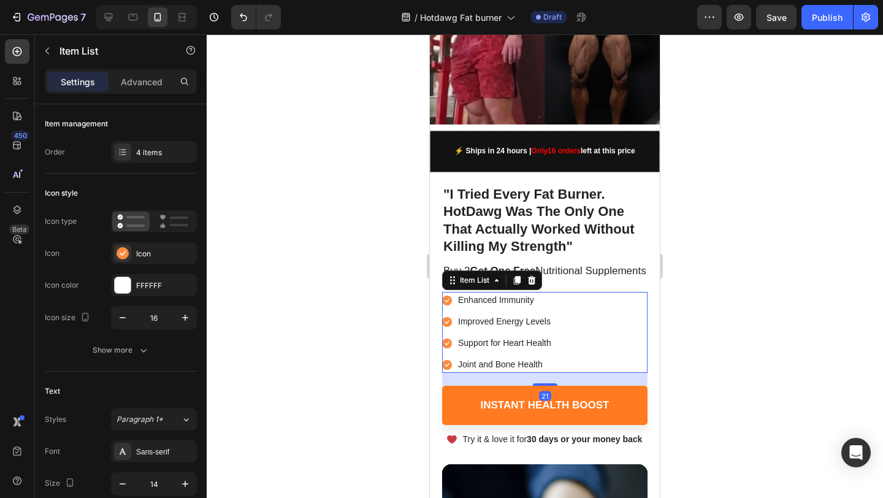
click at [529, 284] on icon at bounding box center [532, 280] width 8 height 9
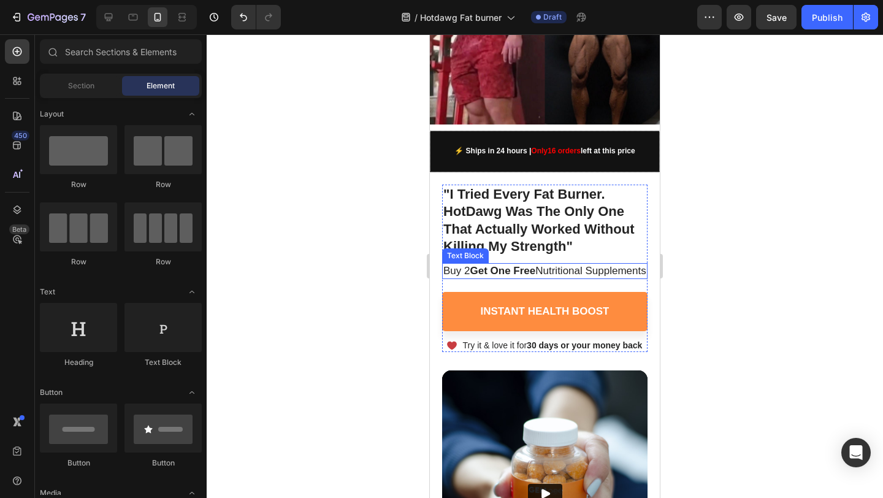
click at [531, 268] on p "Buy 2 Get One Free Nutritional Supplements" at bounding box center [544, 270] width 203 height 13
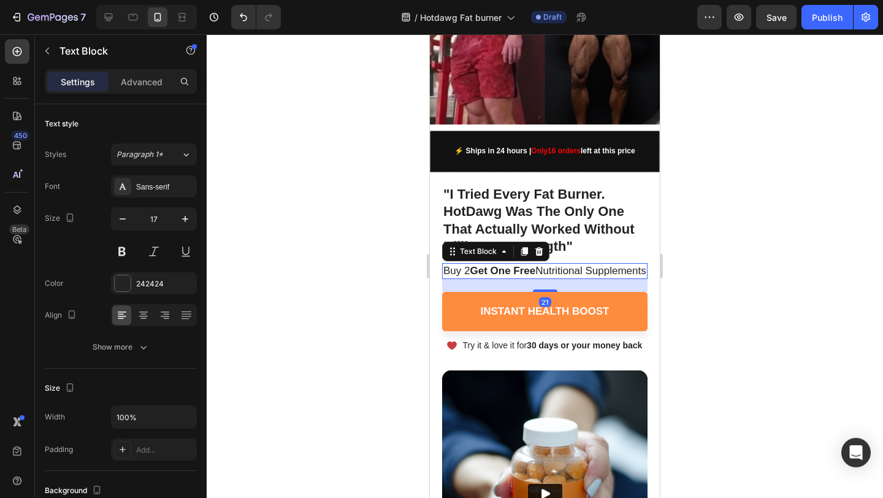
click at [531, 268] on p "Buy 2 Get One Free Nutritional Supplements" at bounding box center [544, 270] width 203 height 13
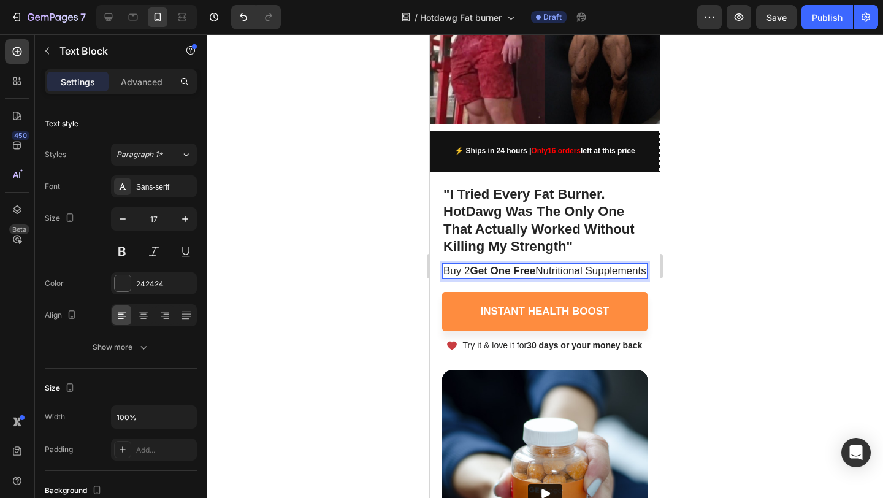
click at [531, 268] on p "Buy 2 Get One Free Nutritional Supplements" at bounding box center [544, 270] width 203 height 13
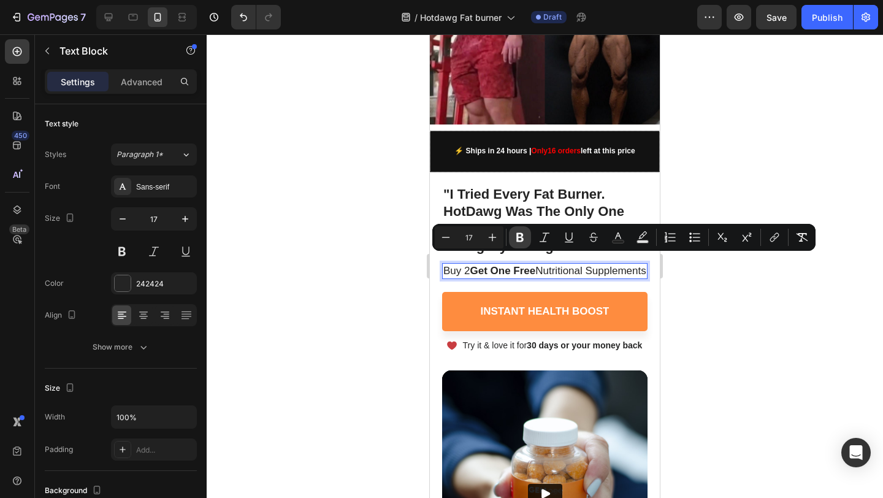
click at [520, 242] on icon "Editor contextual toolbar" at bounding box center [519, 237] width 7 height 9
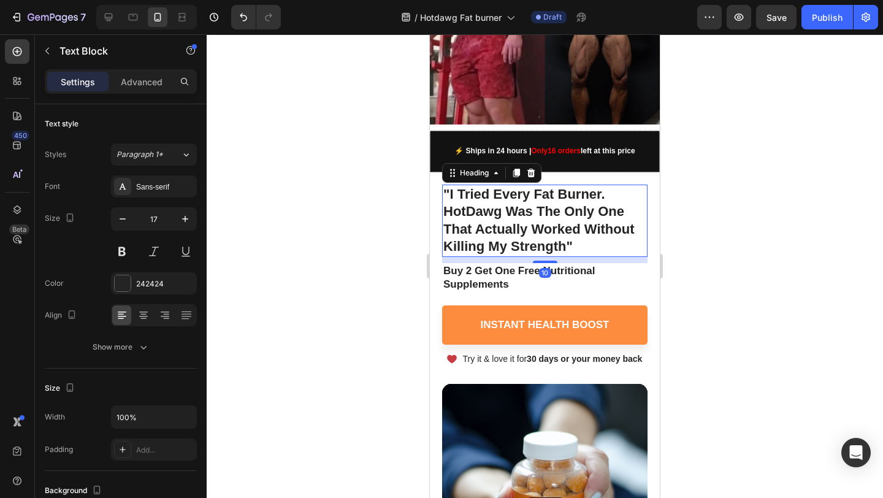
click at [519, 241] on p ""I Tried Every Fat Burner. HotDawg Was The Only One That Actually Worked Withou…" at bounding box center [544, 221] width 203 height 70
click at [506, 270] on strong "Buy 2 Get One Free Nutritional Supplements" at bounding box center [519, 277] width 152 height 25
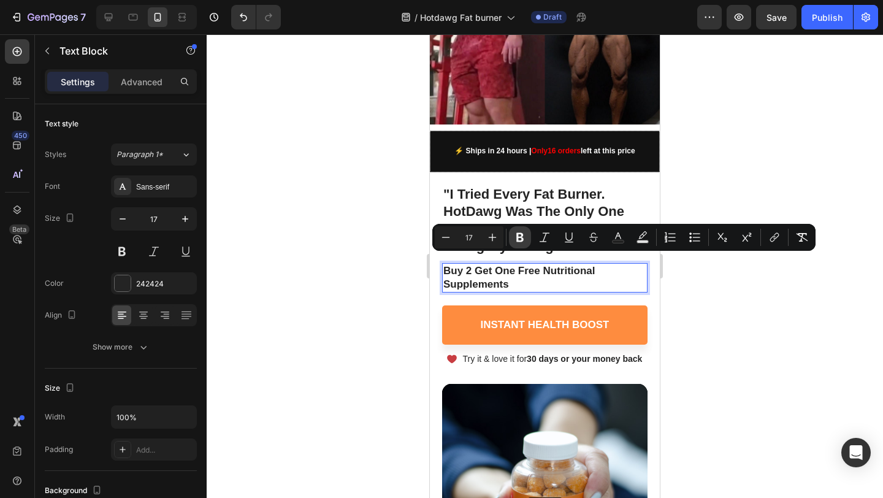
click at [517, 240] on icon "Editor contextual toolbar" at bounding box center [519, 237] width 7 height 9
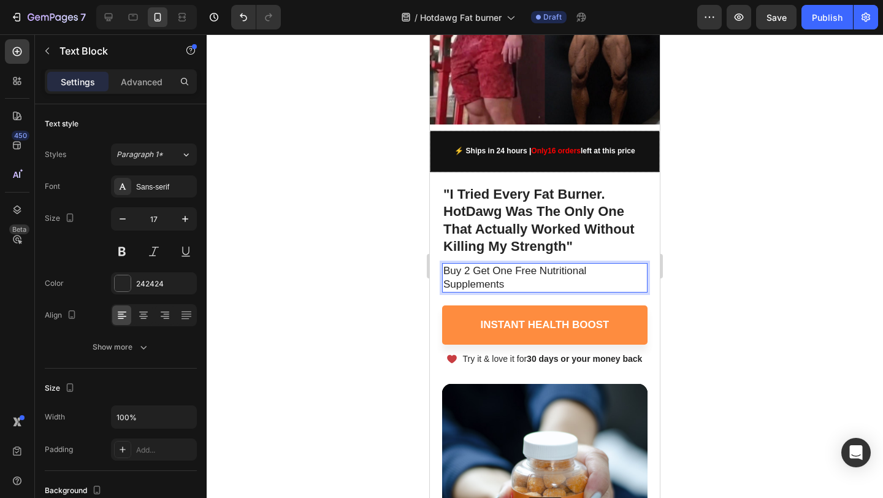
click at [523, 272] on p "Buy 2 Get One Free Nutritional Supplements" at bounding box center [544, 277] width 203 height 27
click at [507, 272] on p "Buy 2 Get One Free Nutritional Supplements" at bounding box center [544, 277] width 203 height 27
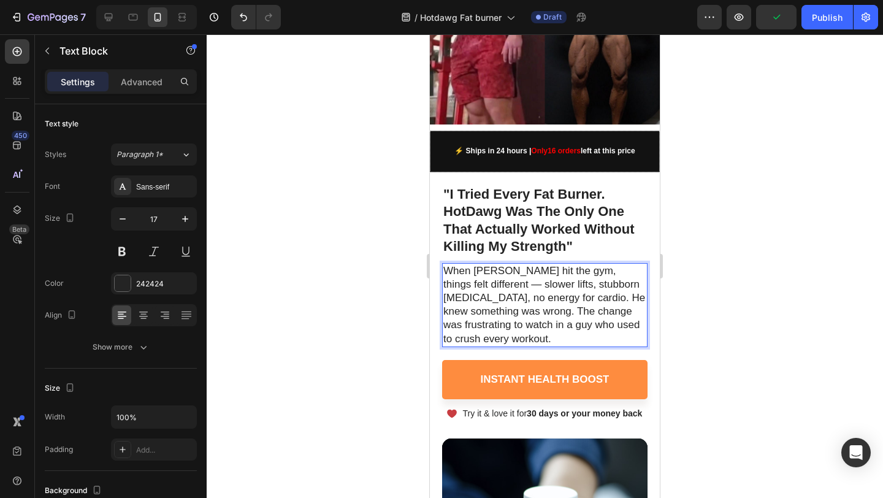
click at [498, 273] on p "When Jason hit the gym, things felt different — slower lifts, stubborn belly fa…" at bounding box center [544, 305] width 203 height 82
click at [765, 228] on div at bounding box center [545, 265] width 676 height 463
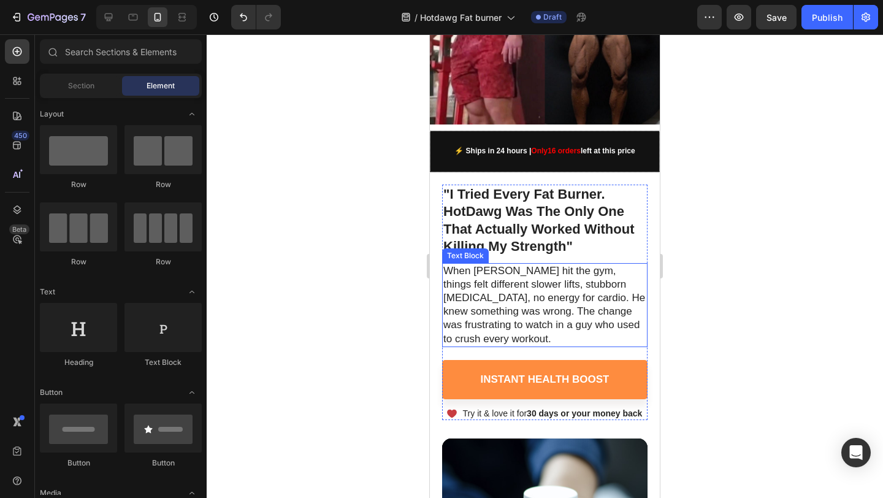
click at [512, 287] on p "When [PERSON_NAME] hit the gym, things felt different slower lifts, stubborn [M…" at bounding box center [544, 305] width 203 height 82
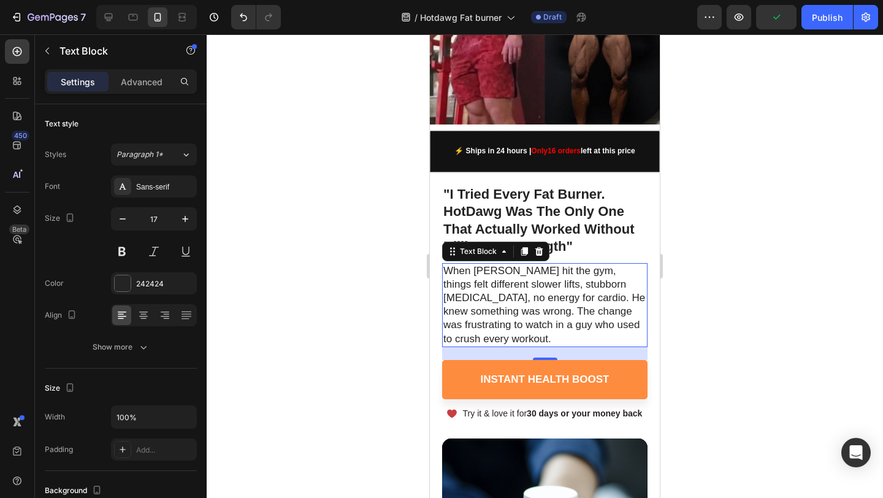
click at [764, 257] on div at bounding box center [545, 265] width 676 height 463
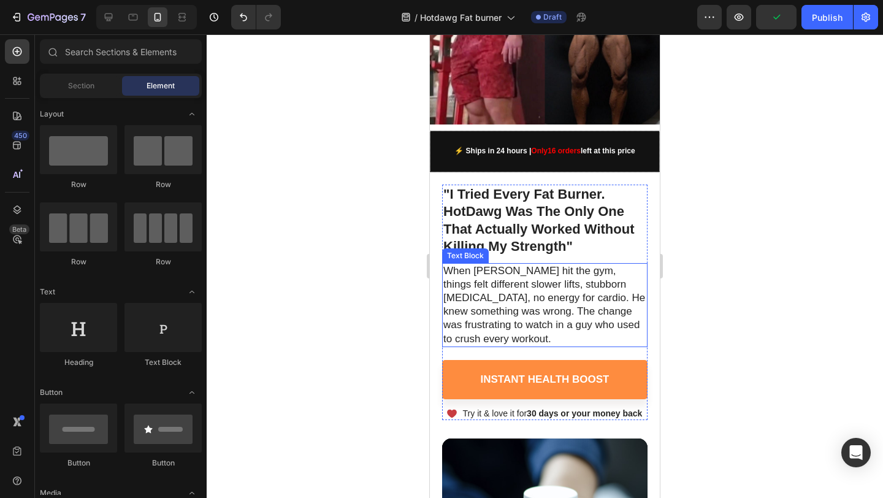
click at [568, 303] on p "When [PERSON_NAME] hit the gym, things felt different slower lifts, stubborn [M…" at bounding box center [544, 305] width 203 height 82
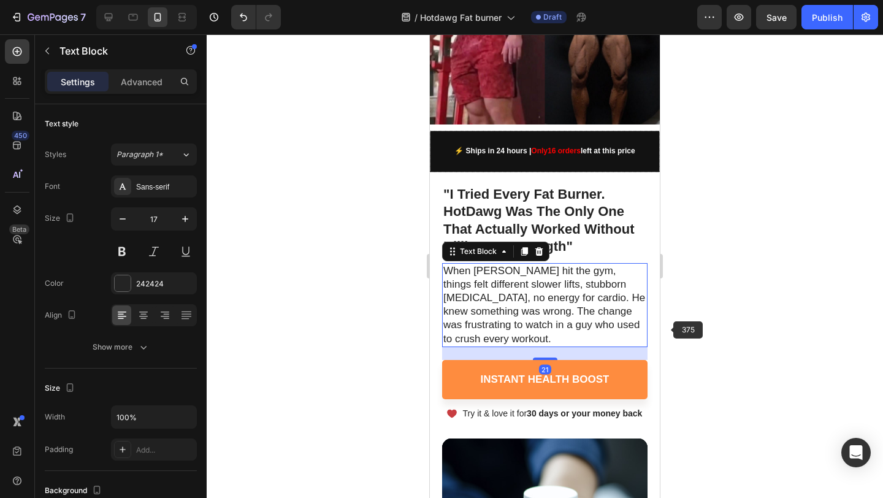
click at [718, 289] on div at bounding box center [545, 265] width 676 height 463
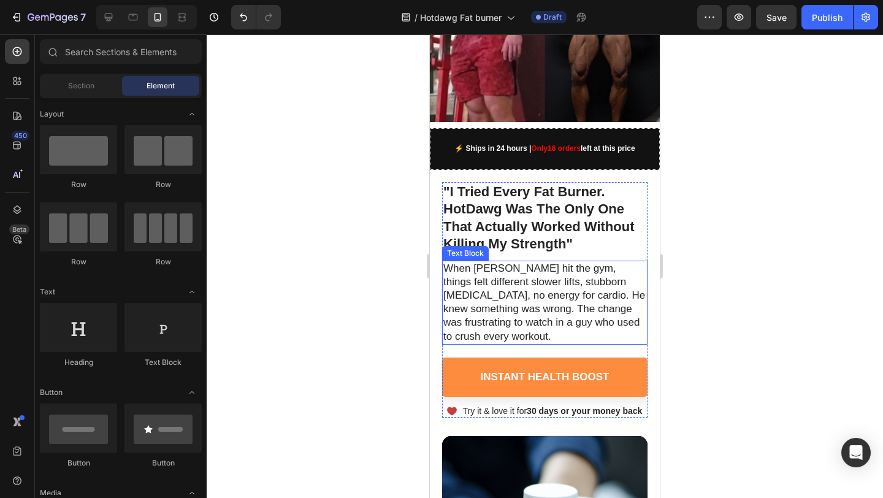
scroll to position [254, 0]
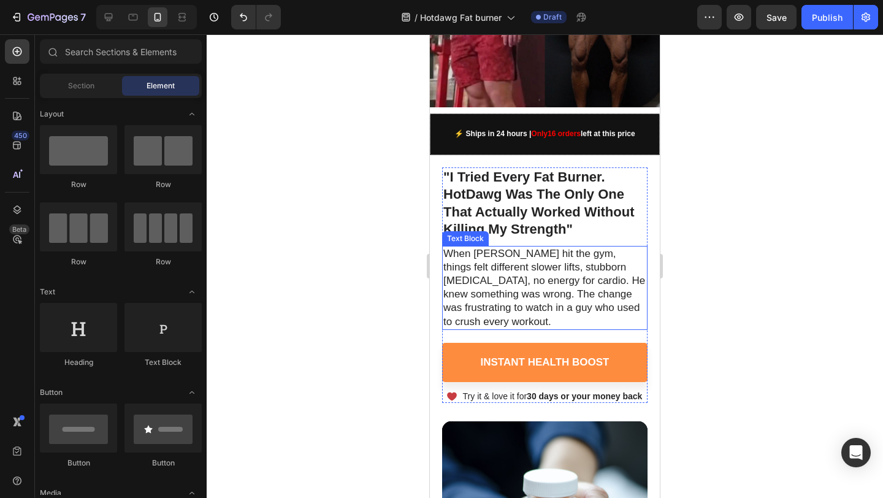
click at [558, 275] on p "When [PERSON_NAME] hit the gym, things felt different slower lifts, stubborn [M…" at bounding box center [544, 288] width 203 height 82
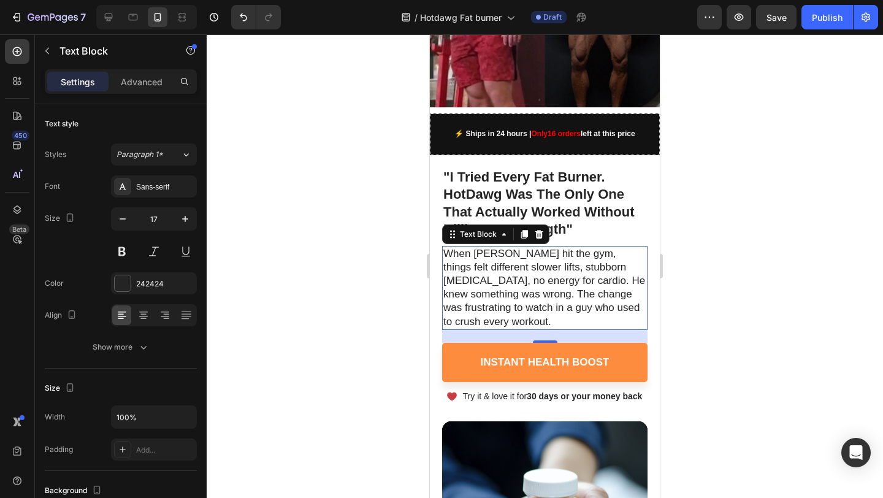
click at [757, 231] on div at bounding box center [545, 265] width 676 height 463
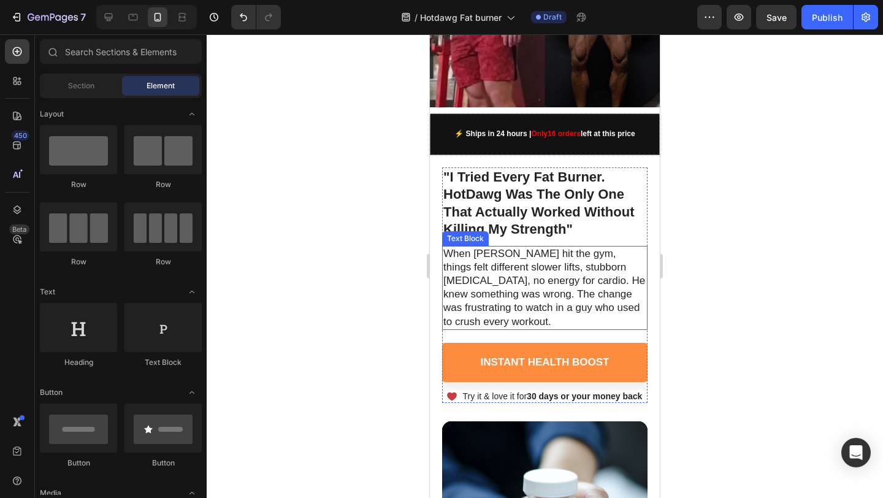
click at [550, 272] on p "When [PERSON_NAME] hit the gym, things felt different slower lifts, stubborn [M…" at bounding box center [544, 288] width 203 height 82
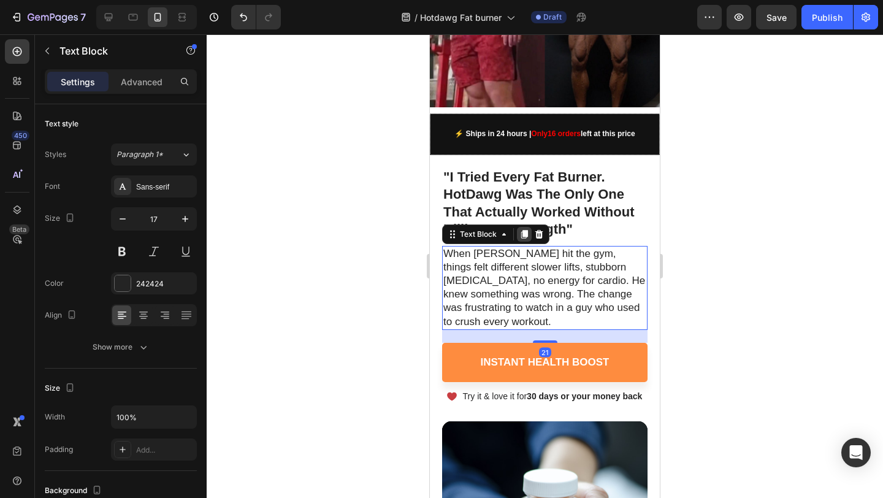
click at [523, 230] on icon at bounding box center [524, 234] width 7 height 9
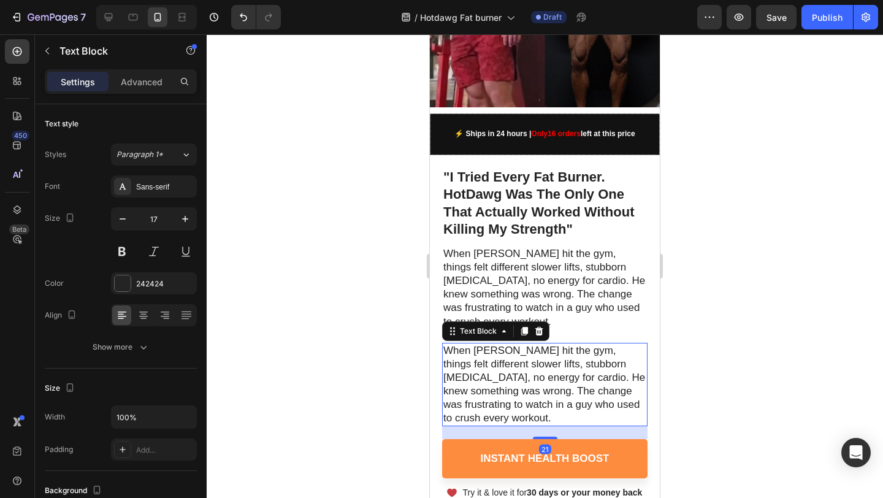
scroll to position [261, 0]
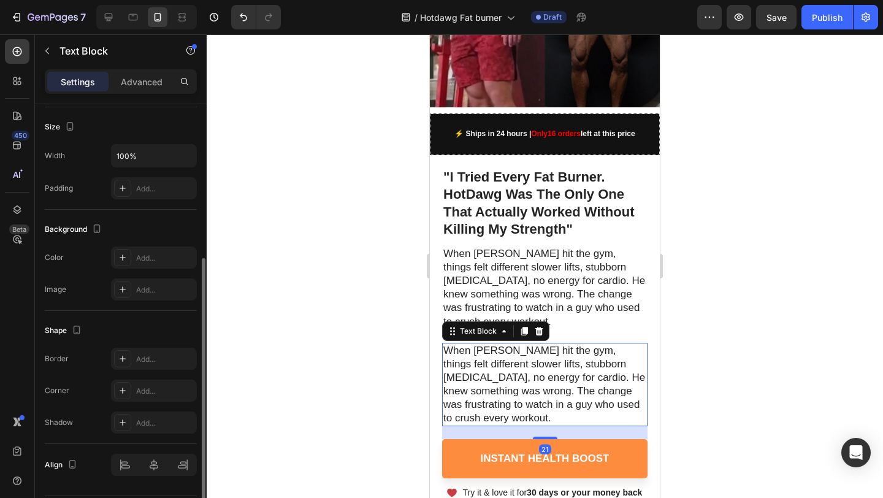
click at [536, 364] on p "When [PERSON_NAME] hit the gym, things felt different slower lifts, stubborn [M…" at bounding box center [544, 385] width 203 height 82
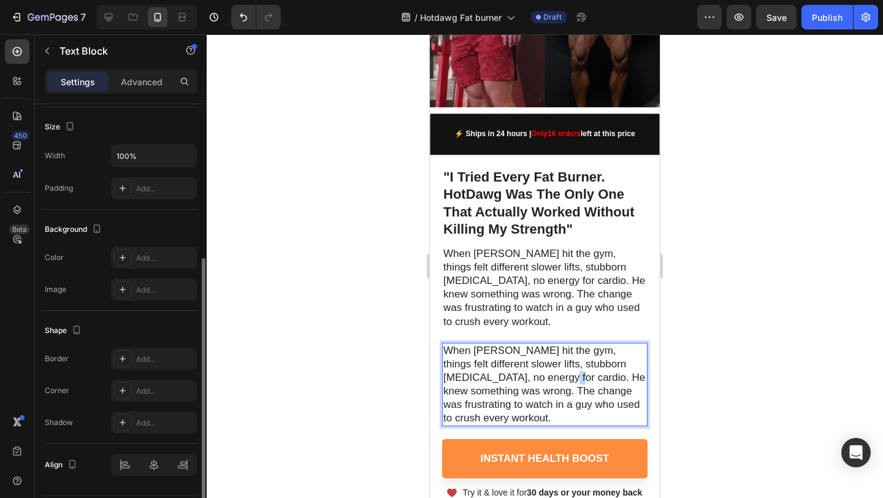
click at [536, 364] on p "When [PERSON_NAME] hit the gym, things felt different slower lifts, stubborn [M…" at bounding box center [544, 385] width 203 height 82
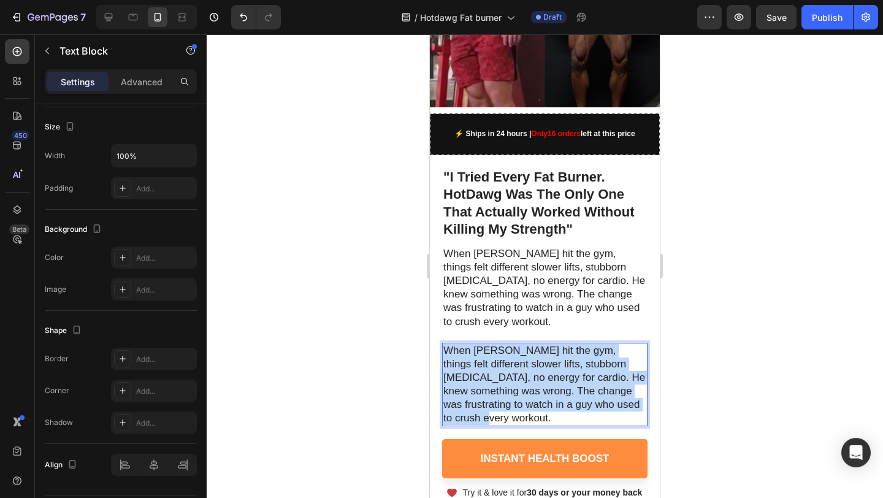
click at [536, 364] on p "When [PERSON_NAME] hit the gym, things felt different slower lifts, stubborn [M…" at bounding box center [544, 385] width 203 height 82
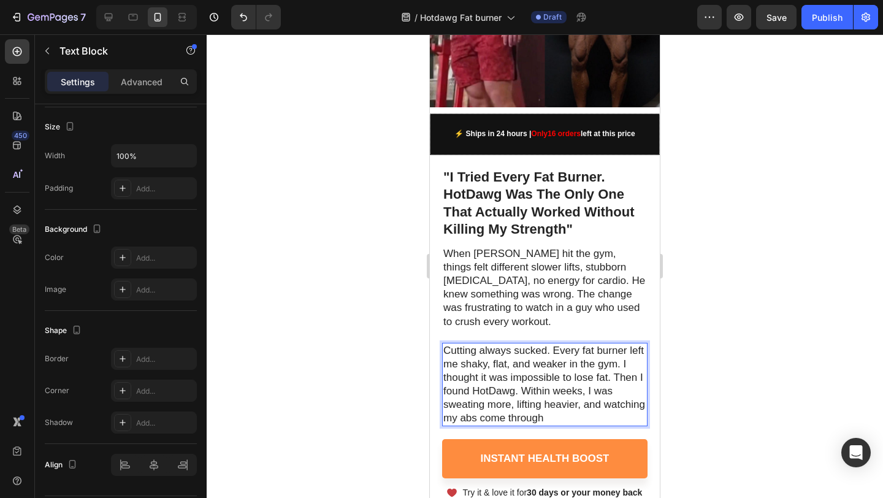
click at [444, 344] on p "Cutting always sucked. Every fat burner left me shaky, flat, and weaker in the …" at bounding box center [544, 385] width 203 height 82
click at [602, 407] on p "" Cutting always sucked. Every fat burner left me shaky, flat, and weaker in th…" at bounding box center [544, 385] width 203 height 82
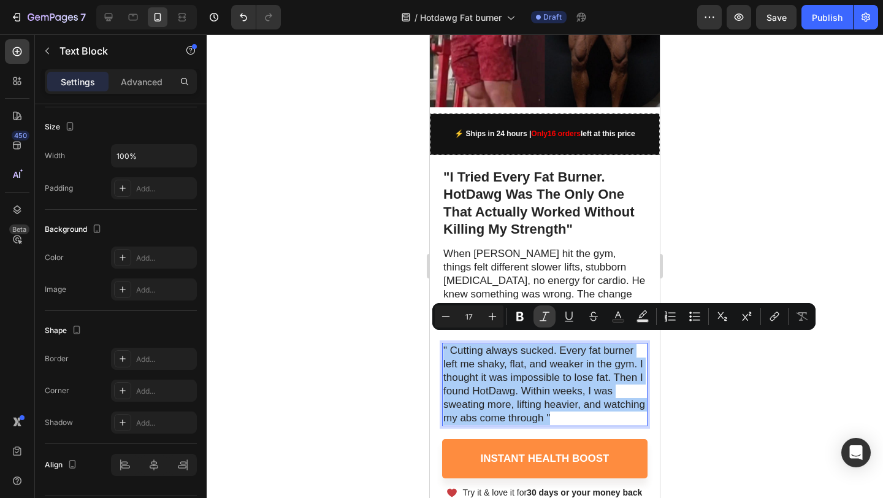
click at [541, 316] on icon "Editor contextual toolbar" at bounding box center [544, 316] width 12 height 12
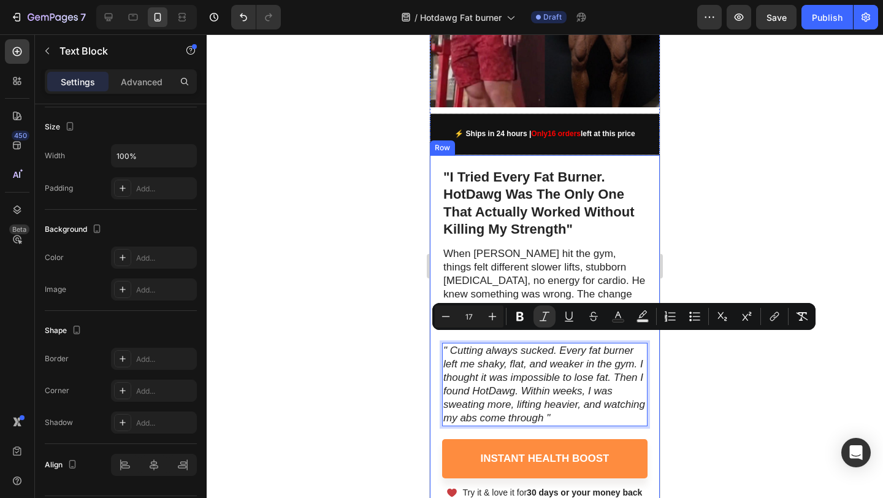
click at [785, 246] on div at bounding box center [545, 265] width 676 height 463
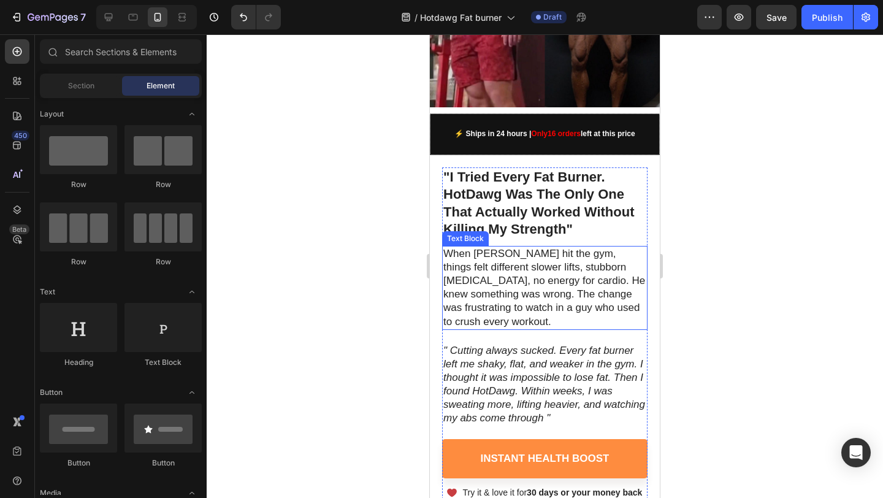
click at [540, 287] on p "When [PERSON_NAME] hit the gym, things felt different slower lifts, stubborn [M…" at bounding box center [544, 288] width 203 height 82
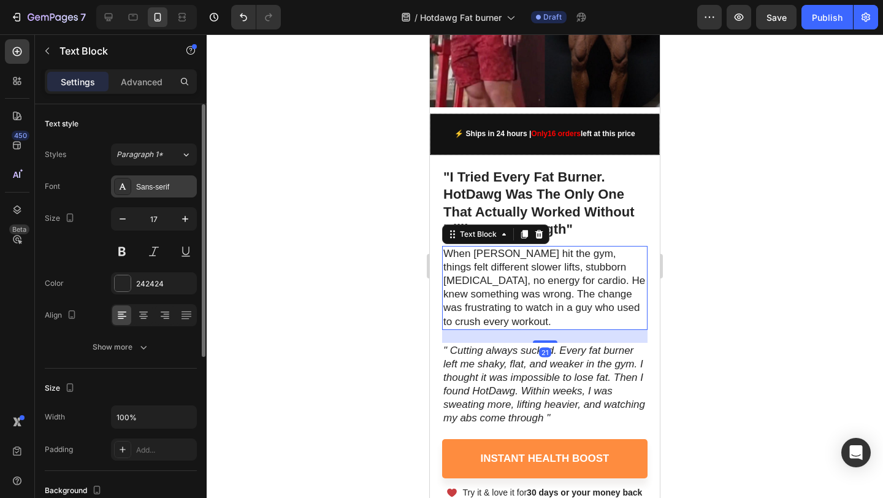
click at [156, 185] on div "Sans-serif" at bounding box center [165, 186] width 58 height 11
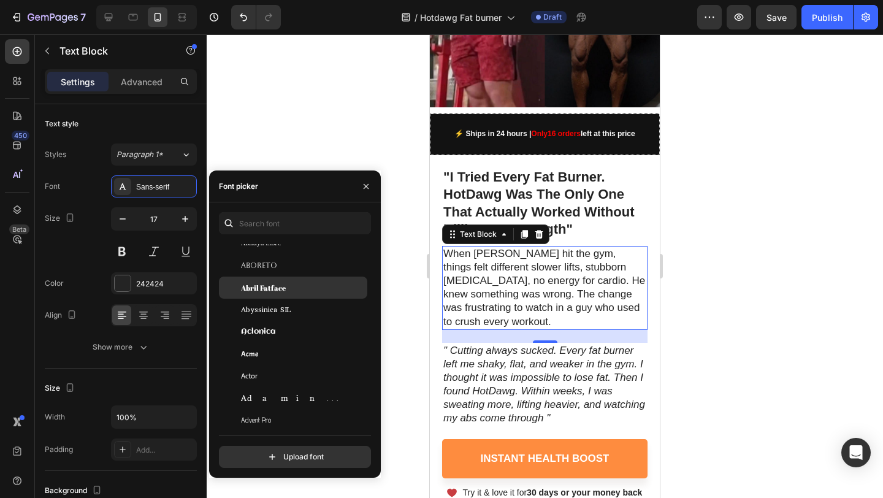
scroll to position [194, 0]
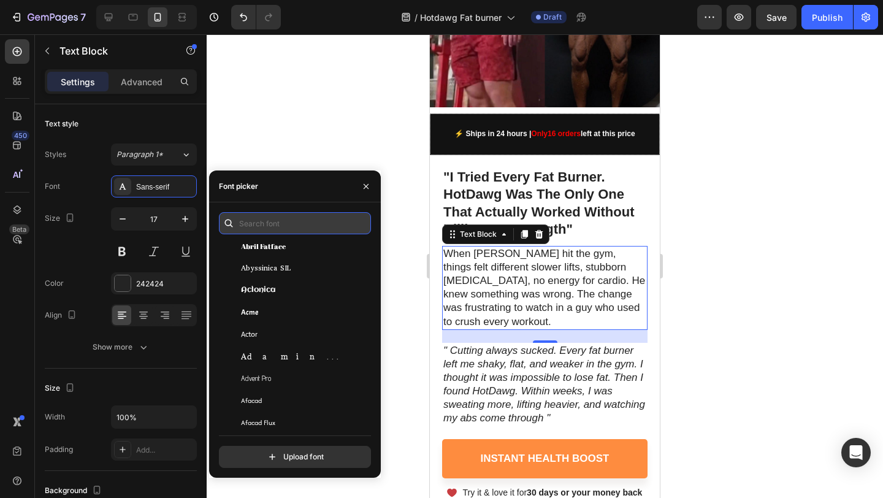
click at [278, 227] on input "text" at bounding box center [295, 223] width 152 height 22
type input "a"
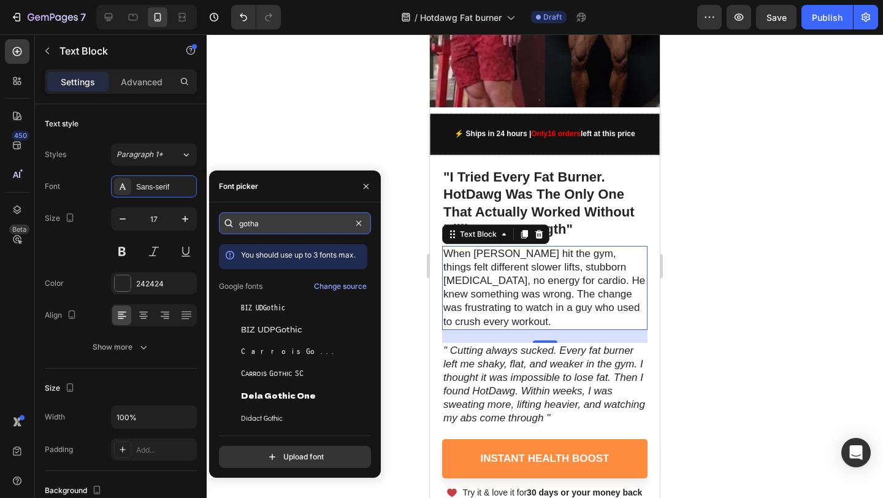
type input "gotham"
type input "aria"
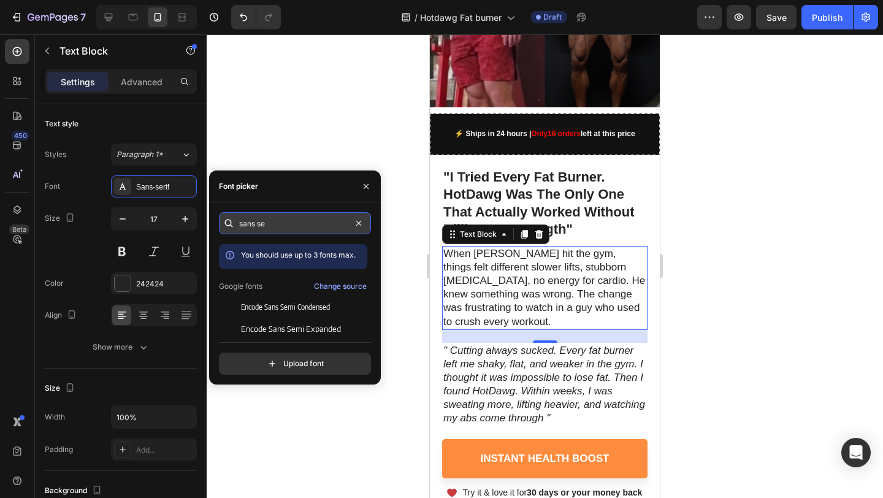
type input "sans ser"
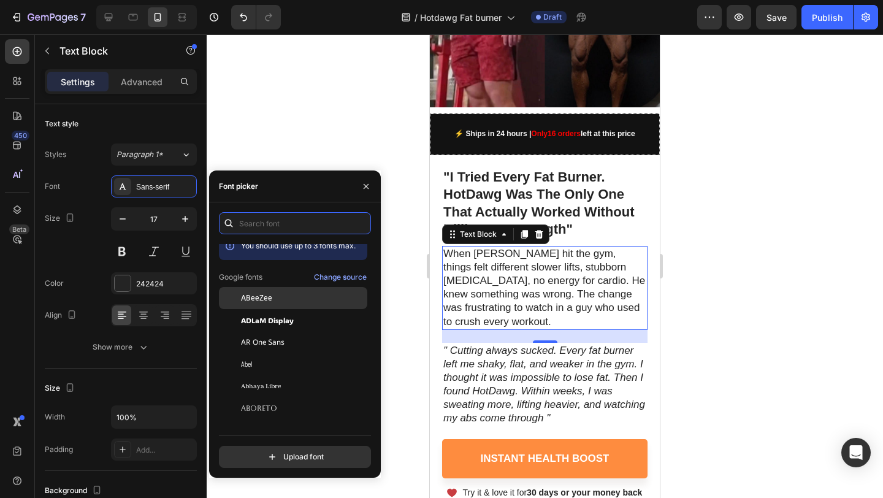
scroll to position [10, 0]
click at [804, 181] on div at bounding box center [545, 265] width 676 height 463
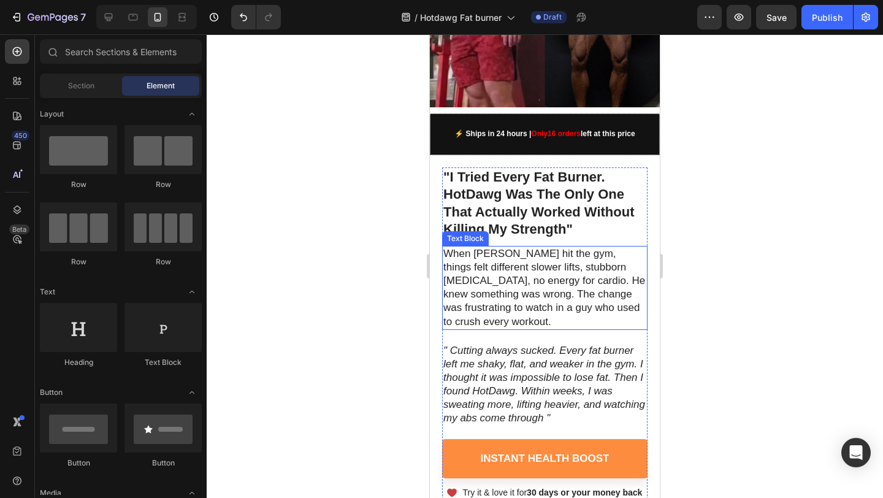
click at [584, 267] on p "When [PERSON_NAME] hit the gym, things felt different slower lifts, stubborn [M…" at bounding box center [544, 288] width 203 height 82
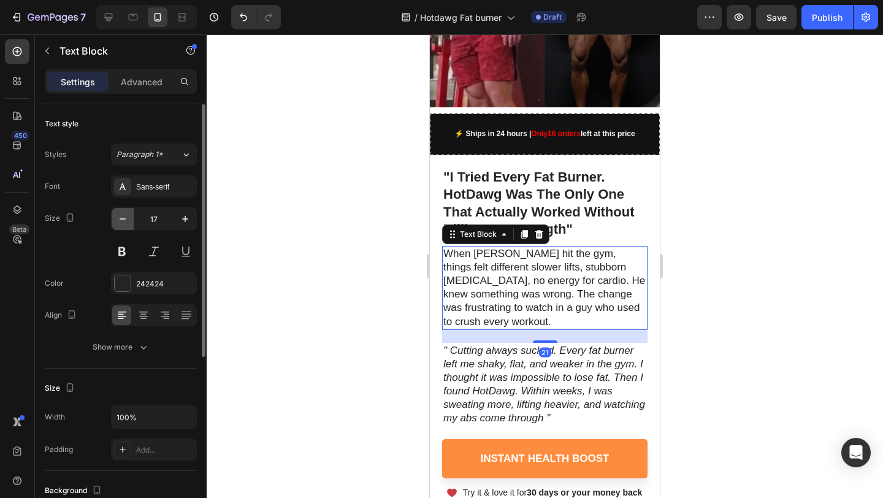
click at [121, 221] on icon "button" at bounding box center [122, 219] width 12 height 12
type input "16"
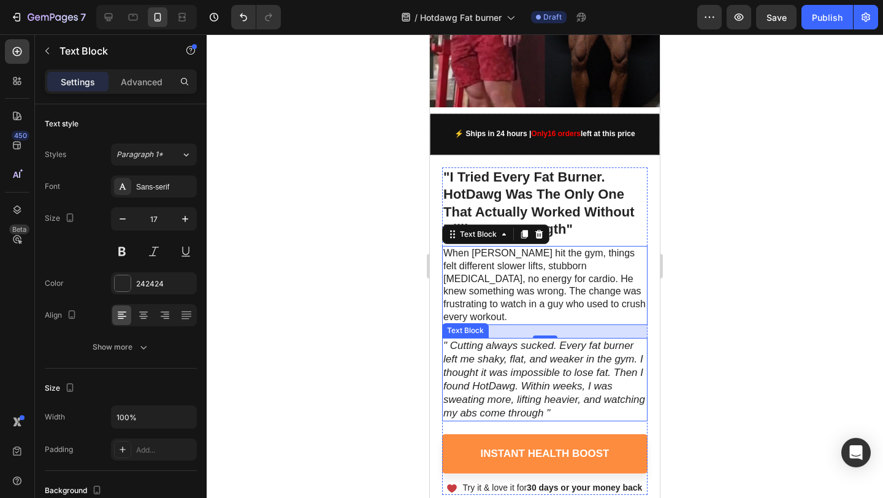
click at [554, 371] on icon "" Cutting always sucked. Every fat burner left me shaky, flat, and weaker in th…" at bounding box center [544, 379] width 202 height 79
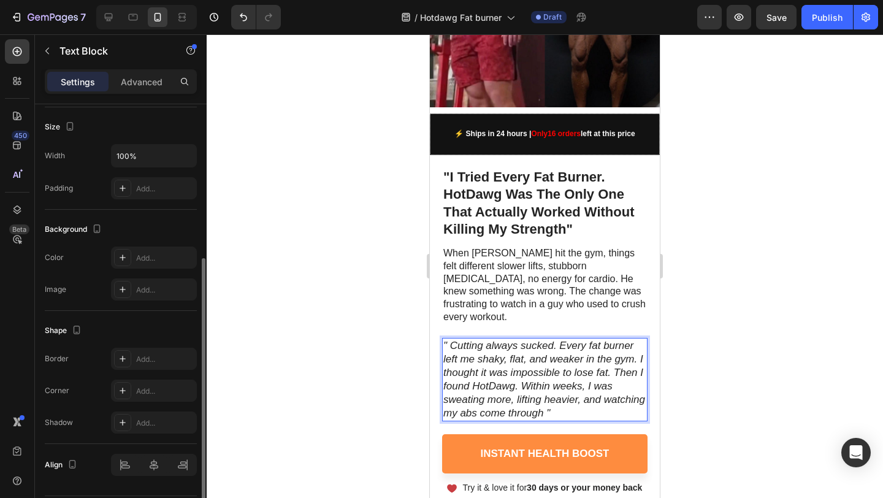
scroll to position [25, 0]
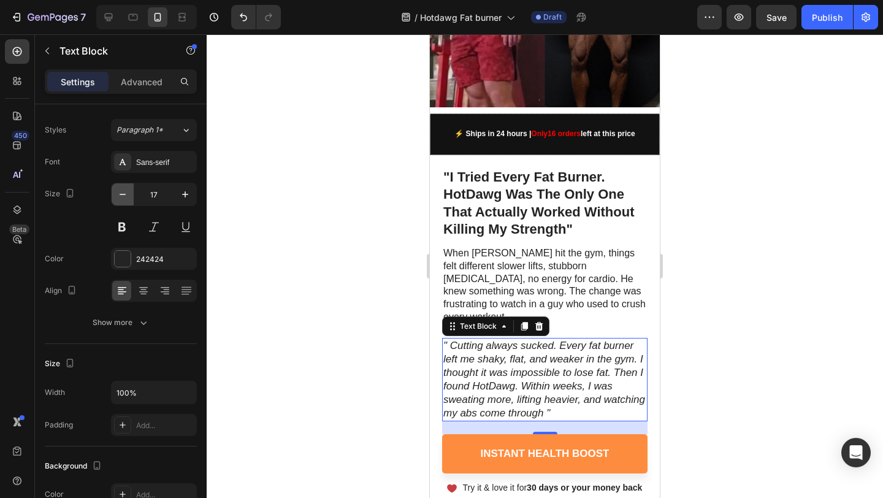
click at [120, 192] on icon "button" at bounding box center [122, 194] width 12 height 12
type input "16"
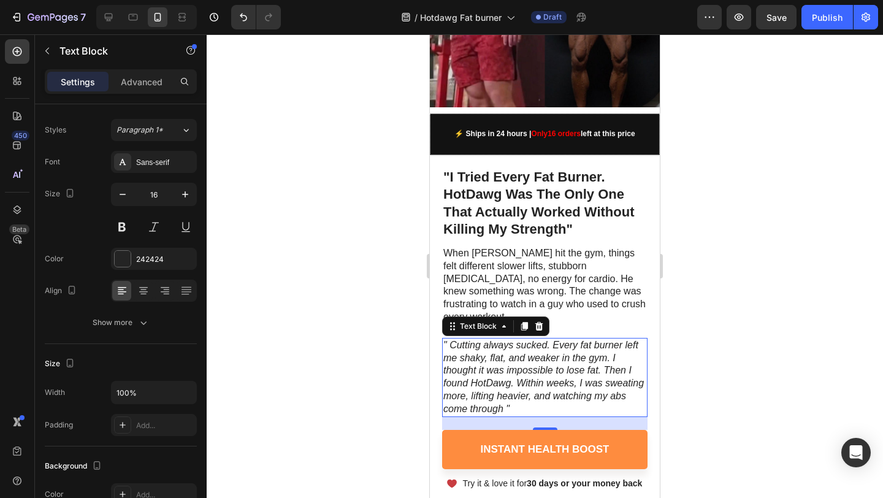
click at [781, 320] on div at bounding box center [545, 265] width 676 height 463
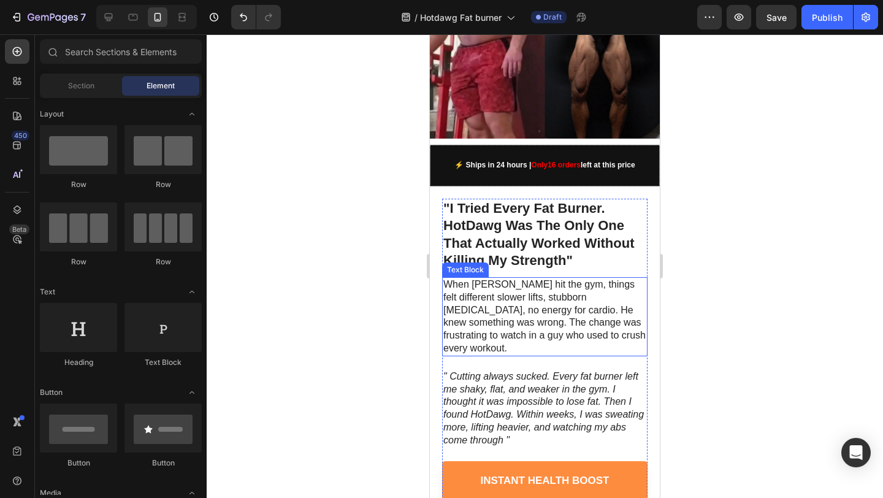
scroll to position [295, 0]
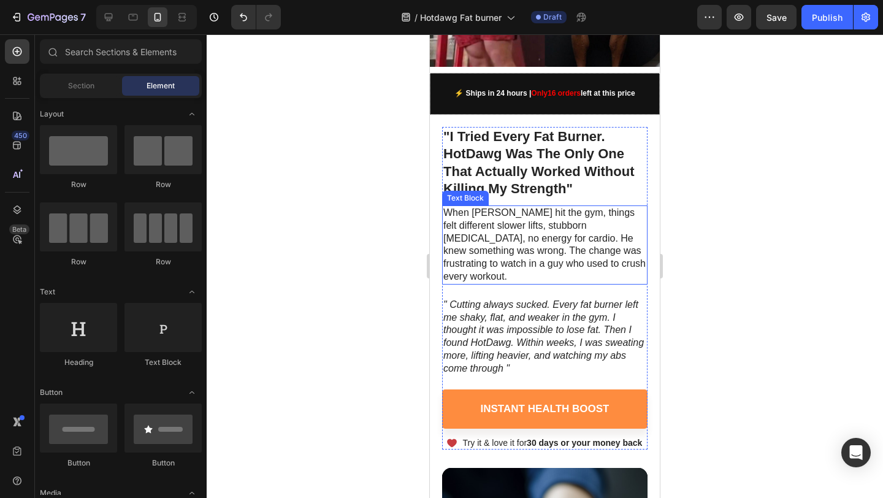
click at [520, 238] on p "When [PERSON_NAME] hit the gym, things felt different slower lifts, stubborn [M…" at bounding box center [544, 245] width 203 height 77
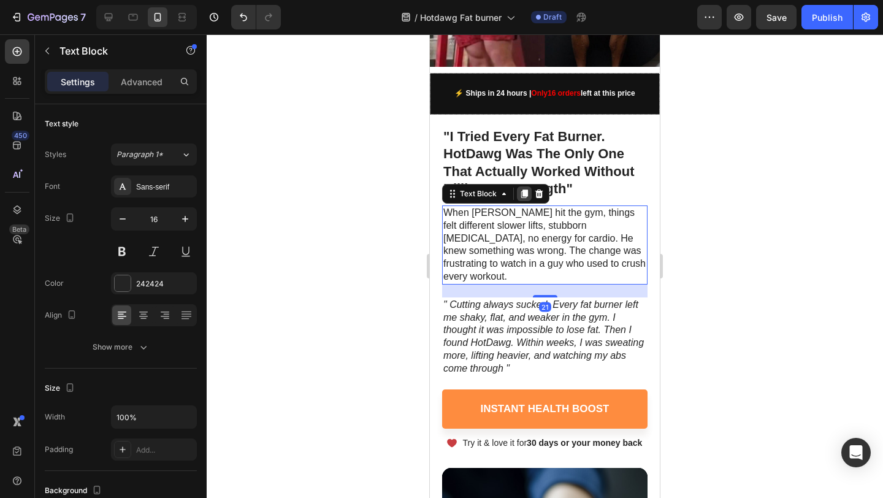
click at [528, 189] on icon at bounding box center [524, 194] width 10 height 10
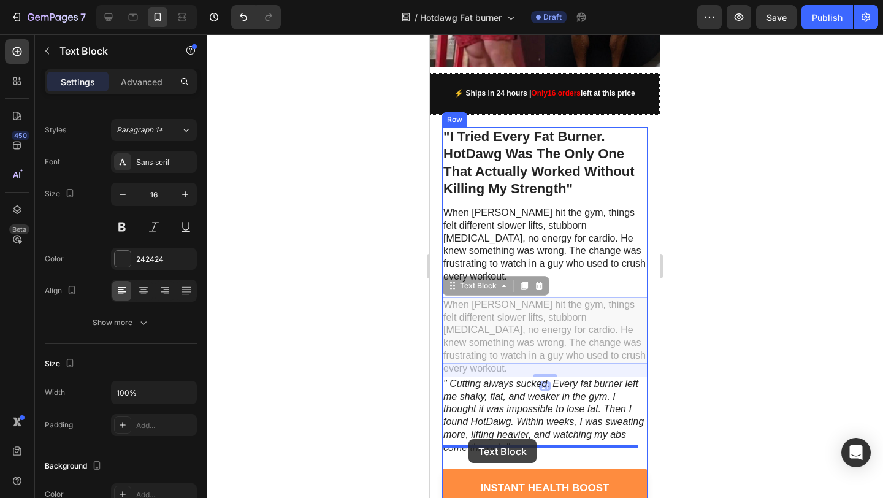
drag, startPoint x: 455, startPoint y: 264, endPoint x: 468, endPoint y: 439, distance: 175.2
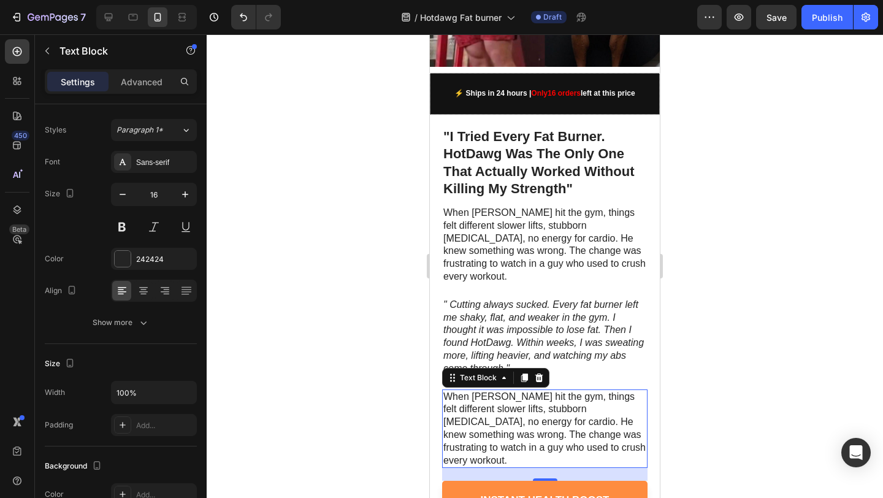
click at [493, 390] on p "When [PERSON_NAME] hit the gym, things felt different slower lifts, stubborn [M…" at bounding box center [544, 428] width 203 height 77
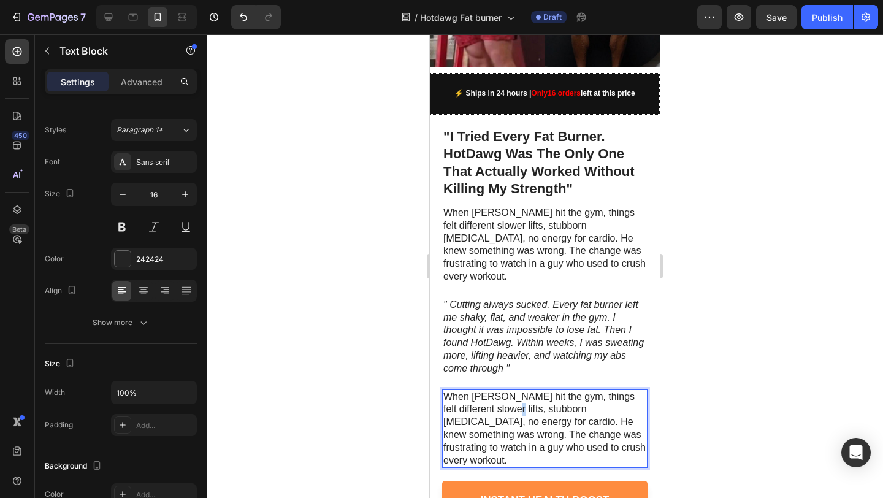
click at [493, 390] on p "When [PERSON_NAME] hit the gym, things felt different slower lifts, stubborn [M…" at bounding box center [544, 428] width 203 height 77
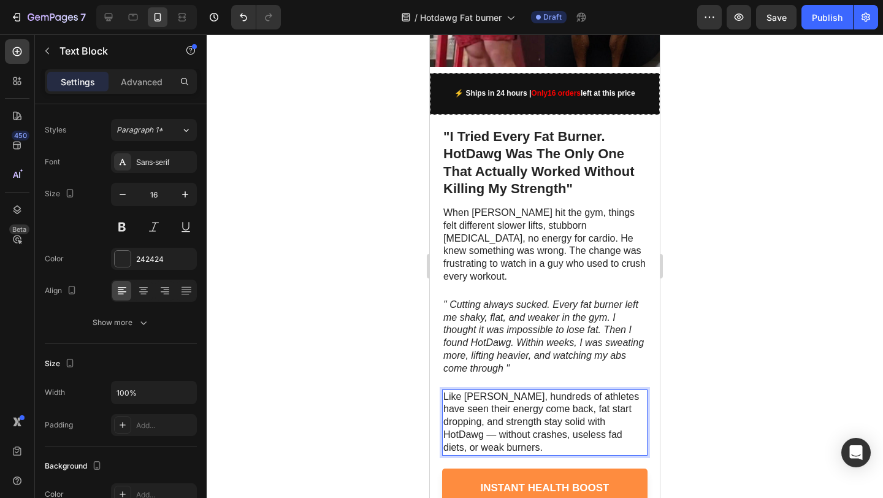
click at [619, 394] on p "Like Jason, hundreds of athletes have seen their energy come back, fat start dr…" at bounding box center [544, 422] width 203 height 64
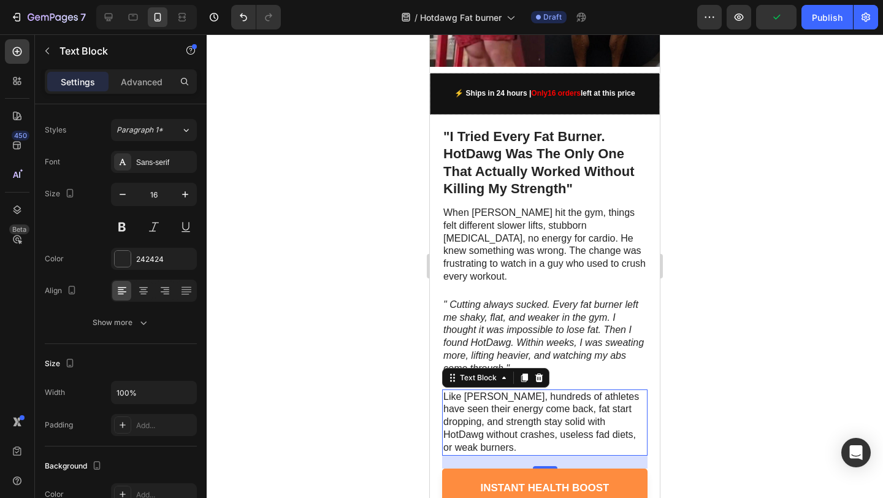
click at [741, 248] on div at bounding box center [545, 265] width 676 height 463
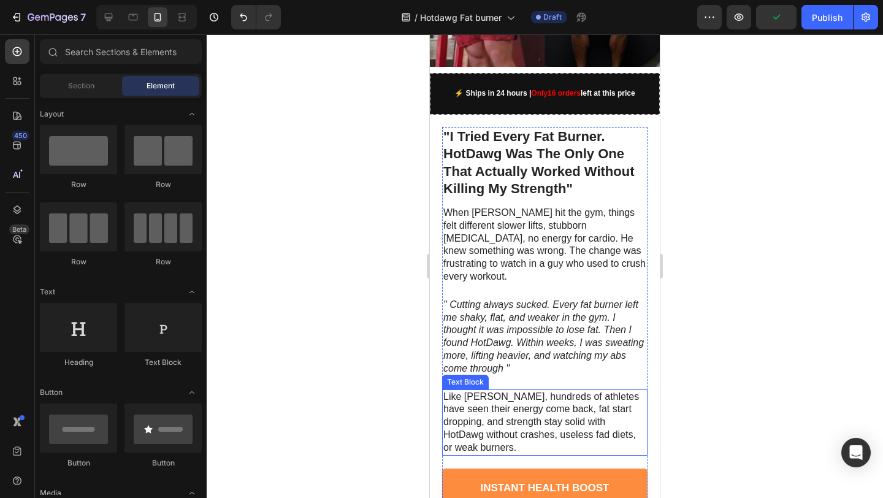
click at [509, 390] on p "Like Jason, hundreds of athletes have seen their energy come back, fat start dr…" at bounding box center [544, 422] width 203 height 64
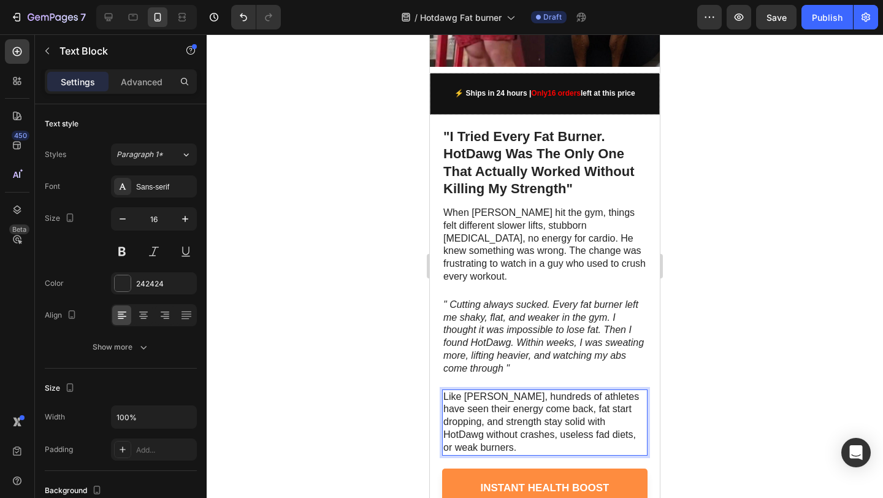
click at [565, 398] on p "Like Jason, hundreds of athletes have seen their energy come back, fat start dr…" at bounding box center [544, 422] width 203 height 64
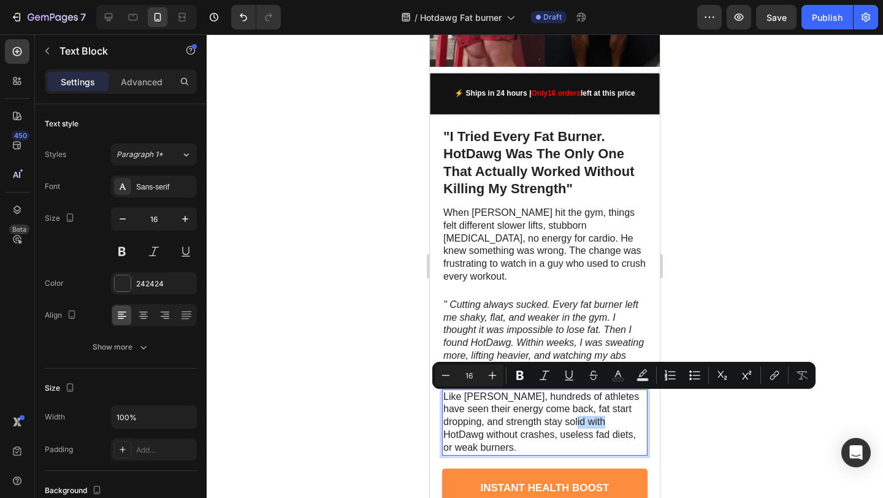
click at [565, 398] on p "Like Jason, hundreds of athletes have seen their energy come back, fat start dr…" at bounding box center [544, 422] width 203 height 64
drag, startPoint x: 565, startPoint y: 398, endPoint x: 505, endPoint y: 411, distance: 61.4
click at [505, 411] on p "Like Jason, hundreds of athletes have seen their energy come back, fat start dr…" at bounding box center [544, 422] width 203 height 64
click at [519, 371] on icon "Editor contextual toolbar" at bounding box center [519, 375] width 7 height 9
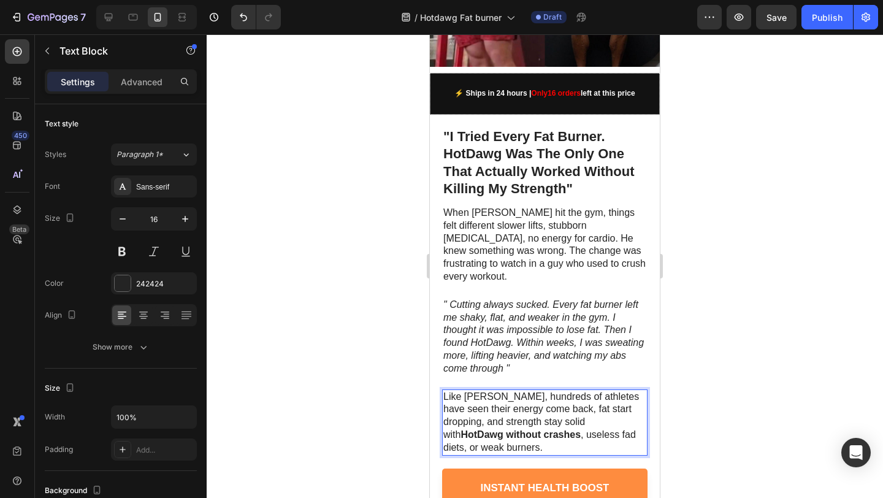
click at [524, 414] on p "Like Jason, hundreds of athletes have seen their energy come back, fat start dr…" at bounding box center [544, 422] width 203 height 64
drag, startPoint x: 525, startPoint y: 413, endPoint x: 591, endPoint y: 415, distance: 66.2
click at [591, 415] on p "Like Jason, hundreds of athletes have seen their energy come back, fat start dr…" at bounding box center [544, 422] width 203 height 64
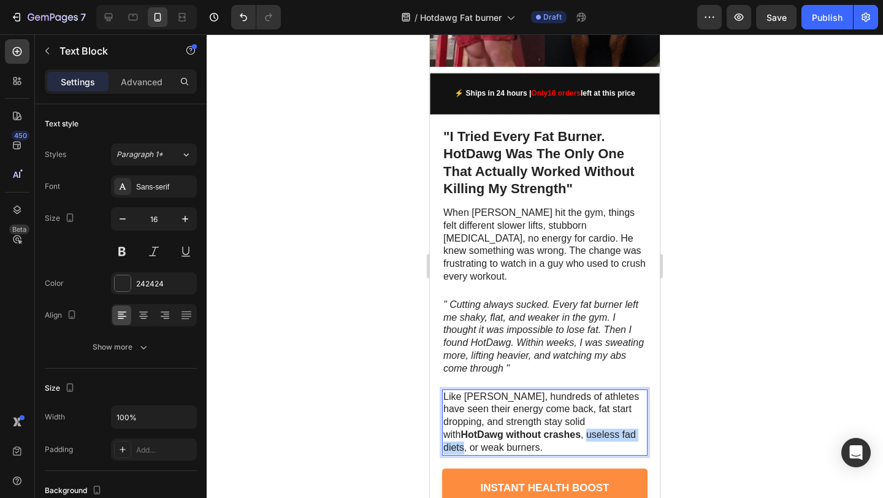
click at [568, 416] on p "Like Jason, hundreds of athletes have seen their energy come back, fat start dr…" at bounding box center [544, 422] width 203 height 64
click at [531, 414] on p "Like Jason, hundreds of athletes have seen their energy come back, fat start dr…" at bounding box center [544, 422] width 203 height 64
click at [526, 414] on p "Like Jason, hundreds of athletes have seen their energy come back, fat start dr…" at bounding box center [544, 422] width 203 height 64
drag, startPoint x: 523, startPoint y: 414, endPoint x: 594, endPoint y: 412, distance: 70.5
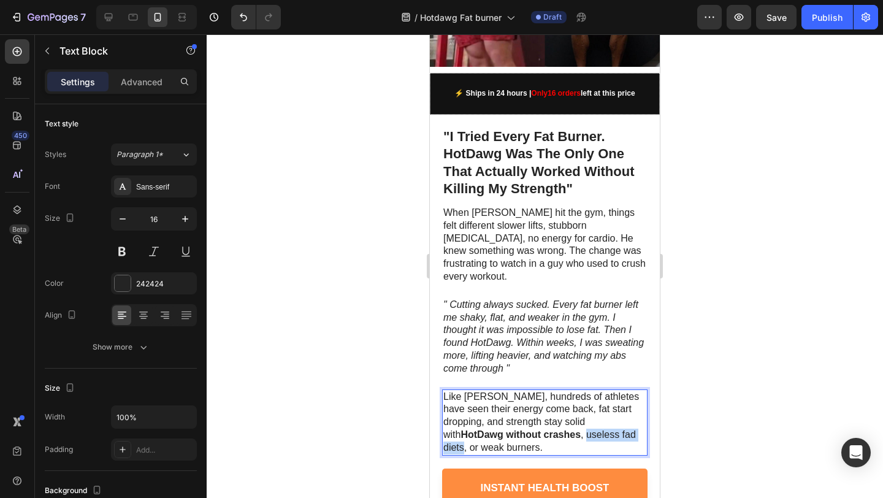
click at [594, 412] on p "Like Jason, hundreds of athletes have seen their energy come back, fat start dr…" at bounding box center [544, 422] width 203 height 64
drag, startPoint x: 504, startPoint y: 425, endPoint x: 446, endPoint y: 427, distance: 57.7
click at [446, 427] on p "Like Jason, hundreds of athletes have seen their energy come back, fat start dr…" at bounding box center [544, 422] width 203 height 64
click at [525, 428] on p "Like Jason, hundreds of athletes have seen their energy come back, fat start dr…" at bounding box center [544, 422] width 203 height 64
click at [796, 275] on div at bounding box center [545, 265] width 676 height 463
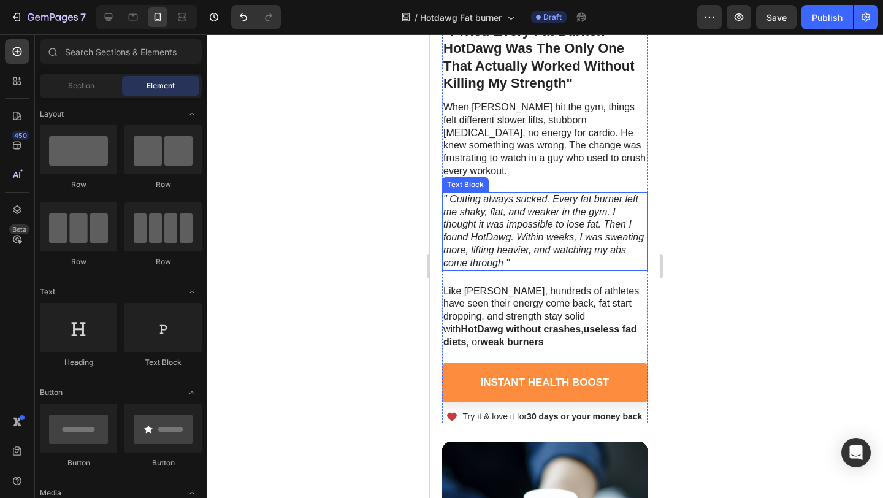
scroll to position [463, 0]
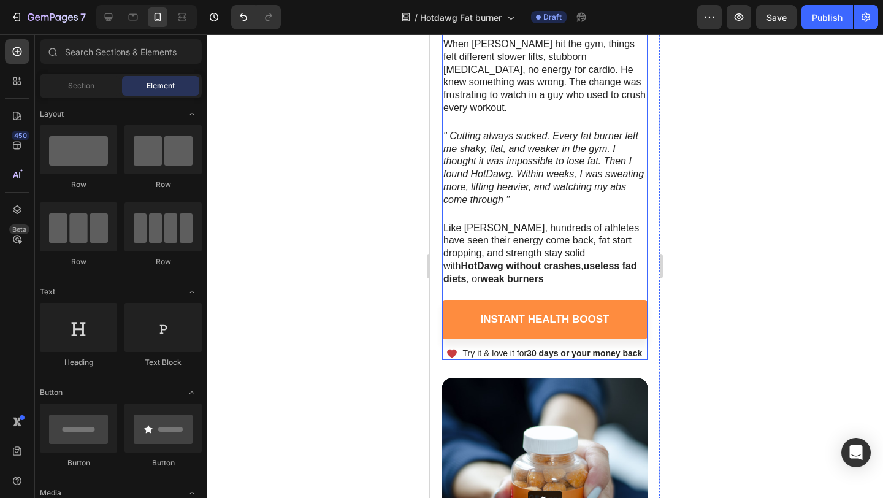
click at [507, 321] on div "Instant Health Boost Button" at bounding box center [544, 323] width 205 height 47
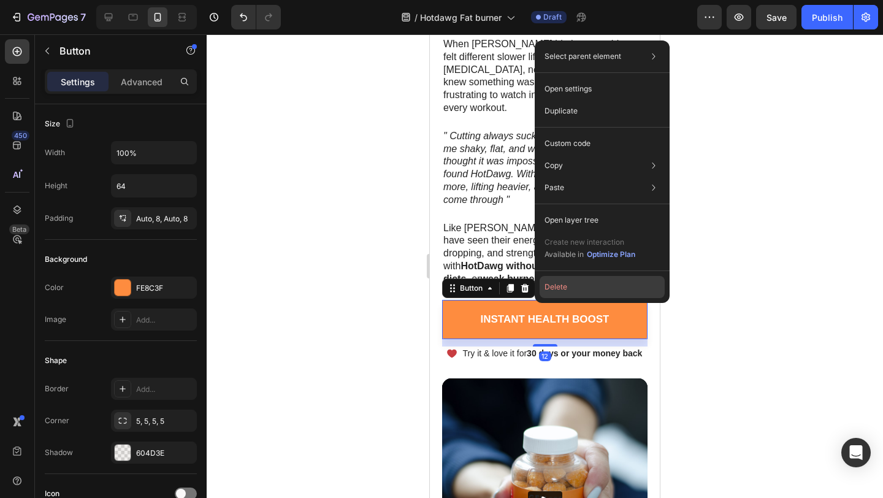
click at [571, 285] on button "Delete" at bounding box center [601, 287] width 125 height 22
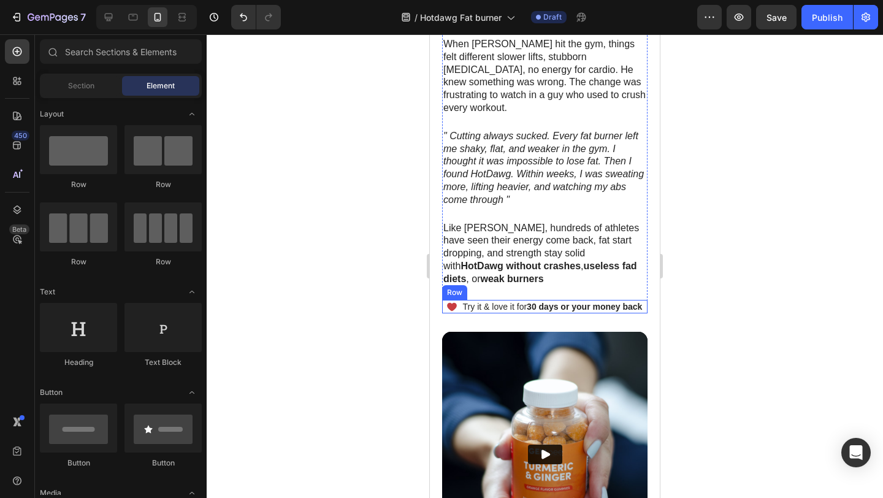
click at [452, 300] on div "Icon" at bounding box center [451, 306] width 11 height 13
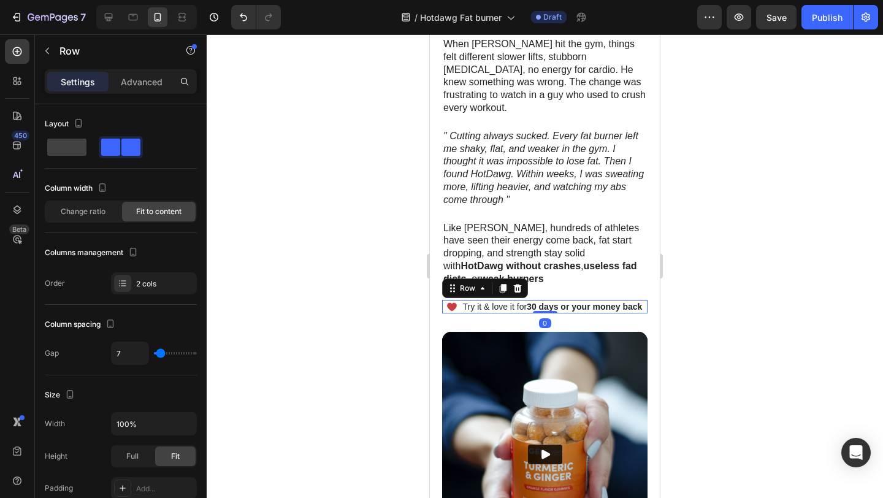
click at [453, 300] on div "Icon Try it & love it for 30 days or your money back Text Block Row 0" at bounding box center [544, 306] width 205 height 13
click at [520, 283] on icon at bounding box center [518, 287] width 8 height 9
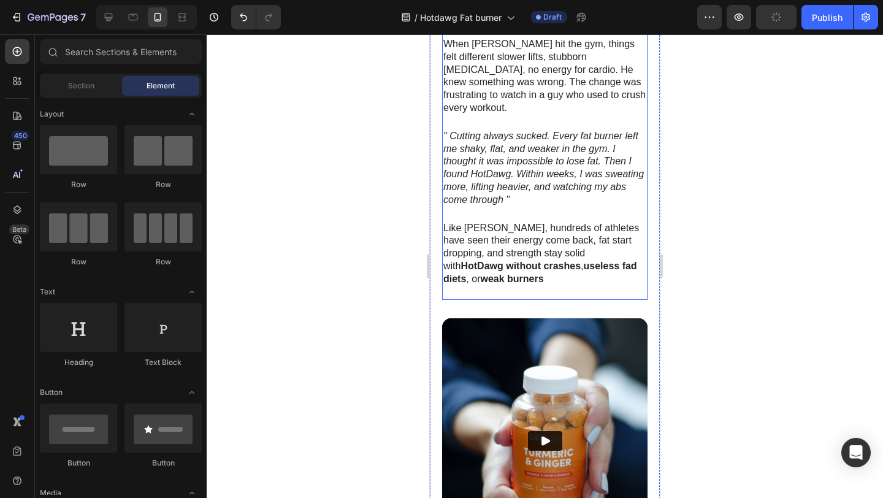
click at [543, 268] on div ""I Tried Every Fat Burner. HotDawg Was The Only One That Actually Worked Withou…" at bounding box center [544, 128] width 205 height 341
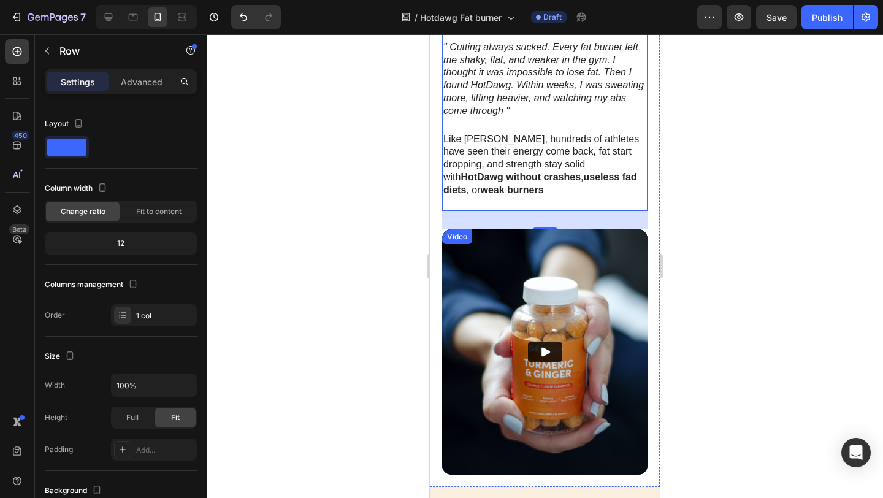
scroll to position [544, 0]
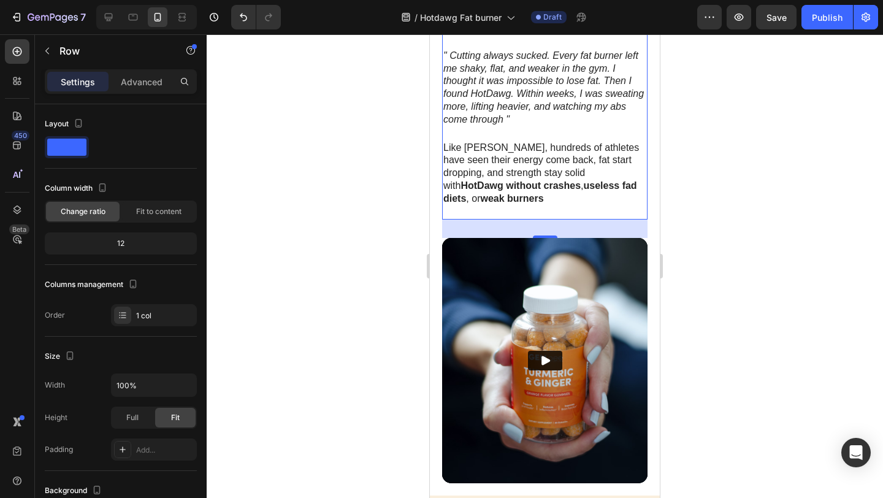
click at [855, 175] on div at bounding box center [545, 265] width 676 height 463
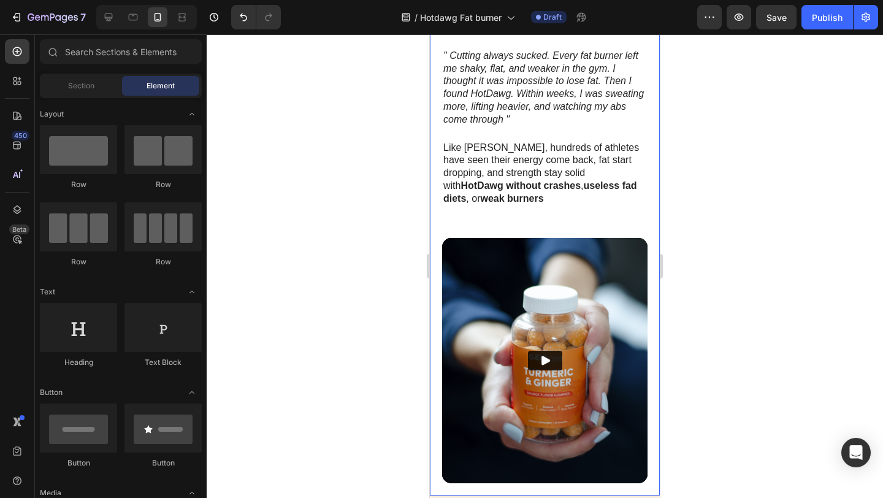
click at [530, 202] on div ""I Tried Every Fat Burner. HotDawg Was The Only One That Actually Worked Withou…" at bounding box center [544, 58] width 205 height 360
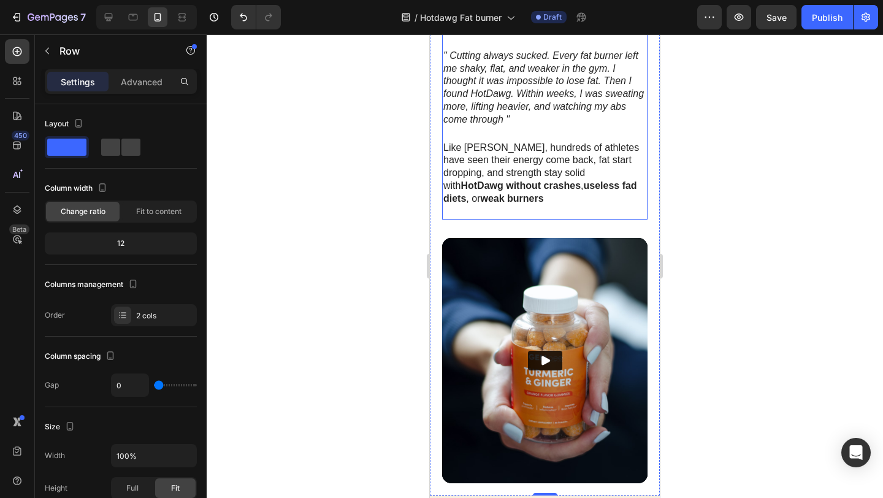
click at [526, 192] on div ""I Tried Every Fat Burner. HotDawg Was The Only One That Actually Worked Withou…" at bounding box center [544, 48] width 205 height 341
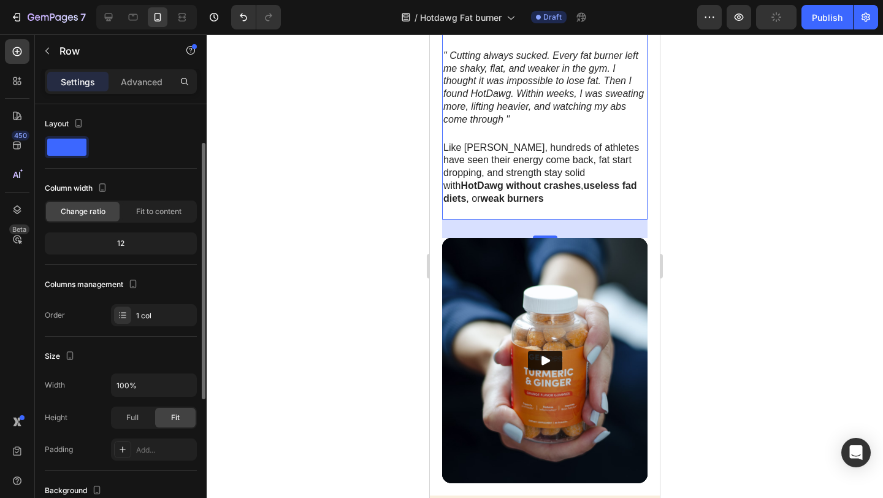
scroll to position [25, 0]
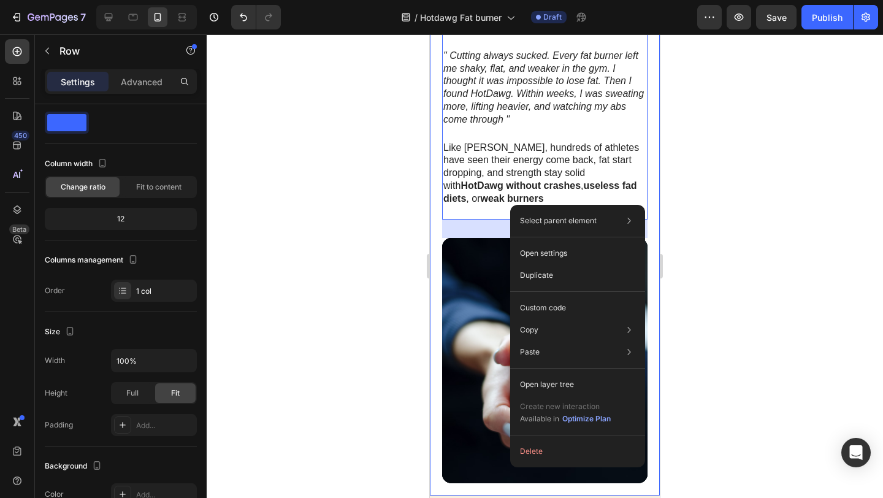
click at [434, 202] on div ""I Tried Every Fat Burner. HotDawg Was The Only One That Actually Worked Withou…" at bounding box center [545, 181] width 230 height 630
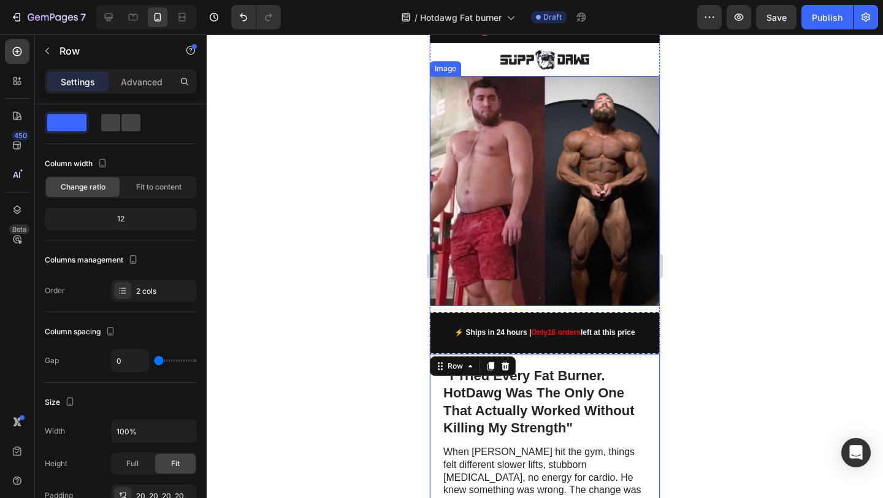
scroll to position [0, 0]
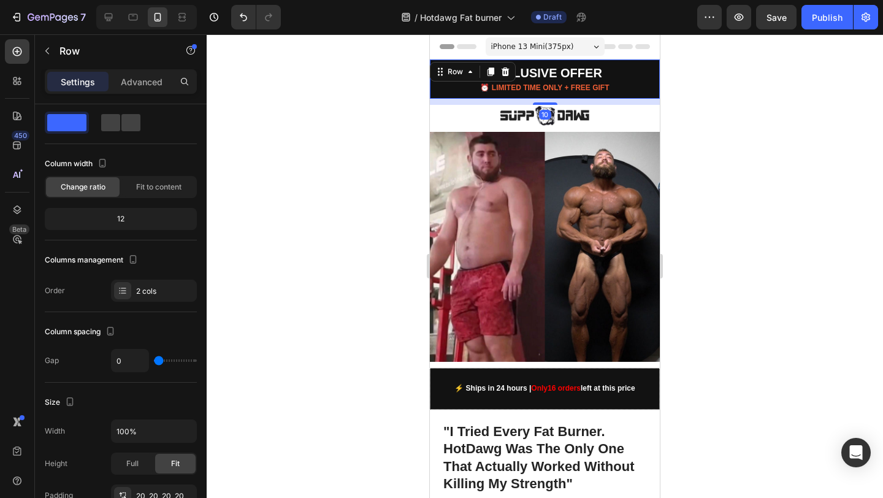
click at [604, 77] on div "EXCLUSIVE OFFER Text Block ⏰ LIMITED TIME ONLY + FREE GIFT Text Block Row 10" at bounding box center [545, 78] width 230 height 39
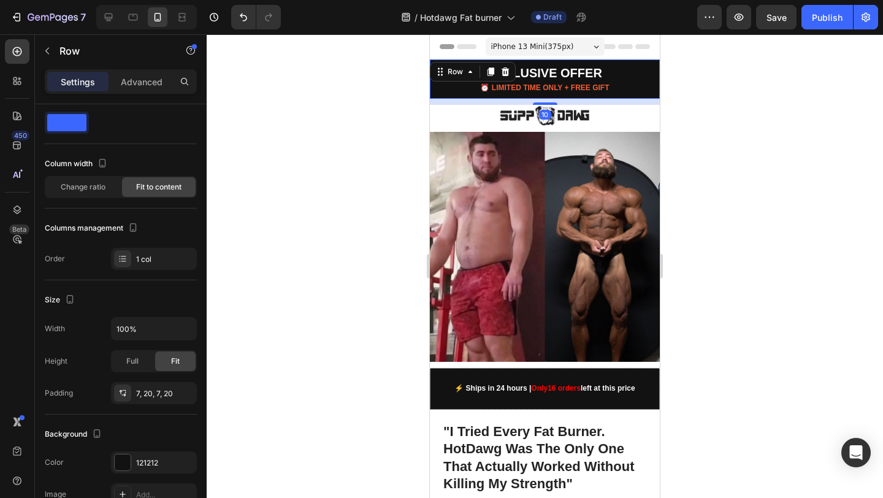
click at [620, 78] on div "EXCLUSIVE OFFER Text Block ⏰ LIMITED TIME ONLY + FREE GIFT Text Block Row 10" at bounding box center [545, 78] width 230 height 39
click at [626, 72] on div "EXCLUSIVE OFFER Text Block ⏰ LIMITED TIME ONLY + FREE GIFT Text Block Row 10" at bounding box center [545, 78] width 230 height 39
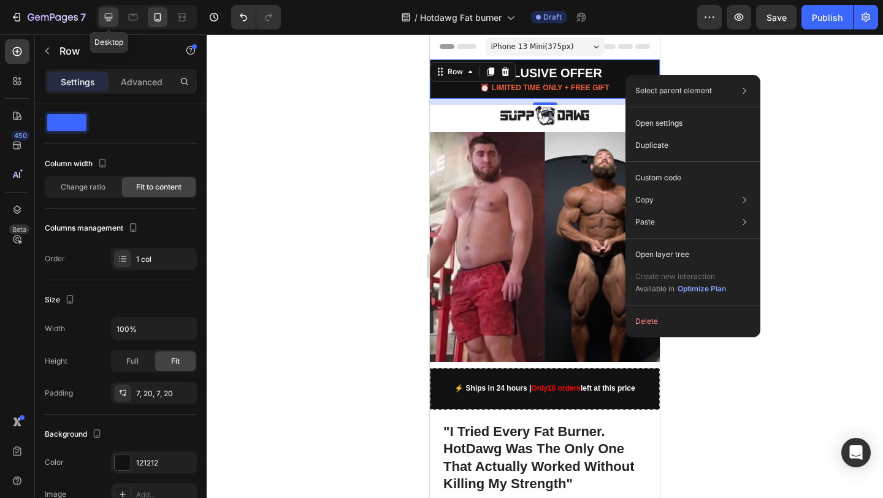
click at [111, 18] on icon at bounding box center [109, 17] width 8 height 8
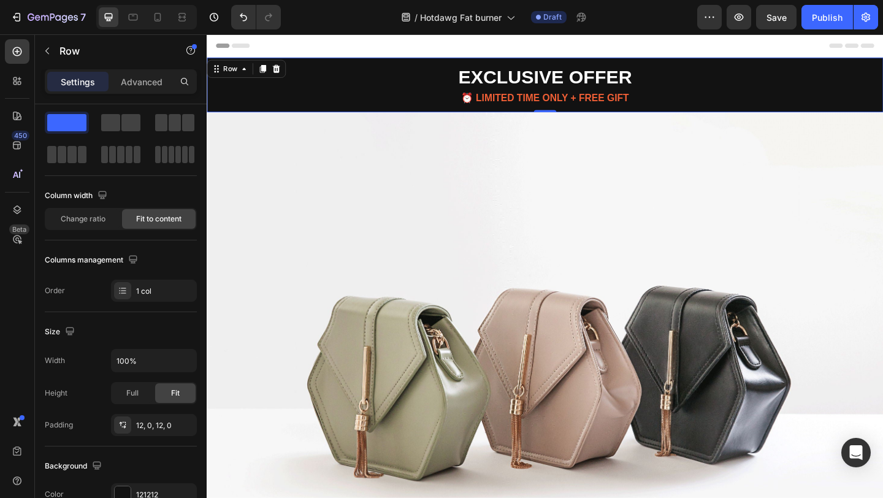
click at [721, 91] on div "EXCLUSIVE OFFER Text Block ⏰ LIMITED TIME ONLY + FREE GIFT Text Block Row 10" at bounding box center [575, 88] width 736 height 59
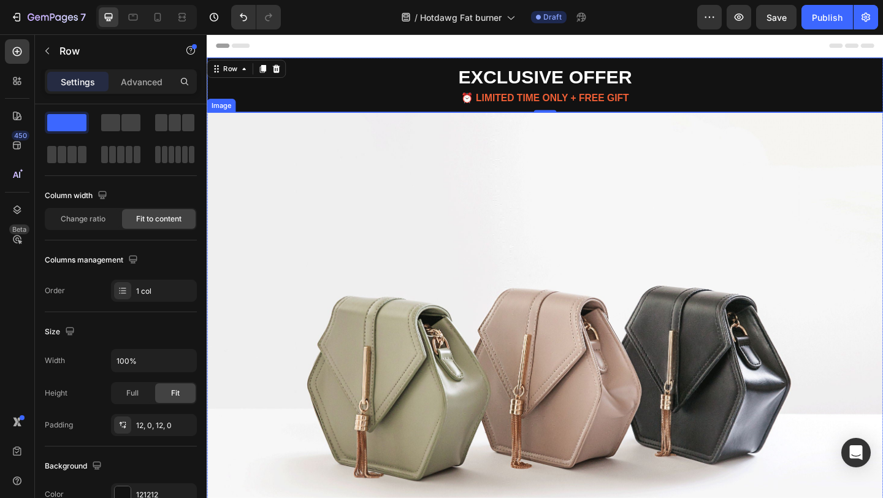
click at [449, 192] on img at bounding box center [575, 395] width 736 height 552
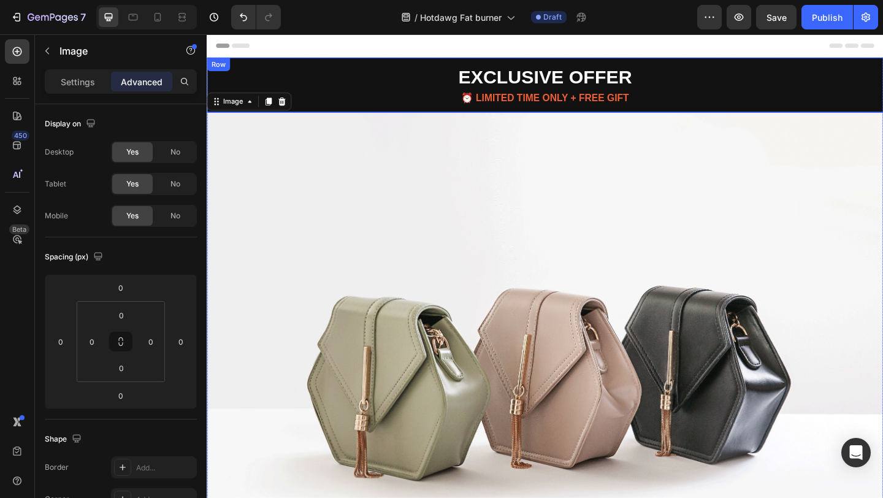
click at [695, 87] on div "EXCLUSIVE OFFER Text Block ⏰ LIMITED TIME ONLY + FREE GIFT Text Block Row" at bounding box center [575, 88] width 736 height 59
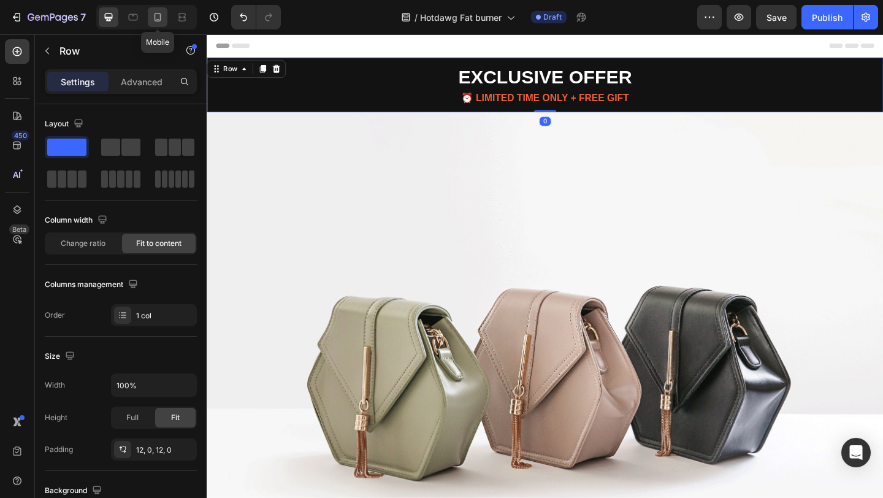
click at [155, 18] on icon at bounding box center [157, 17] width 7 height 9
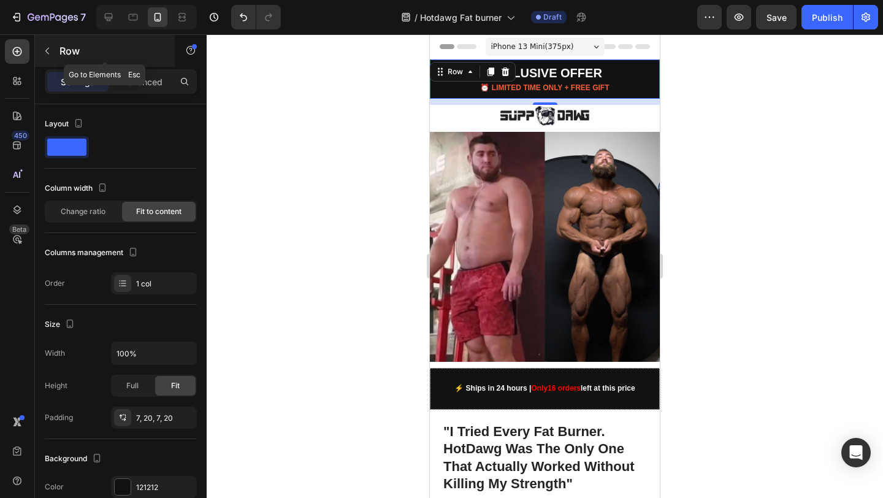
click at [45, 50] on icon "button" at bounding box center [47, 51] width 10 height 10
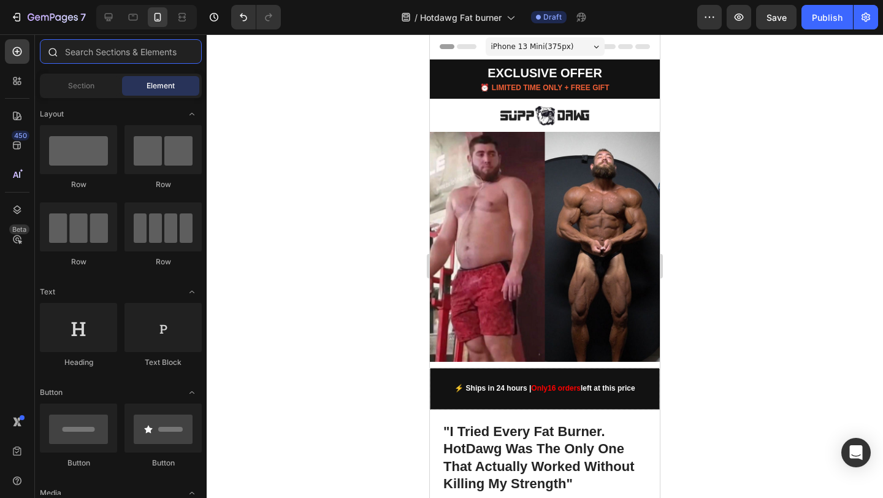
click at [143, 42] on input "text" at bounding box center [121, 51] width 162 height 25
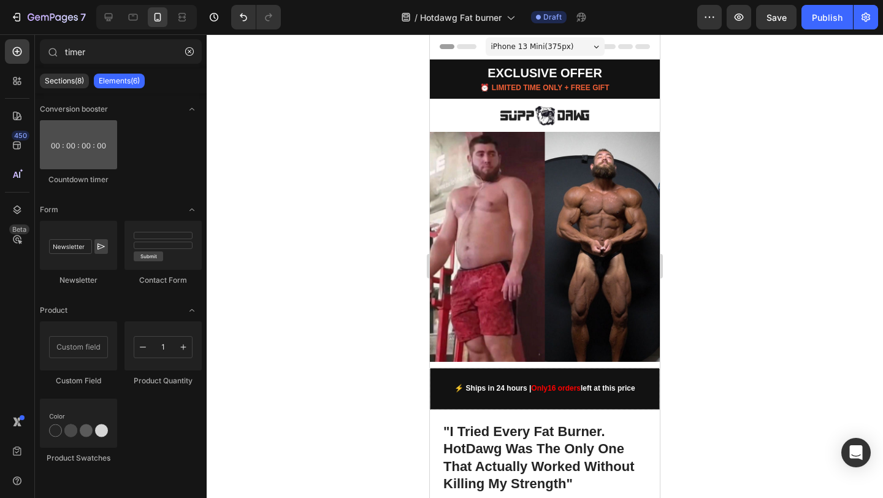
click at [86, 151] on div at bounding box center [78, 144] width 77 height 49
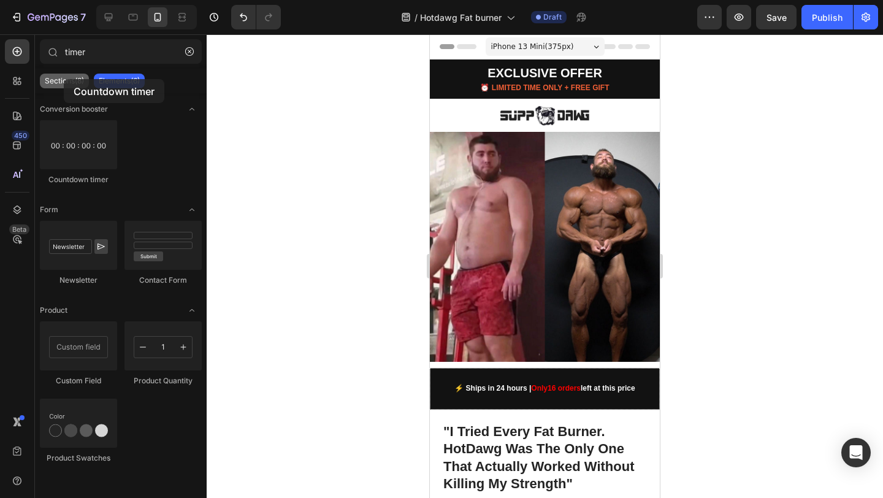
click at [64, 79] on p "Sections(8)" at bounding box center [64, 81] width 39 height 10
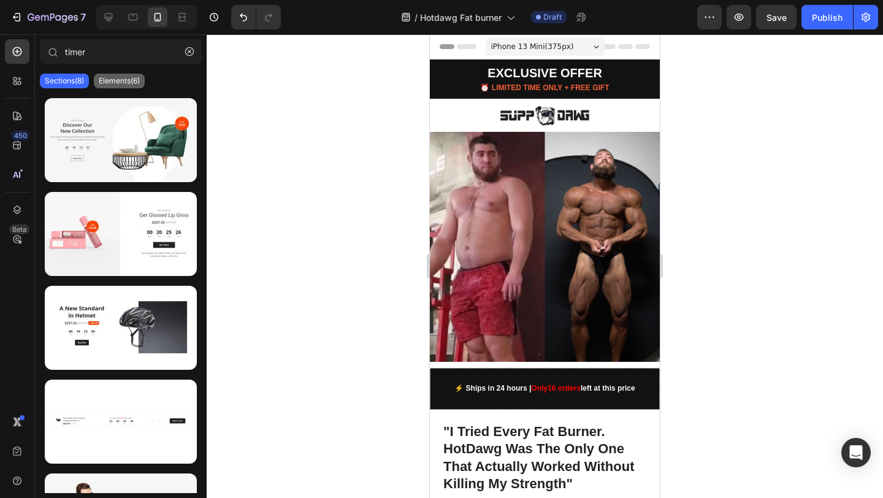
click at [119, 79] on p "Elements(6)" at bounding box center [119, 81] width 41 height 10
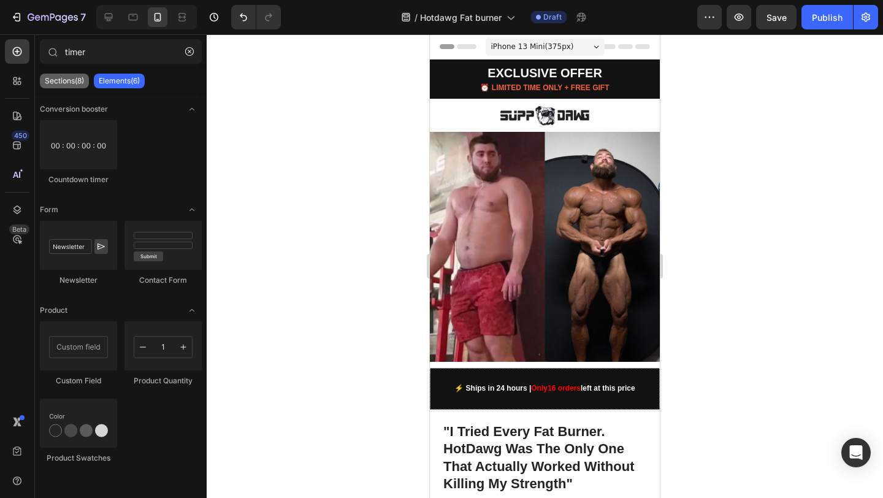
click at [73, 78] on p "Sections(8)" at bounding box center [64, 81] width 39 height 10
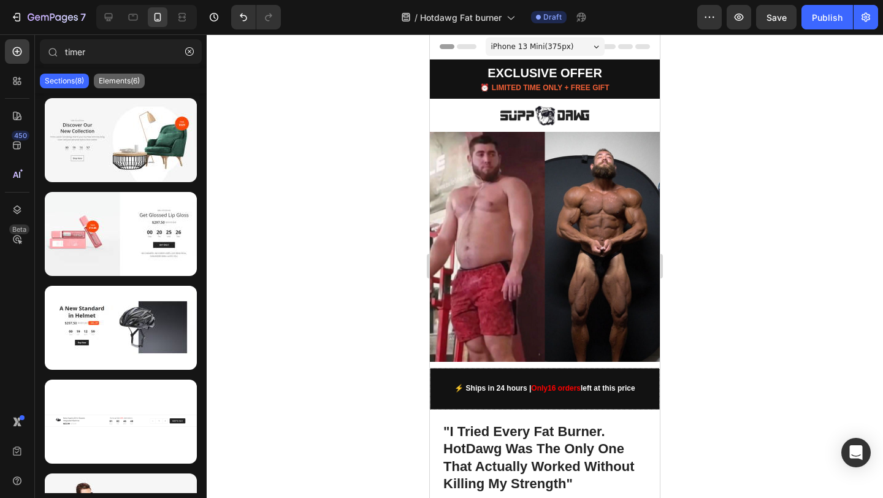
click at [127, 86] on div "Elements(6)" at bounding box center [119, 81] width 51 height 15
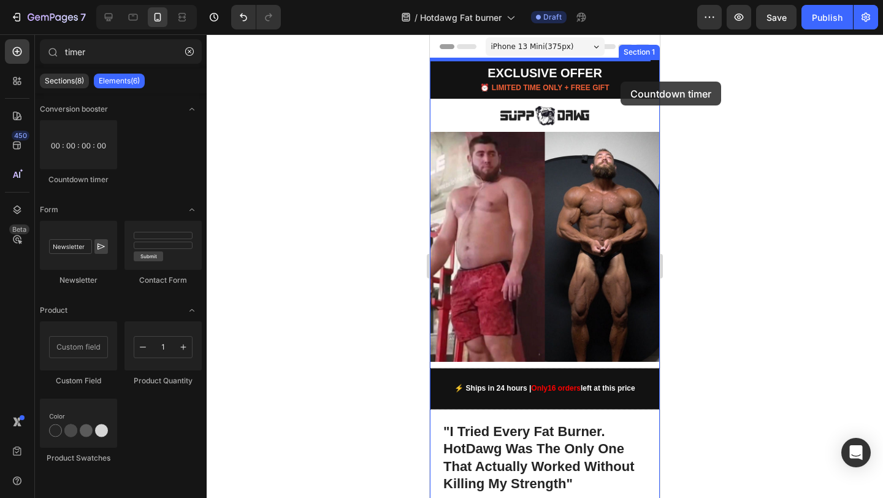
drag, startPoint x: 501, startPoint y: 181, endPoint x: 620, endPoint y: 82, distance: 154.9
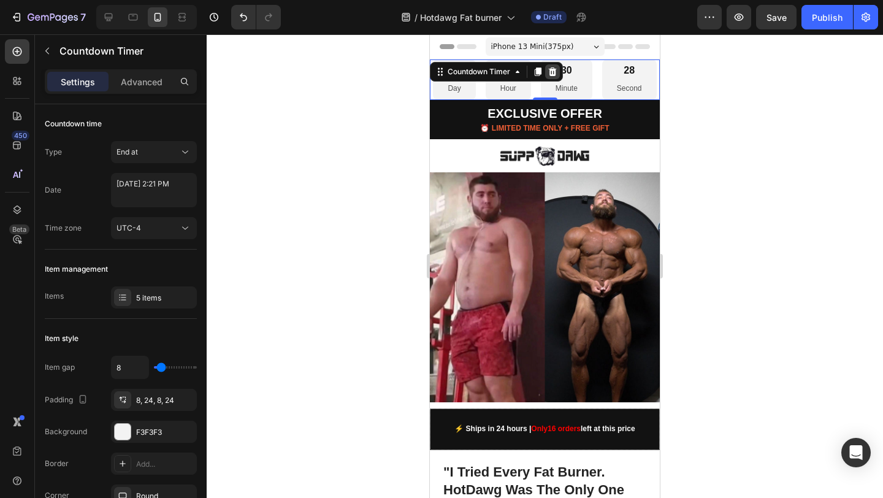
click at [554, 72] on icon at bounding box center [553, 71] width 8 height 9
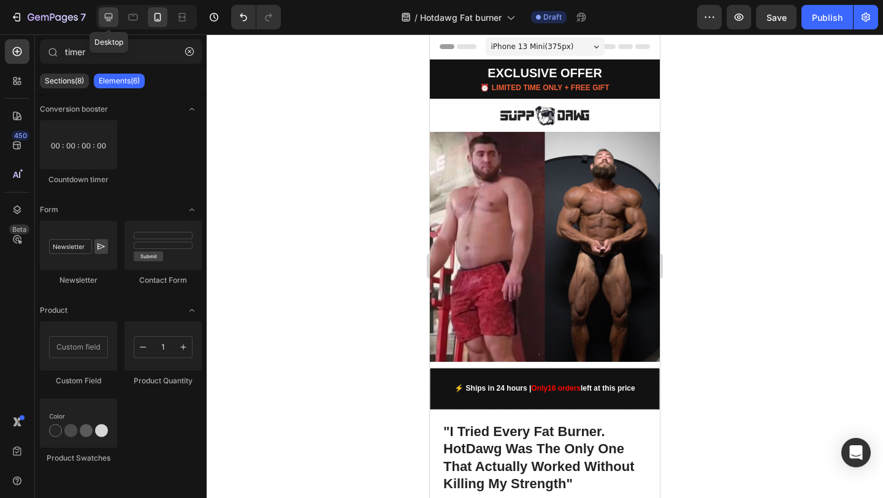
click at [105, 18] on icon at bounding box center [109, 17] width 8 height 8
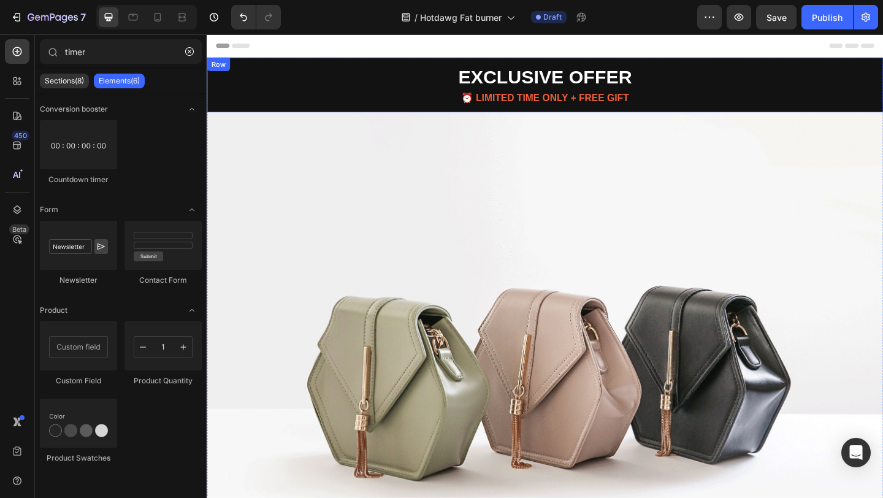
click at [745, 88] on div "EXCLUSIVE OFFER Text Block ⏰ LIMITED TIME ONLY + FREE GIFT Text Block Row" at bounding box center [575, 88] width 736 height 59
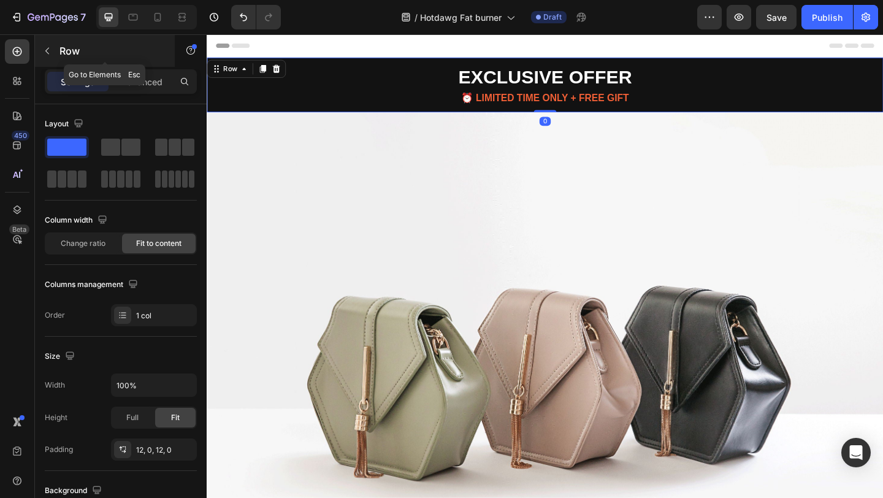
click at [48, 52] on icon "button" at bounding box center [47, 51] width 10 height 10
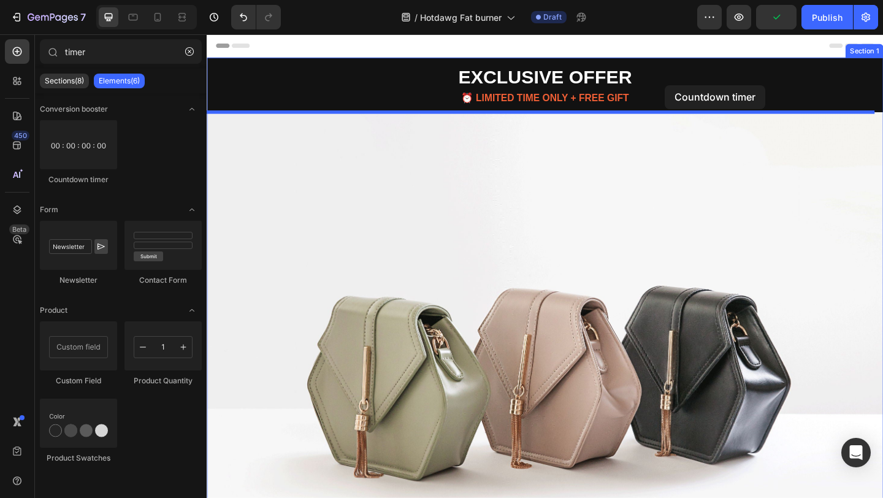
drag, startPoint x: 282, startPoint y: 183, endPoint x: 705, endPoint y: 89, distance: 433.2
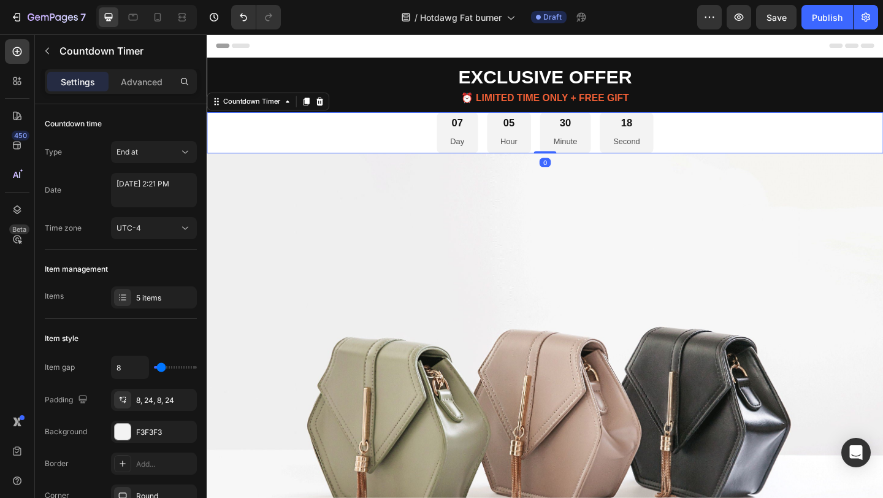
type input "time"
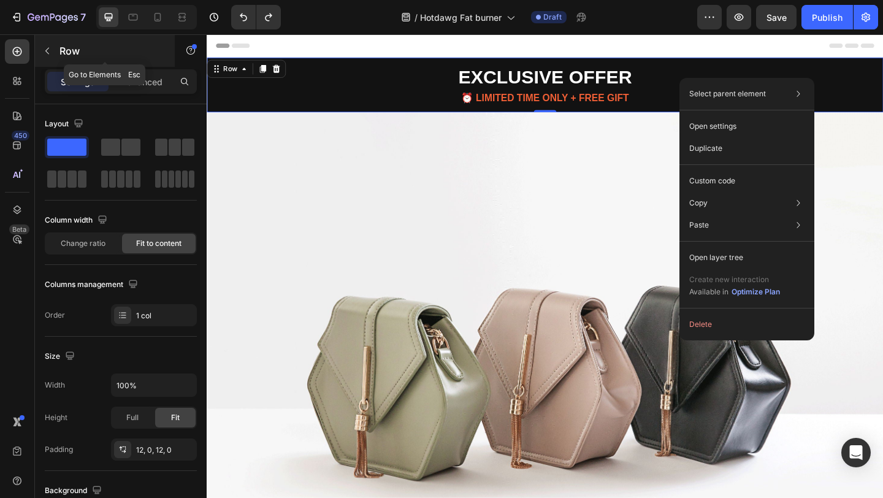
click at [47, 50] on icon "button" at bounding box center [47, 51] width 10 height 10
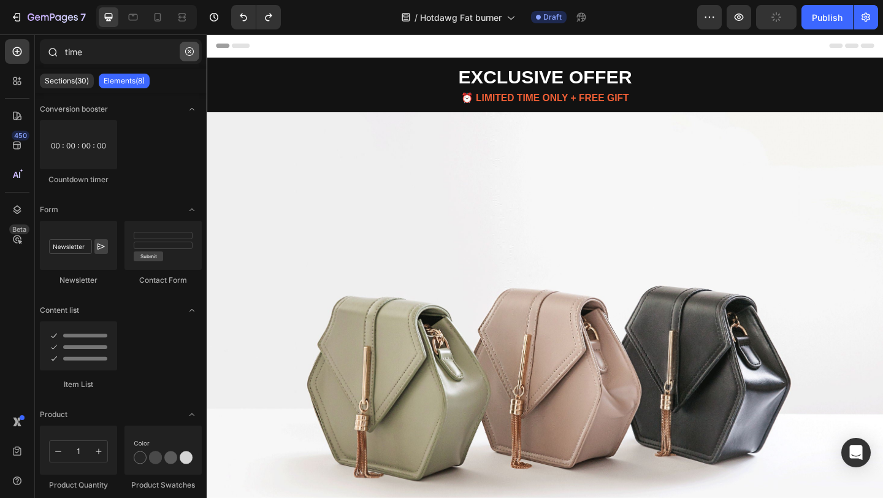
click at [192, 53] on icon "button" at bounding box center [189, 51] width 9 height 9
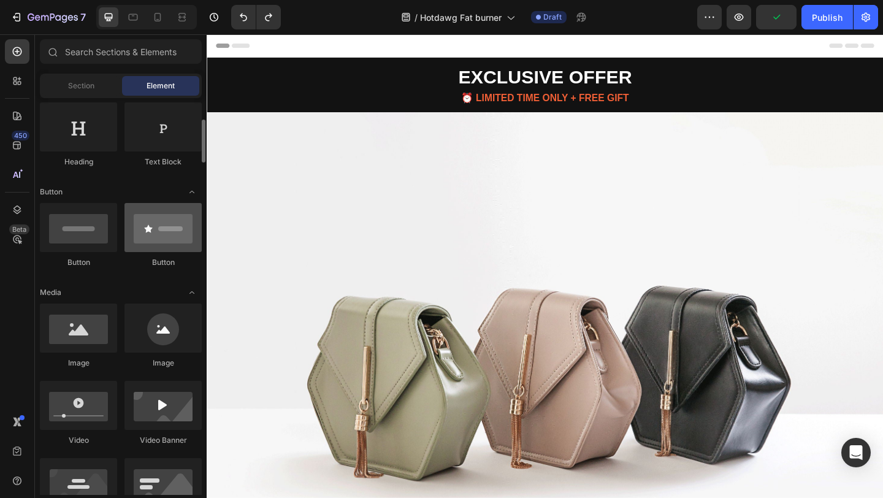
scroll to position [308, 0]
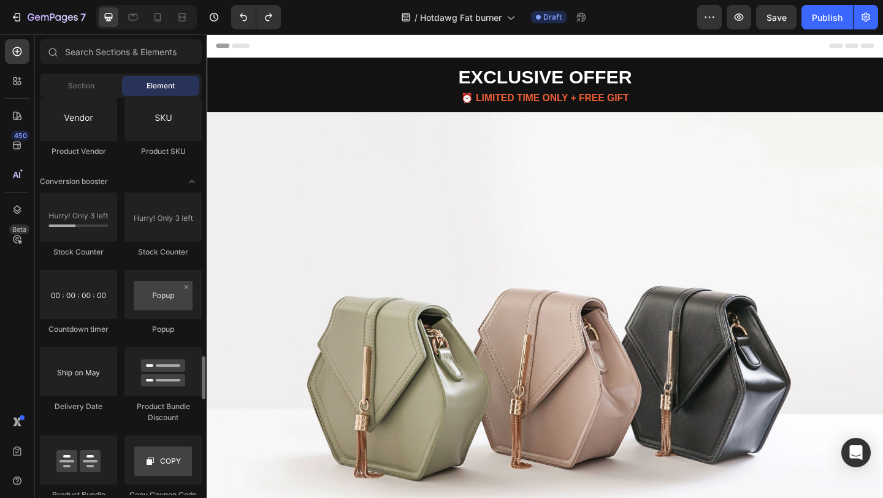
scroll to position [2388, 0]
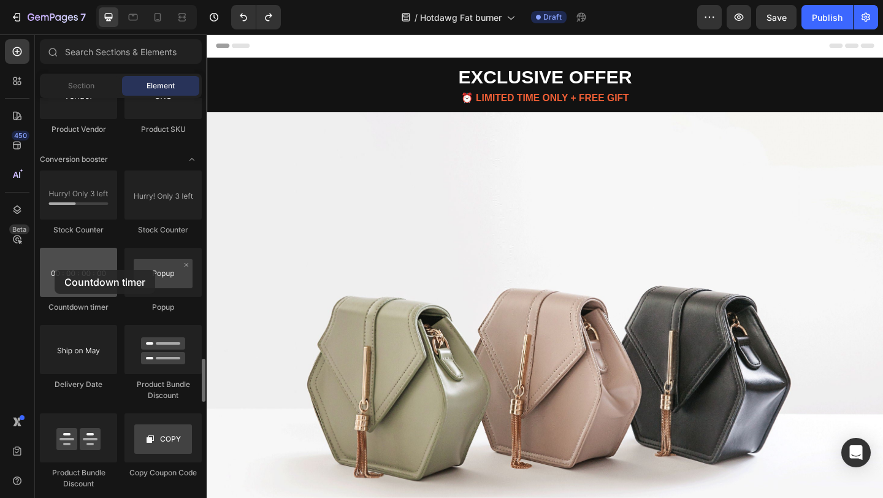
drag, startPoint x: 80, startPoint y: 282, endPoint x: 55, endPoint y: 270, distance: 28.0
click at [55, 270] on div at bounding box center [78, 272] width 77 height 49
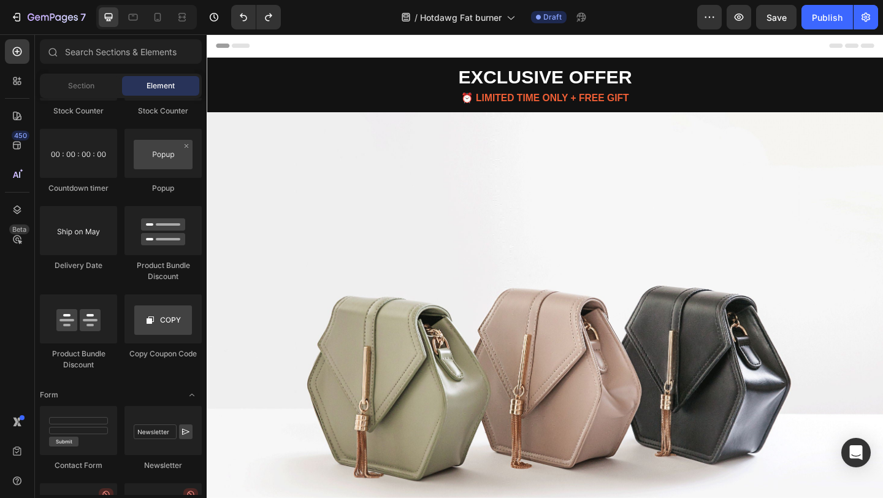
scroll to position [1237, 0]
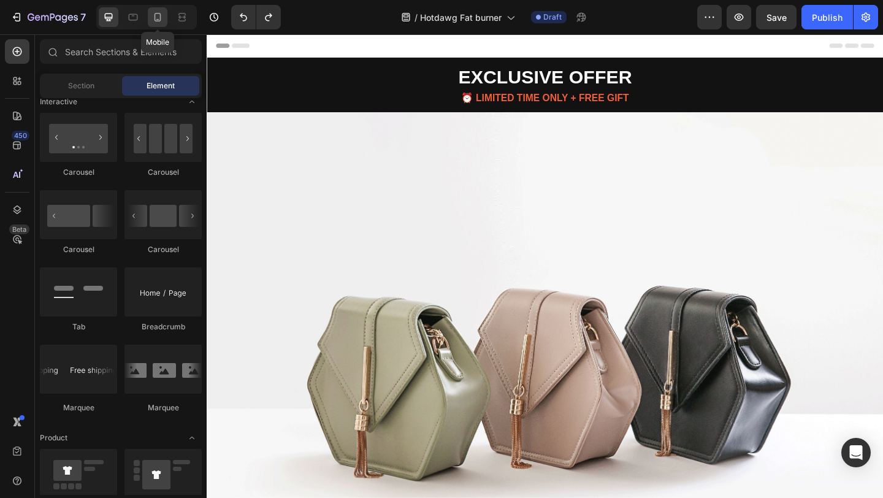
click at [152, 11] on icon at bounding box center [157, 17] width 12 height 12
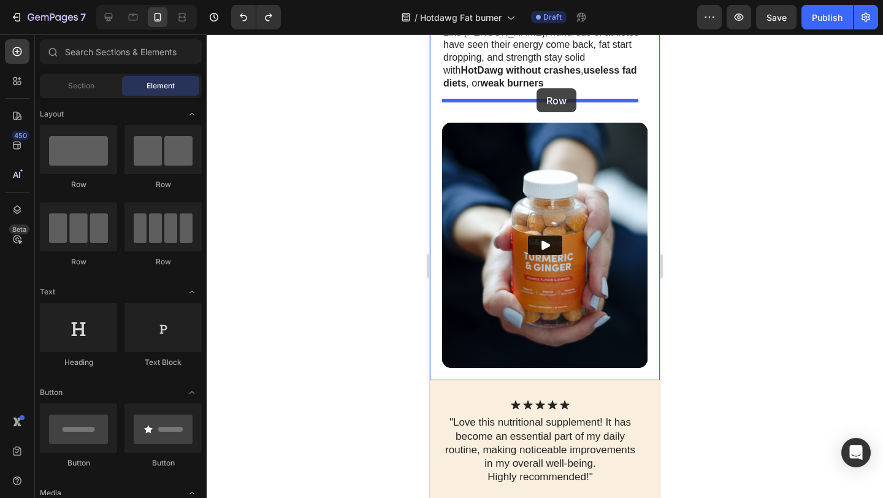
drag, startPoint x: 509, startPoint y: 191, endPoint x: 536, endPoint y: 88, distance: 106.0
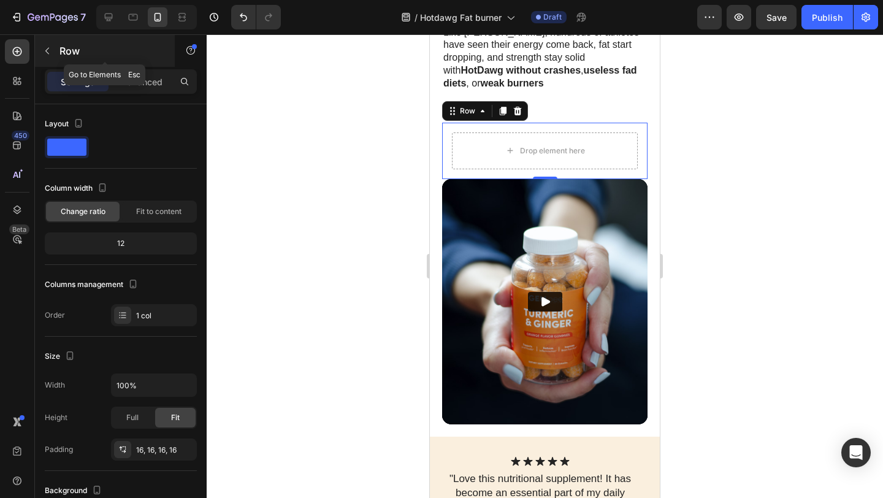
click at [48, 46] on icon "button" at bounding box center [47, 51] width 10 height 10
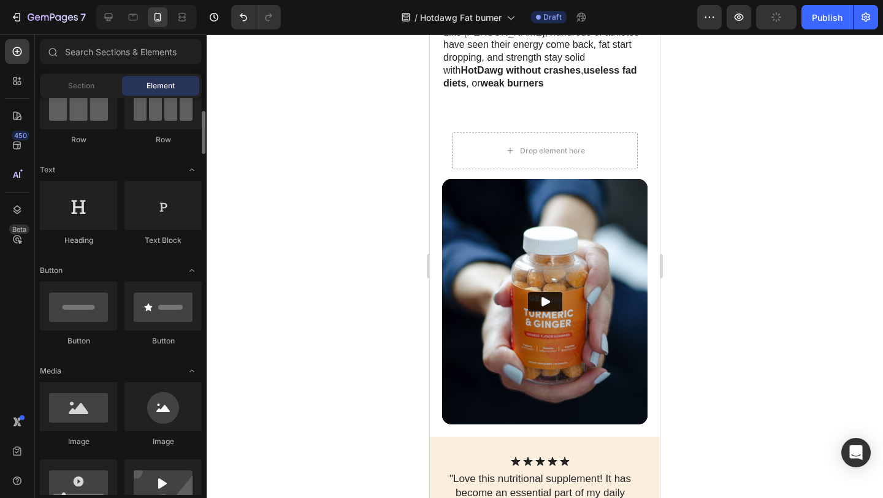
scroll to position [386, 0]
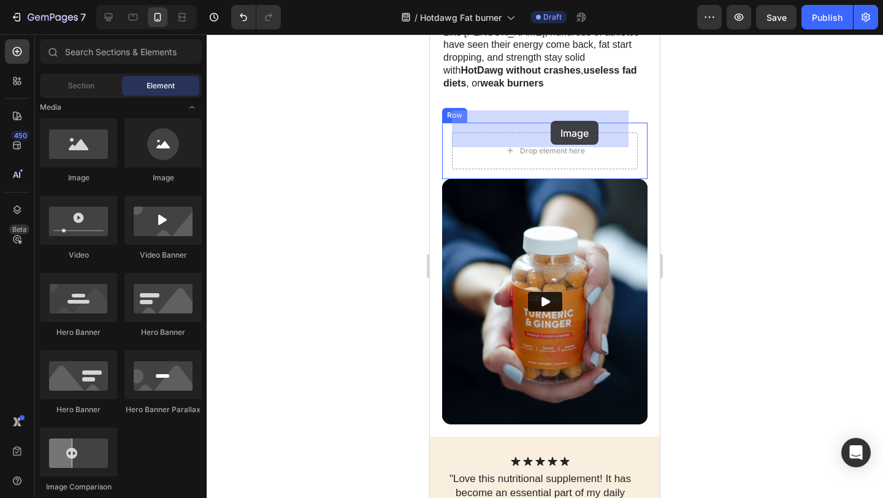
drag, startPoint x: 513, startPoint y: 178, endPoint x: 550, endPoint y: 121, distance: 68.7
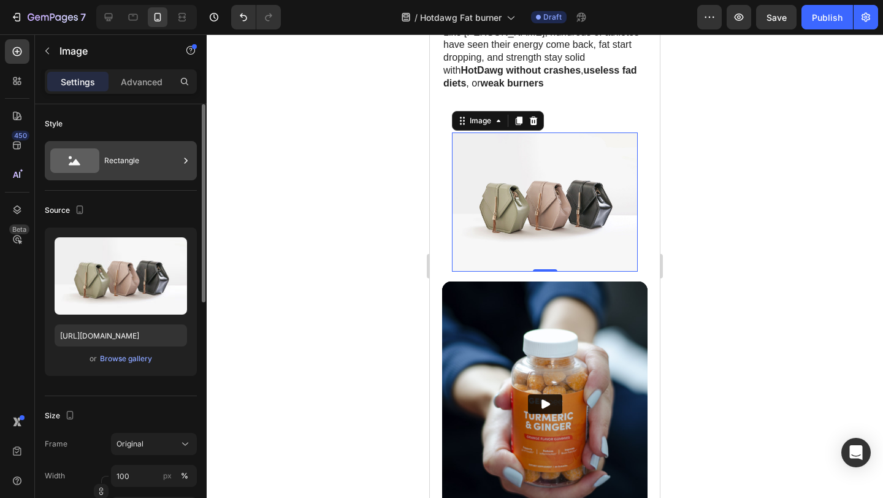
click at [111, 156] on div "Rectangle" at bounding box center [141, 161] width 75 height 28
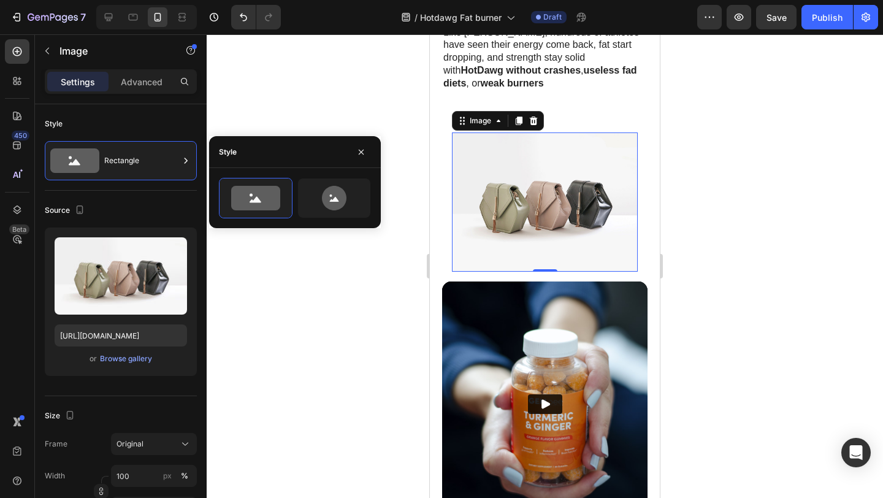
click at [367, 152] on button "button" at bounding box center [361, 152] width 20 height 20
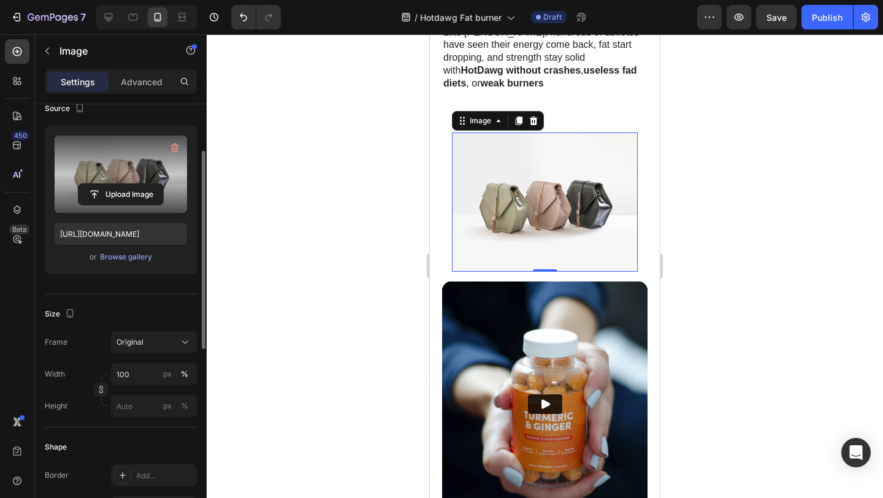
scroll to position [224, 0]
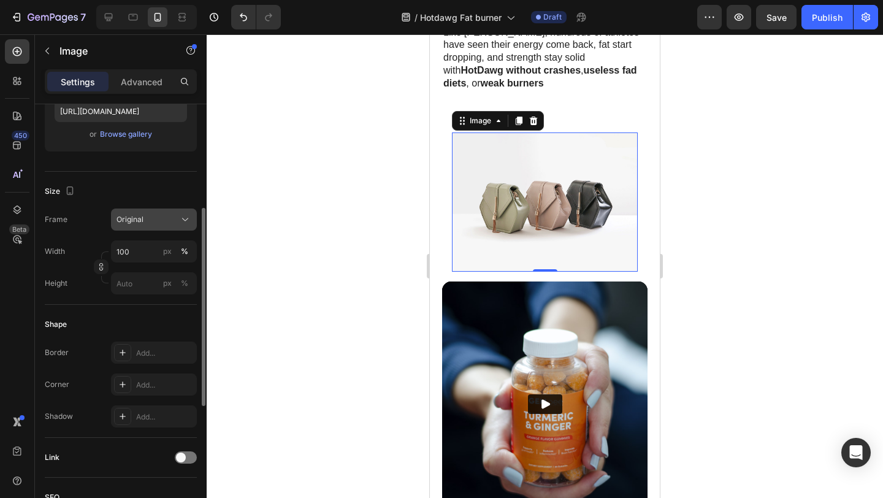
click at [155, 216] on div "Original" at bounding box center [146, 219] width 60 height 11
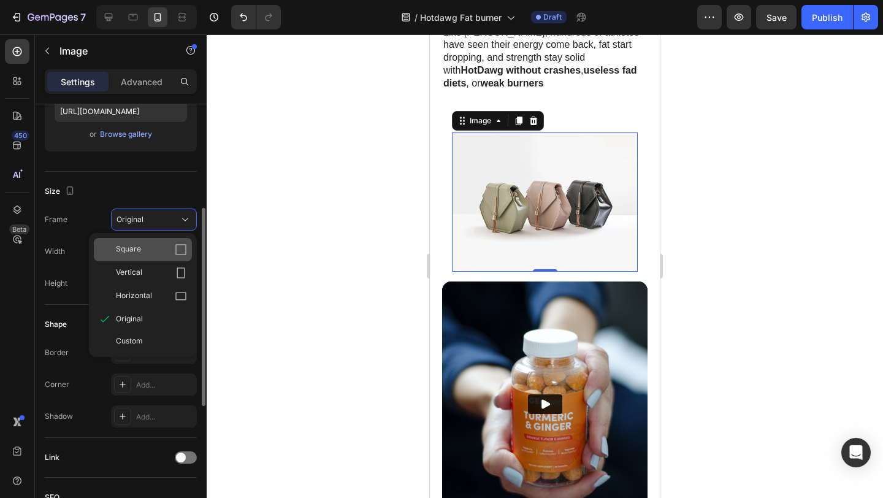
click at [156, 251] on div "Square" at bounding box center [151, 249] width 71 height 12
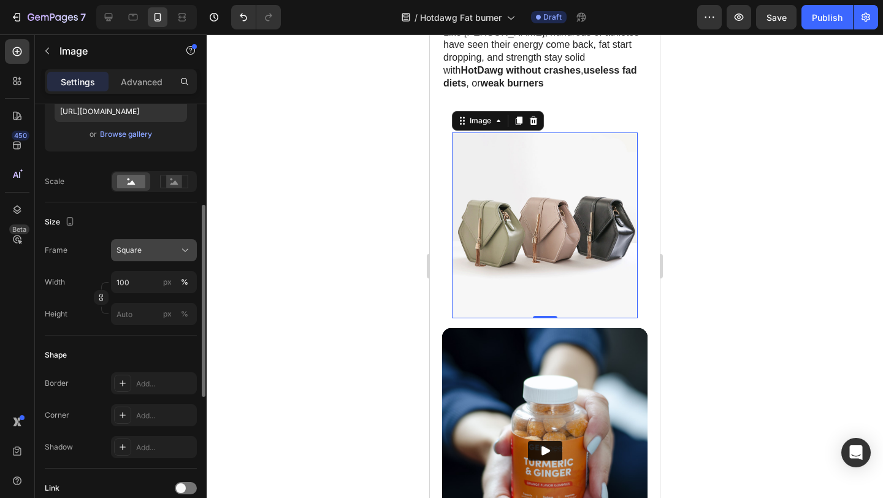
click at [159, 250] on div "Square" at bounding box center [146, 250] width 60 height 11
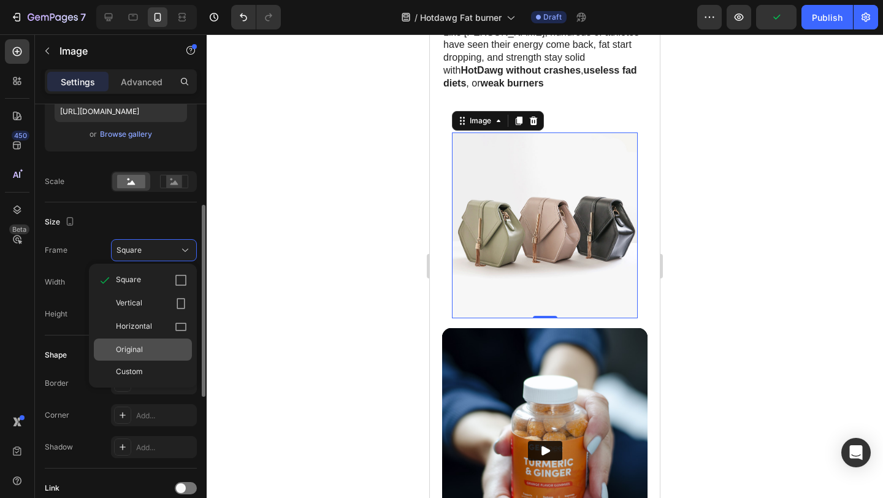
click at [134, 350] on span "Original" at bounding box center [129, 349] width 27 height 11
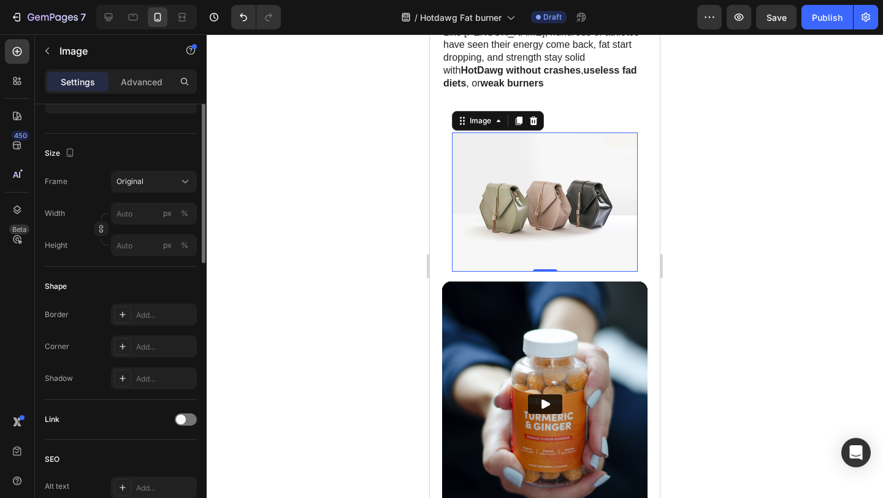
scroll to position [34, 0]
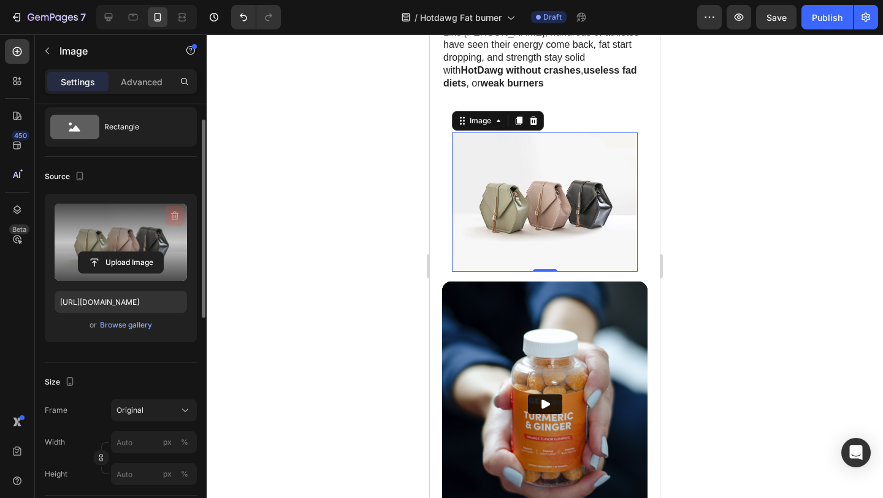
click at [172, 213] on icon "button" at bounding box center [175, 215] width 8 height 9
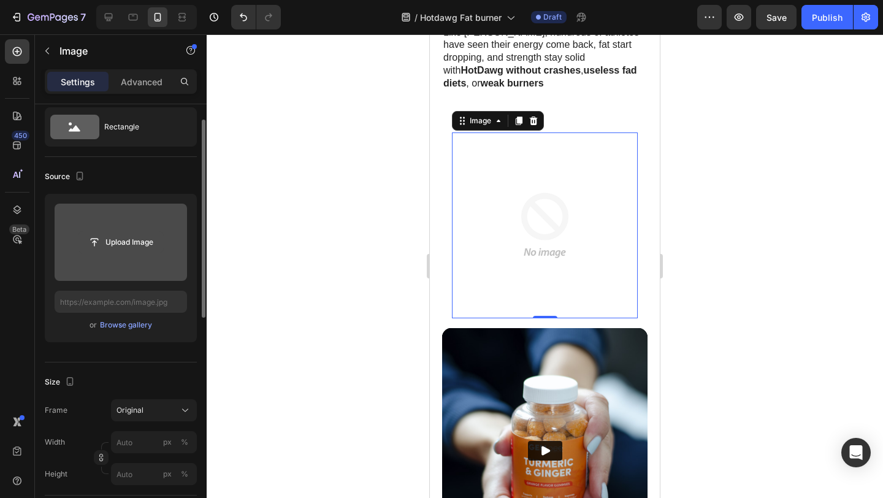
click at [126, 236] on input "file" at bounding box center [120, 242] width 85 height 21
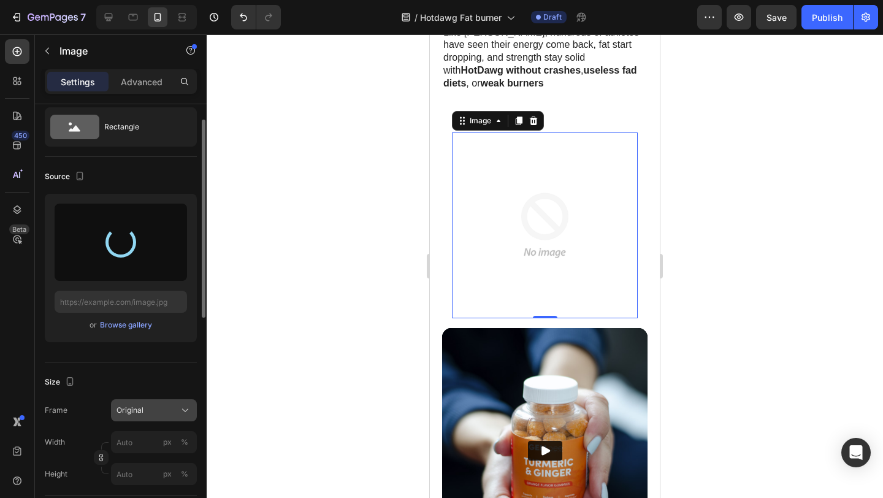
click at [149, 414] on div "Original" at bounding box center [146, 410] width 60 height 11
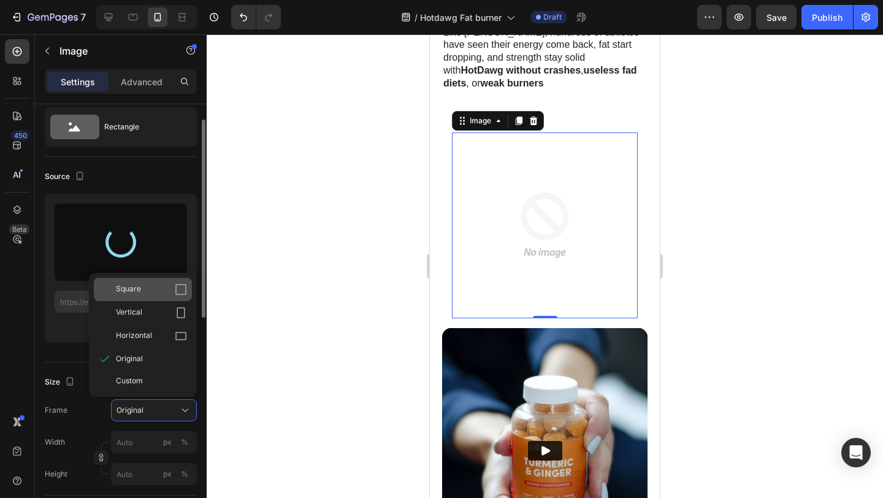
click at [164, 291] on div "Square" at bounding box center [151, 289] width 71 height 12
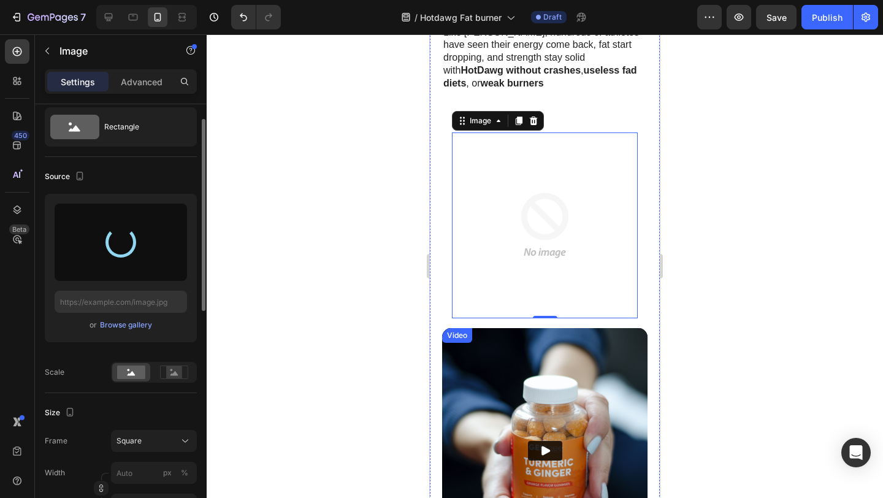
type input "https://cdn.shopify.com/s/files/1/0826/1769/6529/files/gempages_576985287113048…"
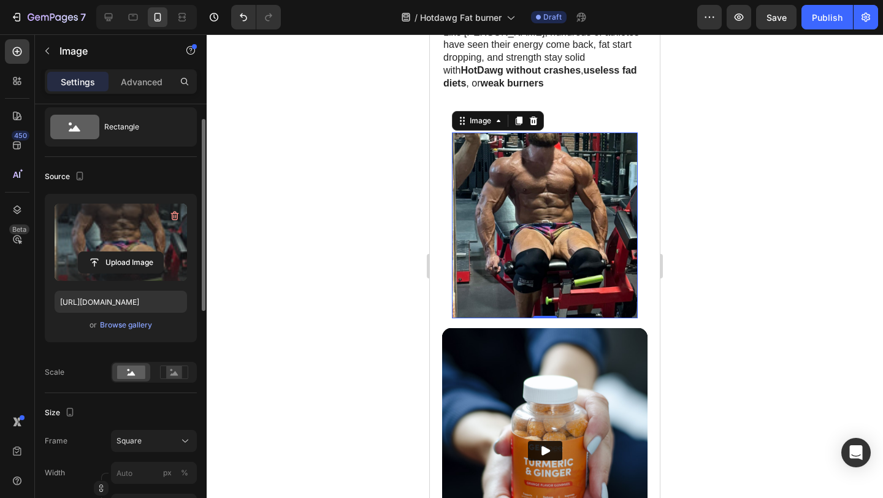
click at [588, 178] on img at bounding box center [545, 225] width 186 height 186
click at [170, 375] on rect at bounding box center [174, 372] width 16 height 12
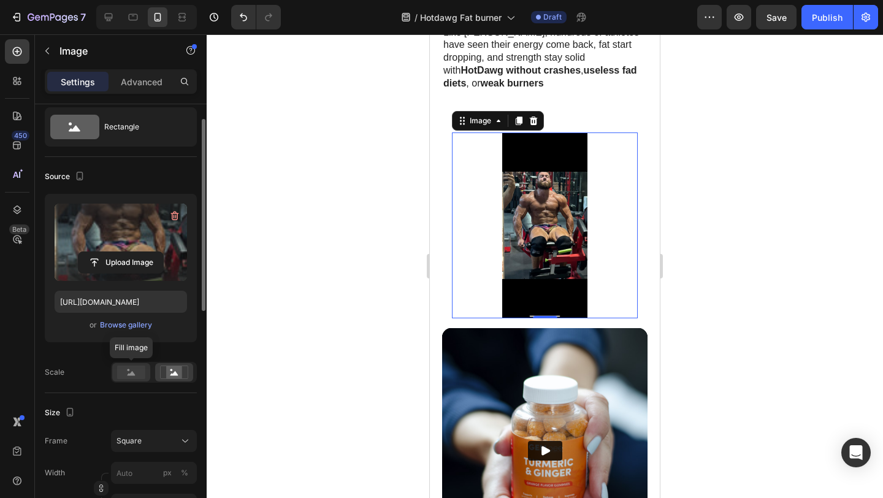
click at [129, 375] on icon at bounding box center [132, 373] width 8 height 4
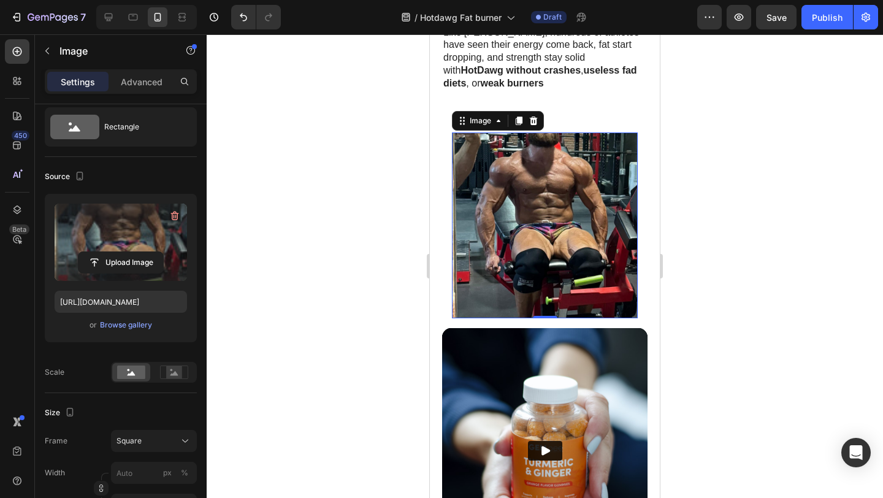
scroll to position [56, 0]
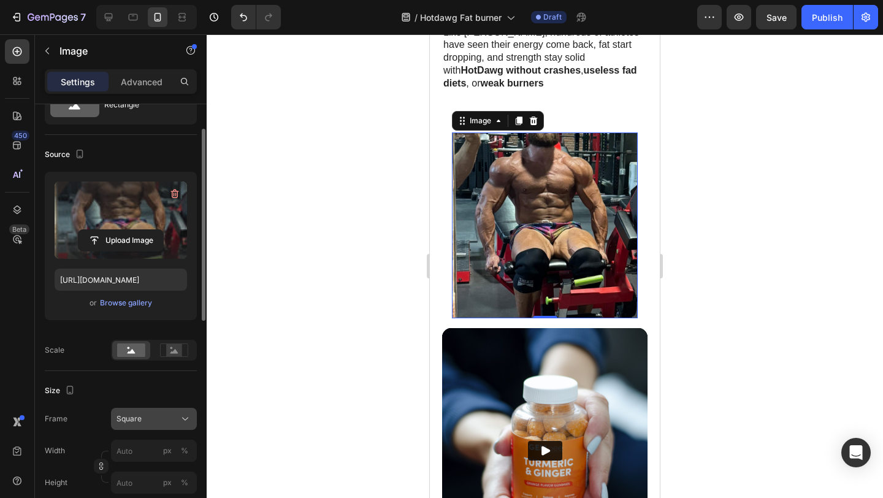
click at [138, 413] on span "Square" at bounding box center [128, 418] width 25 height 11
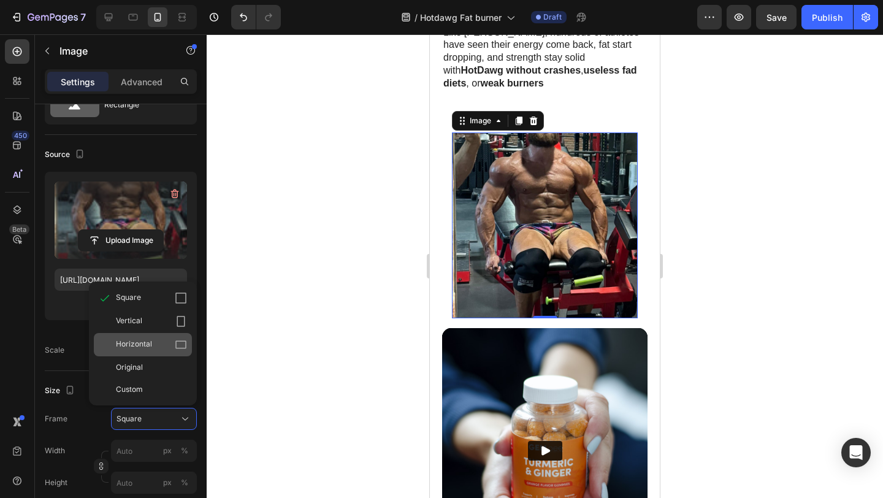
click at [163, 335] on div "Horizontal" at bounding box center [143, 344] width 98 height 23
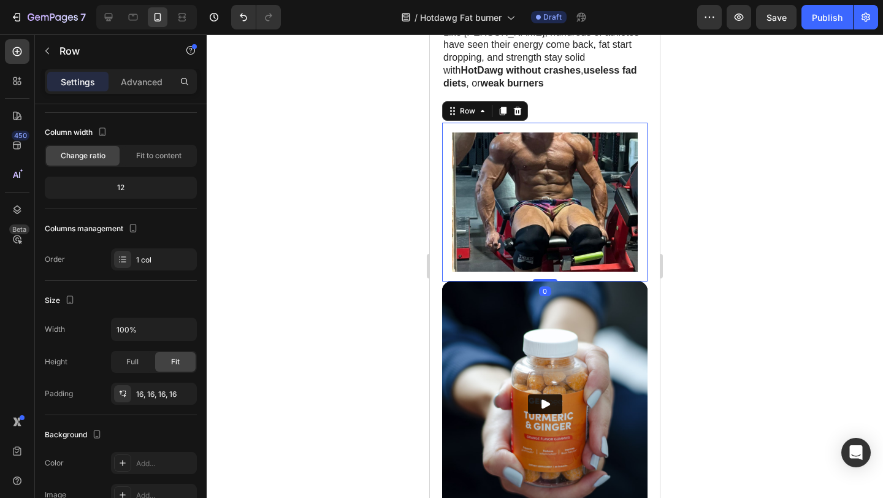
click at [445, 135] on div "Image Row 0" at bounding box center [544, 202] width 205 height 159
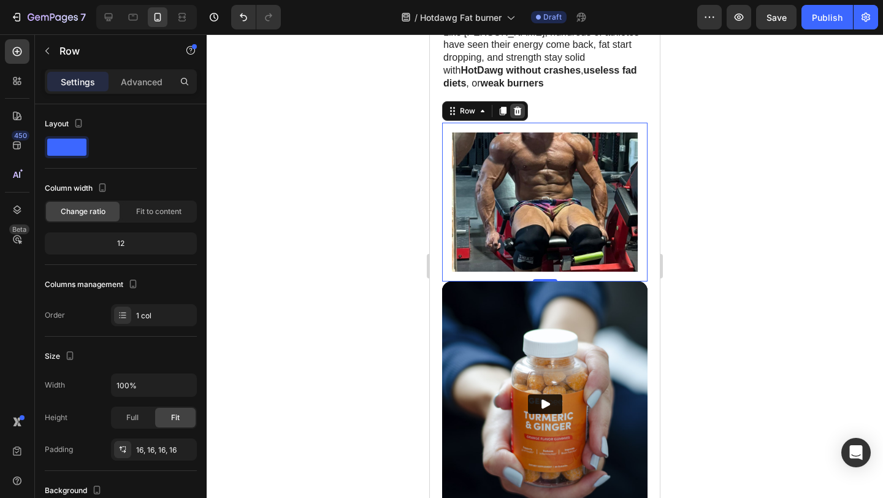
click at [518, 106] on icon at bounding box center [518, 110] width 8 height 9
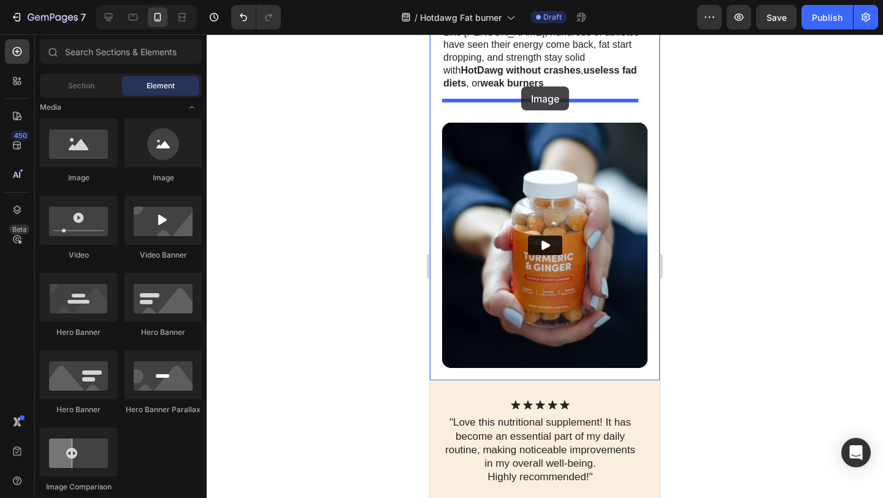
drag, startPoint x: 505, startPoint y: 180, endPoint x: 521, endPoint y: 86, distance: 94.5
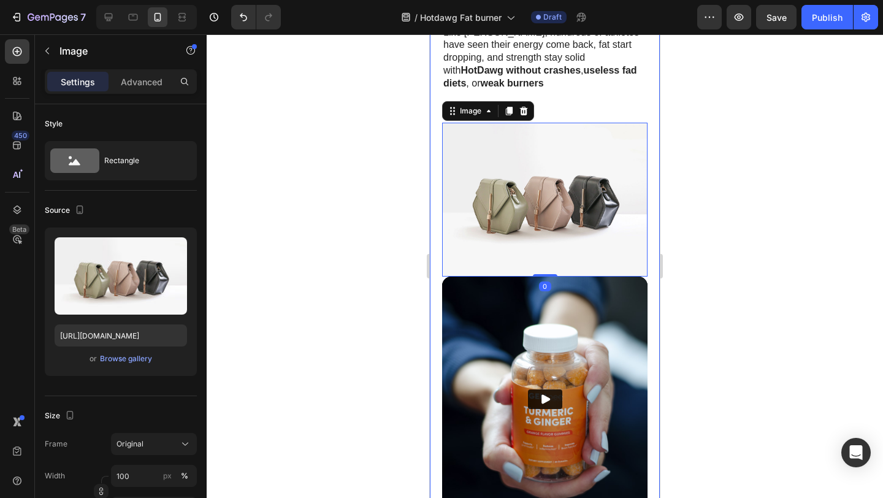
click at [433, 122] on div ""I Tried Every Fat Burner. HotDawg Was The Only One That Actually Worked Withou…" at bounding box center [545, 143] width 230 height 784
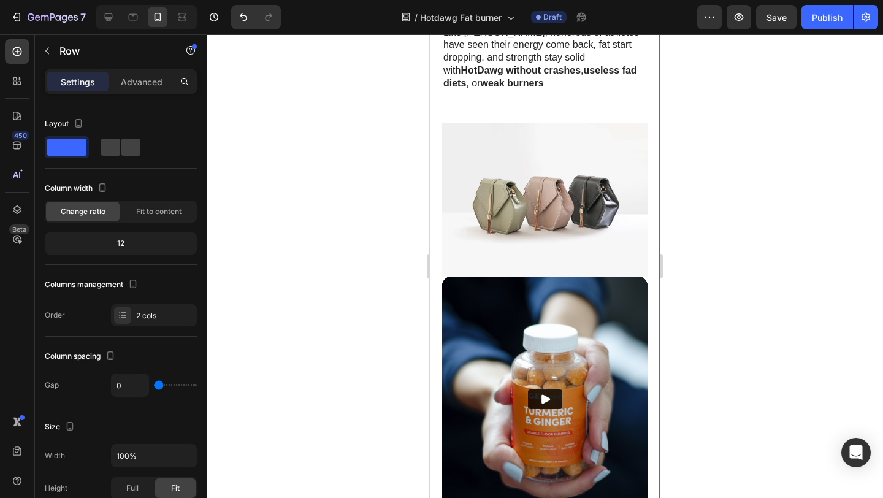
click at [487, 123] on img at bounding box center [544, 200] width 205 height 154
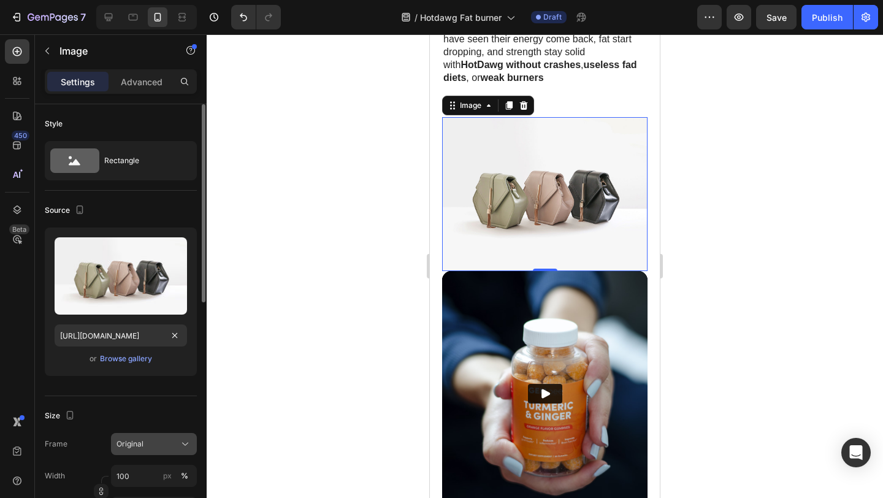
scroll to position [100, 0]
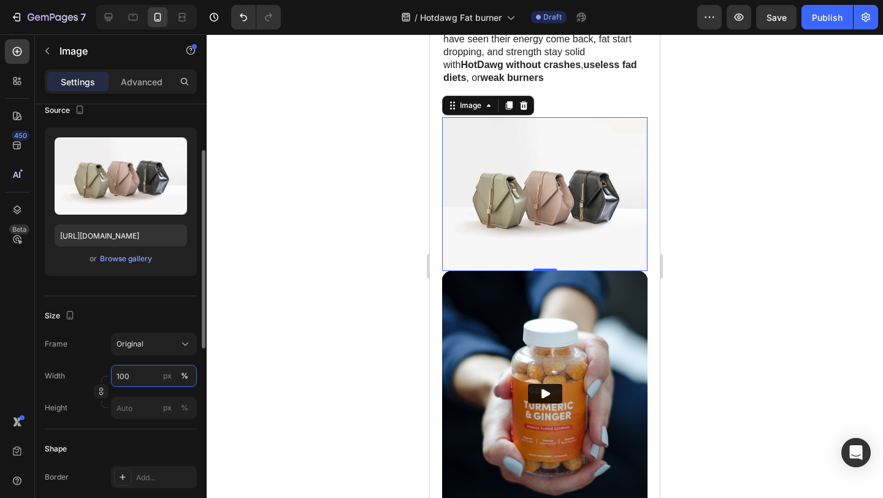
click at [129, 375] on input "100" at bounding box center [154, 376] width 86 height 22
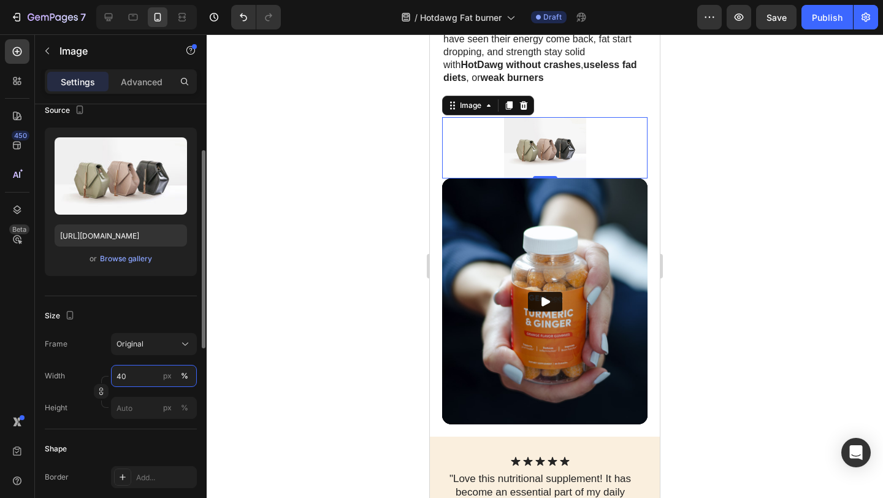
type input "4"
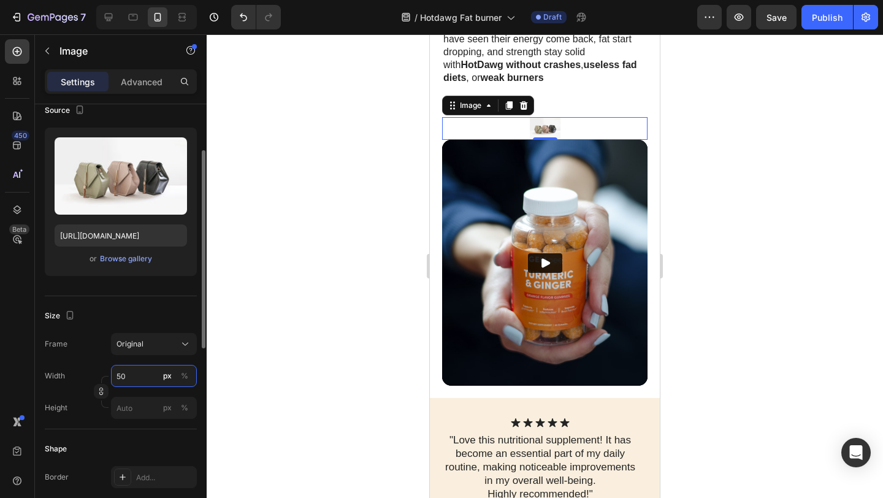
type input "5"
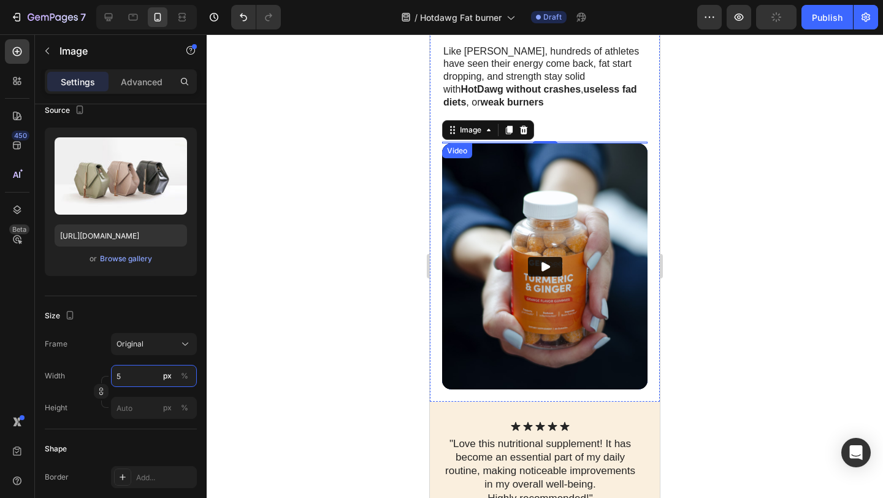
scroll to position [579, 0]
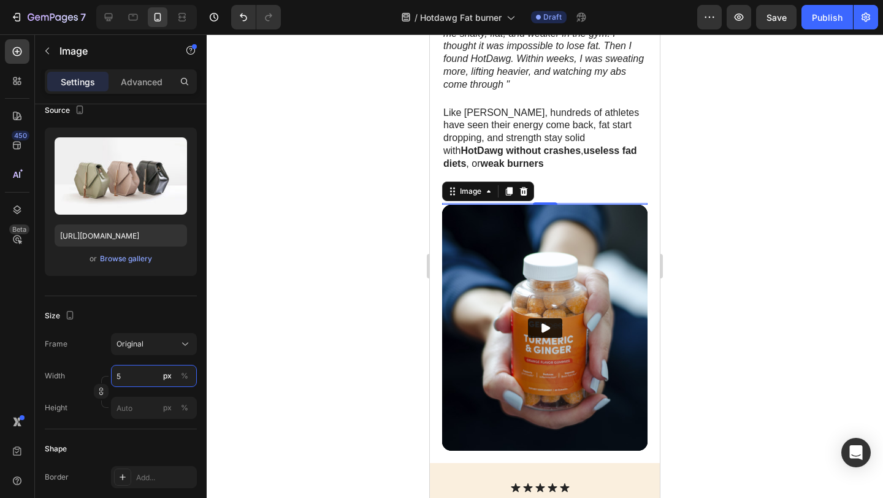
type input "5"
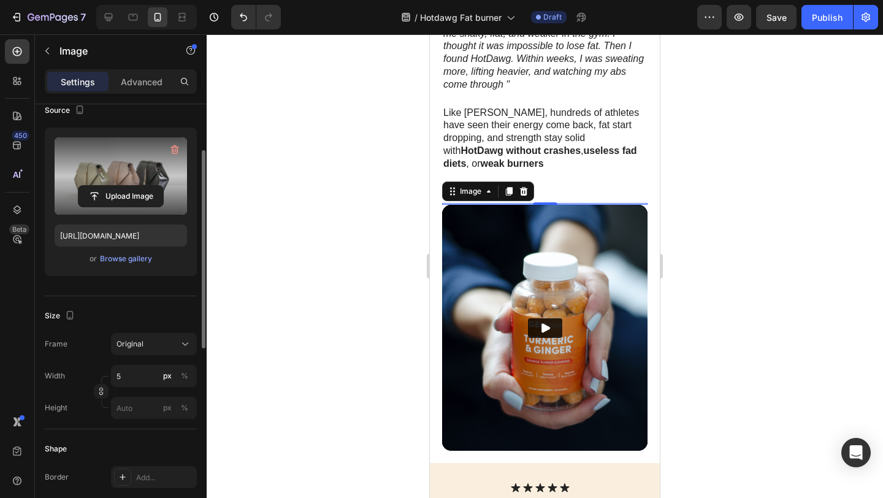
click at [123, 165] on label at bounding box center [121, 175] width 132 height 77
click at [123, 186] on input "file" at bounding box center [120, 196] width 85 height 21
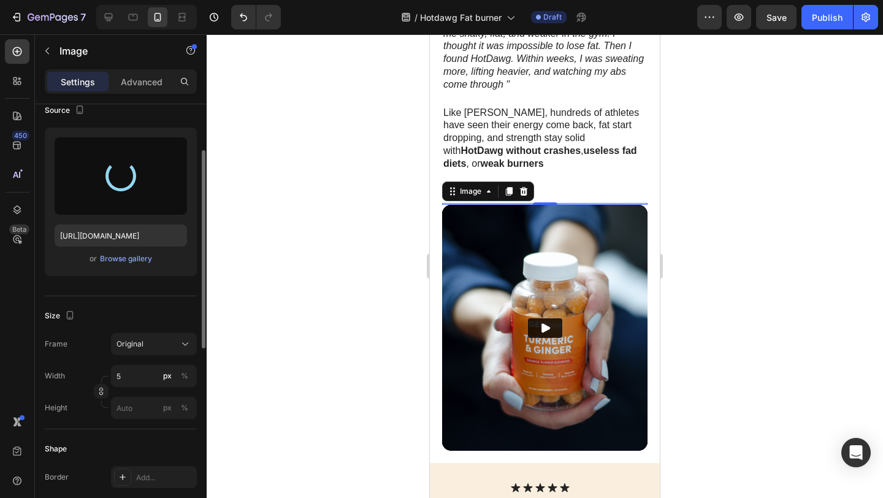
type input "https://cdn.shopify.com/s/files/1/0826/1769/6529/files/gempages_576985287113048…"
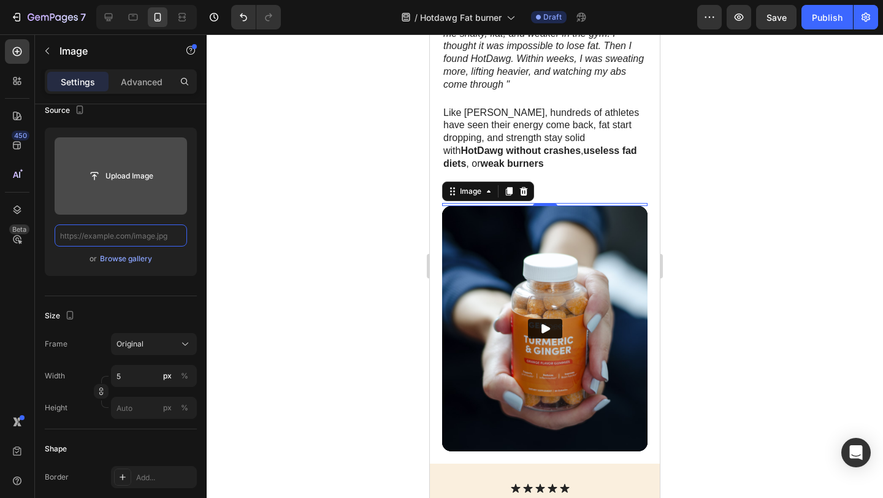
scroll to position [0, 0]
type input "https://cdn.shopify.com/s/files/1/0826/1769/6529/files/gempages_576985287113048…"
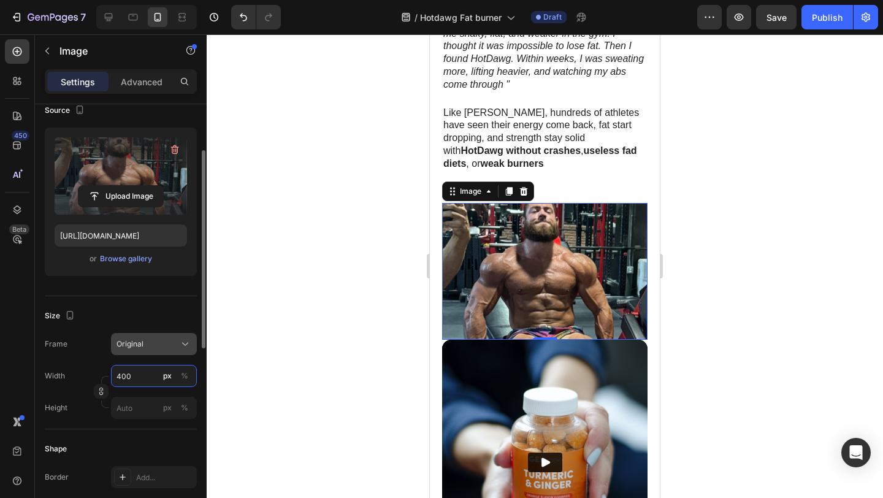
type input "400"
click at [176, 340] on div "Original" at bounding box center [146, 343] width 60 height 11
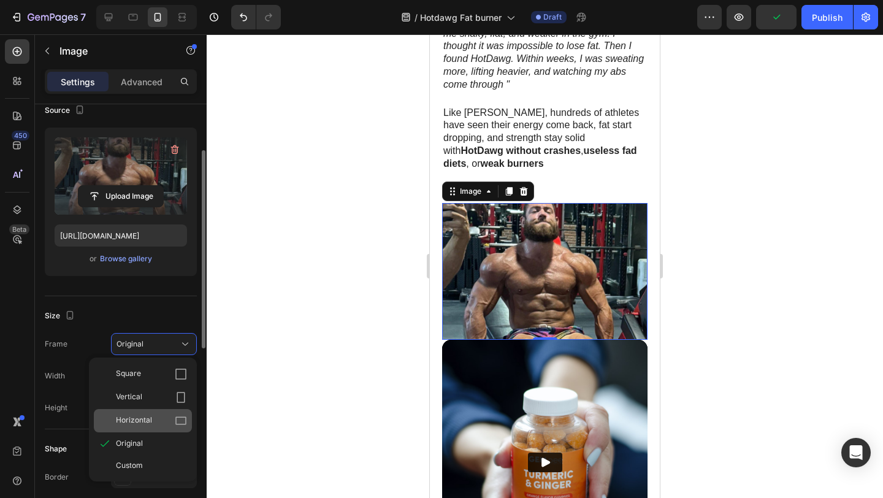
click at [161, 413] on div "Horizontal" at bounding box center [143, 420] width 98 height 23
type input "300"
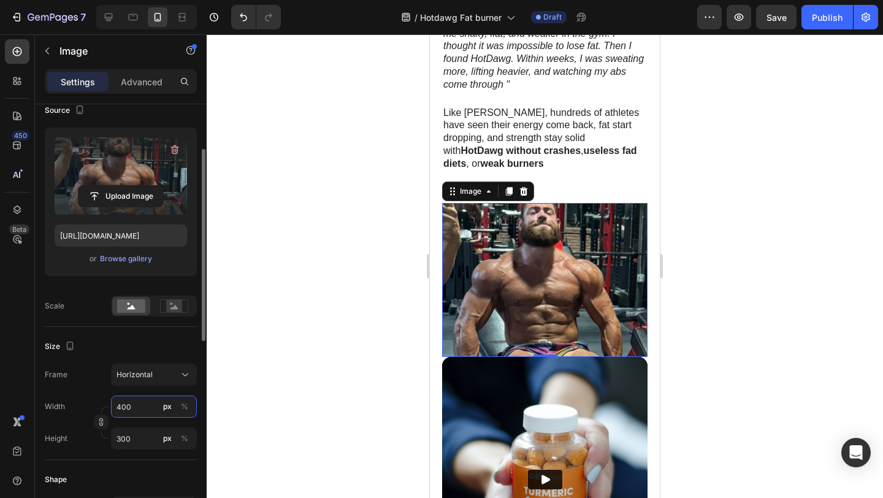
click at [143, 408] on input "400" at bounding box center [154, 406] width 86 height 22
click at [143, 407] on input "400" at bounding box center [154, 406] width 86 height 22
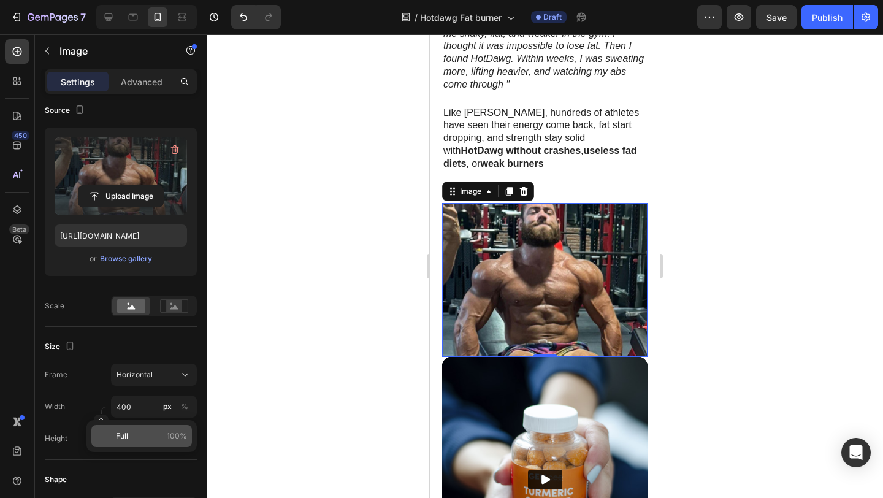
click at [156, 432] on p "Full 100%" at bounding box center [151, 435] width 71 height 11
type input "100"
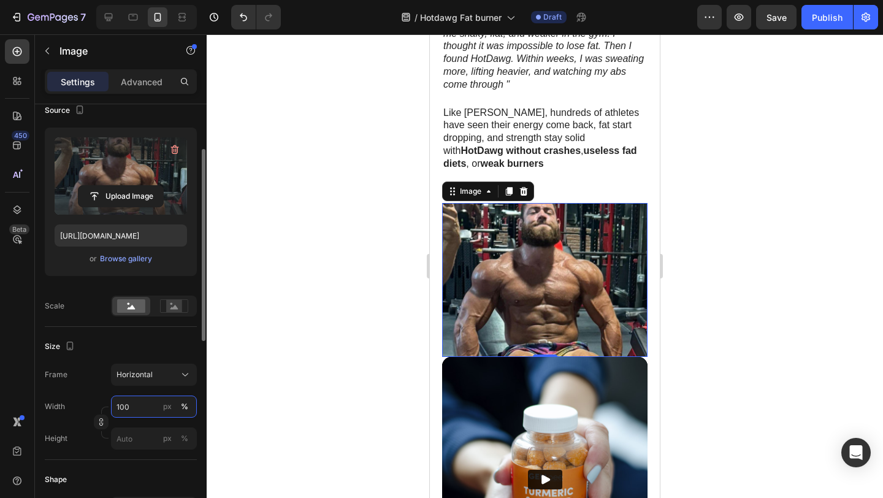
click at [146, 399] on input "100" at bounding box center [154, 406] width 86 height 22
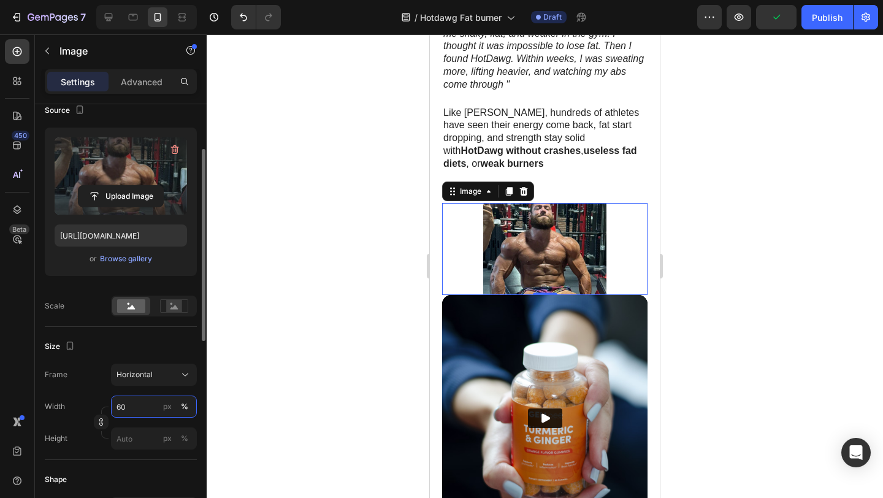
type input "6"
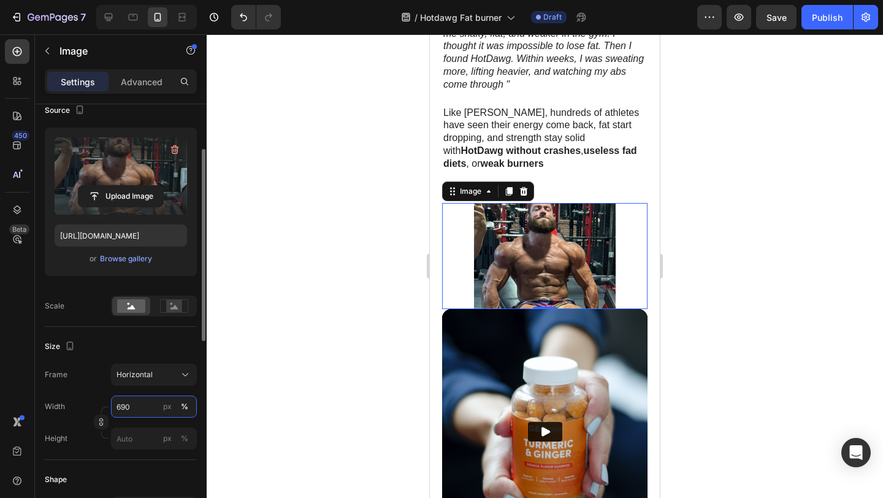
type input "6900"
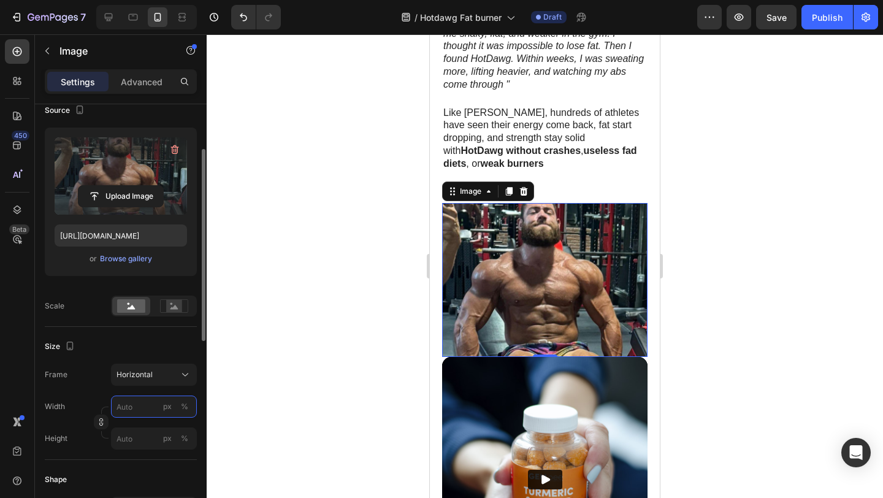
type input "9"
type input "7"
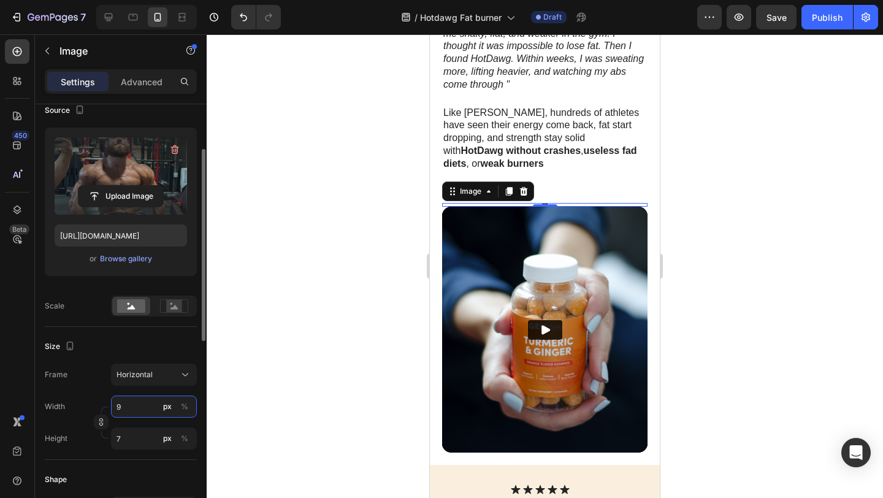
type input "90"
type input "68"
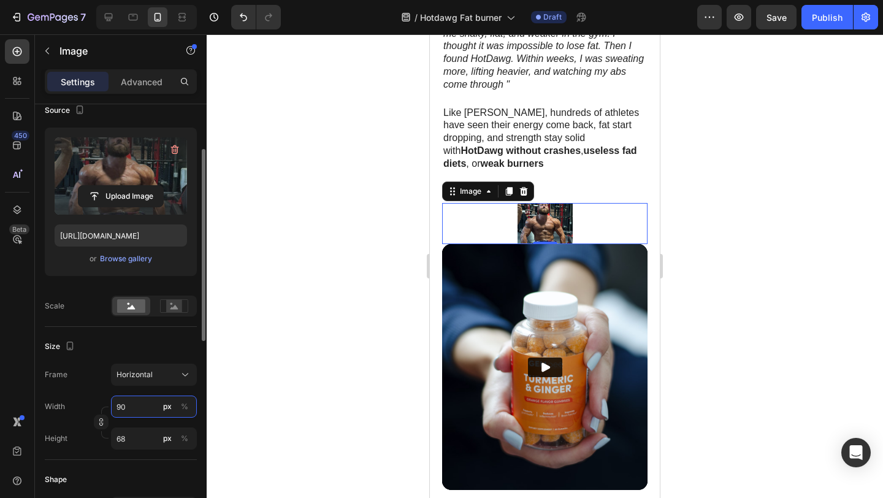
type input "900"
type input "675"
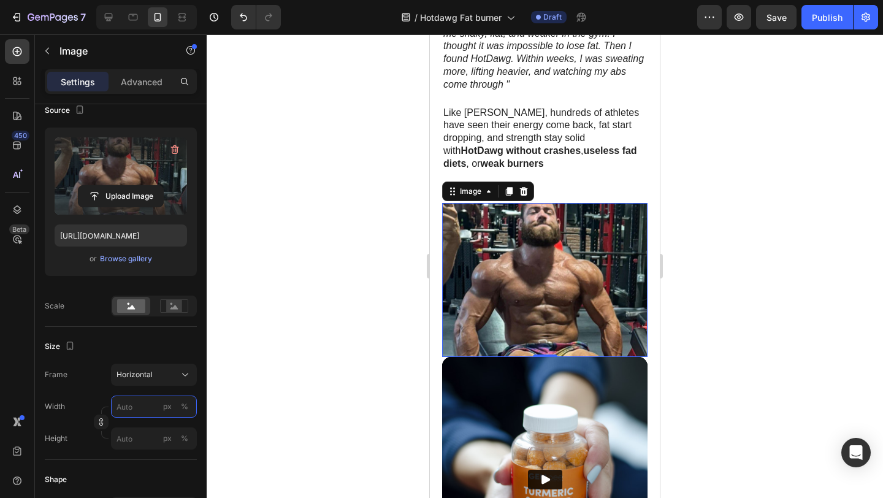
scroll to position [576, 0]
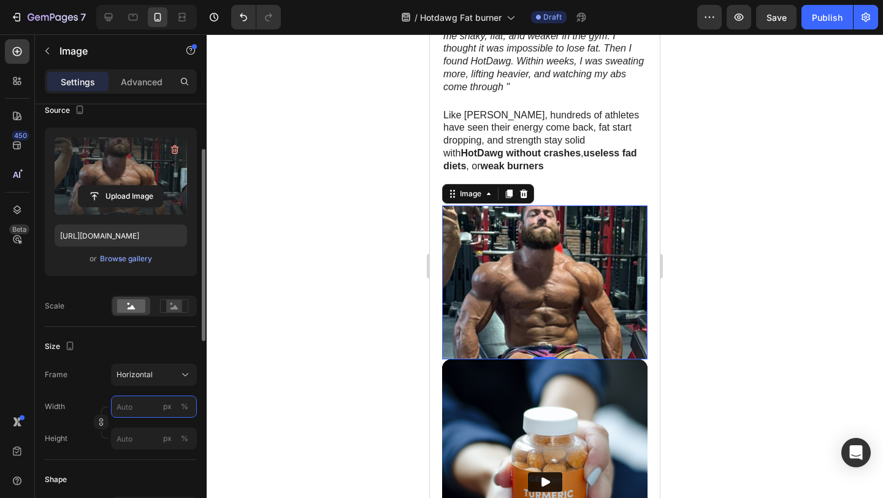
type input "4"
type input "3"
type input "40"
type input "30"
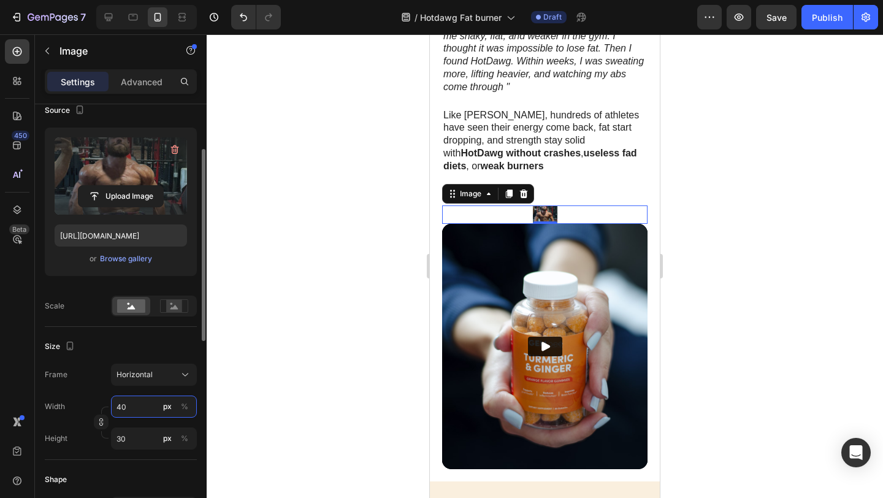
type input "400"
type input "300"
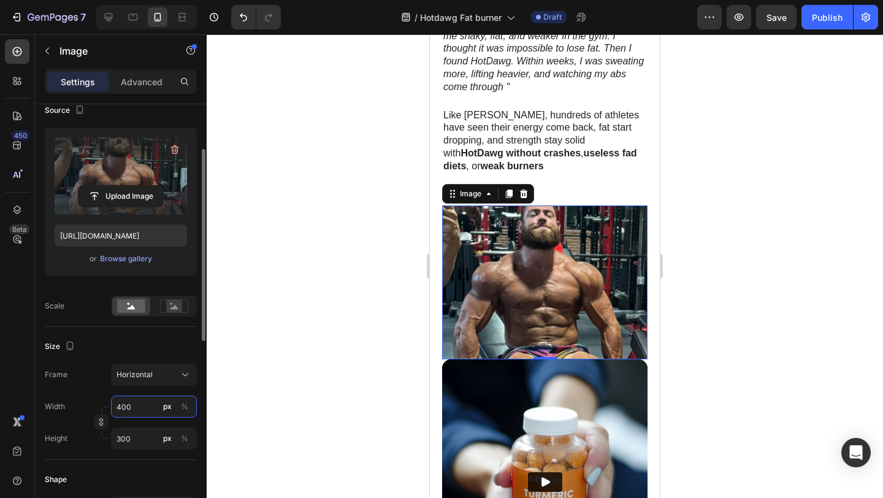
type input "40"
type input "30"
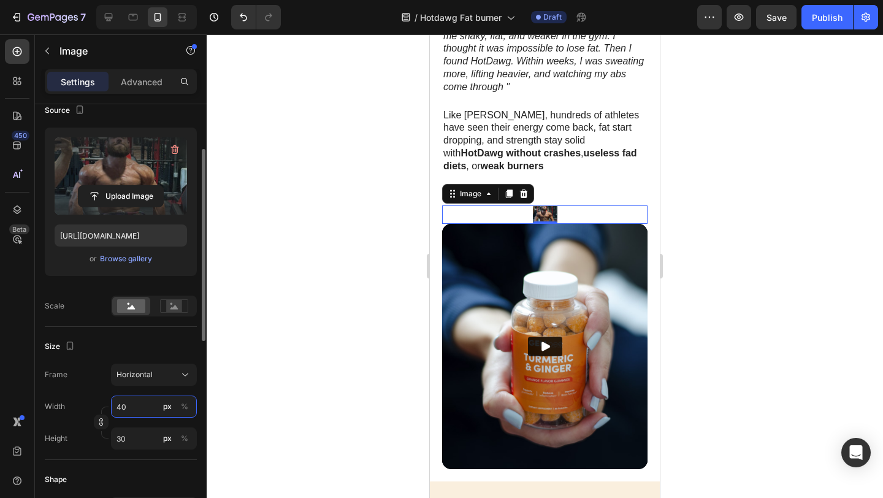
type input "4"
type input "3"
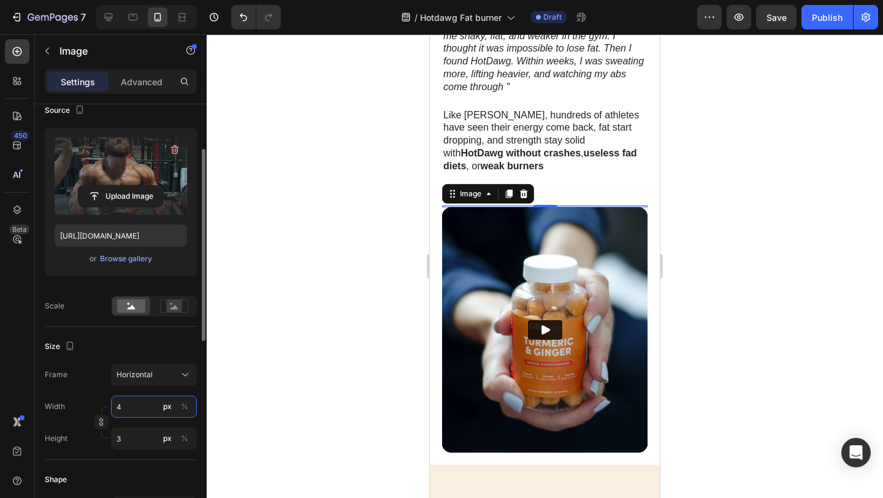
type input "46"
type input "35"
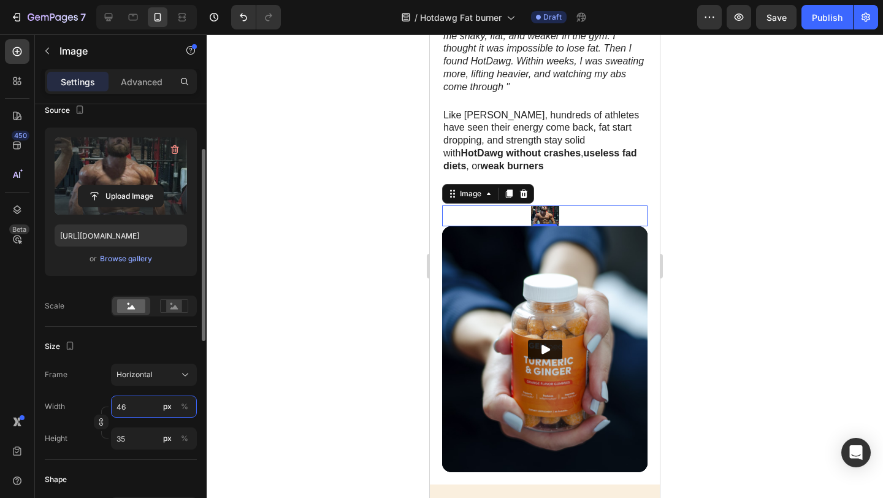
type input "460"
type input "345"
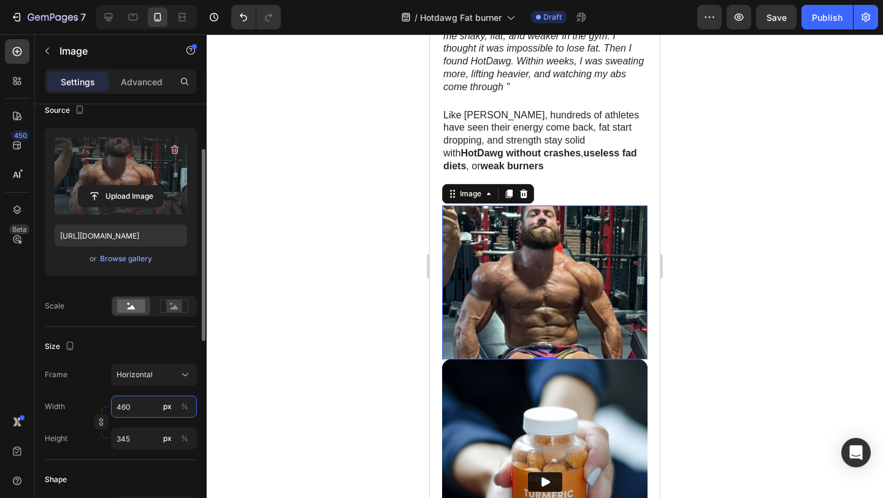
type input "4600"
type input "3450"
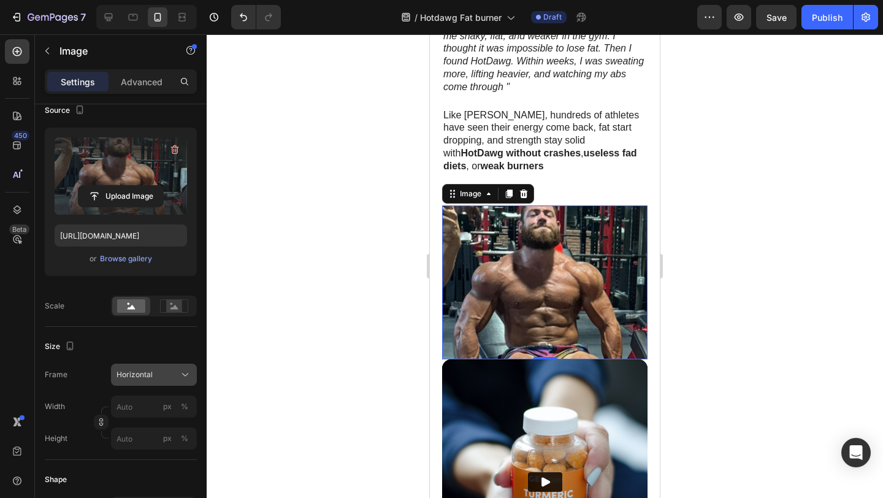
click at [140, 373] on span "Horizontal" at bounding box center [134, 374] width 36 height 11
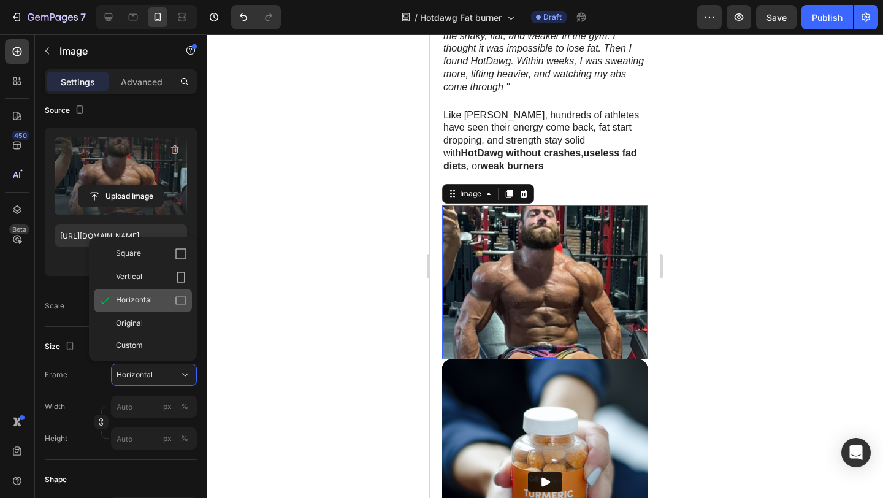
click at [144, 299] on span "Horizontal" at bounding box center [134, 300] width 36 height 12
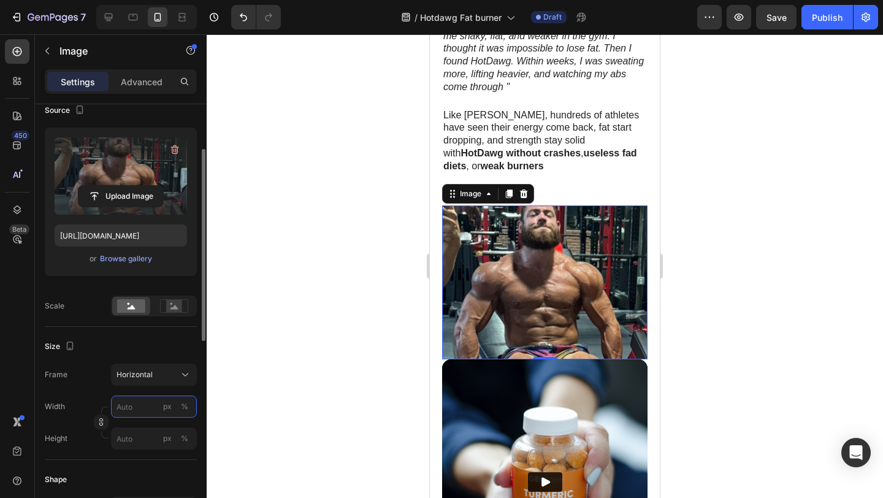
click at [137, 405] on input "px %" at bounding box center [154, 406] width 86 height 22
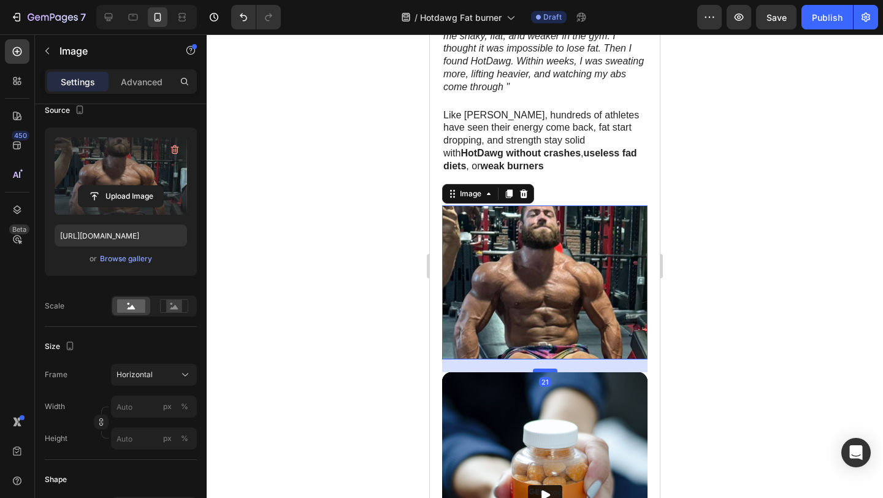
drag, startPoint x: 543, startPoint y: 326, endPoint x: 1159, endPoint y: 326, distance: 616.1
click at [543, 368] on div at bounding box center [545, 370] width 25 height 4
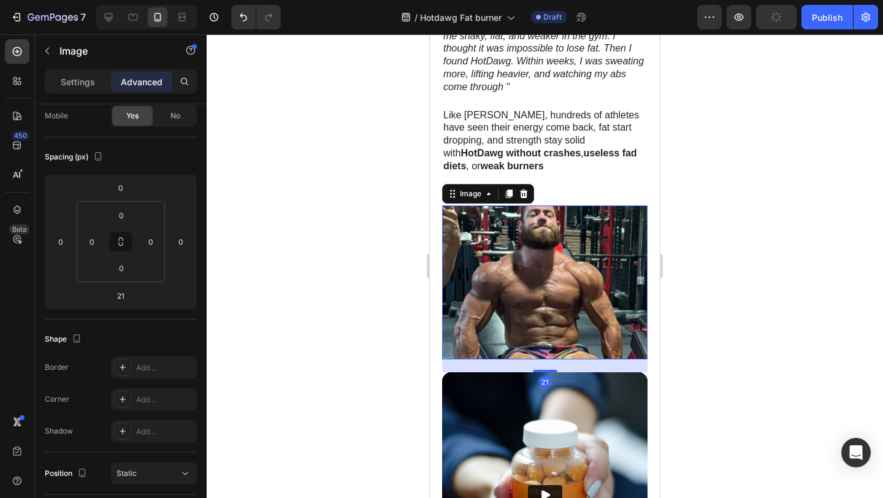
click at [779, 278] on div at bounding box center [545, 265] width 676 height 463
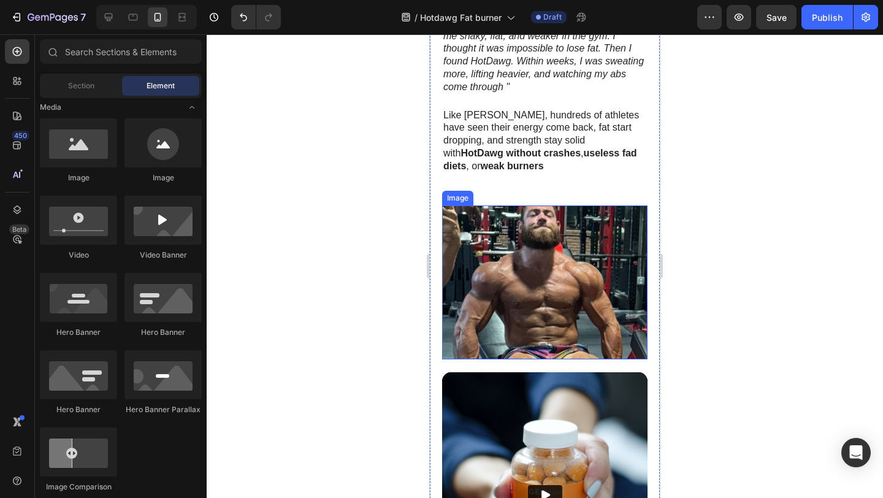
click at [601, 249] on img at bounding box center [544, 282] width 205 height 154
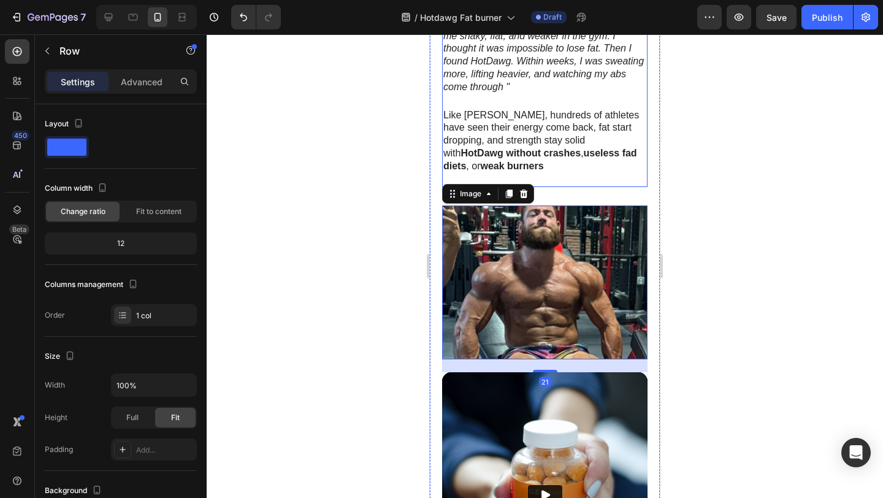
click at [552, 156] on div ""I Tried Every Fat Burner. HotDawg Was The Only One That Actually Worked Withou…" at bounding box center [544, 16] width 205 height 341
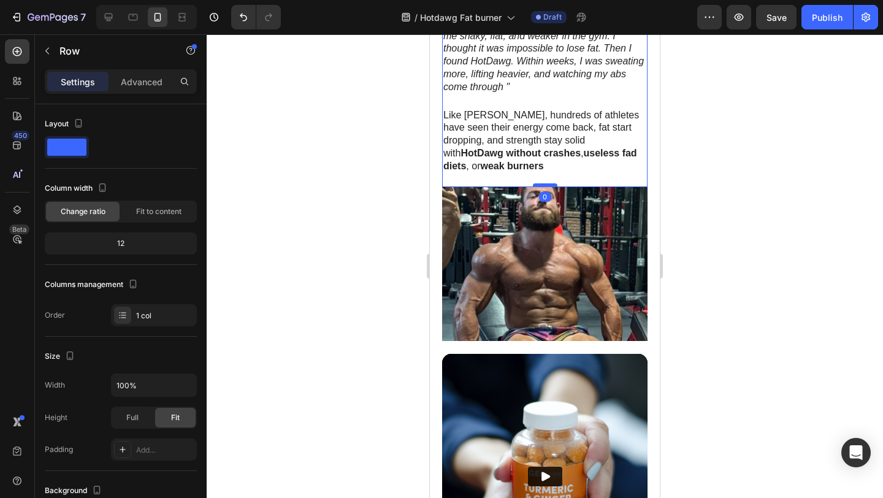
drag, startPoint x: 539, startPoint y: 181, endPoint x: 541, endPoint y: 163, distance: 18.5
click at [541, 183] on div at bounding box center [545, 185] width 25 height 4
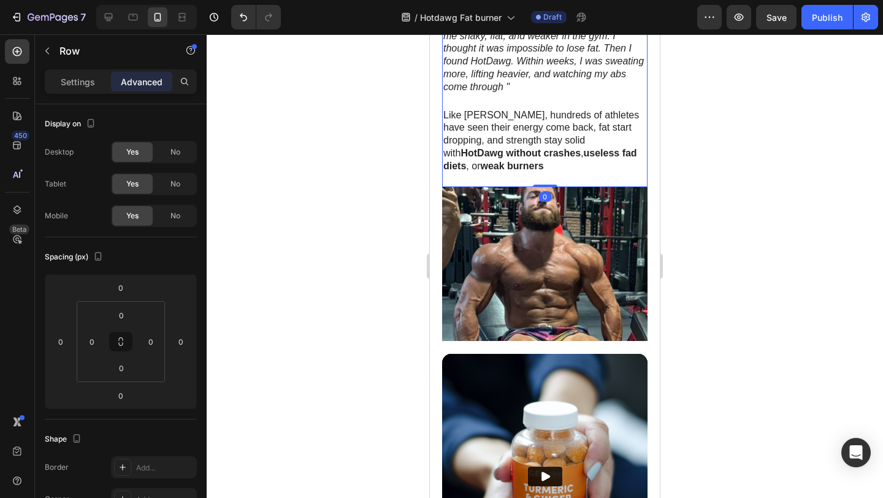
click at [706, 163] on div at bounding box center [545, 265] width 676 height 463
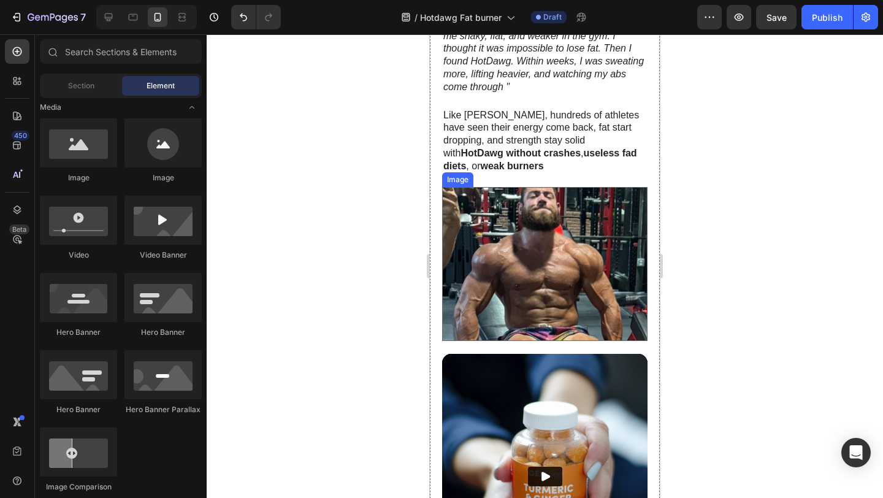
click at [470, 217] on img at bounding box center [544, 264] width 205 height 154
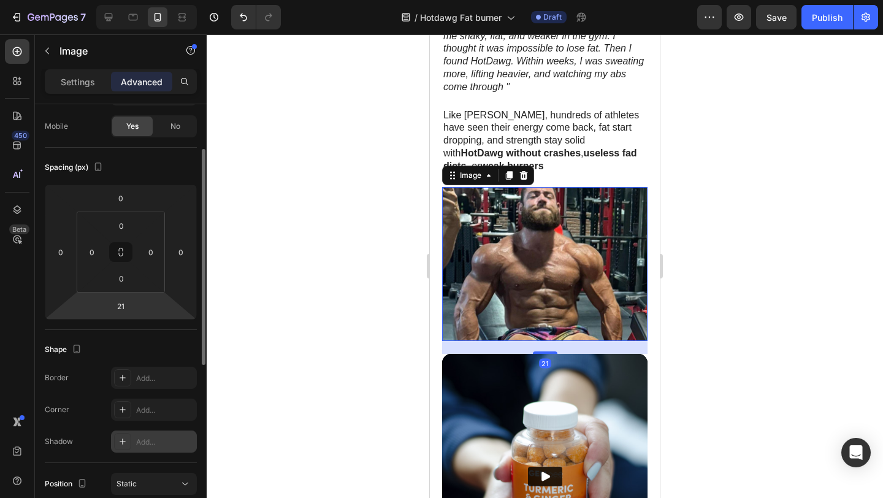
scroll to position [210, 0]
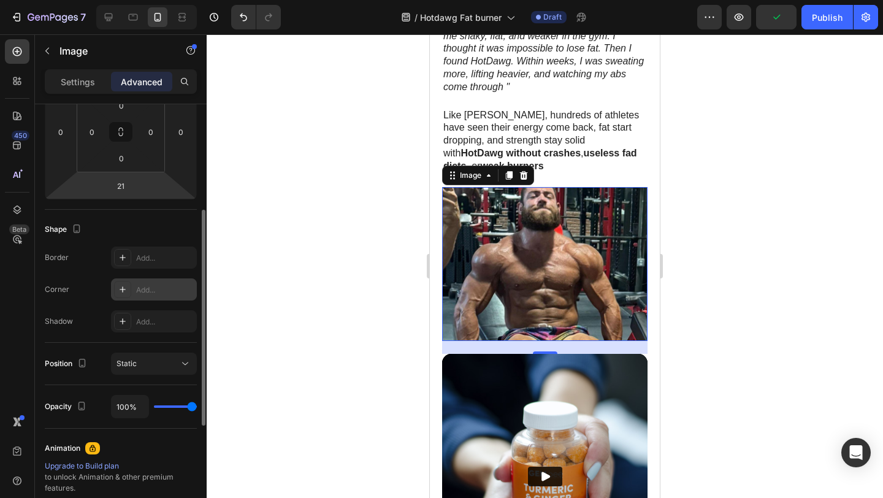
click at [122, 284] on icon at bounding box center [123, 289] width 10 height 10
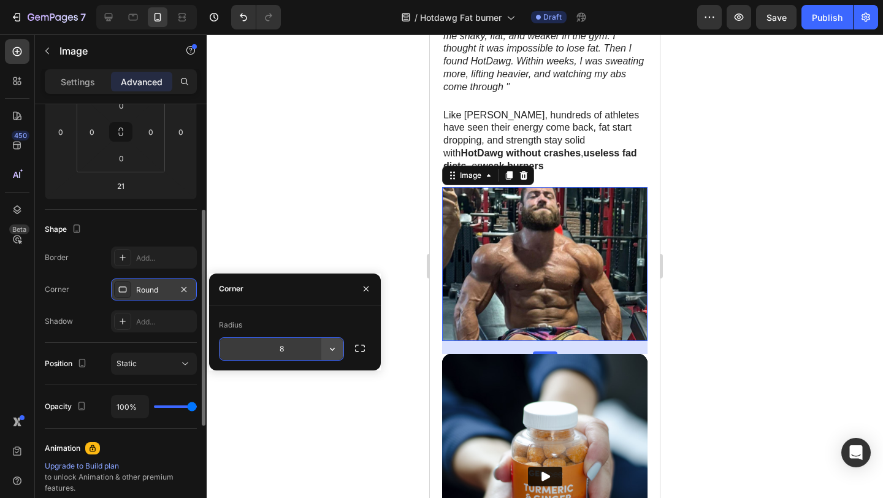
click at [332, 348] on icon "button" at bounding box center [332, 349] width 12 height 12
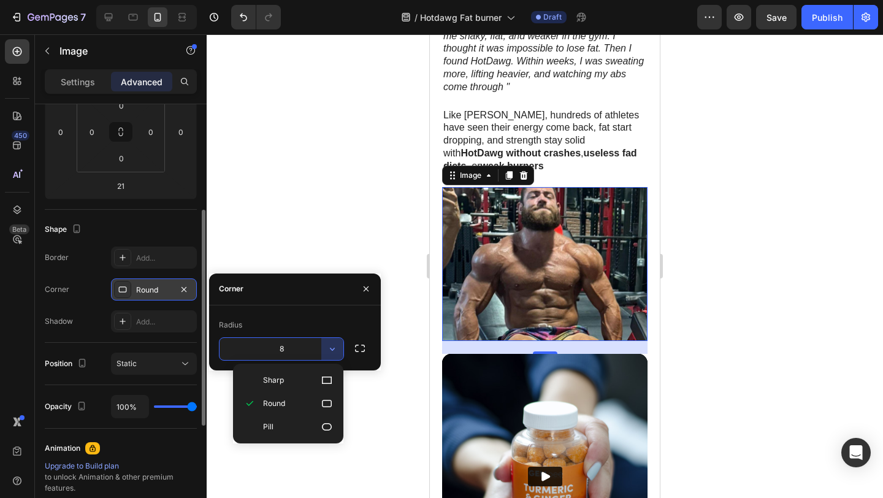
click at [299, 348] on input "8" at bounding box center [281, 349] width 124 height 22
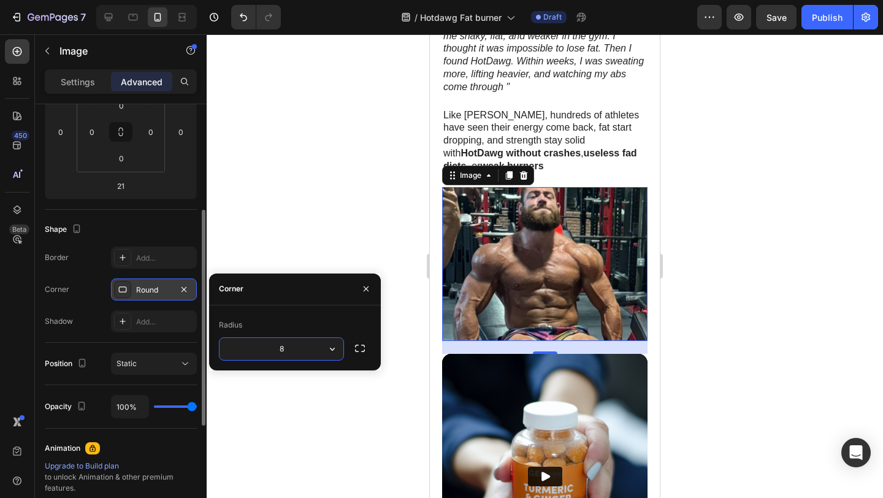
click at [298, 347] on input "8" at bounding box center [281, 349] width 124 height 22
type input "20"
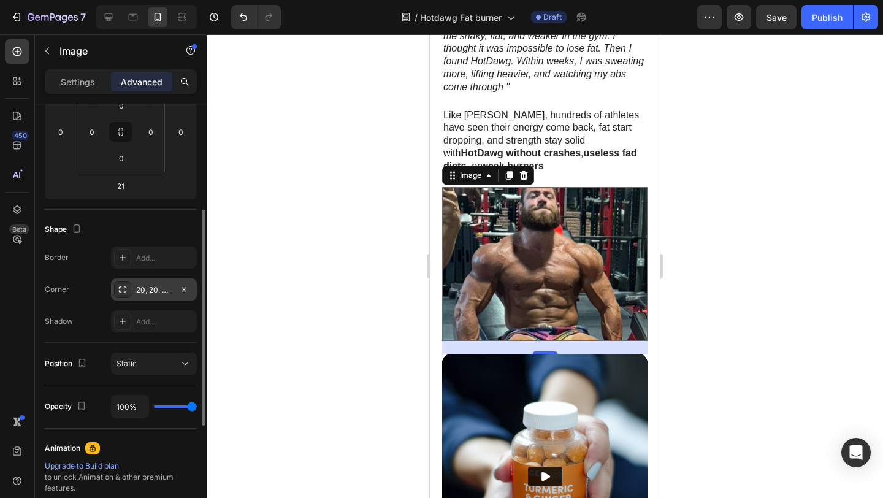
click at [285, 195] on div at bounding box center [545, 265] width 676 height 463
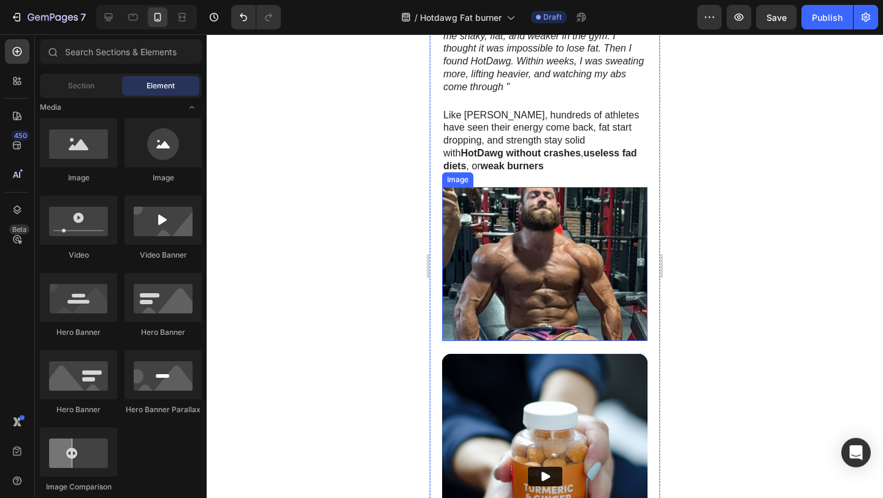
click at [473, 209] on img at bounding box center [544, 264] width 205 height 154
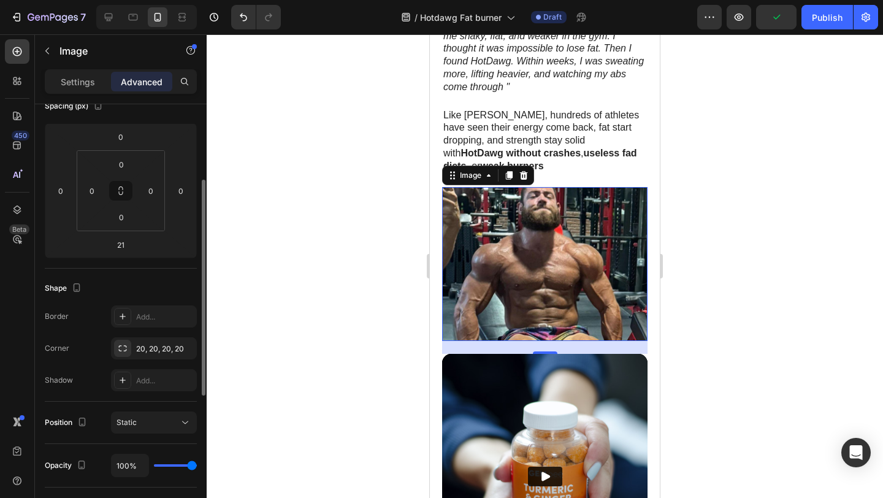
scroll to position [245, 0]
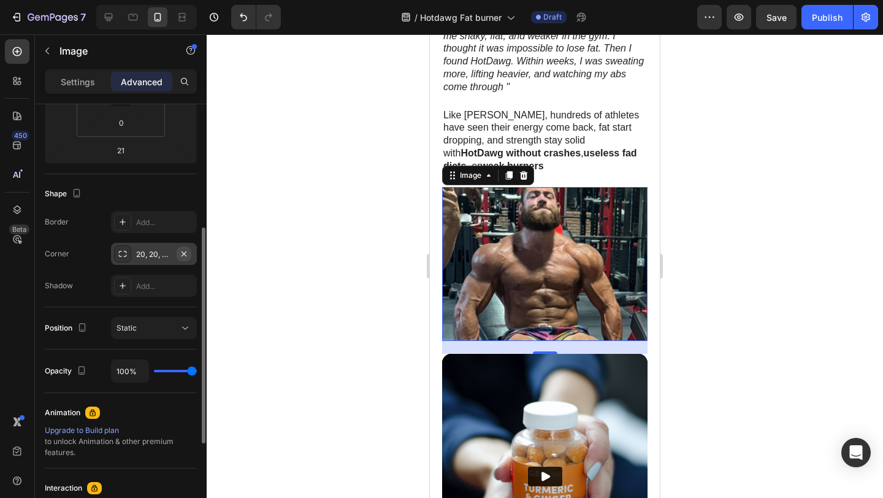
click at [185, 254] on icon "button" at bounding box center [184, 254] width 10 height 10
click at [128, 223] on div at bounding box center [122, 221] width 17 height 17
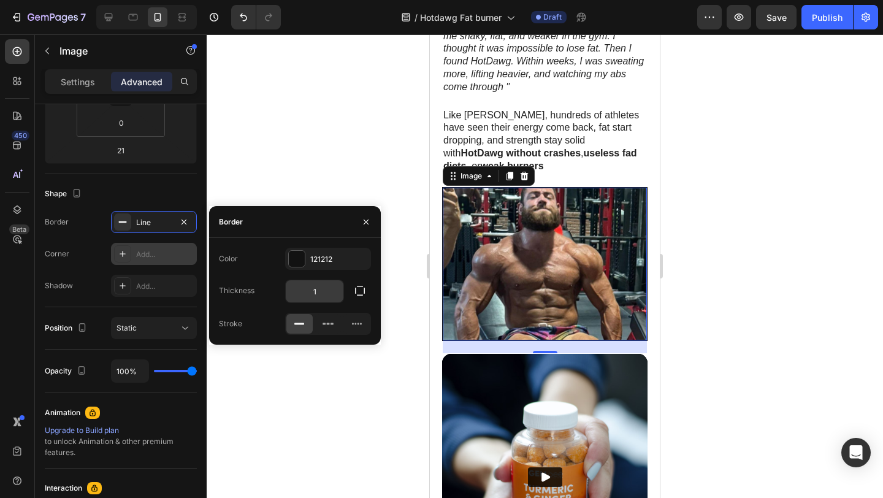
click at [322, 284] on input "1" at bounding box center [315, 291] width 58 height 22
type input "2"
click at [346, 150] on div at bounding box center [545, 265] width 676 height 463
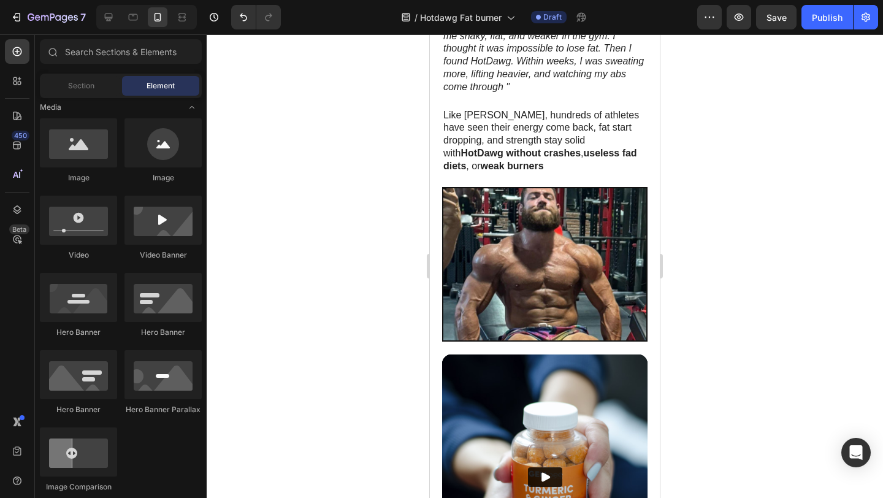
click at [346, 150] on div at bounding box center [545, 265] width 676 height 463
click at [536, 199] on img at bounding box center [544, 264] width 203 height 152
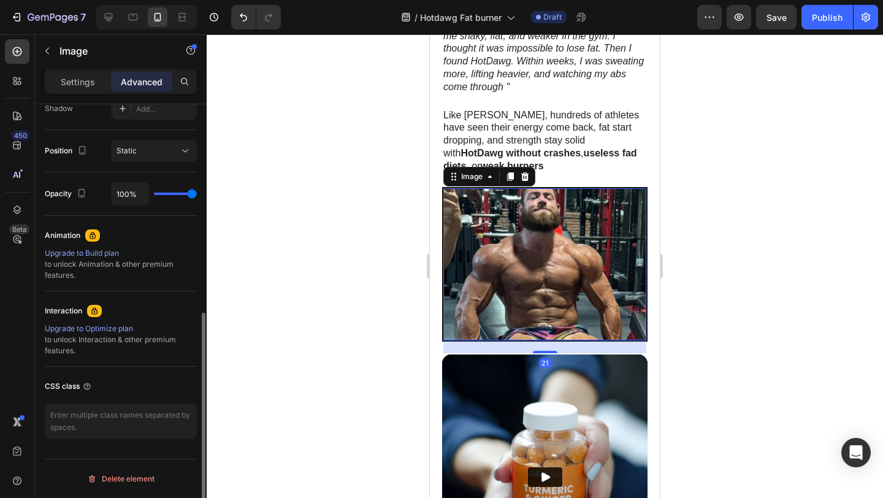
scroll to position [320, 0]
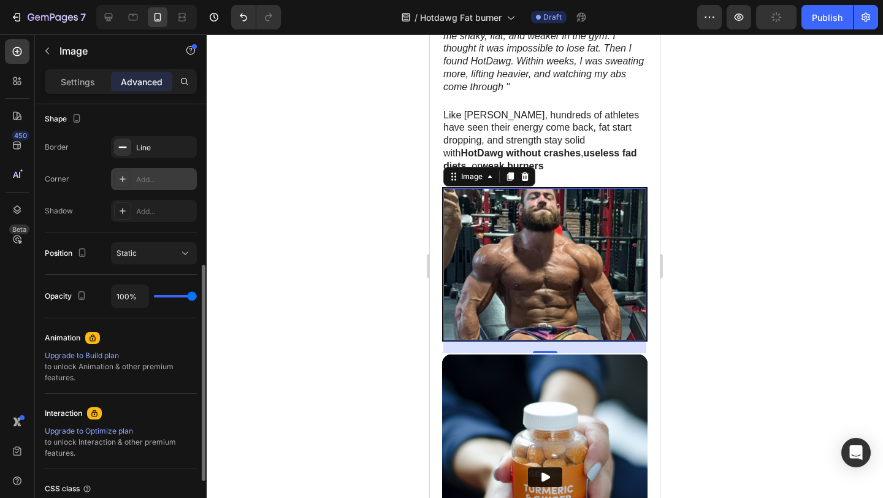
click at [126, 182] on icon at bounding box center [123, 179] width 10 height 10
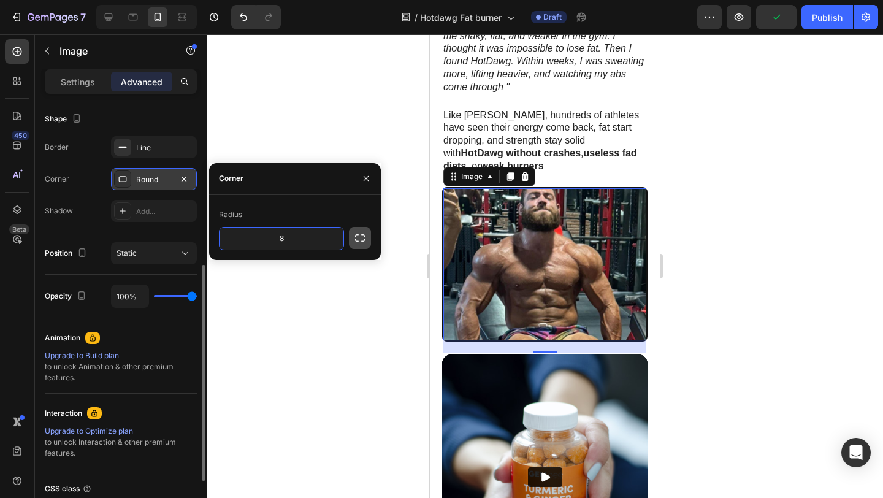
click at [352, 237] on button "button" at bounding box center [360, 238] width 22 height 22
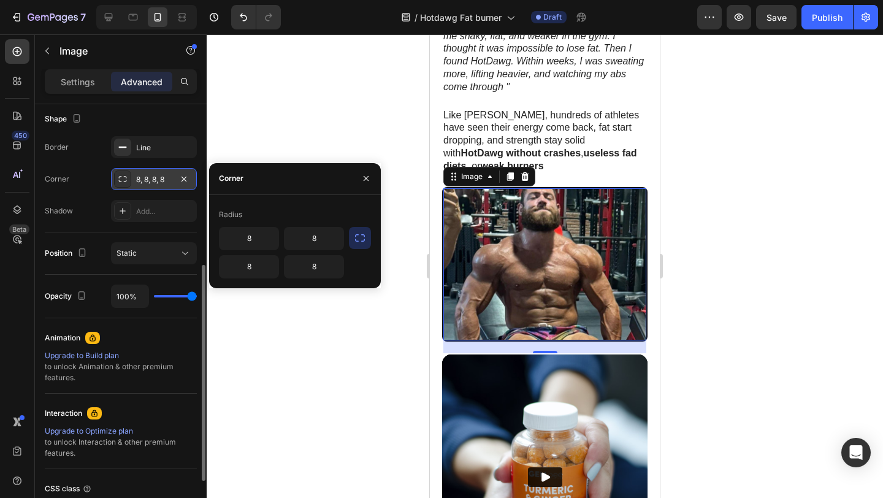
click at [356, 235] on icon "button" at bounding box center [360, 238] width 12 height 12
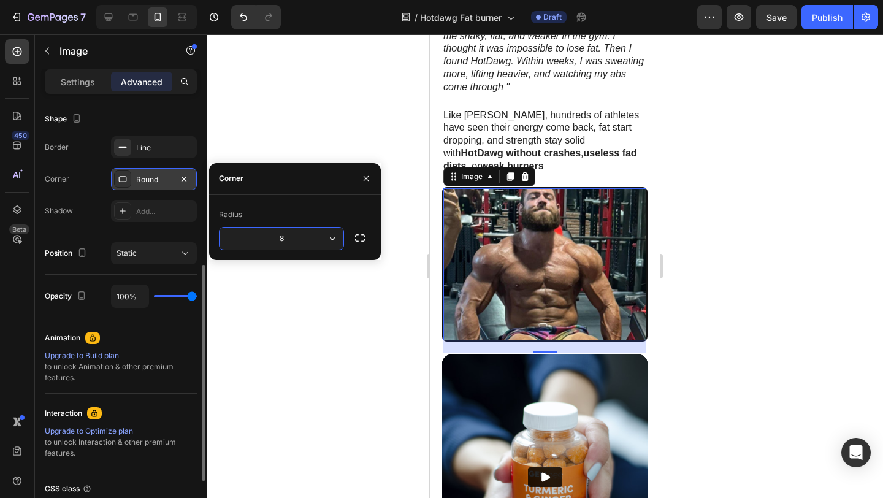
click at [294, 240] on input "8" at bounding box center [281, 238] width 124 height 22
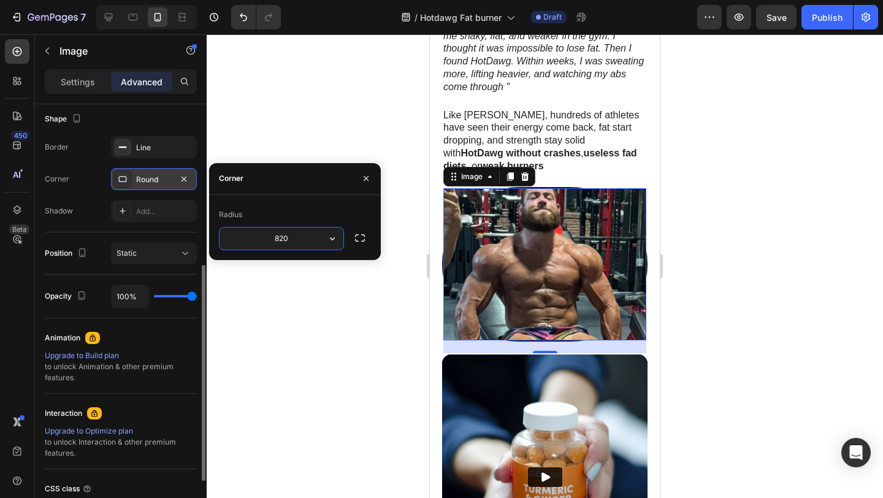
type input "8"
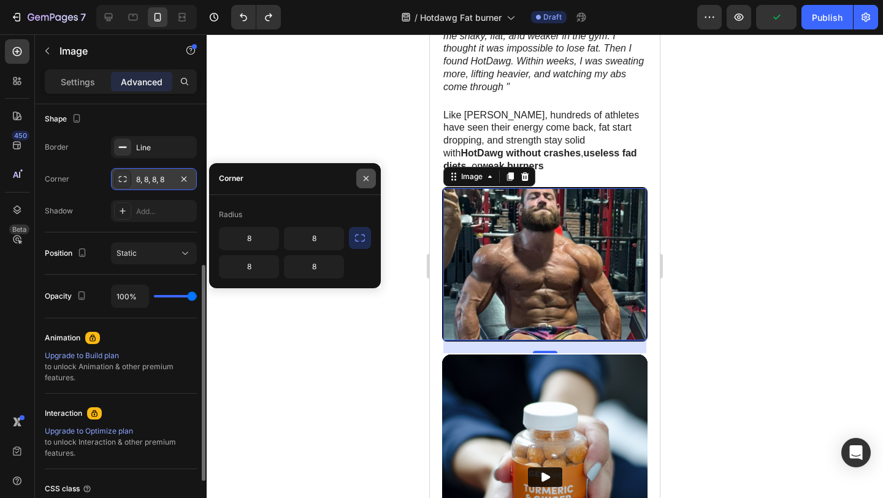
click at [372, 177] on button "button" at bounding box center [366, 179] width 20 height 20
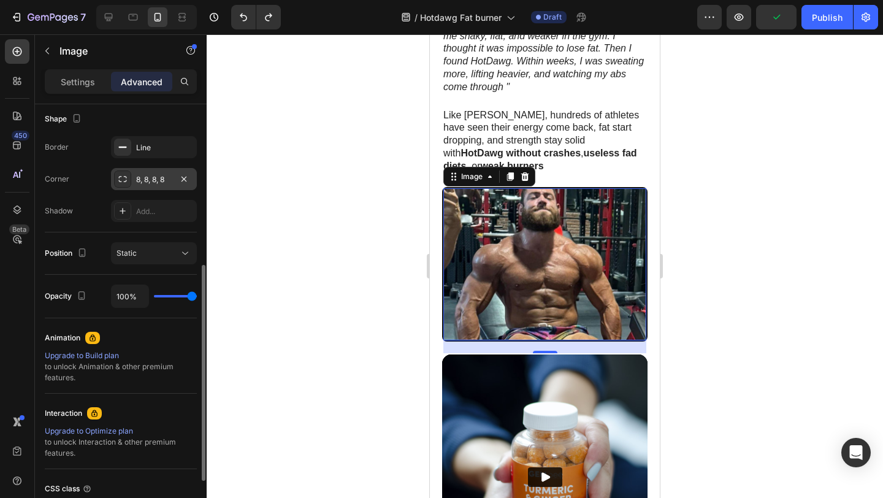
click at [369, 189] on div at bounding box center [545, 265] width 676 height 463
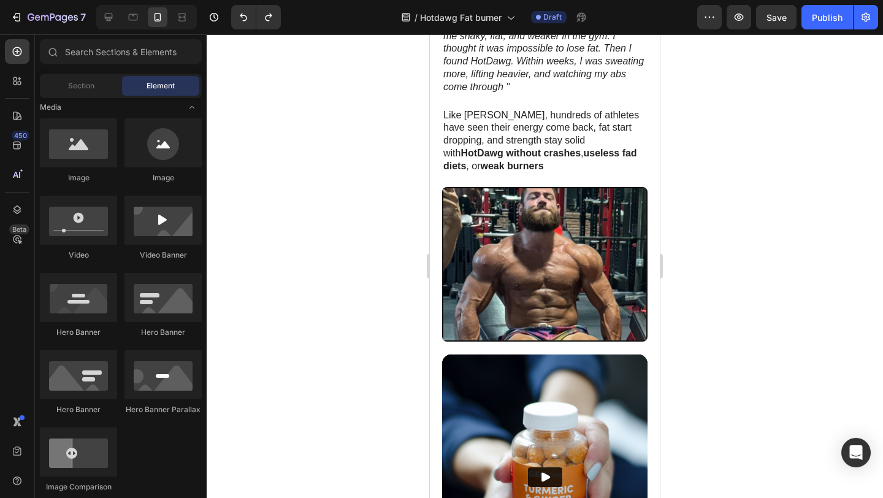
click at [546, 200] on img at bounding box center [544, 264] width 203 height 152
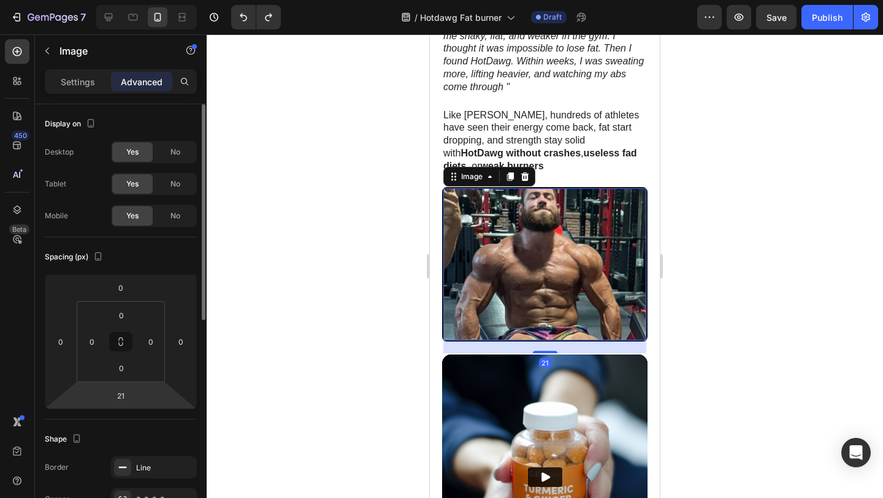
scroll to position [261, 0]
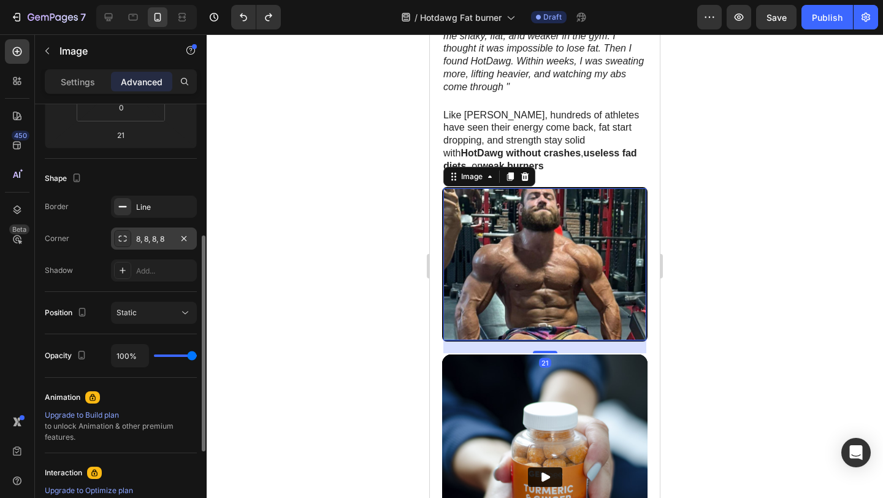
click at [156, 242] on div "8, 8, 8, 8" at bounding box center [154, 239] width 36 height 11
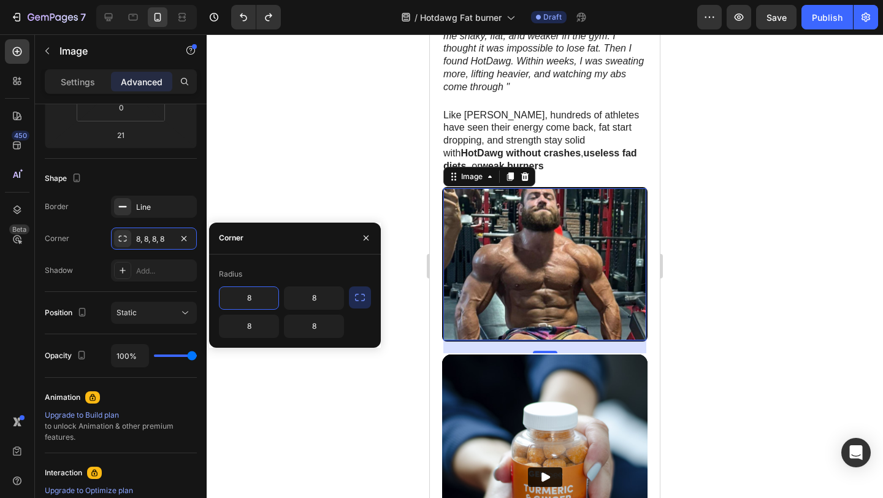
drag, startPoint x: 260, startPoint y: 296, endPoint x: 240, endPoint y: 297, distance: 20.2
click at [240, 297] on input "8" at bounding box center [248, 298] width 59 height 22
click at [257, 297] on input "8" at bounding box center [248, 298] width 59 height 22
type input "1"
type input "10"
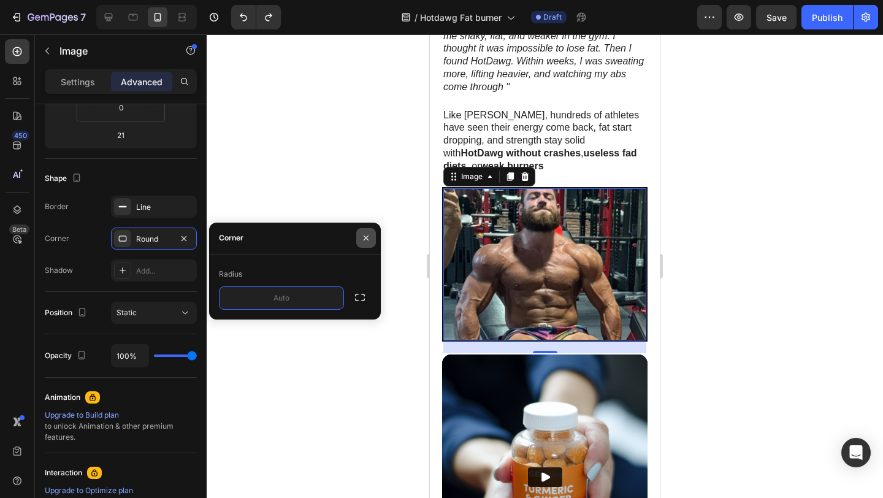
click at [362, 237] on icon "button" at bounding box center [366, 238] width 10 height 10
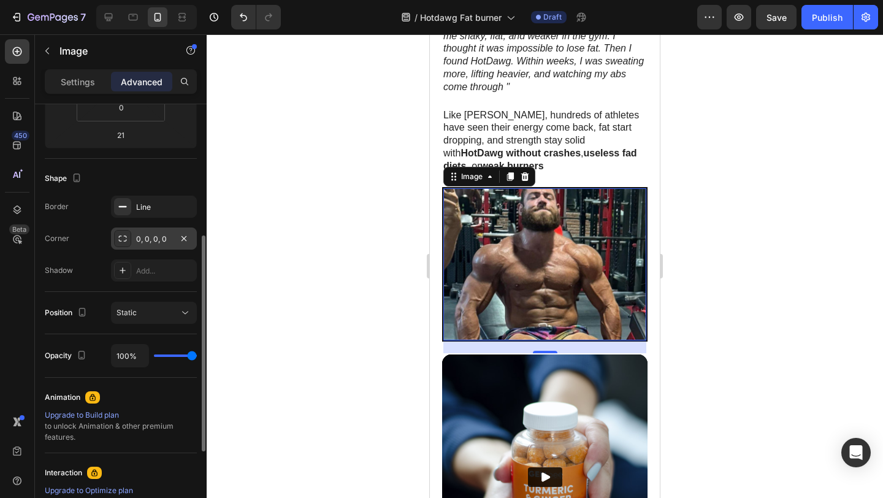
click at [160, 239] on div "0, 0, 0, 0" at bounding box center [154, 239] width 36 height 11
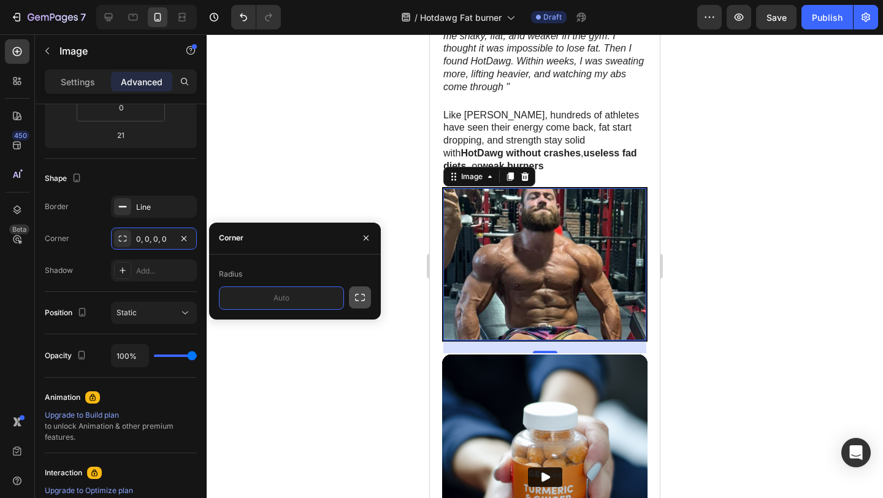
click at [367, 286] on button "button" at bounding box center [360, 297] width 22 height 22
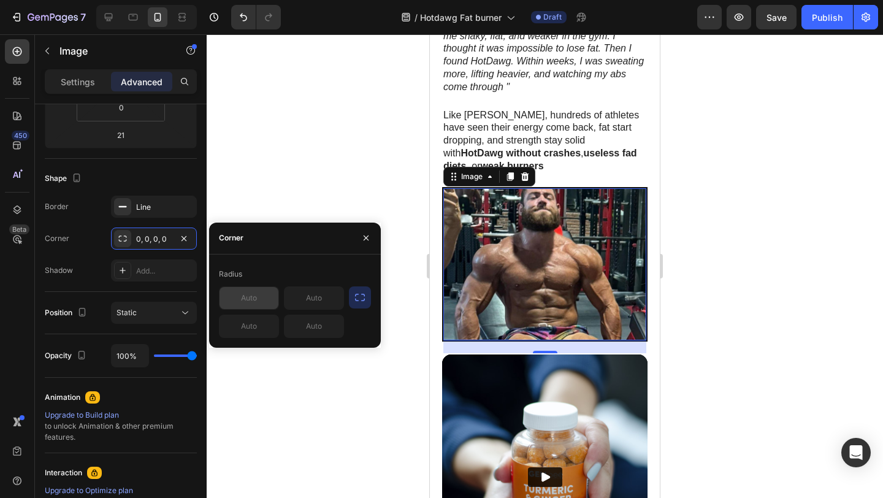
click at [247, 299] on input "text" at bounding box center [248, 298] width 59 height 22
type input "8"
click at [320, 295] on input "text" at bounding box center [313, 298] width 59 height 22
type input "8"
click at [244, 329] on input "text" at bounding box center [248, 326] width 59 height 22
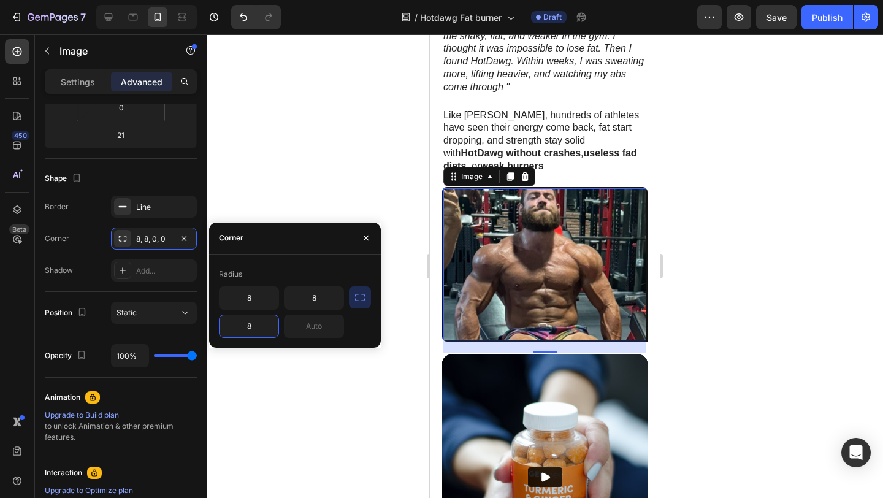
type input "8"
click at [348, 332] on div "8 8 8" at bounding box center [295, 311] width 152 height 51
click at [314, 327] on input "text" at bounding box center [313, 326] width 59 height 22
type input "8"
click at [366, 234] on icon "button" at bounding box center [366, 238] width 10 height 10
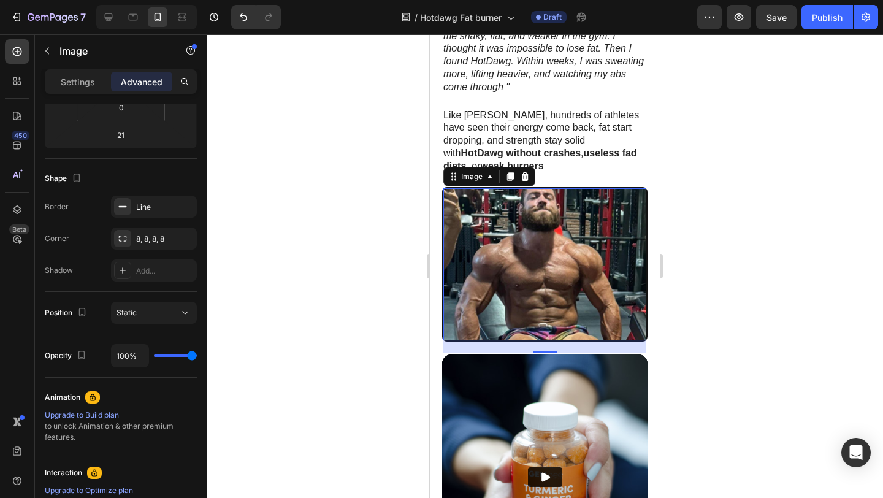
click at [377, 187] on div at bounding box center [545, 265] width 676 height 463
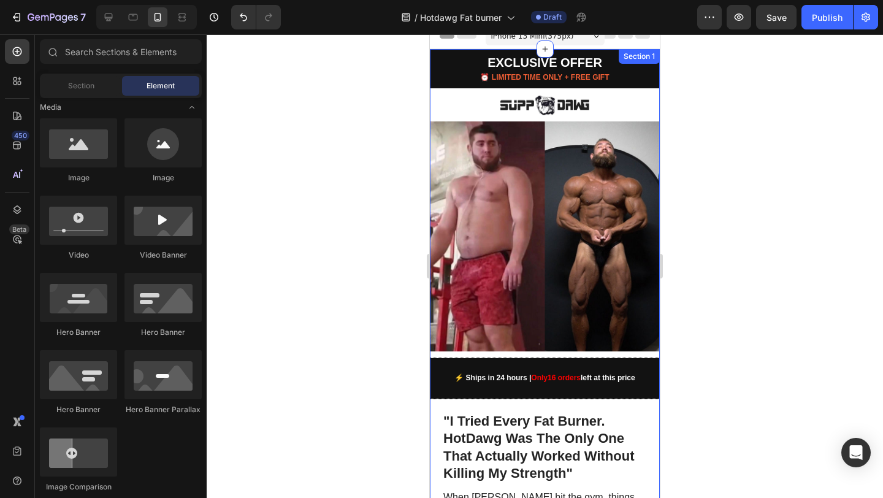
scroll to position [0, 0]
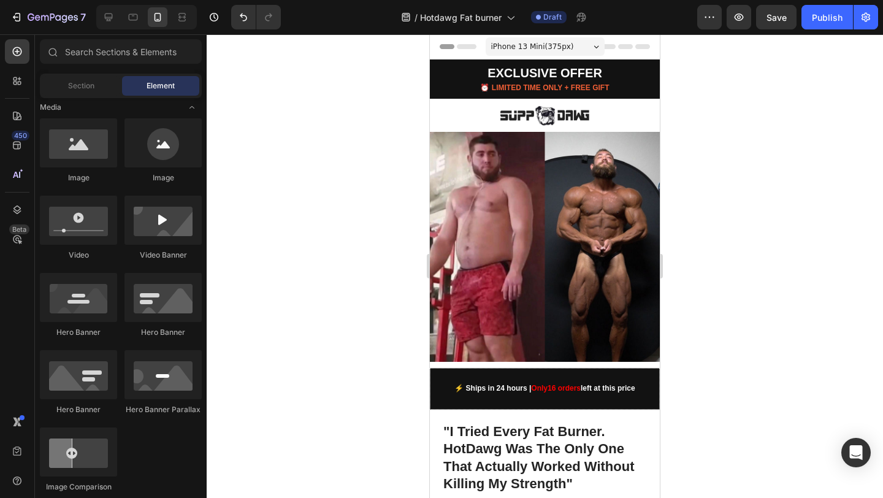
click at [799, 173] on div at bounding box center [545, 265] width 676 height 463
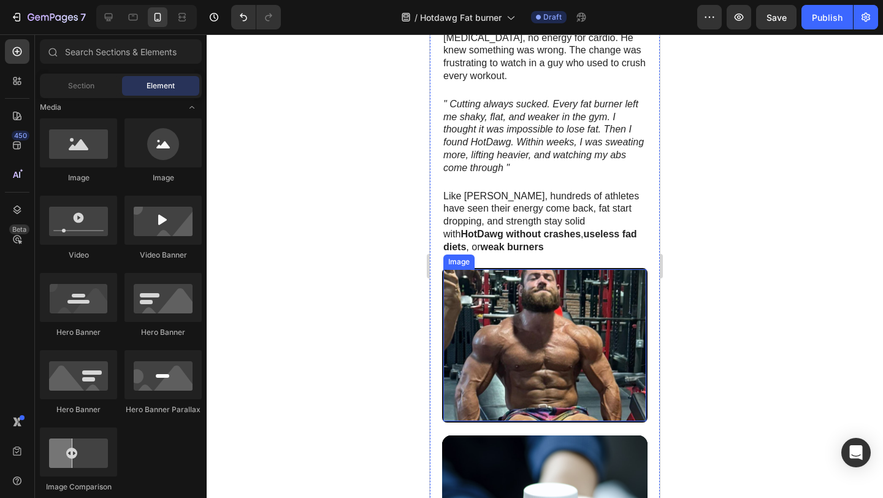
scroll to position [614, 0]
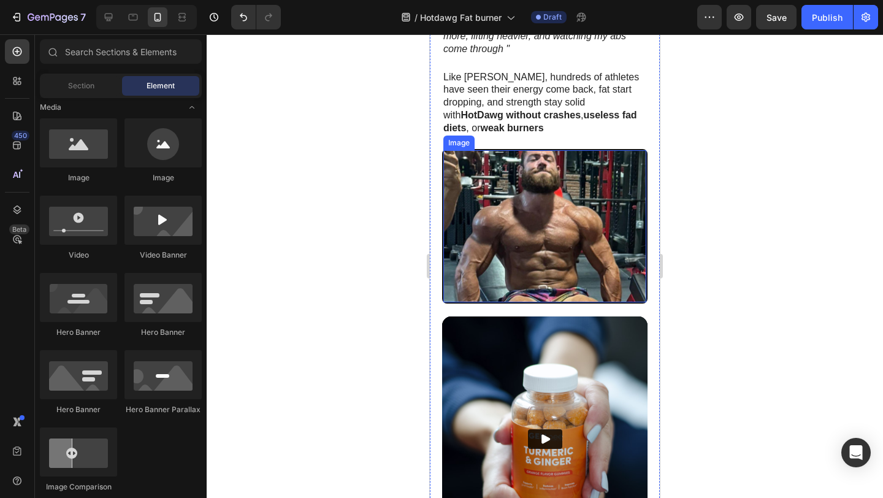
click at [538, 185] on img at bounding box center [544, 226] width 203 height 152
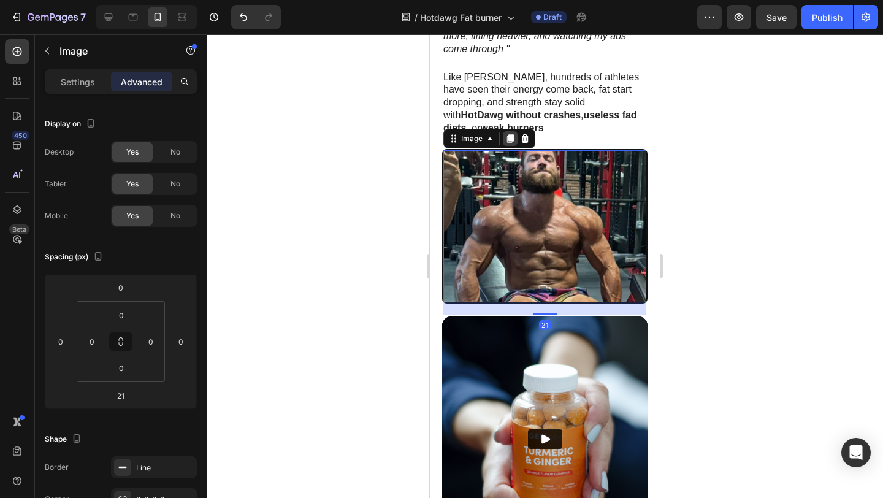
click at [511, 134] on icon at bounding box center [510, 138] width 7 height 9
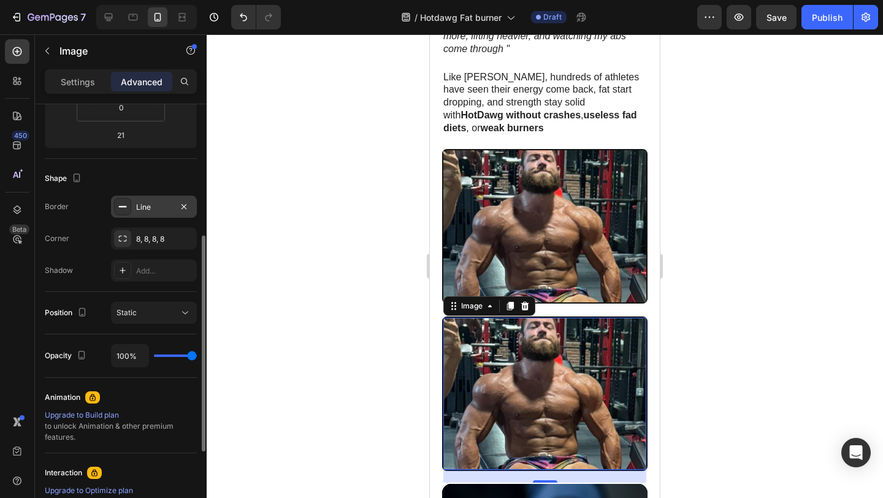
scroll to position [161, 0]
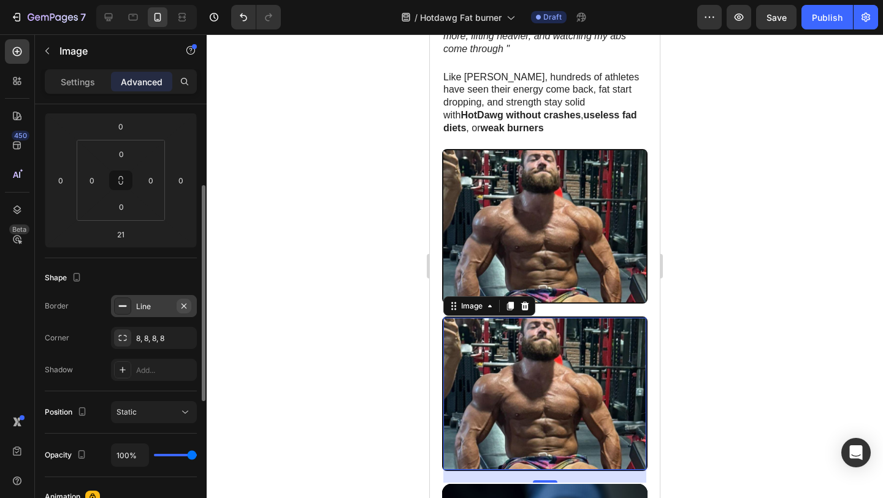
click at [185, 303] on icon "button" at bounding box center [183, 305] width 5 height 5
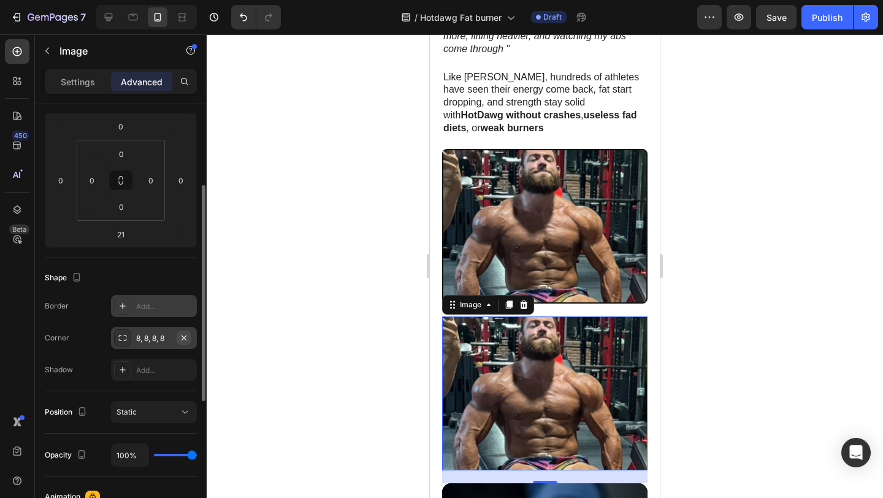
click at [184, 337] on icon "button" at bounding box center [183, 337] width 5 height 5
click at [88, 84] on p "Settings" at bounding box center [78, 81] width 34 height 13
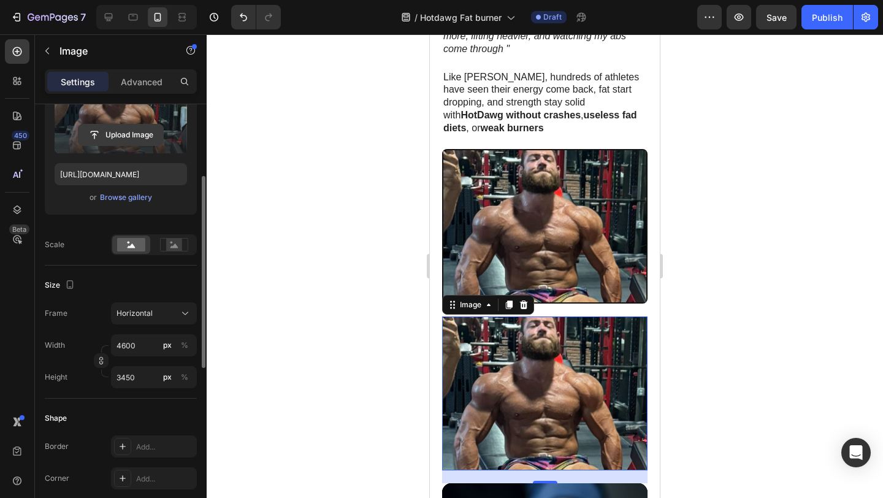
click at [127, 129] on input "file" at bounding box center [120, 134] width 85 height 21
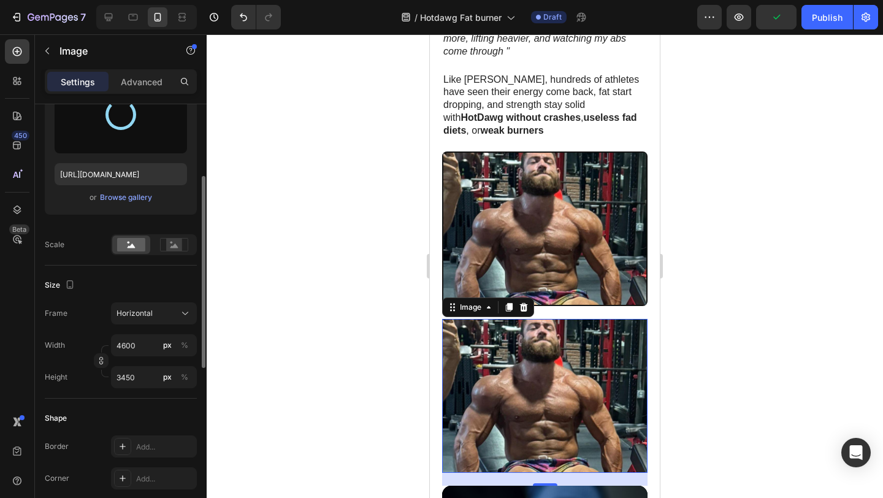
scroll to position [612, 0]
type input "https://cdn.shopify.com/s/files/1/0826/1769/6529/files/gempages_576985287113048…"
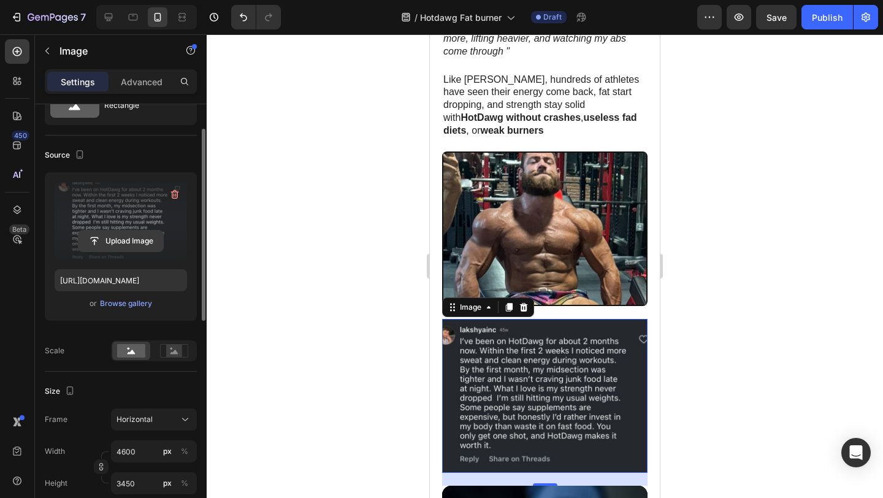
scroll to position [166, 0]
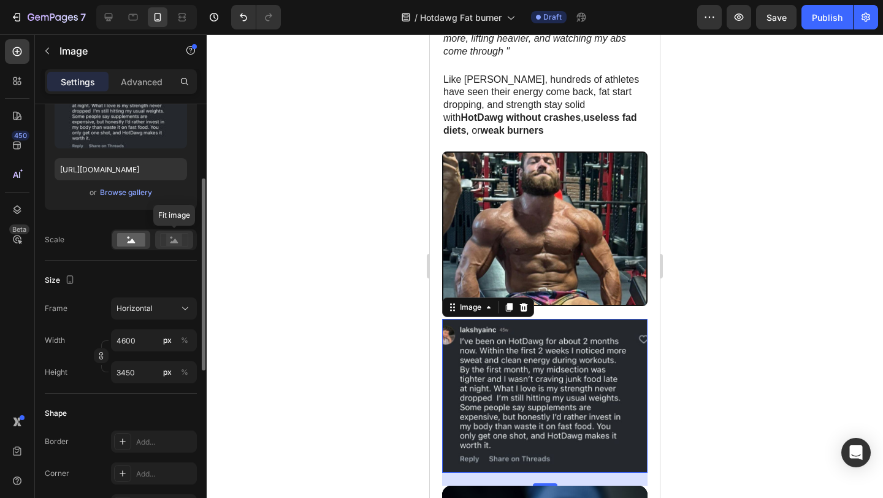
click at [174, 245] on rect at bounding box center [174, 240] width 16 height 12
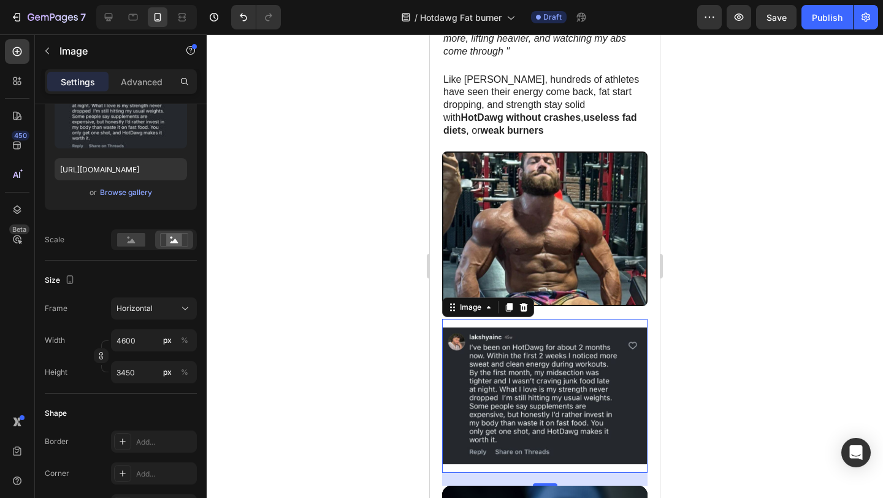
click at [786, 268] on div at bounding box center [545, 265] width 676 height 463
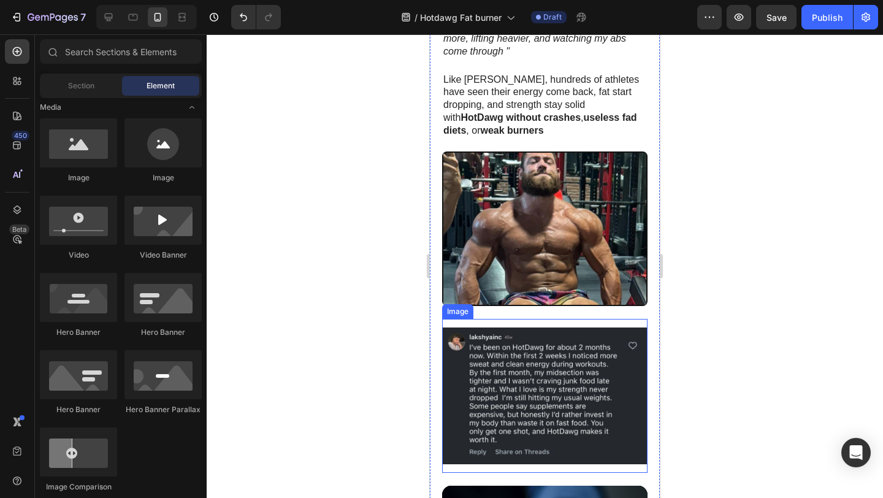
click at [545, 321] on img at bounding box center [544, 396] width 205 height 154
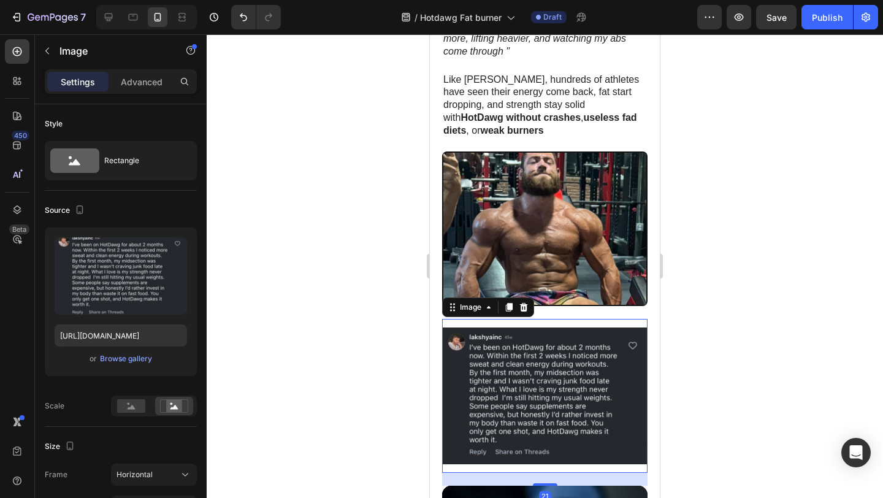
click at [538, 319] on img at bounding box center [544, 396] width 205 height 154
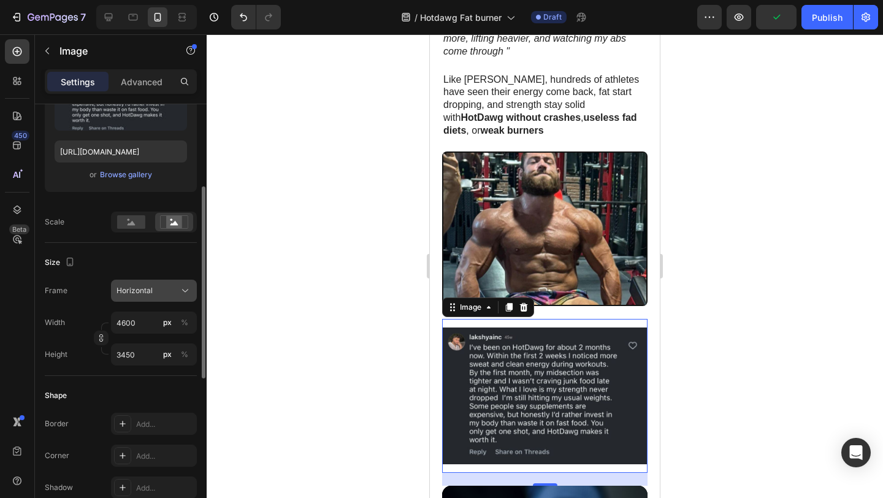
scroll to position [207, 0]
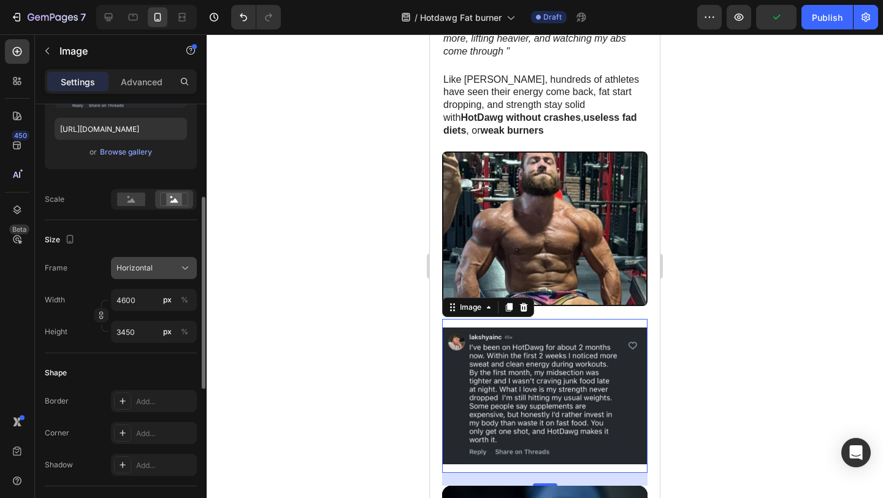
click at [151, 263] on span "Horizontal" at bounding box center [134, 267] width 36 height 11
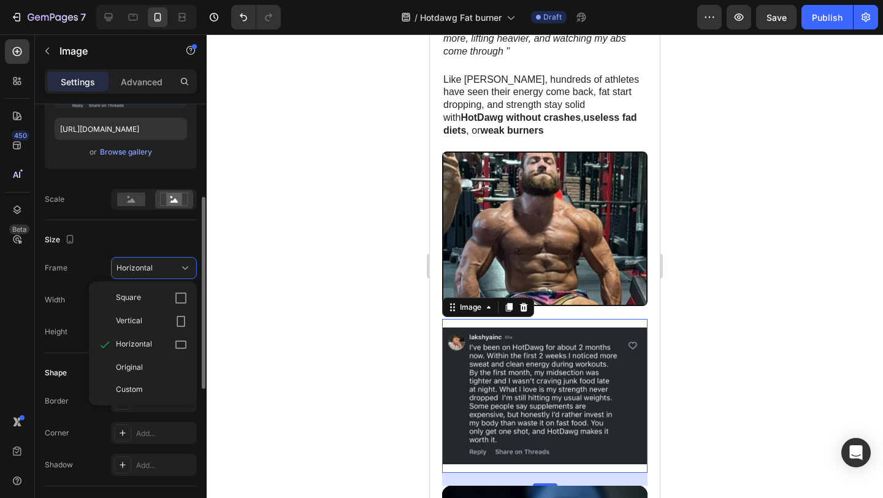
click at [97, 254] on div "Size Frame Horizontal Square Vertical Horizontal Original Custom Width 4600 px …" at bounding box center [121, 286] width 152 height 133
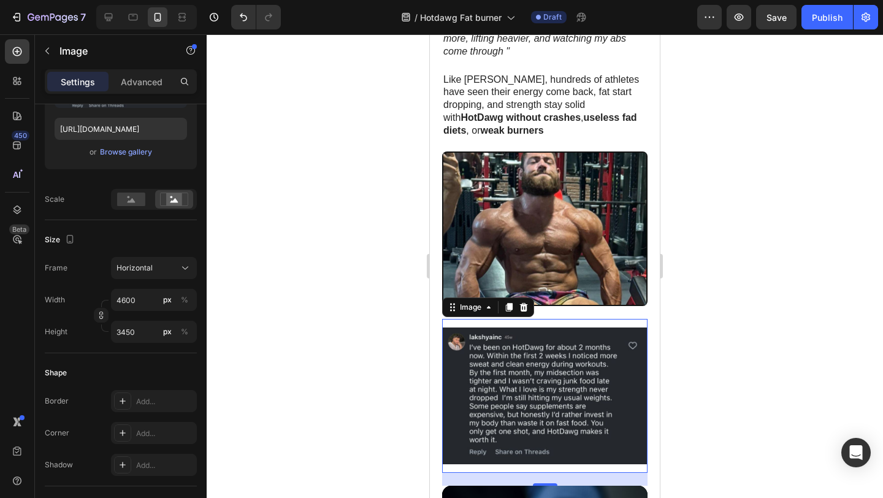
click at [771, 208] on div at bounding box center [545, 265] width 676 height 463
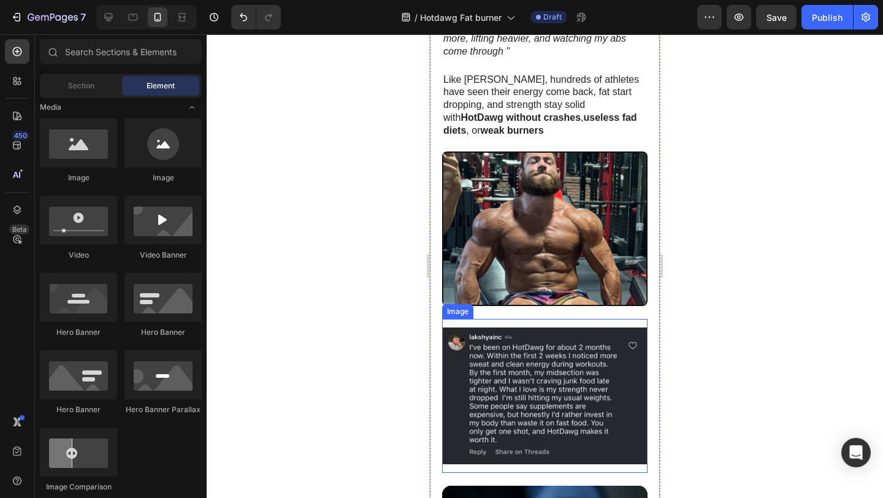
click at [534, 340] on img at bounding box center [544, 396] width 205 height 154
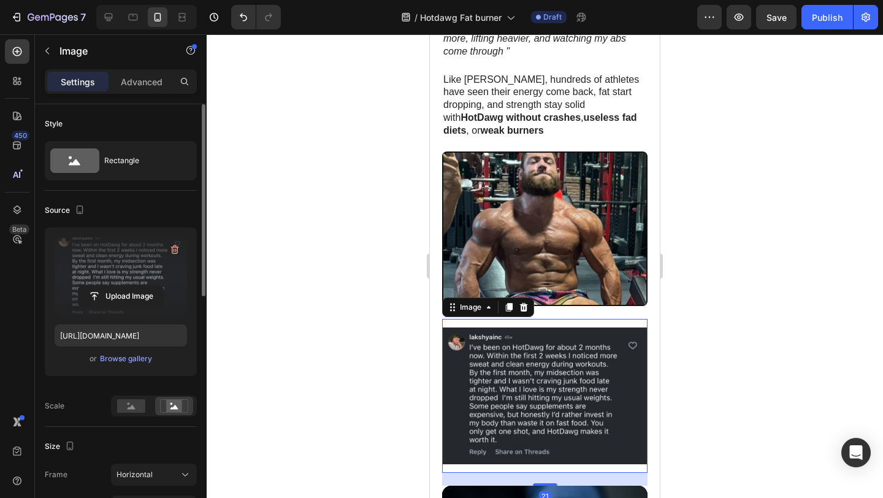
click at [124, 264] on label at bounding box center [121, 275] width 132 height 77
click at [124, 286] on input "file" at bounding box center [120, 296] width 85 height 21
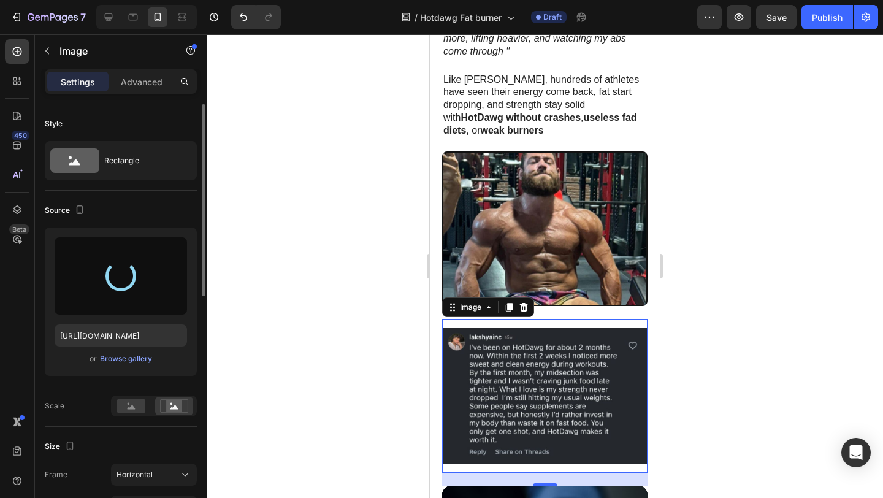
type input "https://cdn.shopify.com/s/files/1/0826/1769/6529/files/gempages_576985287113048…"
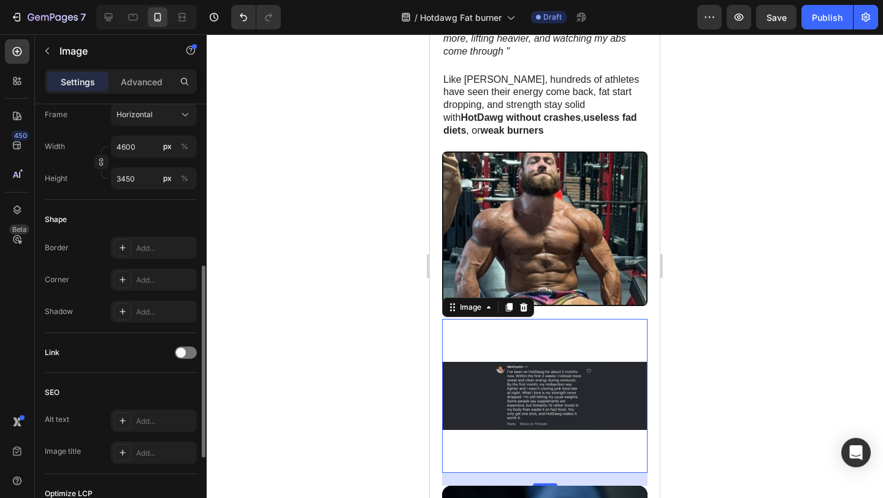
scroll to position [276, 0]
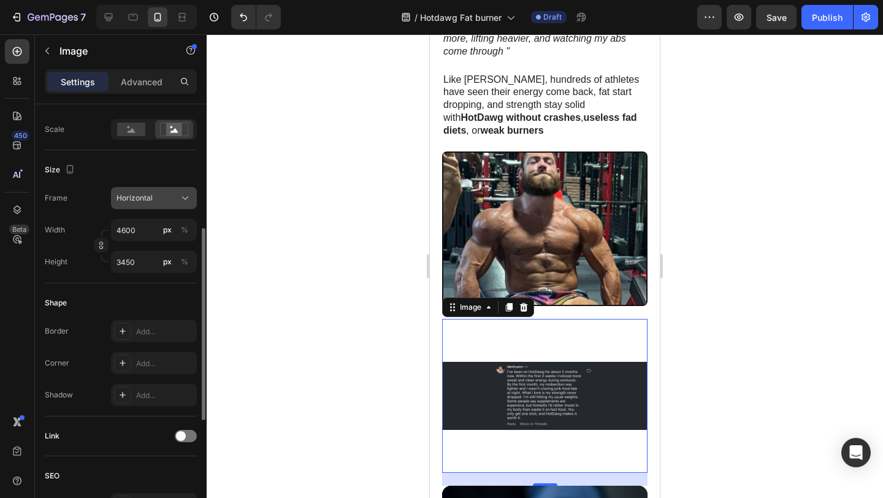
click at [173, 198] on div "Horizontal" at bounding box center [146, 197] width 60 height 11
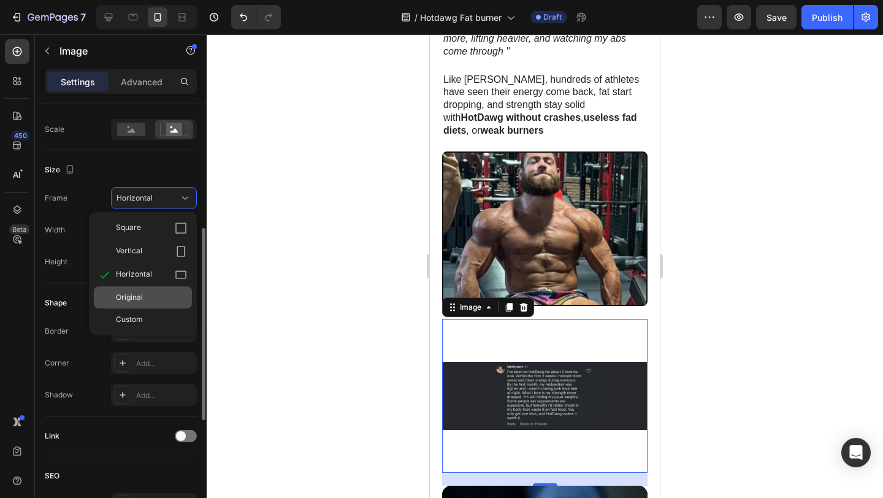
click at [138, 295] on span "Original" at bounding box center [129, 297] width 27 height 11
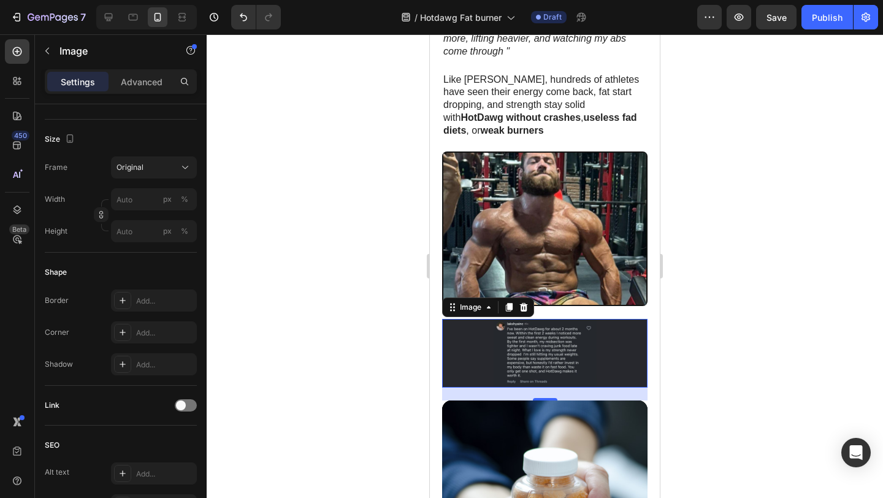
click at [342, 236] on div at bounding box center [545, 265] width 676 height 463
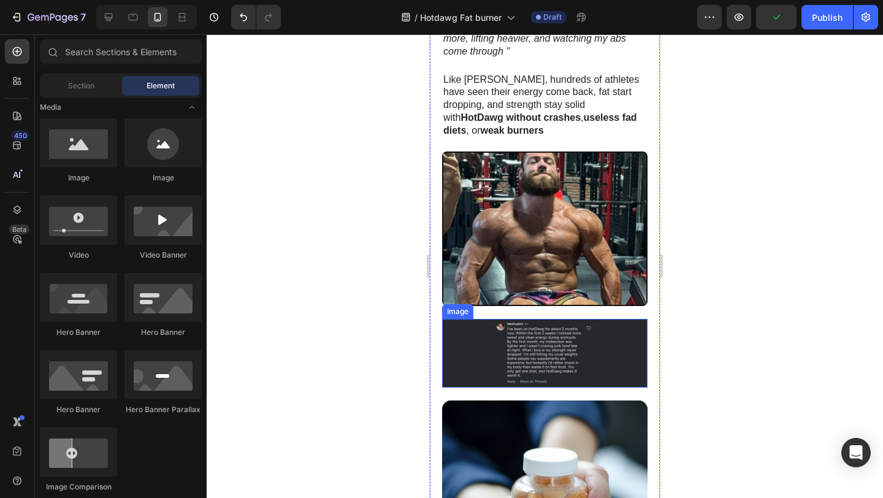
click at [458, 319] on img at bounding box center [544, 353] width 205 height 69
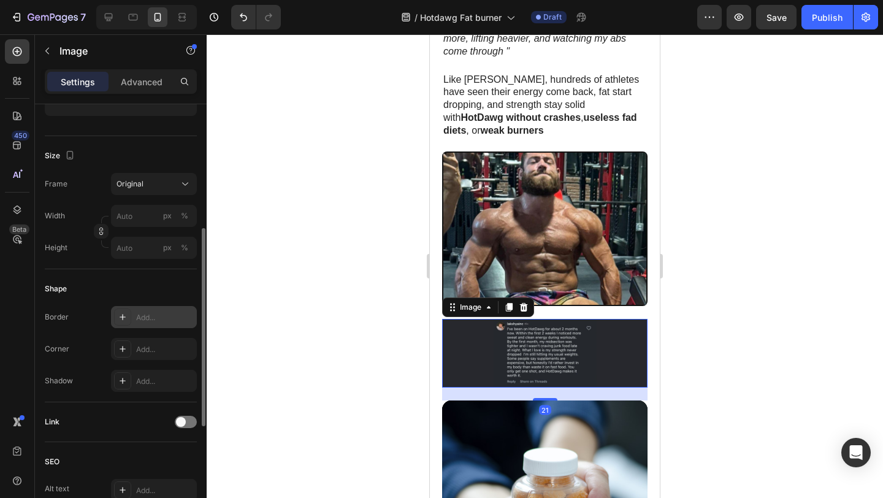
scroll to position [262, 0]
click at [121, 342] on icon at bounding box center [123, 346] width 10 height 10
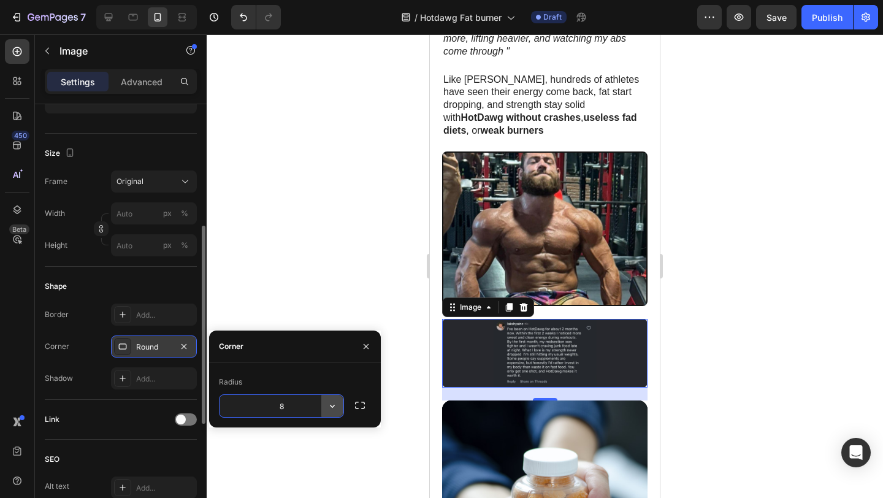
click at [332, 409] on icon "button" at bounding box center [332, 406] width 12 height 12
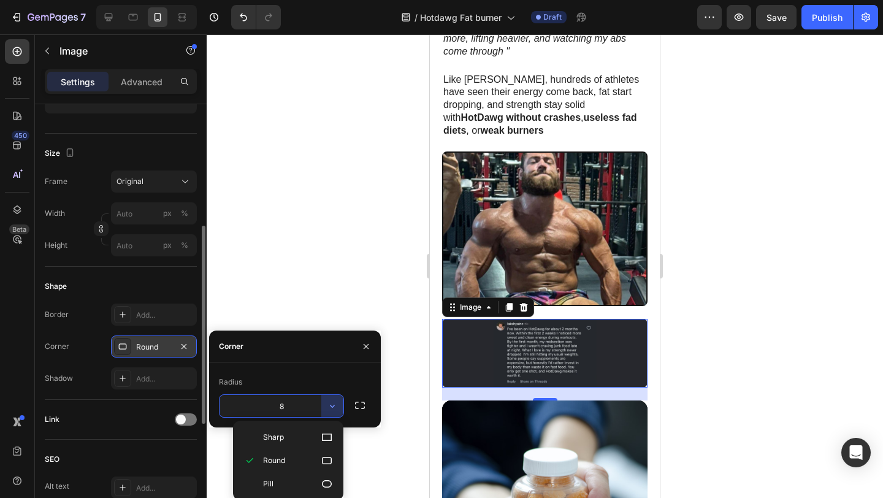
click at [304, 399] on input "8" at bounding box center [281, 406] width 124 height 22
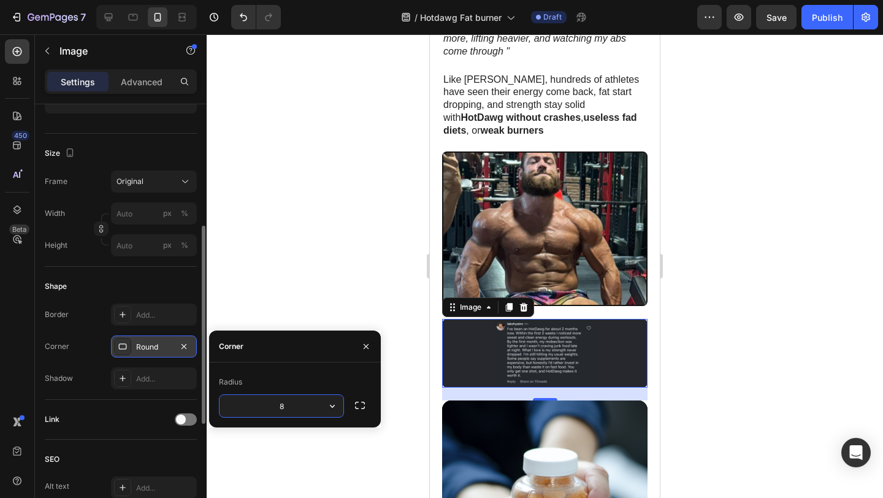
click at [300, 403] on input "8" at bounding box center [281, 406] width 124 height 22
type input "2"
type input "16"
click at [344, 231] on div at bounding box center [545, 265] width 676 height 463
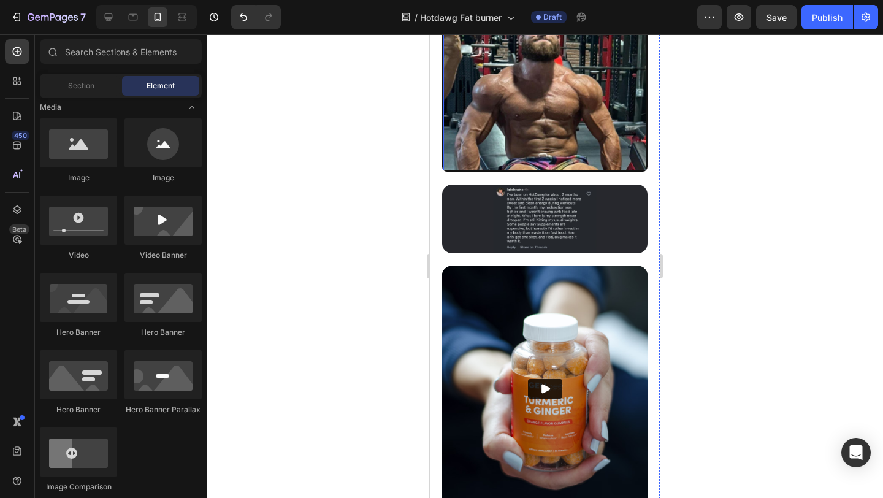
scroll to position [761, 0]
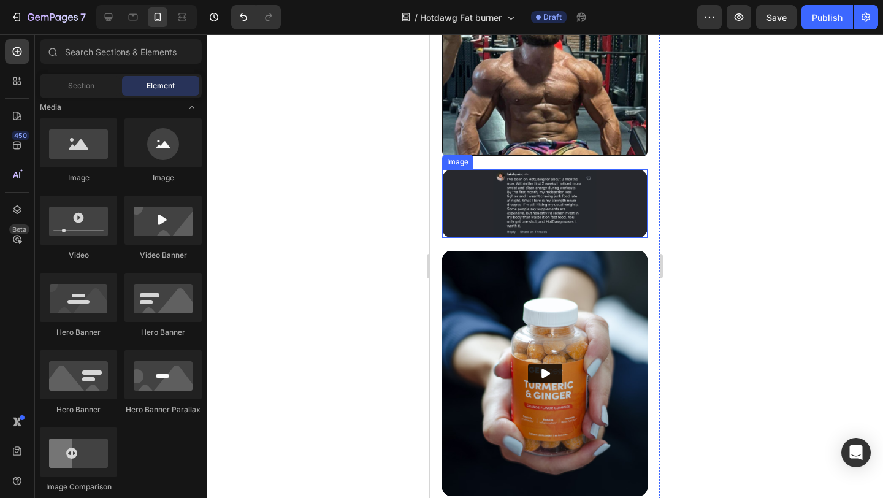
click at [541, 169] on img at bounding box center [544, 203] width 205 height 69
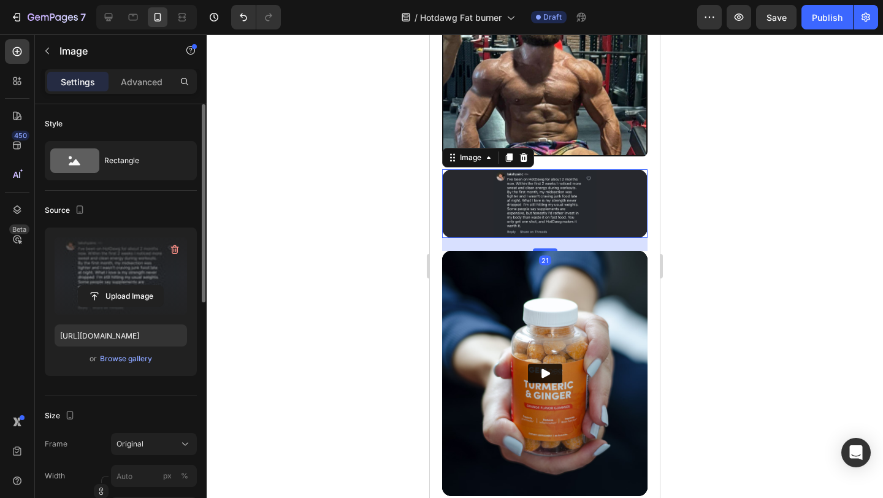
click at [112, 274] on label at bounding box center [121, 275] width 132 height 77
click at [112, 286] on input "file" at bounding box center [120, 296] width 85 height 21
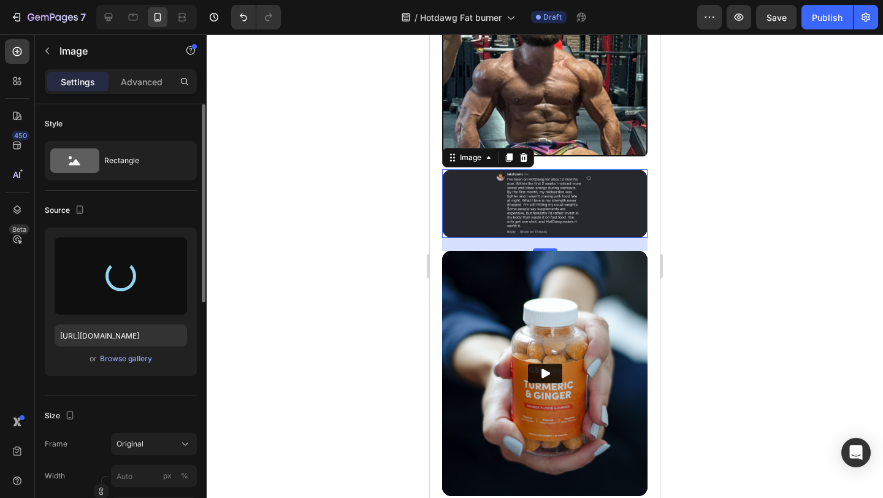
type input "https://cdn.shopify.com/s/files/1/0826/1769/6529/files/gempages_576985287113048…"
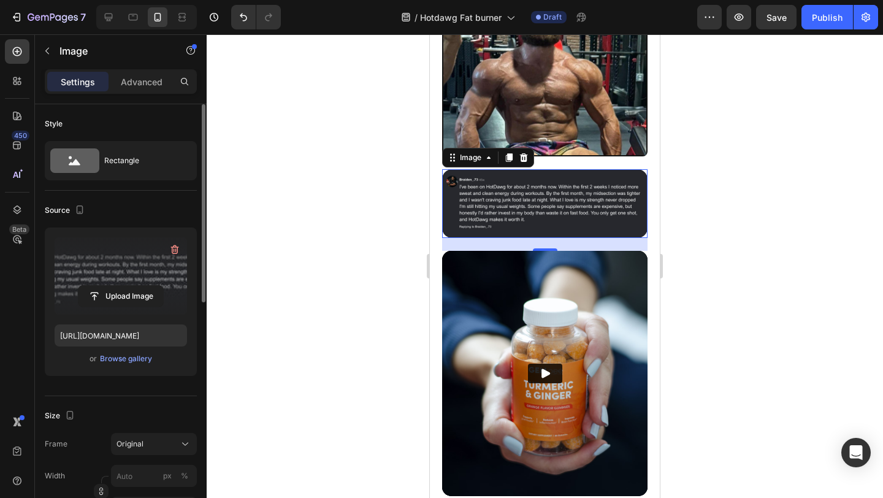
click at [771, 182] on div at bounding box center [545, 265] width 676 height 463
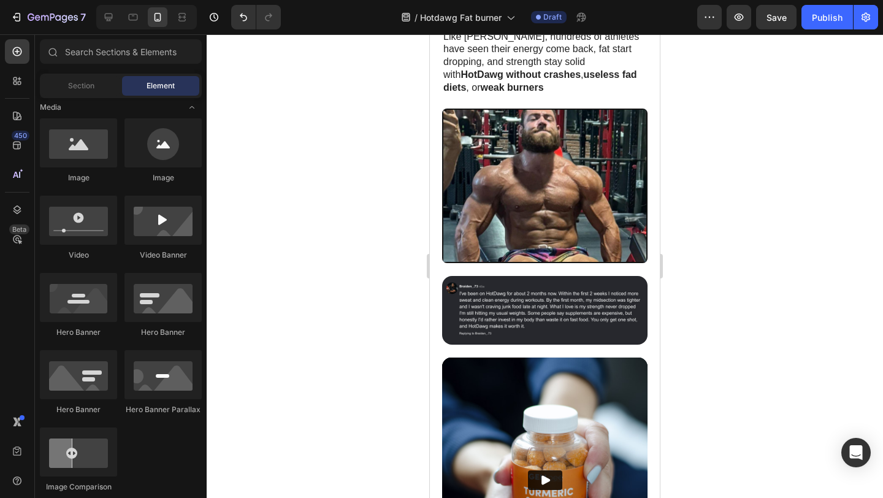
scroll to position [0, 0]
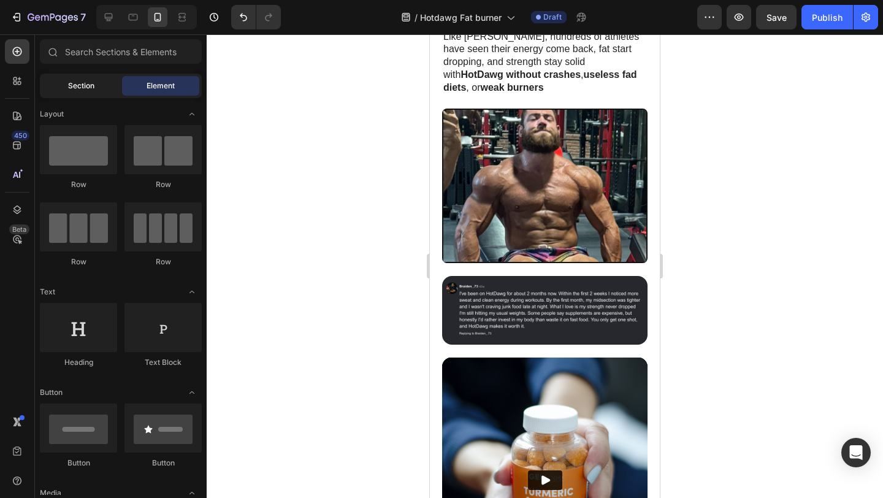
click at [82, 81] on span "Section" at bounding box center [81, 85] width 26 height 11
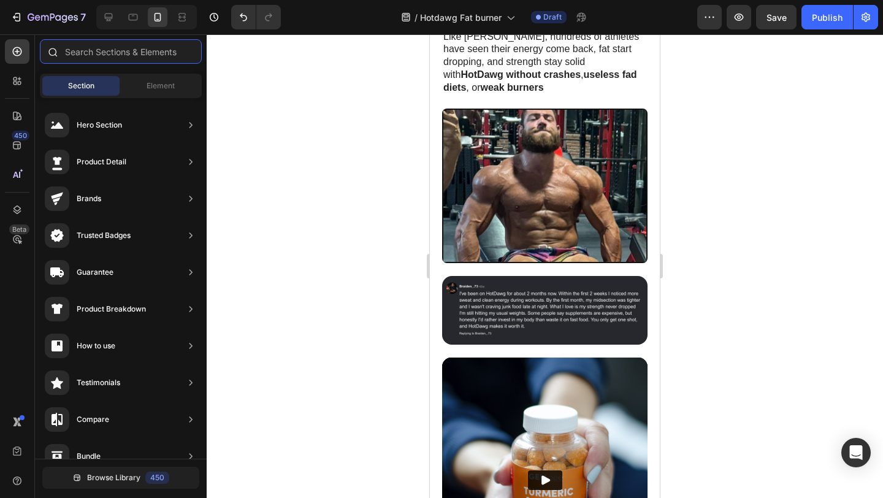
click at [130, 50] on input "text" at bounding box center [121, 51] width 162 height 25
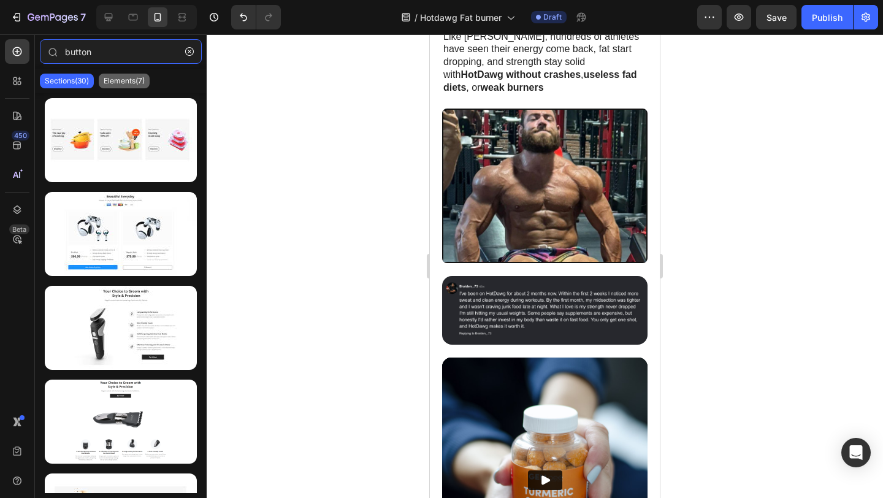
type input "button"
click at [139, 85] on p "Elements(7)" at bounding box center [124, 81] width 41 height 10
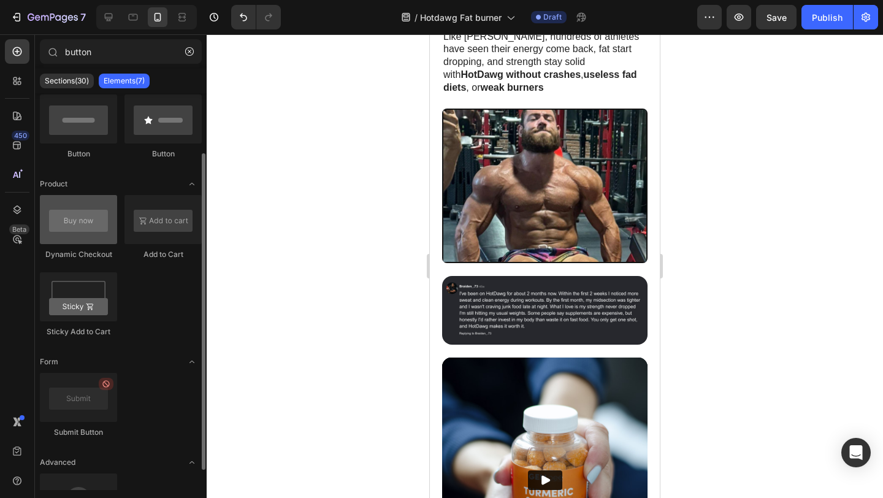
scroll to position [48, 0]
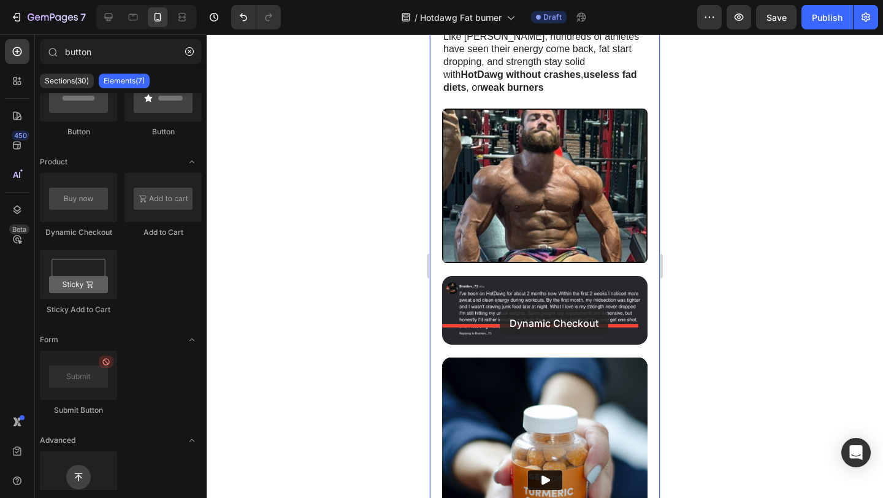
drag, startPoint x: 504, startPoint y: 235, endPoint x: 500, endPoint y: 311, distance: 76.2
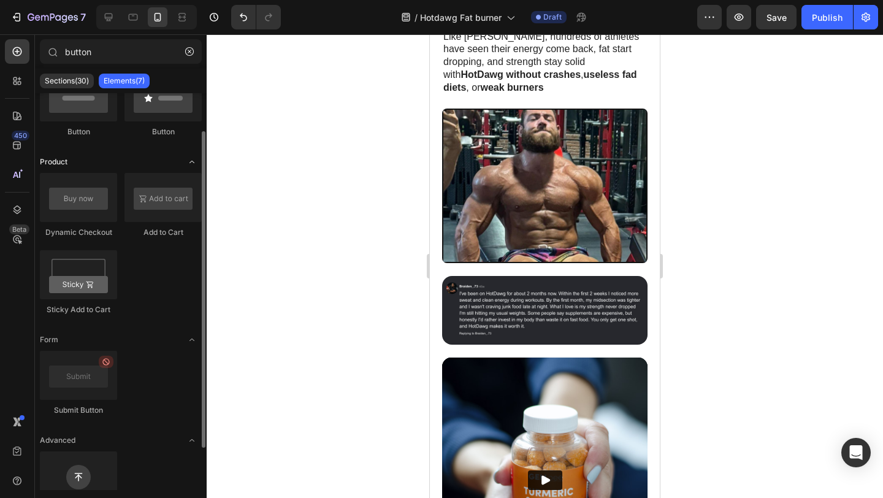
scroll to position [0, 0]
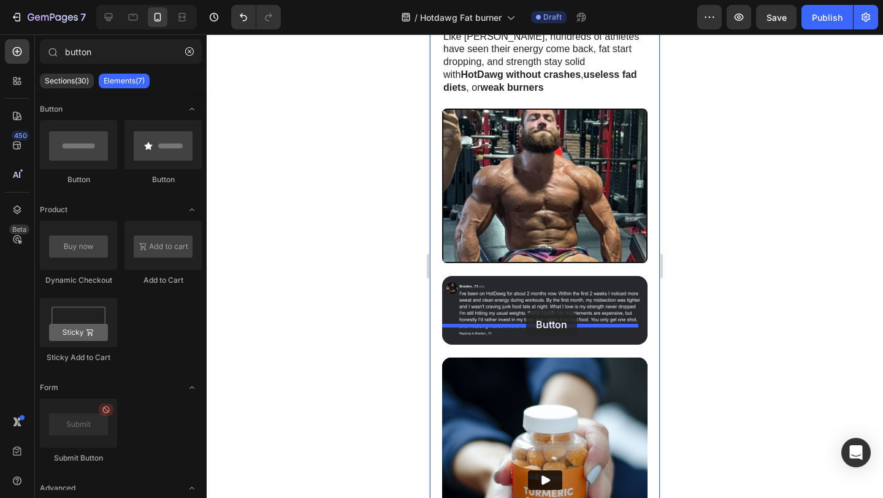
drag, startPoint x: 509, startPoint y: 181, endPoint x: 527, endPoint y: 312, distance: 131.8
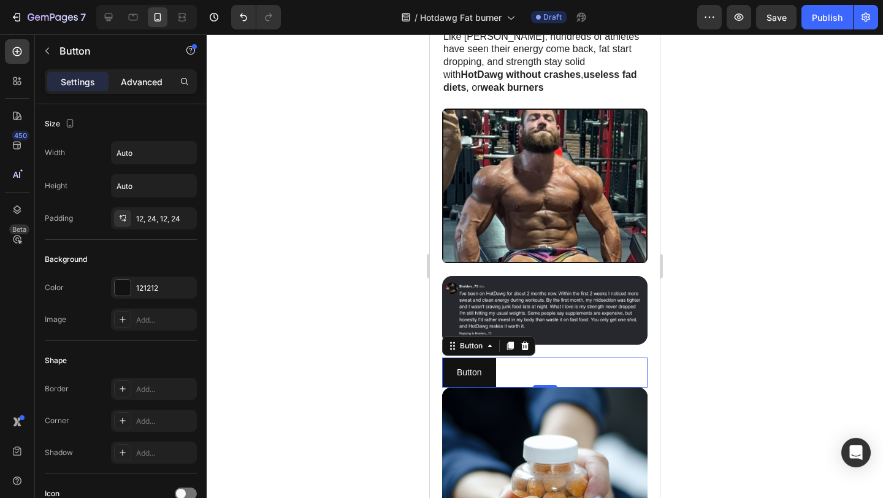
click at [141, 80] on p "Advanced" at bounding box center [142, 81] width 42 height 13
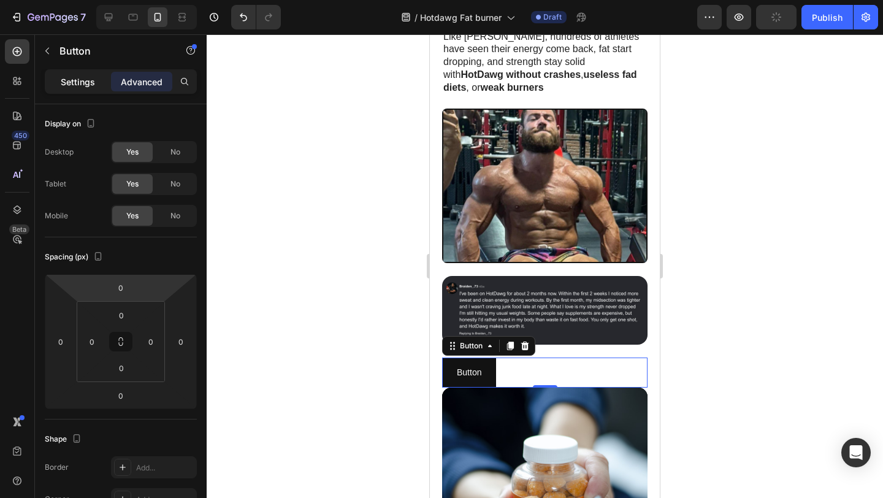
click at [84, 80] on p "Settings" at bounding box center [78, 81] width 34 height 13
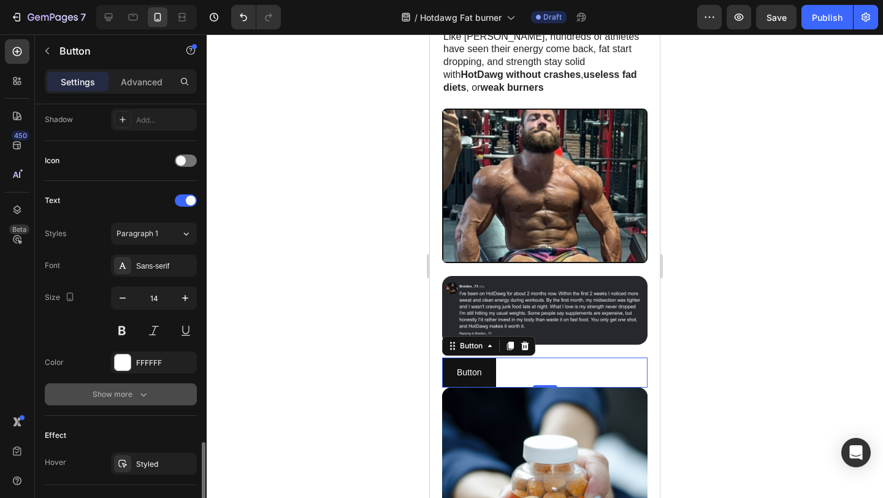
scroll to position [451, 0]
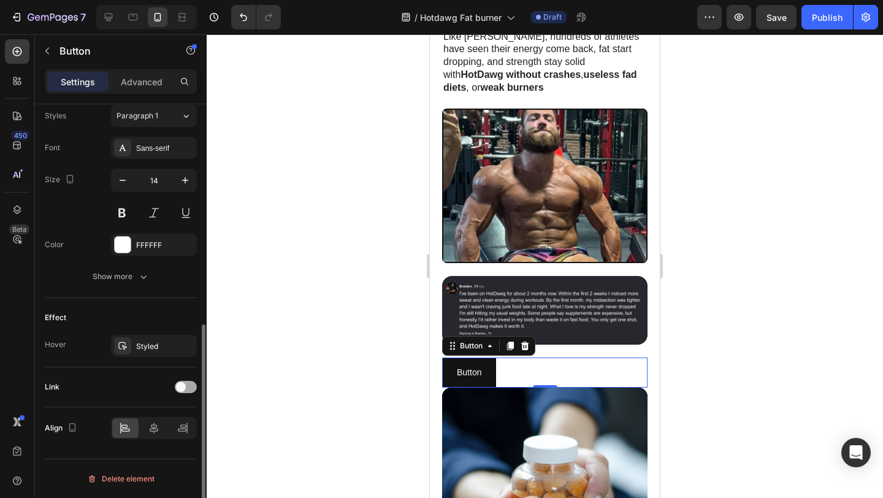
click at [185, 387] on span at bounding box center [181, 387] width 10 height 10
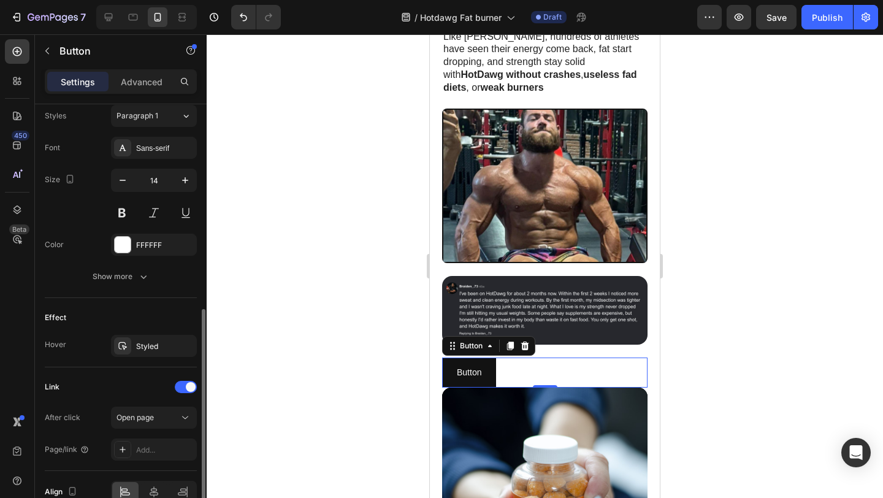
scroll to position [474, 0]
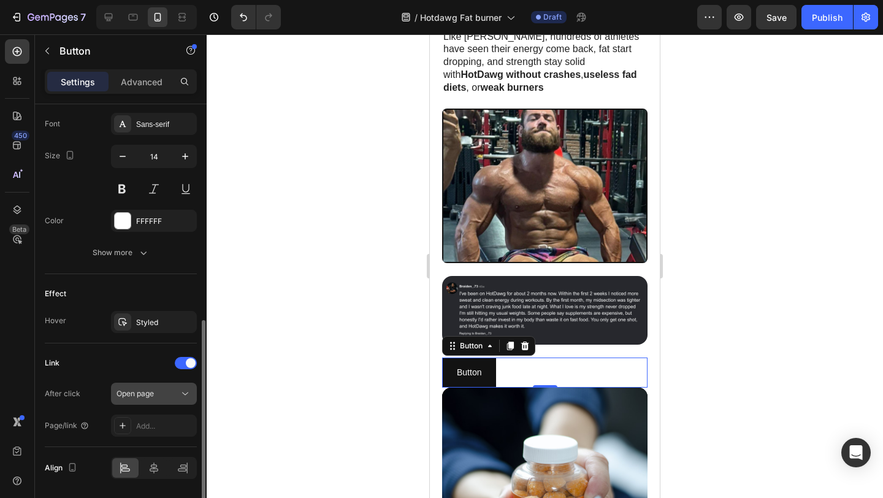
click at [160, 393] on div "Open page" at bounding box center [147, 393] width 63 height 11
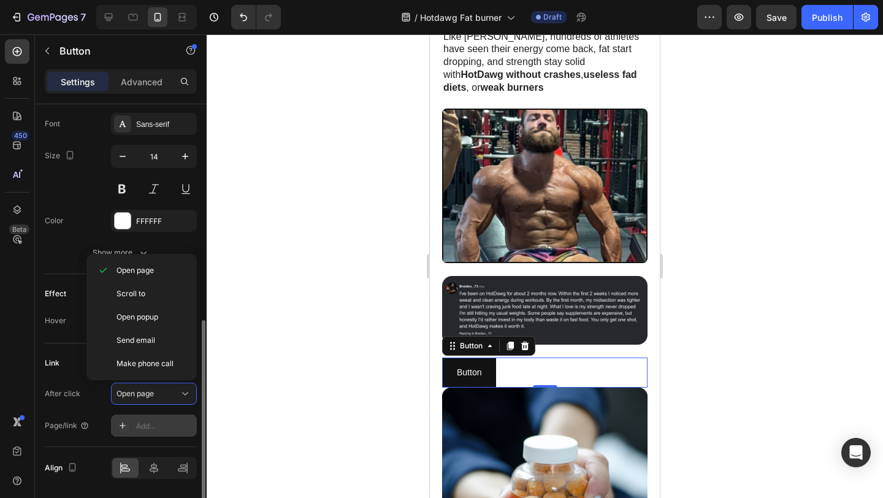
click at [148, 427] on div "Add..." at bounding box center [165, 426] width 58 height 11
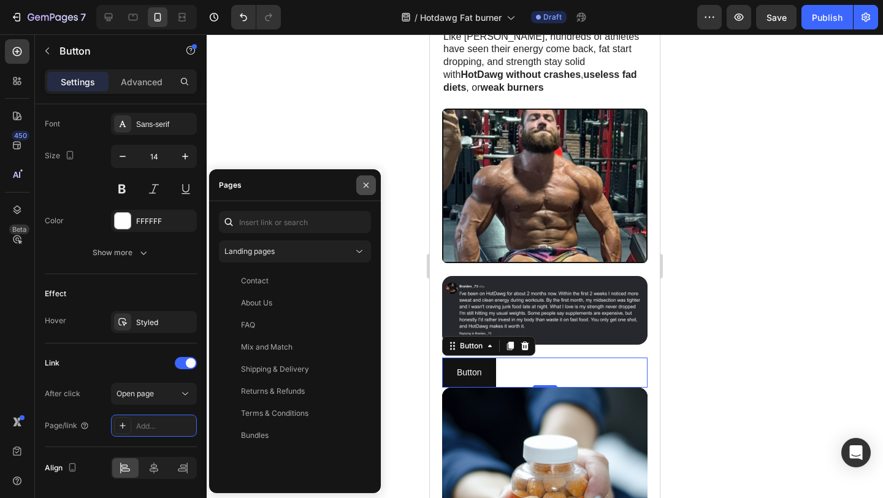
click at [367, 188] on icon "button" at bounding box center [366, 185] width 10 height 10
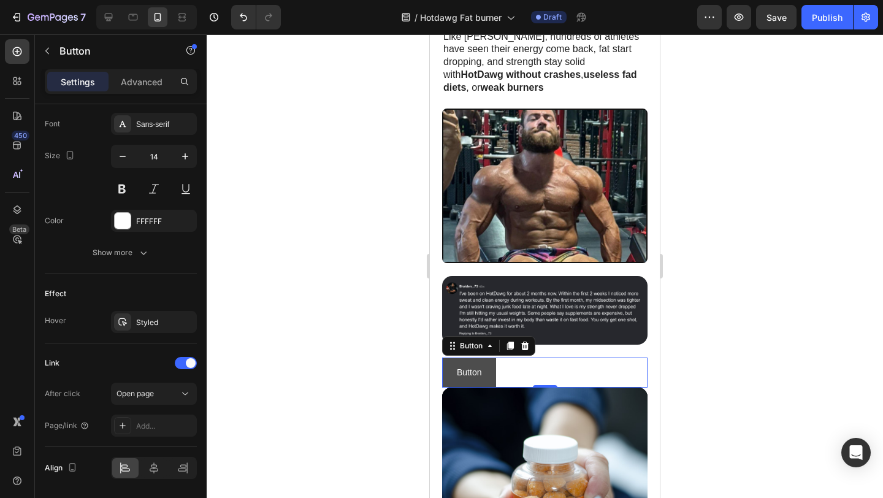
click at [485, 357] on button "Button" at bounding box center [469, 372] width 54 height 30
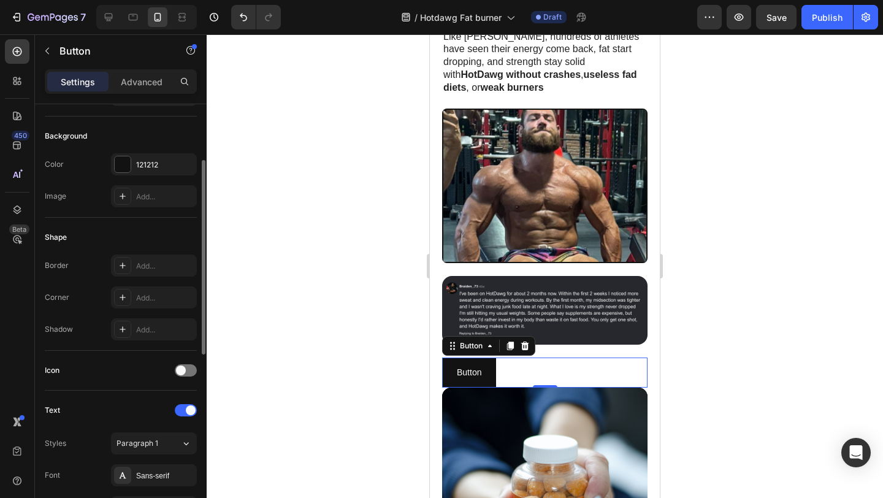
scroll to position [0, 0]
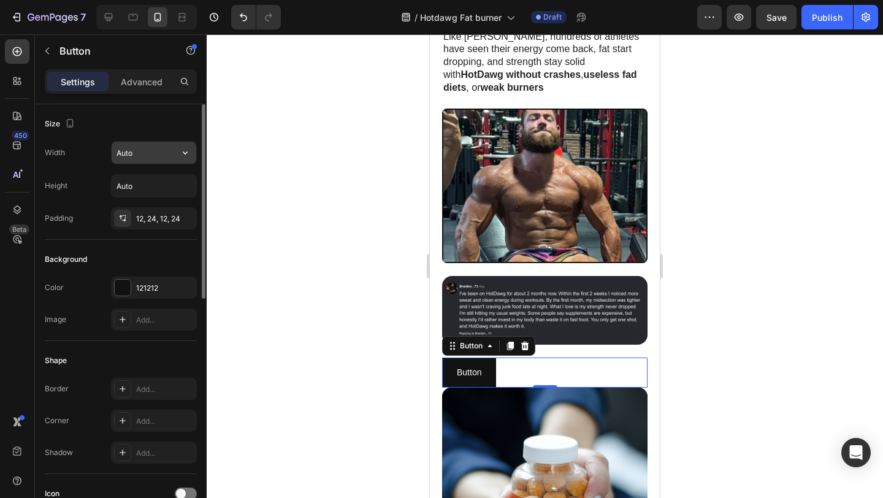
click at [145, 159] on input "Auto" at bounding box center [154, 153] width 85 height 22
click at [184, 151] on icon "button" at bounding box center [185, 153] width 12 height 12
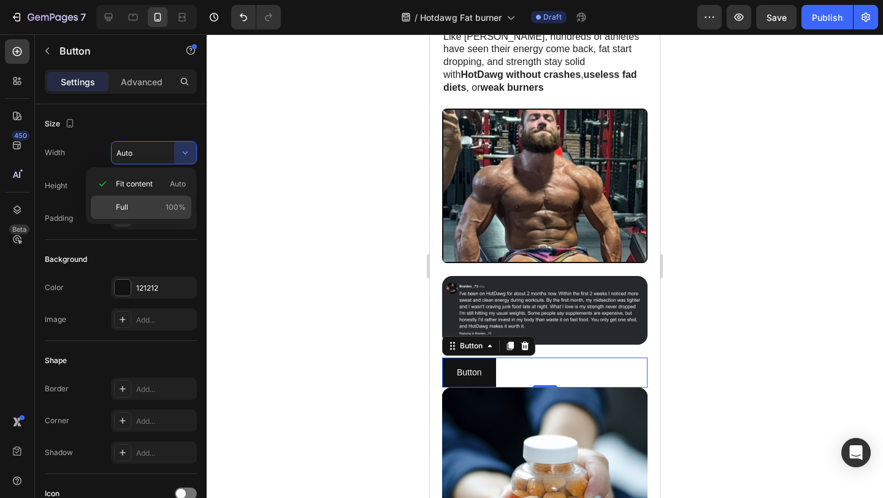
click at [147, 209] on p "Full 100%" at bounding box center [151, 207] width 70 height 11
type input "100%"
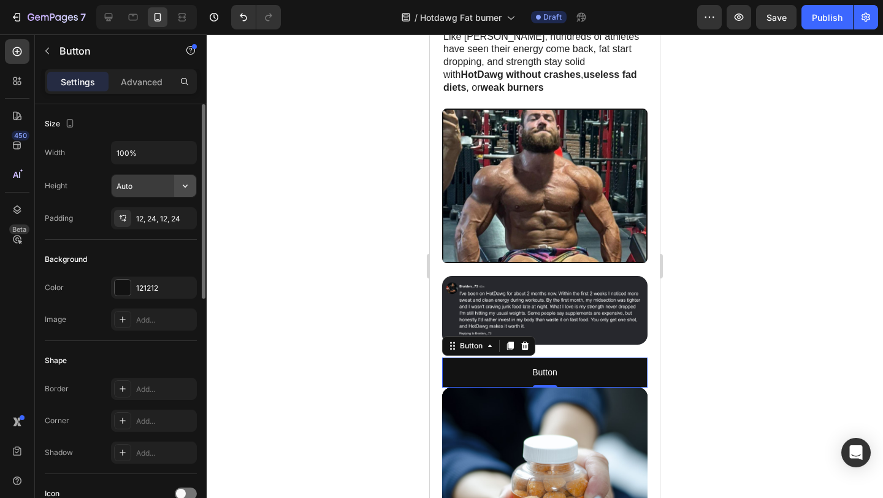
click at [183, 186] on icon "button" at bounding box center [185, 186] width 12 height 12
click at [94, 172] on div "Width 100% Height Auto Padding 12, 24, 12, 24" at bounding box center [121, 185] width 152 height 88
click at [292, 142] on div at bounding box center [545, 265] width 676 height 463
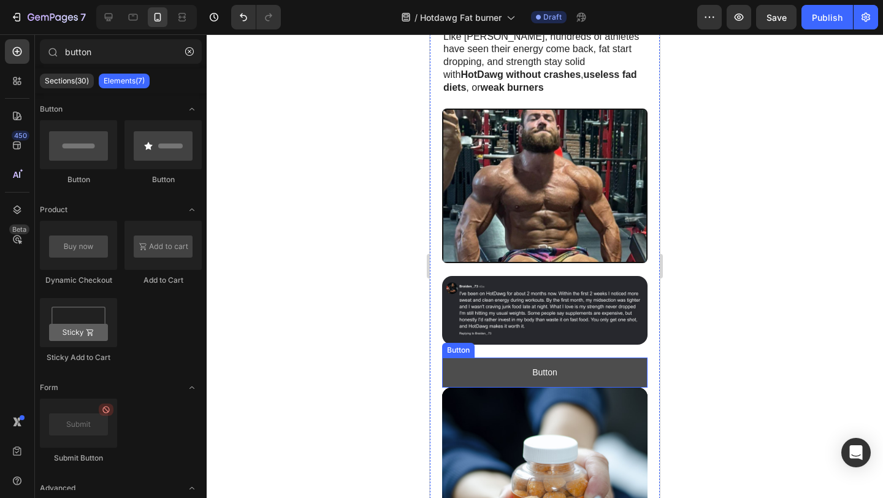
click at [586, 357] on button "Button" at bounding box center [544, 372] width 205 height 30
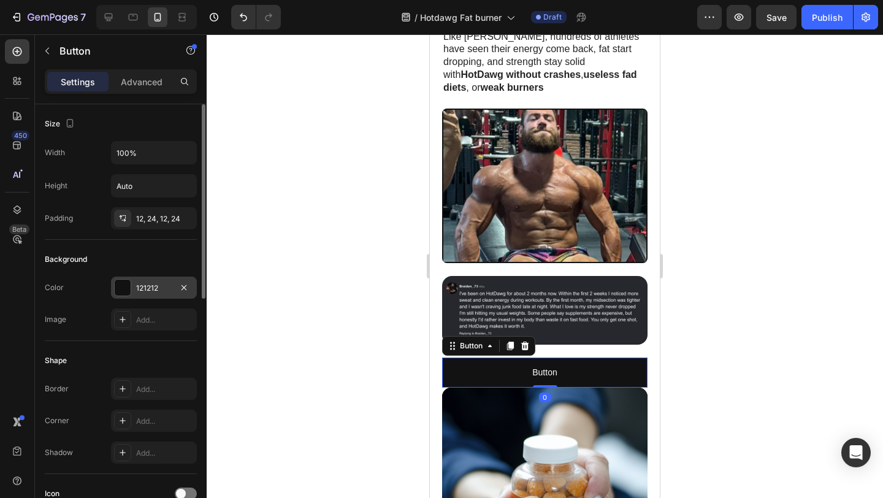
click at [118, 292] on div at bounding box center [123, 288] width 16 height 16
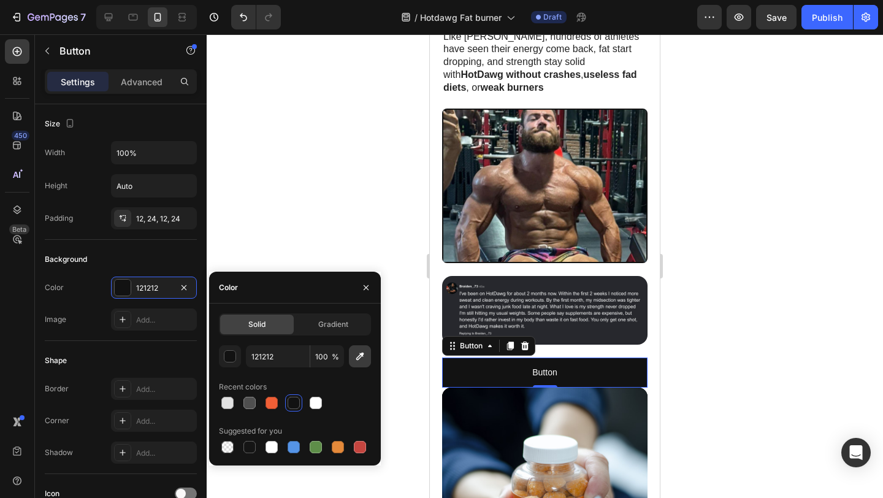
click at [361, 356] on icon "button" at bounding box center [360, 356] width 8 height 8
type input "F05F36"
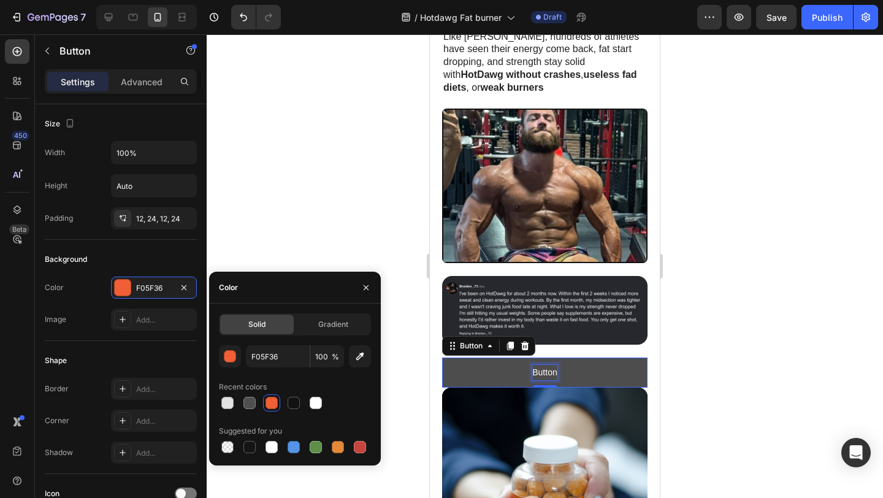
click at [537, 365] on p "Button" at bounding box center [544, 372] width 25 height 15
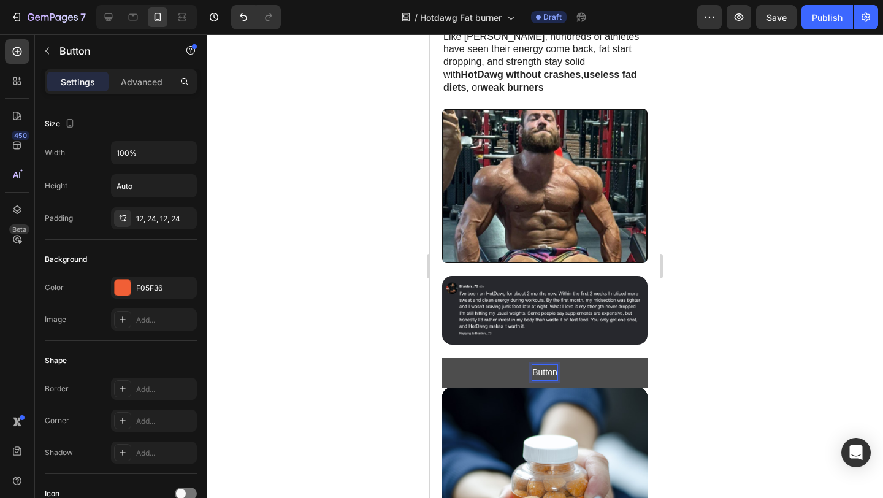
click at [612, 357] on button "Button" at bounding box center [544, 372] width 205 height 30
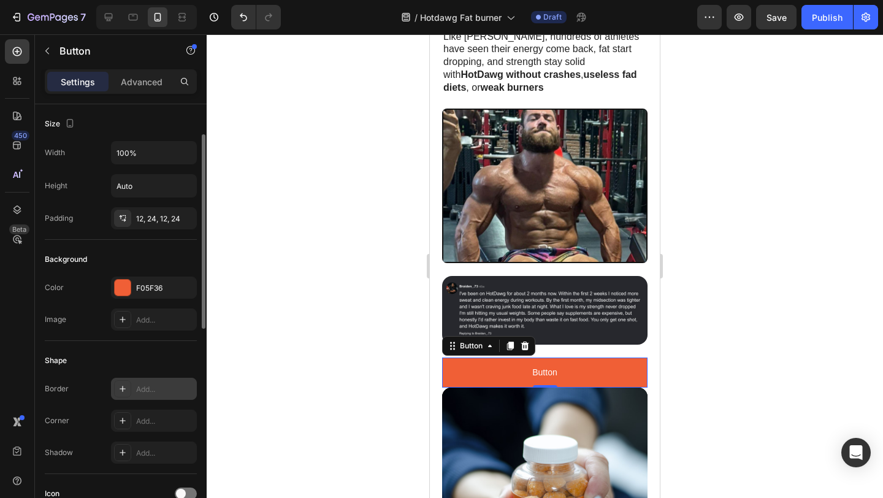
scroll to position [21, 0]
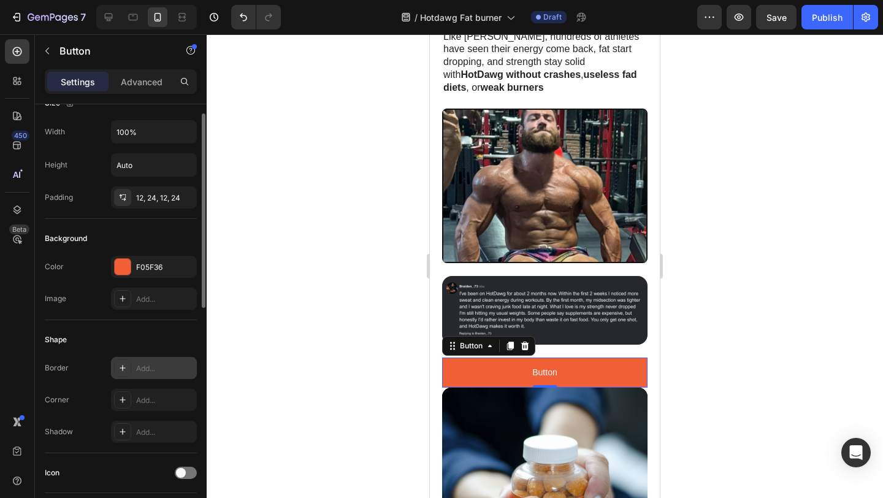
click at [122, 366] on icon at bounding box center [123, 368] width 10 height 10
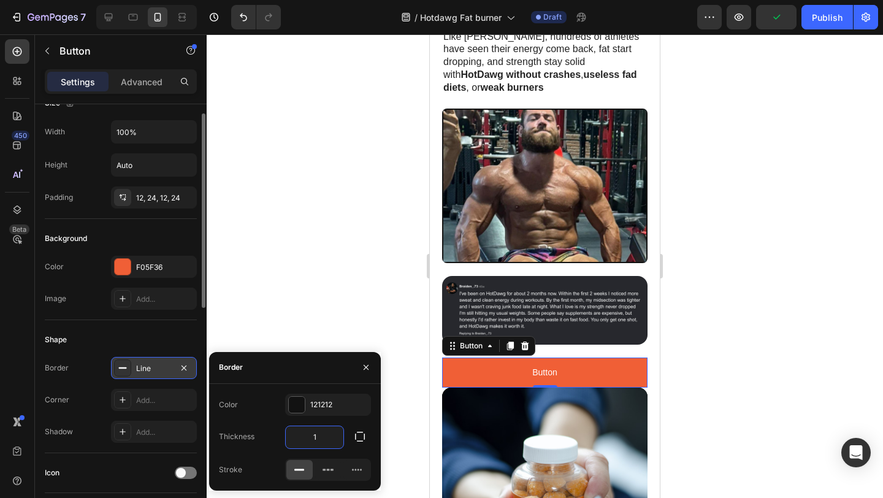
click at [319, 439] on input "1" at bounding box center [315, 437] width 58 height 22
type input "3"
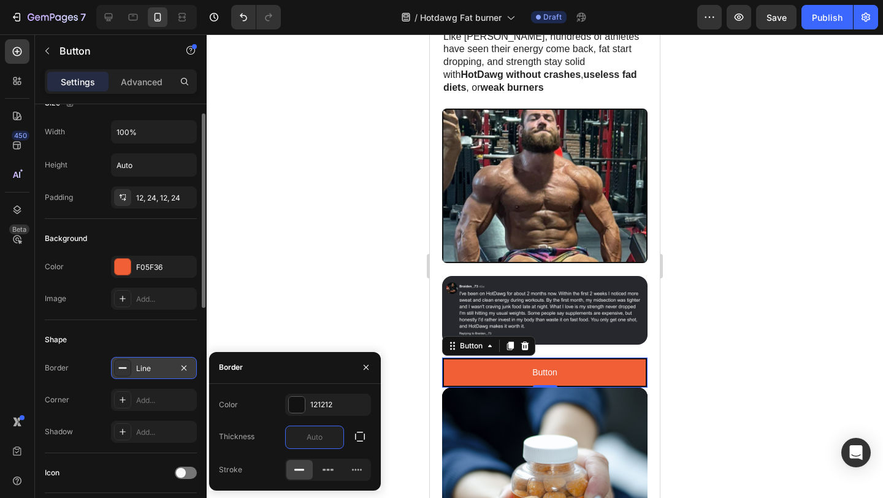
type input "2"
click at [151, 403] on div "Add..." at bounding box center [165, 400] width 58 height 11
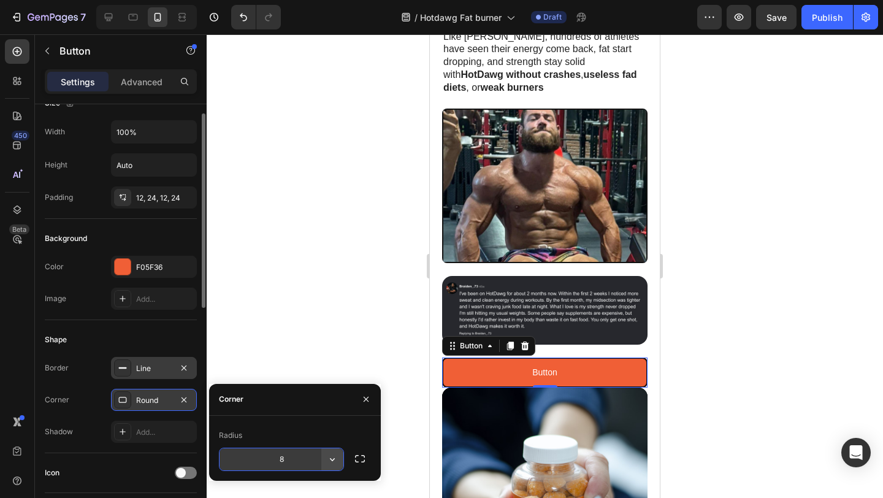
click at [330, 457] on icon "button" at bounding box center [332, 459] width 12 height 12
click at [294, 462] on input "8" at bounding box center [281, 459] width 124 height 22
click at [336, 464] on icon "button" at bounding box center [332, 459] width 12 height 12
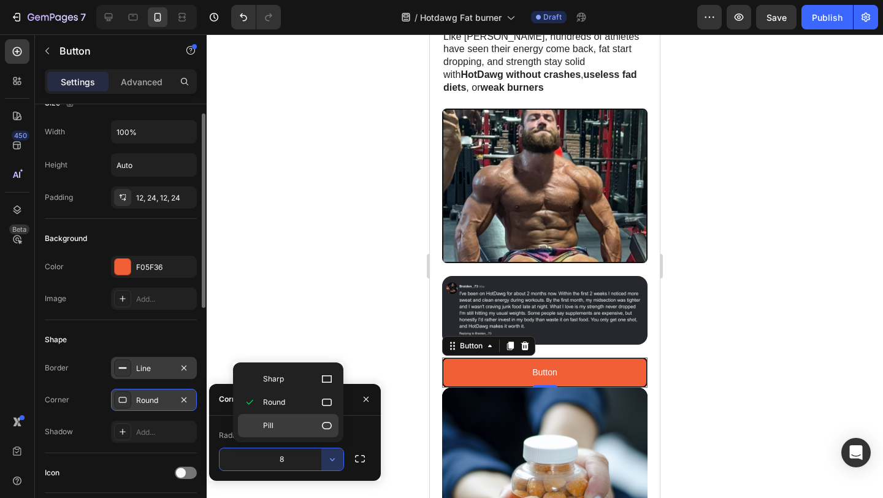
click at [319, 432] on div "Pill" at bounding box center [288, 425] width 101 height 23
type input "9999"
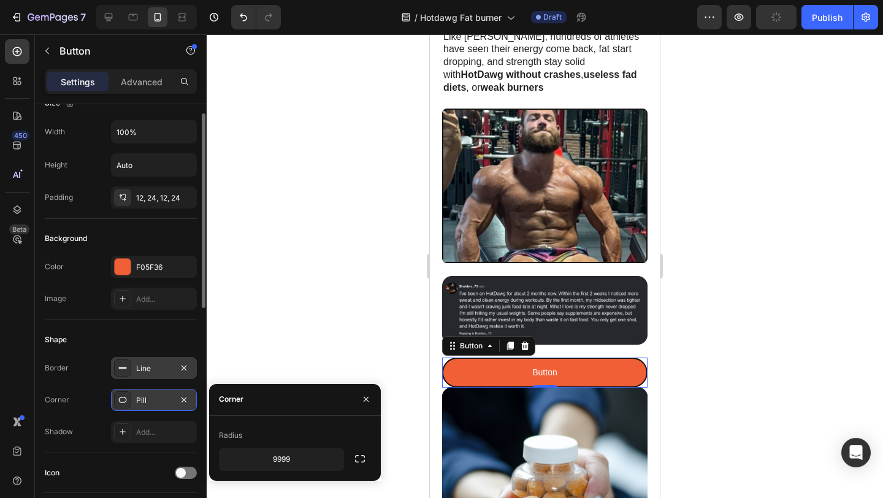
click at [322, 300] on div at bounding box center [545, 265] width 676 height 463
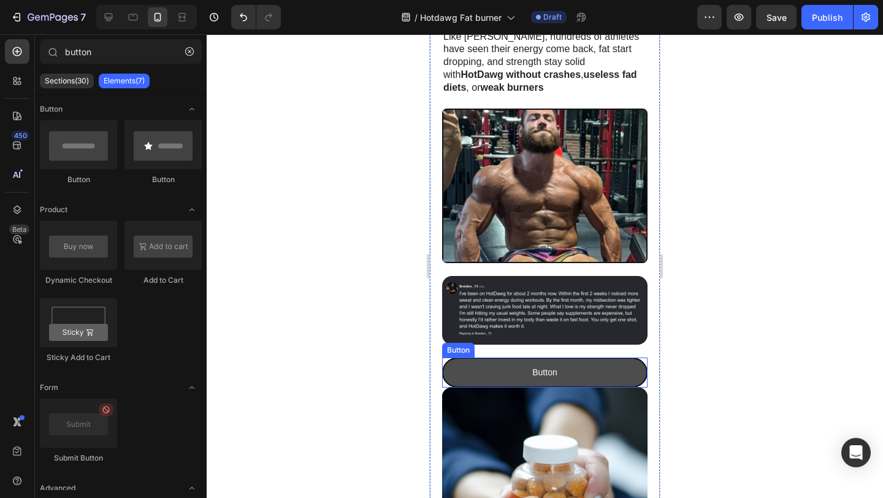
click at [570, 357] on button "Button" at bounding box center [544, 372] width 205 height 30
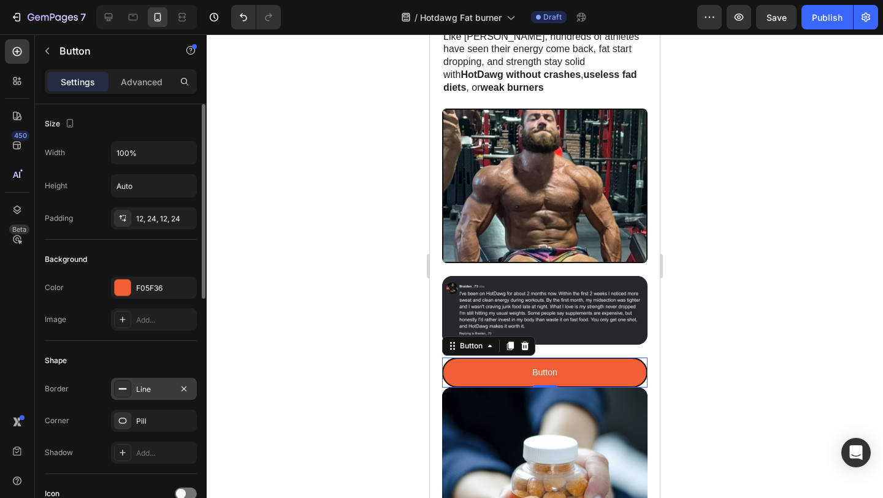
click at [147, 390] on div "Line" at bounding box center [154, 389] width 36 height 11
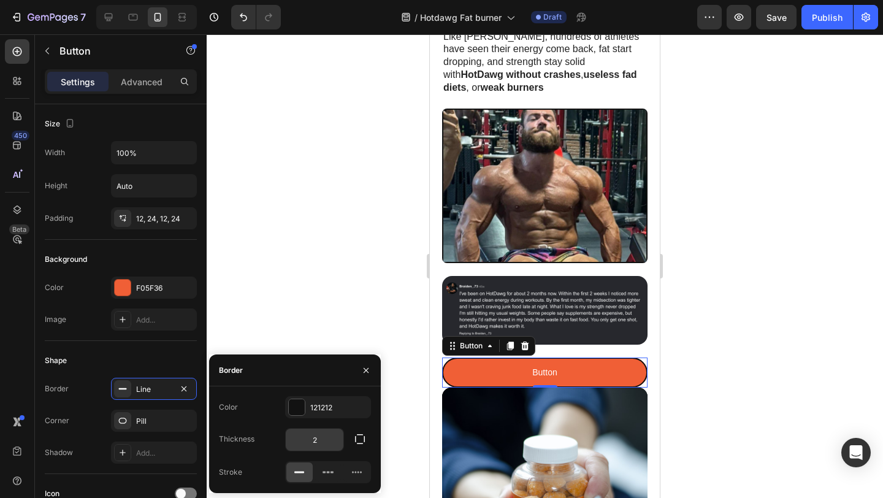
click at [324, 440] on input "2" at bounding box center [315, 439] width 58 height 22
type input "2"
click at [366, 444] on button "button" at bounding box center [360, 439] width 22 height 22
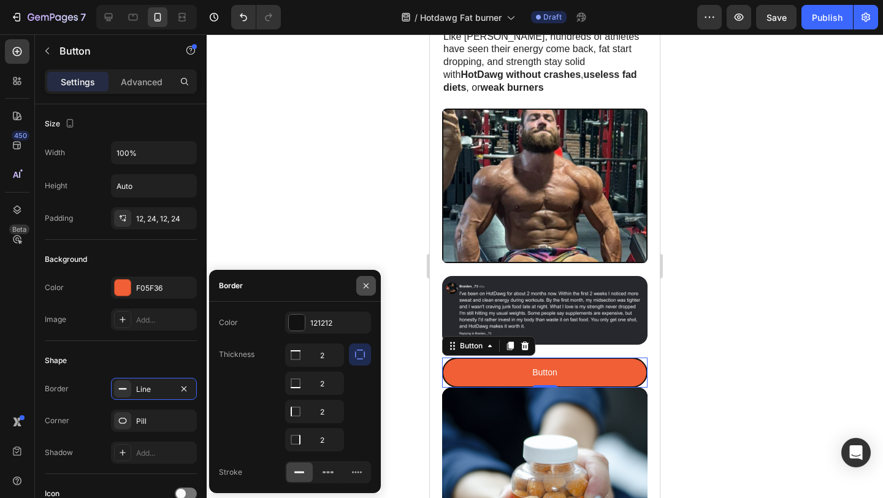
click at [368, 282] on icon "button" at bounding box center [366, 286] width 10 height 10
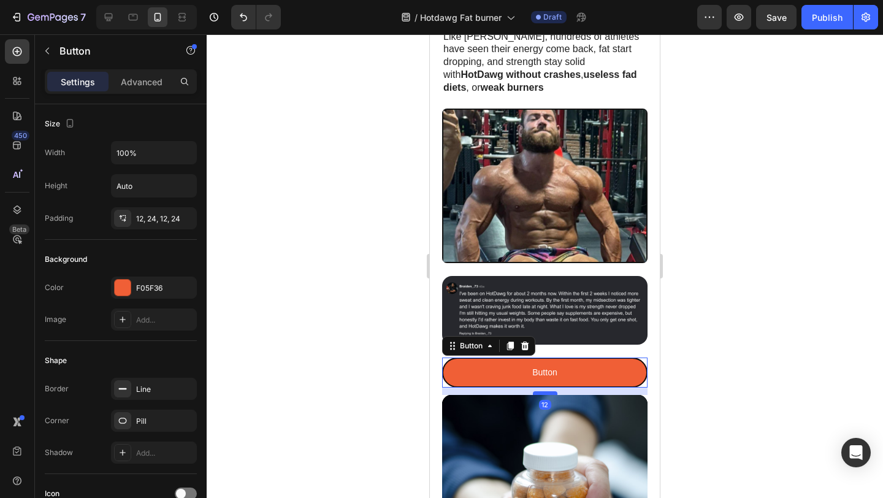
drag, startPoint x: 538, startPoint y: 353, endPoint x: 1113, endPoint y: 386, distance: 575.9
click at [538, 391] on div at bounding box center [545, 393] width 25 height 4
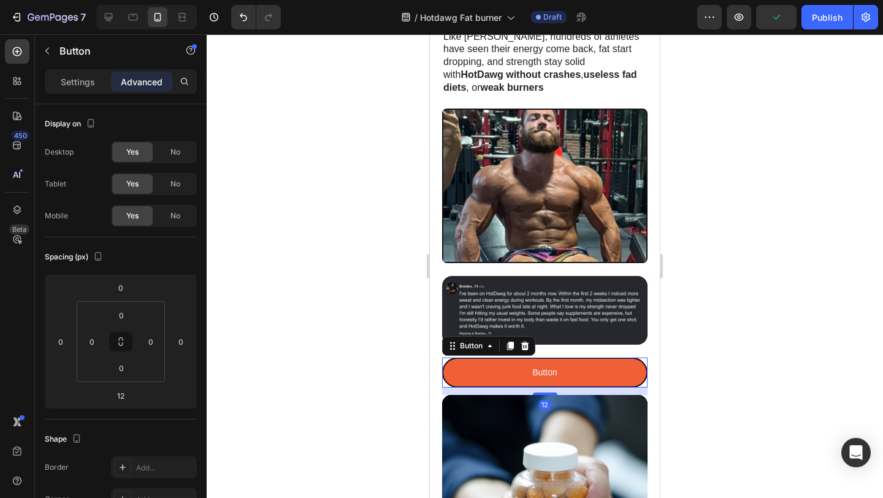
click at [685, 345] on div at bounding box center [545, 265] width 676 height 463
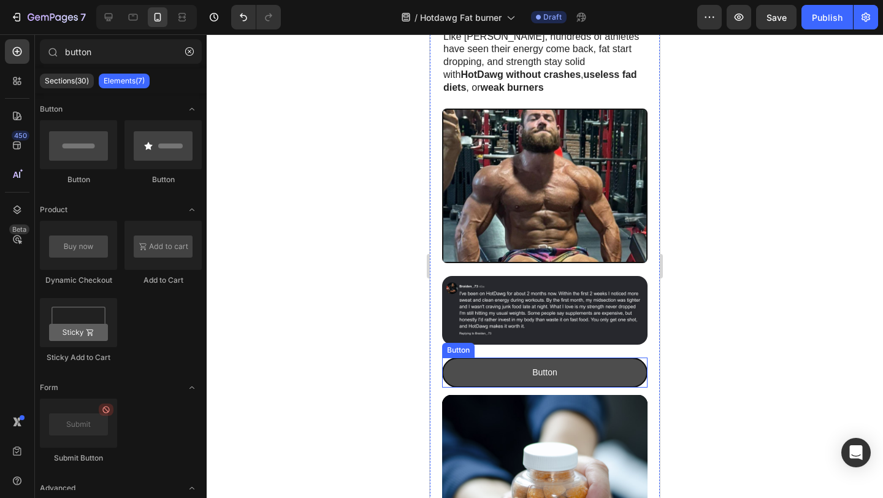
click at [633, 357] on button "Button" at bounding box center [544, 372] width 205 height 30
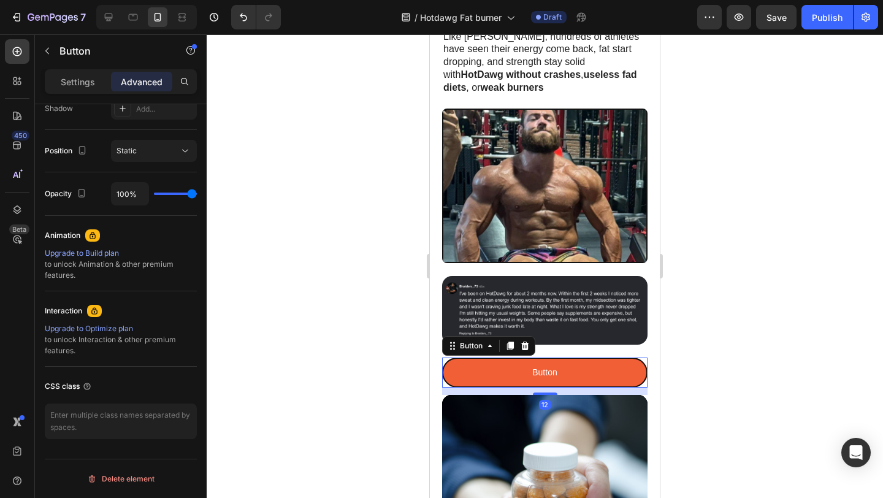
scroll to position [0, 0]
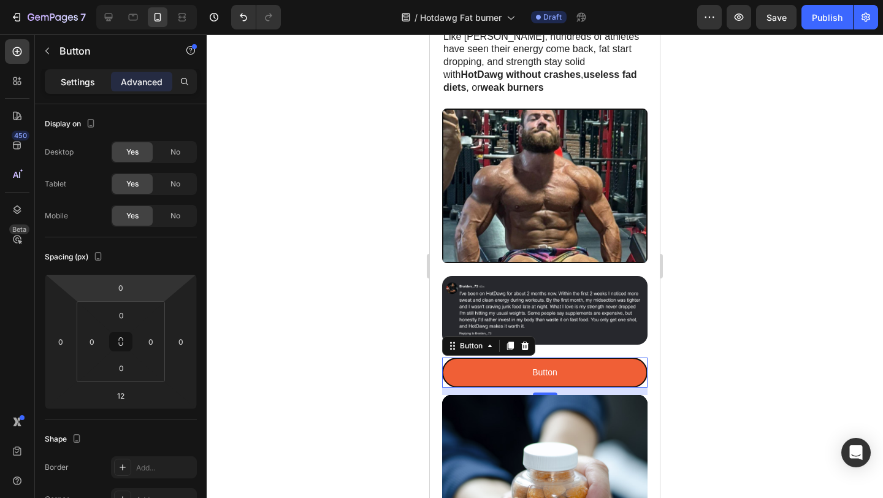
click at [71, 75] on p "Settings" at bounding box center [78, 81] width 34 height 13
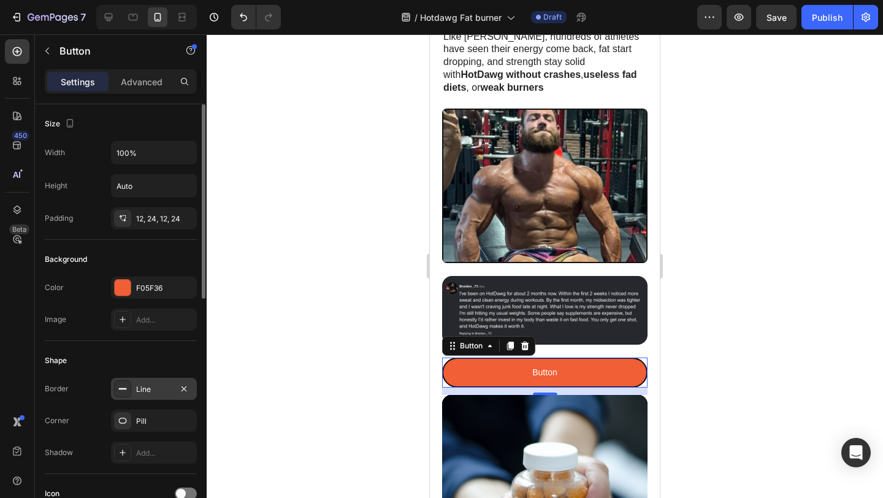
click at [147, 385] on div "Line" at bounding box center [154, 389] width 36 height 11
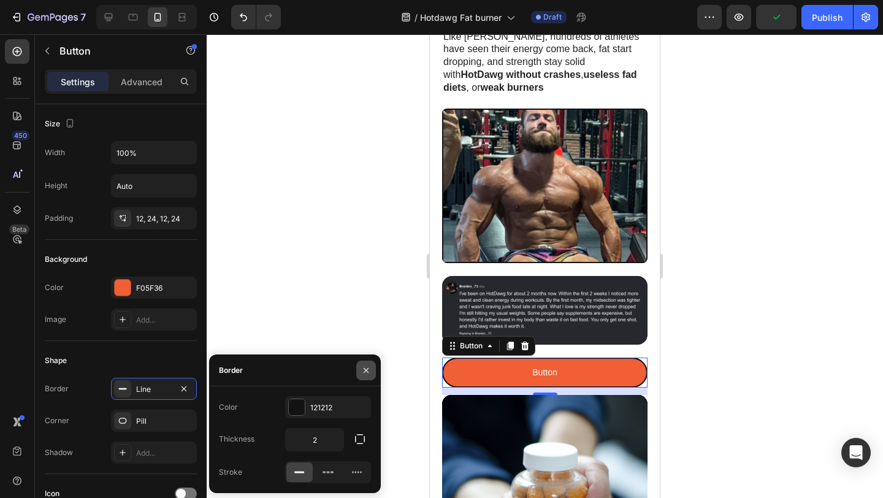
click at [364, 360] on button "button" at bounding box center [366, 370] width 20 height 20
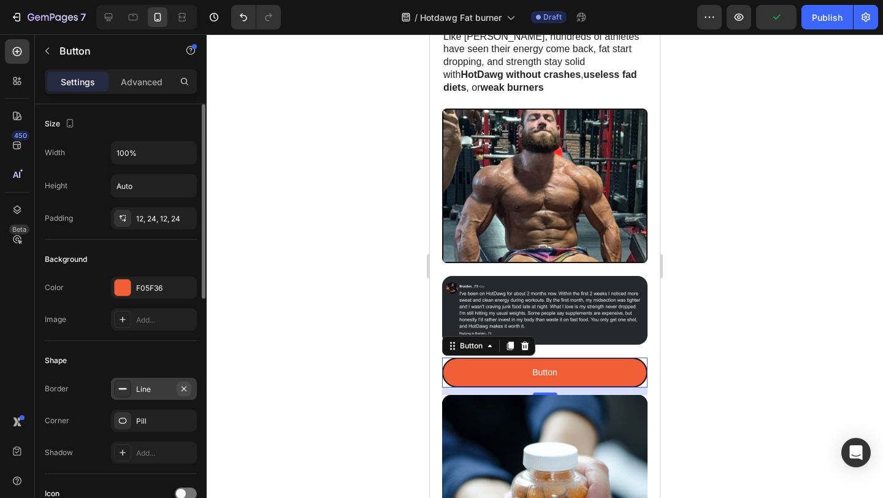
click at [185, 387] on icon "button" at bounding box center [183, 388] width 5 height 5
click at [266, 298] on div at bounding box center [545, 265] width 676 height 463
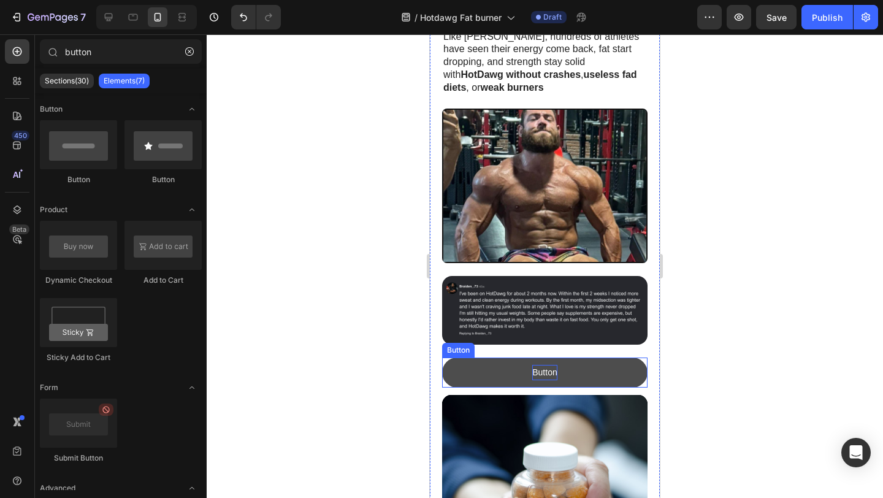
click at [539, 365] on p "Button" at bounding box center [544, 372] width 25 height 15
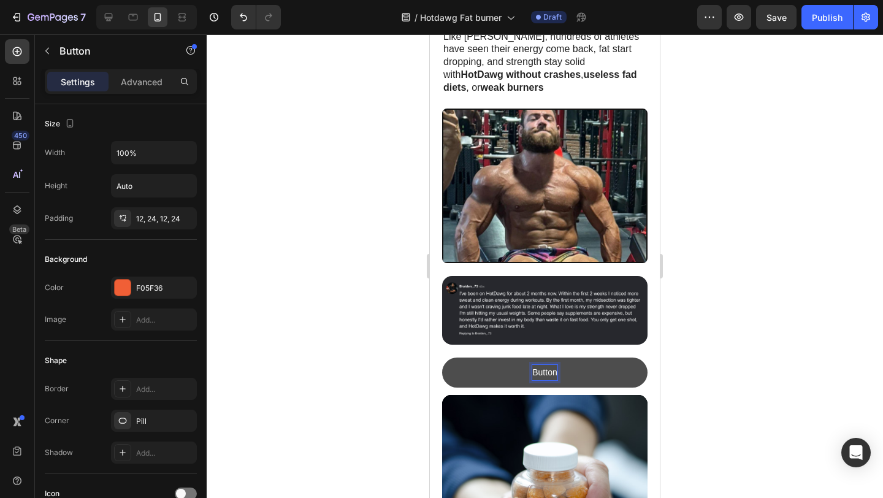
click at [541, 365] on p "Button" at bounding box center [544, 372] width 25 height 15
click at [541, 365] on p "START MY BURN [DATE]" at bounding box center [544, 372] width 99 height 15
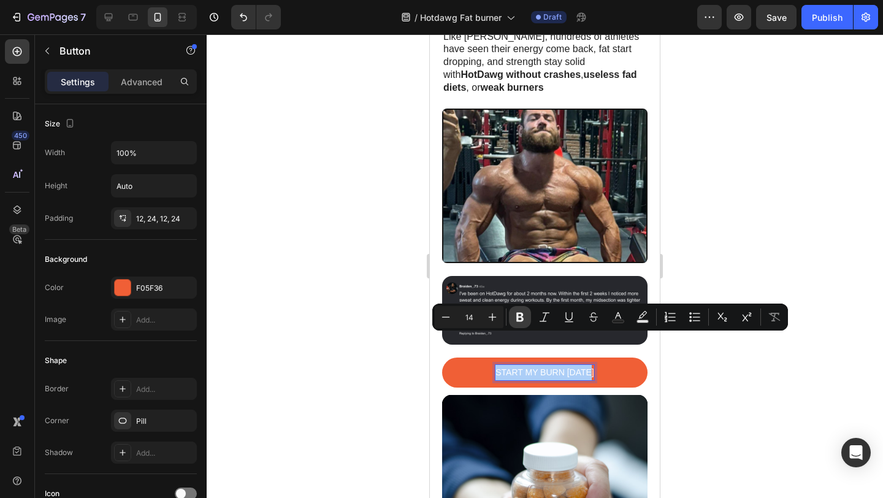
click at [519, 317] on icon "Editor contextual toolbar" at bounding box center [519, 317] width 7 height 9
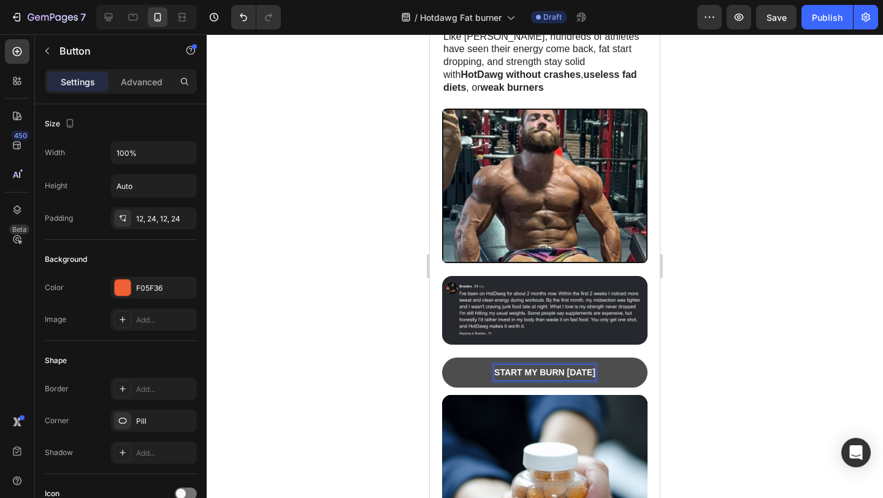
click at [547, 367] on strong "START MY BURN [DATE]" at bounding box center [544, 372] width 101 height 10
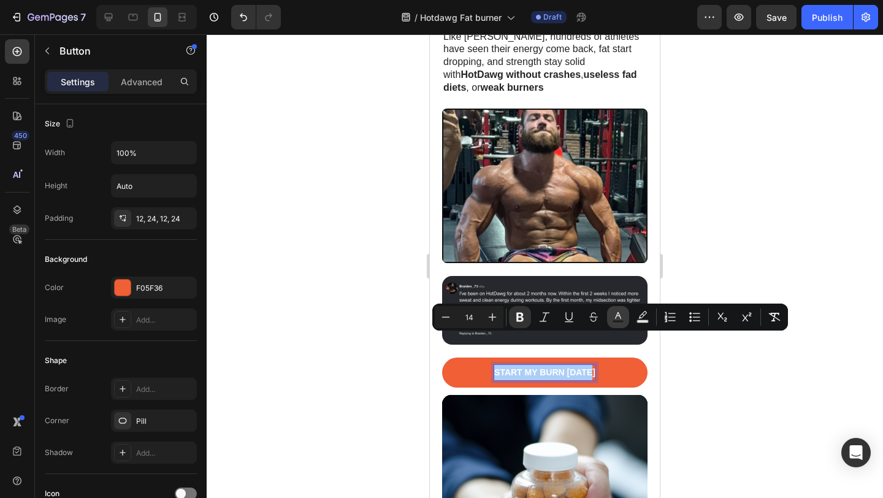
click at [614, 317] on icon "Editor contextual toolbar" at bounding box center [618, 317] width 12 height 12
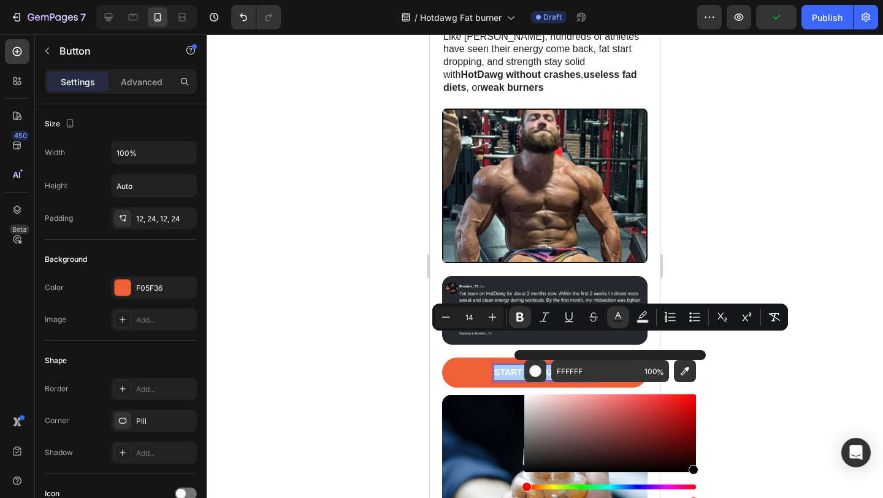
drag, startPoint x: 562, startPoint y: 421, endPoint x: 751, endPoint y: 492, distance: 202.1
click at [751, 0] on body "7 / Hotdawg Fat burner Draft Preview Publish 450 Beta button Sections(30) Eleme…" at bounding box center [441, 0] width 883 height 0
type input "000000"
click at [786, 216] on div at bounding box center [545, 265] width 676 height 463
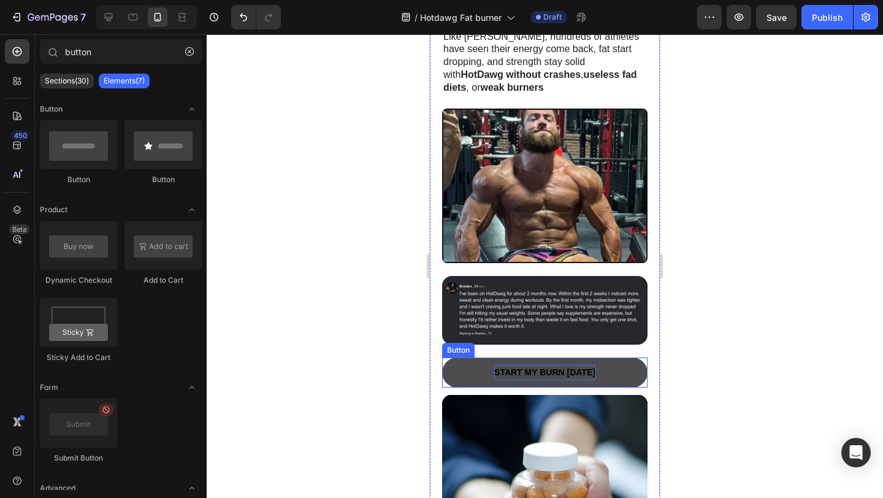
click at [546, 367] on strong "START MY BURN [DATE]" at bounding box center [544, 372] width 101 height 10
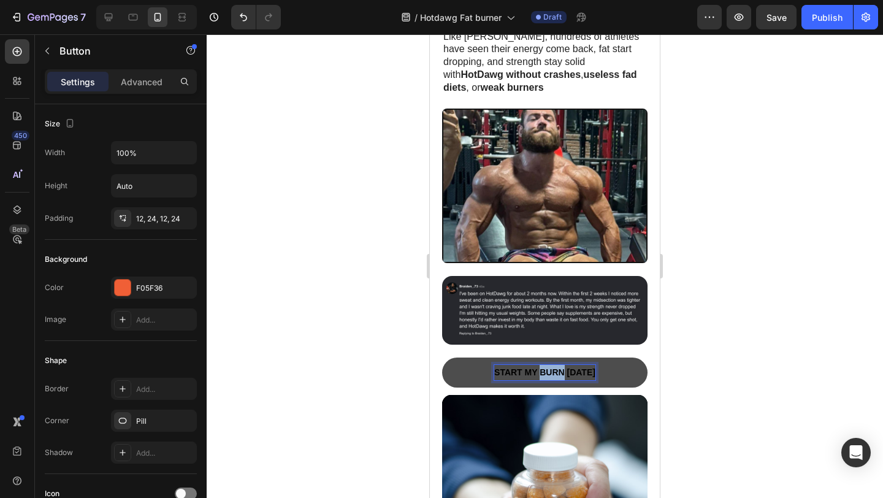
click at [540, 365] on p "START MY BURN [DATE]" at bounding box center [544, 372] width 101 height 15
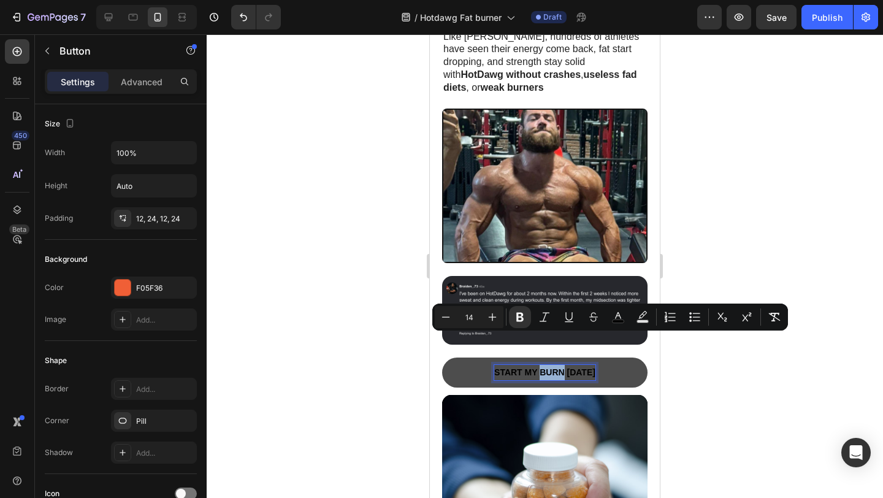
click at [540, 365] on p "START MY BURN [DATE]" at bounding box center [544, 372] width 101 height 15
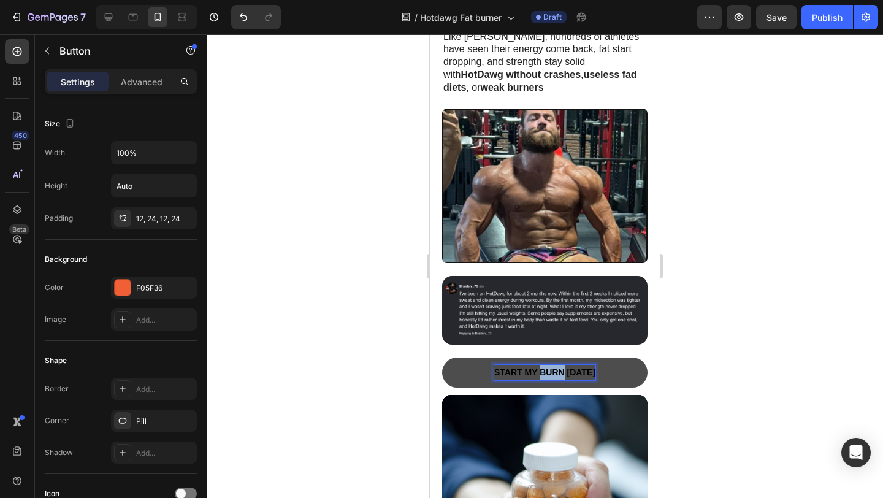
click at [540, 365] on p "START MY BURN [DATE]" at bounding box center [544, 372] width 101 height 15
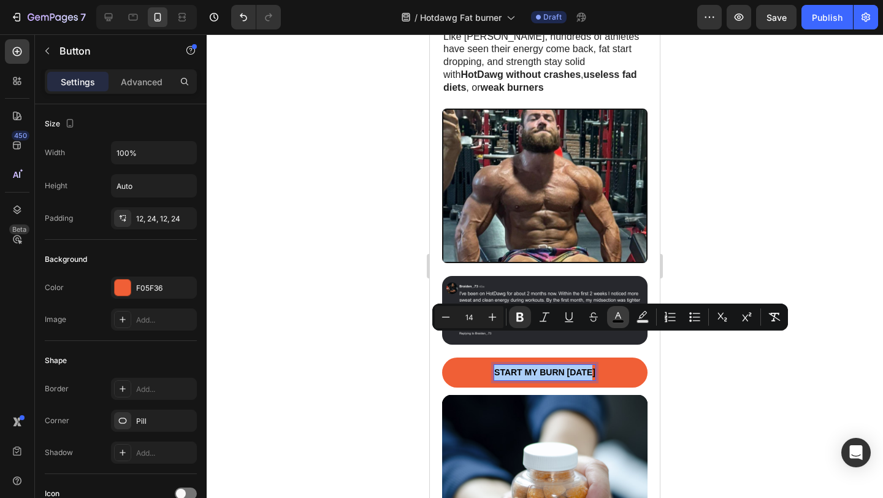
click at [622, 319] on icon "Editor contextual toolbar" at bounding box center [618, 317] width 12 height 12
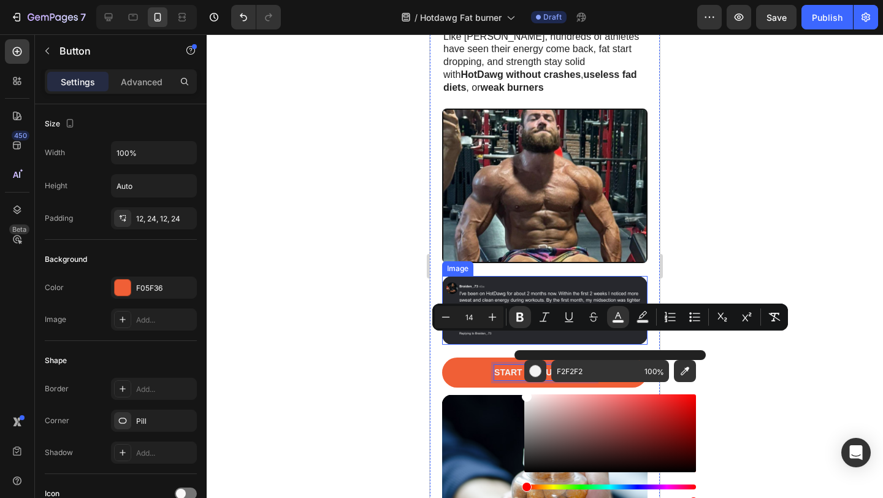
type input "FFFFFF"
drag, startPoint x: 995, startPoint y: 444, endPoint x: 525, endPoint y: 295, distance: 492.8
click at [817, 232] on div at bounding box center [545, 265] width 676 height 463
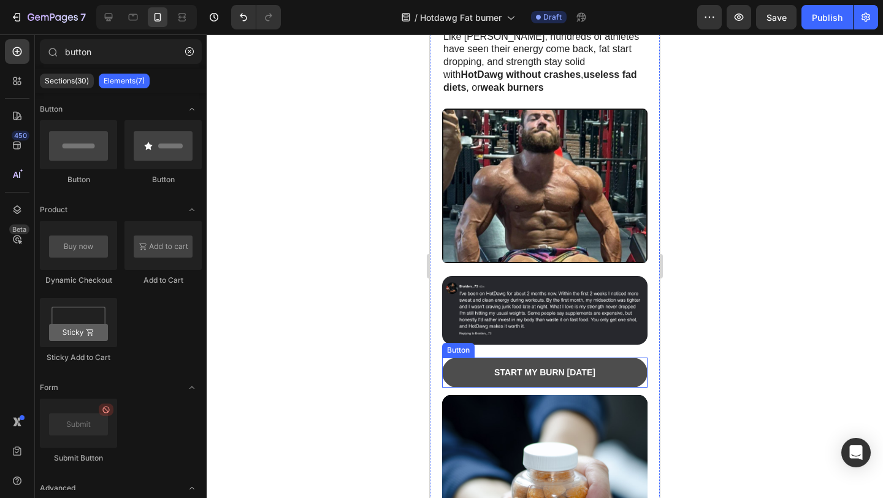
click at [616, 357] on button "START MY BURN [DATE]" at bounding box center [544, 372] width 205 height 30
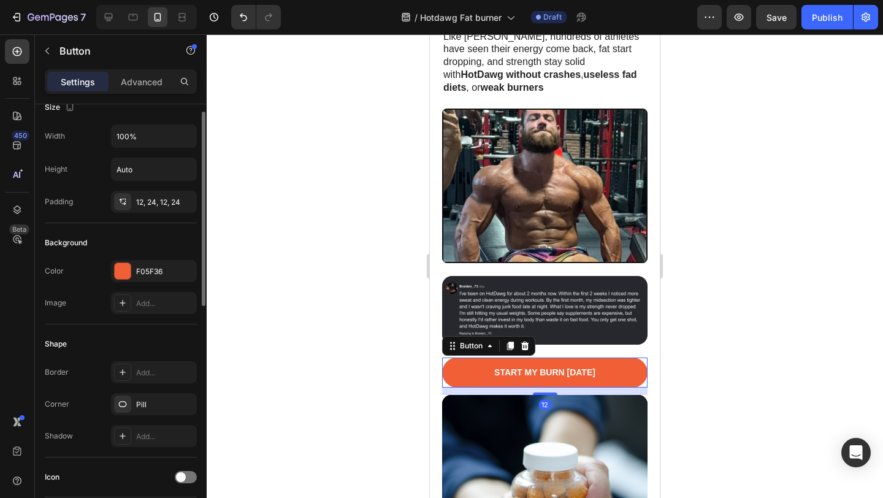
scroll to position [40, 0]
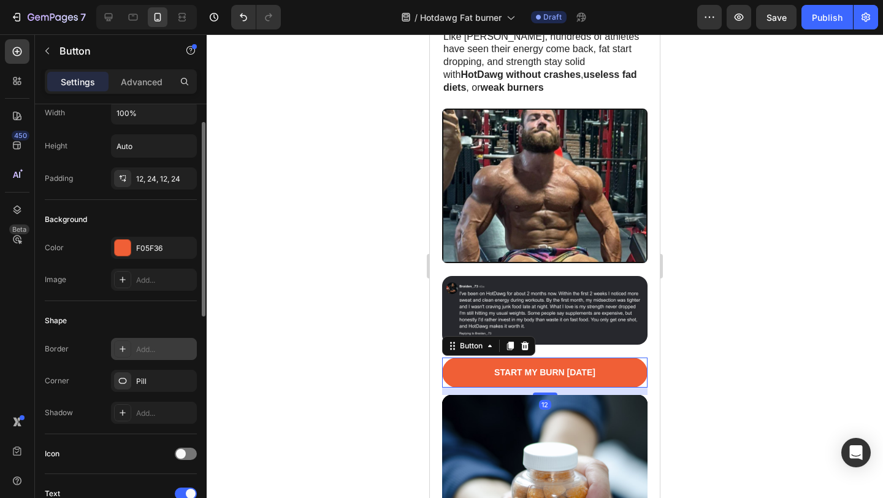
click at [120, 348] on icon at bounding box center [123, 349] width 6 height 6
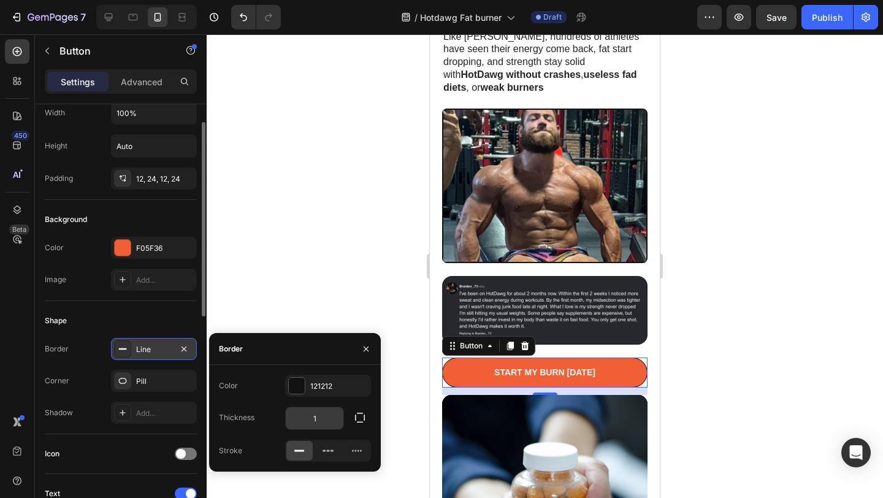
click at [322, 419] on input "1" at bounding box center [315, 418] width 58 height 22
click at [314, 248] on div at bounding box center [545, 265] width 676 height 463
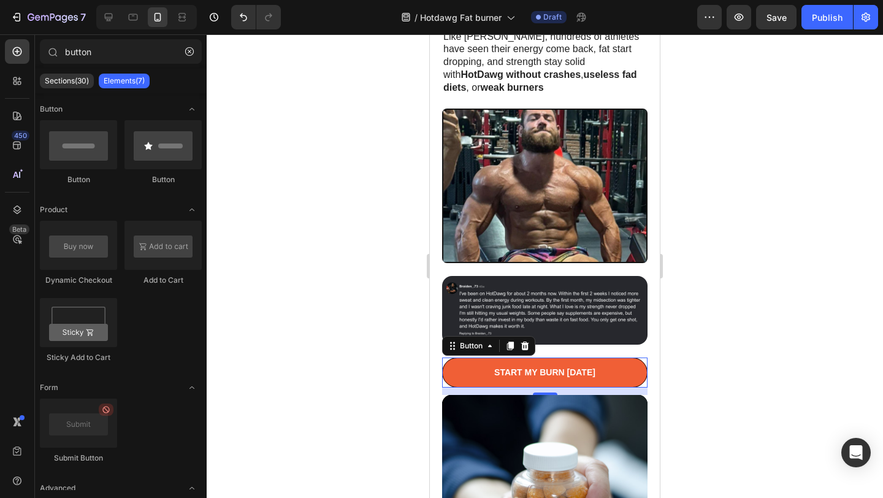
click at [314, 248] on div at bounding box center [545, 265] width 676 height 463
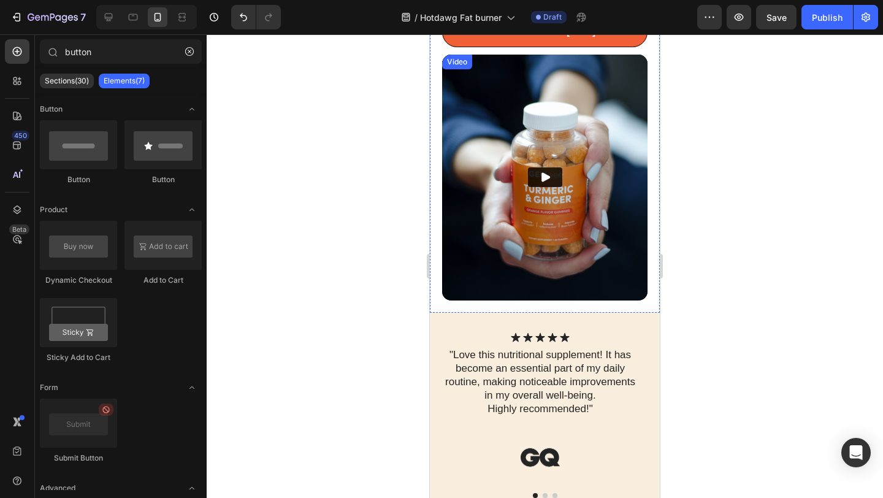
scroll to position [1003, 0]
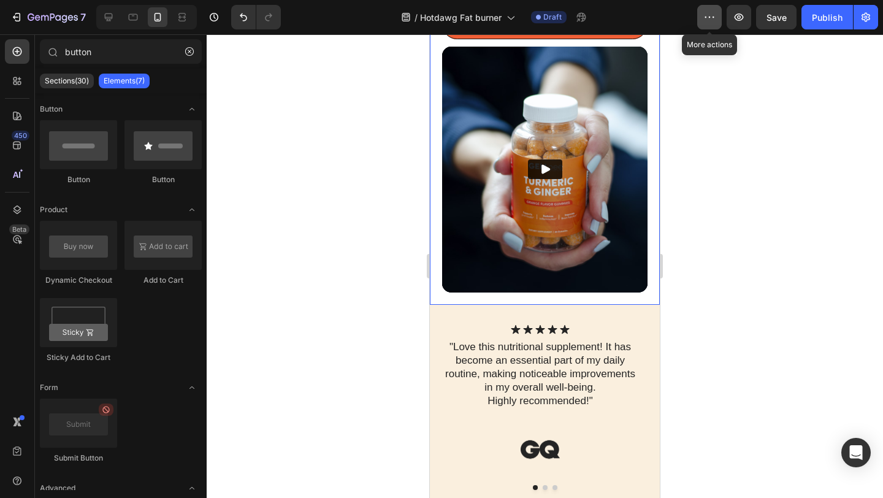
click at [709, 20] on icon "button" at bounding box center [709, 17] width 12 height 12
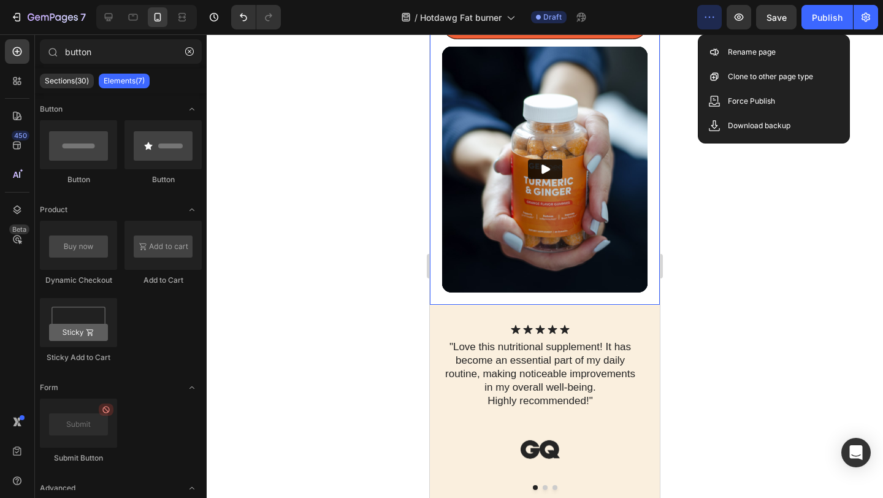
click at [764, 402] on div at bounding box center [545, 265] width 676 height 463
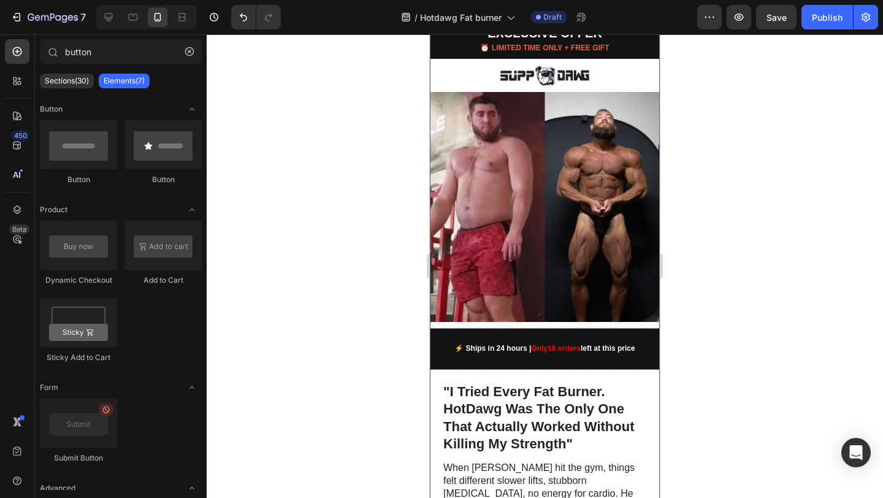
scroll to position [0, 0]
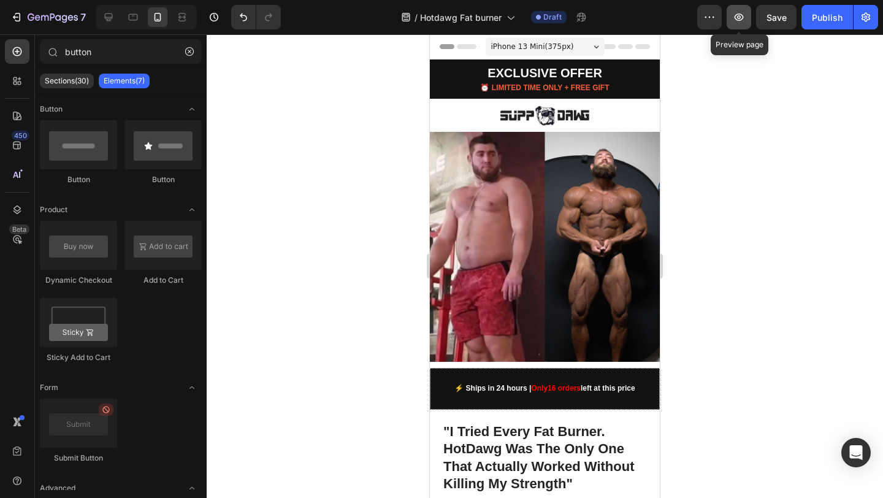
click at [736, 21] on icon "button" at bounding box center [739, 17] width 12 height 12
click at [715, 18] on icon "button" at bounding box center [709, 17] width 12 height 12
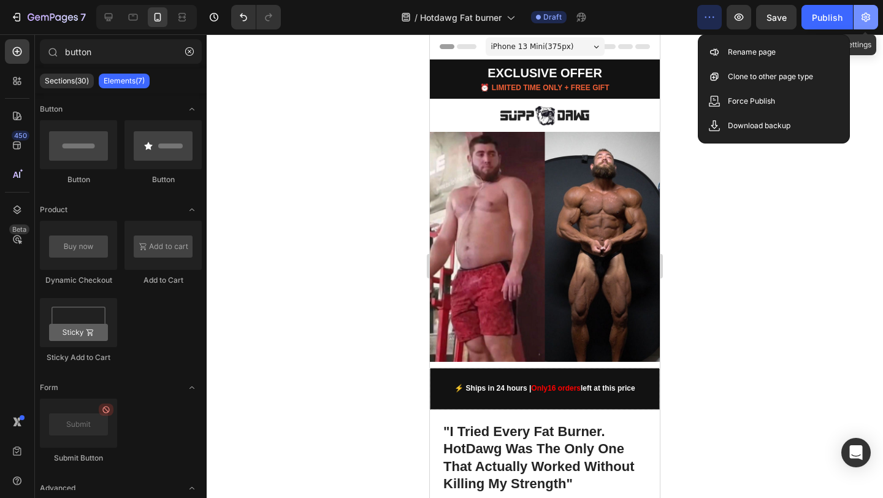
click at [867, 14] on icon "button" at bounding box center [865, 17] width 12 height 12
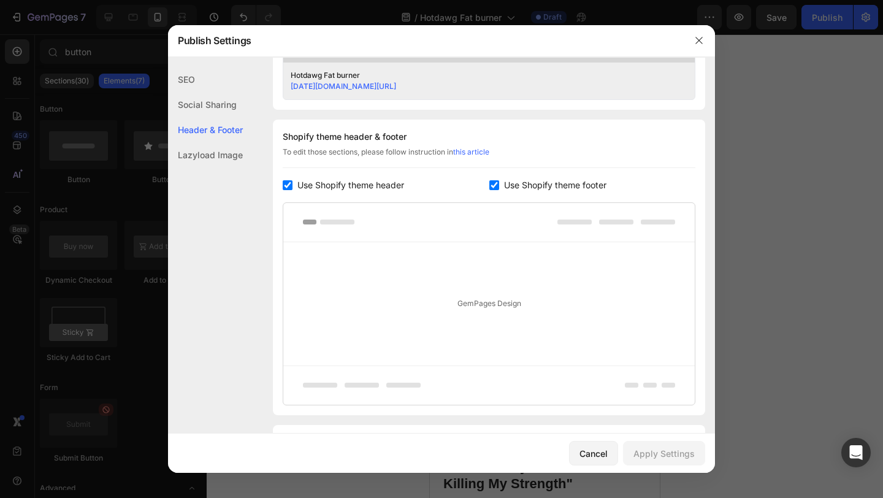
scroll to position [596, 0]
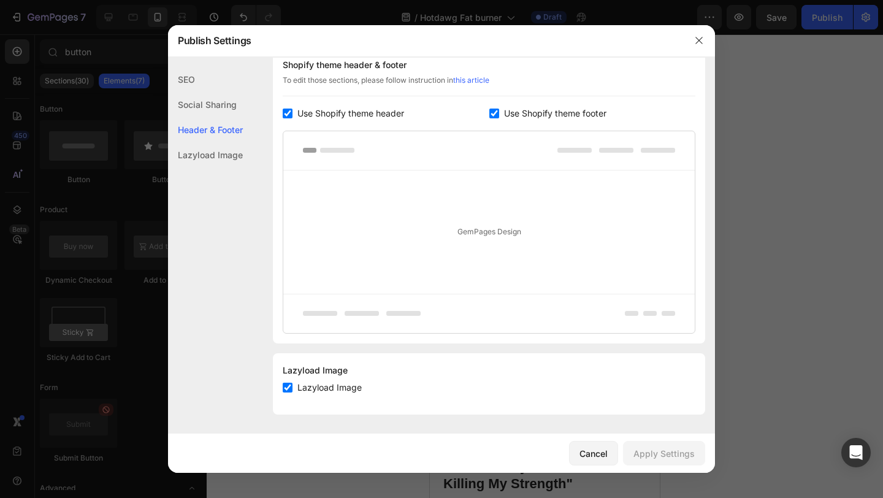
click at [287, 113] on input "checkbox" at bounding box center [288, 114] width 10 height 10
checkbox input "false"
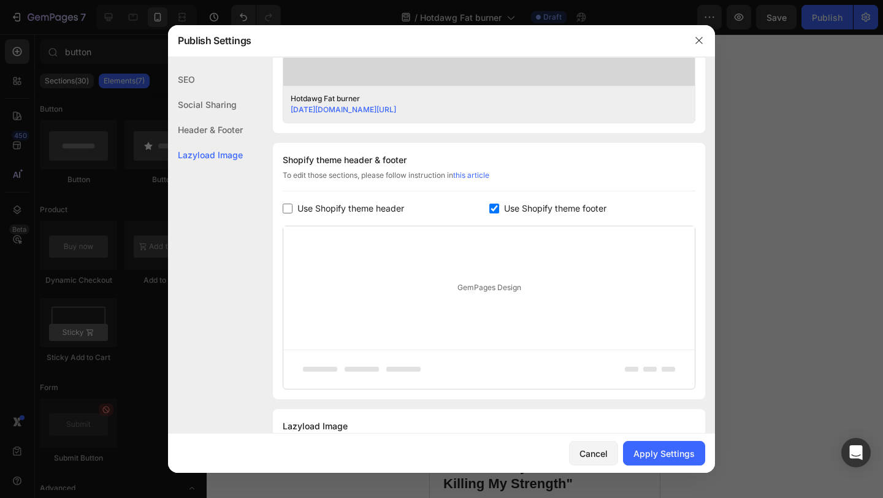
scroll to position [500, 0]
click at [669, 455] on div "Apply Settings" at bounding box center [663, 453] width 61 height 13
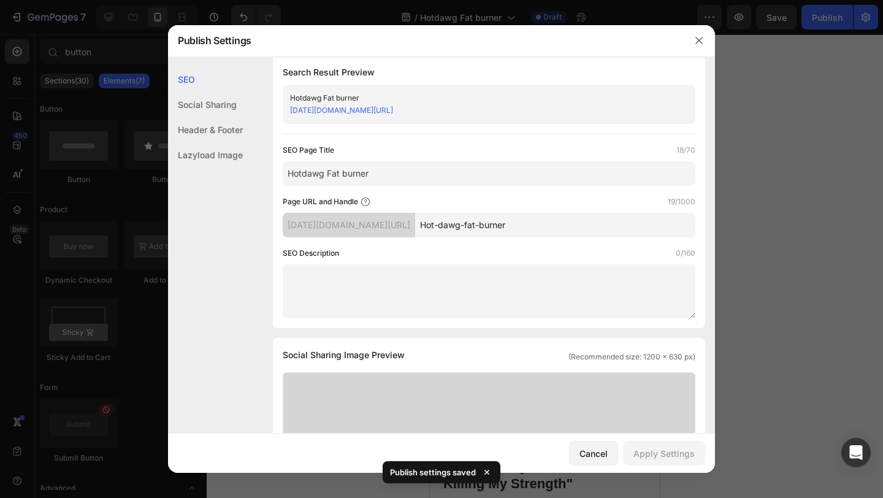
scroll to position [0, 0]
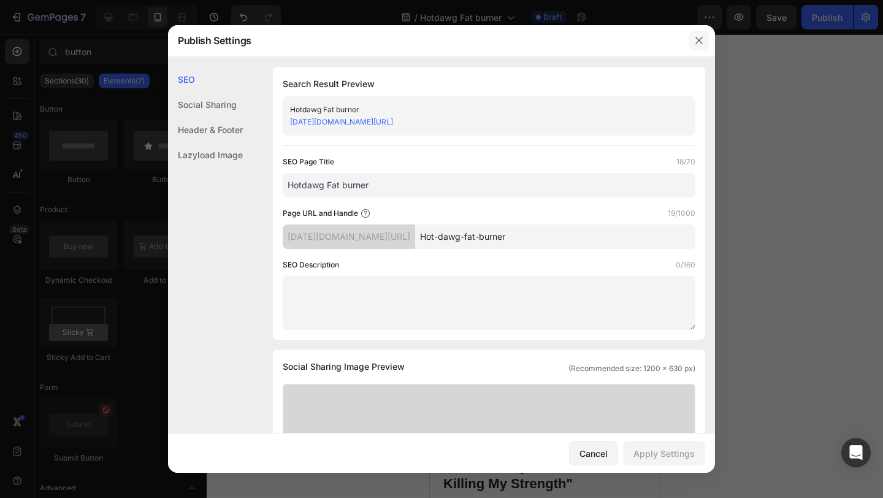
click at [696, 41] on icon "button" at bounding box center [699, 41] width 10 height 10
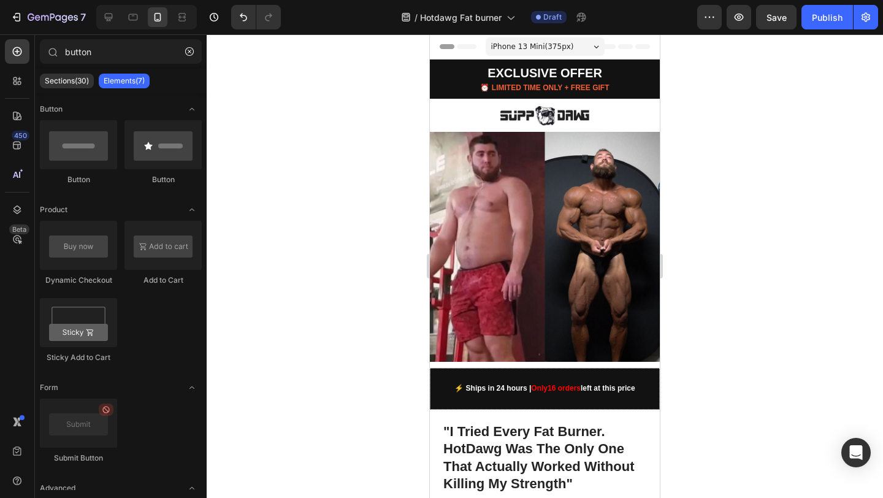
scroll to position [100, 0]
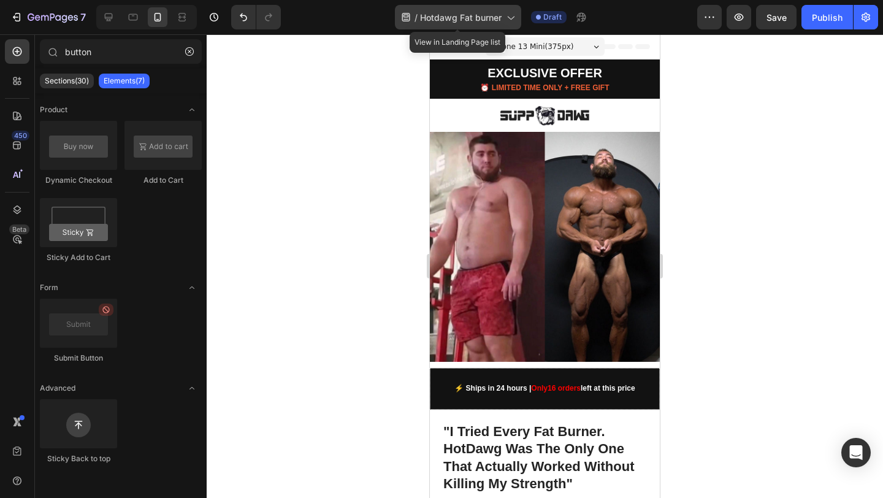
click at [495, 13] on span "Hotdawg Fat burner" at bounding box center [461, 17] width 82 height 13
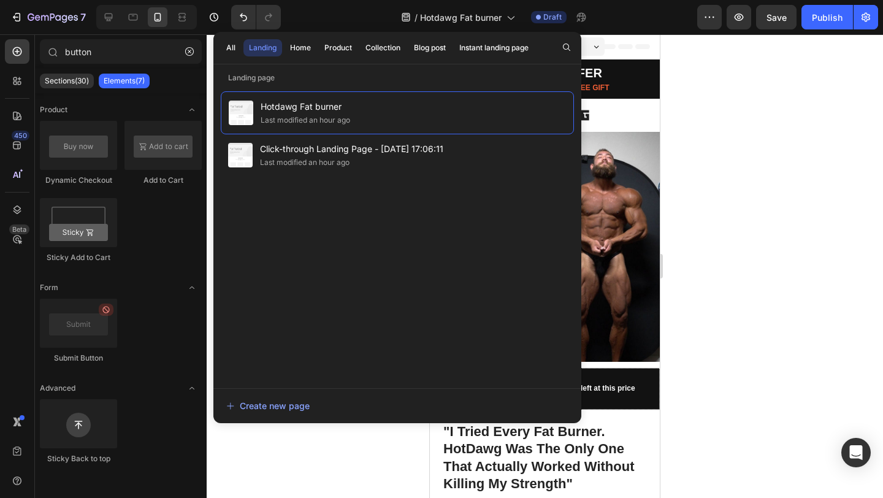
click at [775, 121] on div at bounding box center [545, 265] width 676 height 463
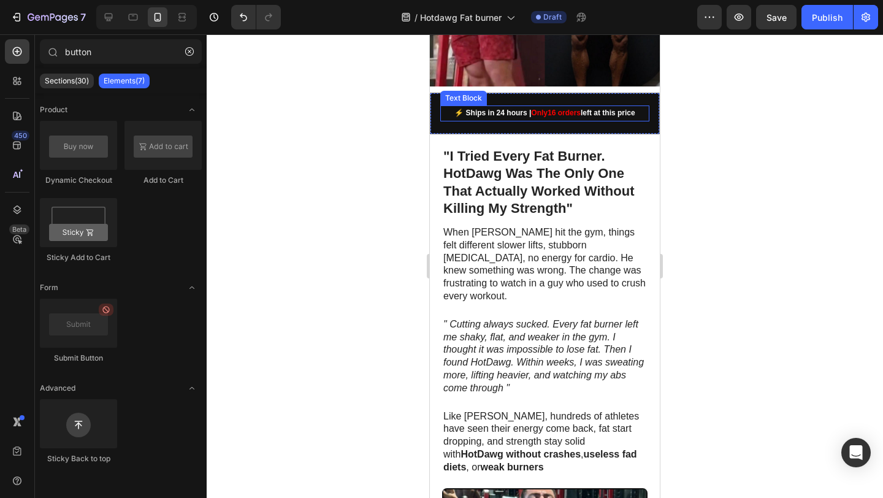
scroll to position [0, 0]
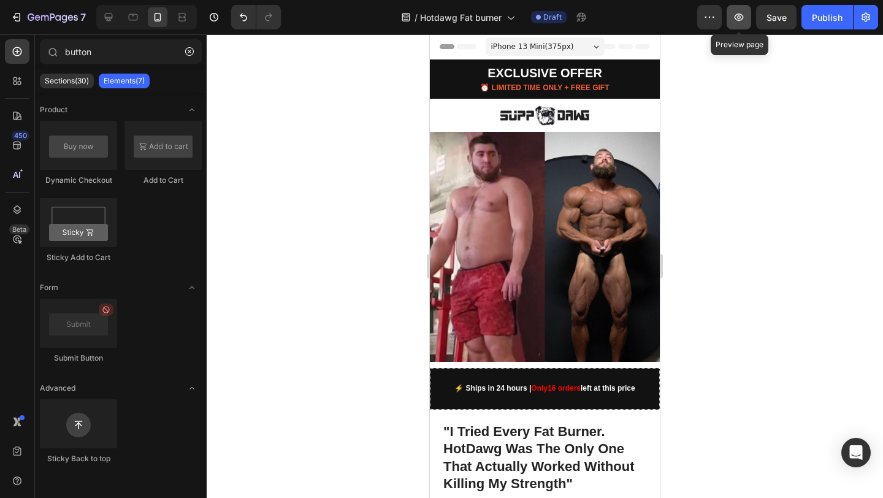
click at [736, 16] on icon "button" at bounding box center [739, 17] width 12 height 12
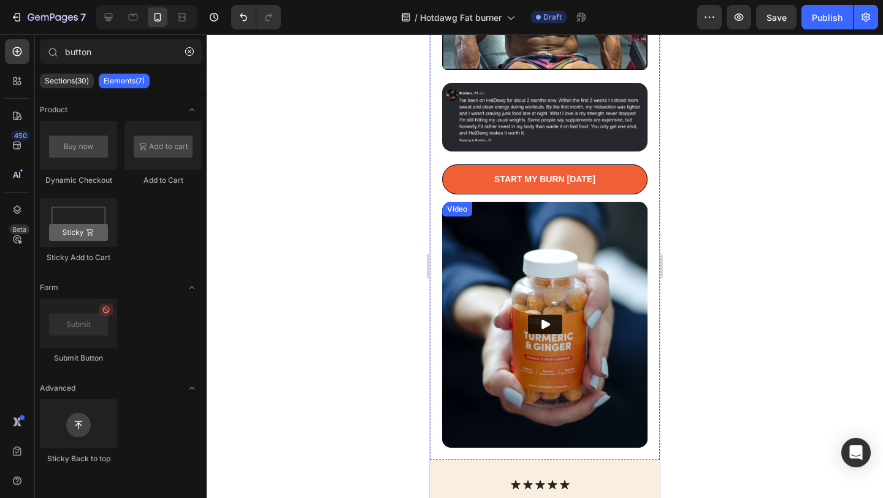
scroll to position [887, 0]
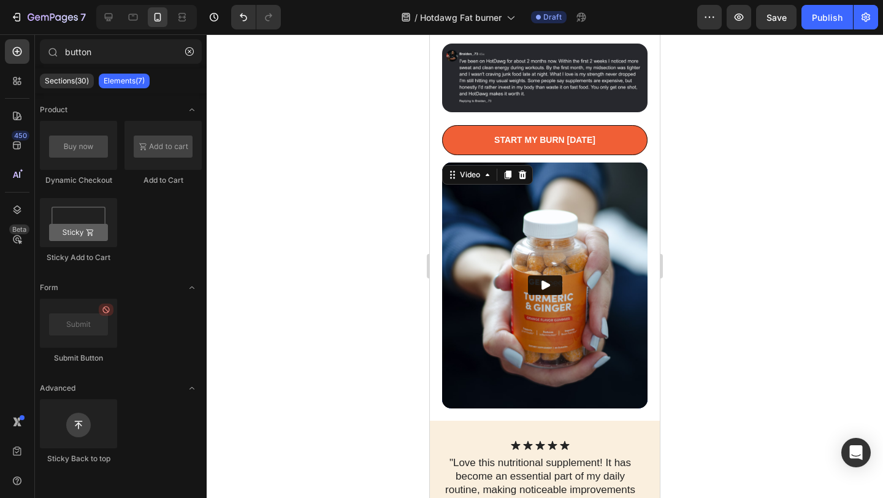
click at [554, 162] on img at bounding box center [544, 285] width 205 height 246
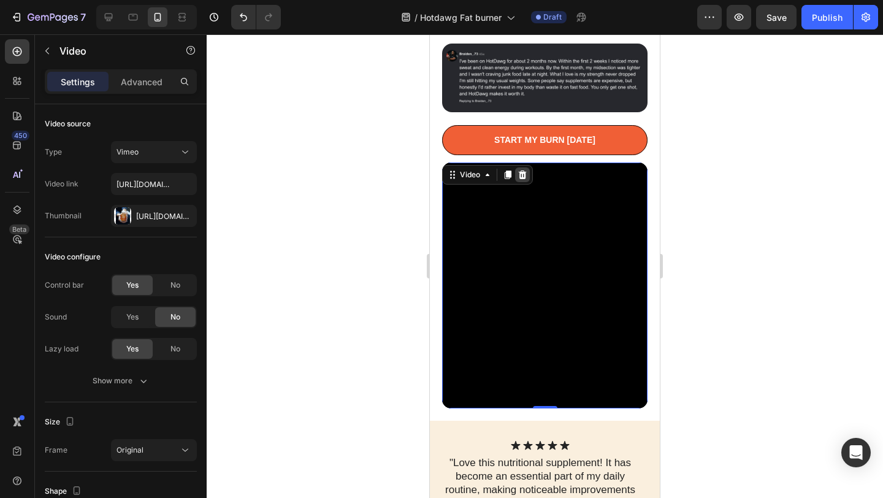
click at [516, 167] on div at bounding box center [522, 174] width 15 height 15
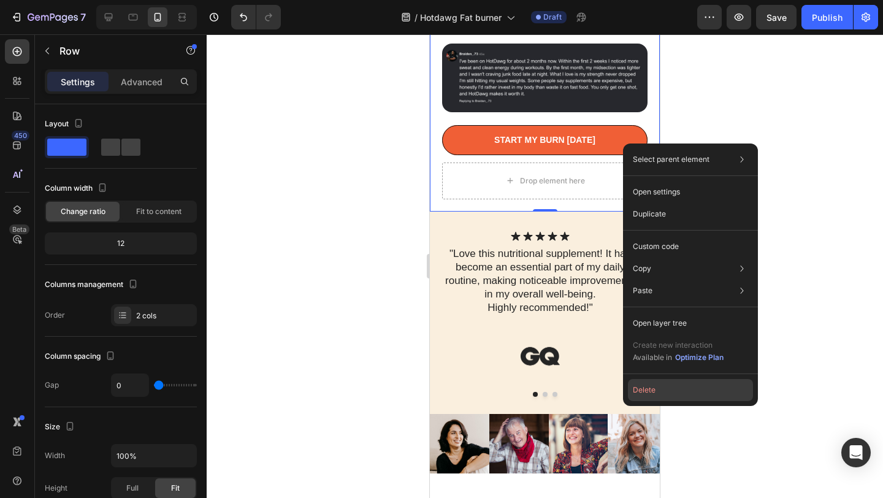
click at [652, 387] on button "Delete" at bounding box center [690, 390] width 125 height 22
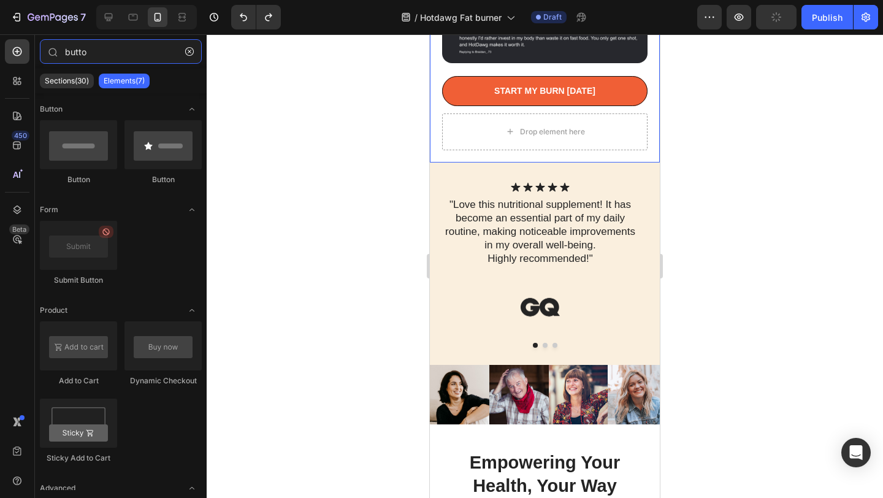
scroll to position [835, 0]
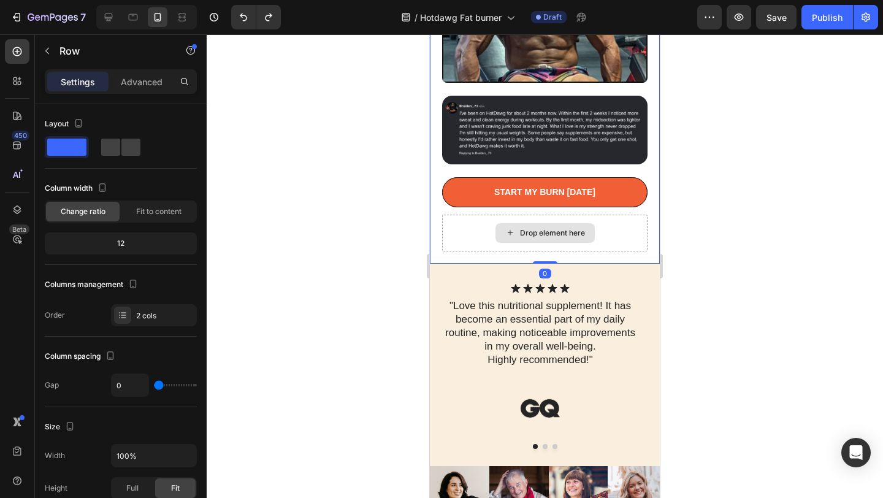
drag, startPoint x: 540, startPoint y: 229, endPoint x: 543, endPoint y: 191, distance: 38.7
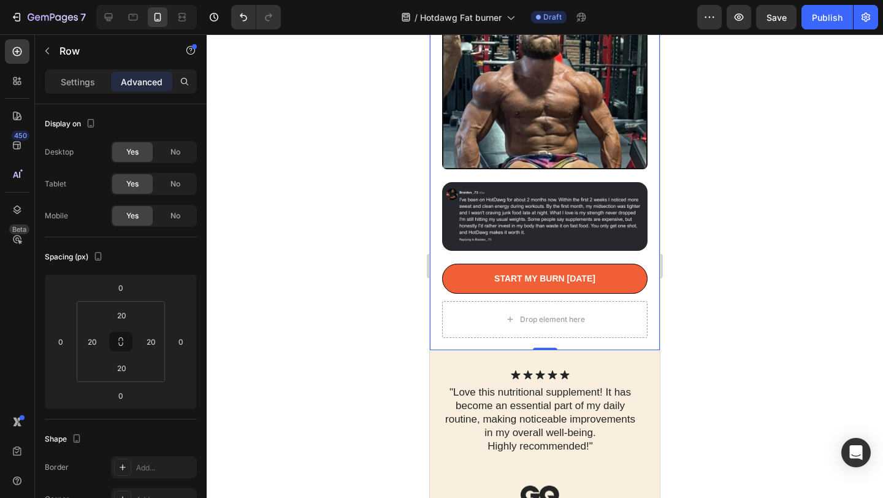
scroll to position [747, 0]
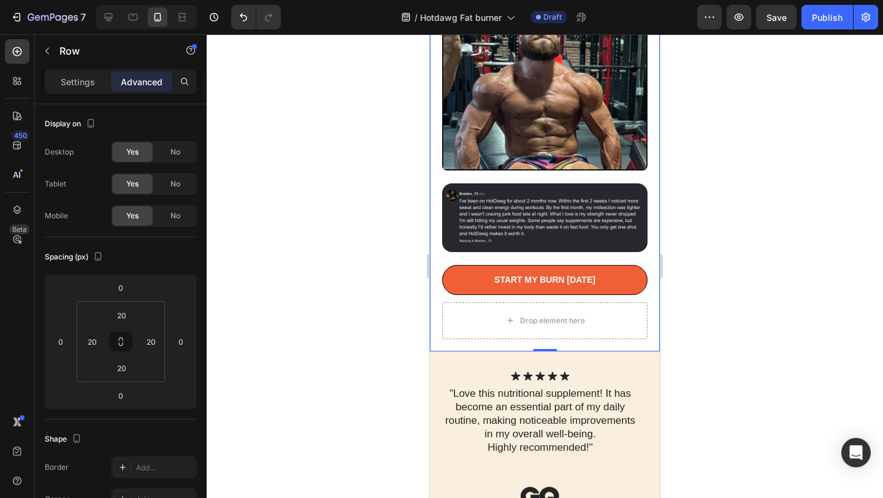
click at [336, 257] on div at bounding box center [545, 265] width 676 height 463
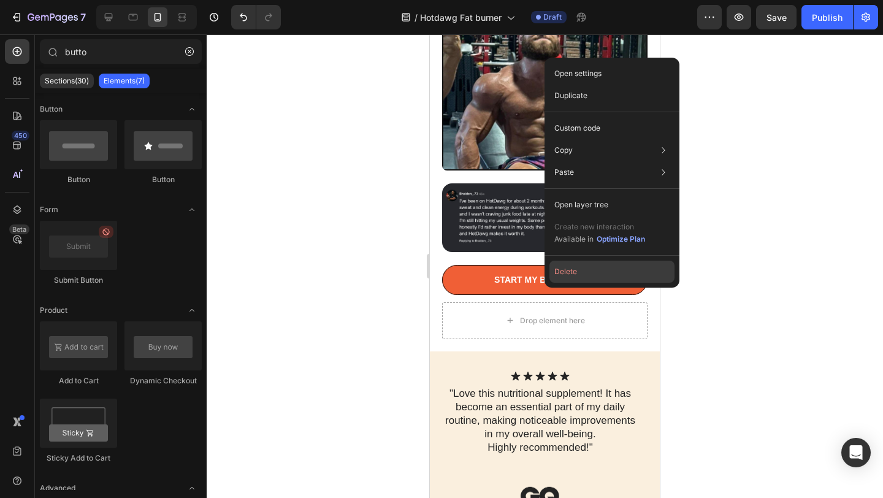
click at [561, 276] on button "Delete" at bounding box center [611, 272] width 125 height 22
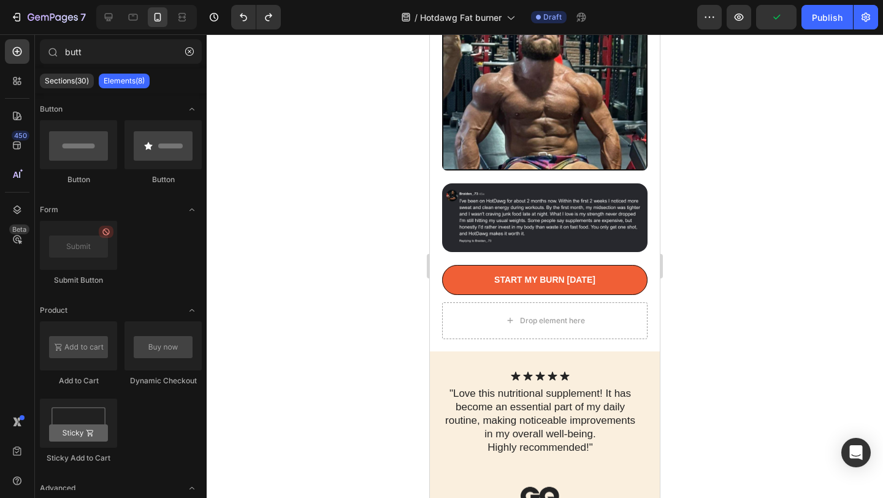
click at [731, 102] on div at bounding box center [545, 265] width 676 height 463
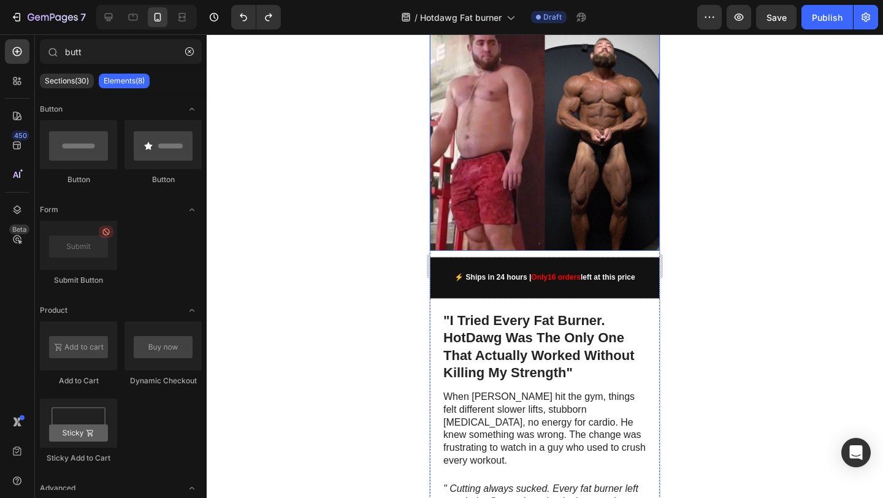
scroll to position [0, 0]
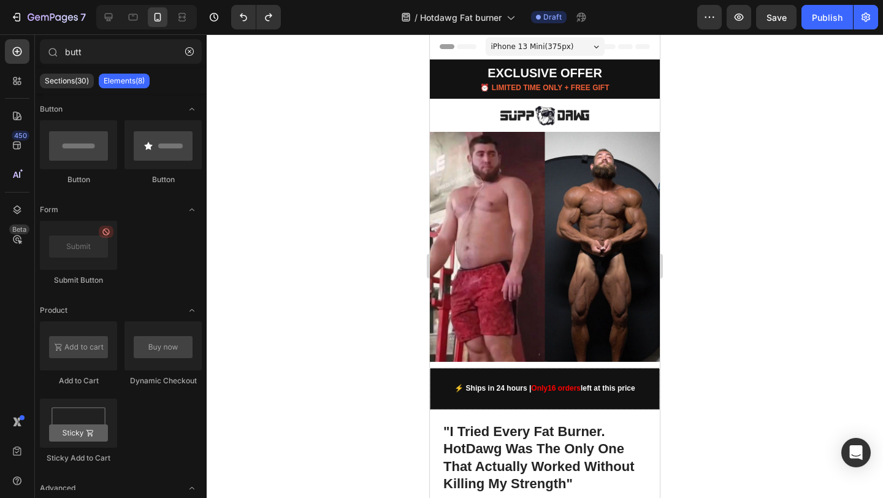
click at [532, 43] on span "iPhone 13 Mini ( 375 px)" at bounding box center [532, 46] width 83 height 12
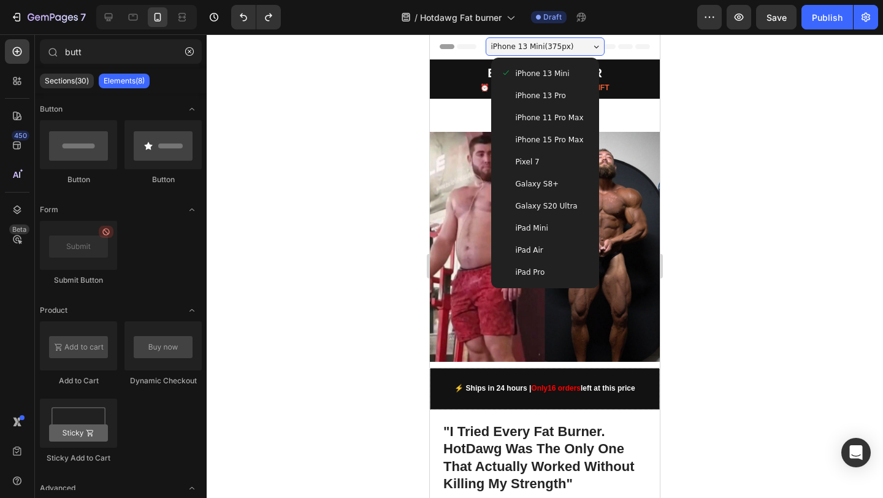
click at [685, 72] on div at bounding box center [545, 265] width 676 height 463
click at [529, 96] on span "iPhone 13 Pro" at bounding box center [541, 95] width 50 height 12
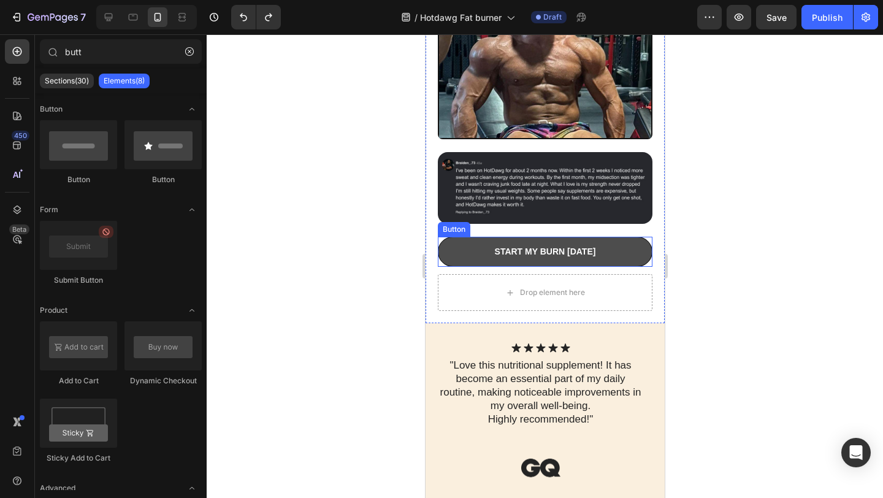
scroll to position [809, 0]
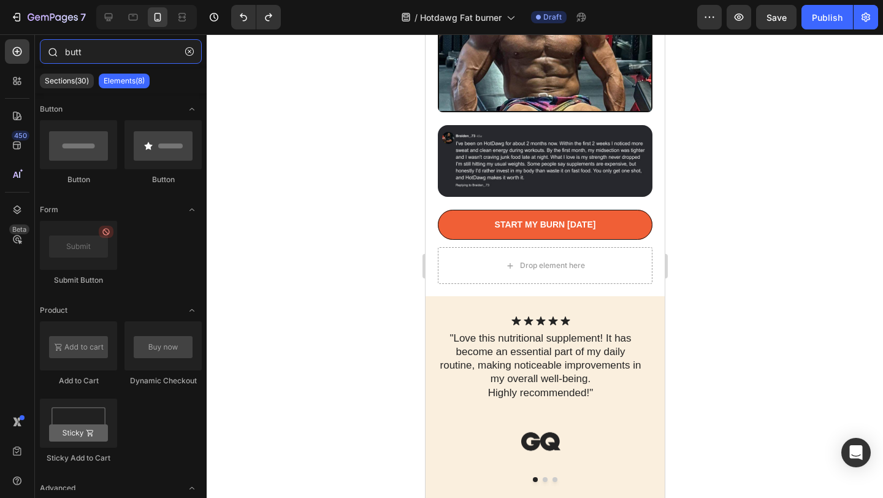
click at [110, 48] on input "butt" at bounding box center [121, 51] width 162 height 25
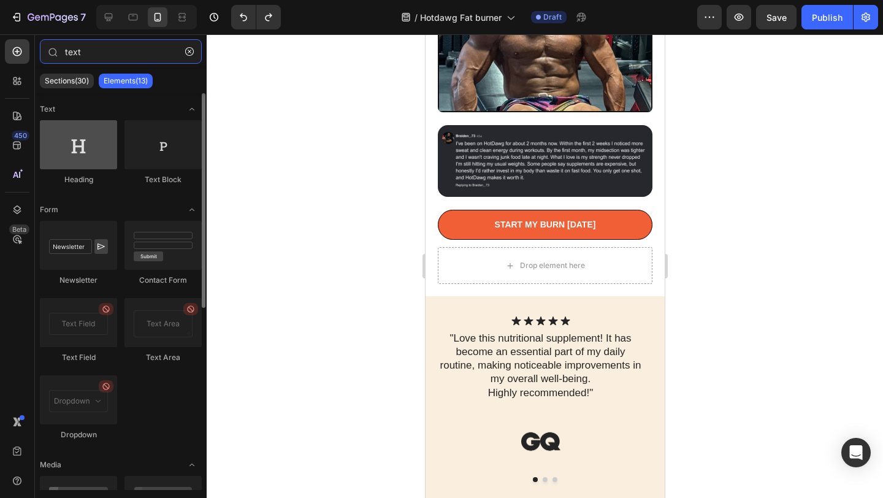
type input "text"
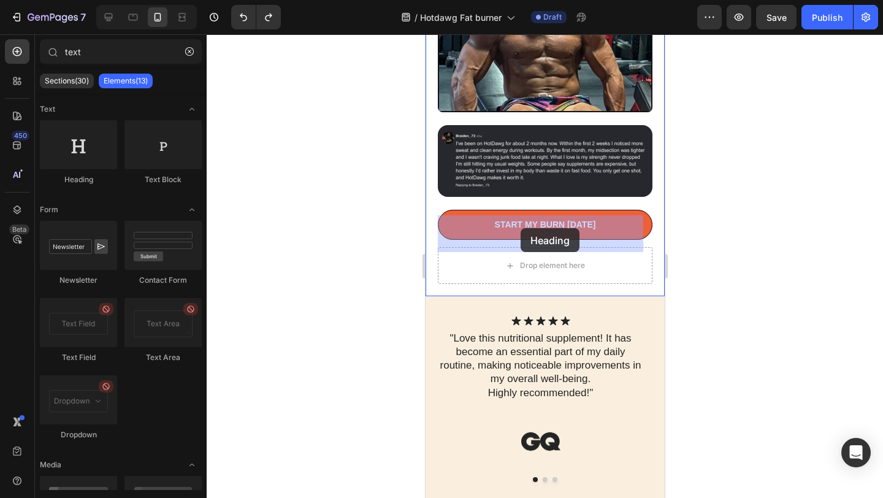
drag, startPoint x: 503, startPoint y: 185, endPoint x: 520, endPoint y: 228, distance: 46.0
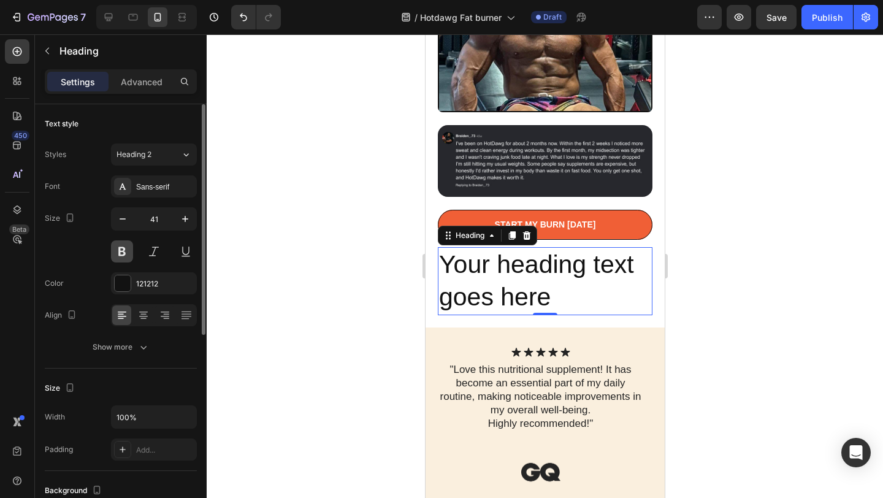
click at [121, 254] on button at bounding box center [122, 251] width 22 height 22
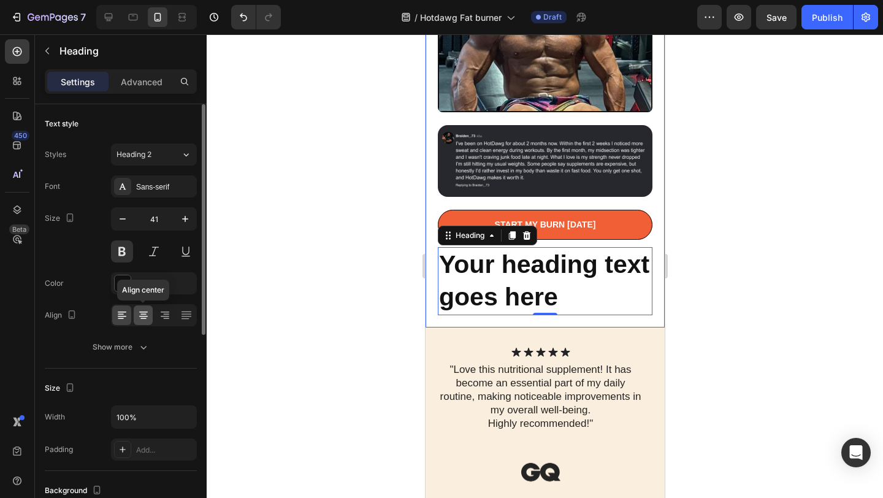
click at [142, 315] on icon at bounding box center [143, 315] width 12 height 12
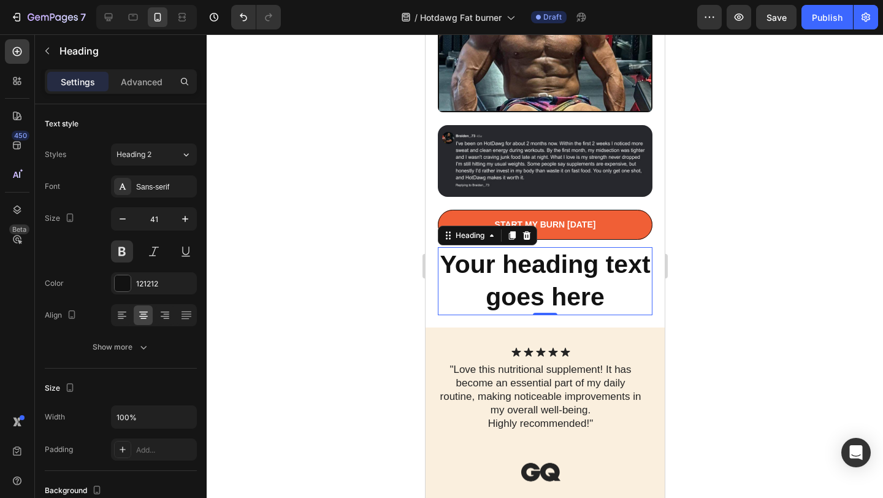
click at [535, 252] on h2 "Your heading text goes here" at bounding box center [544, 281] width 215 height 68
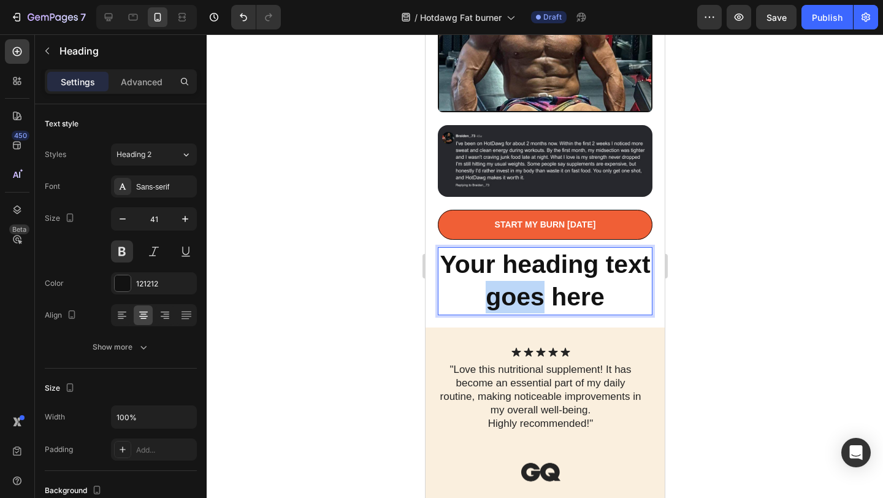
click at [535, 252] on p "Your heading text goes here" at bounding box center [544, 281] width 212 height 66
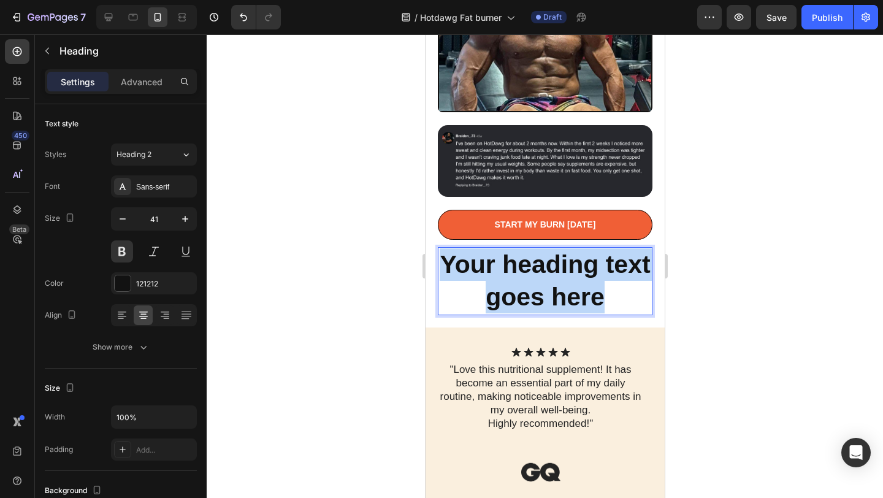
click at [535, 252] on p "Your heading text goes here" at bounding box center [544, 281] width 212 height 66
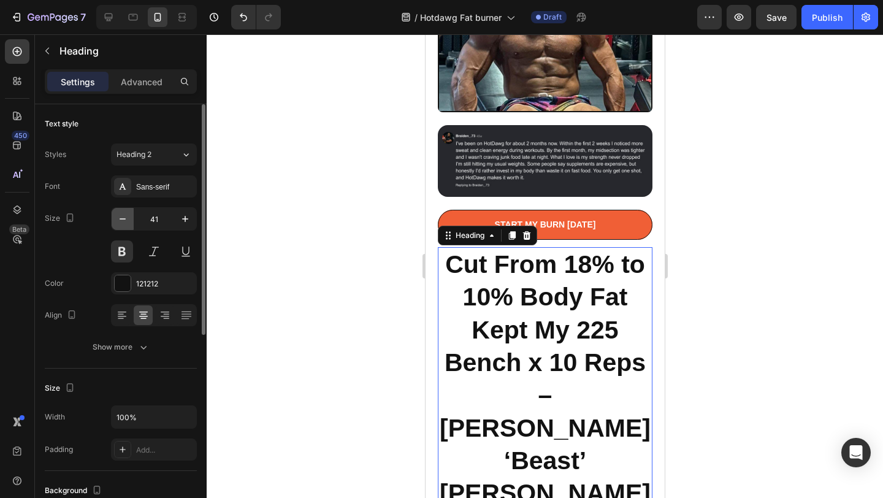
click at [126, 225] on button "button" at bounding box center [123, 219] width 22 height 22
click at [126, 224] on icon "button" at bounding box center [122, 219] width 12 height 12
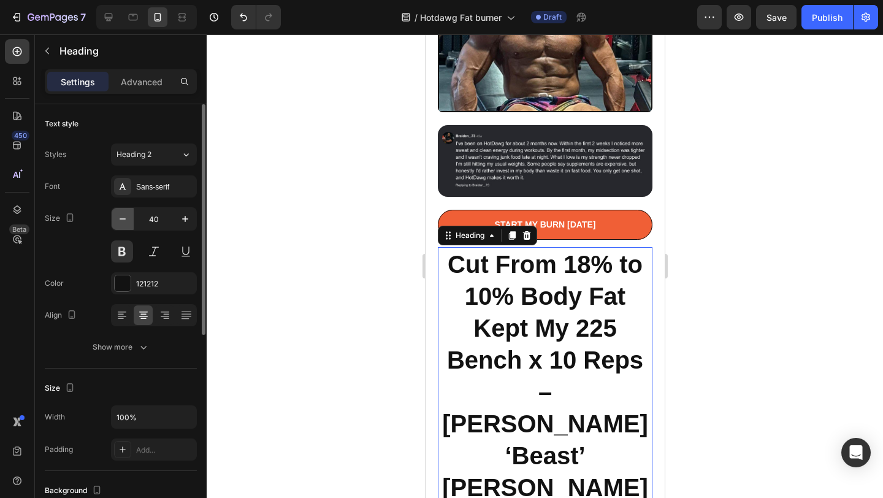
click at [126, 224] on icon "button" at bounding box center [122, 219] width 12 height 12
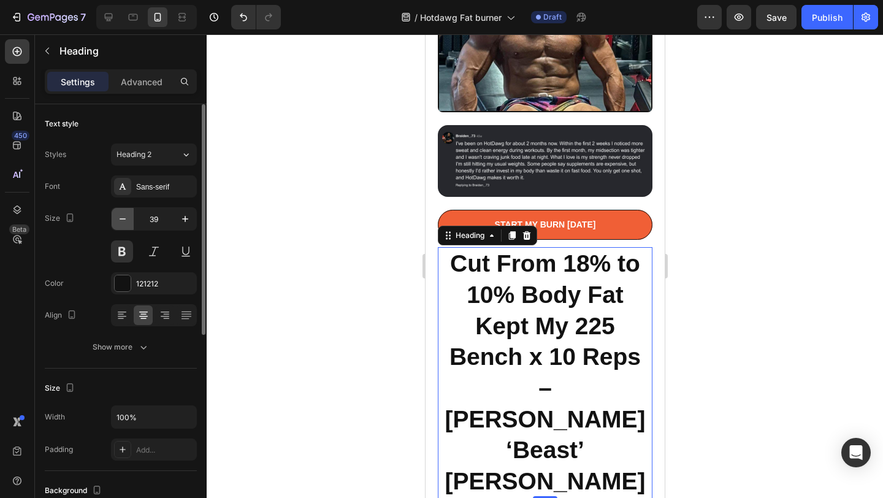
click at [126, 224] on icon "button" at bounding box center [122, 219] width 12 height 12
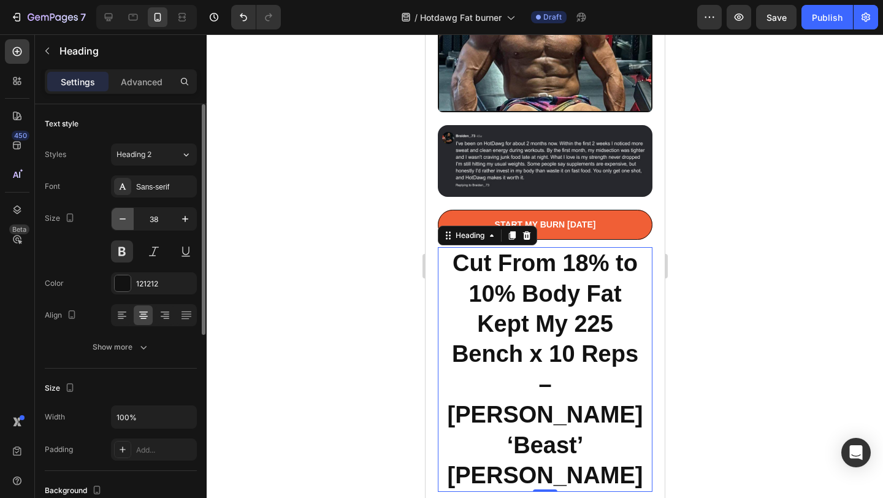
click at [126, 224] on icon "button" at bounding box center [122, 219] width 12 height 12
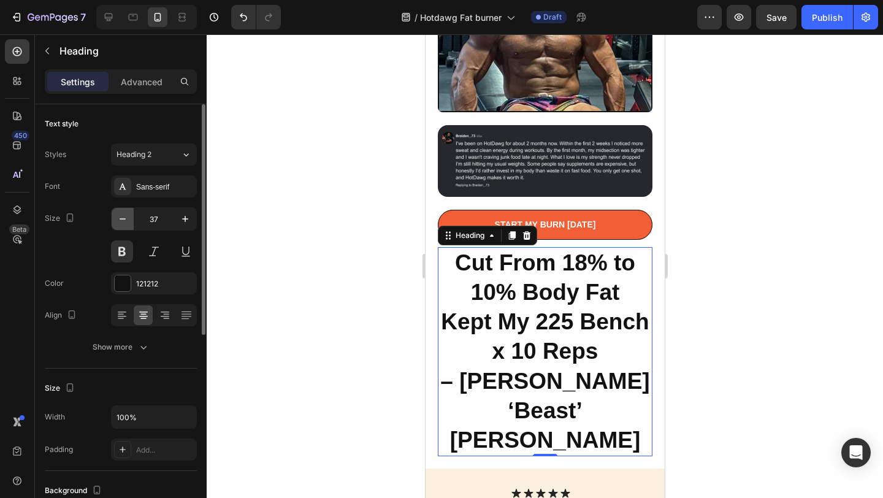
click at [126, 224] on icon "button" at bounding box center [122, 219] width 12 height 12
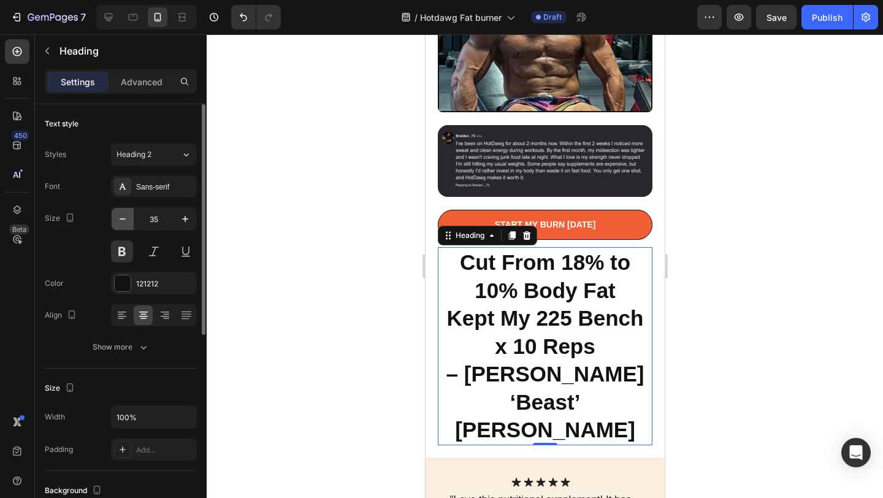
click at [126, 224] on icon "button" at bounding box center [122, 219] width 12 height 12
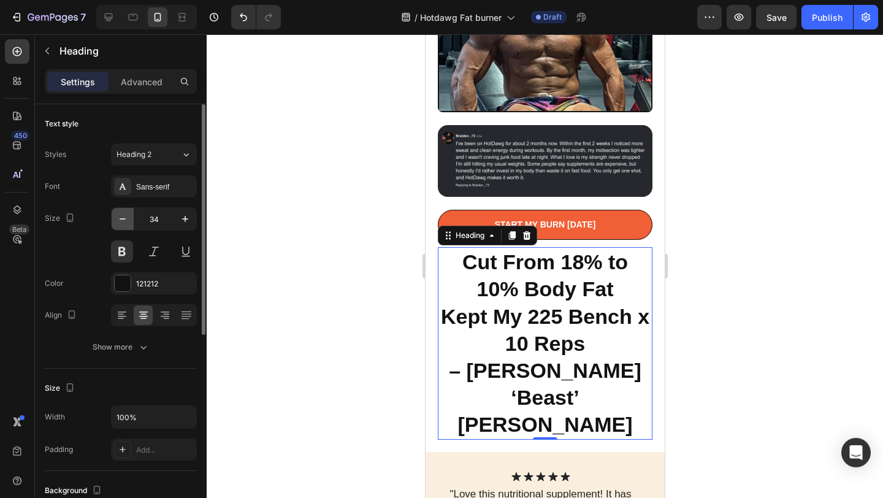
click at [126, 224] on icon "button" at bounding box center [122, 219] width 12 height 12
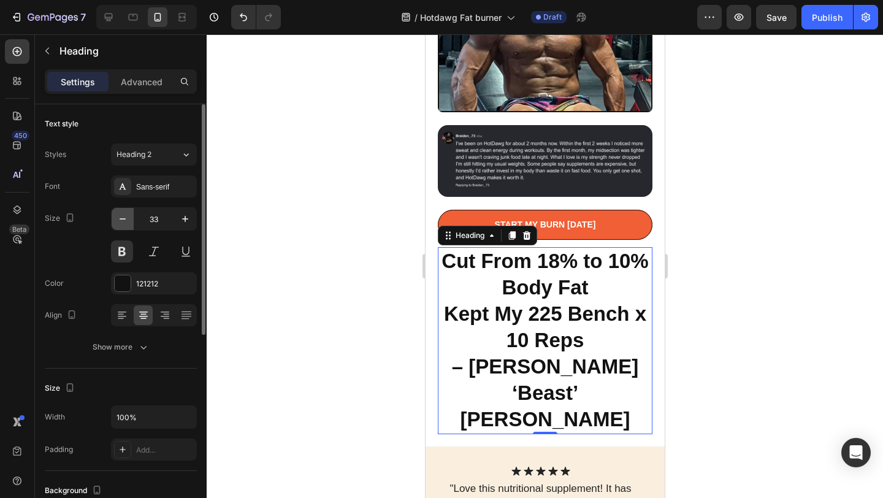
click at [126, 224] on icon "button" at bounding box center [122, 219] width 12 height 12
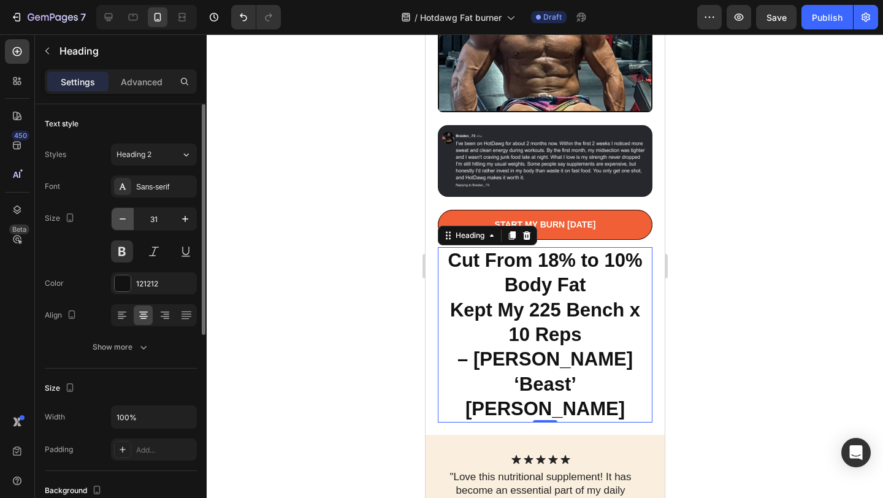
click at [126, 224] on icon "button" at bounding box center [122, 219] width 12 height 12
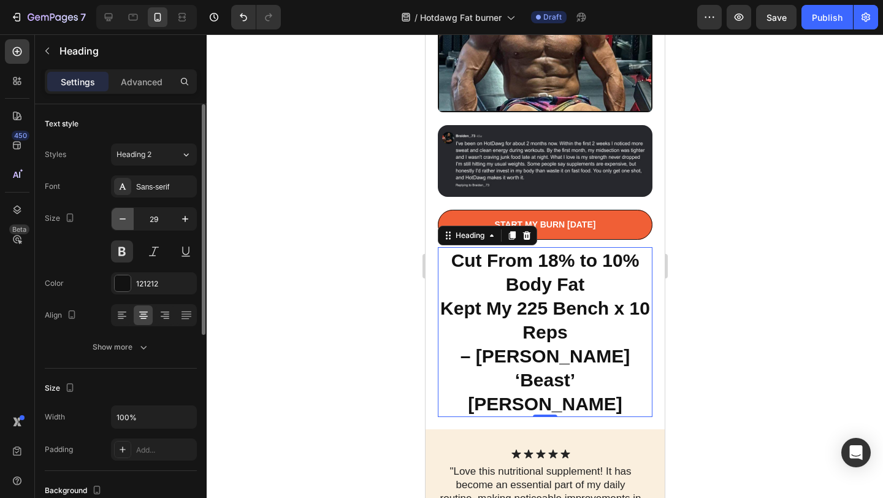
click at [126, 224] on icon "button" at bounding box center [122, 219] width 12 height 12
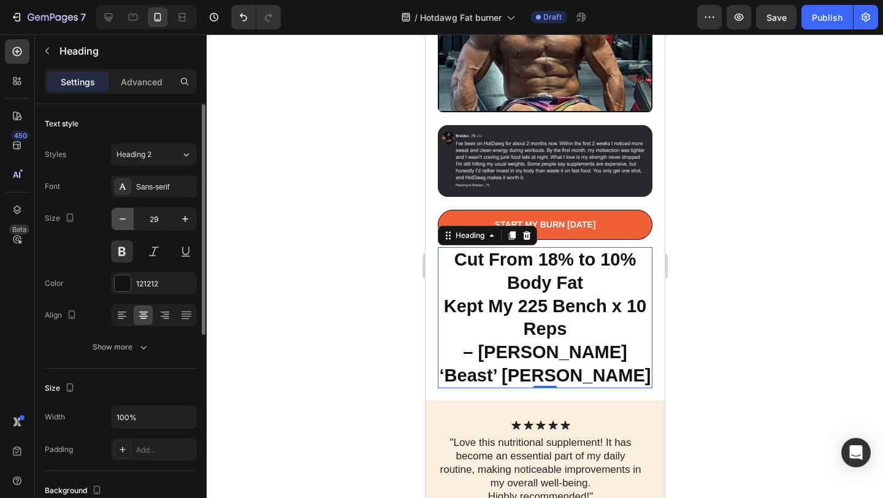
click at [126, 224] on icon "button" at bounding box center [122, 219] width 12 height 12
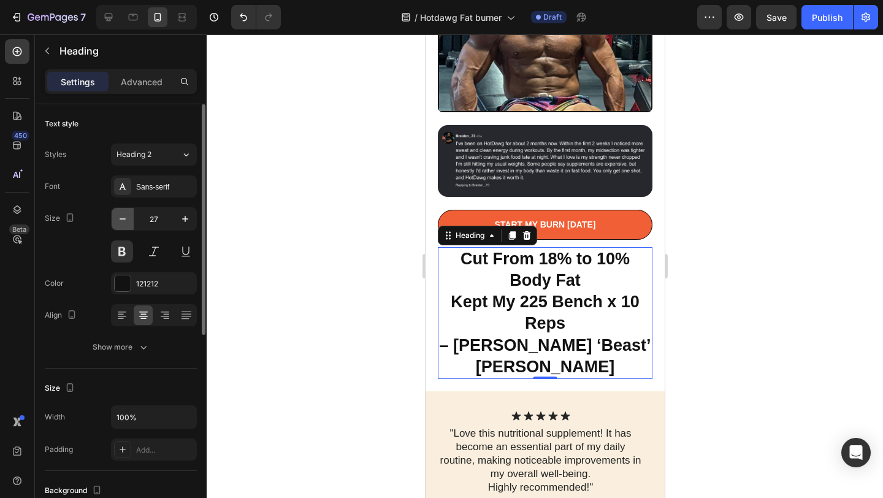
click at [126, 224] on icon "button" at bounding box center [122, 219] width 12 height 12
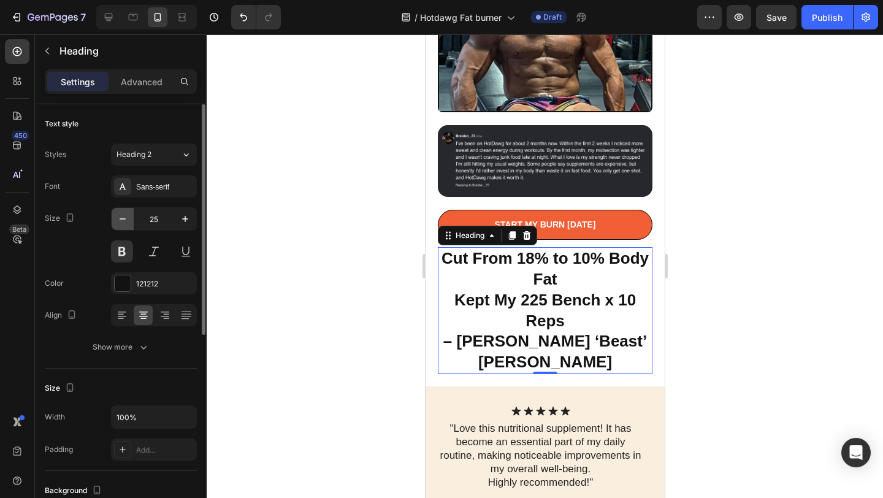
click at [125, 223] on icon "button" at bounding box center [122, 219] width 12 height 12
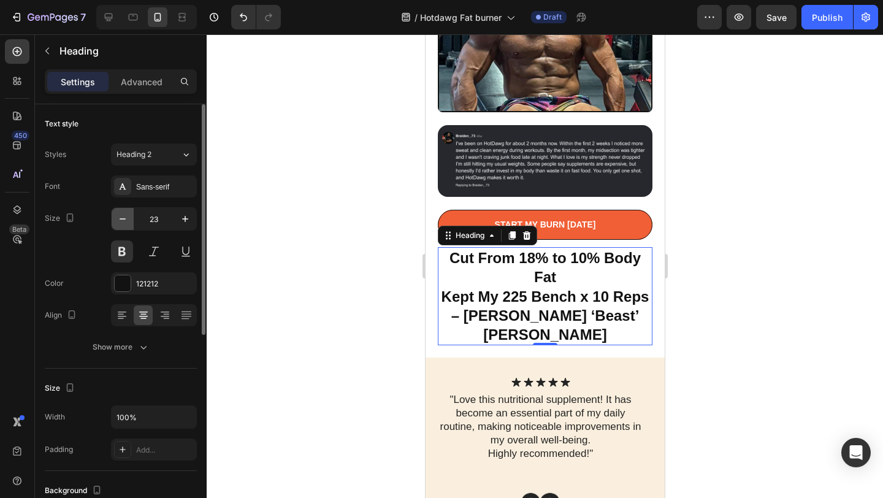
click at [125, 223] on icon "button" at bounding box center [122, 219] width 12 height 12
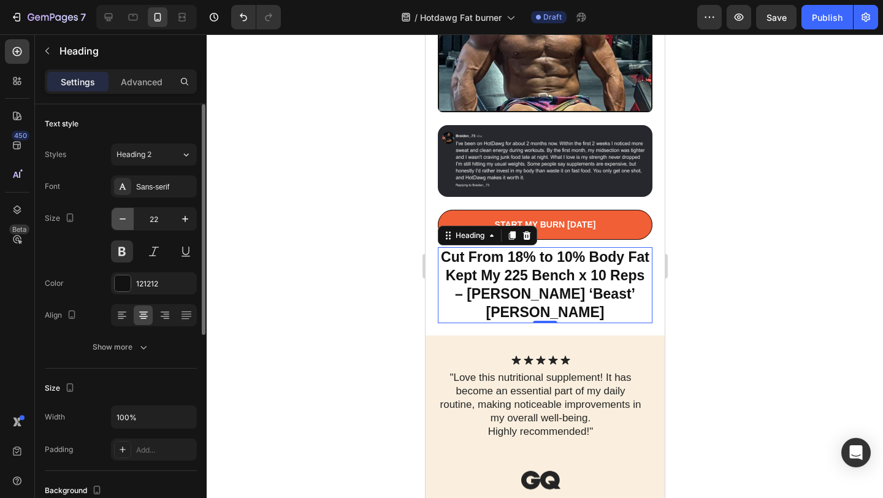
click at [125, 223] on icon "button" at bounding box center [122, 219] width 12 height 12
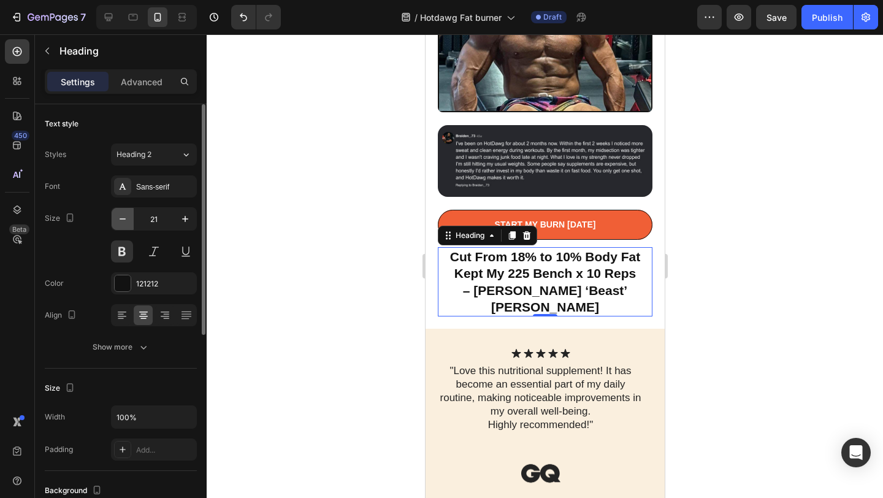
click at [125, 223] on icon "button" at bounding box center [122, 219] width 12 height 12
type input "20"
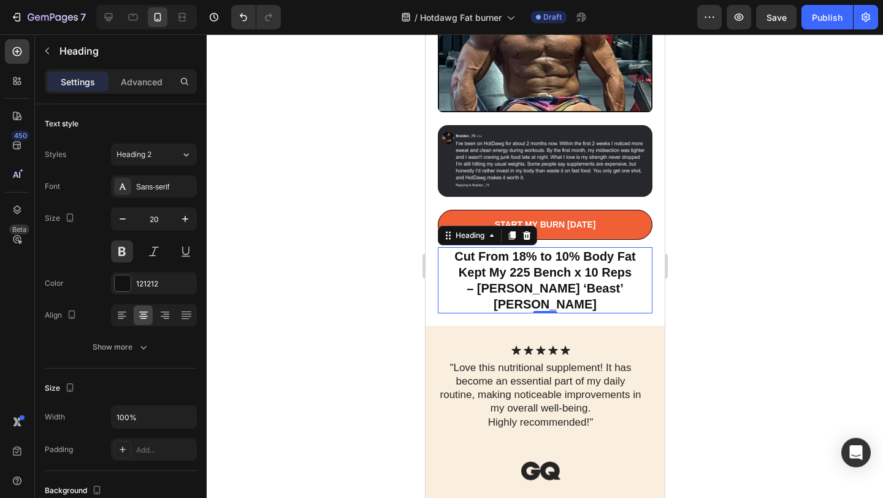
click at [480, 251] on p "Cut From 18% to 10% Body Fat Kept My 225 Bench x 10 Reps – Chris ‘Beast’ Ramirez" at bounding box center [544, 280] width 212 height 64
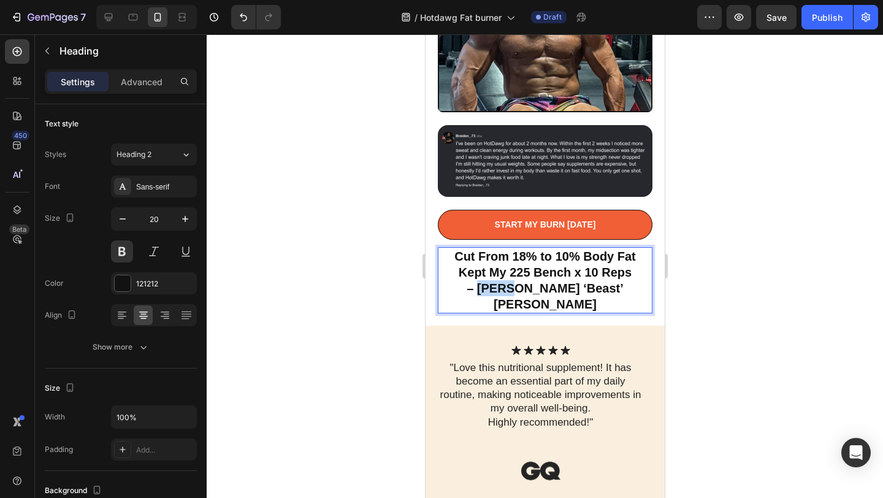
click at [480, 251] on p "Cut From 18% to 10% Body Fat Kept My 225 Bench x 10 Reps – Chris ‘Beast’ Ramirez" at bounding box center [544, 280] width 212 height 64
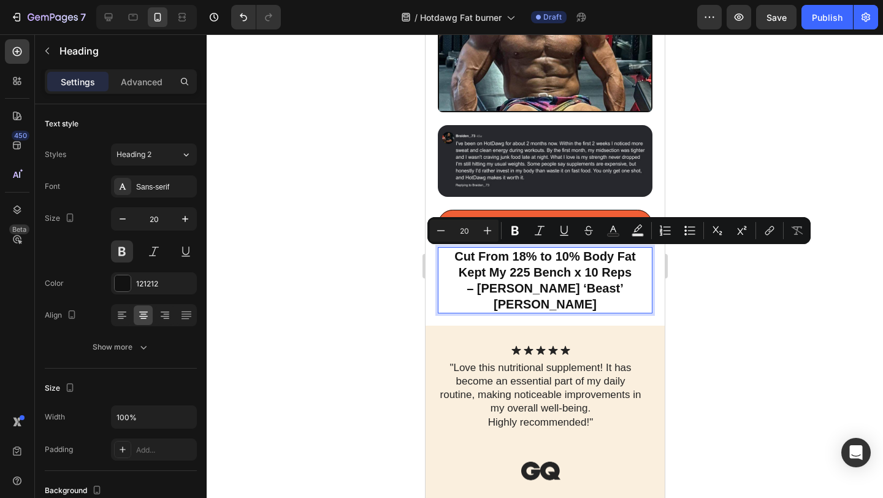
click at [465, 256] on p "Cut From 18% to 10% Body Fat Kept My 225 Bench x 10 Reps – Chris ‘Beast’ Ramirez" at bounding box center [544, 280] width 212 height 64
drag, startPoint x: 466, startPoint y: 256, endPoint x: 614, endPoint y: 261, distance: 148.4
click at [614, 261] on p "Cut From 18% to 10% Body Fat Kept My 225 Bench x 10 Reps – Chris ‘Beast’ Ramirez" at bounding box center [544, 280] width 212 height 64
click at [771, 299] on div at bounding box center [545, 265] width 676 height 463
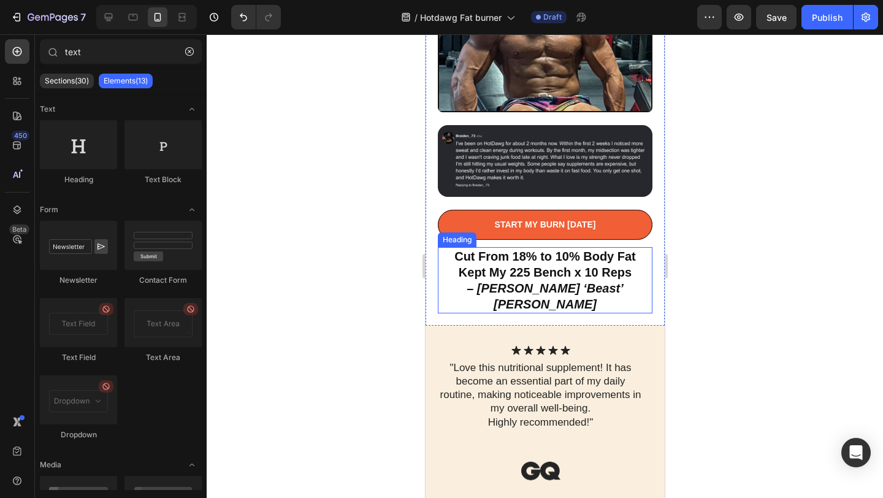
click at [522, 248] on p "Cut From 18% to 10% Body Fat Kept My 225 Bench x 10 Reps – Chris ‘Beast’ Ramirez" at bounding box center [544, 280] width 212 height 64
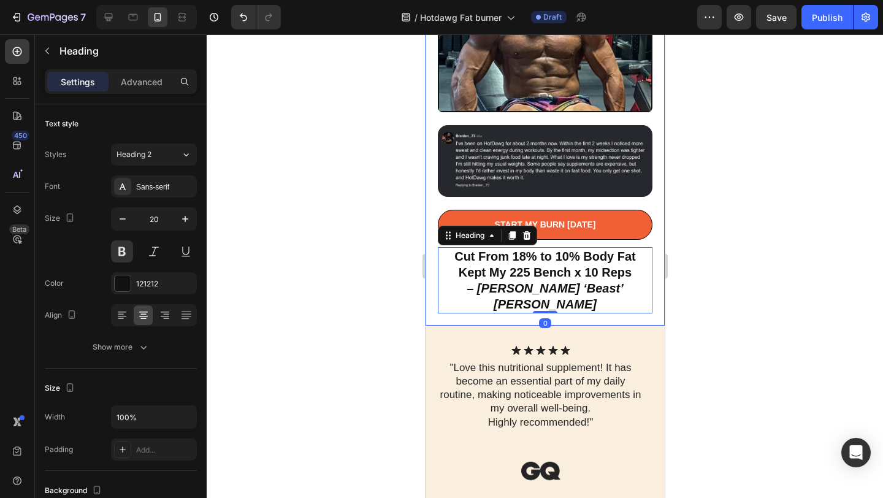
click at [553, 211] on div "START MY BURN TODAY Button" at bounding box center [544, 228] width 215 height 37
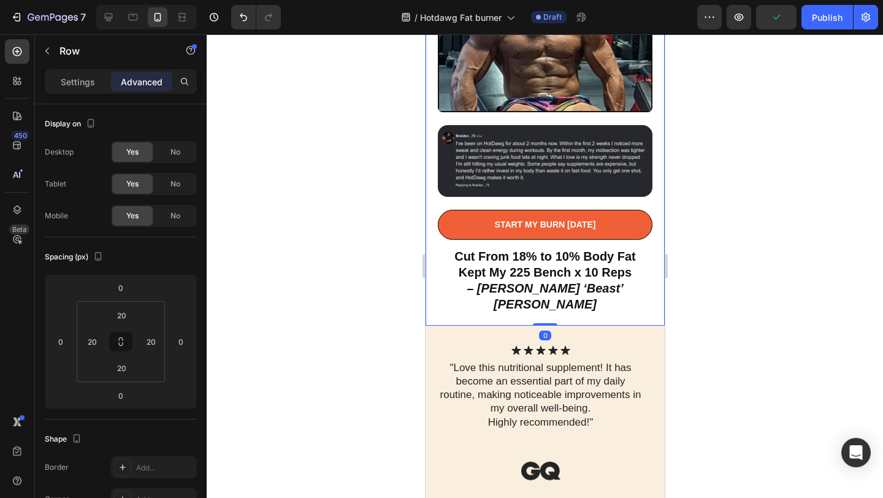
click at [537, 211] on div "START MY BURN TODAY Button" at bounding box center [544, 228] width 215 height 37
drag, startPoint x: 541, startPoint y: 276, endPoint x: 1149, endPoint y: 297, distance: 608.4
click at [744, 237] on div at bounding box center [545, 265] width 676 height 463
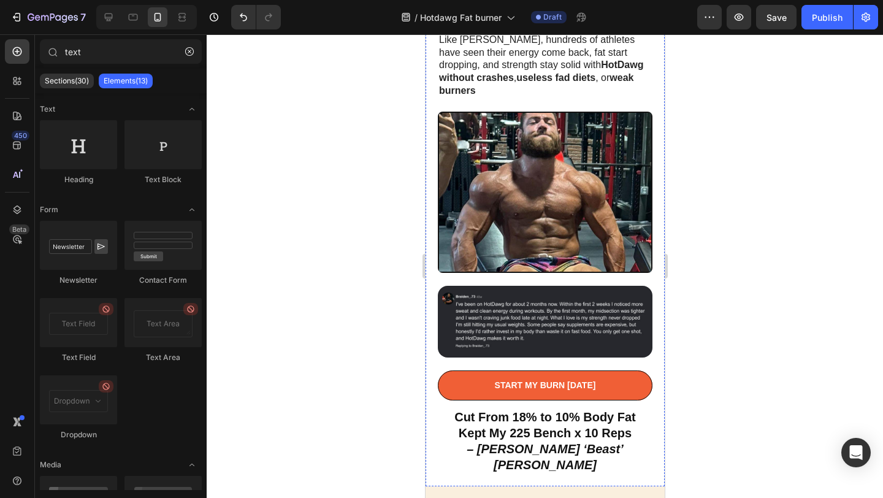
scroll to position [671, 0]
